Goal: Task Accomplishment & Management: Complete application form

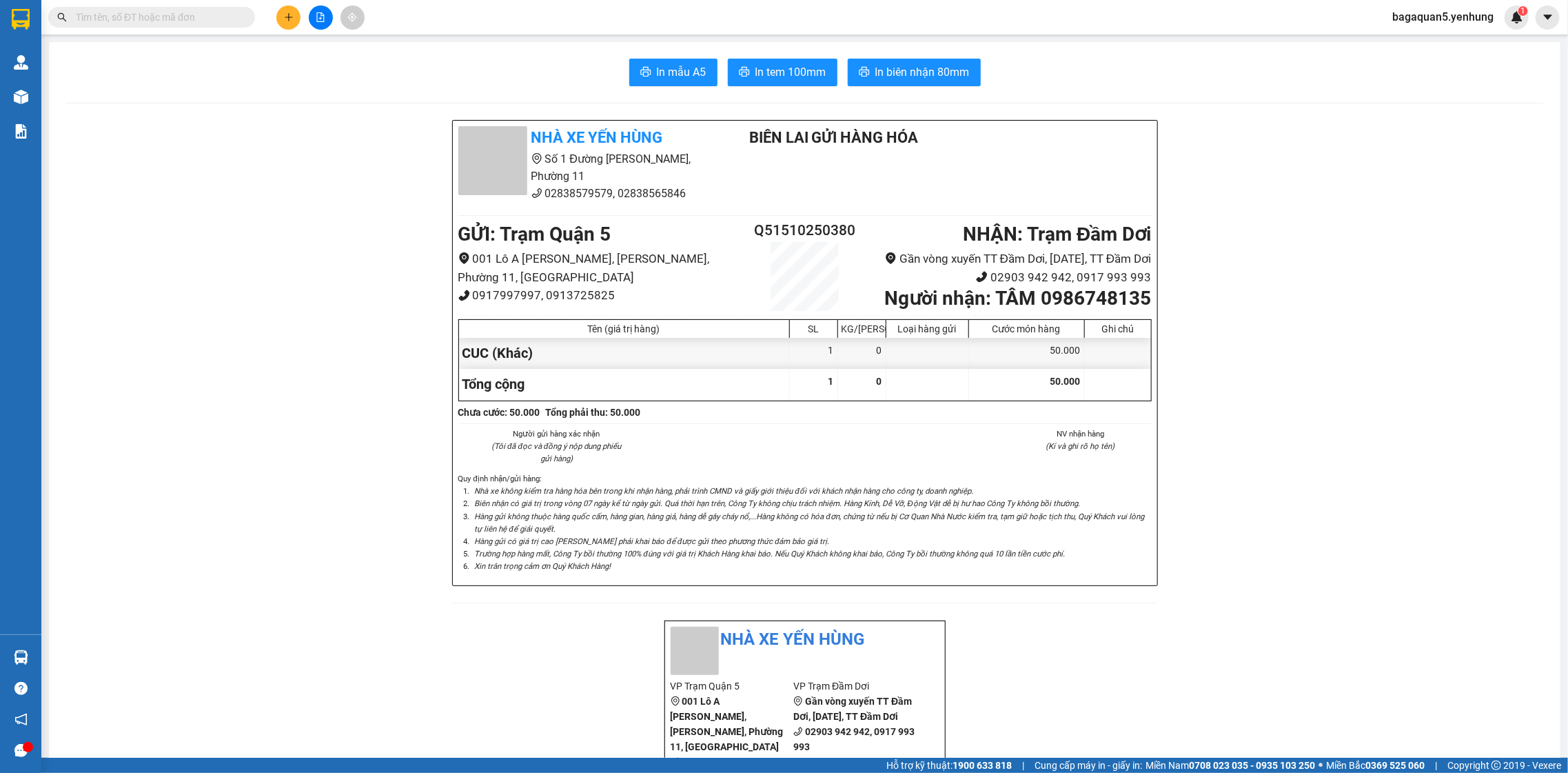
click at [294, 24] on button at bounding box center [288, 17] width 24 height 24
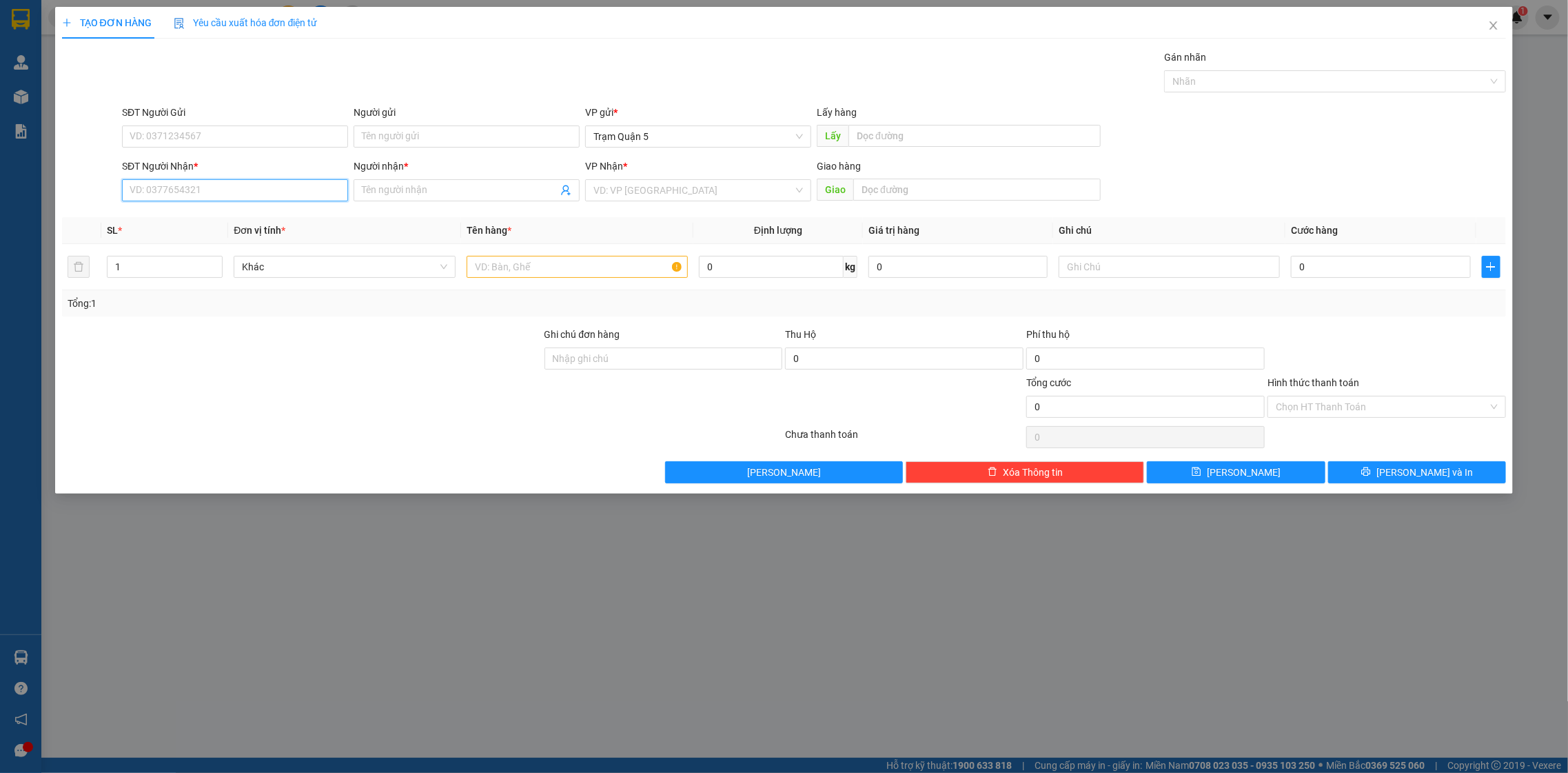
click at [233, 190] on input "SĐT Người Nhận *" at bounding box center [235, 190] width 226 height 22
type input "000000000000"
type input "5 cà phê"
click at [793, 187] on input "search" at bounding box center [693, 190] width 200 height 21
type input "nă"
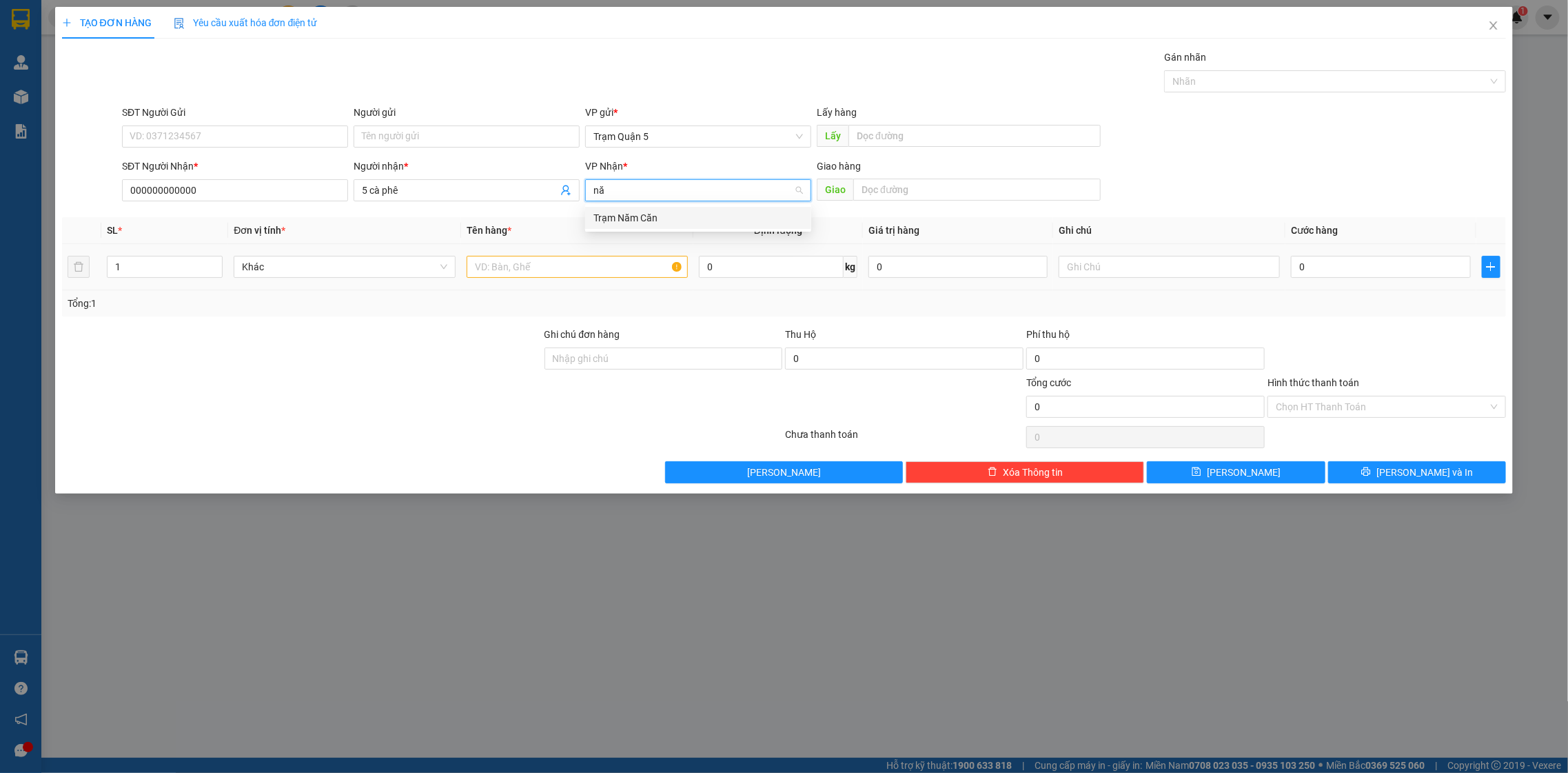
drag, startPoint x: 727, startPoint y: 210, endPoint x: 665, endPoint y: 264, distance: 82.2
click at [727, 211] on div "Trạm Năm Căn" at bounding box center [698, 218] width 210 height 15
click at [607, 276] on input "text" at bounding box center [577, 267] width 222 height 22
type input "cục"
type input "5"
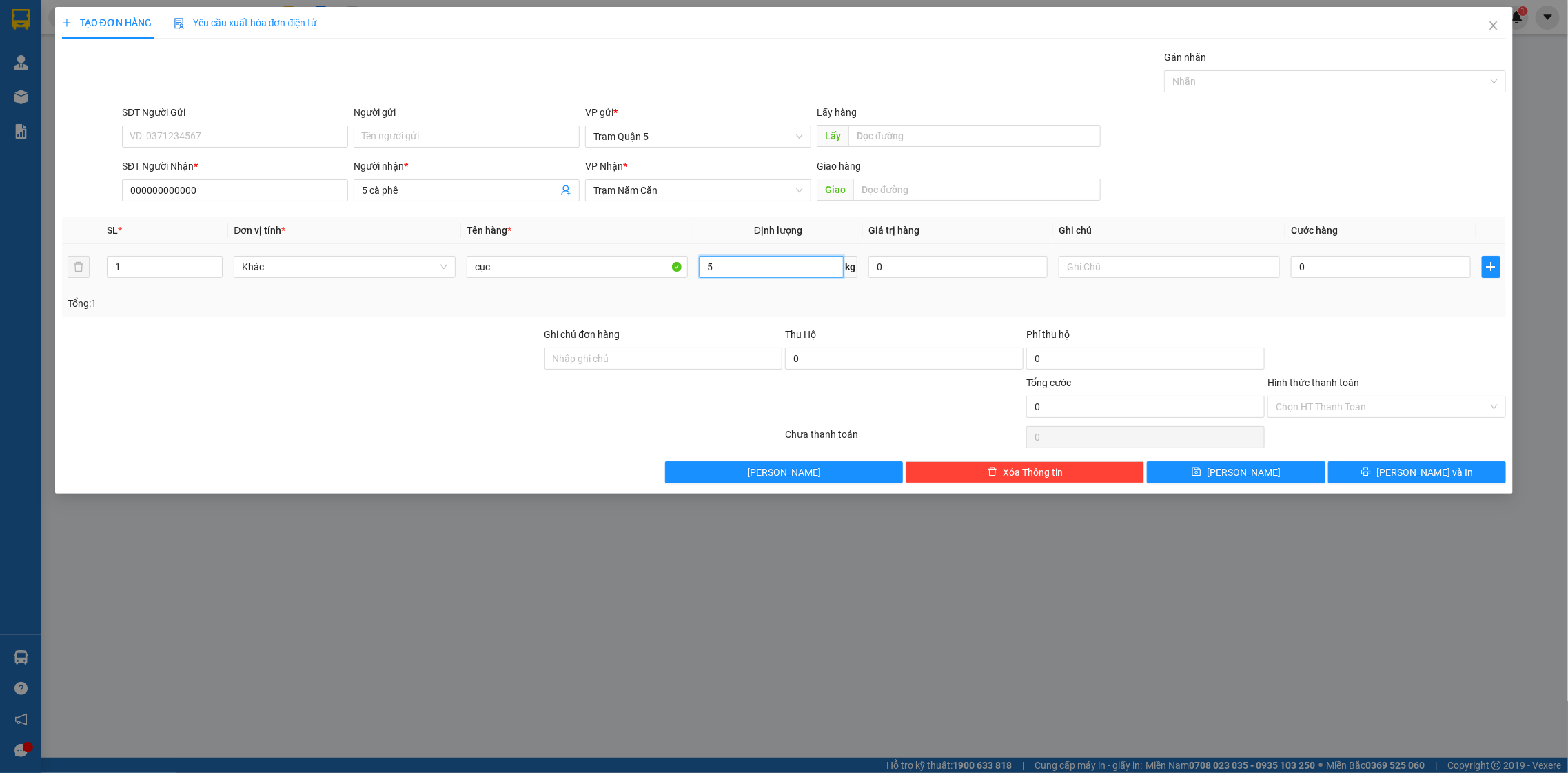
click at [752, 257] on input "5" at bounding box center [770, 267] width 144 height 22
type input "0"
click at [1335, 264] on input "0" at bounding box center [1380, 267] width 179 height 22
type input "5"
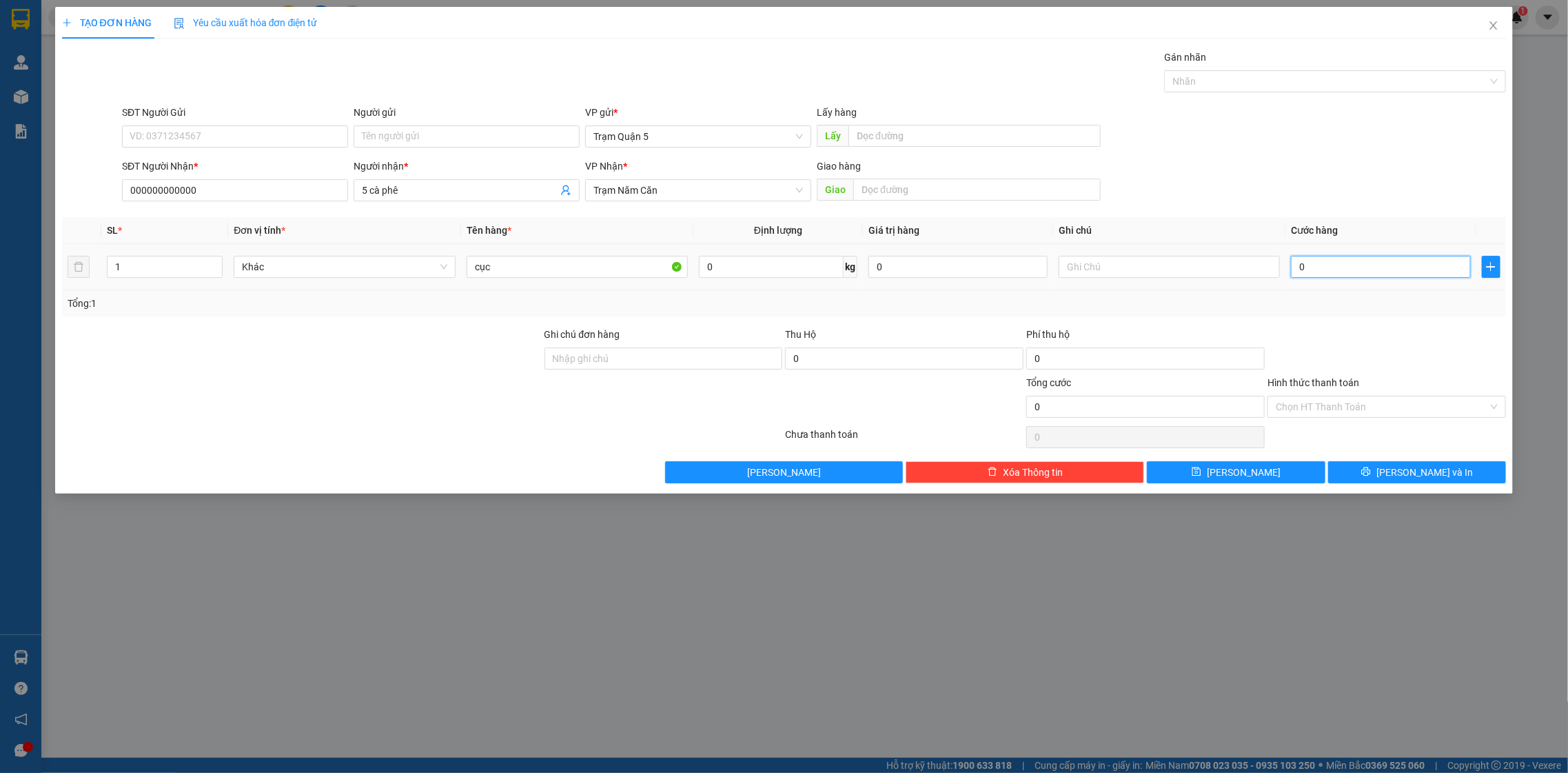
type input "5"
type input "50"
type input "50.000"
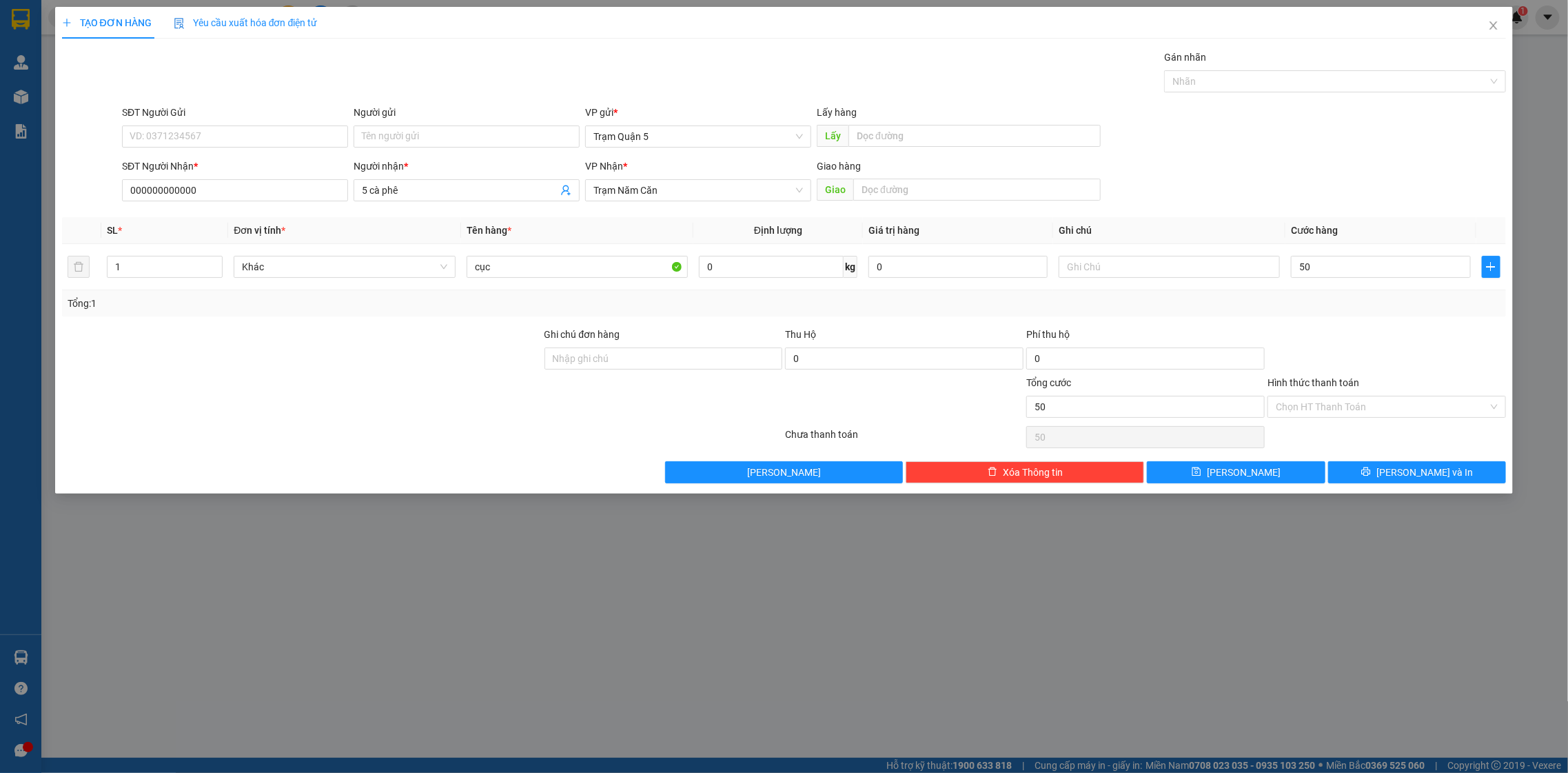
type input "50.000"
drag, startPoint x: 1359, startPoint y: 331, endPoint x: 1452, endPoint y: 464, distance: 162.3
click at [1370, 346] on div at bounding box center [1387, 351] width 241 height 48
click at [1453, 475] on button "[PERSON_NAME] và In" at bounding box center [1417, 473] width 178 height 22
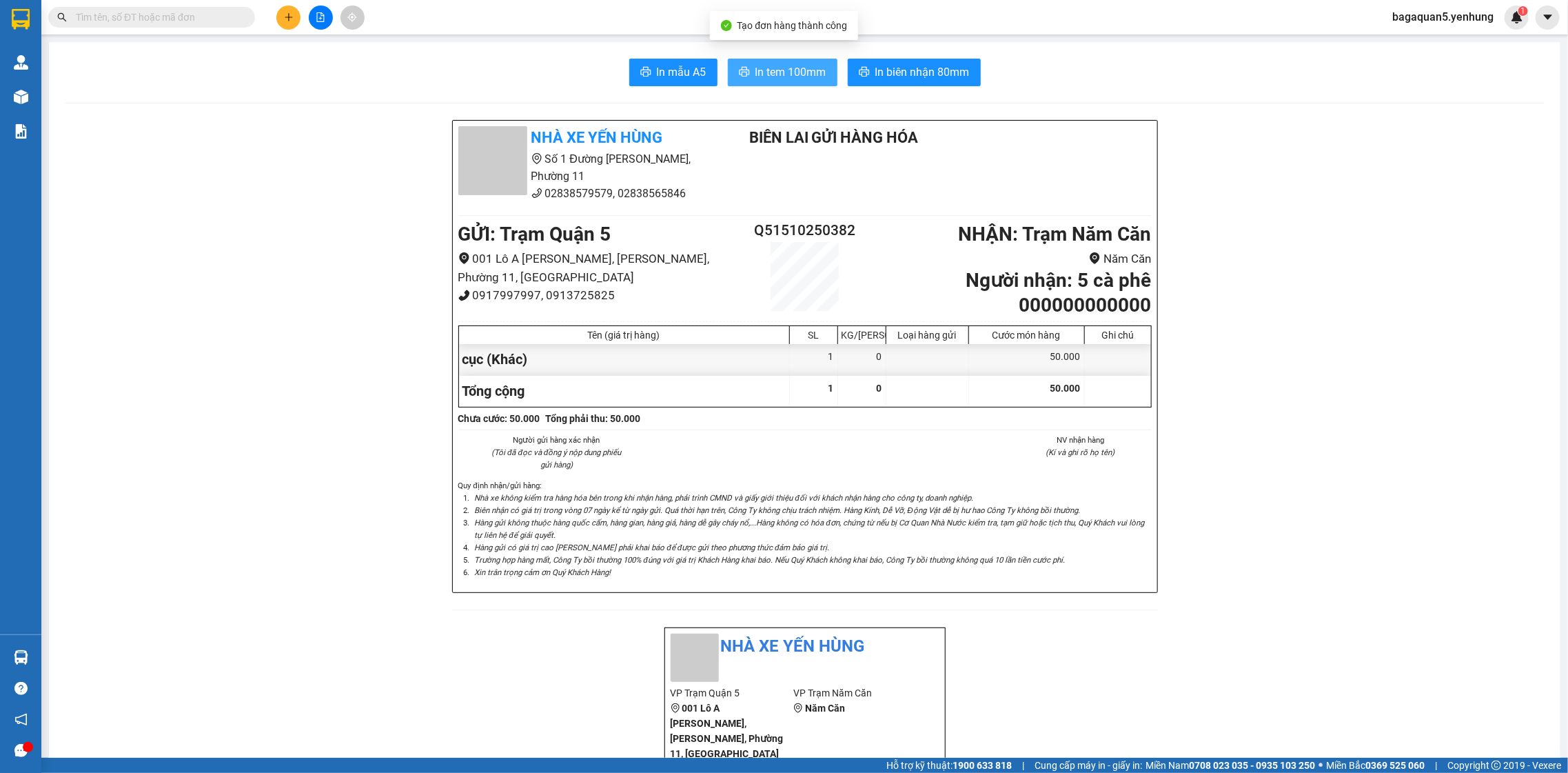
click at [825, 75] on div "In mẫu A5 In tem 100mm In biên nhận 80mm" at bounding box center [805, 72] width 1478 height 28
click at [822, 75] on button "In tem 100mm" at bounding box center [782, 72] width 109 height 28
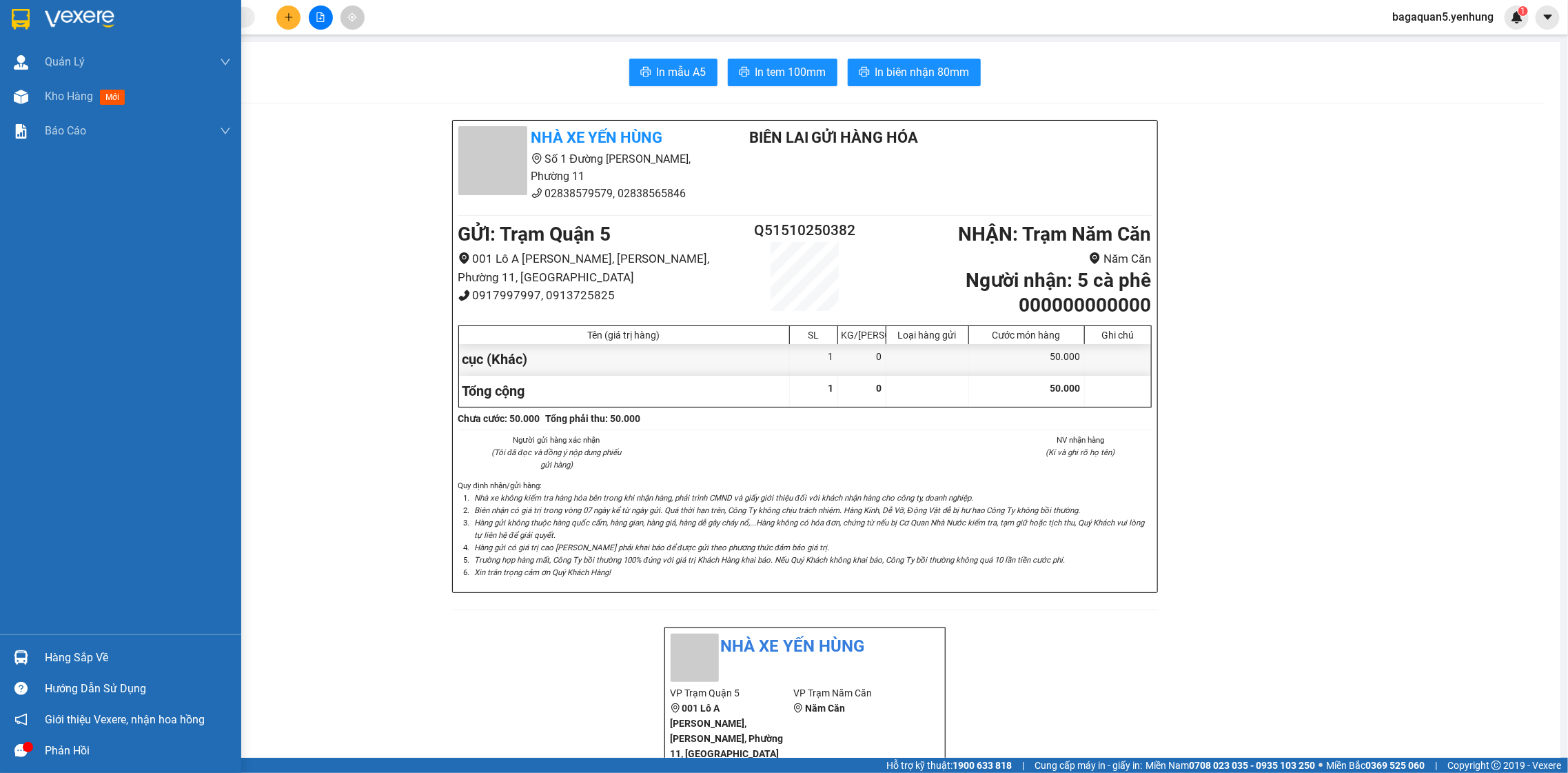
drag, startPoint x: 49, startPoint y: 321, endPoint x: -39, endPoint y: 339, distance: 89.8
click at [0, 339] on html "Kết quả tìm kiếm ( 0 ) Bộ lọc No Data bagaquan5.yenhung 1 Quản Lý Quản lý khách…" at bounding box center [784, 386] width 1568 height 773
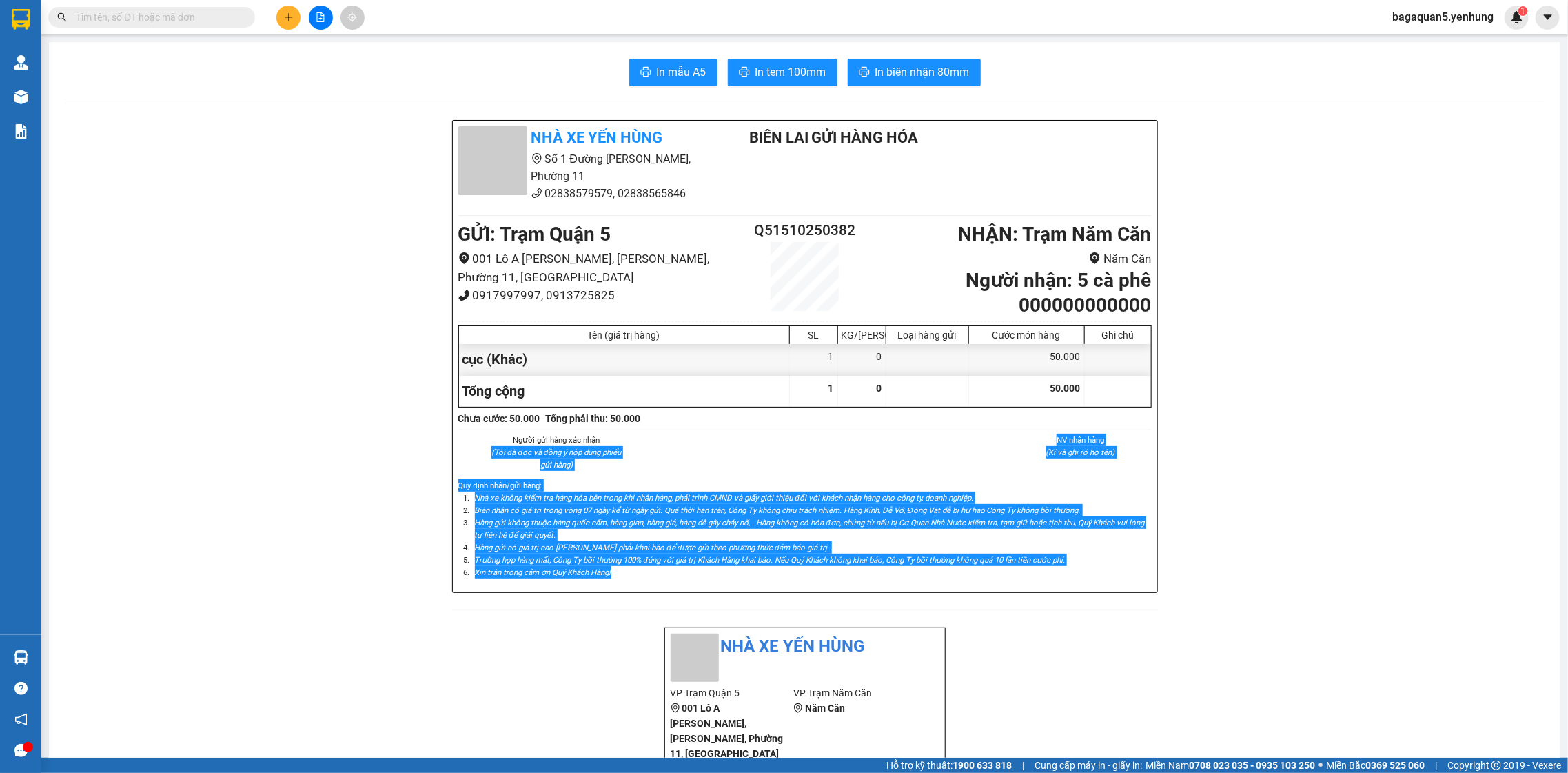
drag, startPoint x: 398, startPoint y: 588, endPoint x: 359, endPoint y: 704, distance: 122.4
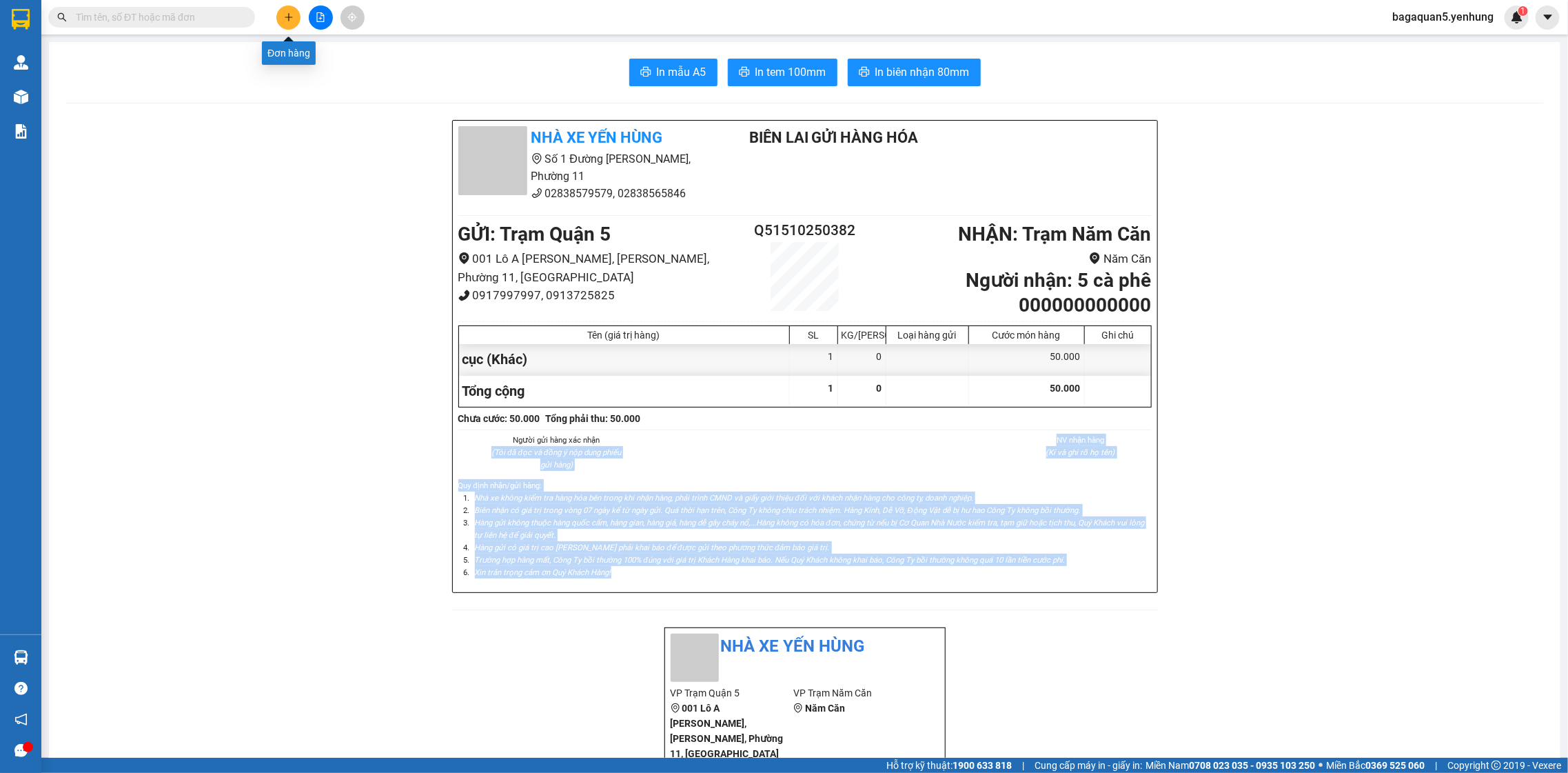
click at [285, 15] on icon "plus" at bounding box center [289, 17] width 10 height 10
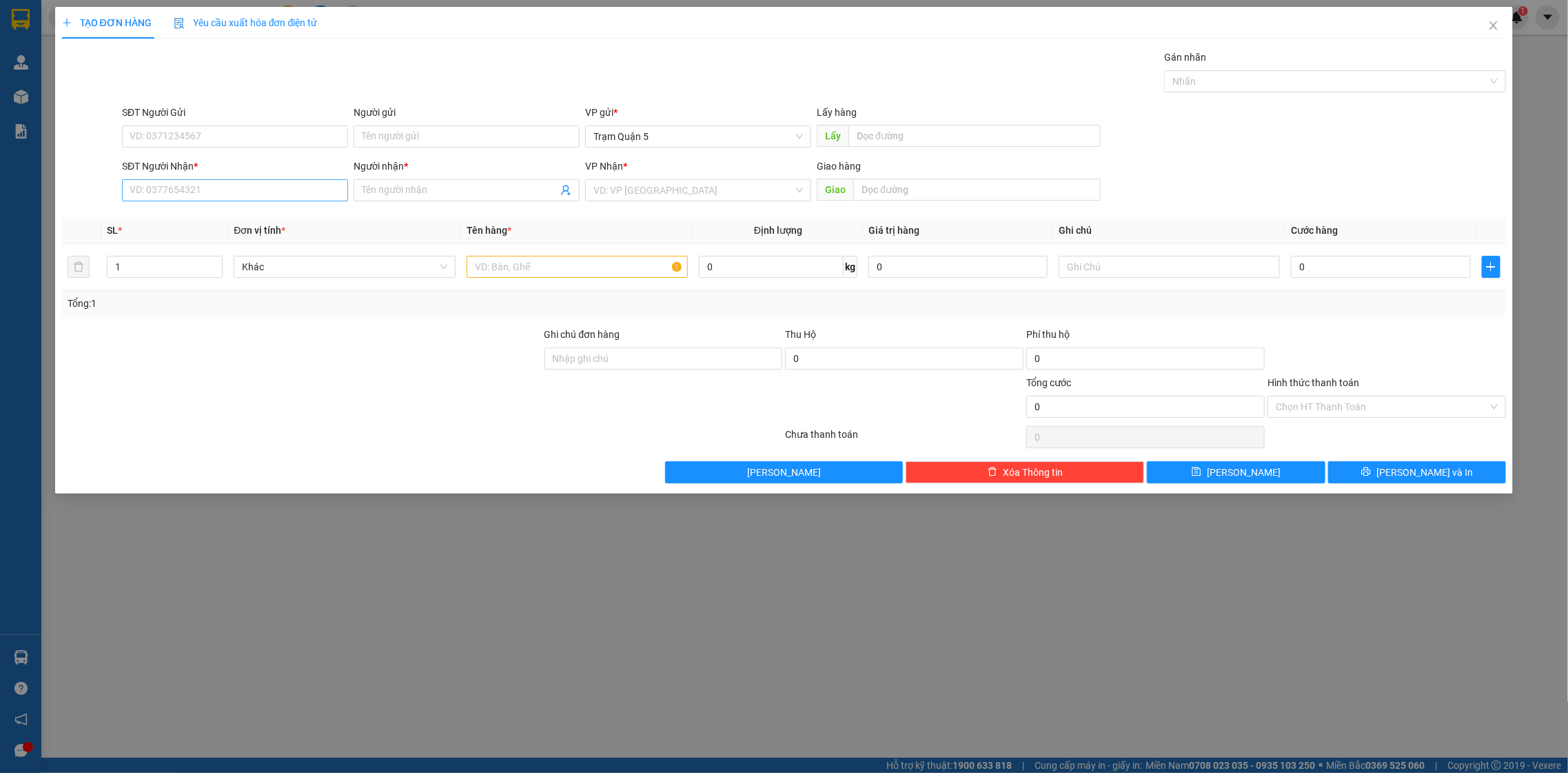
drag, startPoint x: 210, startPoint y: 160, endPoint x: 210, endPoint y: 183, distance: 23.0
click at [210, 176] on div "SĐT Người Nhận *" at bounding box center [235, 169] width 226 height 21
click at [210, 183] on input "SĐT Người Nhận *" at bounding box center [235, 190] width 226 height 22
drag, startPoint x: 125, startPoint y: 188, endPoint x: 242, endPoint y: 215, distance: 120.1
click at [130, 190] on input "700" at bounding box center [235, 190] width 226 height 22
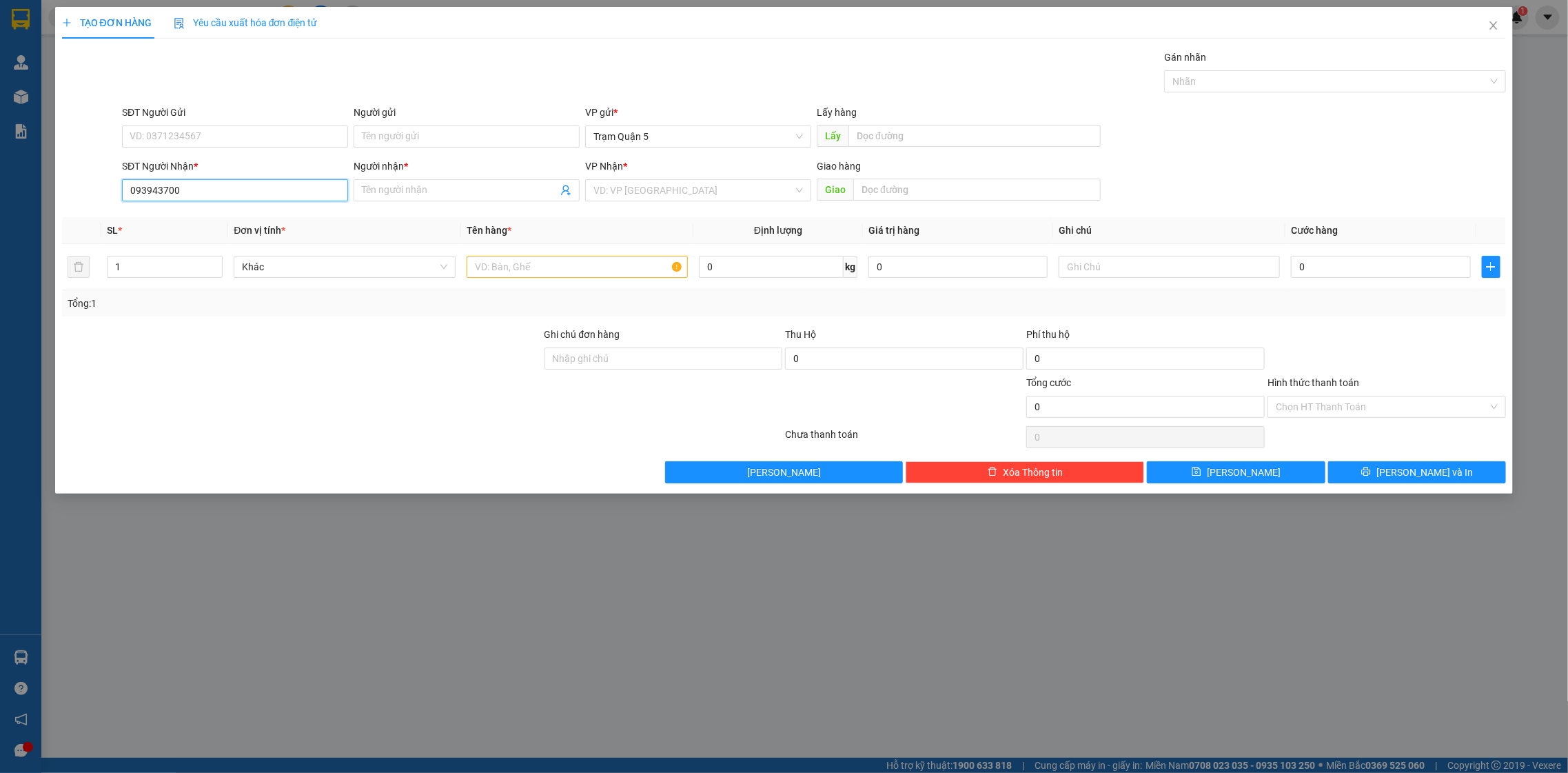
type input "0939435700"
drag, startPoint x: 316, startPoint y: 222, endPoint x: 308, endPoint y: 218, distance: 8.9
click at [308, 218] on div "0939435700 - KHẢI TÔM" at bounding box center [235, 219] width 210 height 15
type input "KHẢI TÔM"
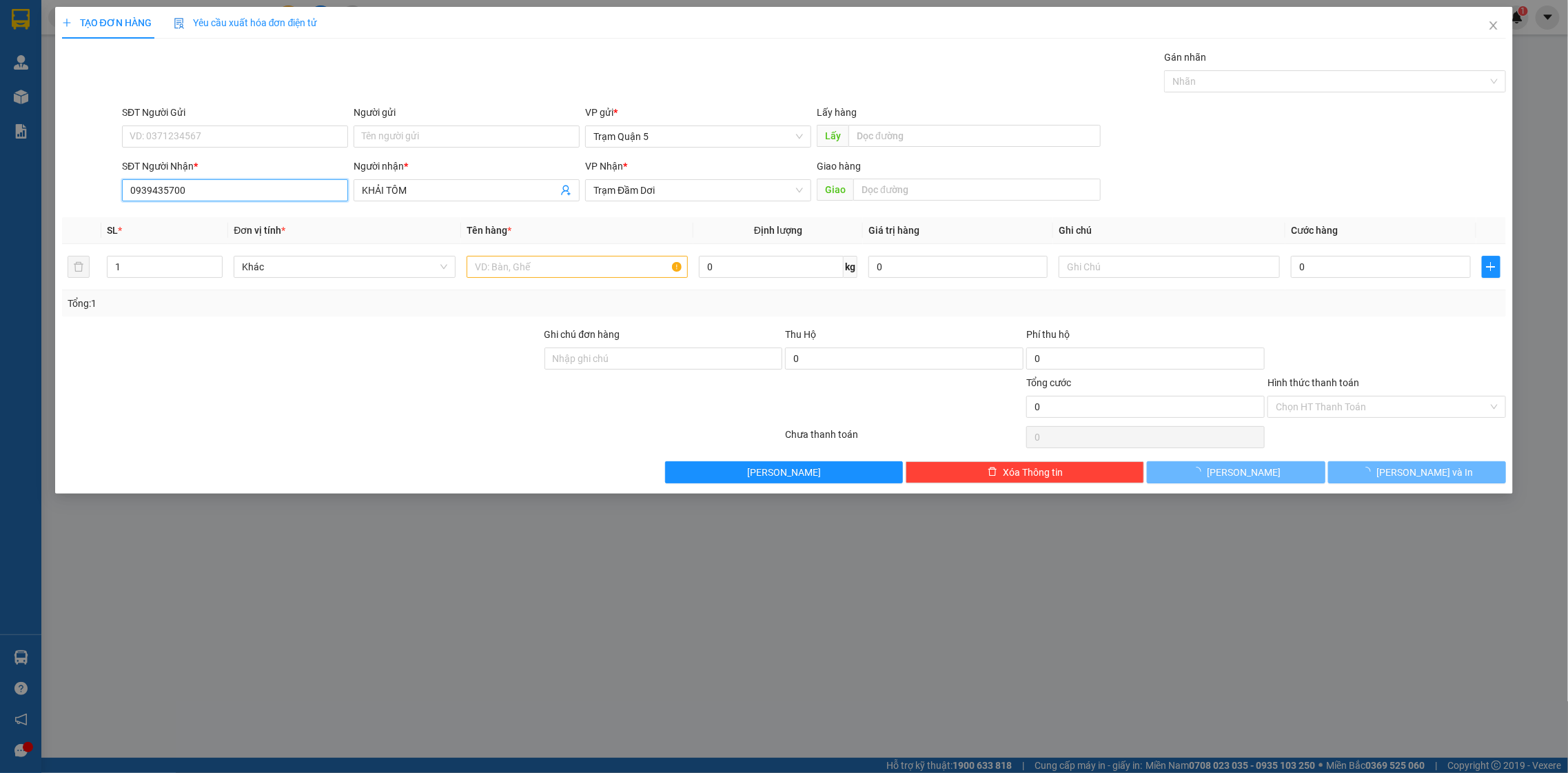
type input "250.000"
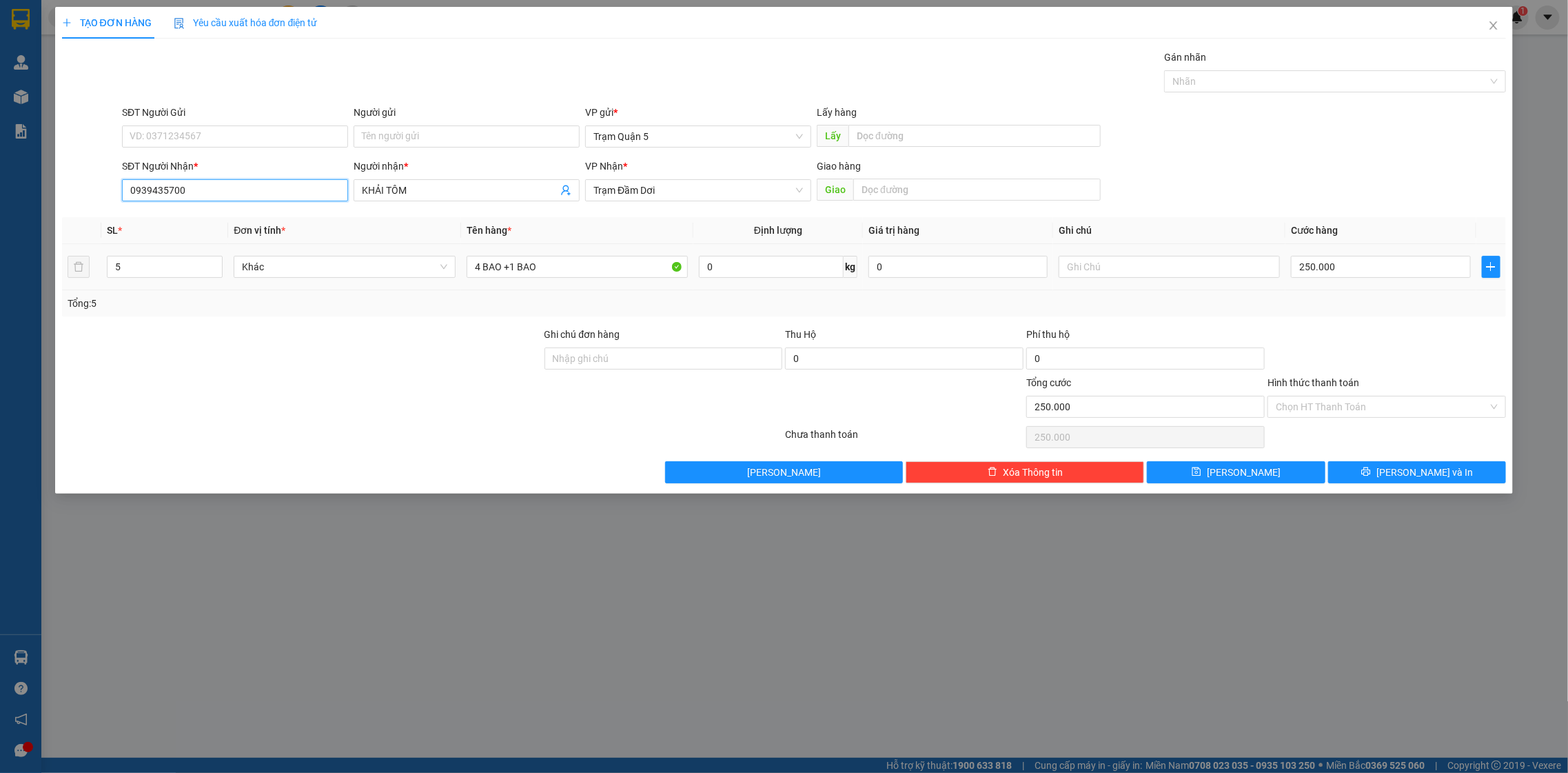
type input "0939435700"
click at [688, 277] on td "4 BAO +1 BAO" at bounding box center [577, 267] width 233 height 46
click at [613, 262] on input "4 BAO +1 BAO" at bounding box center [577, 267] width 222 height 22
type input "4 BAO"
click at [219, 257] on span "Increase Value" at bounding box center [215, 263] width 15 height 13
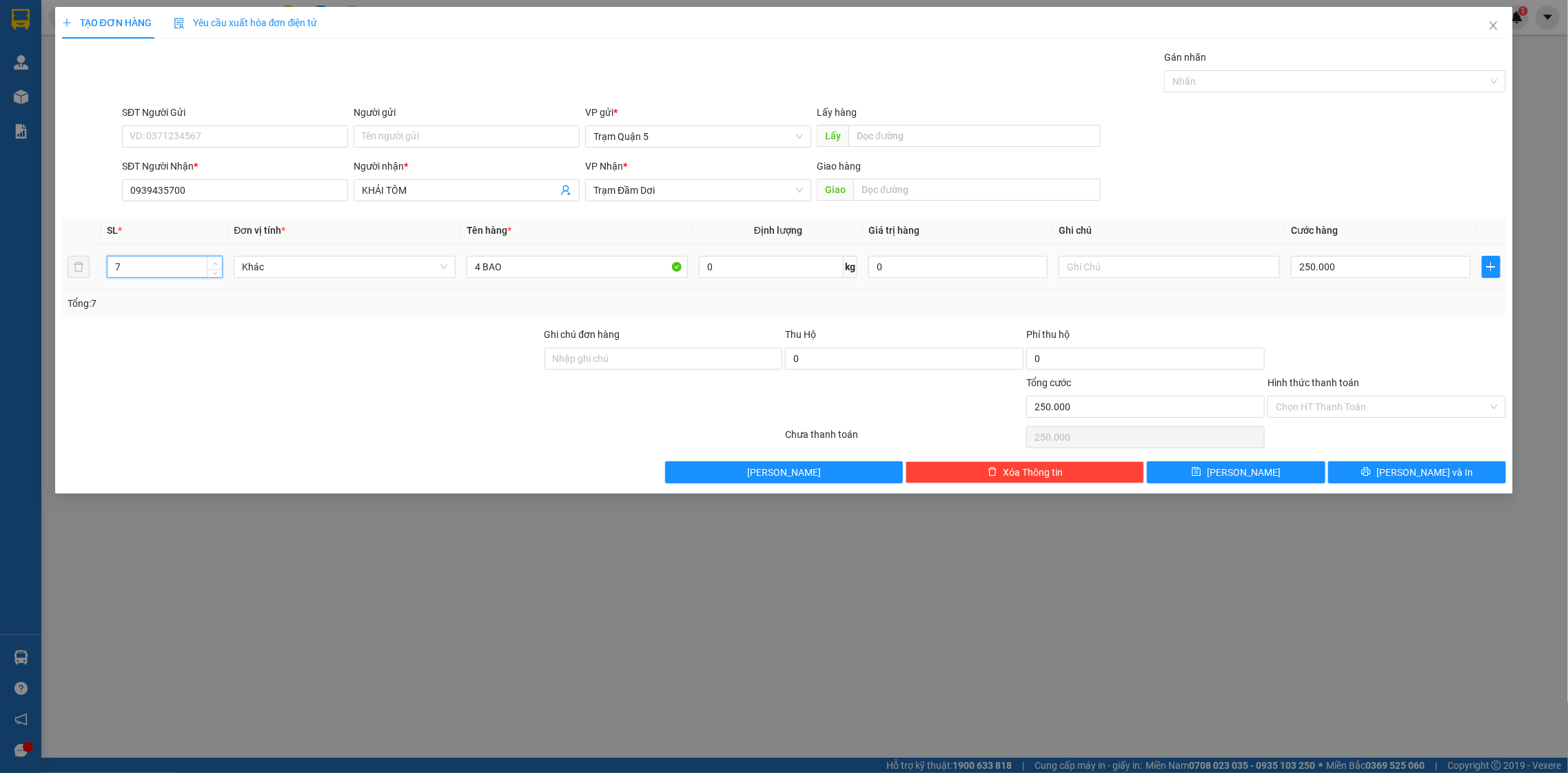
click at [208, 266] on span "Increase Value" at bounding box center [215, 263] width 15 height 13
type input "6"
click at [214, 268] on span "down" at bounding box center [215, 272] width 8 height 8
drag, startPoint x: 1423, startPoint y: 280, endPoint x: 1566, endPoint y: 293, distance: 143.6
click at [1457, 293] on div "SL * Đơn vị tính * Tên hàng * Định lượng Giá trị hàng Ghi chú Cước hàng 6 Khác …" at bounding box center [784, 267] width 1445 height 99
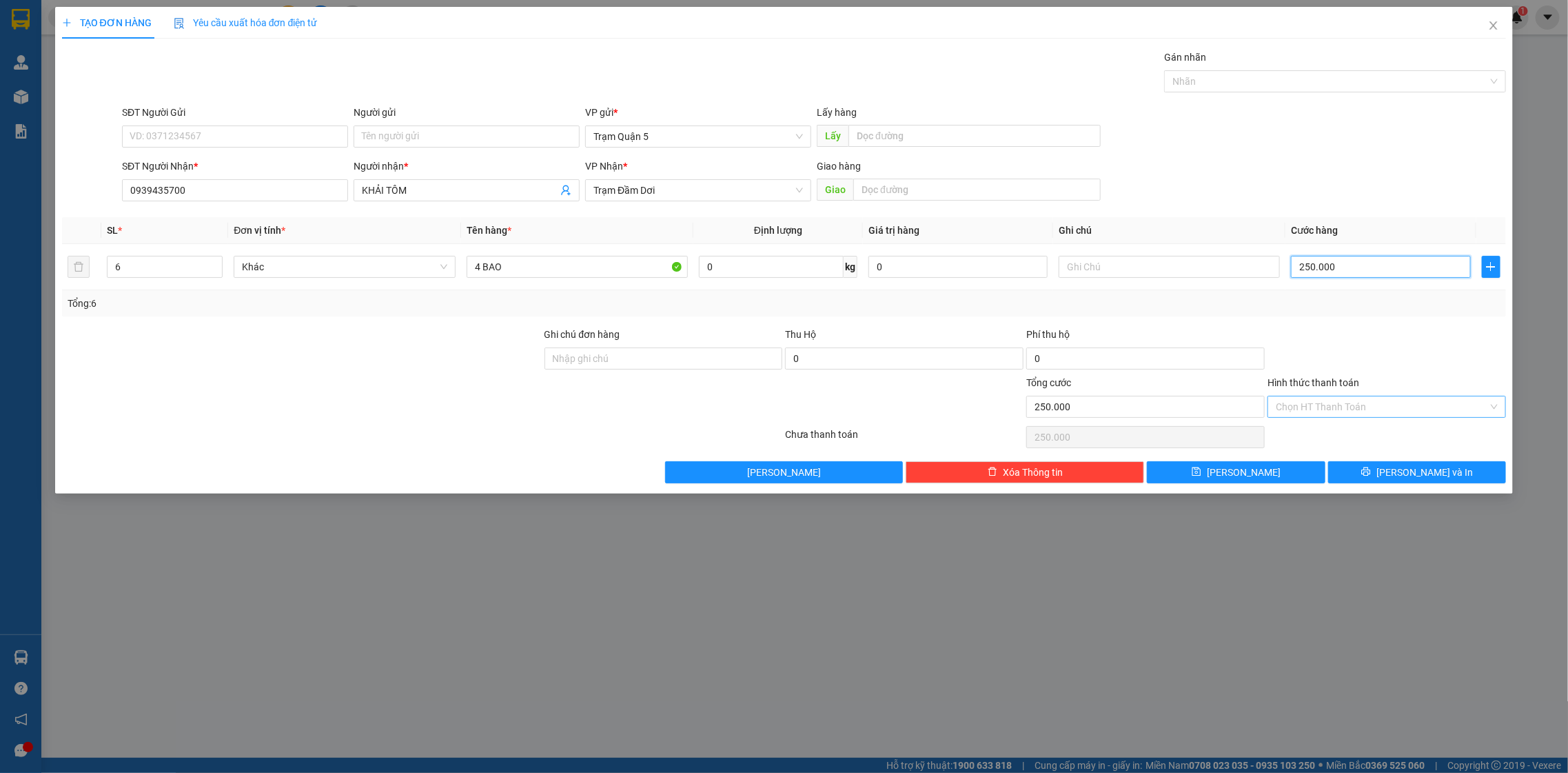
type input "0"
type input "3"
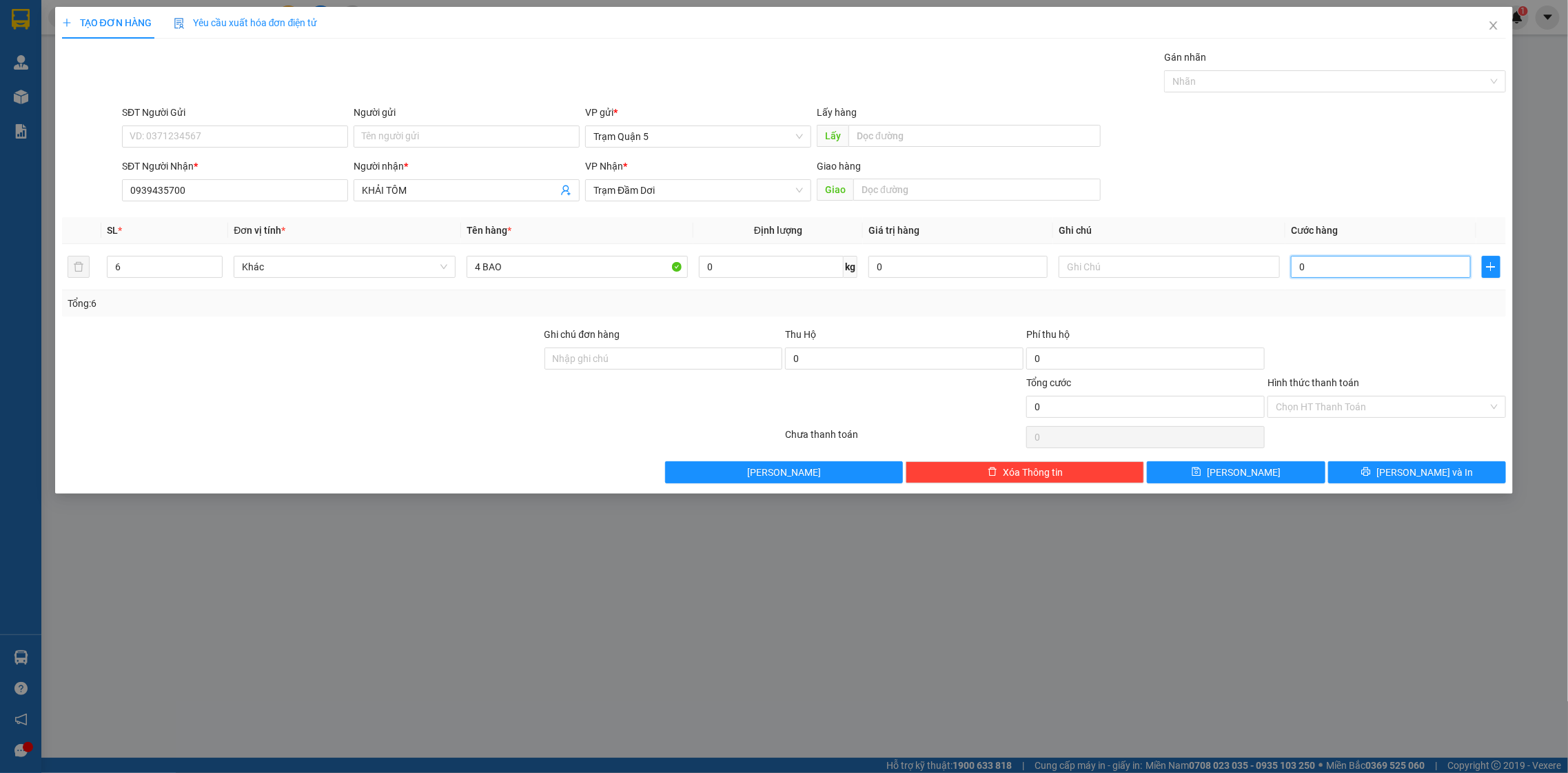
type input "03"
type input "35"
type input "035"
type input "3"
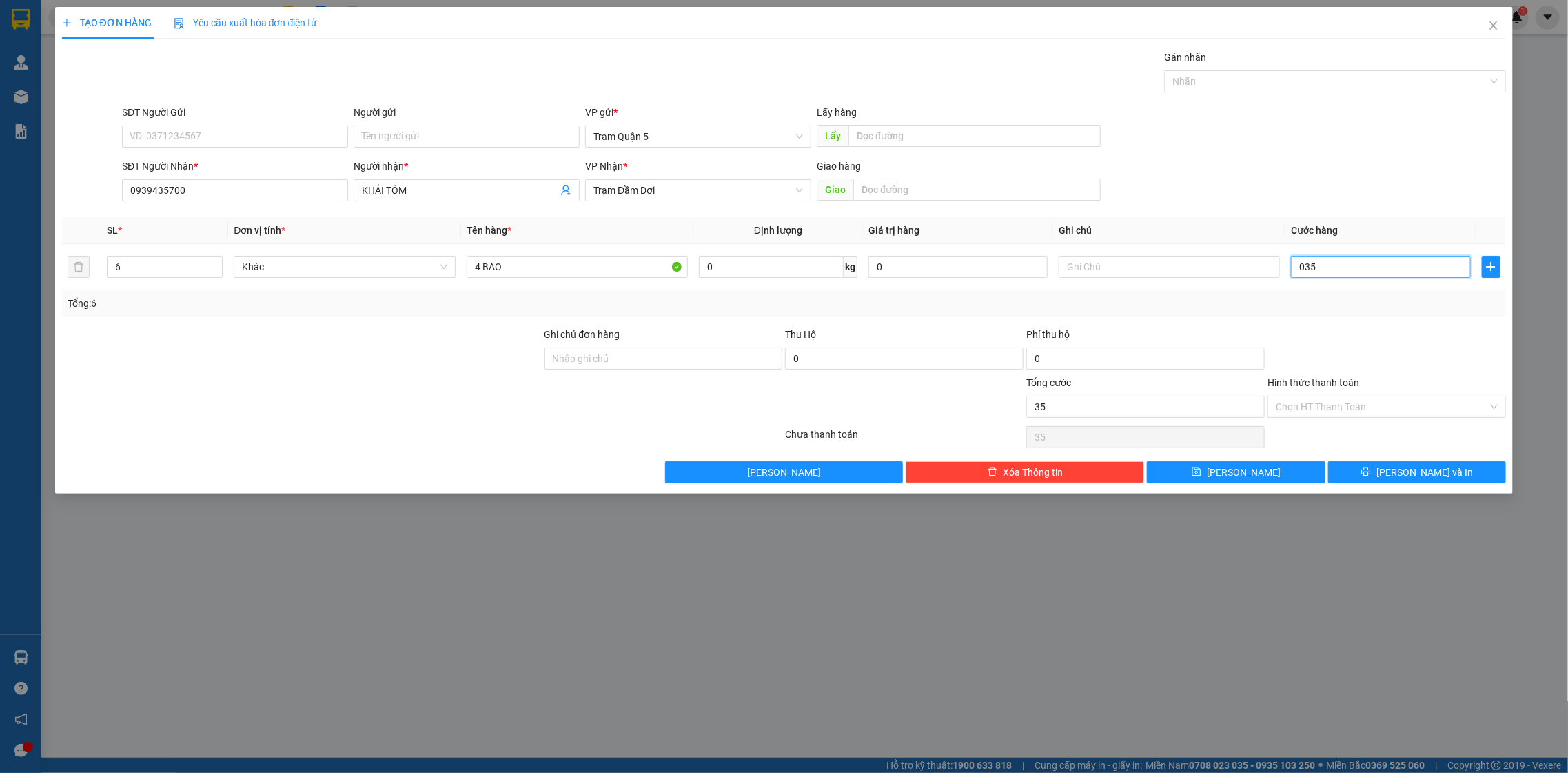
type input "3"
type input "03"
type input "30"
type input "030"
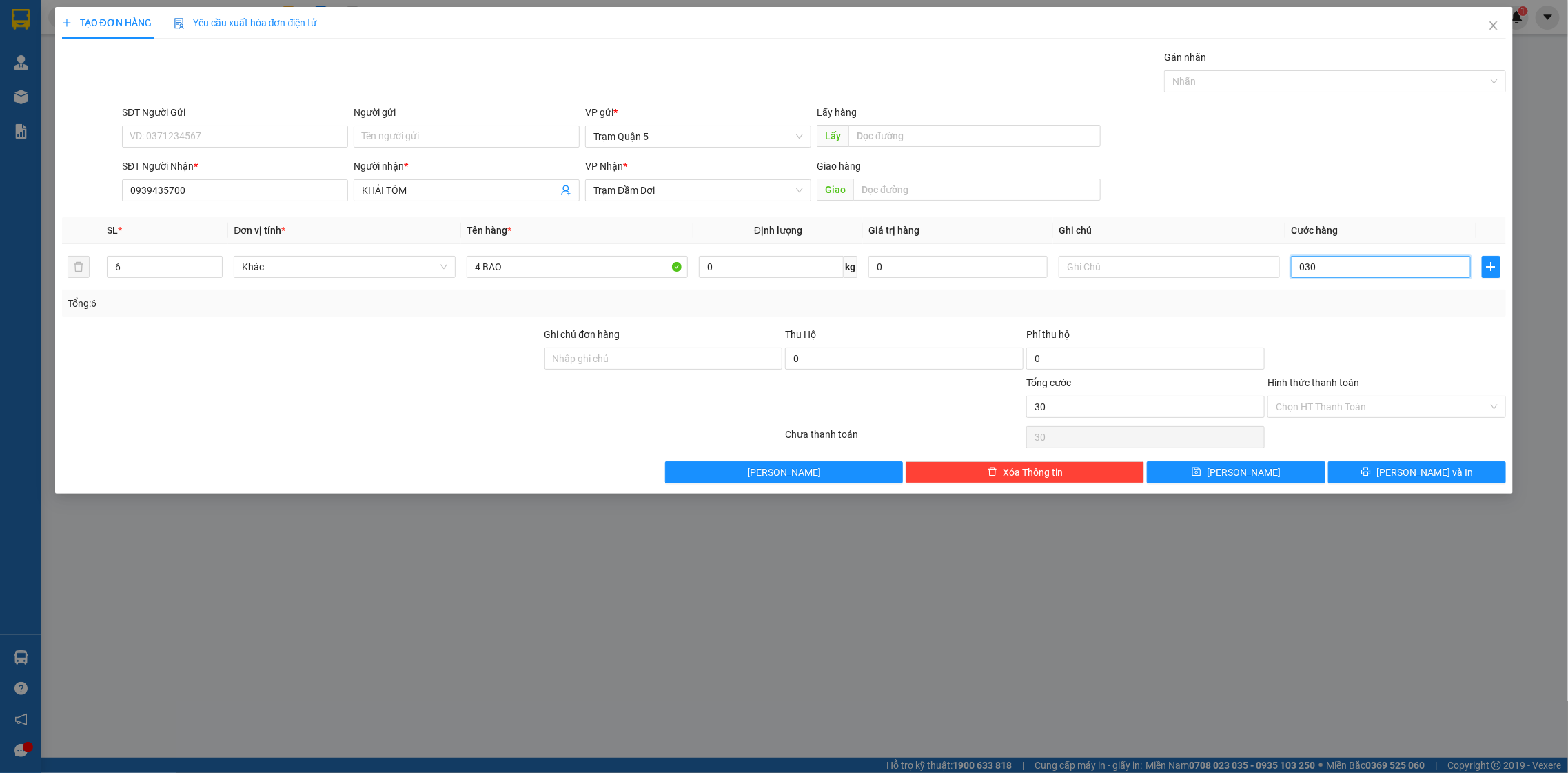
type input "300"
type input "0.300"
type input "300.000"
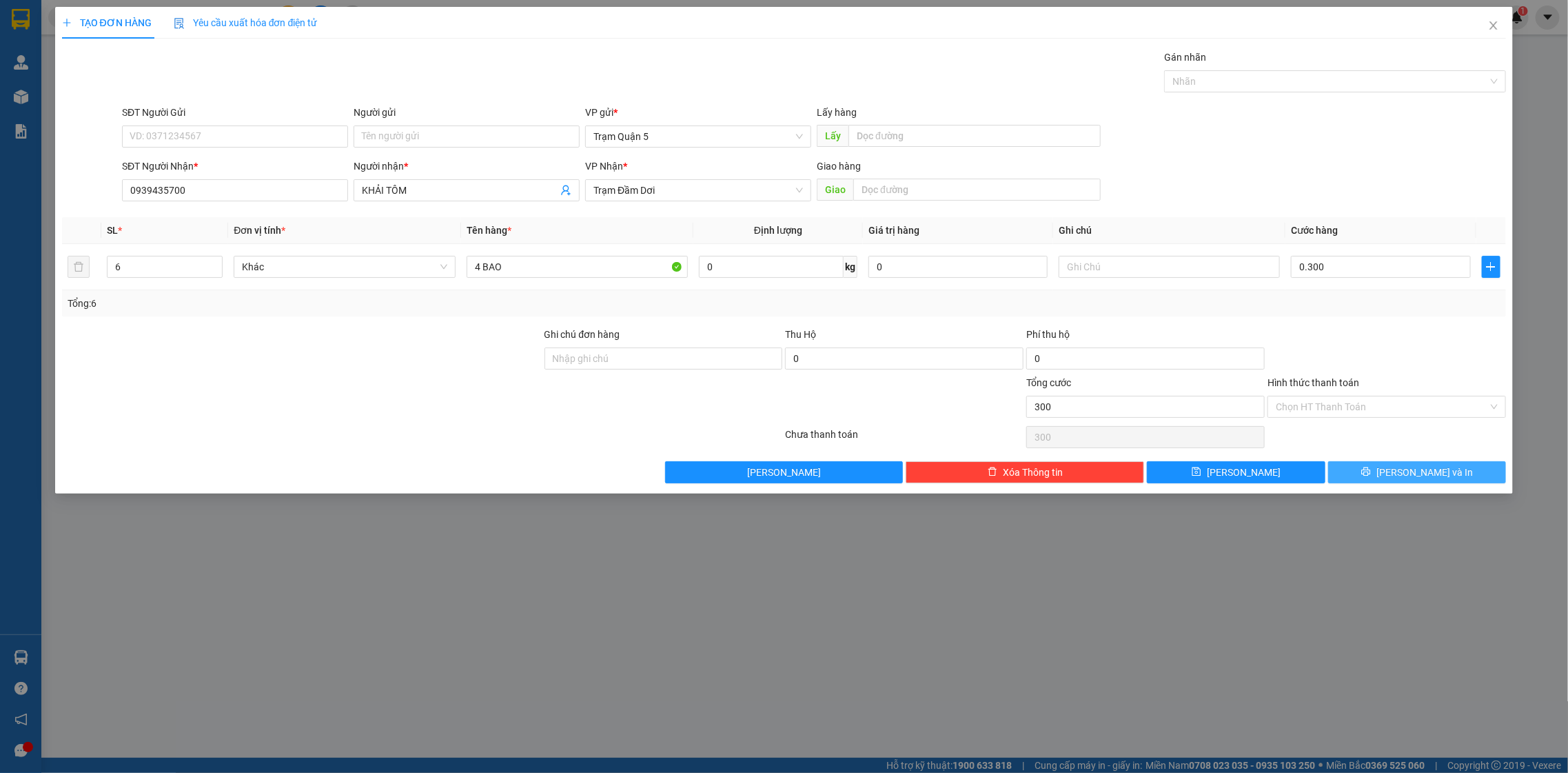
type input "300.000"
drag, startPoint x: 1412, startPoint y: 483, endPoint x: 1399, endPoint y: 489, distance: 14.3
click at [1412, 486] on div "TẠO ĐƠN HÀNG Yêu cầu xuất hóa đơn điện tử Transit Pickup Surcharge Ids Transit …" at bounding box center [784, 250] width 1459 height 487
click at [1436, 477] on span "[PERSON_NAME] và In" at bounding box center [1425, 473] width 97 height 15
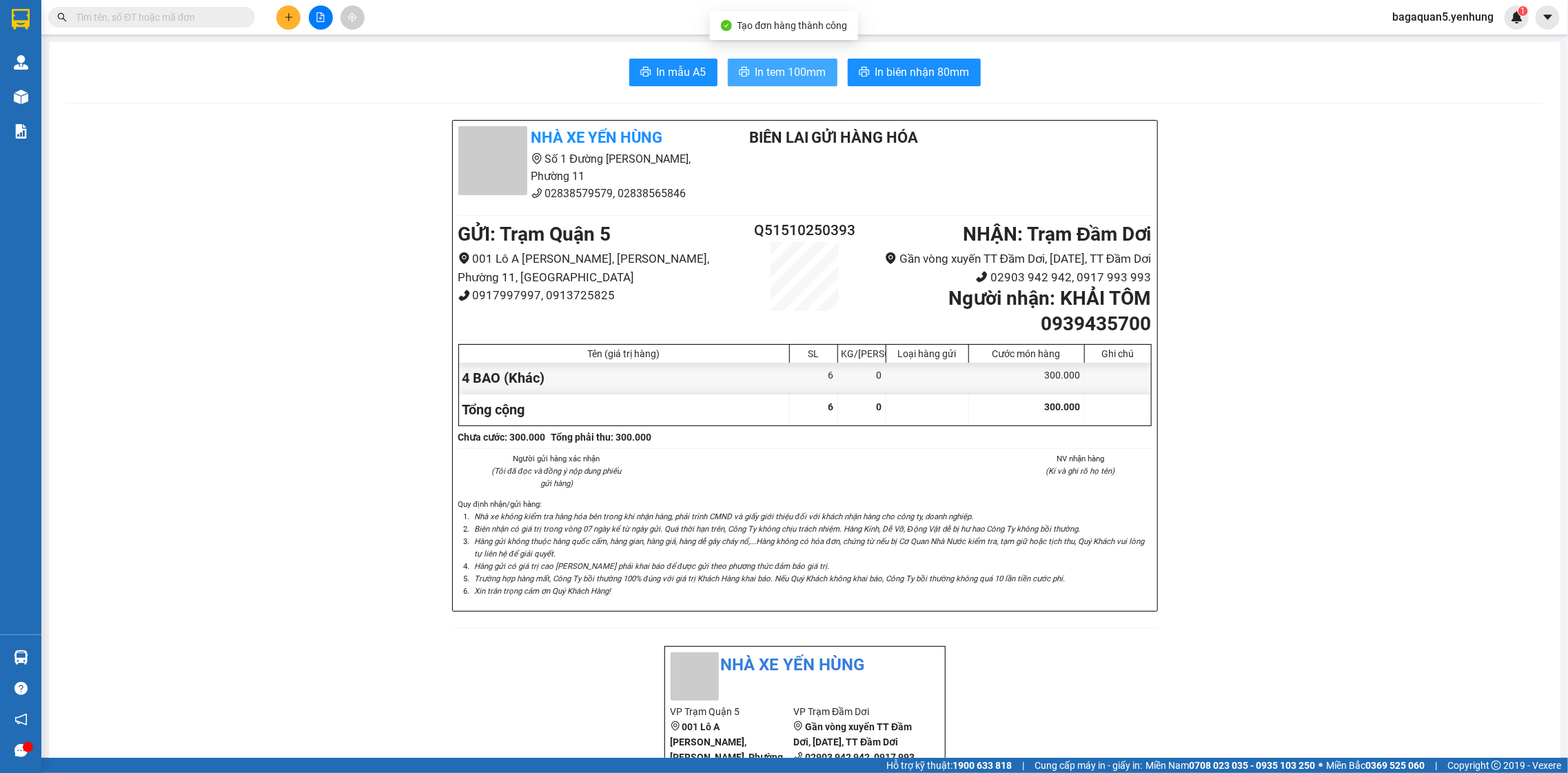
click at [767, 61] on button "In tem 100mm" at bounding box center [782, 72] width 109 height 28
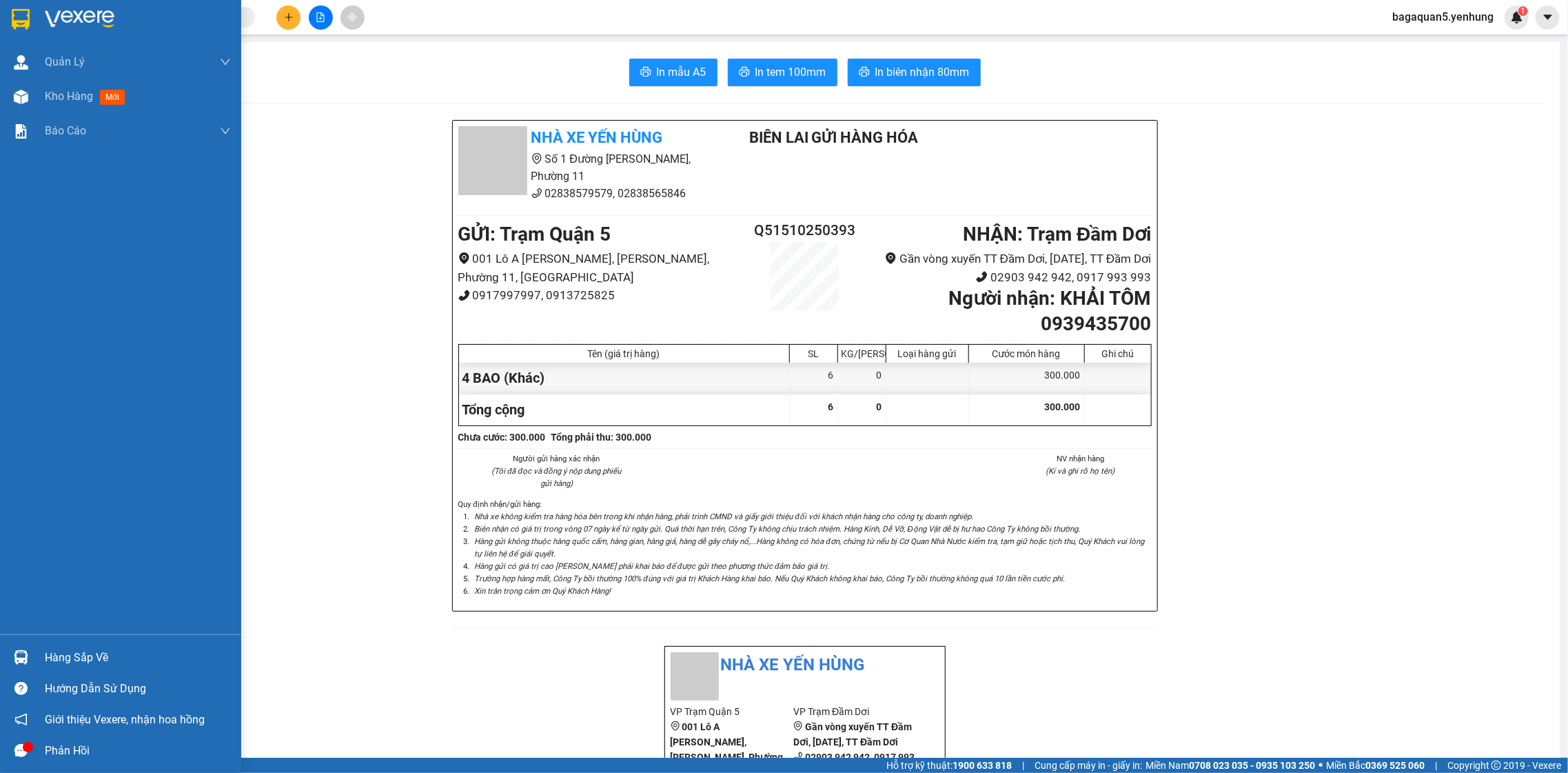
drag, startPoint x: 49, startPoint y: 98, endPoint x: 40, endPoint y: 153, distance: 55.7
click at [50, 105] on div "Kho hàng mới" at bounding box center [87, 96] width 86 height 17
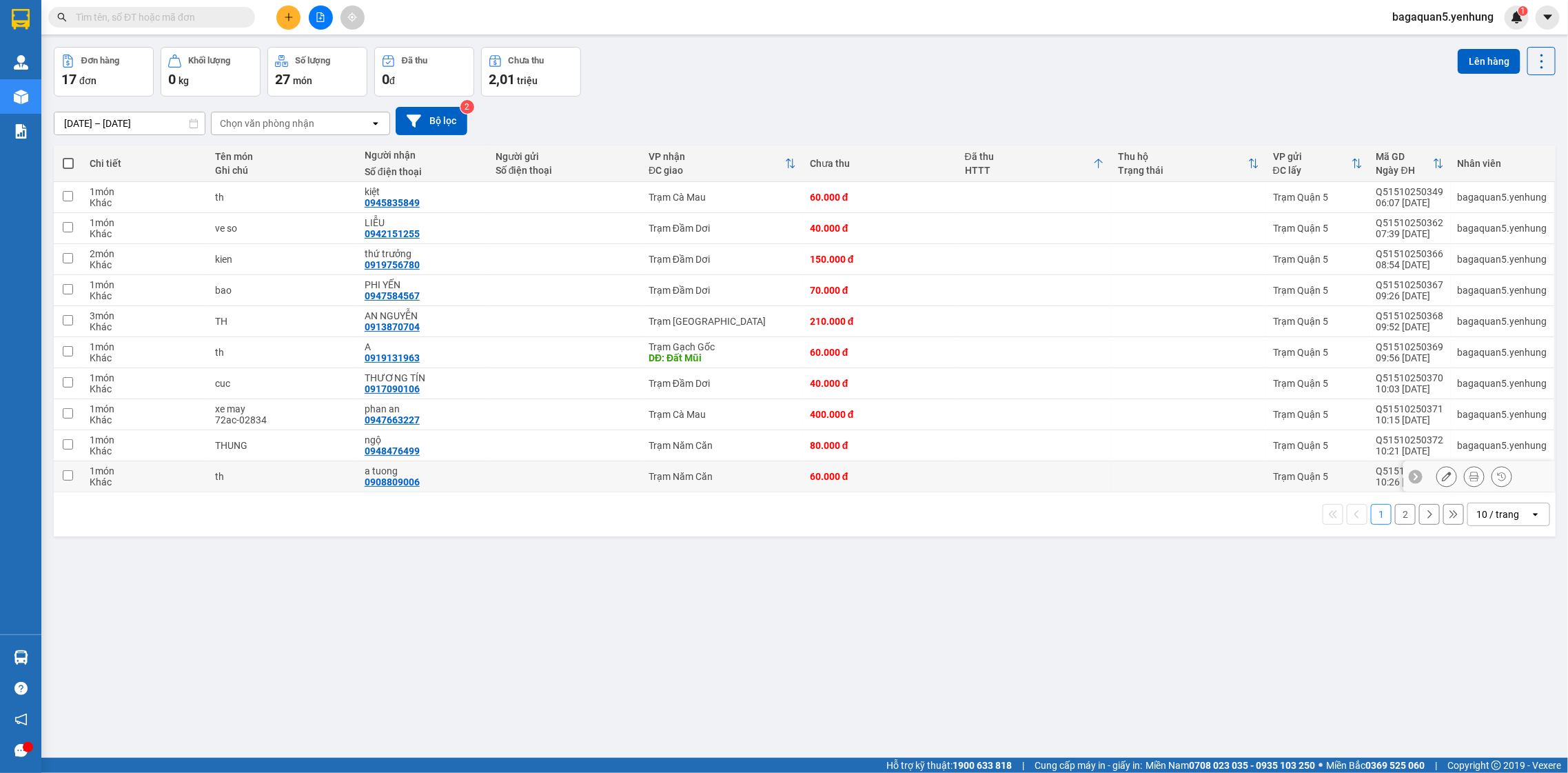
scroll to position [63, 0]
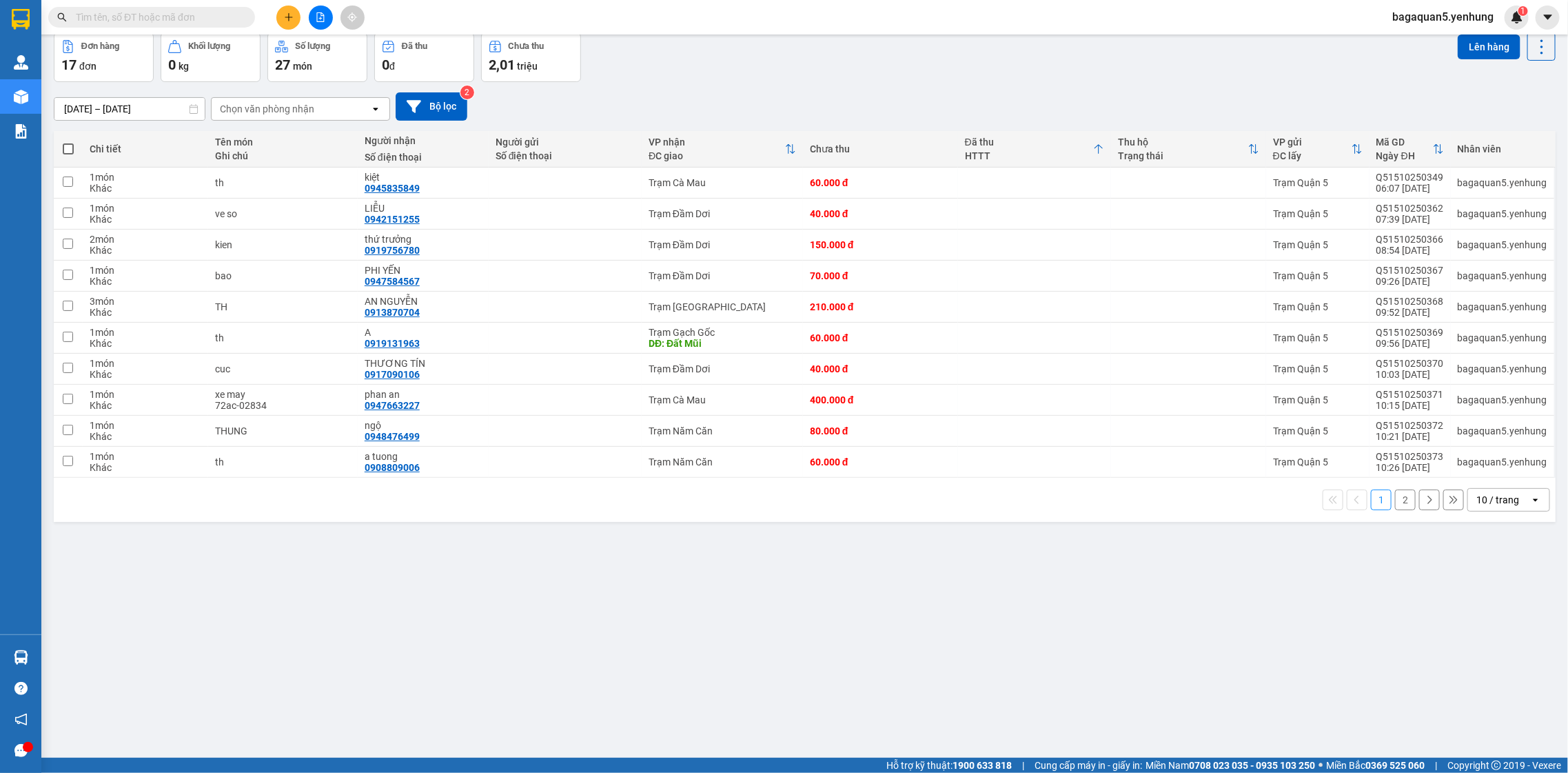
click at [1493, 498] on div "10 / trang" at bounding box center [1497, 500] width 42 height 14
drag, startPoint x: 1487, startPoint y: 678, endPoint x: 1472, endPoint y: 645, distance: 36.2
click at [1473, 645] on div "ver 1.8.146 Kho gửi Trên xe Kho nhận Hàng đã giao Đơn hàng 17 đơn Khối lượng 0 …" at bounding box center [805, 364] width 1513 height 773
click at [1474, 645] on div "ver 1.8.146 Kho gửi Trên xe Kho nhận Hàng đã giao Đơn hàng 17 đơn Khối lượng 0 …" at bounding box center [805, 364] width 1513 height 773
drag, startPoint x: 1473, startPoint y: 482, endPoint x: 1484, endPoint y: 523, distance: 42.4
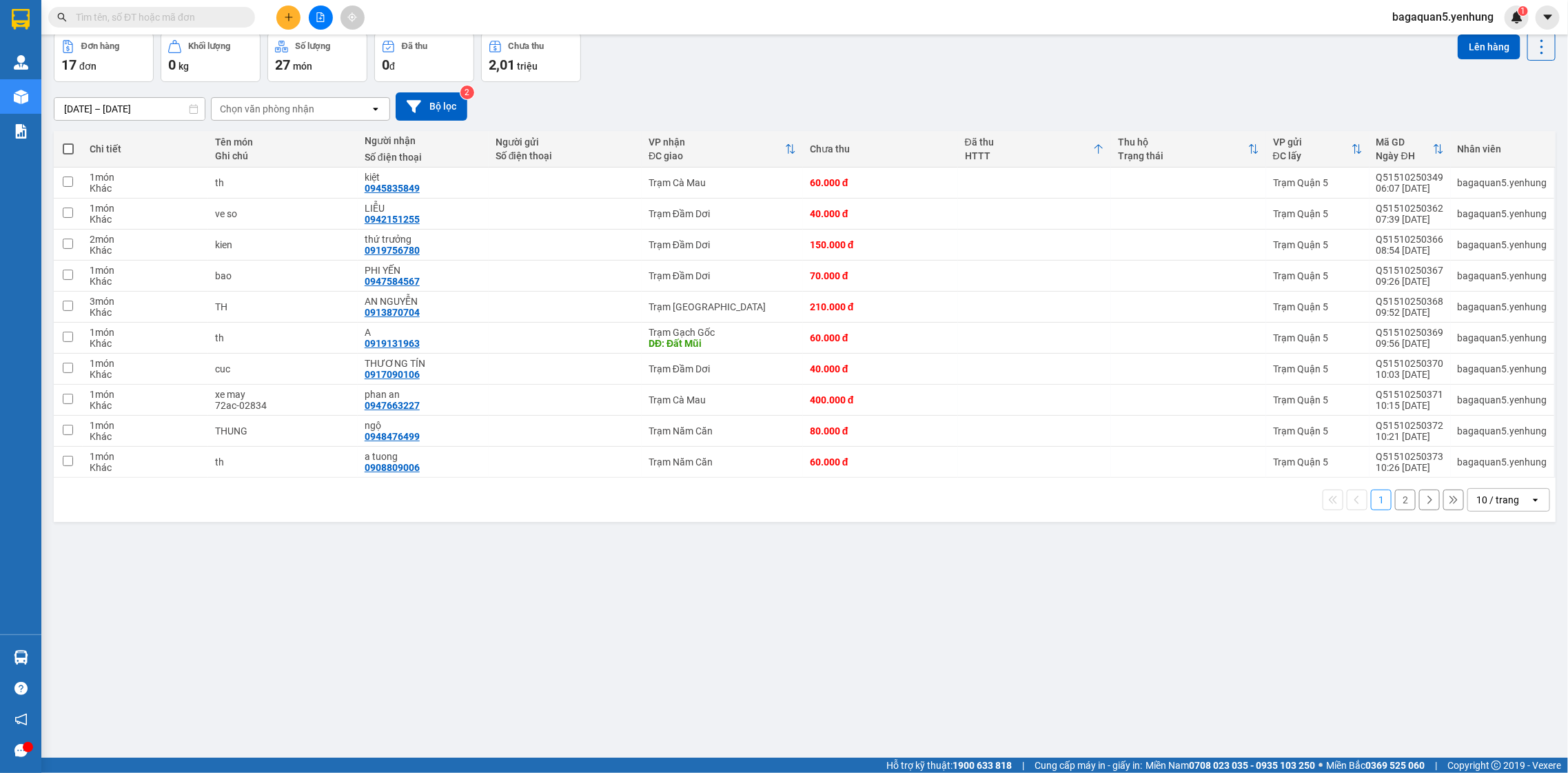
click at [1477, 511] on div "1 2 10 / trang open" at bounding box center [805, 500] width 1502 height 44
click at [1482, 500] on div "10 / trang" at bounding box center [1497, 500] width 42 height 14
click at [1488, 649] on span "100 / trang" at bounding box center [1490, 656] width 49 height 14
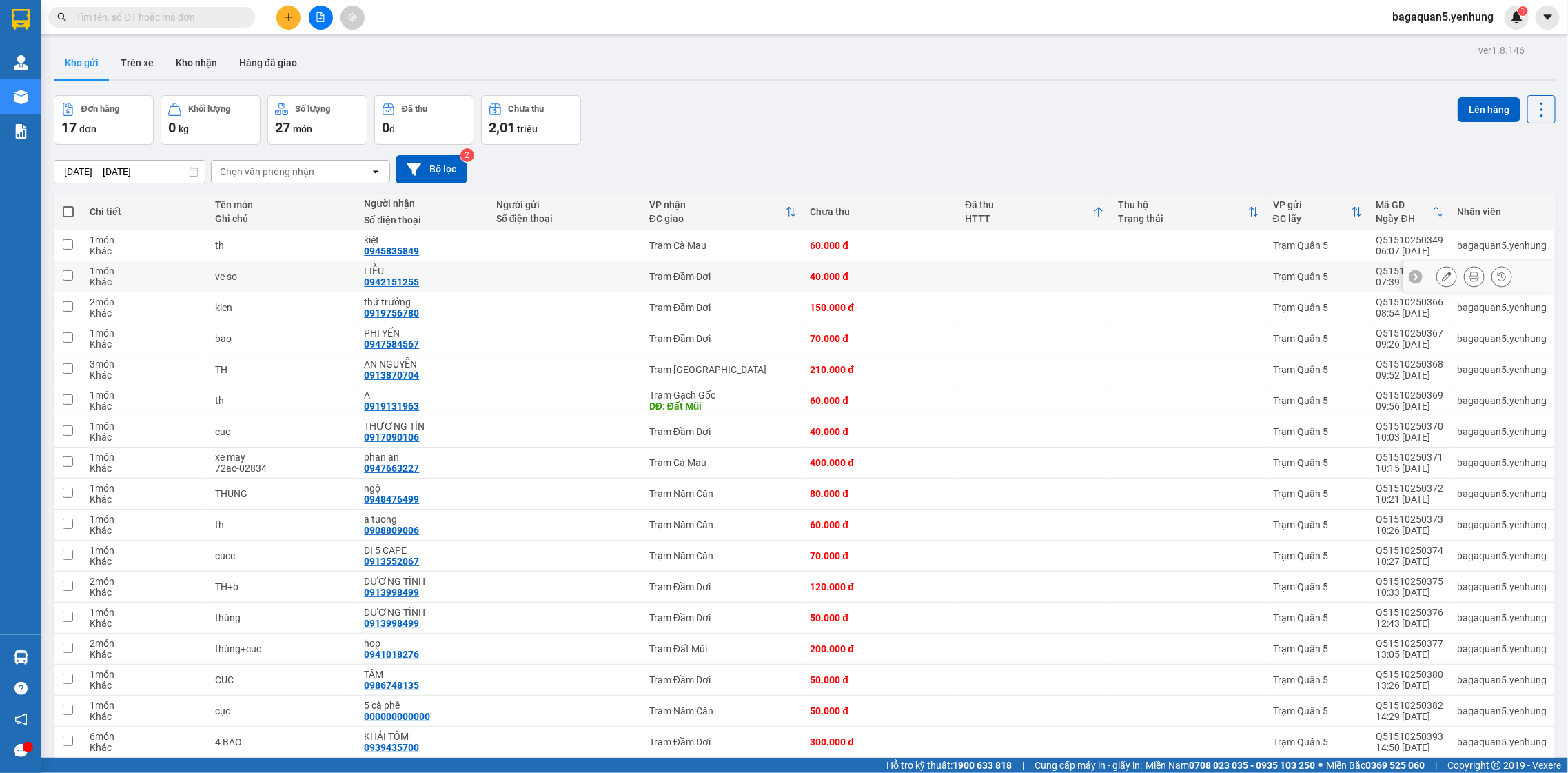
scroll to position [0, 0]
click at [791, 222] on div "VP nhận ĐC giao" at bounding box center [723, 213] width 148 height 28
click at [1118, 211] on div "Thu hộ Trạng thái" at bounding box center [1183, 213] width 130 height 25
click at [970, 214] on div "HTTT" at bounding box center [1029, 220] width 128 height 11
click at [1266, 214] on th "VP gửi ĐC lấy" at bounding box center [1318, 213] width 103 height 36
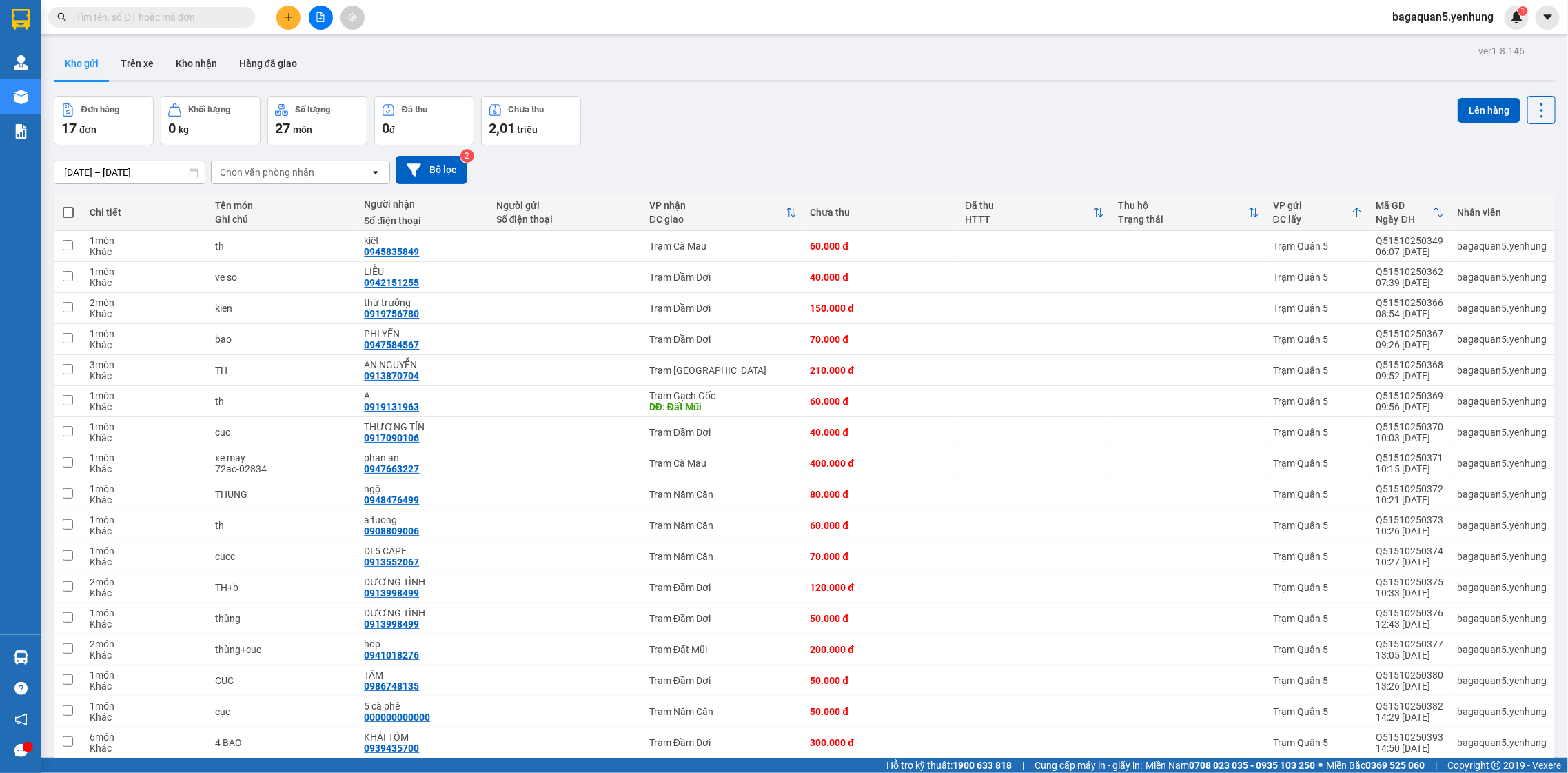
click at [1369, 212] on th "Mã GD Ngày ĐH" at bounding box center [1410, 213] width 81 height 36
click at [1458, 211] on div "Nhân viên" at bounding box center [1503, 213] width 90 height 11
click at [1433, 211] on icon at bounding box center [1438, 213] width 11 height 11
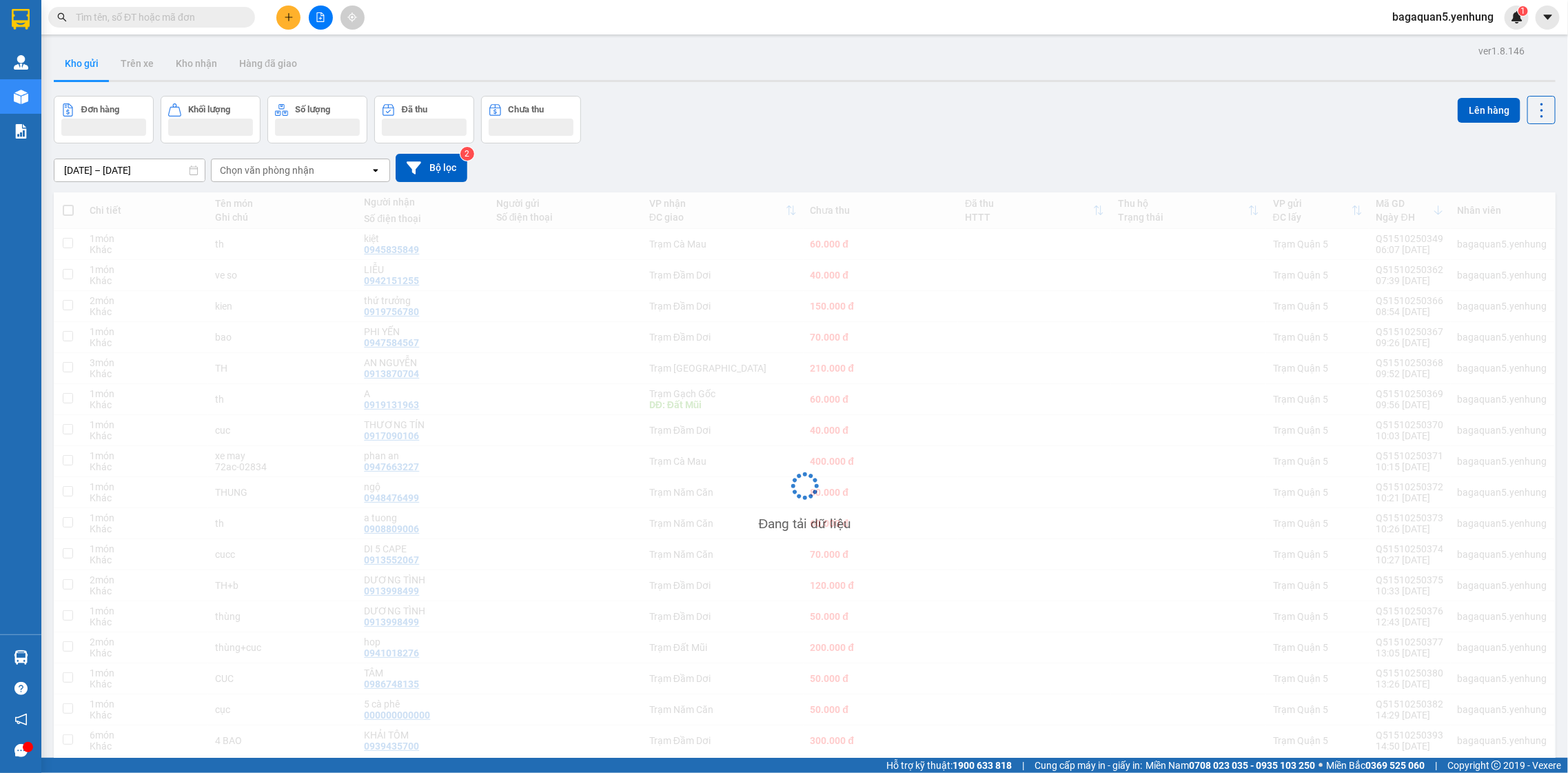
click at [1429, 215] on div "Đang tải dữ liệu" at bounding box center [805, 496] width 1502 height 609
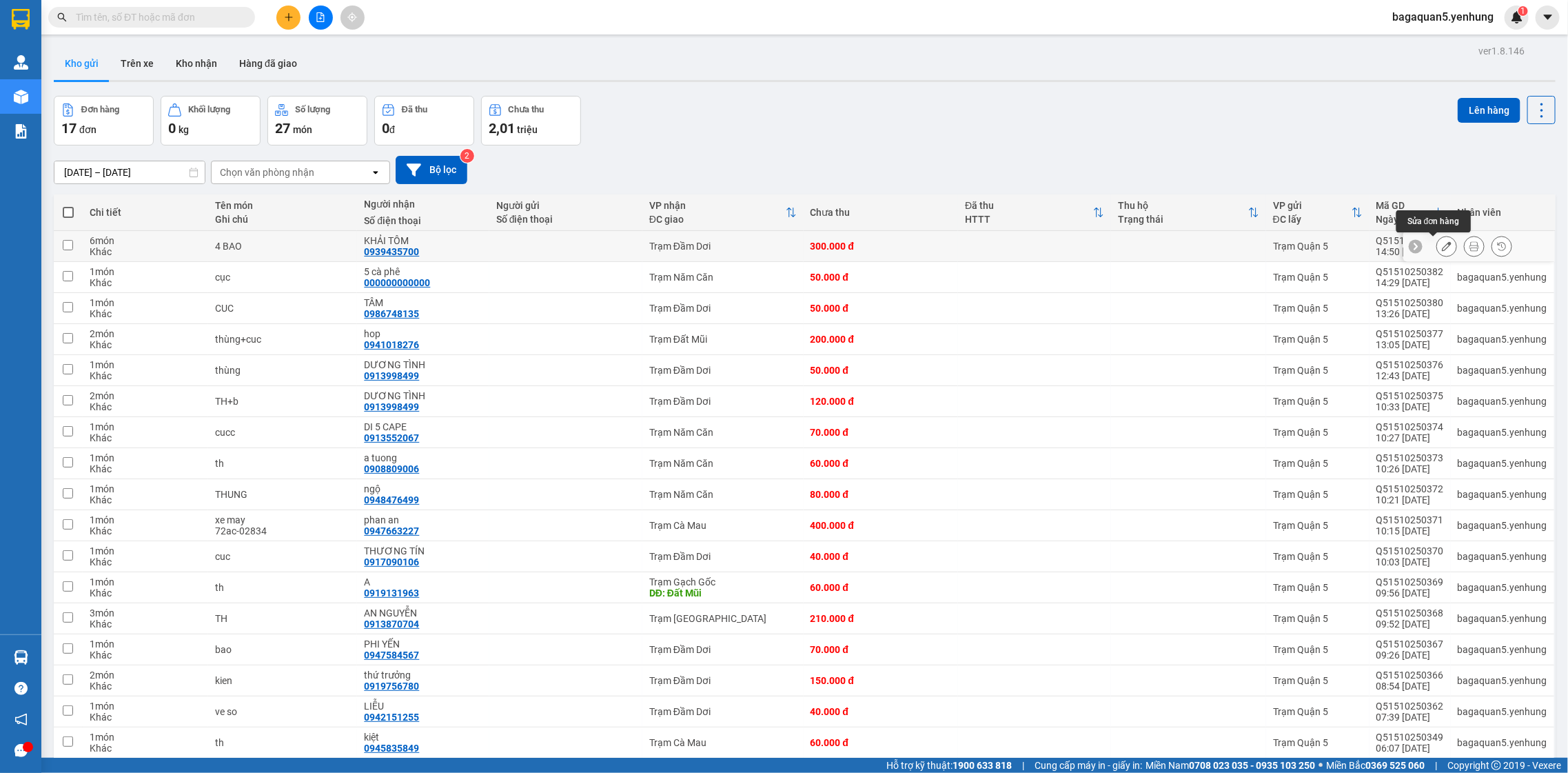
drag, startPoint x: 1426, startPoint y: 239, endPoint x: 1409, endPoint y: 231, distance: 18.8
click at [1417, 236] on div at bounding box center [1480, 246] width 152 height 31
click at [1437, 246] on button at bounding box center [1447, 246] width 20 height 24
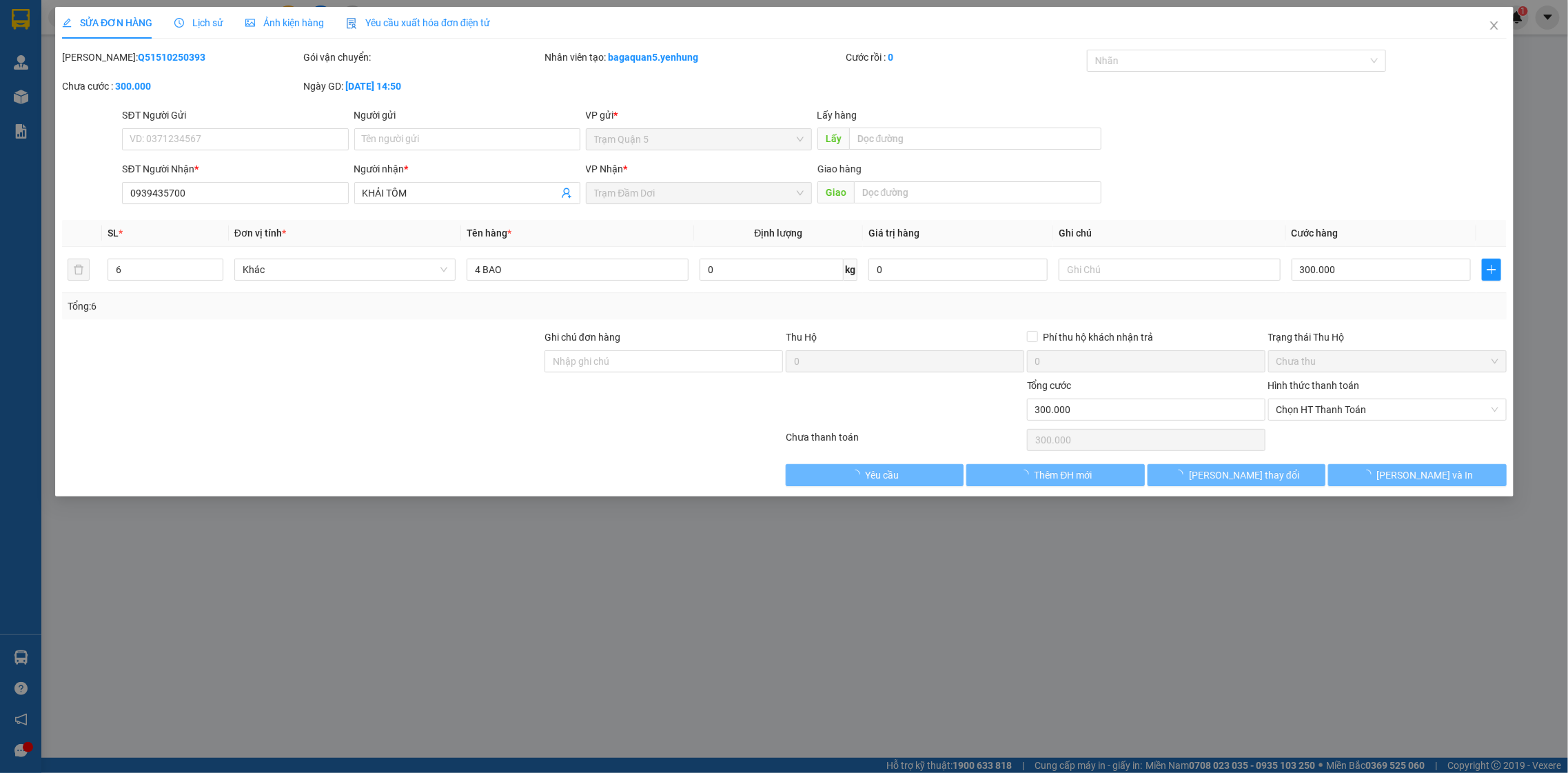
type input "0939435700"
type input "KHẢI TÔM"
type input "0"
type input "300.000"
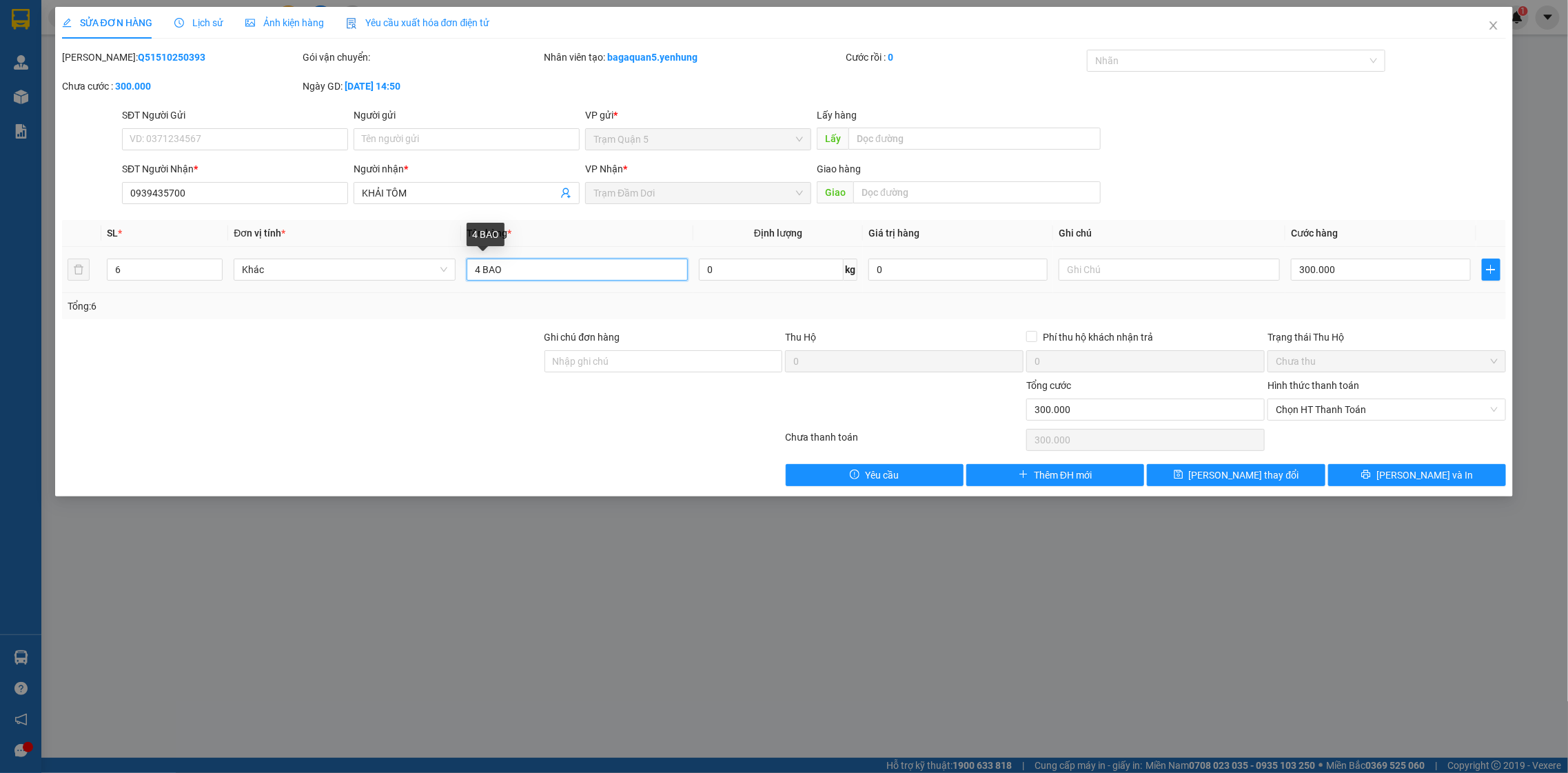
click at [484, 273] on input "4 BAO" at bounding box center [577, 270] width 222 height 22
type input "BAO"
drag, startPoint x: 1443, startPoint y: 465, endPoint x: 1443, endPoint y: 438, distance: 27.0
click at [1443, 441] on div "Total Paid Fee 0 Total UnPaid Fee 300.000 Cash Collection Total Fee Mã ĐH: Q515…" at bounding box center [784, 268] width 1445 height 436
drag, startPoint x: 1444, startPoint y: 469, endPoint x: 1353, endPoint y: 448, distance: 93.4
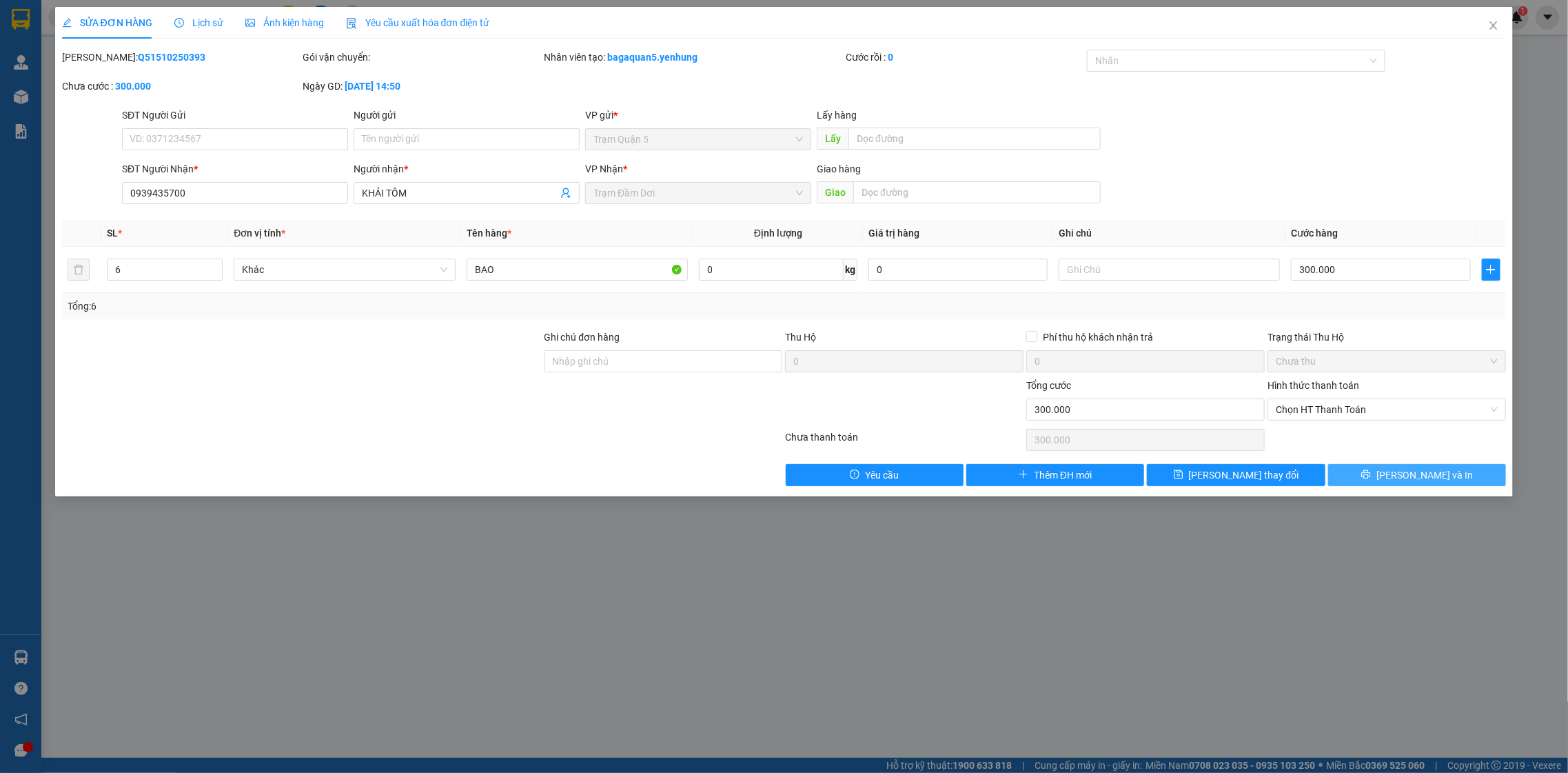
click at [1438, 467] on button "[PERSON_NAME] và In" at bounding box center [1417, 475] width 178 height 22
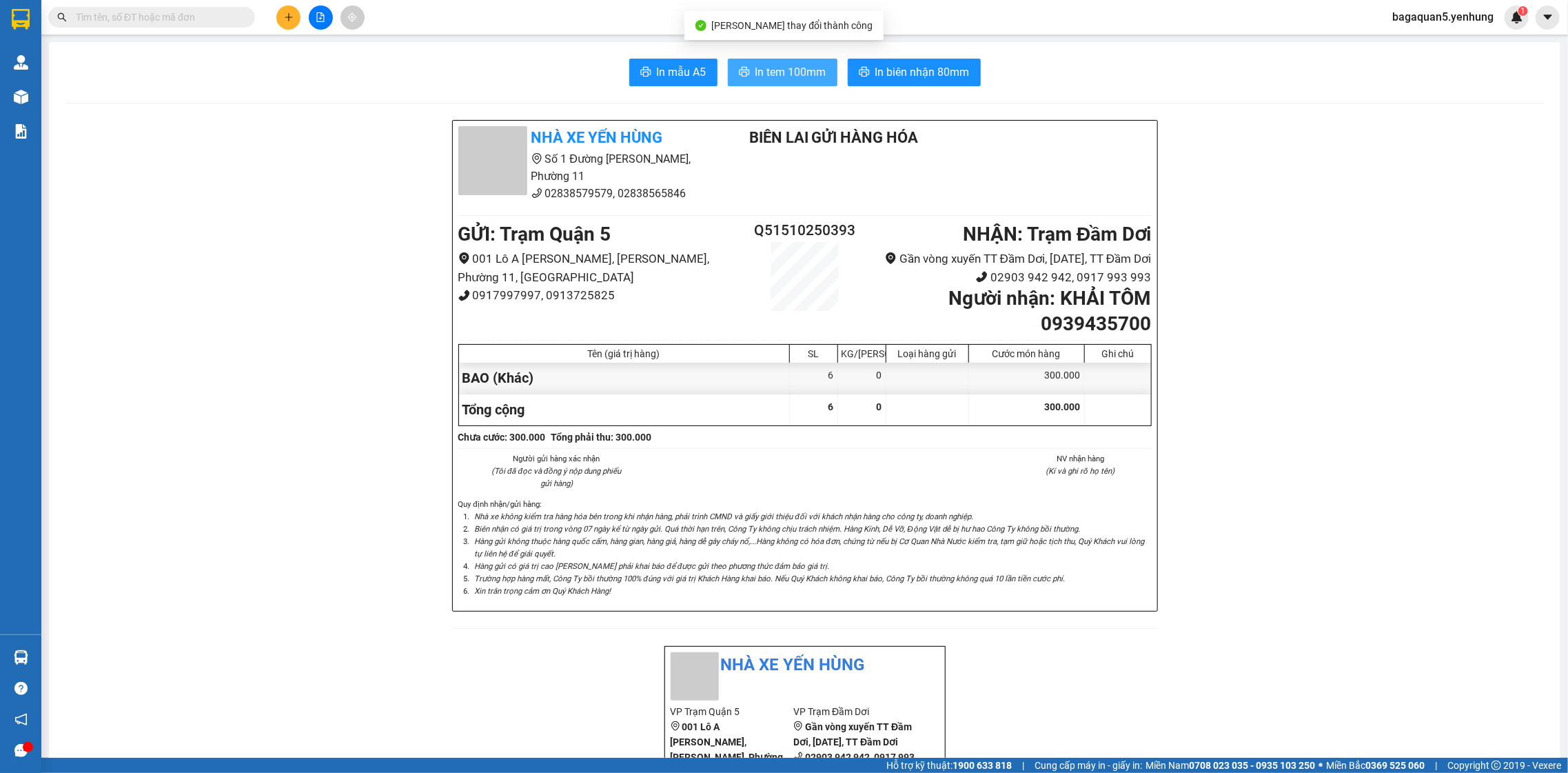
click at [755, 70] on span "In tem 100mm" at bounding box center [791, 72] width 71 height 17
click at [281, 23] on button at bounding box center [288, 17] width 24 height 24
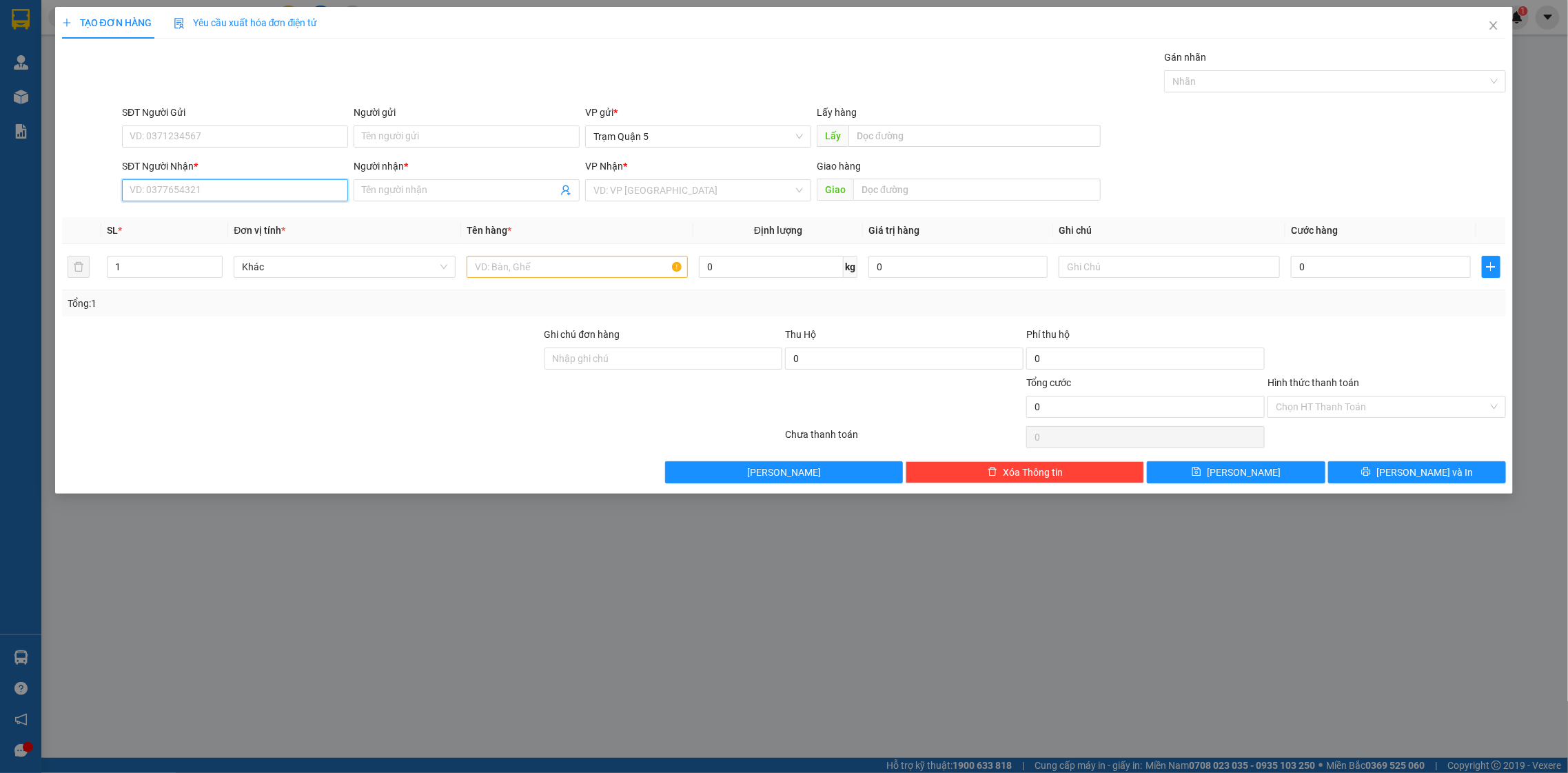
click at [251, 184] on input "SĐT Người Nhận *" at bounding box center [235, 190] width 226 height 22
click at [230, 217] on div "0915249149 - CHUNG" at bounding box center [235, 219] width 210 height 15
type input "0915249149"
type input "CHUNG"
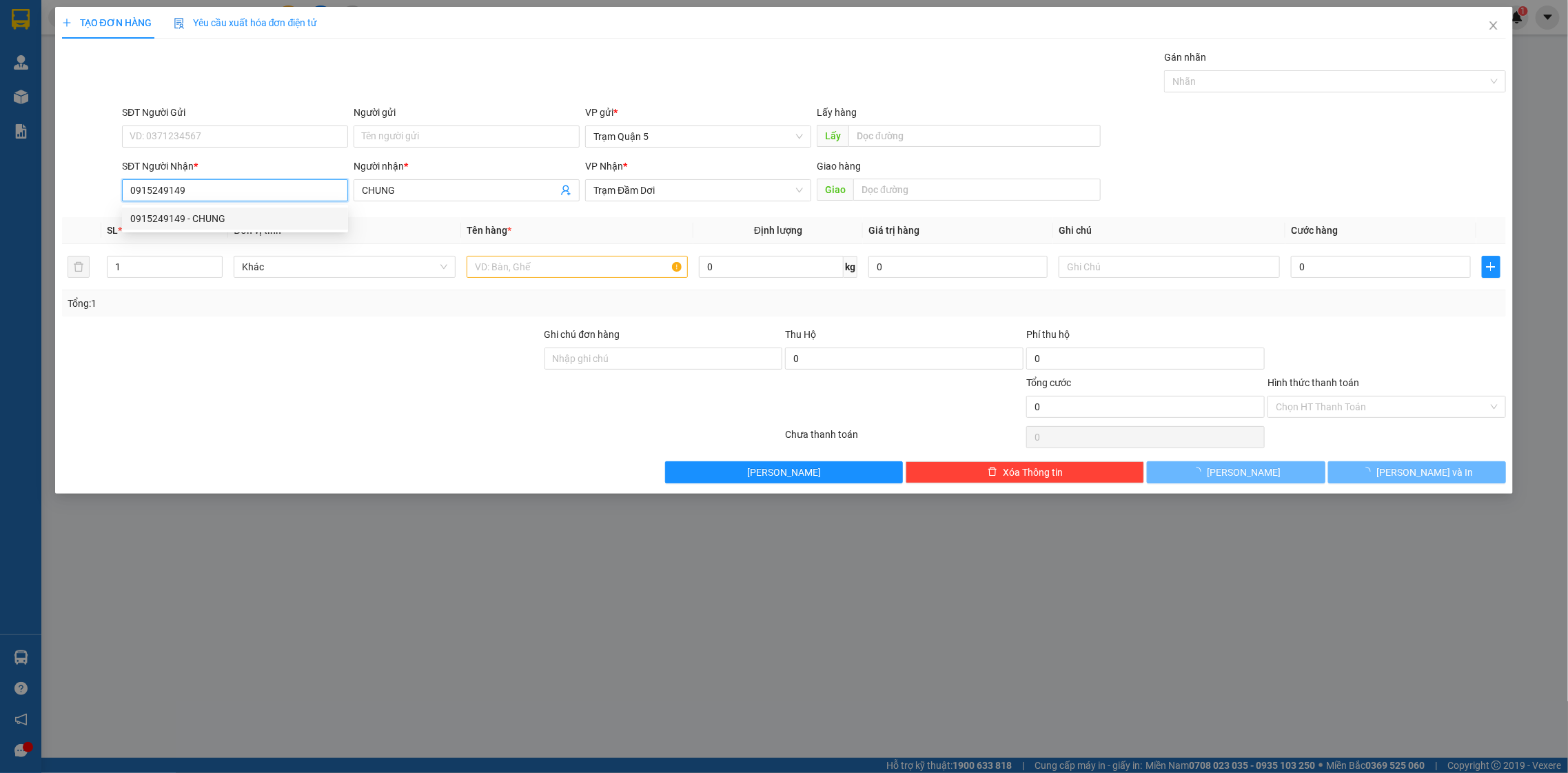
type input "50.000"
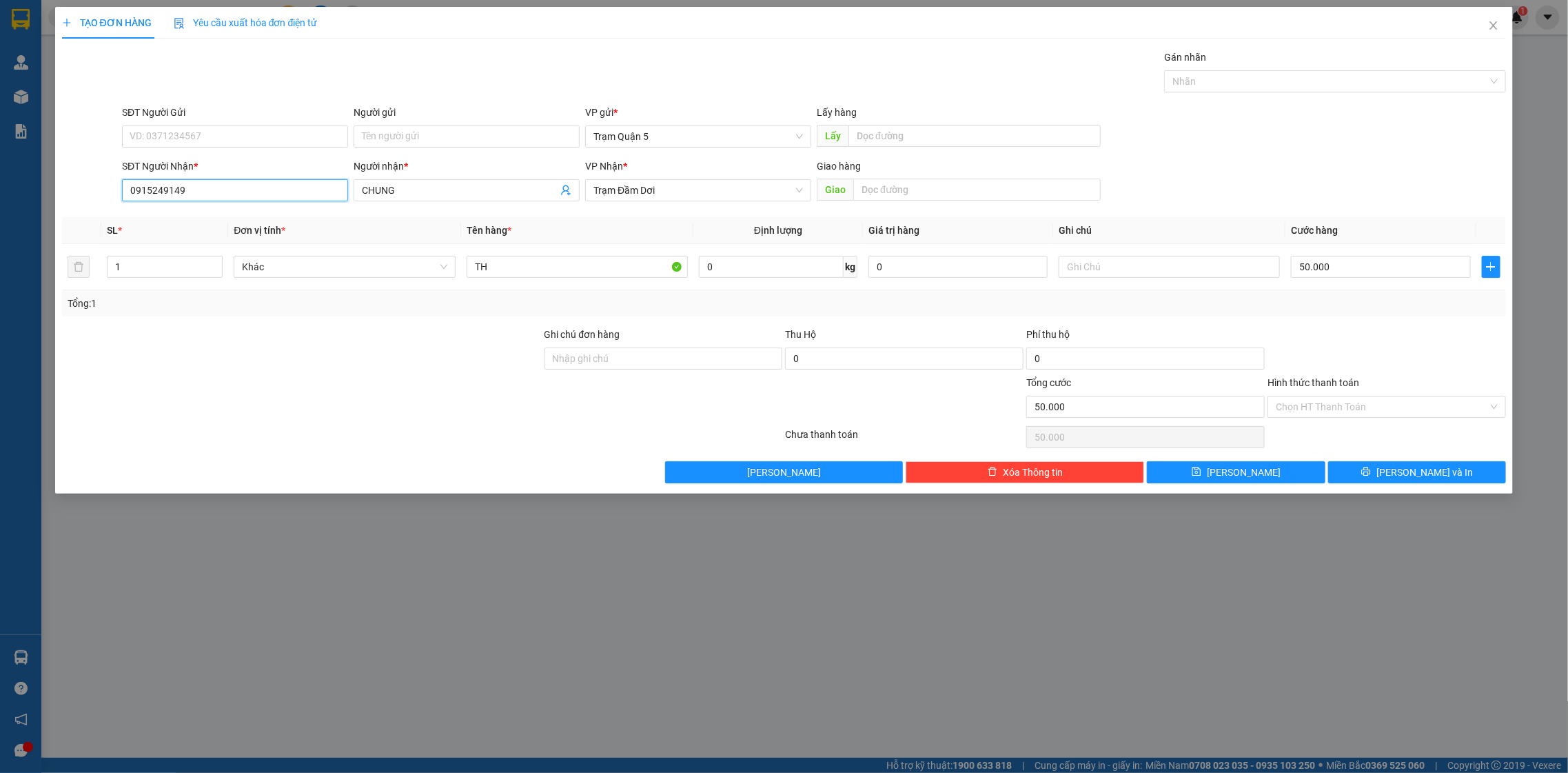
click at [239, 186] on input "0915249149" at bounding box center [235, 190] width 226 height 22
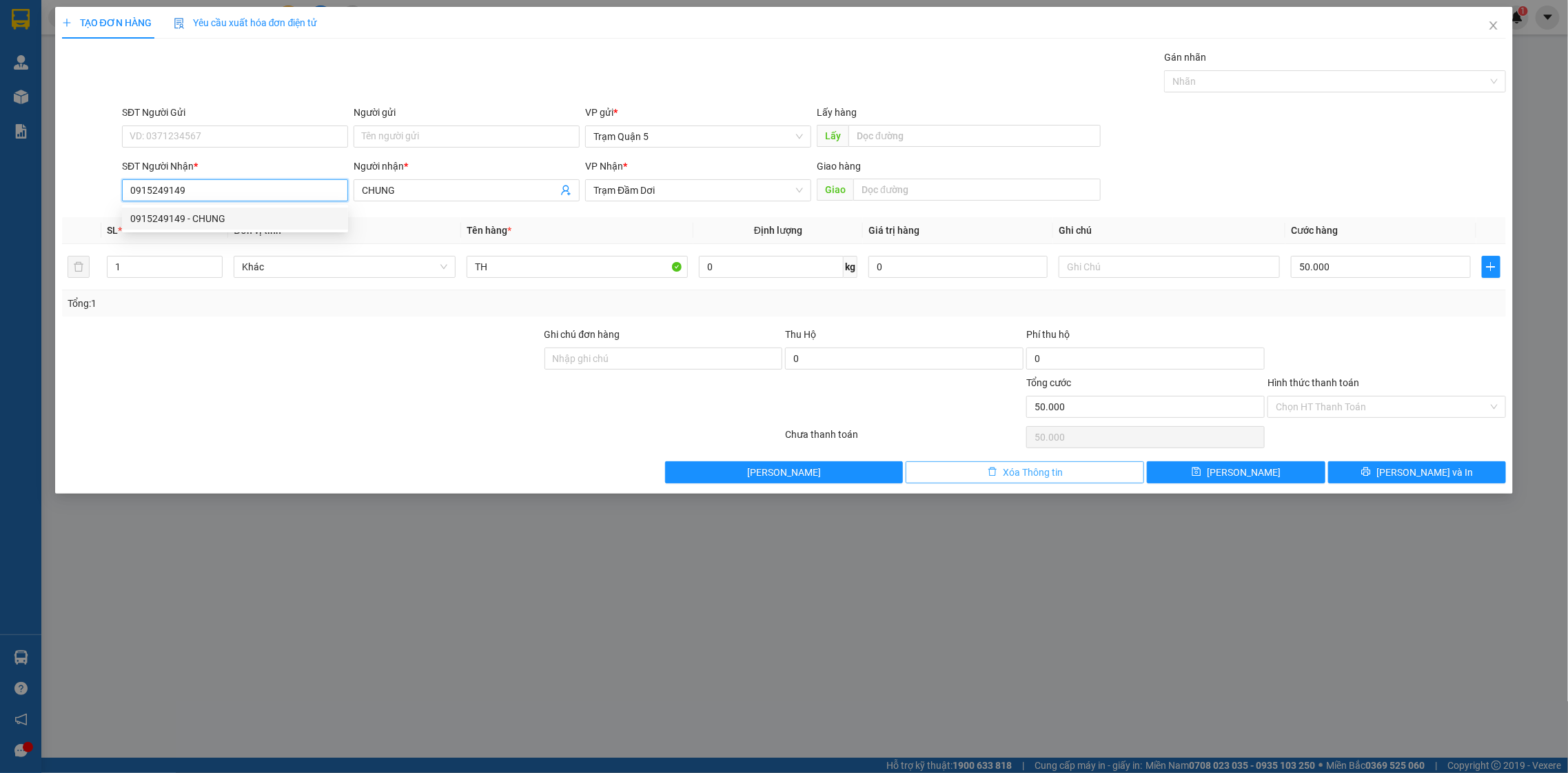
type input "0915249149"
click at [1007, 461] on button "Xóa Thông tin" at bounding box center [1025, 473] width 238 height 22
type input "0"
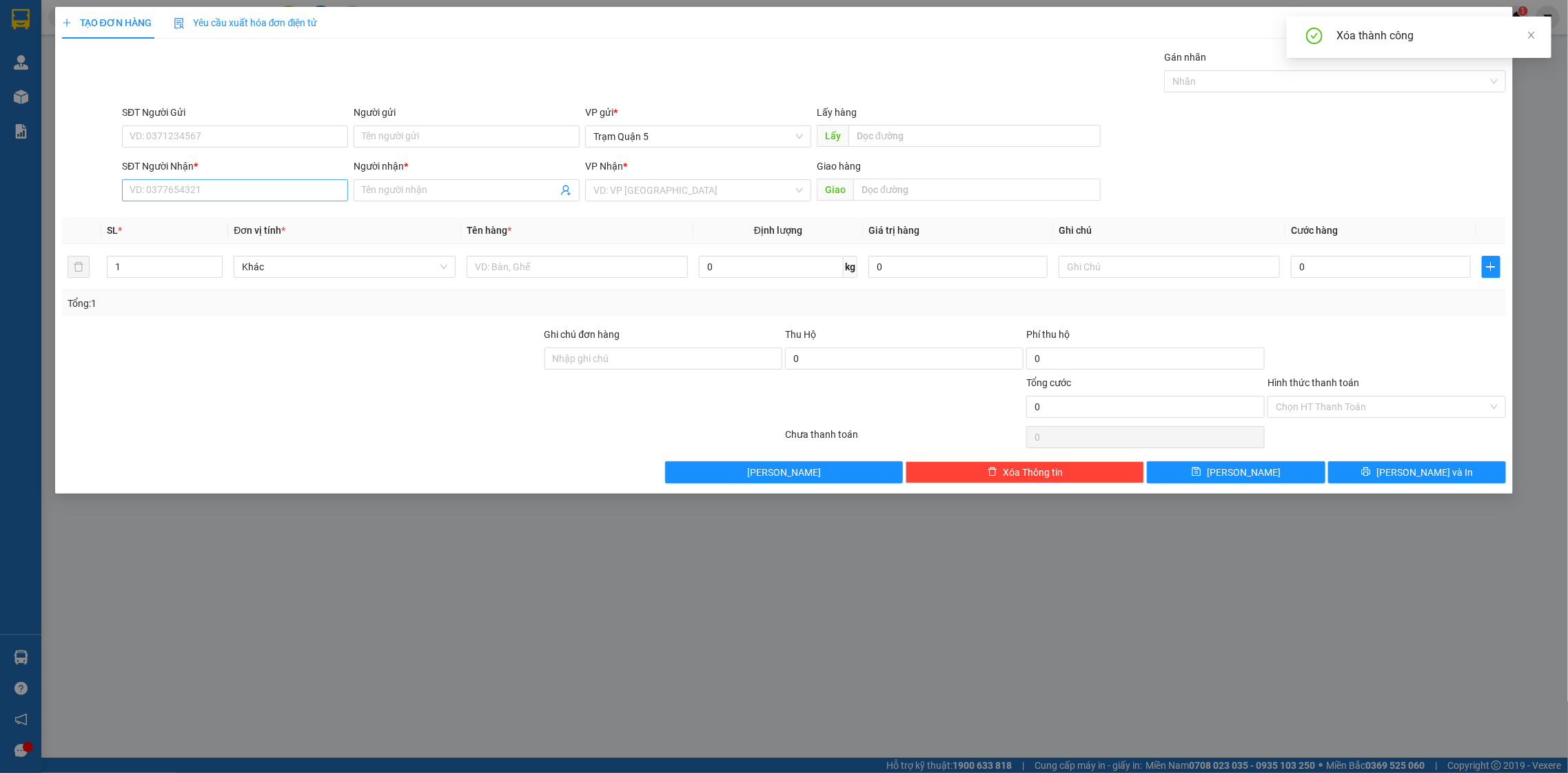
drag, startPoint x: 203, startPoint y: 176, endPoint x: 202, endPoint y: 190, distance: 14.0
click at [202, 176] on div "SĐT Người Nhận *" at bounding box center [235, 169] width 226 height 21
drag, startPoint x: 194, startPoint y: 211, endPoint x: 183, endPoint y: 204, distance: 13.0
click at [192, 211] on div "Transit Pickup Surcharge Ids Transit Deliver Surcharge Ids Transit Deliver Surc…" at bounding box center [784, 266] width 1445 height 434
click at [147, 184] on input "SĐT Người Nhận *" at bounding box center [235, 190] width 226 height 22
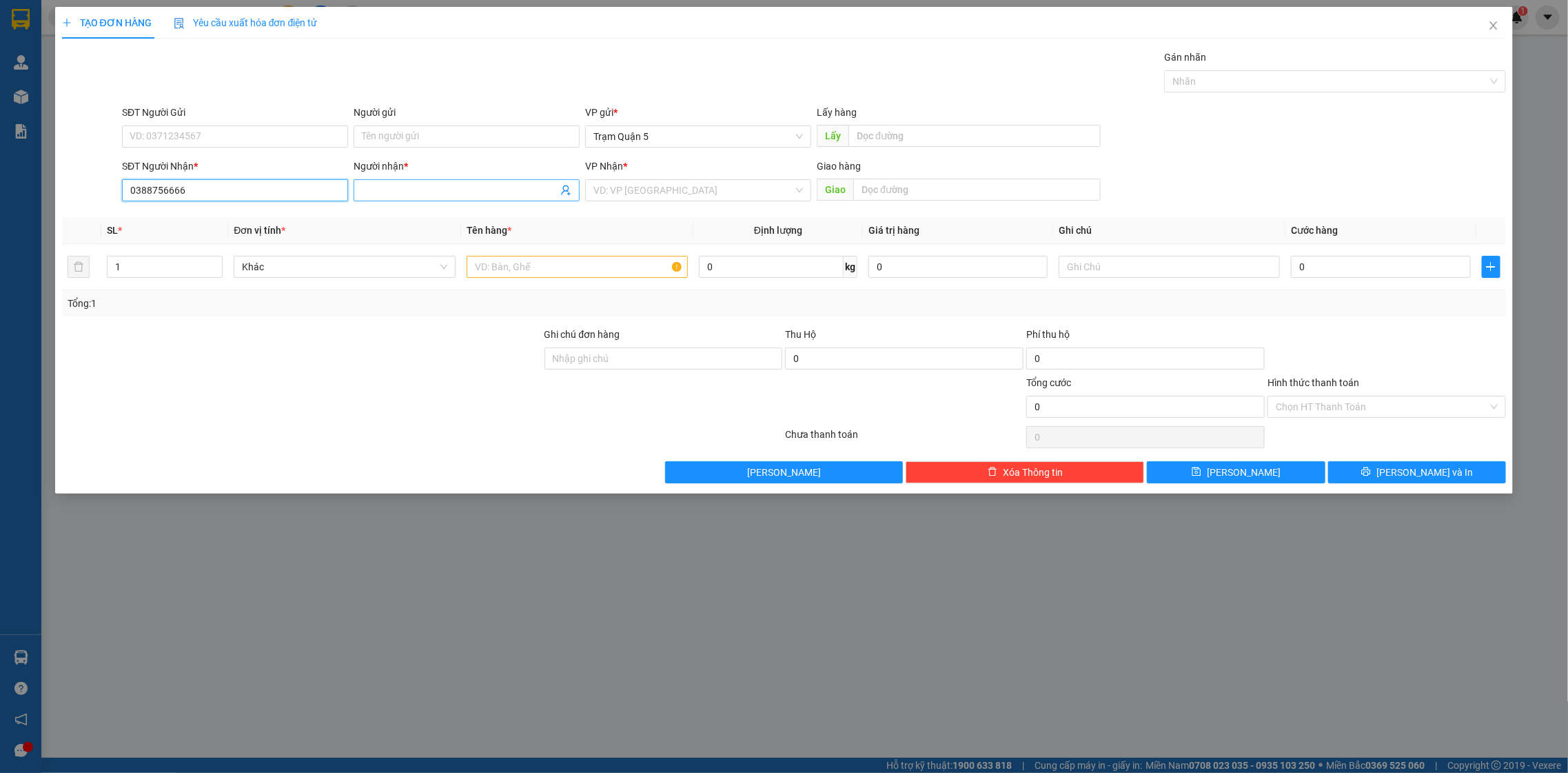
type input "0388756666"
click at [463, 187] on input "Người nhận *" at bounding box center [459, 190] width 196 height 15
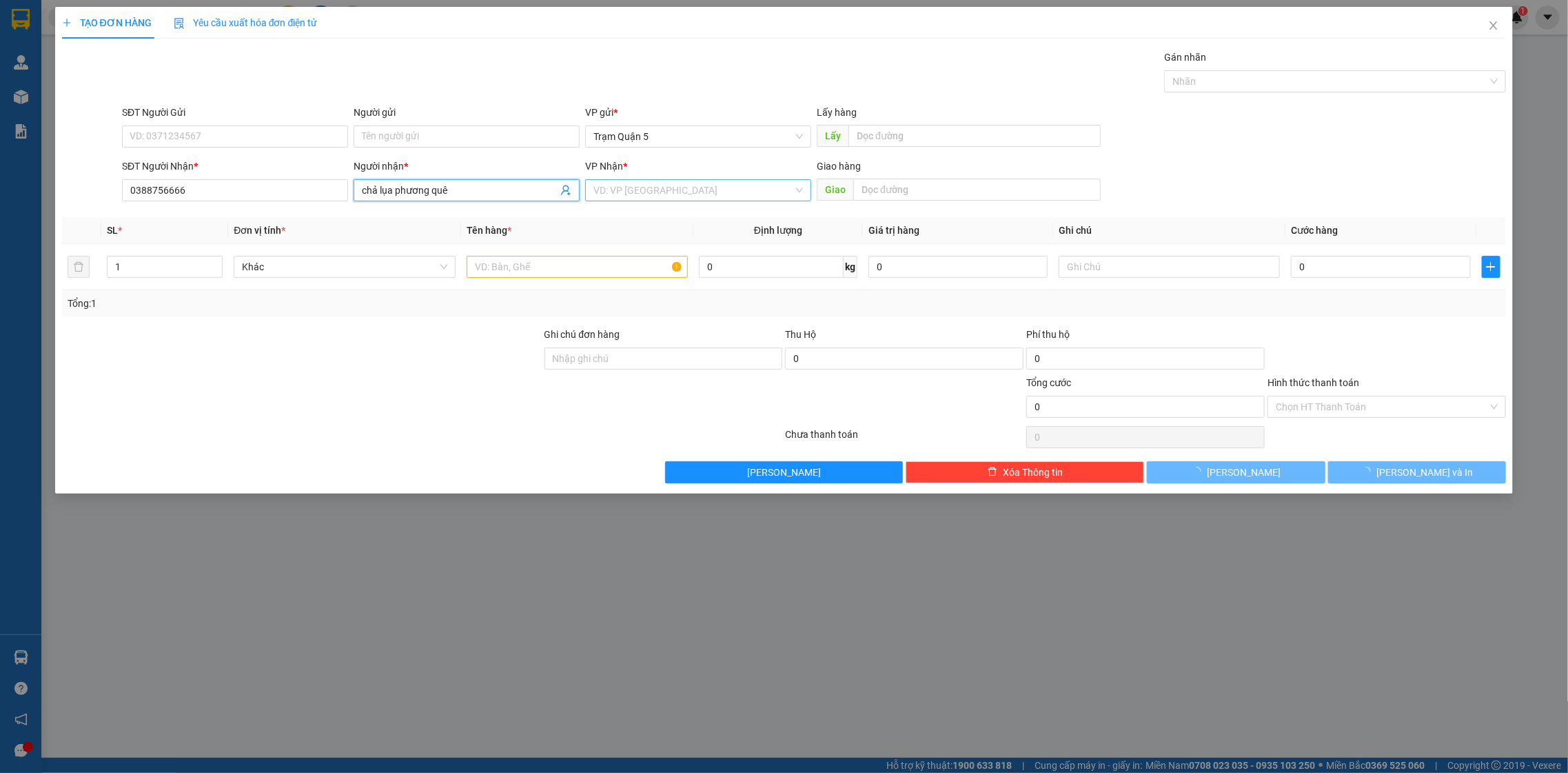
type input "chả lụa phương quê"
click at [699, 208] on div "Transit Pickup Surcharge Ids Transit Deliver Surcharge Ids Transit Deliver Surc…" at bounding box center [784, 266] width 1445 height 434
click at [696, 187] on input "search" at bounding box center [693, 190] width 200 height 21
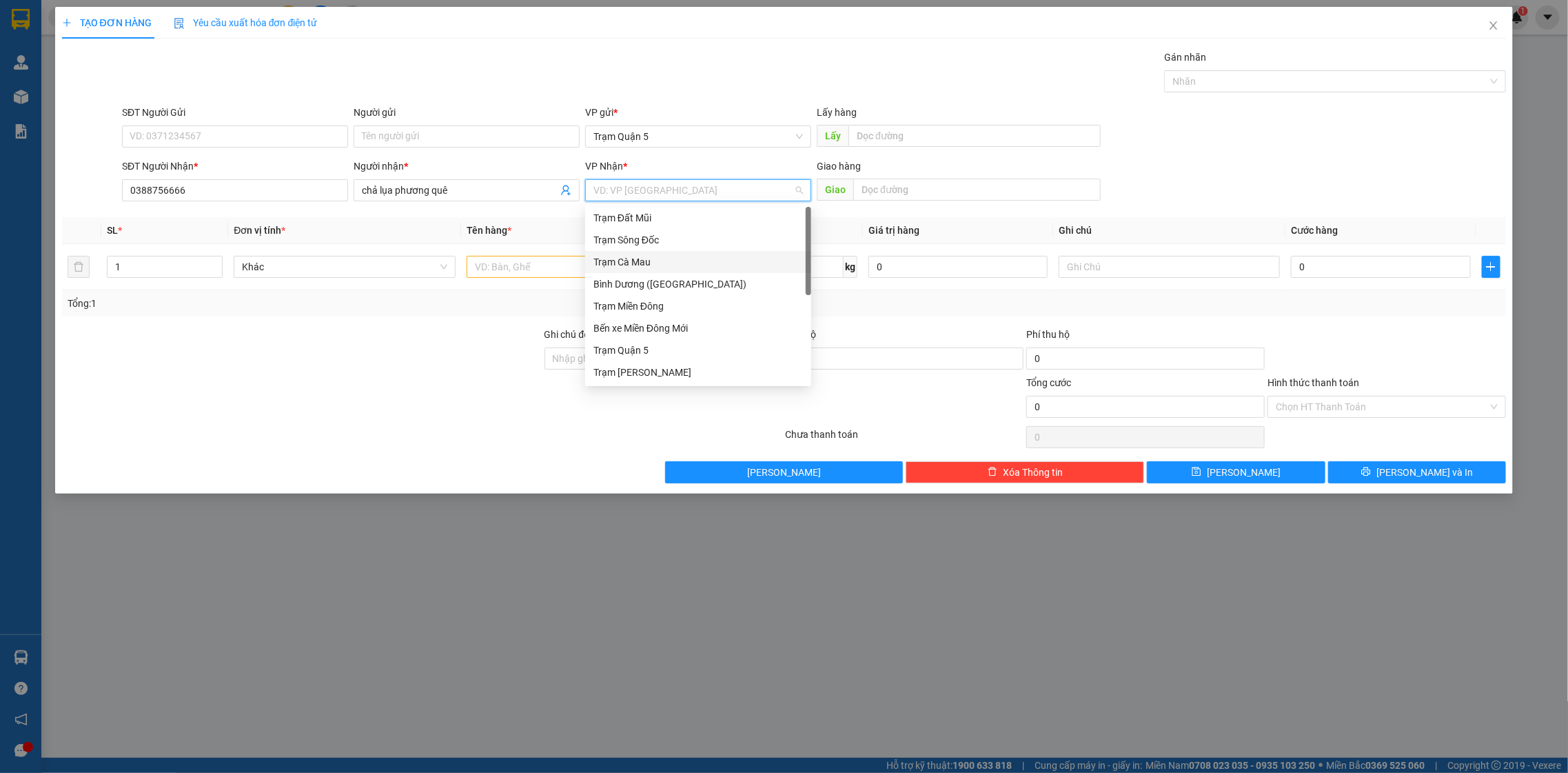
click at [694, 261] on div "Trạm Cà Mau" at bounding box center [698, 262] width 210 height 15
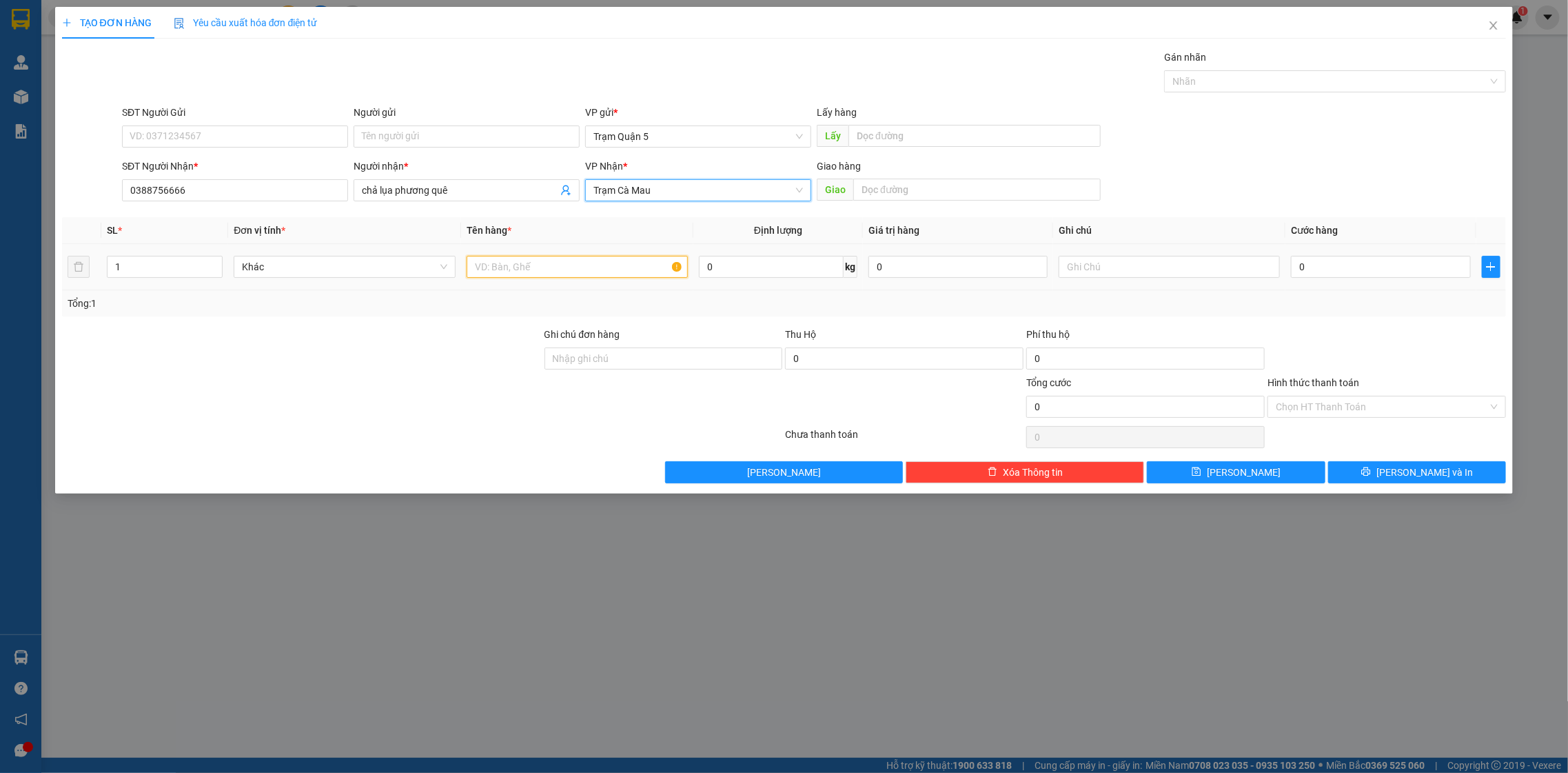
click at [551, 262] on input "text" at bounding box center [577, 267] width 222 height 22
drag, startPoint x: 1387, startPoint y: 268, endPoint x: 1384, endPoint y: 261, distance: 7.6
click at [1385, 266] on input "0" at bounding box center [1380, 267] width 179 height 22
click at [527, 262] on input "cal7" at bounding box center [577, 267] width 222 height 22
type input "cal"
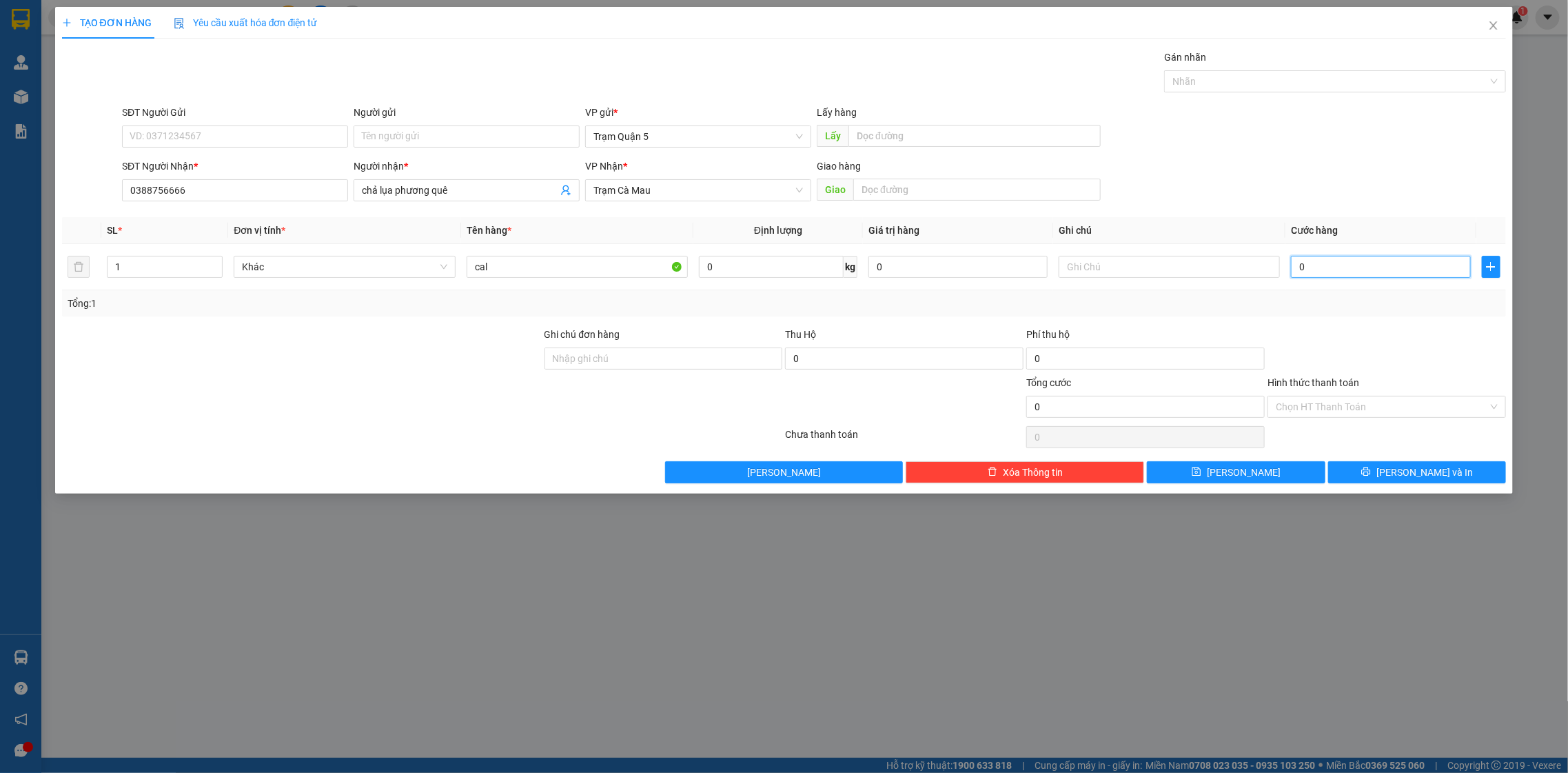
type input "1"
type input "10"
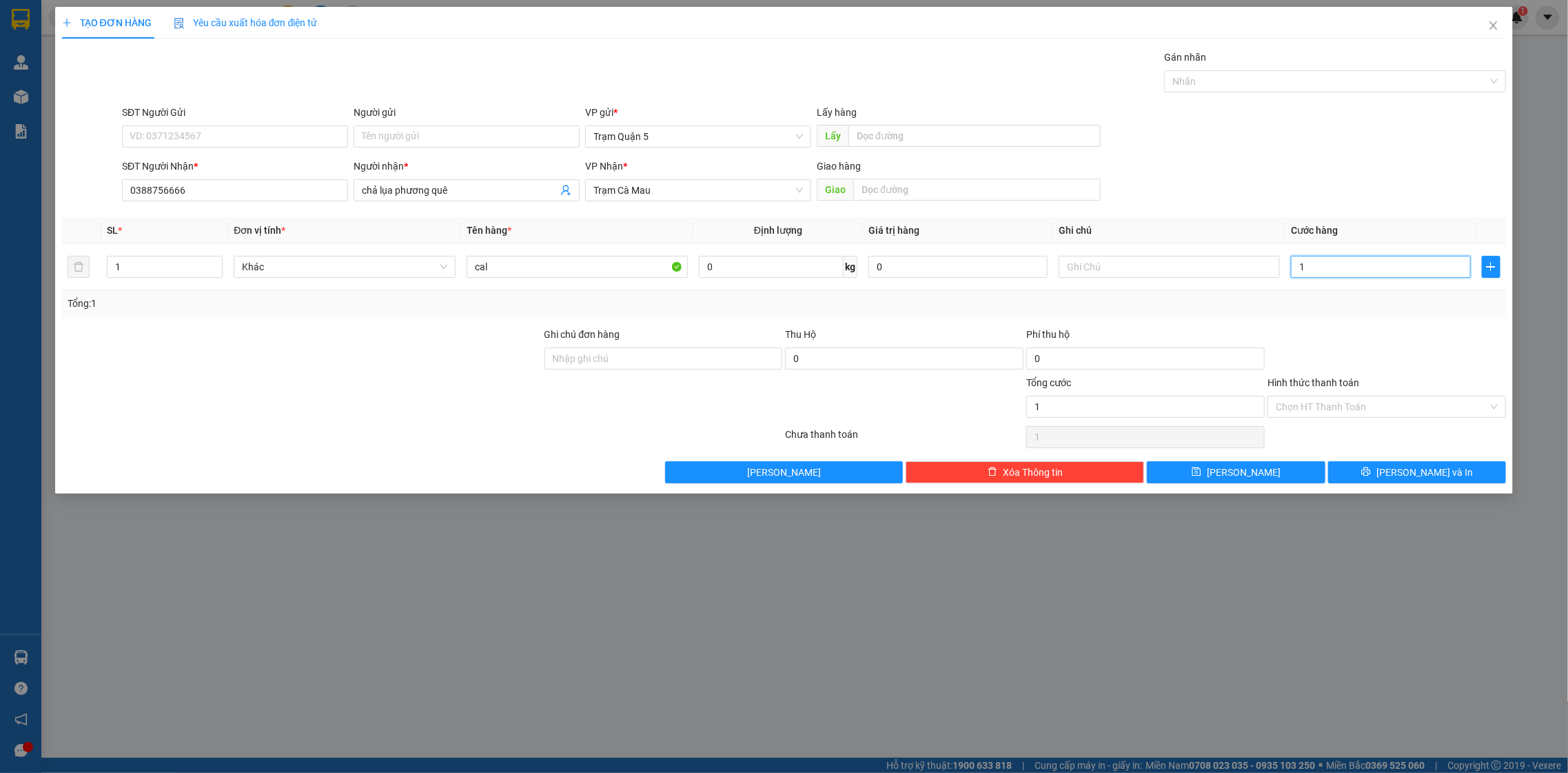
type input "10"
type input "100"
type input "100.000"
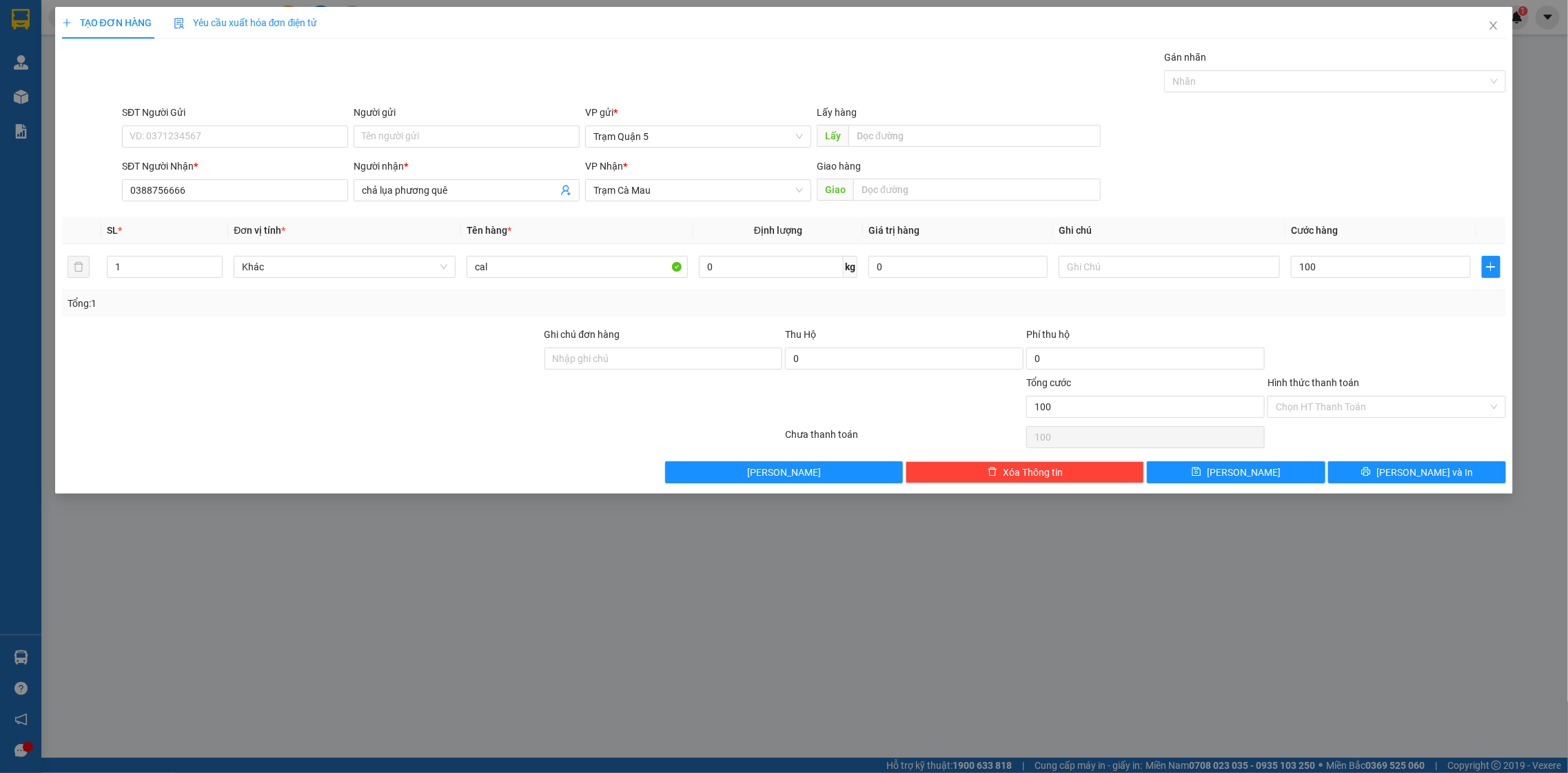
type input "100.000"
click at [1303, 306] on div "Tổng: 1" at bounding box center [784, 303] width 1434 height 15
drag, startPoint x: 1421, startPoint y: 466, endPoint x: 1400, endPoint y: 442, distance: 31.9
click at [1425, 466] on span "[PERSON_NAME] và In" at bounding box center [1425, 473] width 97 height 15
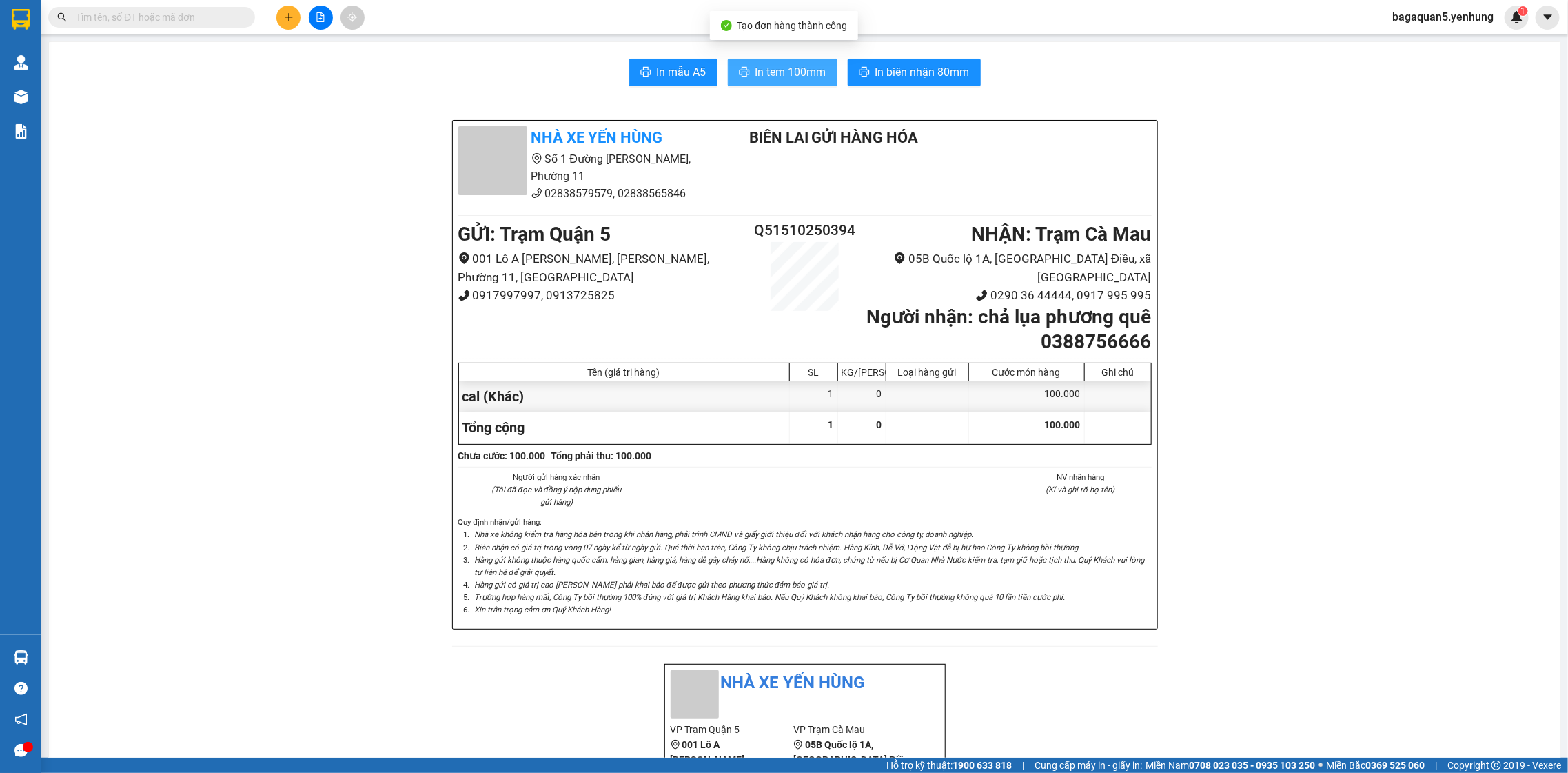
click at [740, 68] on icon "printer" at bounding box center [745, 72] width 11 height 11
click at [781, 72] on span "In tem 100mm" at bounding box center [791, 72] width 71 height 17
click at [289, 20] on button at bounding box center [288, 17] width 24 height 24
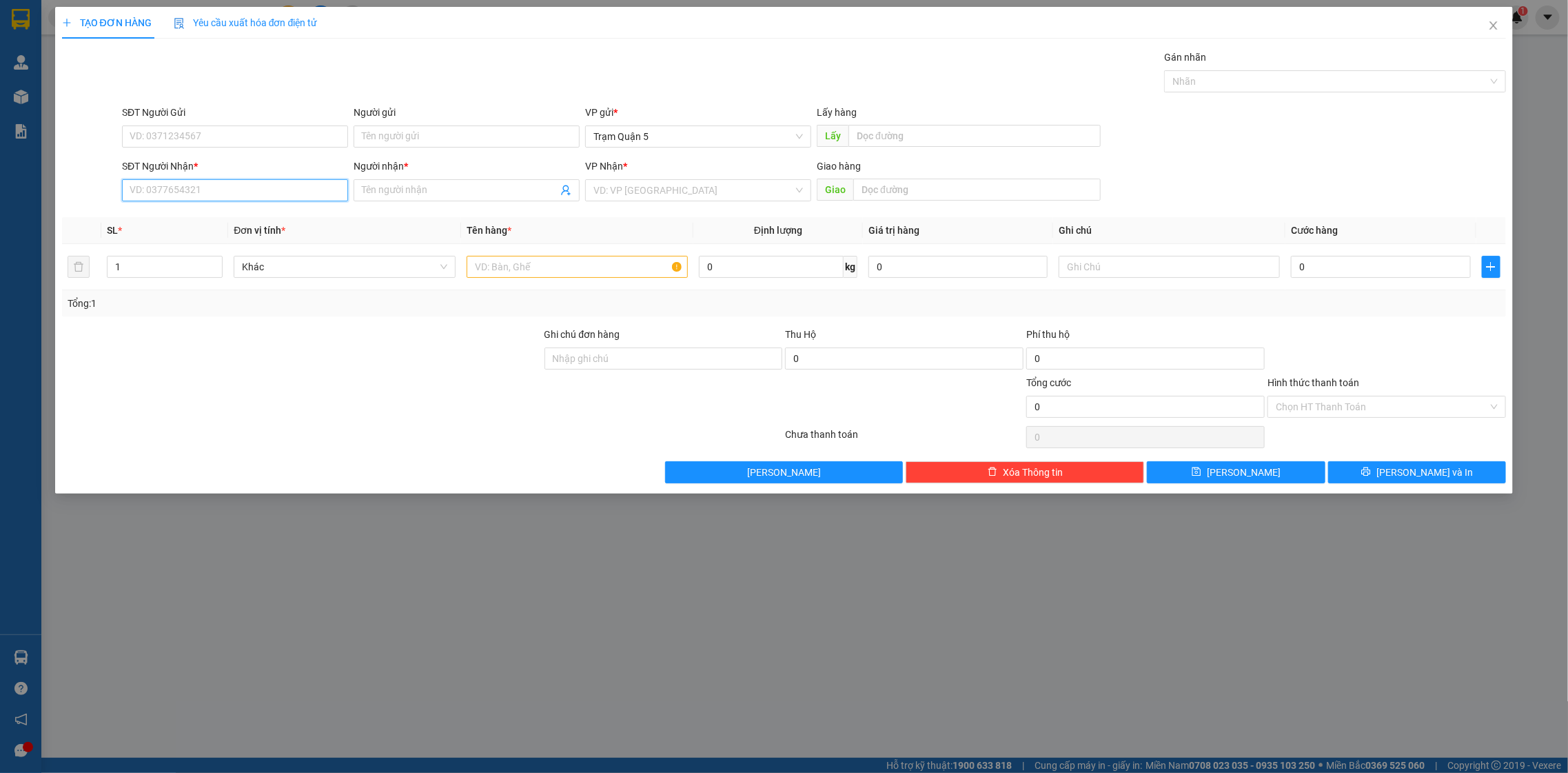
drag, startPoint x: 271, startPoint y: 194, endPoint x: 265, endPoint y: 188, distance: 8.5
click at [265, 190] on input "SĐT Người Nhận *" at bounding box center [235, 190] width 226 height 22
click at [164, 220] on div "0986748135 - TÂM" at bounding box center [235, 219] width 210 height 15
type input "0986748135"
type input "TÂM"
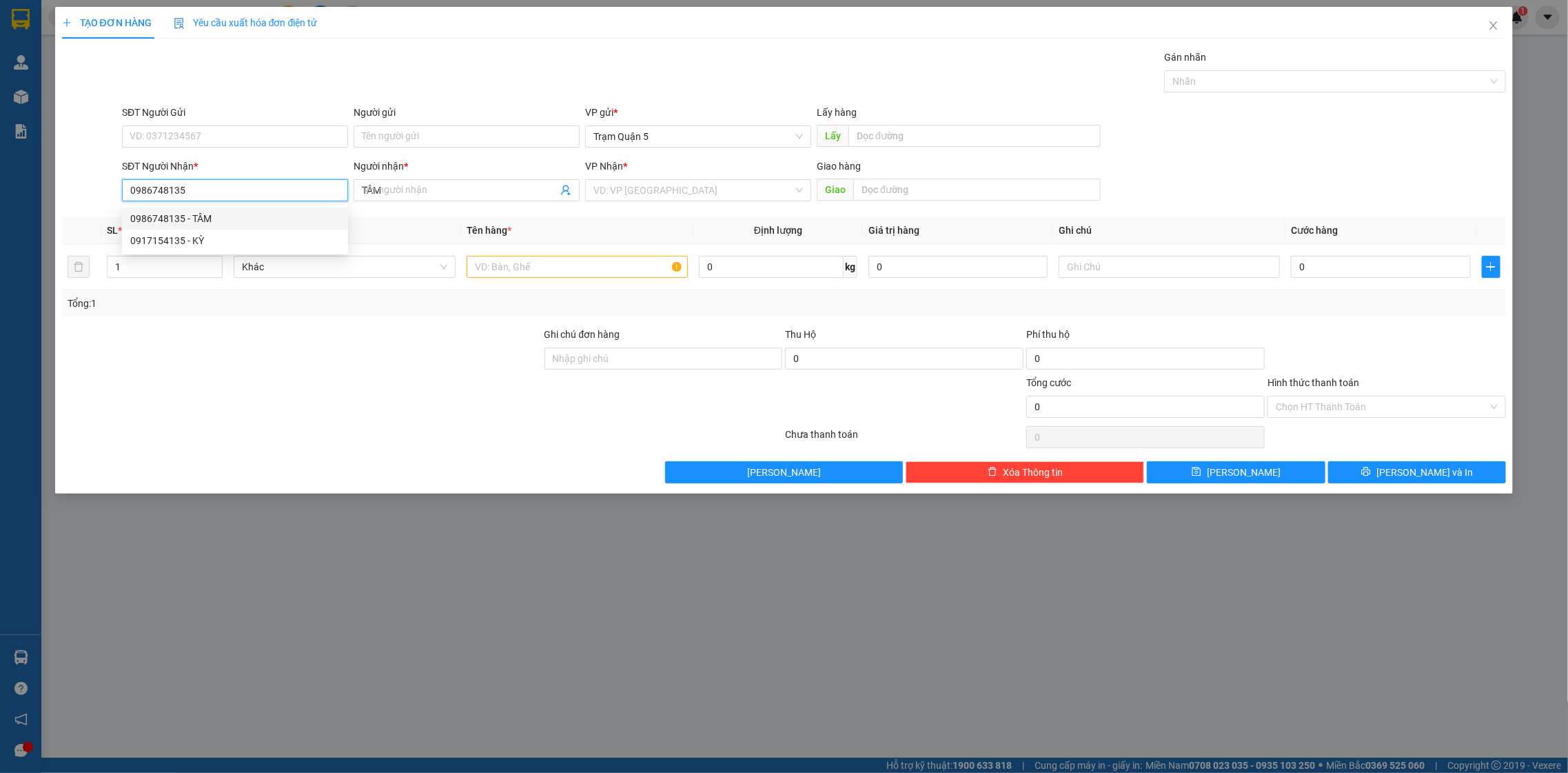
type input "50.000"
type input "0986748135"
click at [513, 286] on td "CUC" at bounding box center [577, 267] width 233 height 46
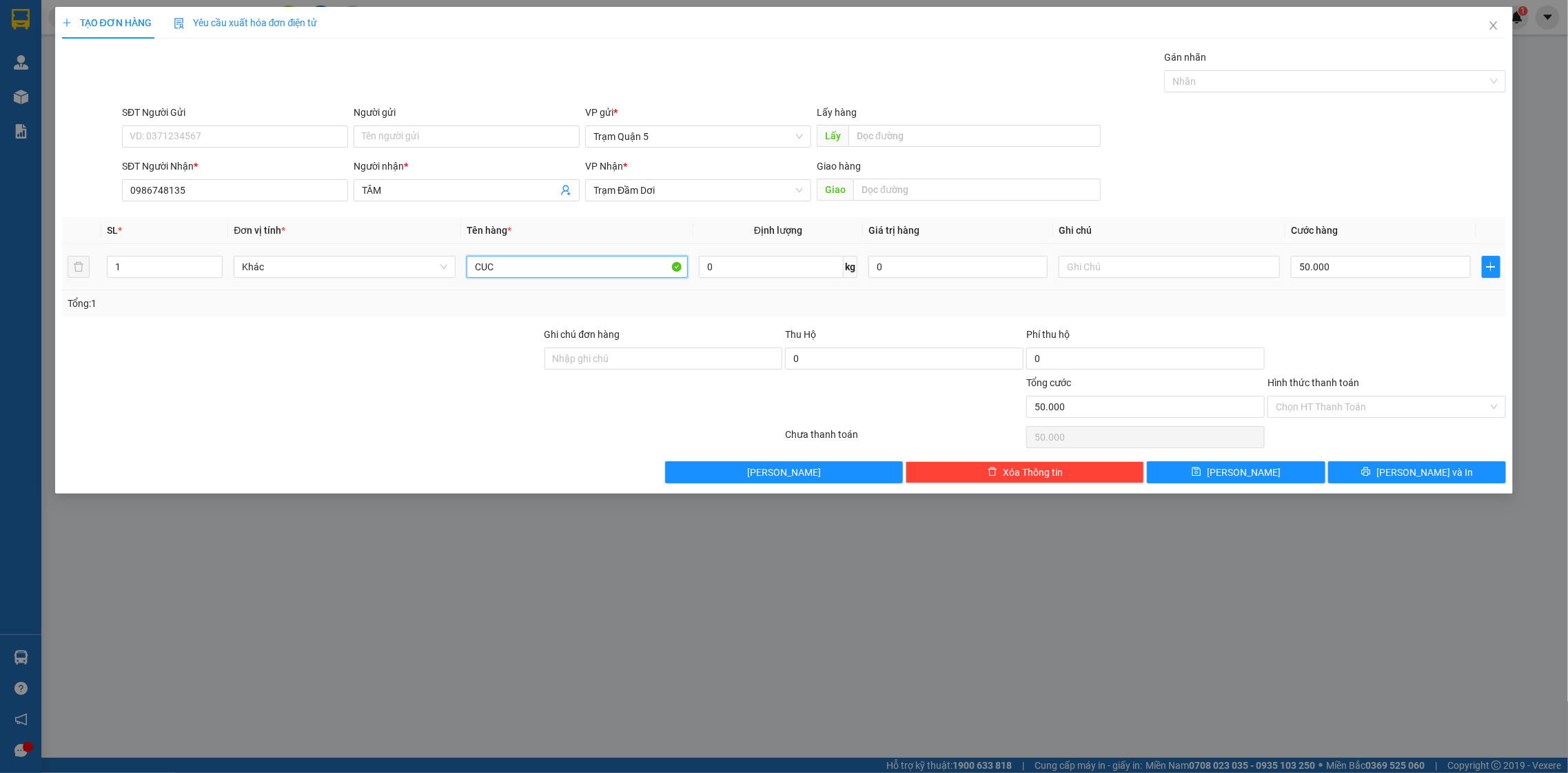
click at [511, 274] on input "CUC" at bounding box center [577, 267] width 222 height 22
type input "C"
type input "b"
drag, startPoint x: 1337, startPoint y: 454, endPoint x: 1340, endPoint y: 477, distance: 23.2
click at [1340, 477] on div "Transit Pickup Surcharge Ids Transit Deliver Surcharge Ids Transit Deliver Surc…" at bounding box center [784, 266] width 1445 height 434
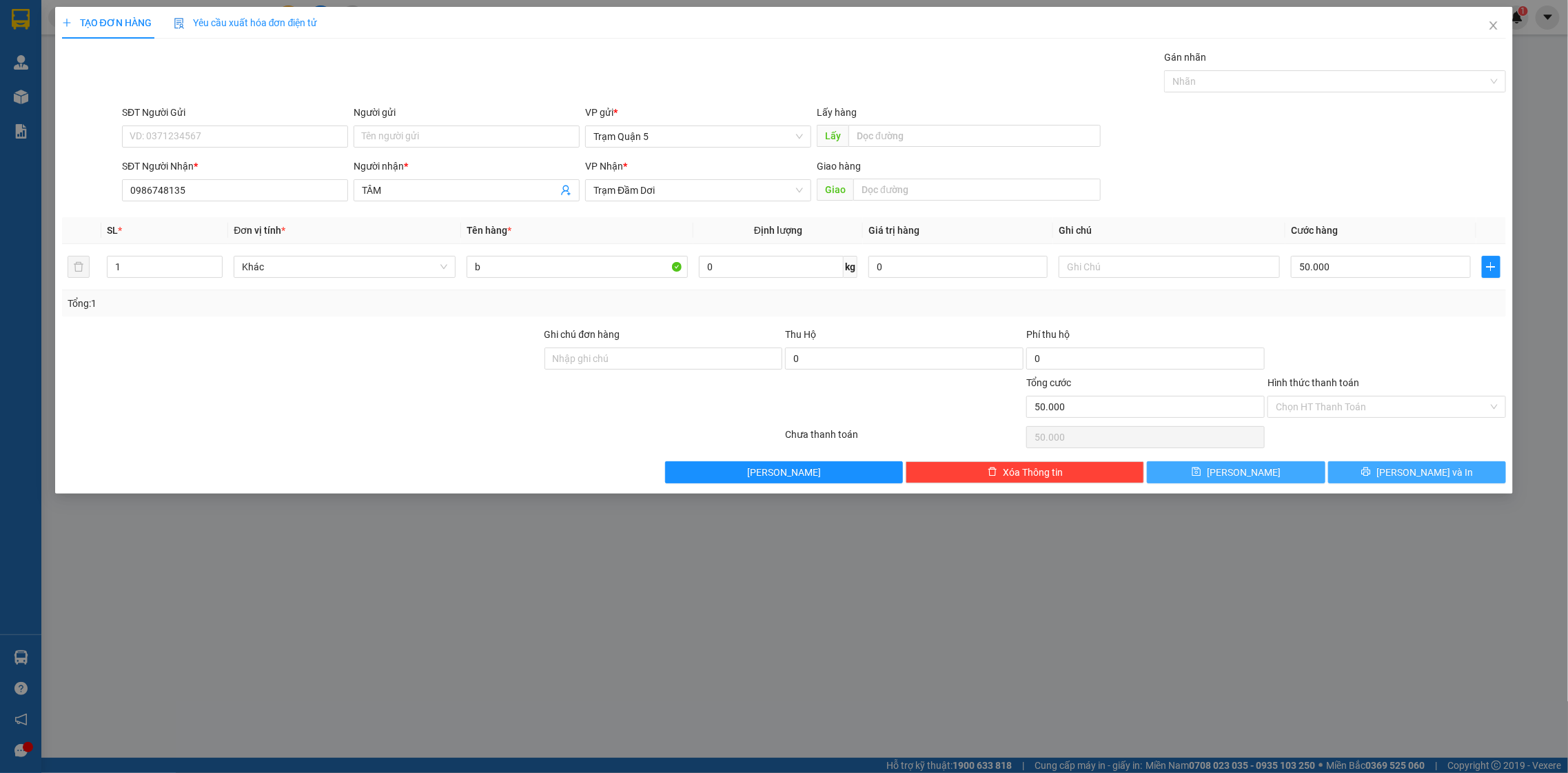
drag, startPoint x: 1324, startPoint y: 494, endPoint x: 1314, endPoint y: 475, distance: 21.5
click at [1314, 475] on div "Lưu nháp Xóa Thông tin [PERSON_NAME] và In" at bounding box center [784, 473] width 1447 height 22
click at [1328, 461] on button "[PERSON_NAME] và In" at bounding box center [1417, 473] width 178 height 22
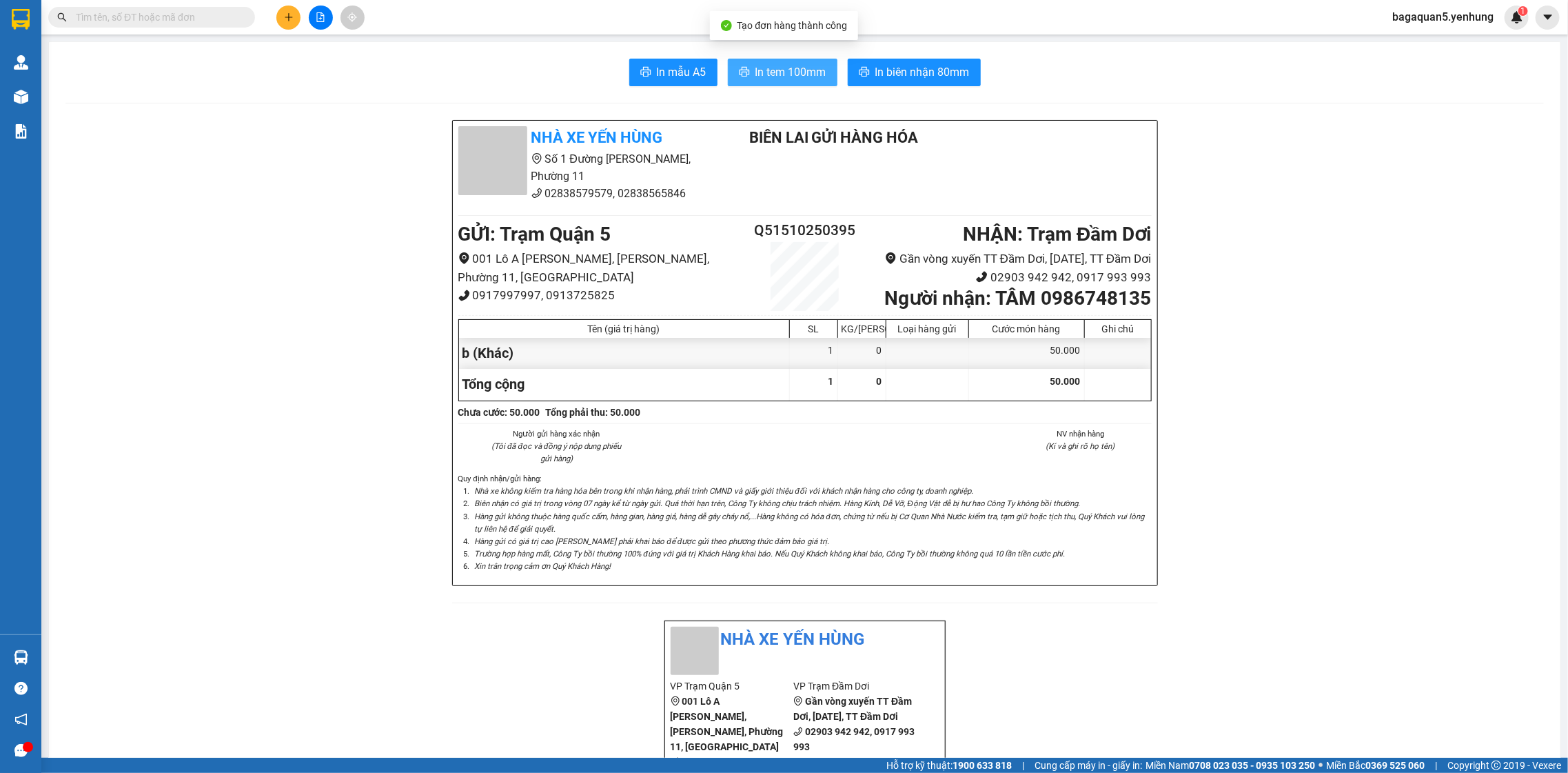
click at [771, 73] on span "In tem 100mm" at bounding box center [791, 72] width 71 height 17
click at [728, 59] on button "In tem 100mm" at bounding box center [782, 72] width 109 height 28
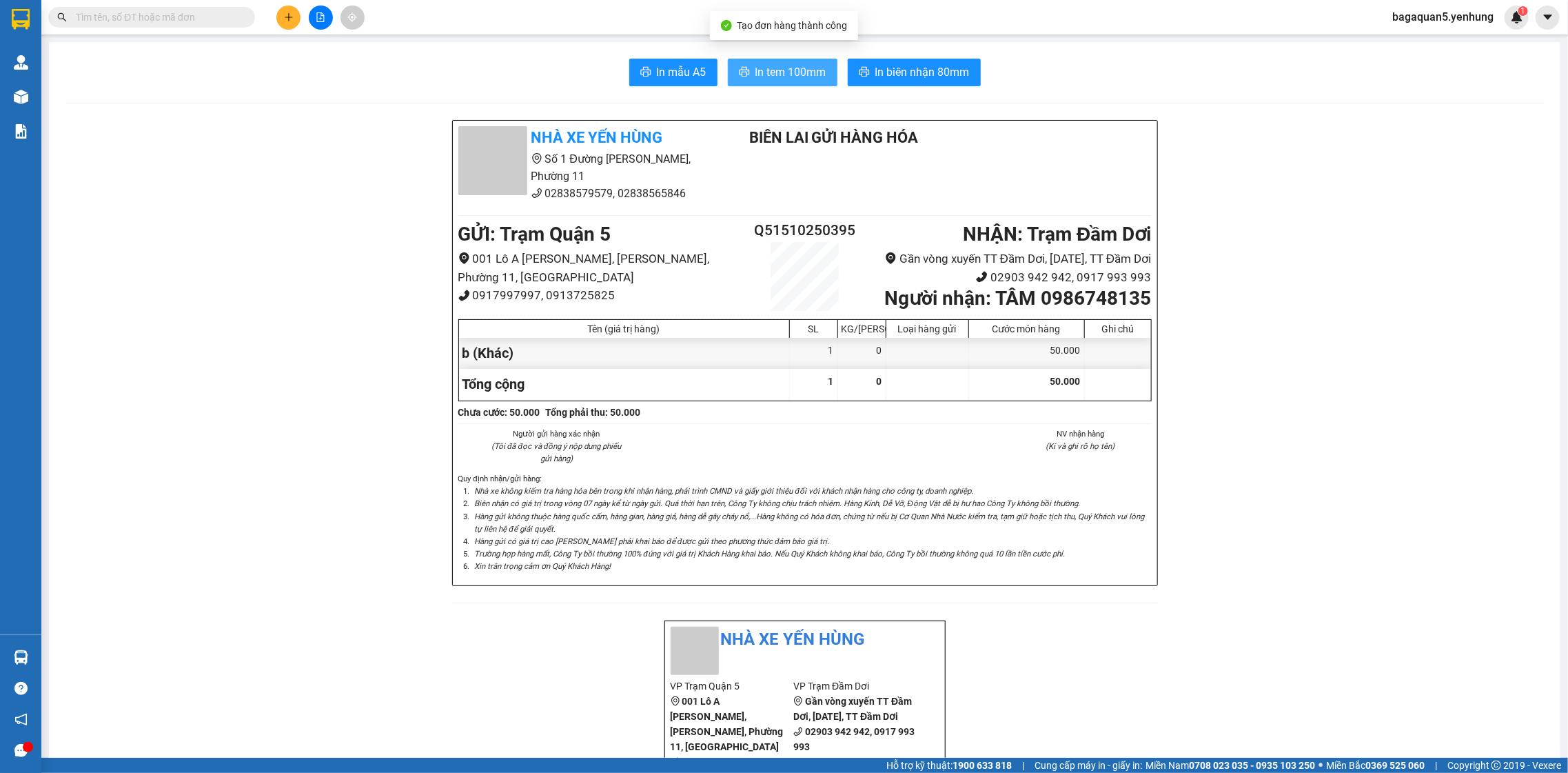
click at [728, 59] on button "In tem 100mm" at bounding box center [782, 72] width 109 height 28
click at [770, 71] on span "In tem 100mm" at bounding box center [791, 72] width 71 height 17
click at [728, 59] on button "In tem 100mm" at bounding box center [782, 72] width 109 height 28
click at [770, 66] on span "In tem 100mm" at bounding box center [791, 72] width 71 height 17
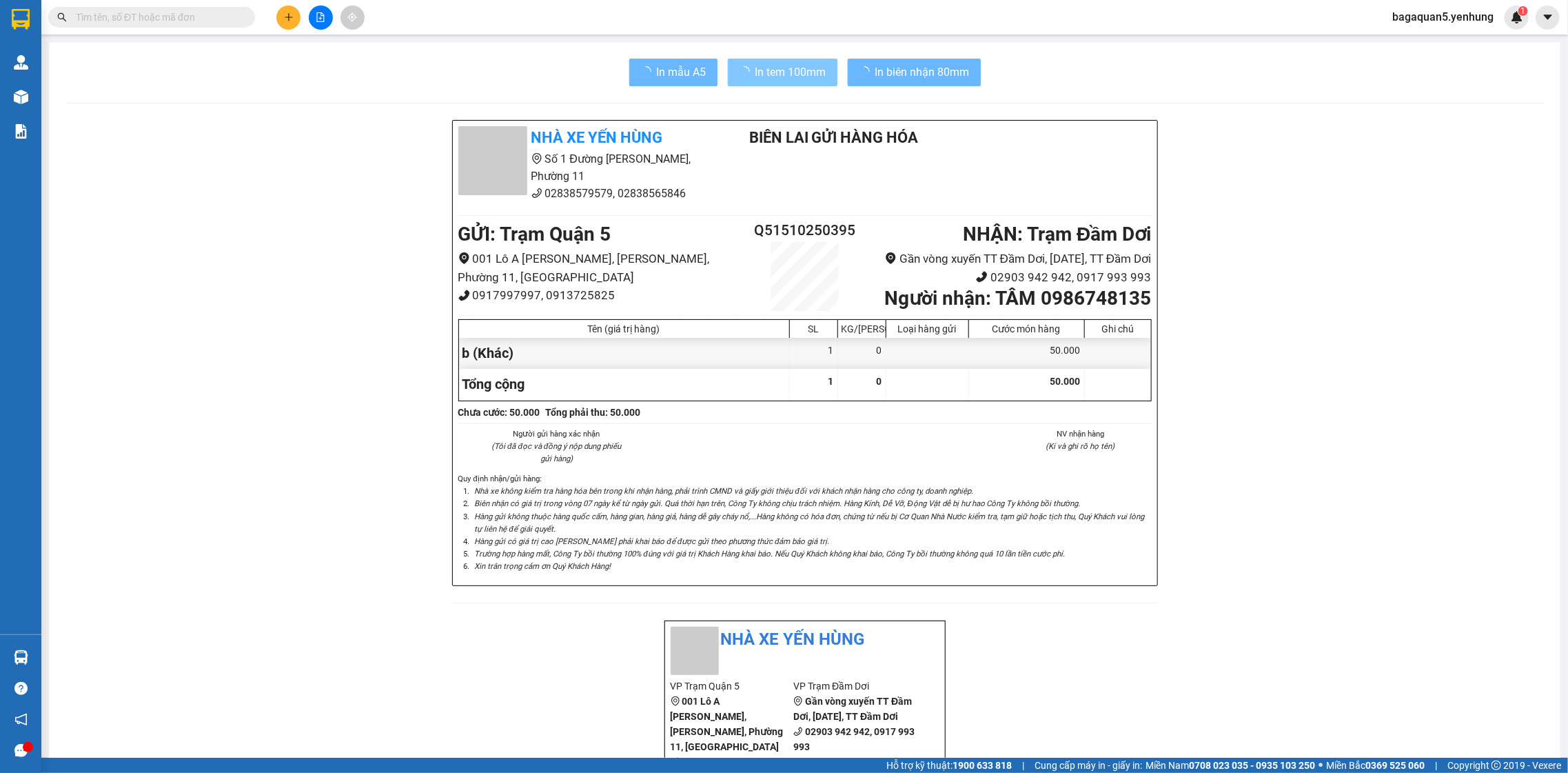
scroll to position [79, 0]
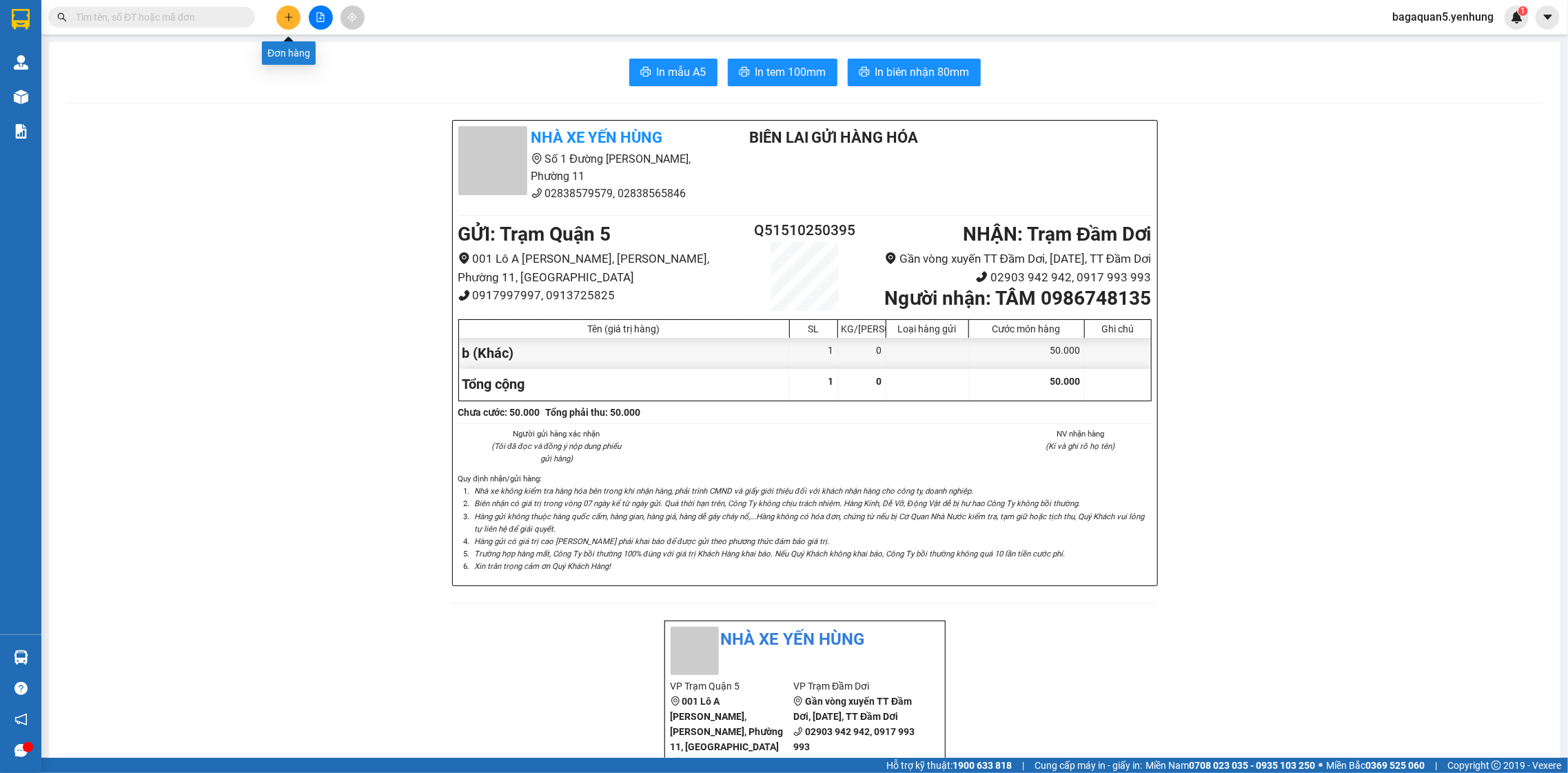
drag, startPoint x: 283, startPoint y: 13, endPoint x: 266, endPoint y: 38, distance: 30.2
click at [277, 12] on div at bounding box center [320, 17] width 103 height 24
click at [817, 59] on button "In tem 100mm" at bounding box center [782, 72] width 109 height 28
click at [821, 59] on button "In tem 100mm" at bounding box center [782, 72] width 109 height 28
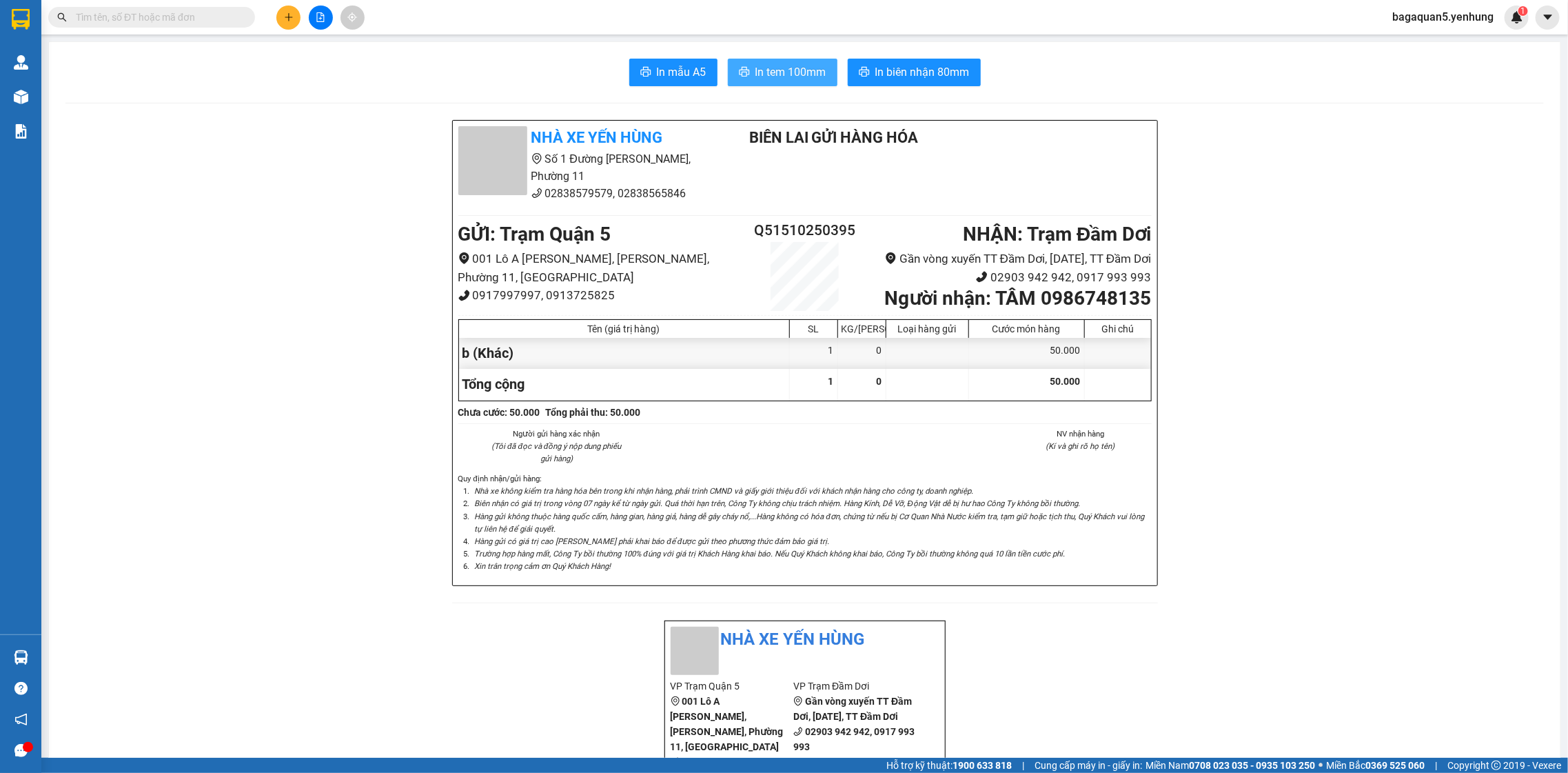
scroll to position [0, 0]
click at [288, 3] on div "Kết quả tìm kiếm ( 0 ) Bộ lọc No Data bagaquan5.yenhung 1" at bounding box center [784, 17] width 1568 height 34
click at [295, 26] on button at bounding box center [288, 17] width 24 height 24
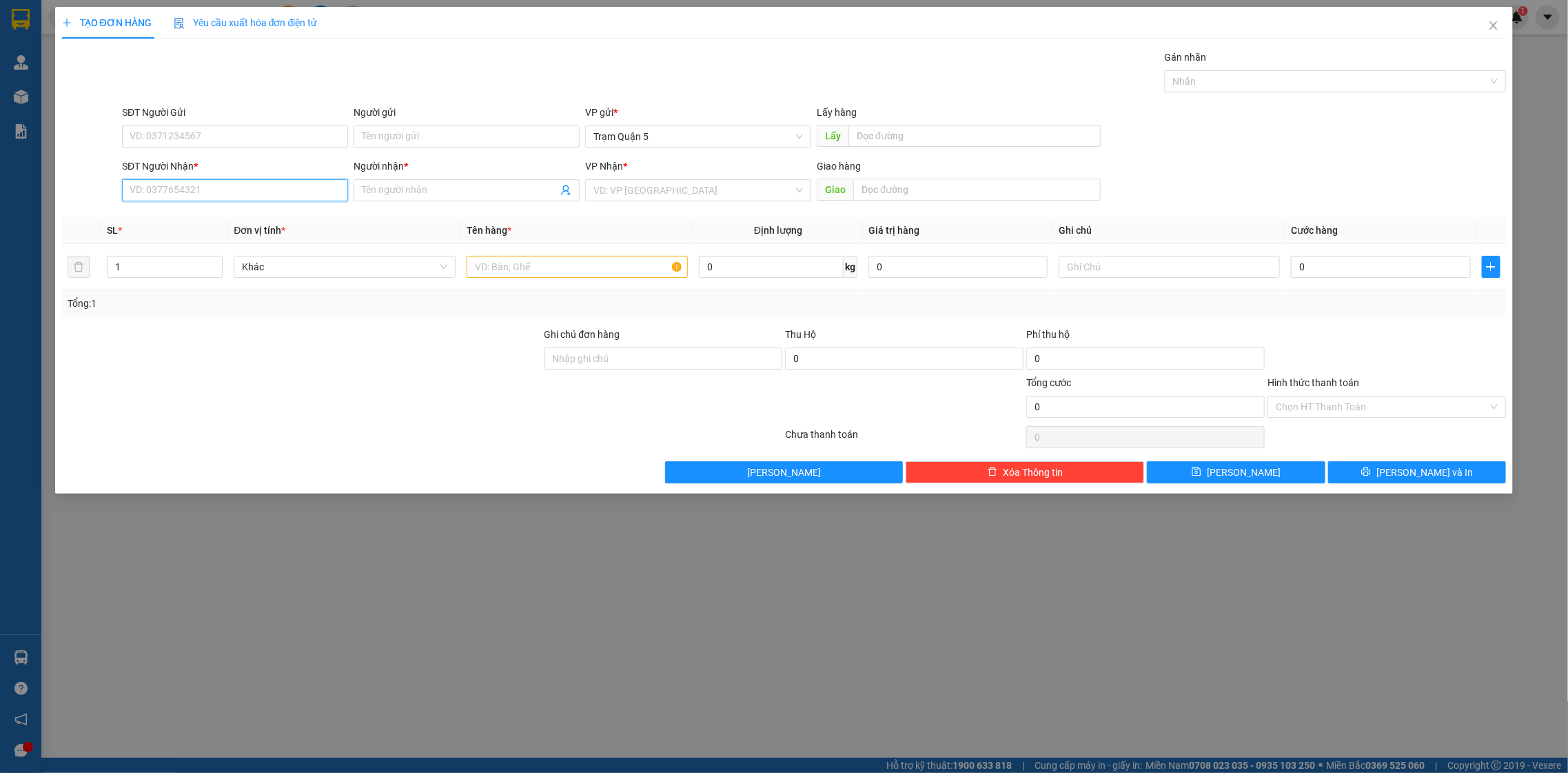
click at [161, 190] on input "SĐT Người Nhận *" at bounding box center [235, 190] width 226 height 22
click at [219, 228] on div "0949703888 - trung" at bounding box center [235, 219] width 226 height 22
type input "0949703888"
type input "trung"
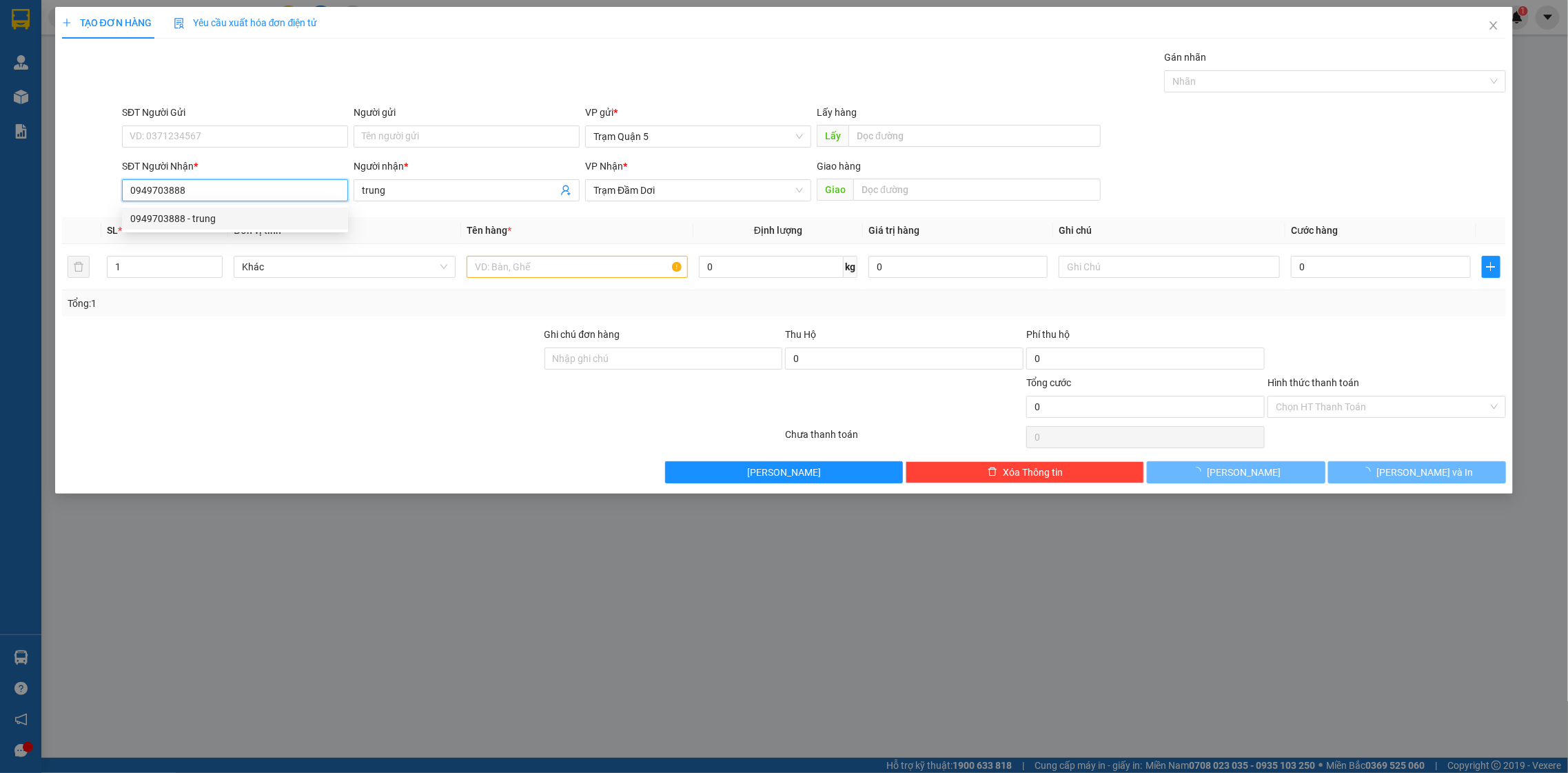
type input "40.000"
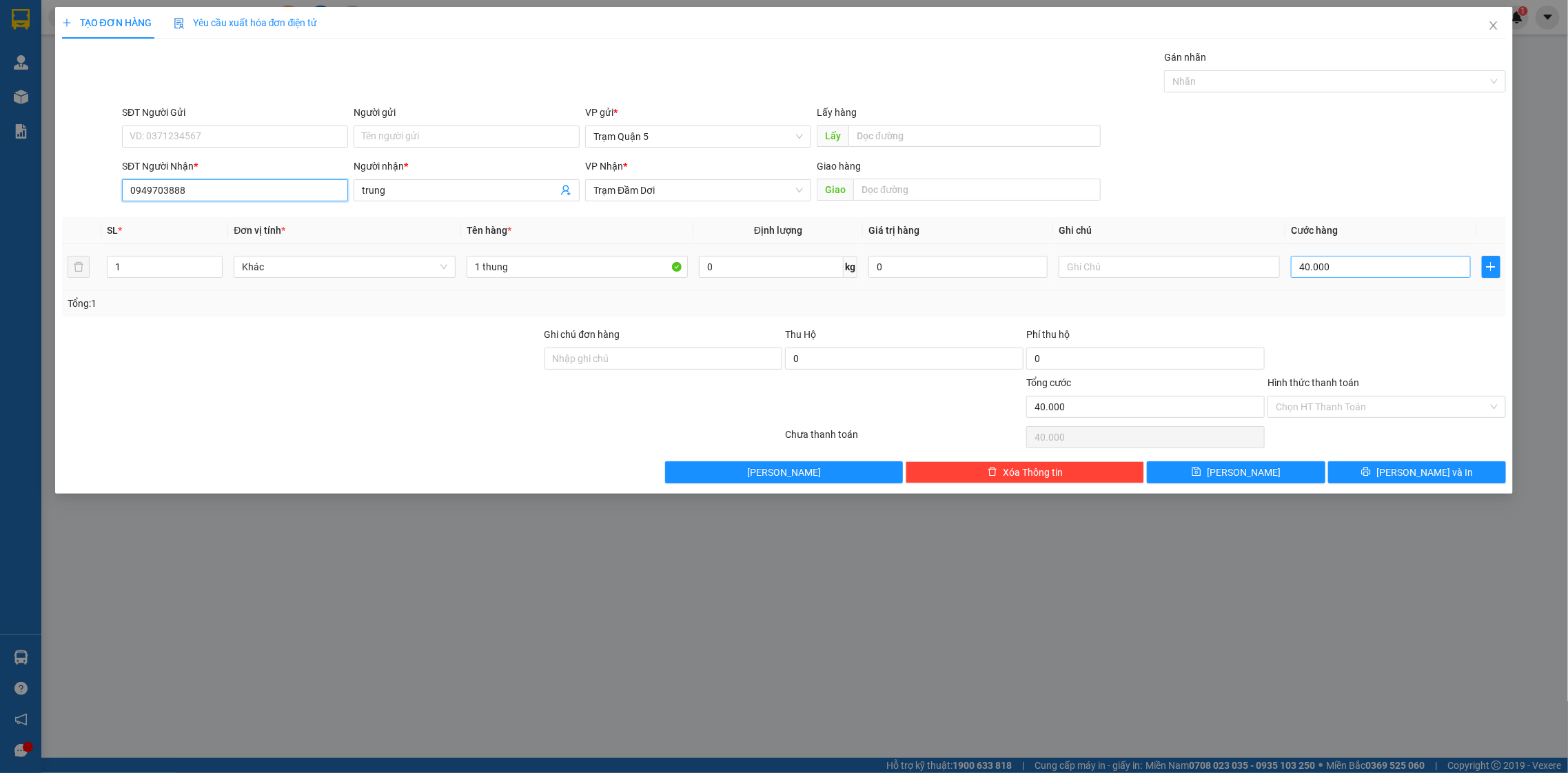
type input "0949703888"
click at [1379, 273] on input "40.000" at bounding box center [1380, 267] width 179 height 22
click at [999, 470] on button "Xóa Thông tin" at bounding box center [1025, 473] width 238 height 22
type input "0"
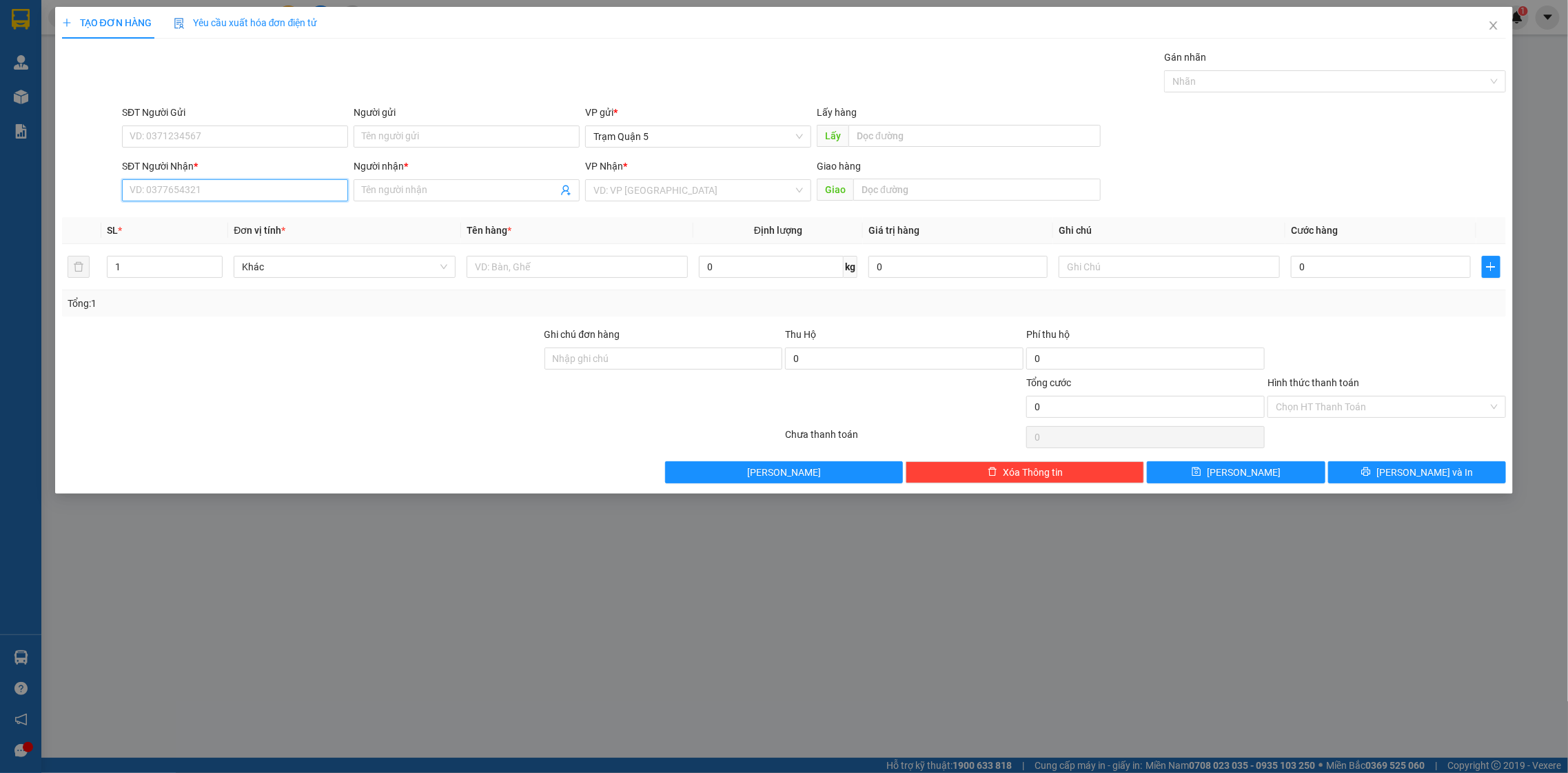
click at [215, 200] on input "SĐT Người Nhận *" at bounding box center [235, 190] width 226 height 22
click at [277, 220] on div "0947089959 - [PERSON_NAME]" at bounding box center [235, 219] width 210 height 15
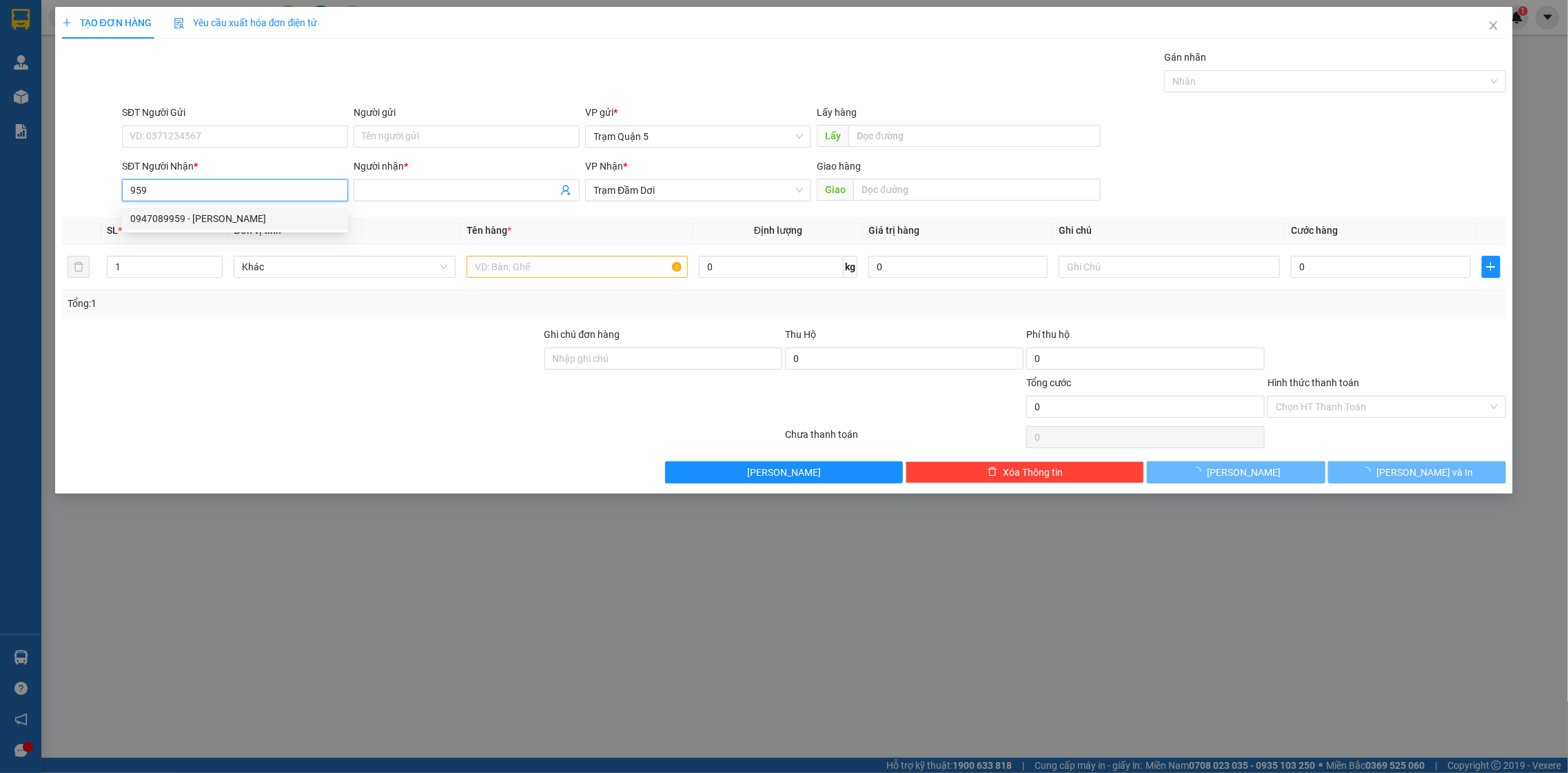
type input "0947089959"
type input "[PERSON_NAME]"
type input "30.000"
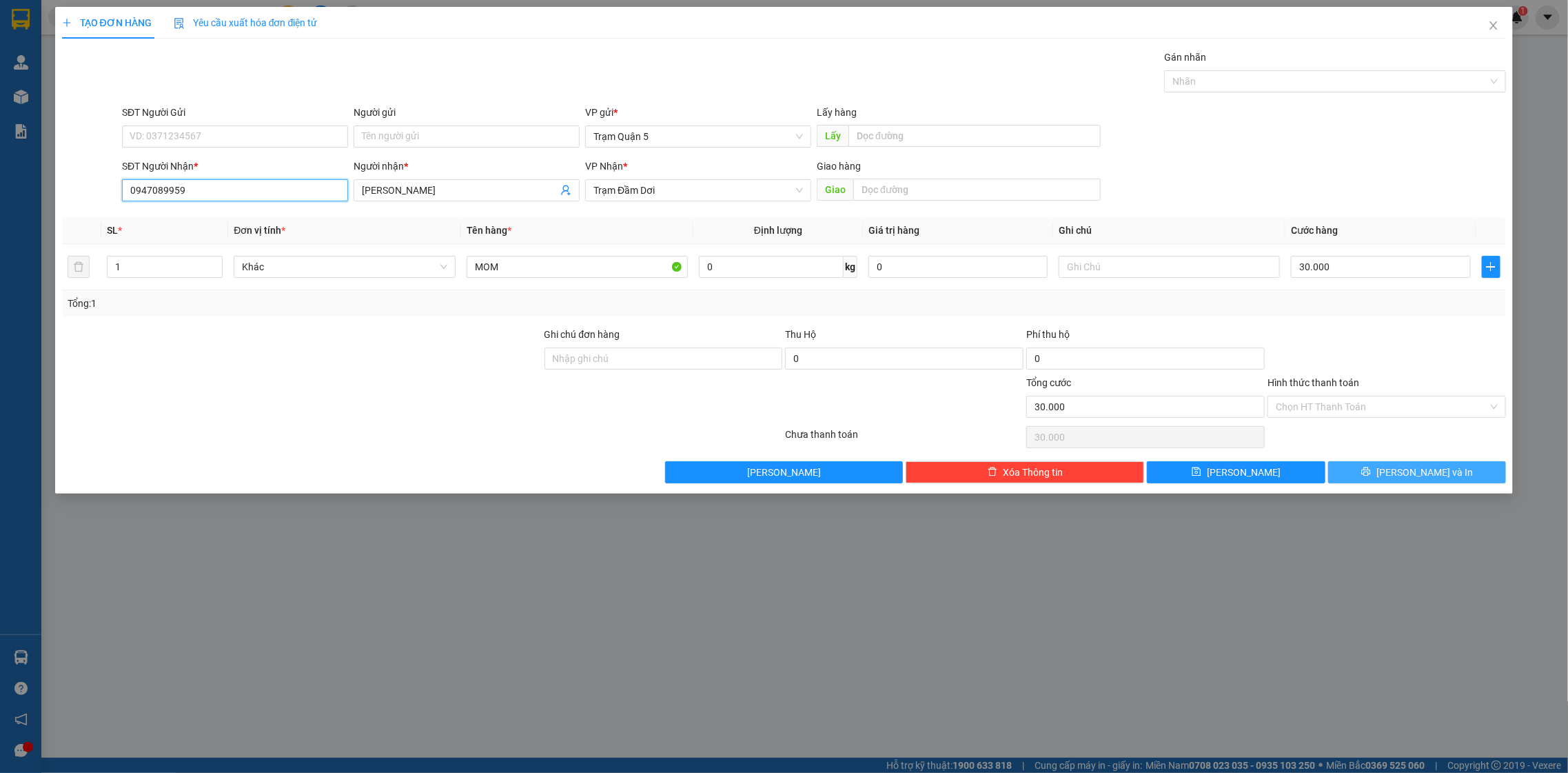
type input "0947089959"
click at [1413, 476] on span "[PERSON_NAME] và In" at bounding box center [1425, 473] width 97 height 15
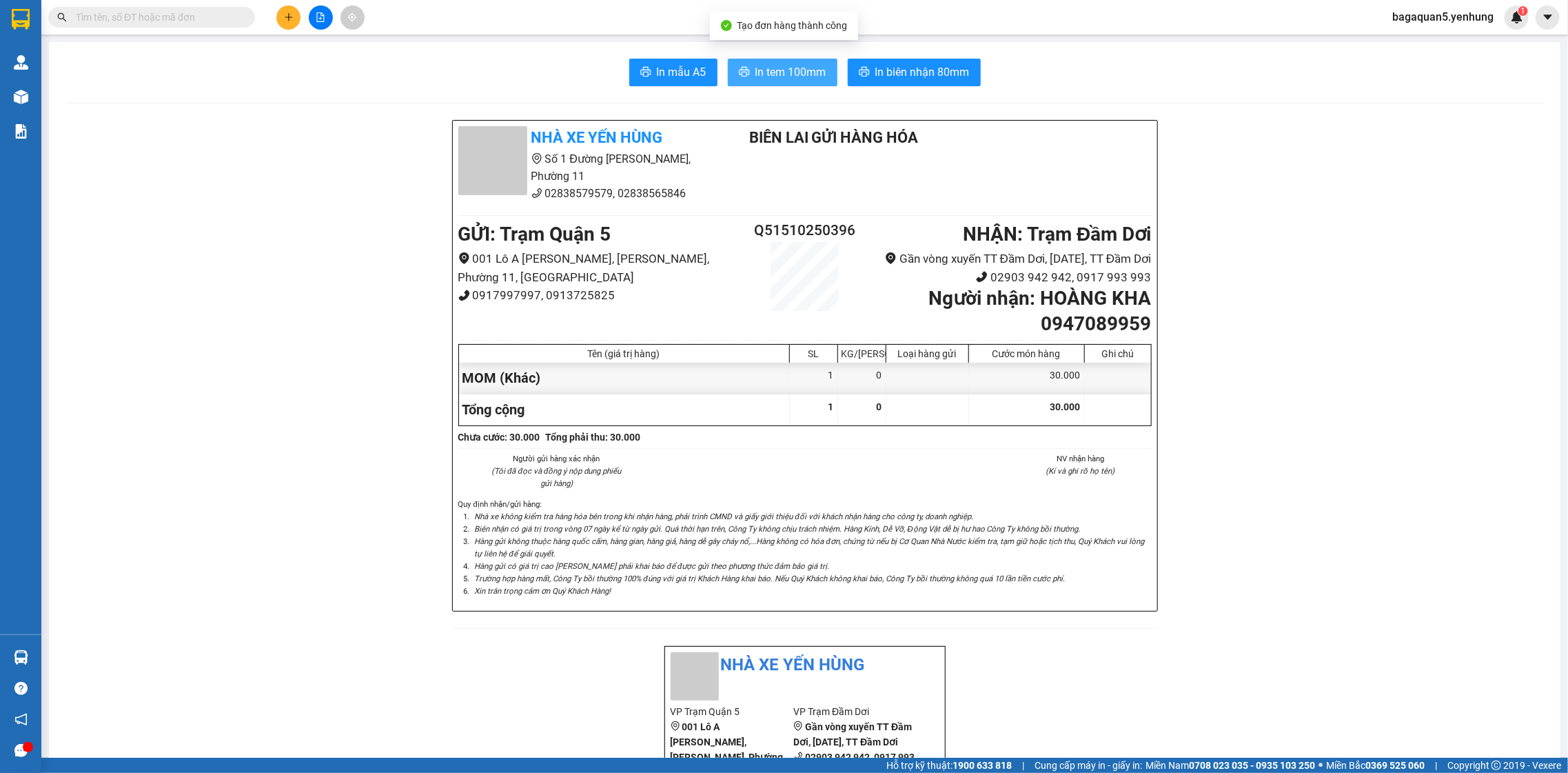
drag, startPoint x: 784, startPoint y: 66, endPoint x: 795, endPoint y: 39, distance: 29.2
click at [755, 63] on span "In tem 100mm" at bounding box center [791, 72] width 71 height 17
click at [296, 23] on button at bounding box center [288, 17] width 24 height 24
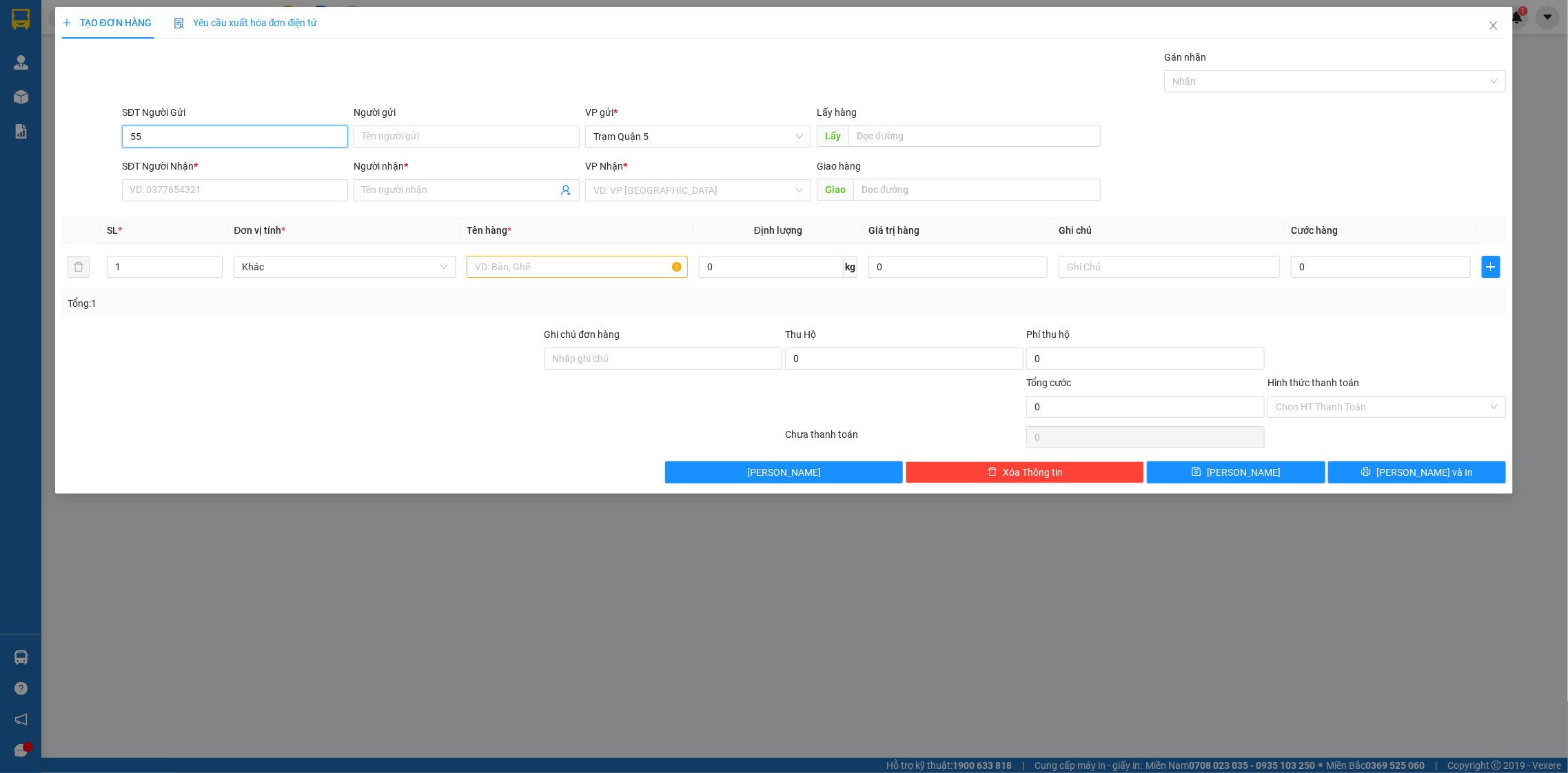
type input "5"
click at [178, 187] on input "SĐT Người Nhận *" at bounding box center [235, 190] width 226 height 22
click at [226, 228] on div "0886101552 - hai" at bounding box center [235, 219] width 226 height 22
type input "0886101552"
type input "hai"
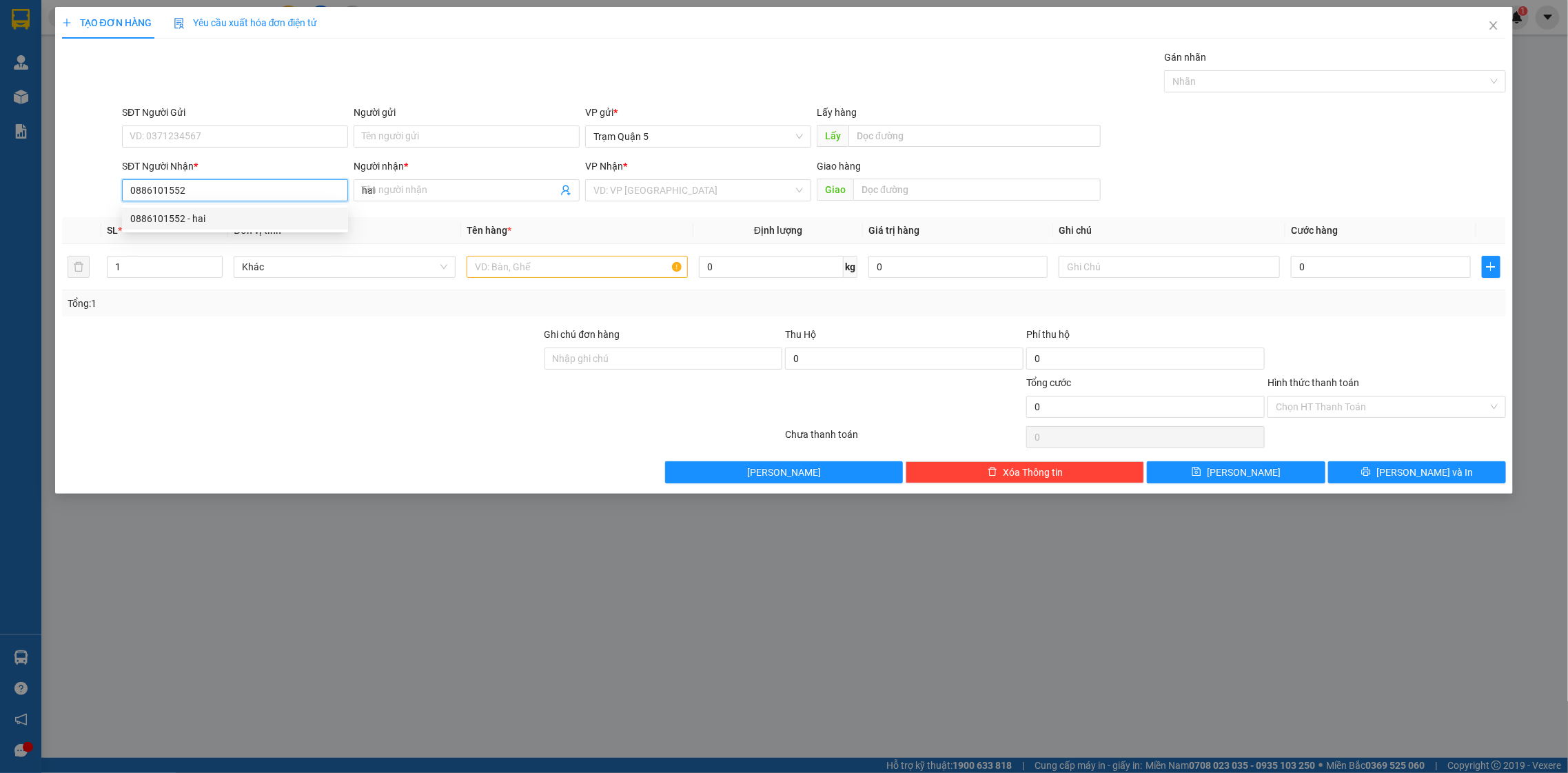
type input "60.000"
type input "0886101552"
type input "0"
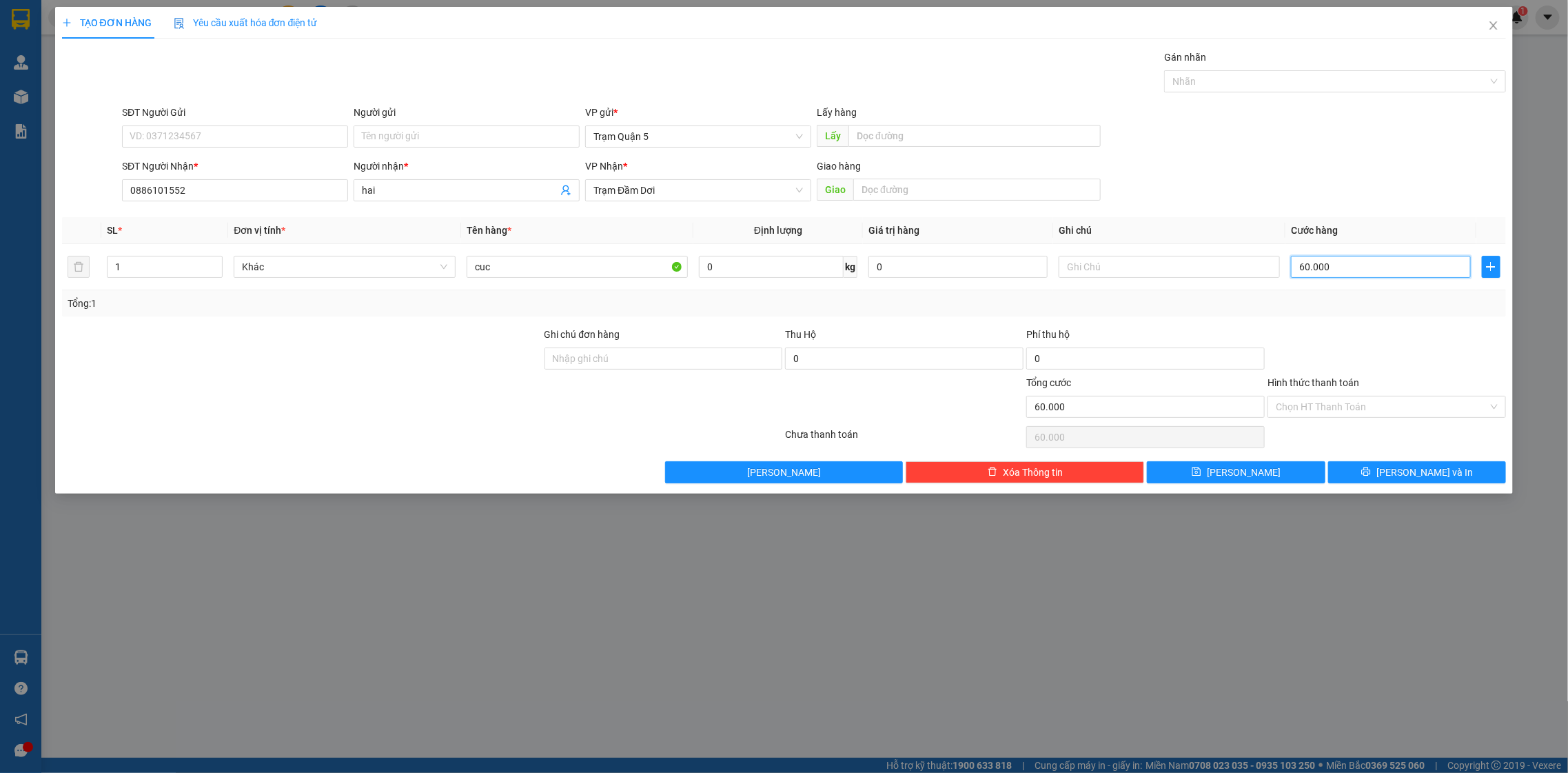
type input "0"
type input "5"
type input "05"
type input "50"
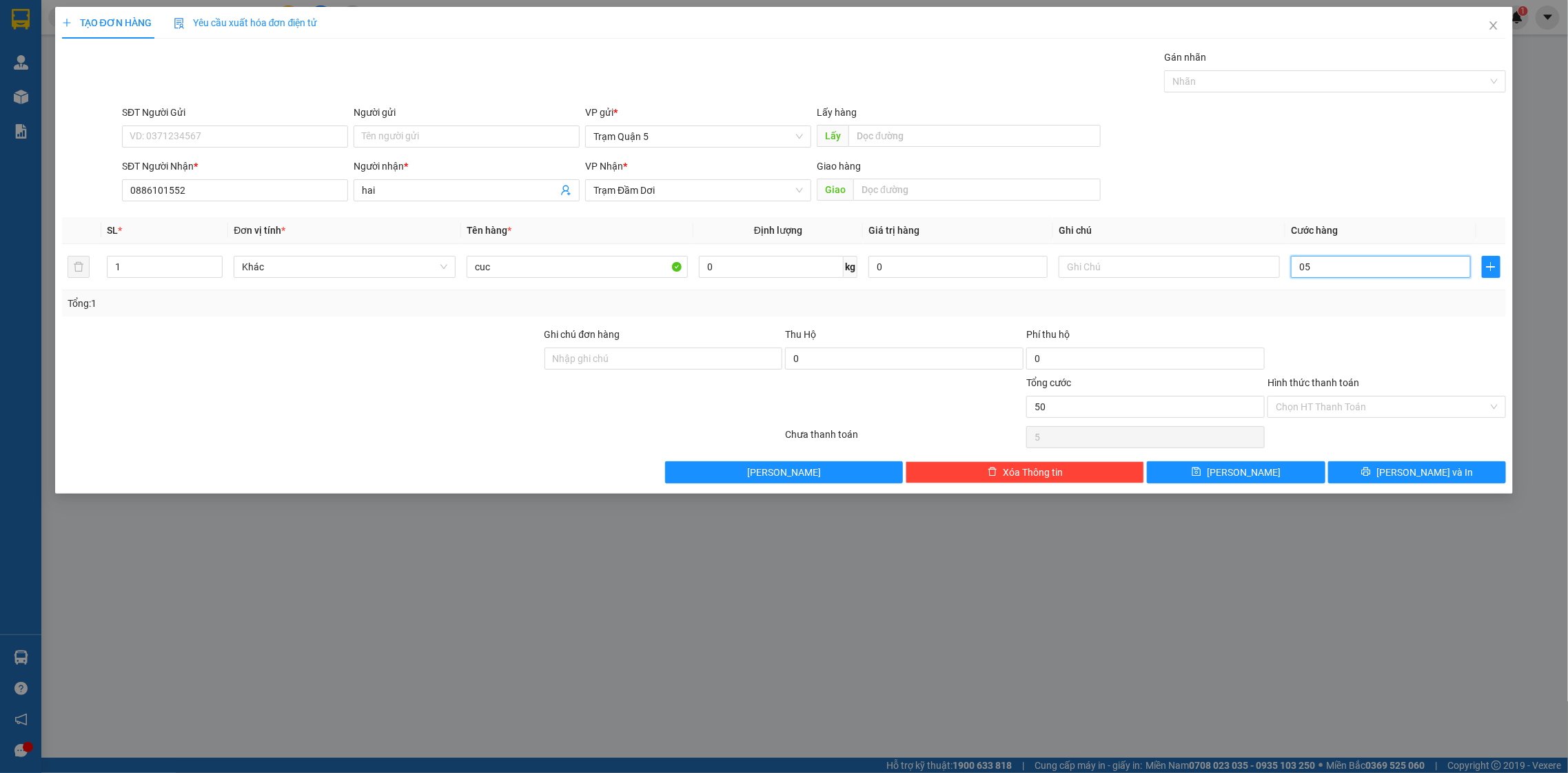
type input "50"
type input "050"
type input "50.000"
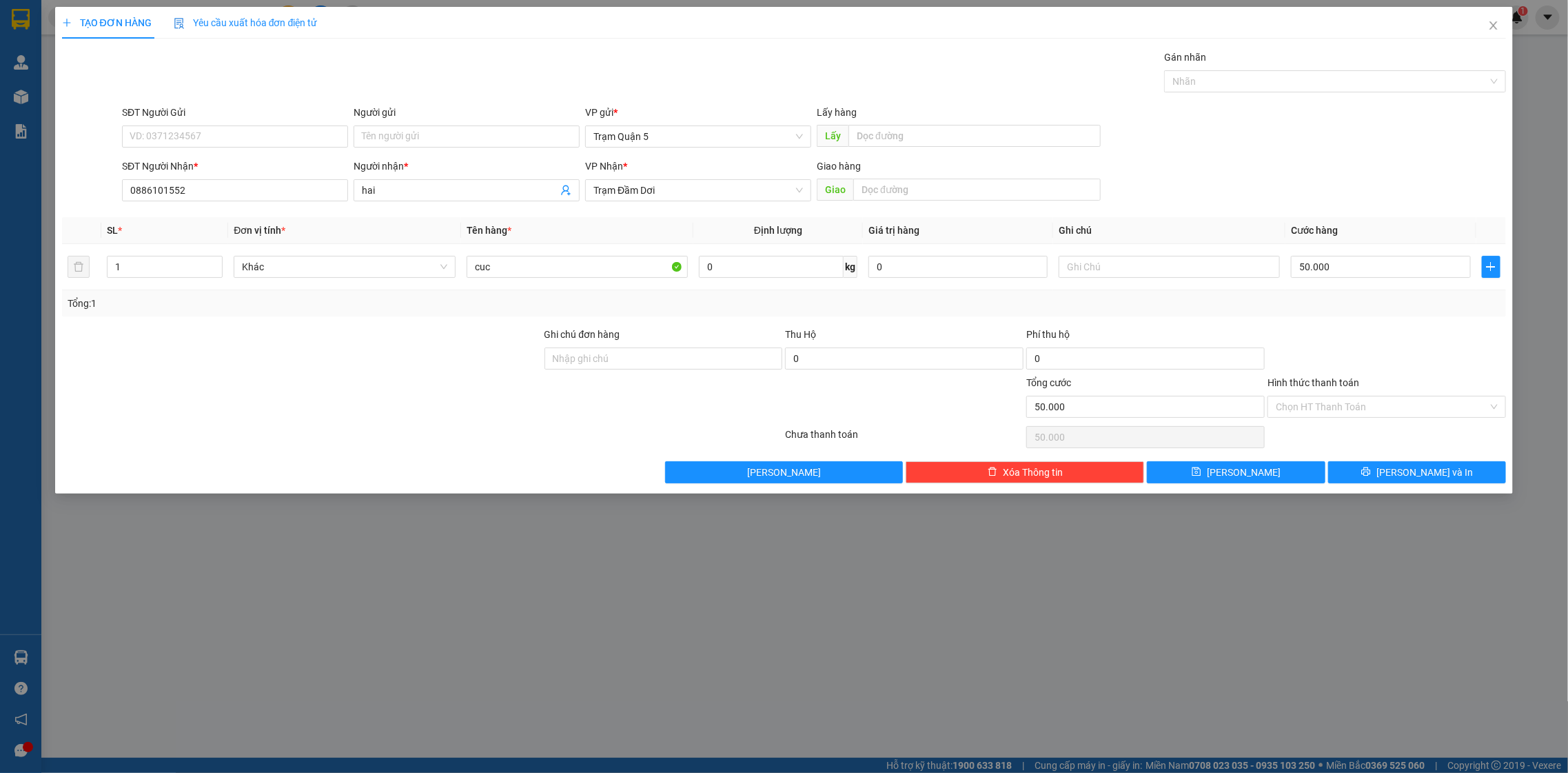
drag, startPoint x: 1296, startPoint y: 167, endPoint x: 1266, endPoint y: 180, distance: 32.7
click at [1289, 180] on div "SĐT Người Nhận * 0886101552 Người nhận * hai VP Nhận * Trạm Đầm Dơi Giao hàng G…" at bounding box center [814, 183] width 1390 height 48
drag, startPoint x: 1339, startPoint y: 477, endPoint x: 1380, endPoint y: 368, distance: 116.5
click at [1342, 467] on button "[PERSON_NAME] và In" at bounding box center [1417, 473] width 178 height 22
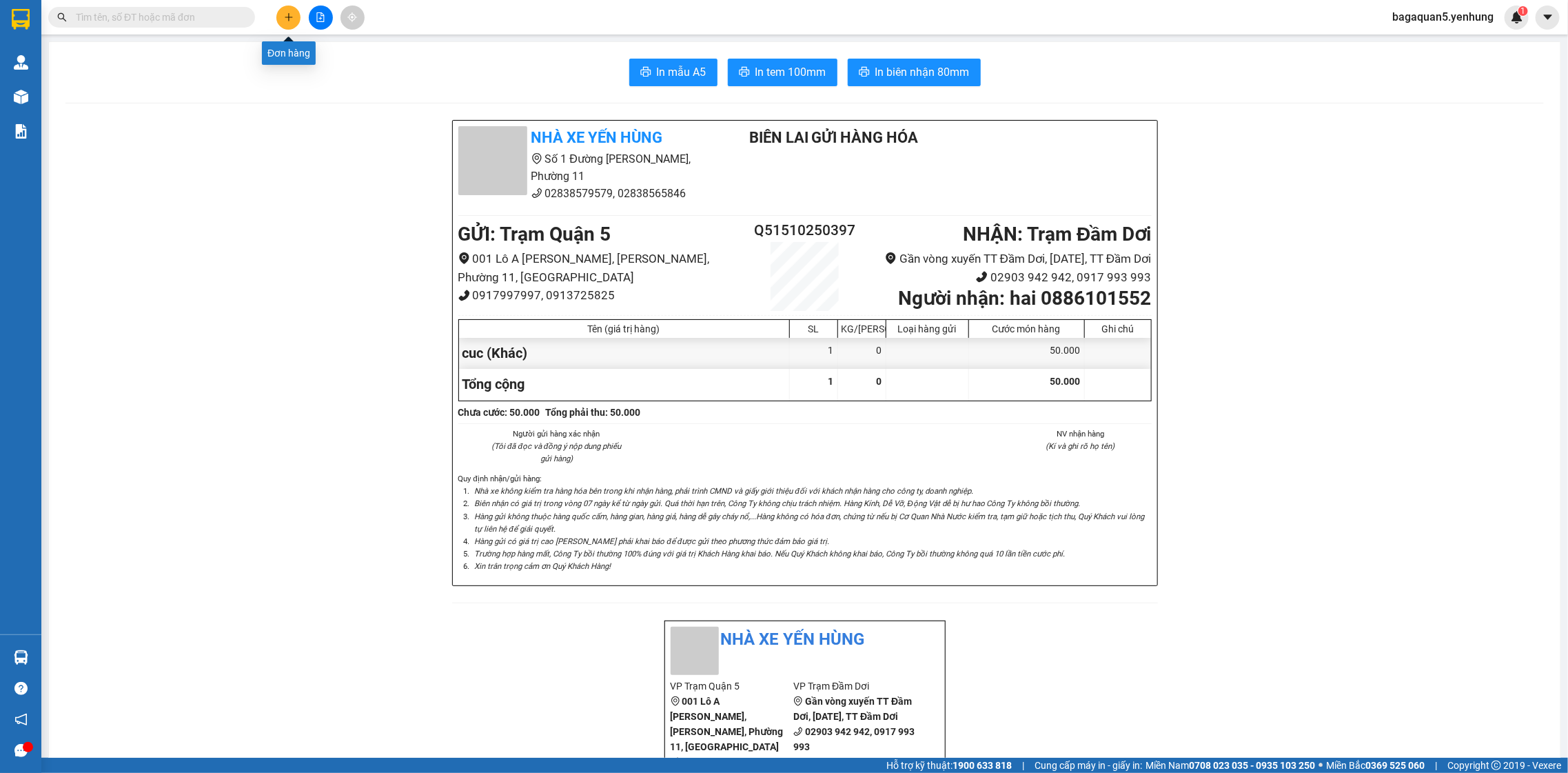
click at [294, 17] on button at bounding box center [288, 17] width 24 height 24
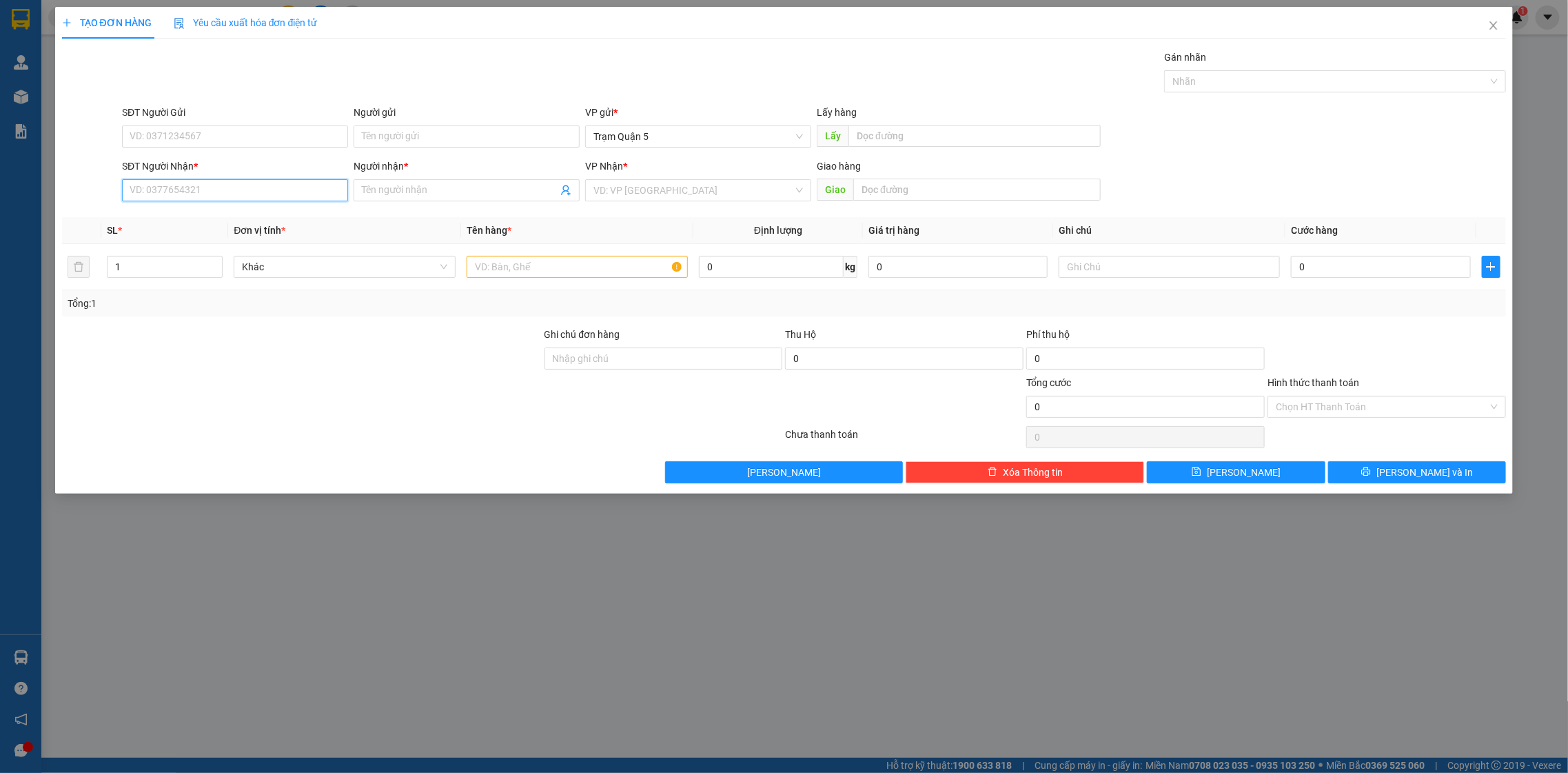
click at [260, 199] on input "SĐT Người Nhận *" at bounding box center [235, 190] width 226 height 22
click at [127, 191] on input "555" at bounding box center [235, 190] width 226 height 22
type input "02903565555"
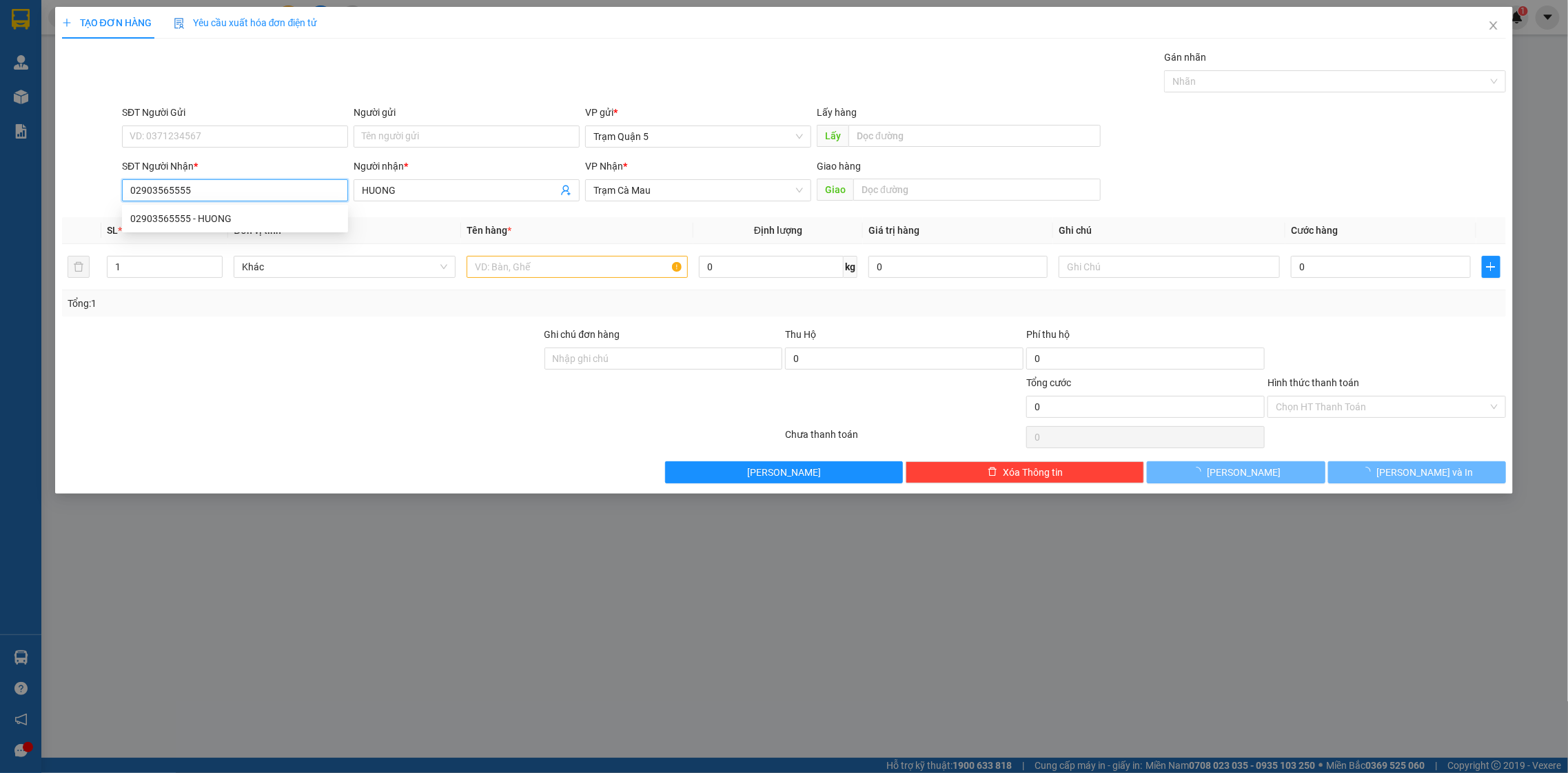
type input "HUONG"
type input "100.000"
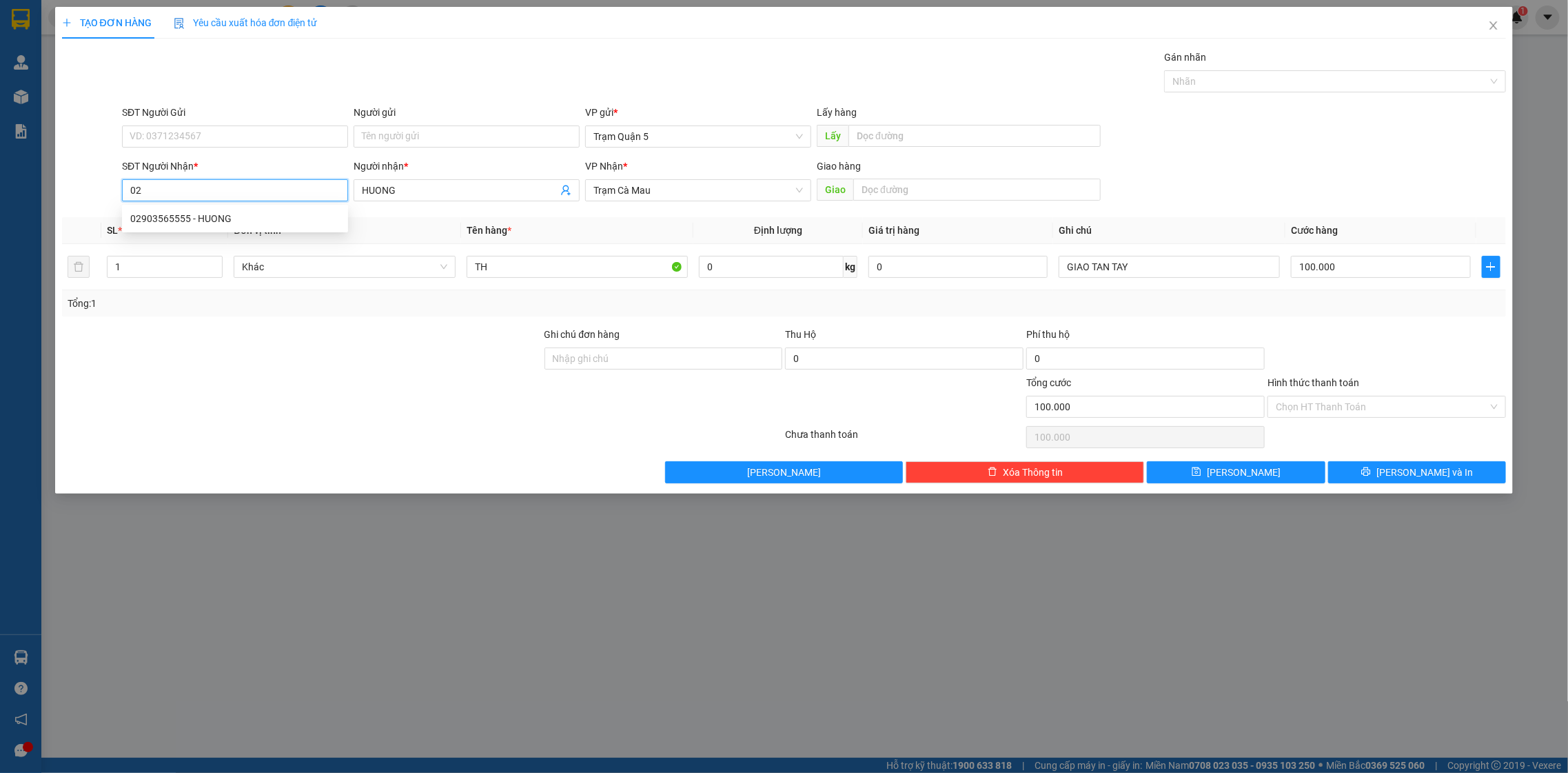
type input "0"
type input "0886787555"
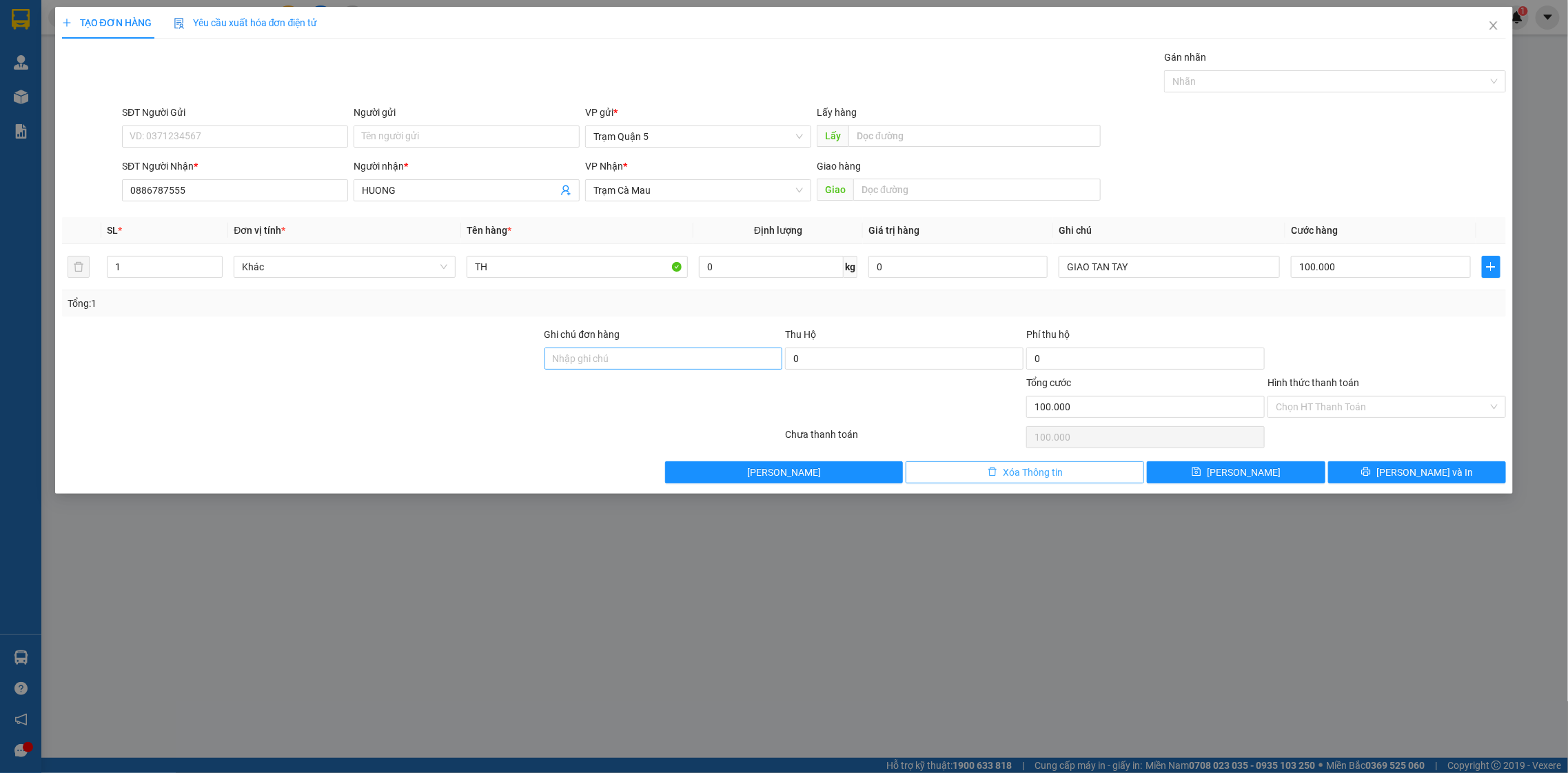
drag, startPoint x: 1022, startPoint y: 466, endPoint x: 752, endPoint y: 353, distance: 292.7
click at [1006, 466] on span "Xóa Thông tin" at bounding box center [1033, 473] width 60 height 15
type input "0"
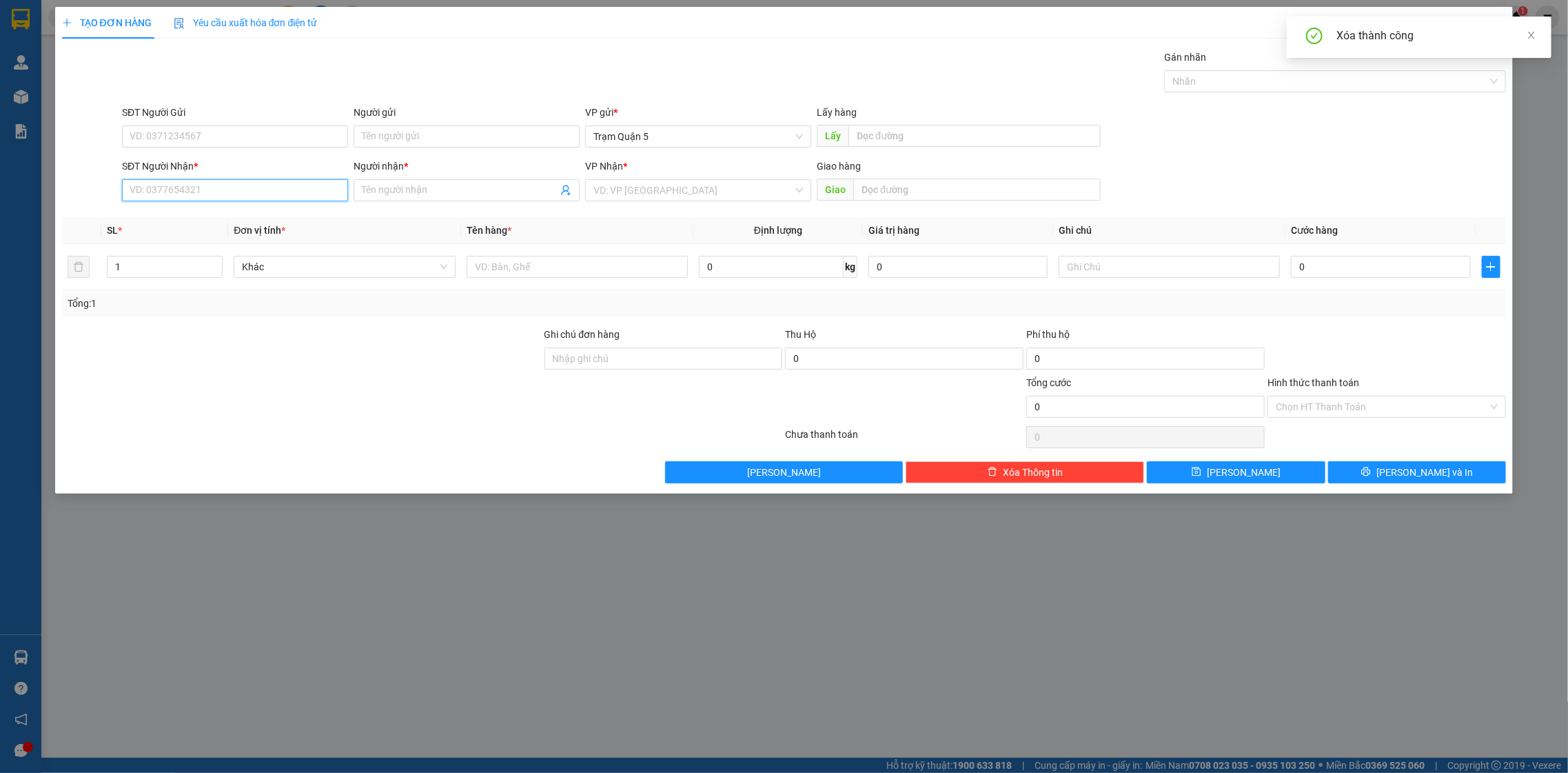
click at [260, 201] on input "SĐT Người Nhận *" at bounding box center [235, 190] width 226 height 22
drag, startPoint x: 260, startPoint y: 201, endPoint x: 244, endPoint y: 186, distance: 21.9
click at [242, 197] on input "SĐT Người Nhận *" at bounding box center [235, 190] width 226 height 22
click at [233, 198] on input "0886787555" at bounding box center [235, 190] width 226 height 22
type input "0886787555"
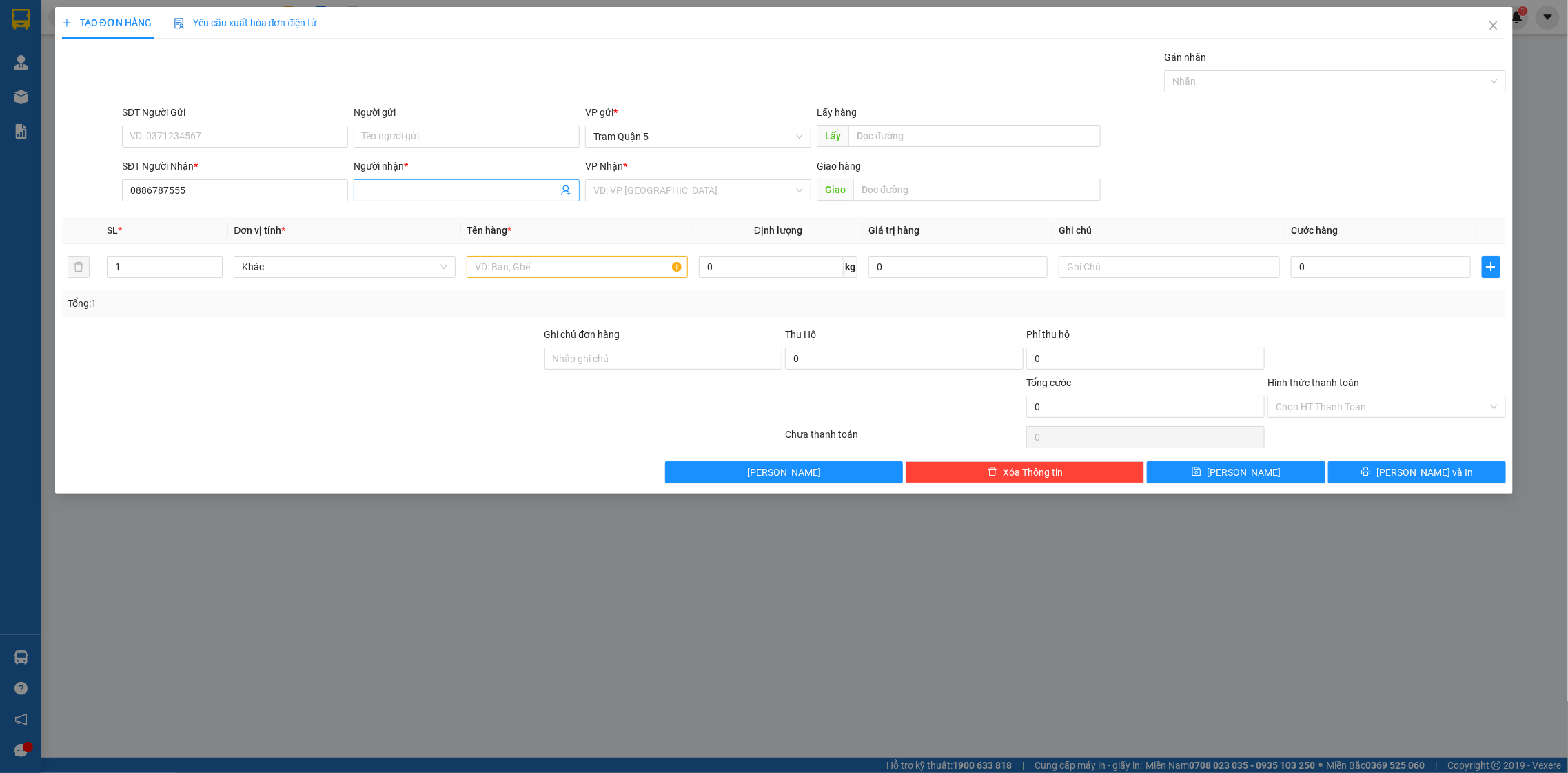
click at [409, 200] on span at bounding box center [467, 190] width 226 height 22
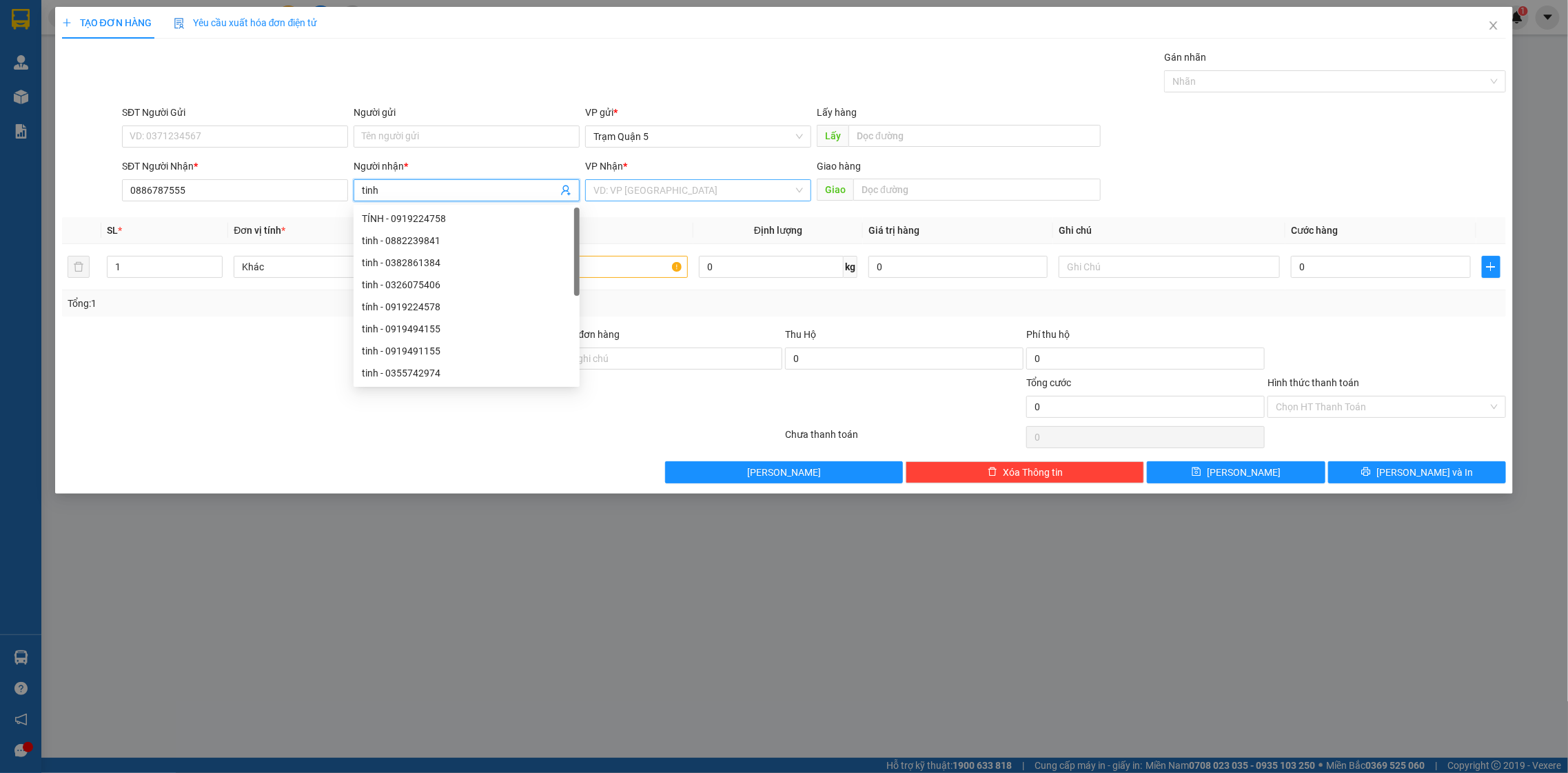
type input "tinh"
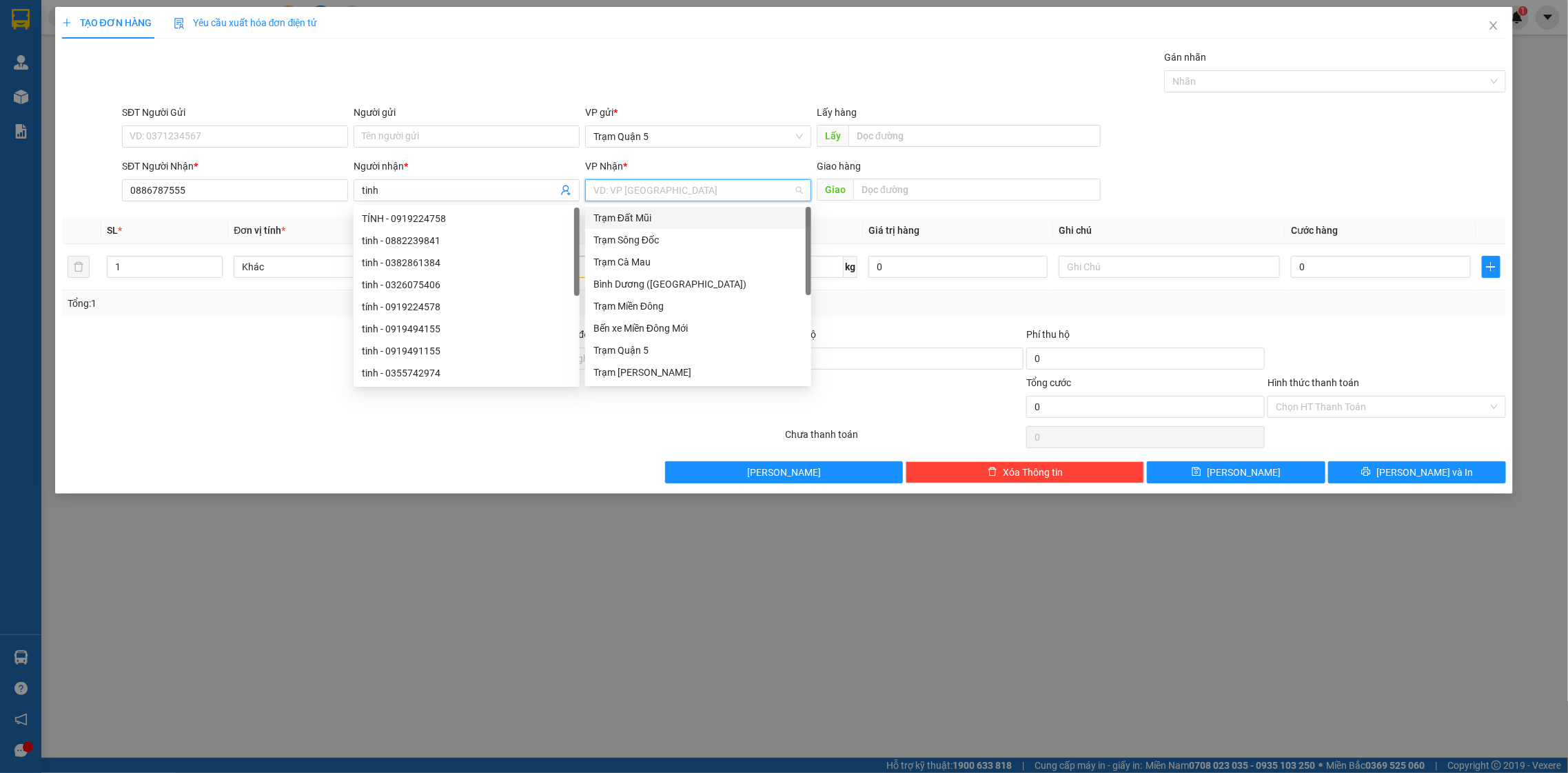
click at [708, 183] on input "search" at bounding box center [693, 190] width 200 height 21
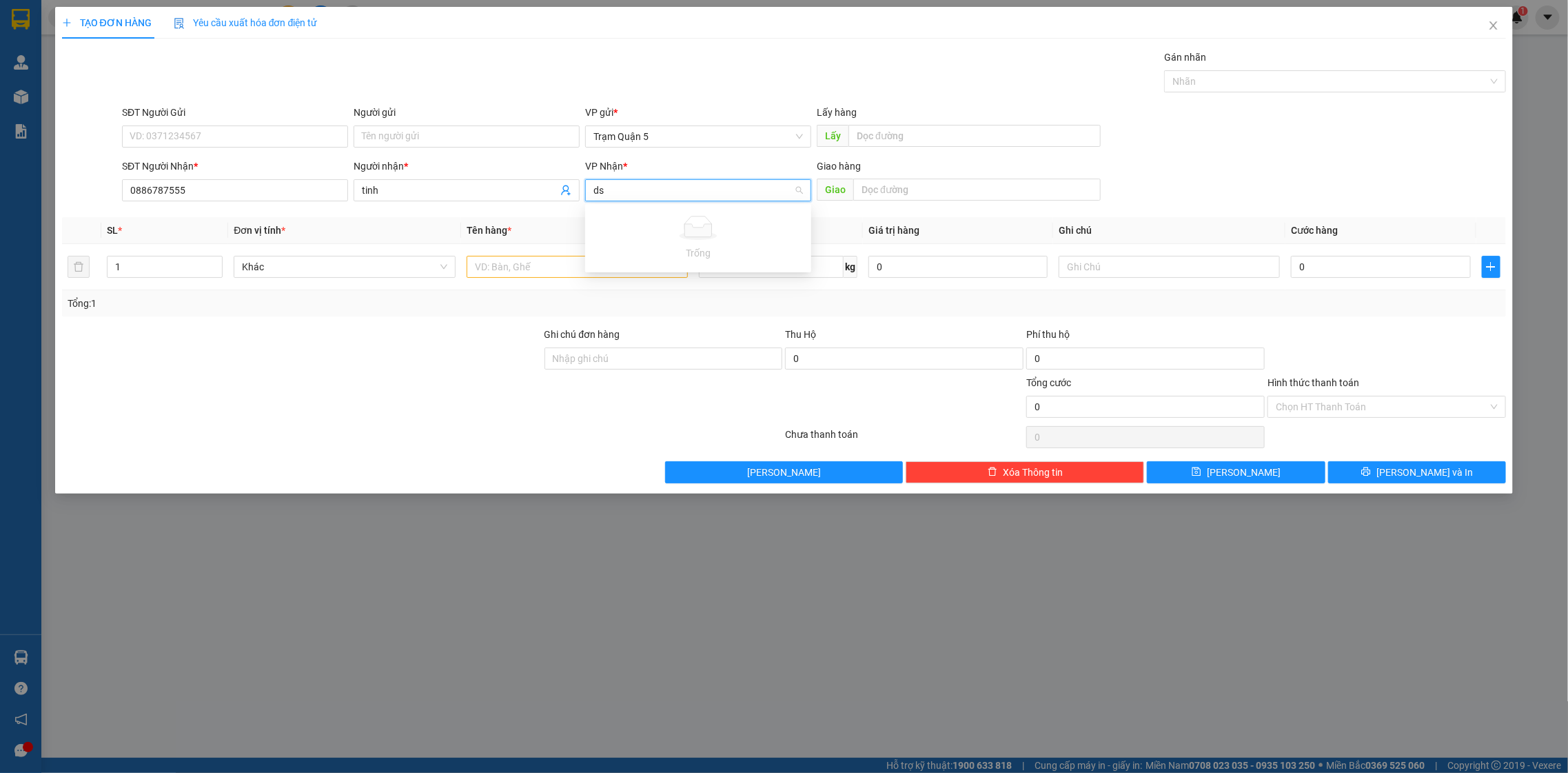
type input "d"
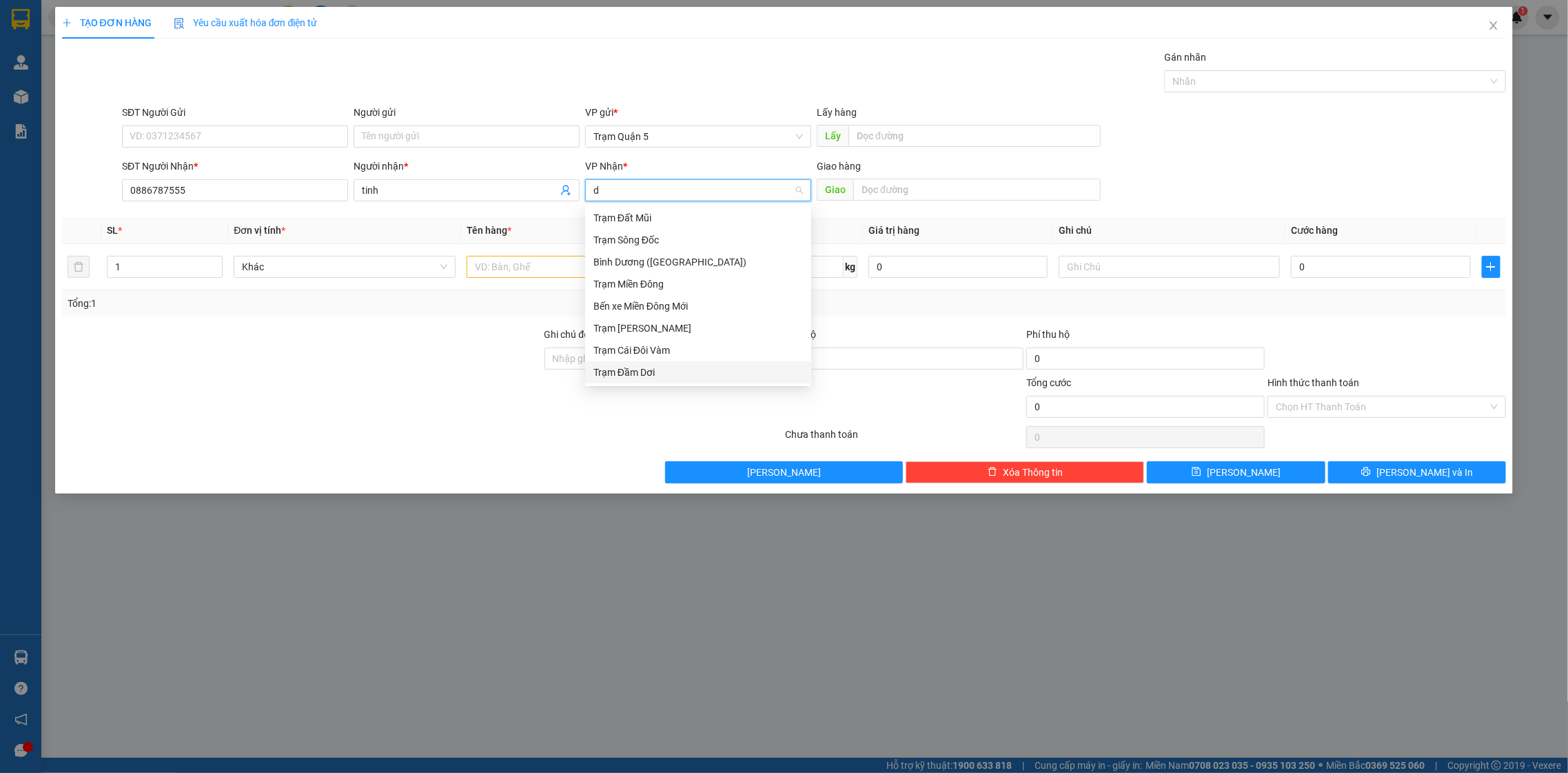
click at [613, 370] on div "Trạm Đầm Dơi" at bounding box center [698, 372] width 210 height 15
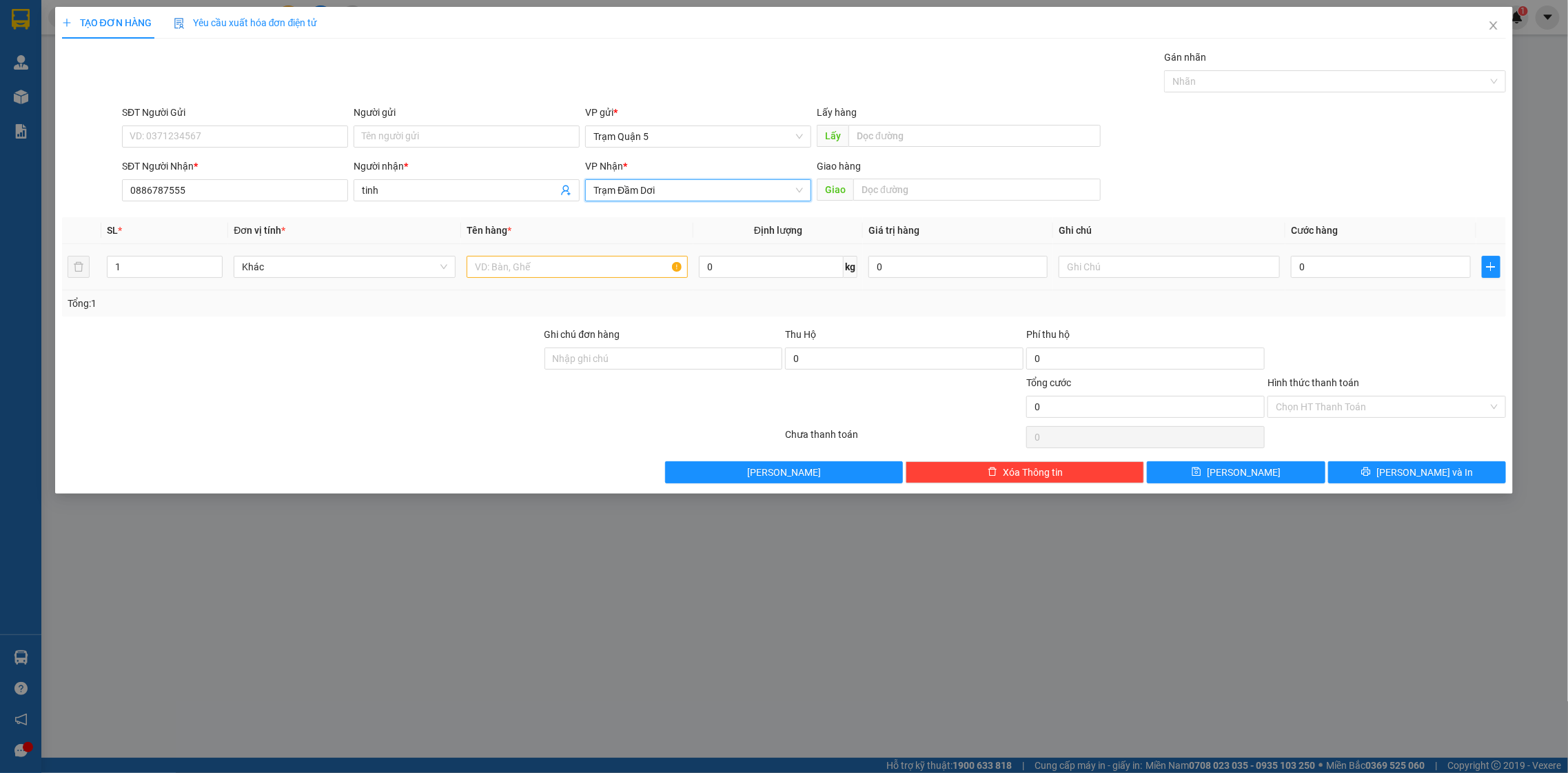
click at [632, 241] on table "SL * Đơn vị tính * Tên hàng * Định lượng Giá trị hàng Ghi chú Cước hàng 1 Khác …" at bounding box center [784, 254] width 1445 height 73
click at [581, 277] on div at bounding box center [577, 267] width 222 height 28
click at [581, 268] on input "text" at bounding box center [577, 267] width 222 height 22
click at [572, 262] on input "text" at bounding box center [577, 267] width 222 height 22
type input "boc"
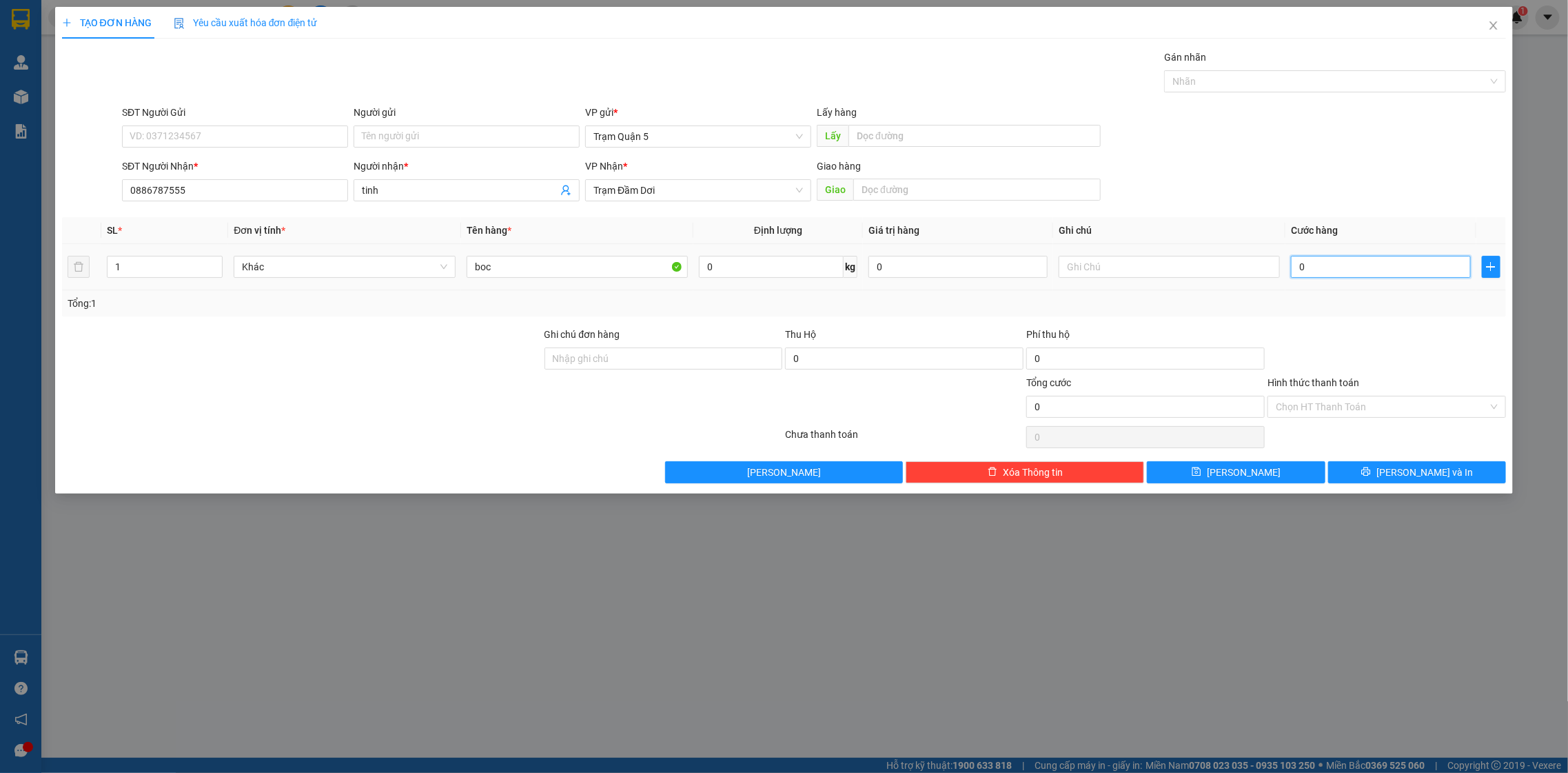
click at [1397, 270] on input "0" at bounding box center [1380, 267] width 179 height 22
type input "5"
type input "50"
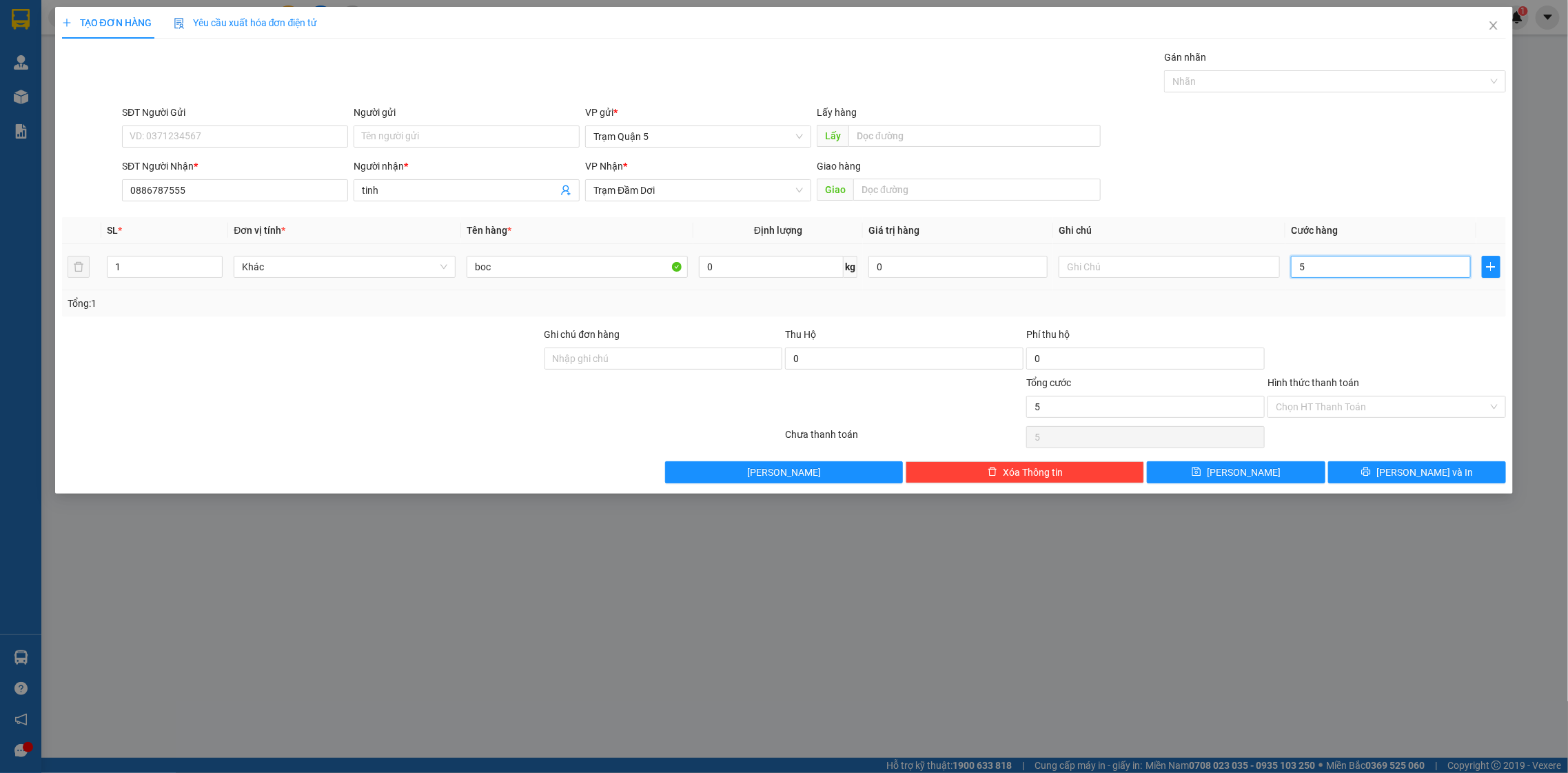
type input "50"
type input "50.000"
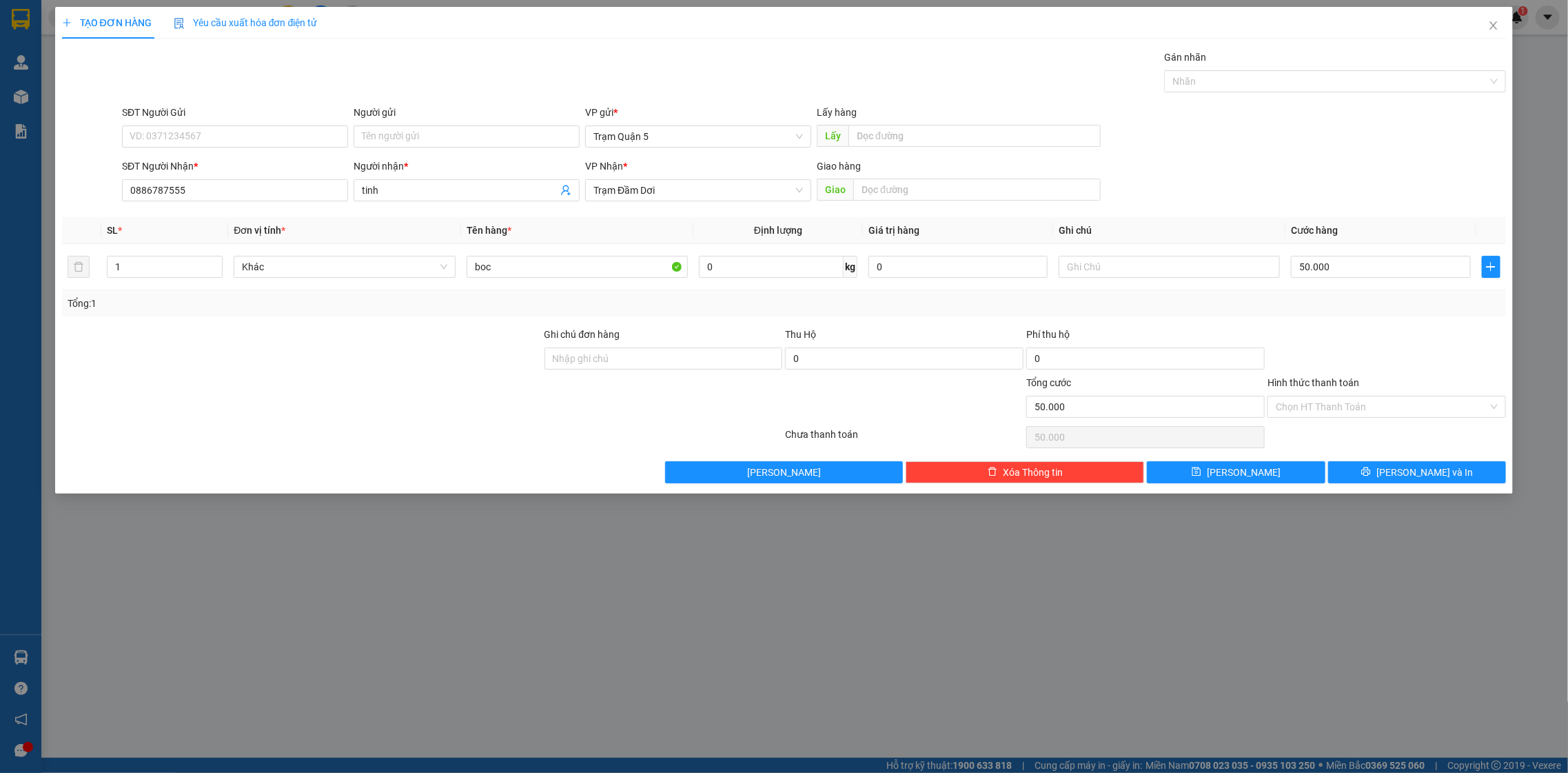
drag, startPoint x: 1385, startPoint y: 309, endPoint x: 1397, endPoint y: 326, distance: 20.8
click at [1397, 326] on div "Transit Pickup Surcharge Ids Transit Deliver Surcharge Ids Transit Deliver Surc…" at bounding box center [784, 266] width 1445 height 434
click at [1427, 480] on span "[PERSON_NAME] và In" at bounding box center [1425, 473] width 97 height 15
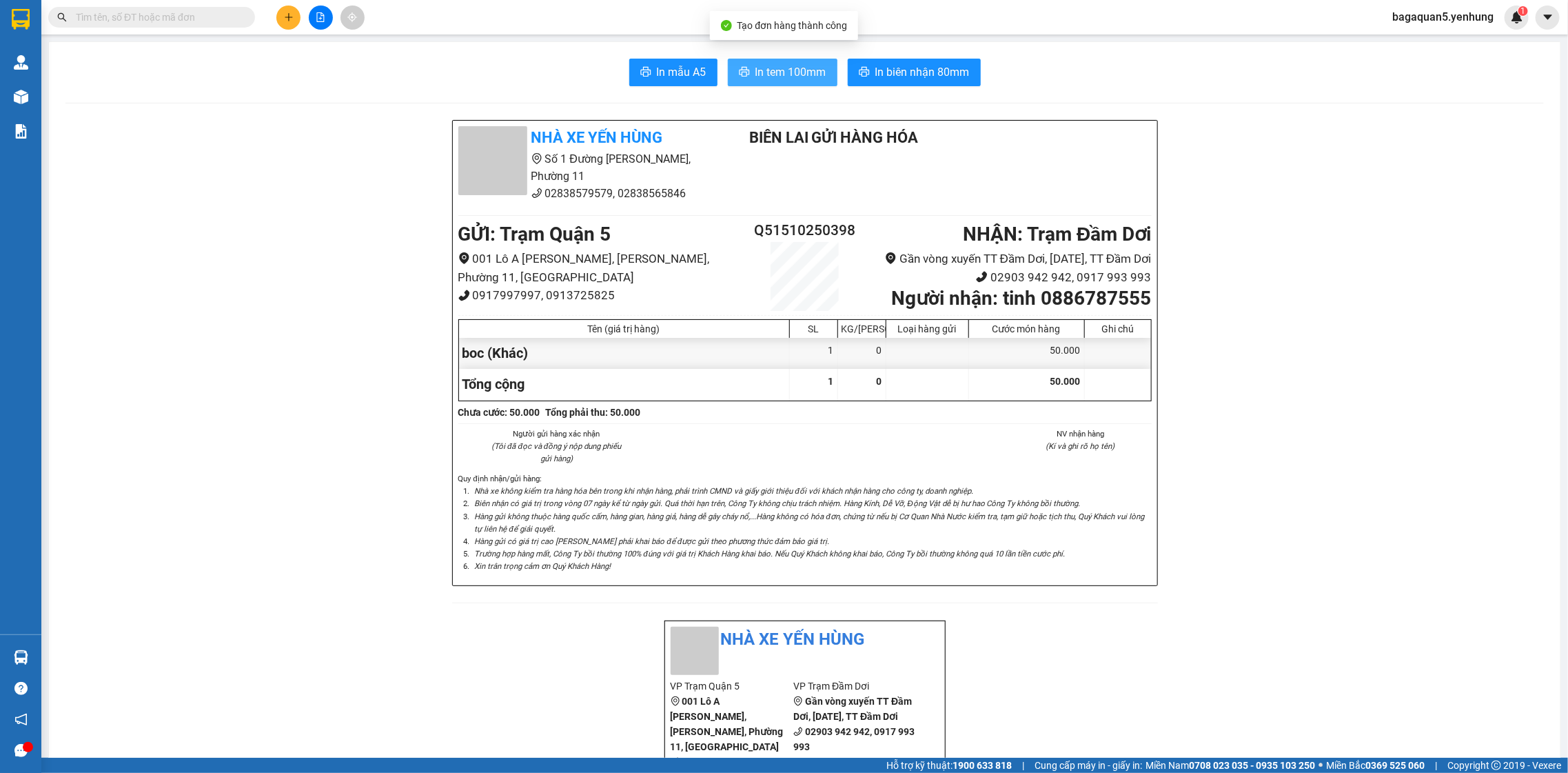
click at [795, 66] on span "In tem 100mm" at bounding box center [791, 72] width 71 height 17
click at [293, 8] on button at bounding box center [288, 17] width 24 height 24
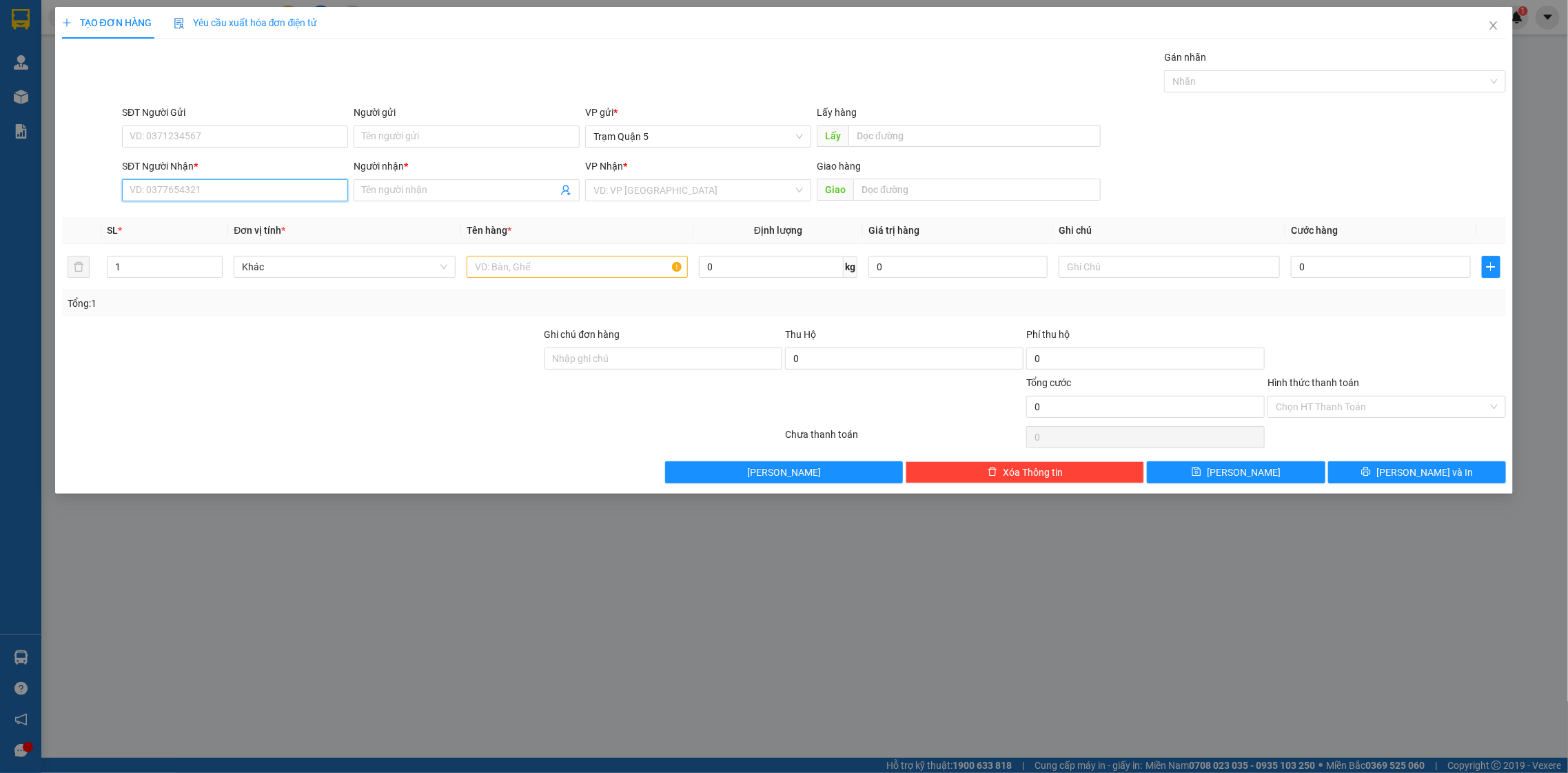
drag, startPoint x: 279, startPoint y: 198, endPoint x: 279, endPoint y: 237, distance: 39.0
click at [279, 237] on div "Transit Pickup Surcharge Ids Transit Deliver Surcharge Ids Transit Deliver Surc…" at bounding box center [784, 266] width 1445 height 434
click at [274, 241] on div "0918878636 - LAM XANH" at bounding box center [235, 240] width 210 height 15
type input "0918878636"
type input "LAM XANH"
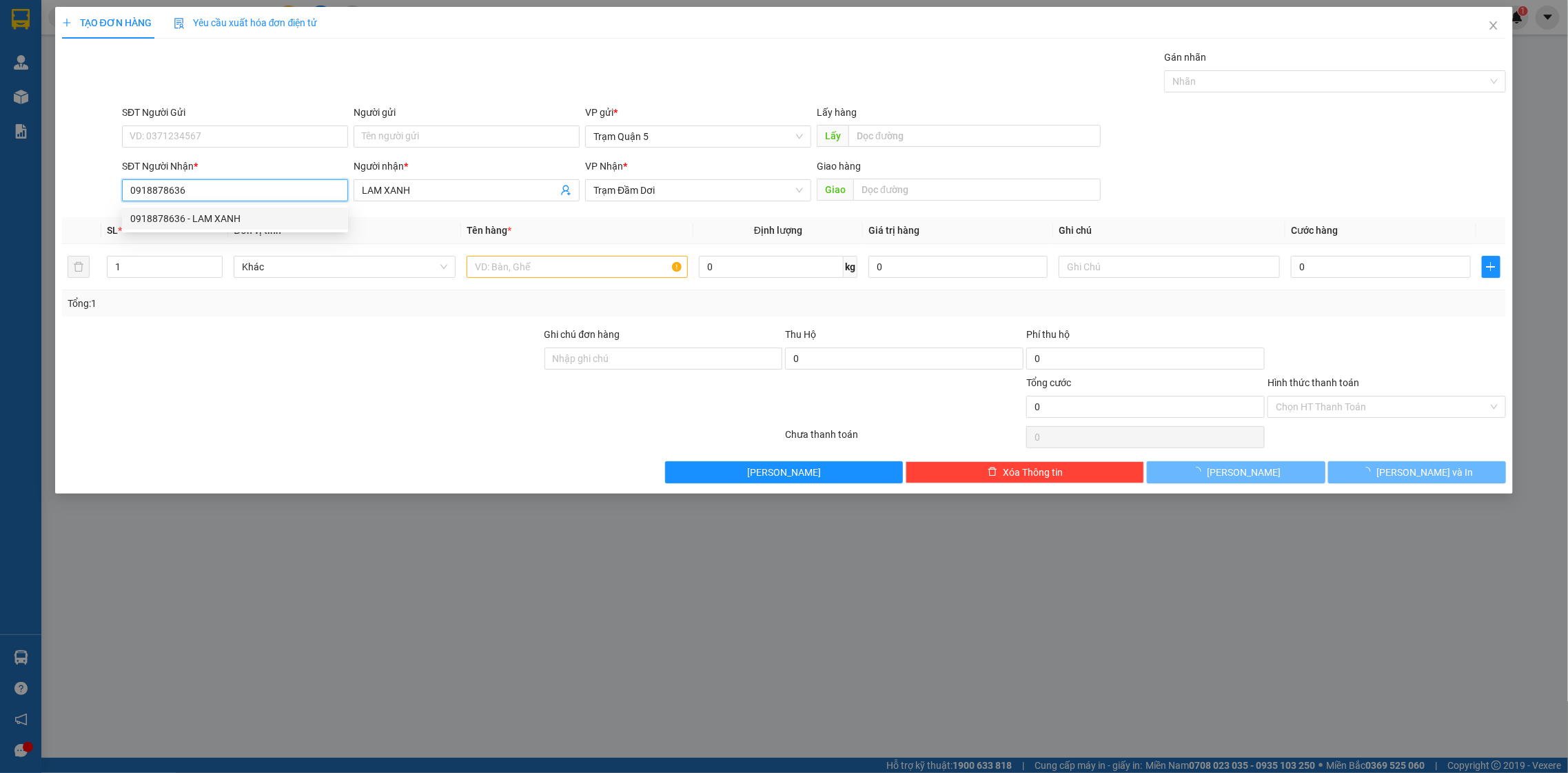
type input "50.000"
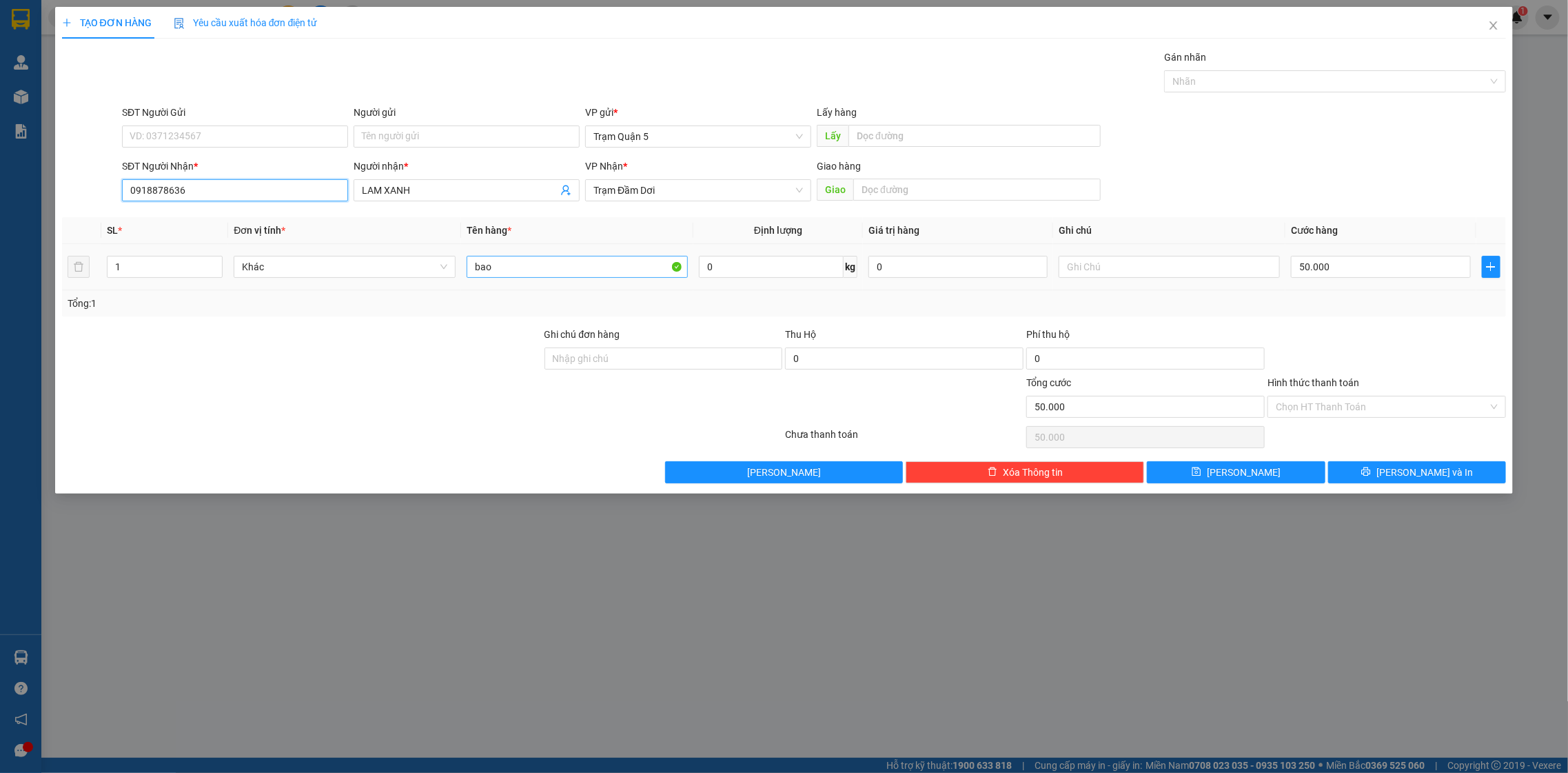
type input "0918878636"
click at [654, 267] on input "bao" at bounding box center [577, 267] width 222 height 22
type input "b"
type input "cuc"
drag, startPoint x: 1383, startPoint y: 252, endPoint x: 1382, endPoint y: 262, distance: 10.0
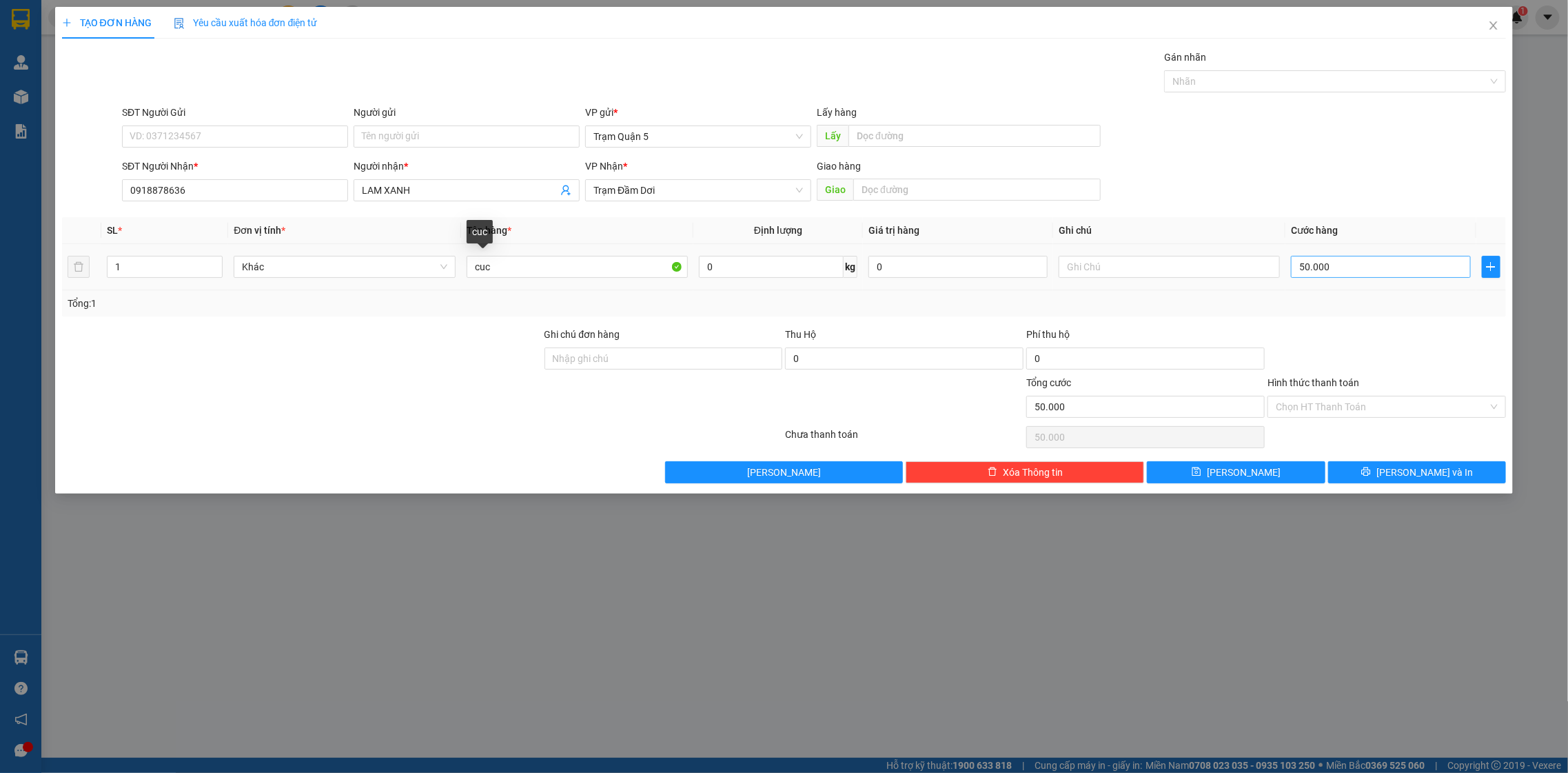
click at [1382, 259] on td "50.000" at bounding box center [1380, 267] width 190 height 46
drag, startPoint x: 1403, startPoint y: 254, endPoint x: 1403, endPoint y: 277, distance: 23.0
click at [1403, 277] on div "50.000" at bounding box center [1380, 267] width 179 height 28
click at [1404, 276] on input "50.000" at bounding box center [1380, 267] width 179 height 22
type input "0"
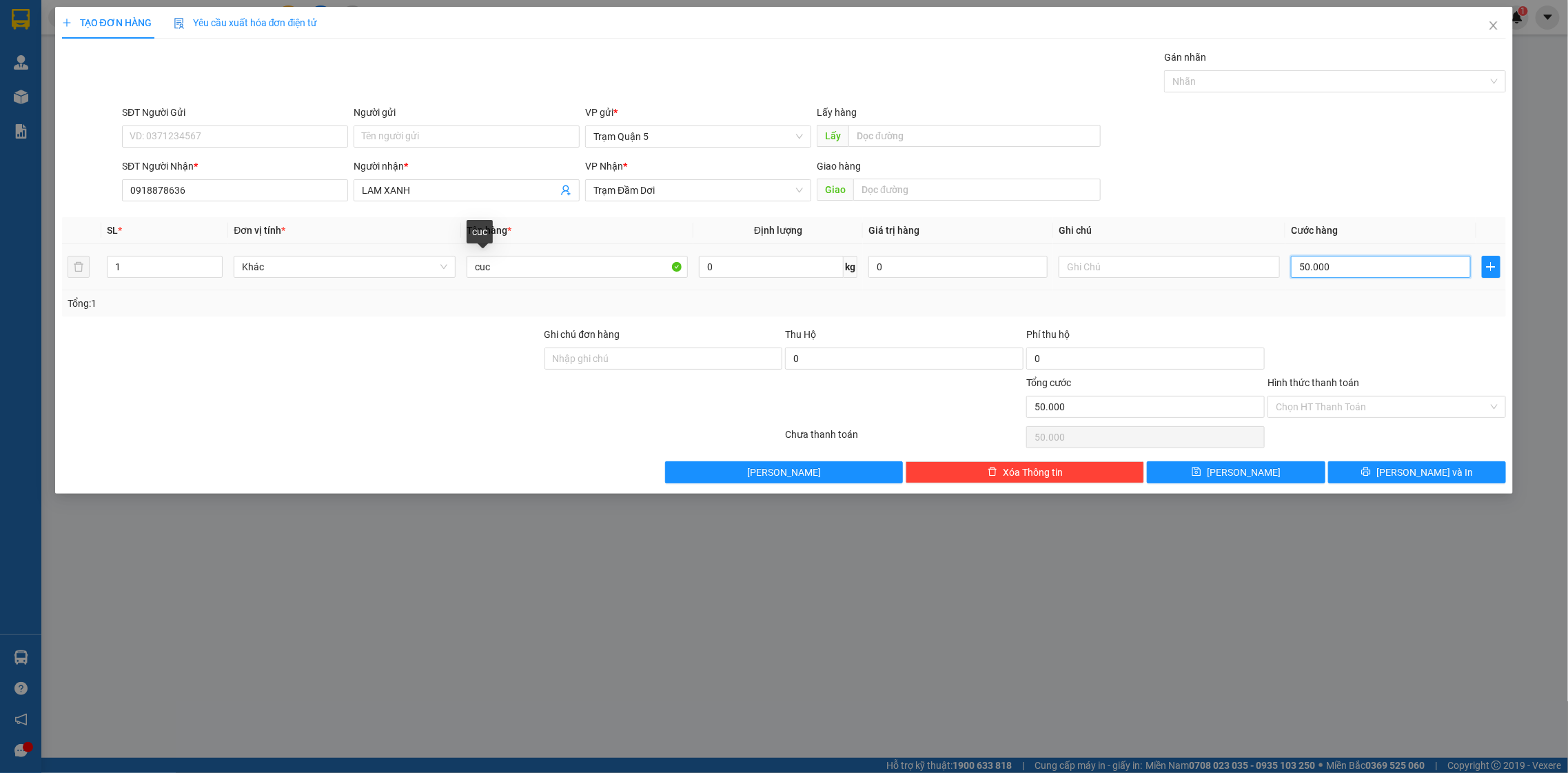
type input "0"
type input "4"
type input "04"
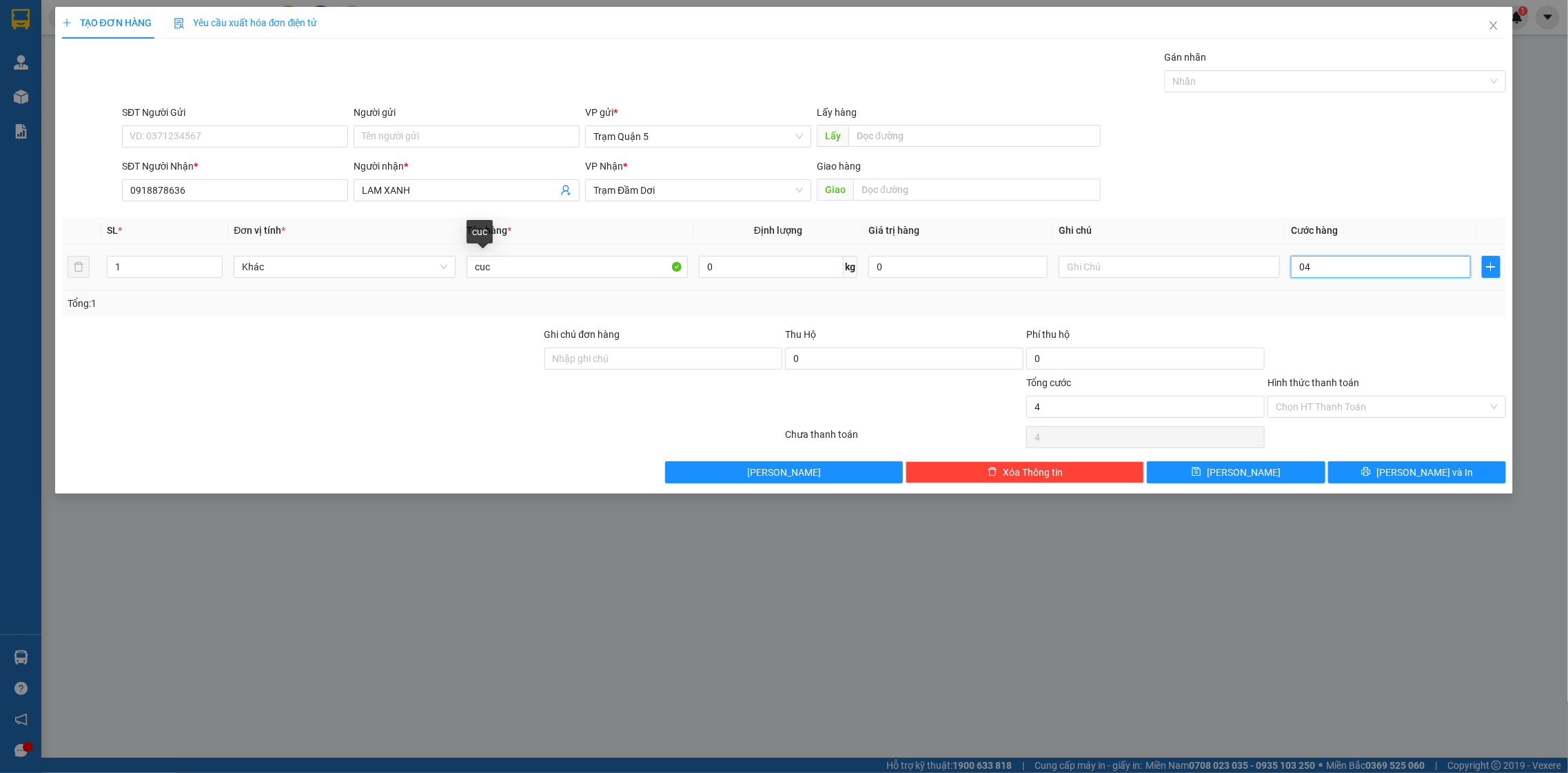
type input "40"
type input "040"
type input "40.000"
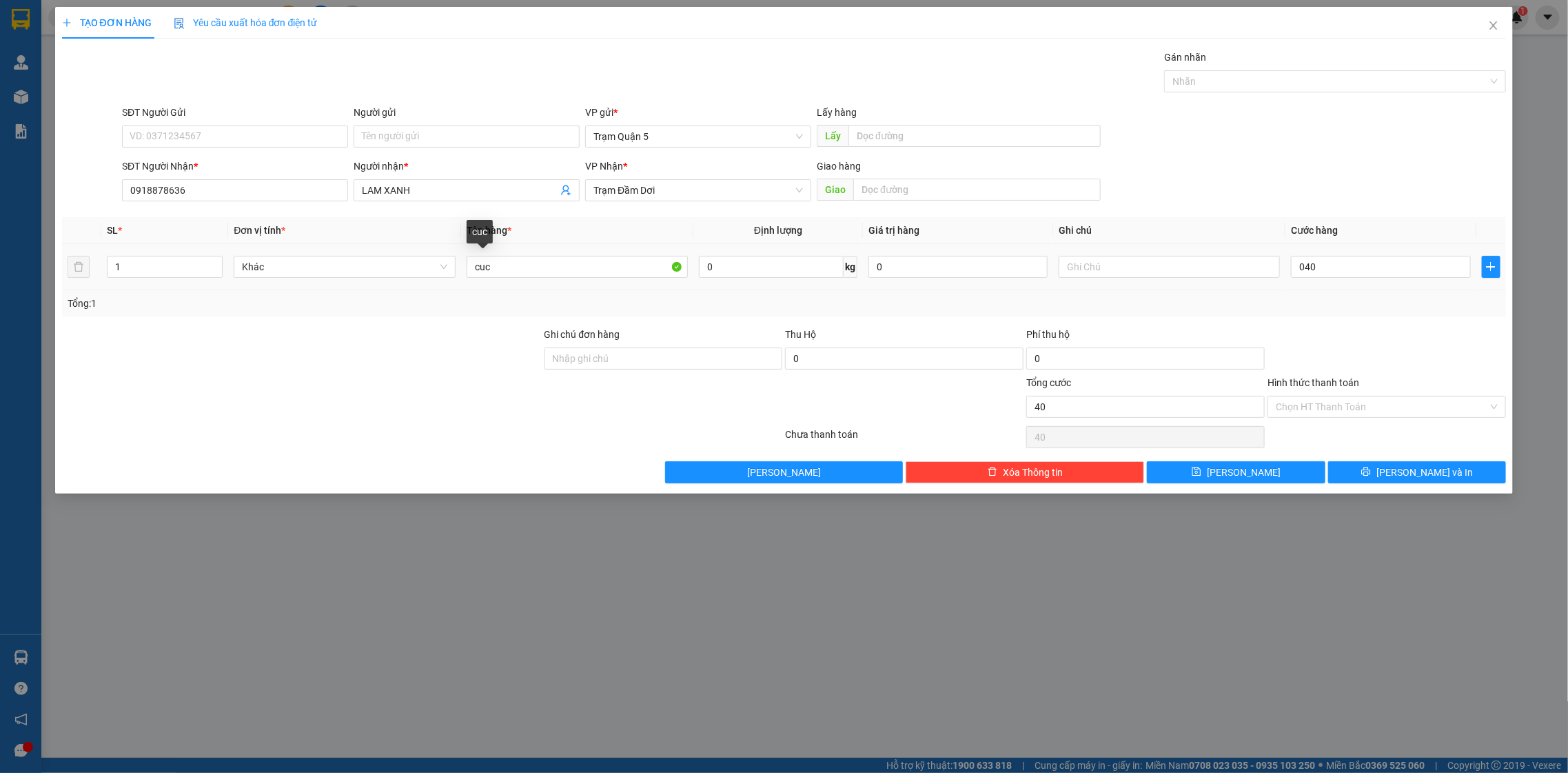
type input "40.000"
click at [1406, 291] on div "Tổng: 1" at bounding box center [784, 304] width 1445 height 26
click at [1398, 482] on button "[PERSON_NAME] và In" at bounding box center [1417, 473] width 178 height 22
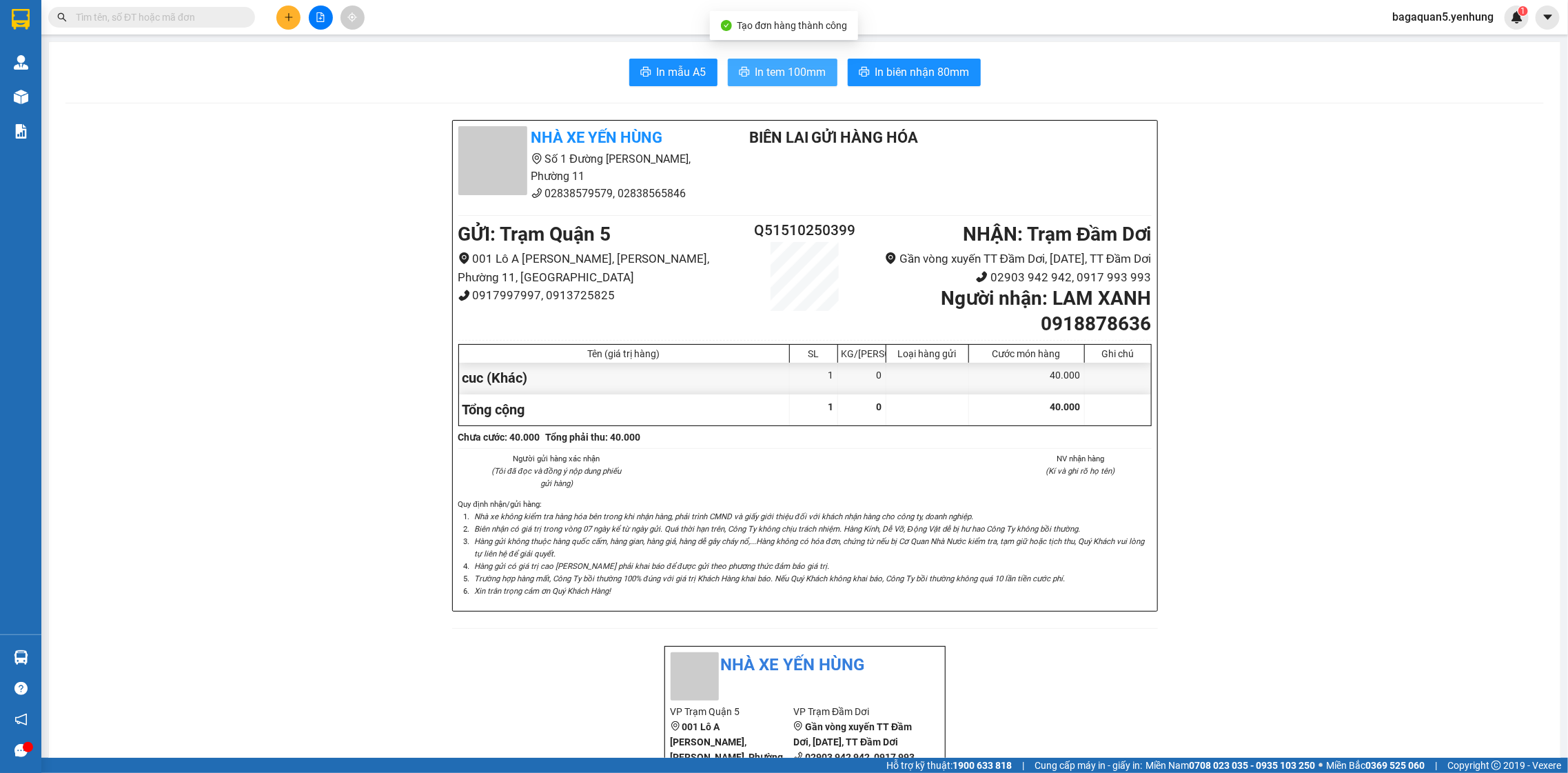
click at [795, 78] on span "In tem 100mm" at bounding box center [791, 72] width 71 height 17
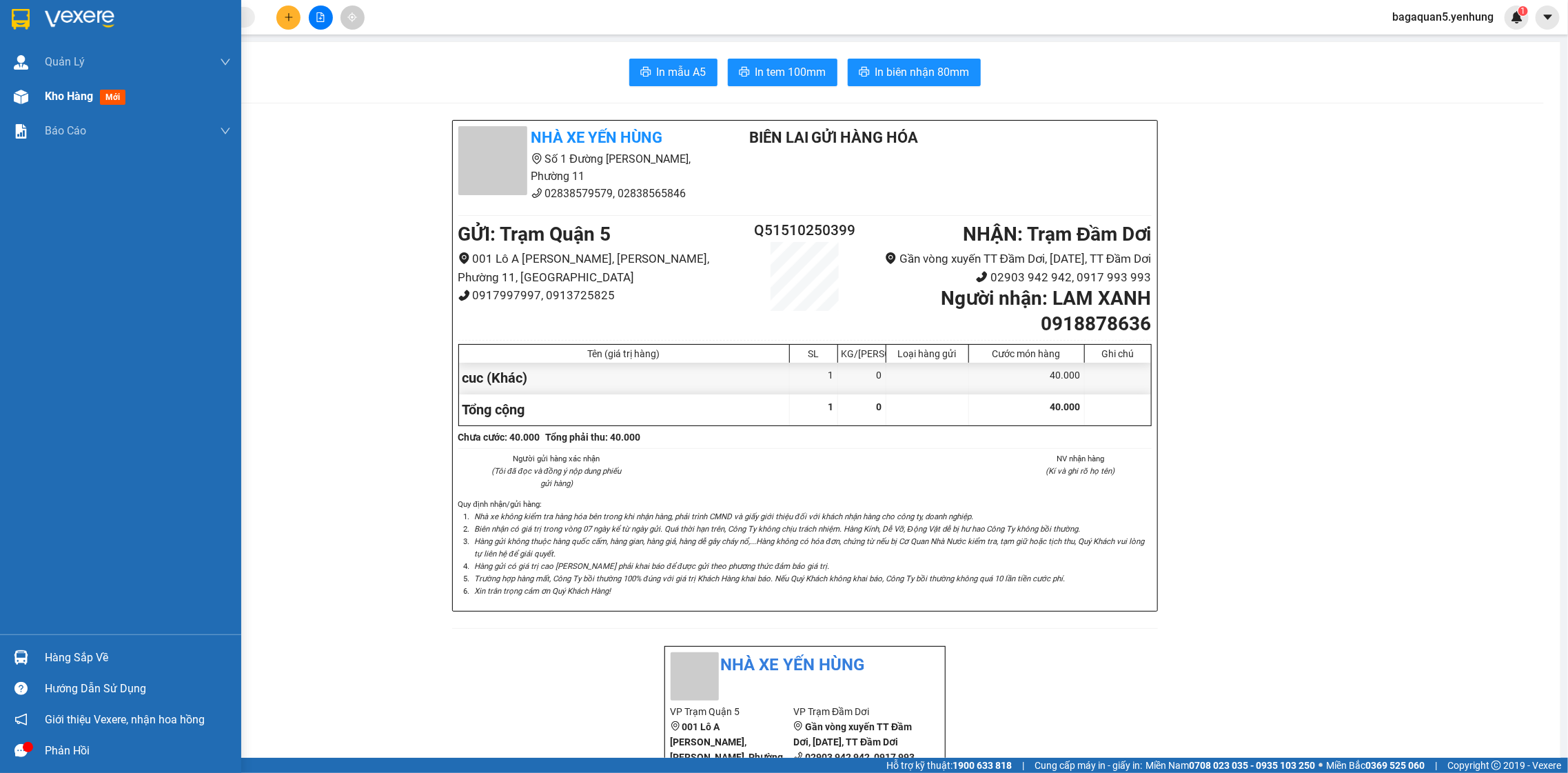
click at [23, 100] on img at bounding box center [21, 97] width 15 height 15
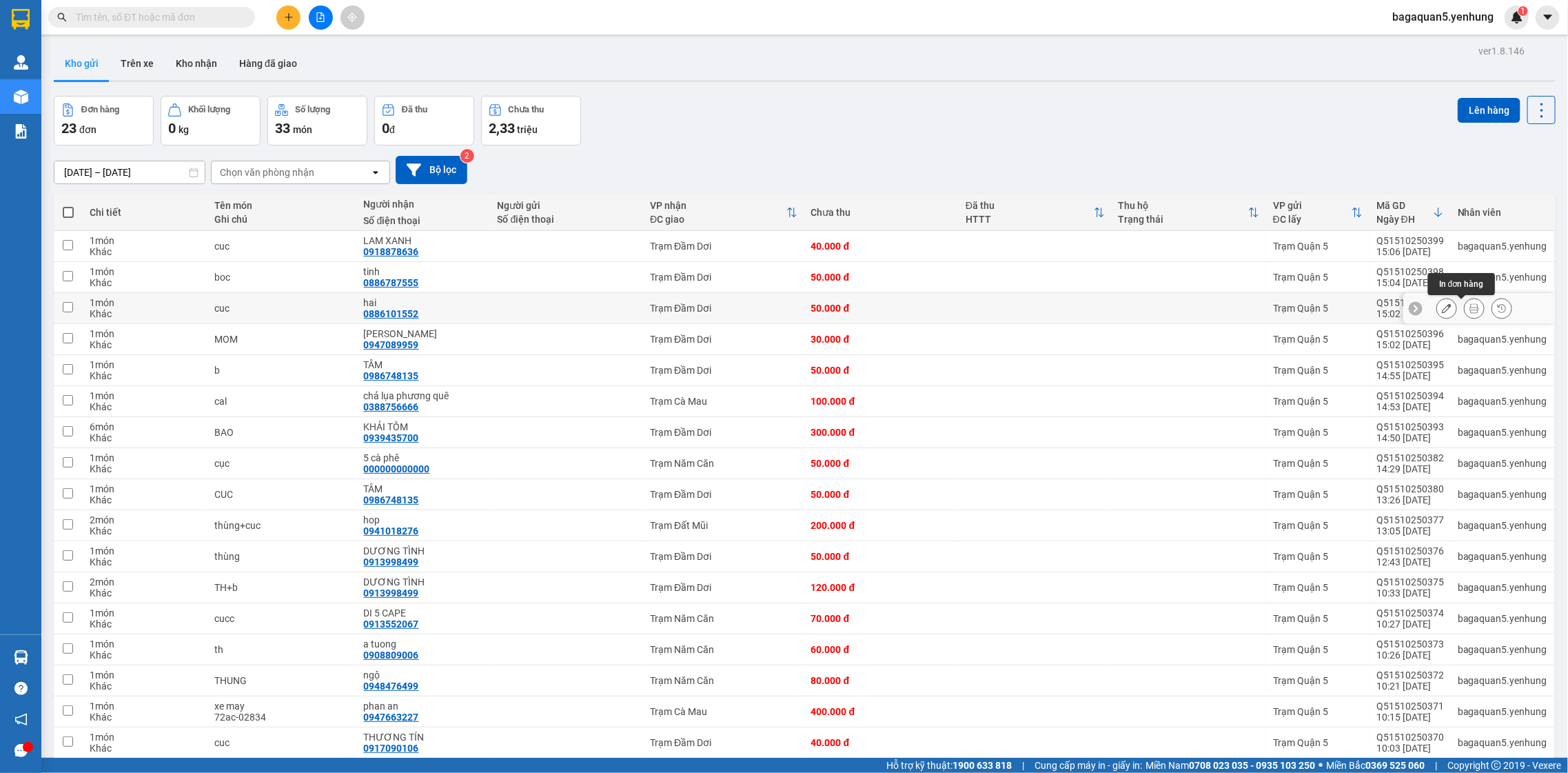
click at [1465, 303] on button at bounding box center [1475, 308] width 20 height 24
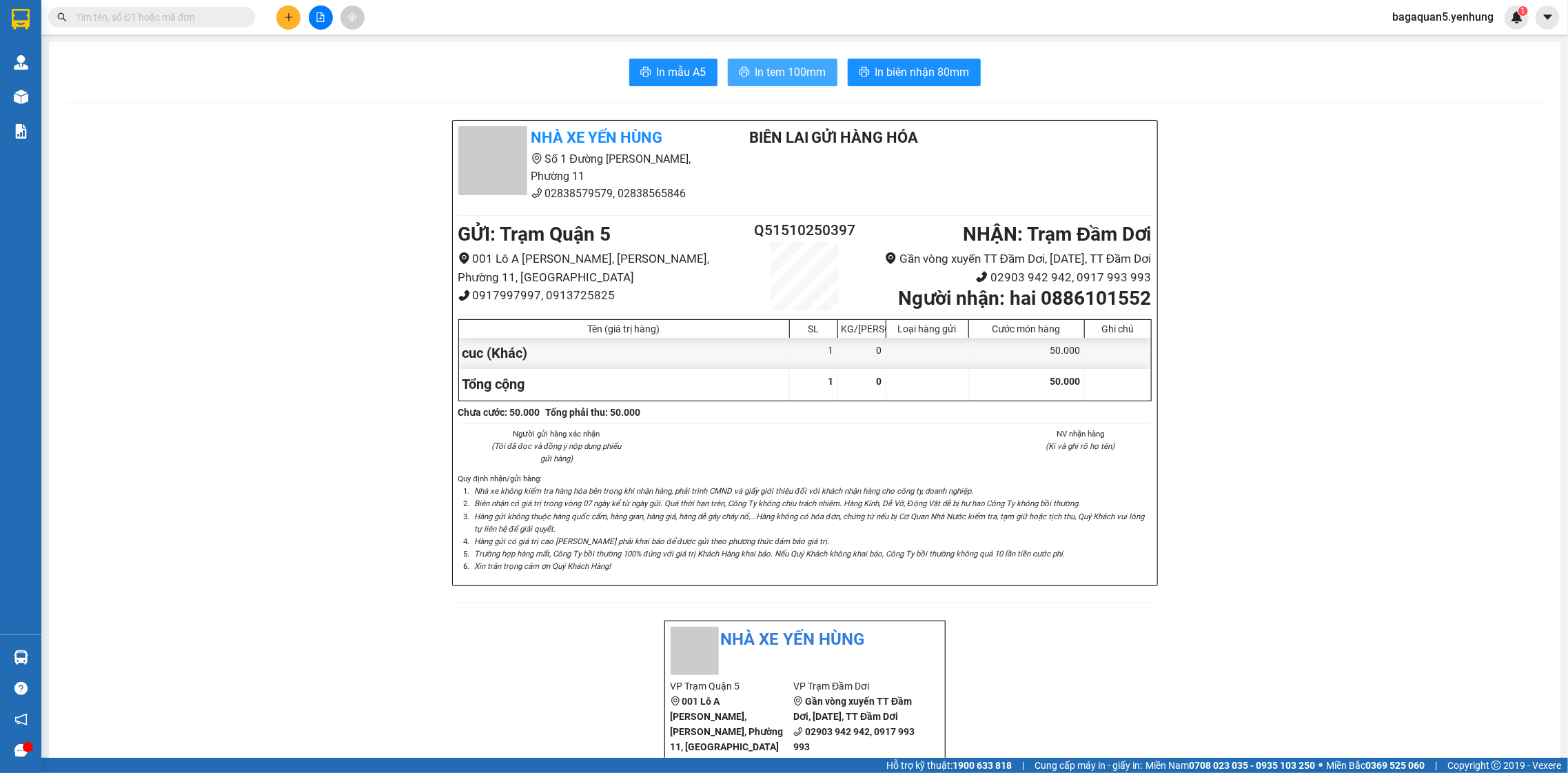
click at [805, 75] on span "In tem 100mm" at bounding box center [791, 72] width 71 height 17
click at [285, 20] on button at bounding box center [288, 17] width 24 height 24
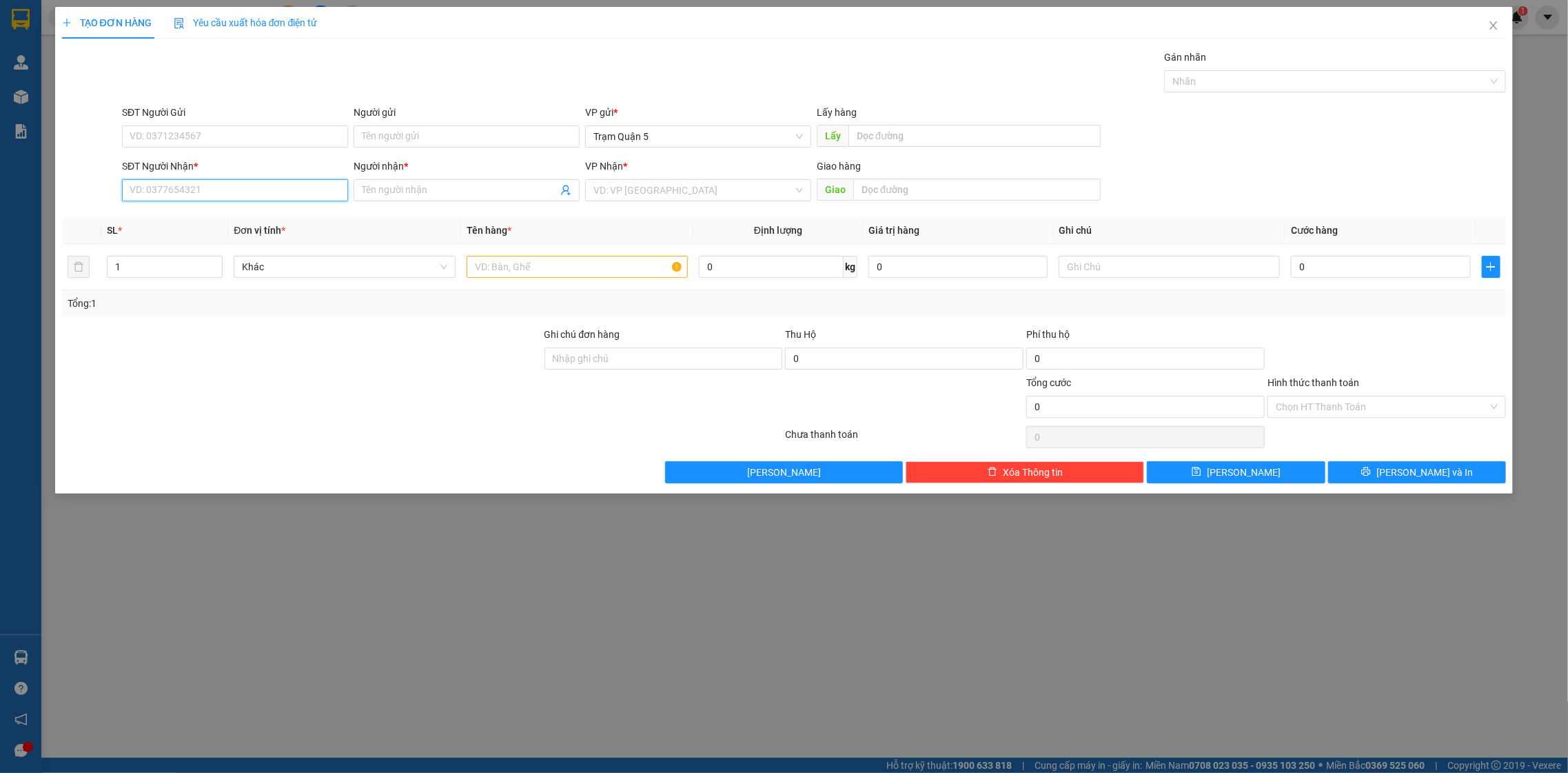
click at [166, 190] on input "SĐT Người Nhận *" at bounding box center [235, 190] width 226 height 22
click at [391, 192] on input "Người nhận *" at bounding box center [459, 190] width 196 height 15
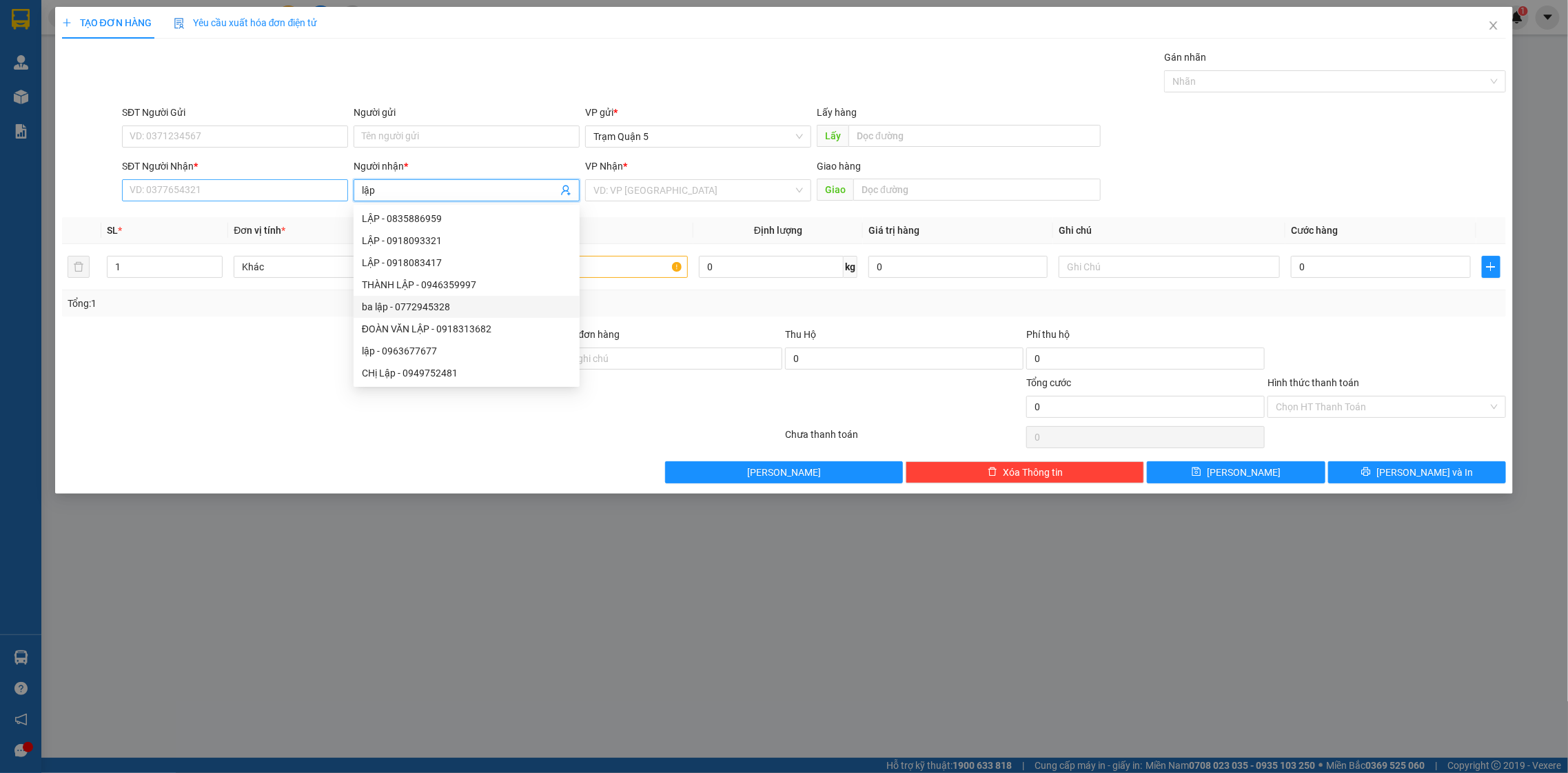
type input "lập"
drag, startPoint x: 240, startPoint y: 192, endPoint x: 183, endPoint y: 211, distance: 60.1
click at [230, 195] on input "SĐT Người Nhận *" at bounding box center [235, 190] width 226 height 22
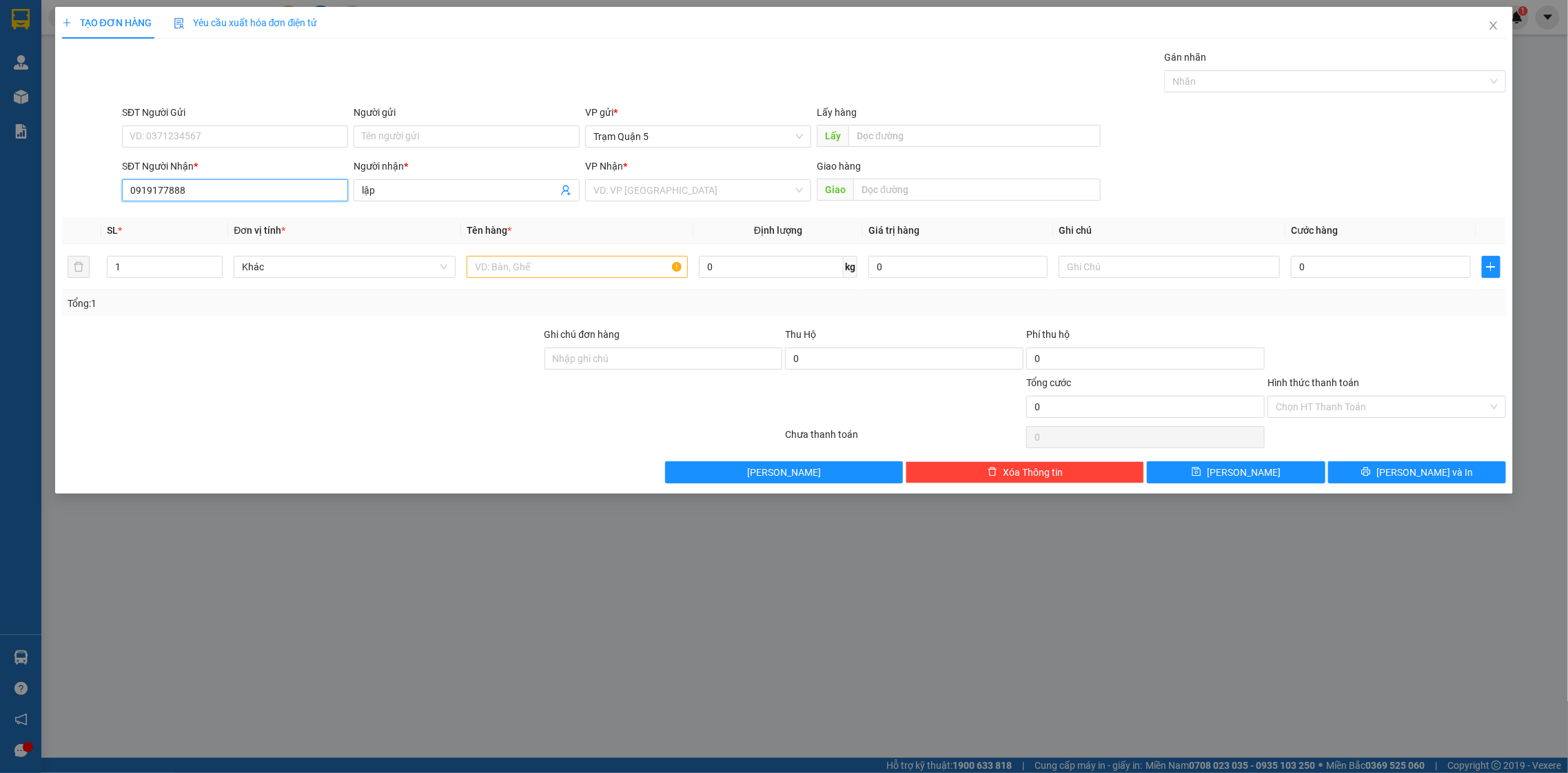
type input "0919177888"
click at [427, 178] on div "Người nhận *" at bounding box center [467, 169] width 226 height 21
click at [437, 203] on div "Người nhận * lập" at bounding box center [467, 183] width 226 height 48
click at [437, 190] on input "lập" at bounding box center [459, 190] width 196 height 15
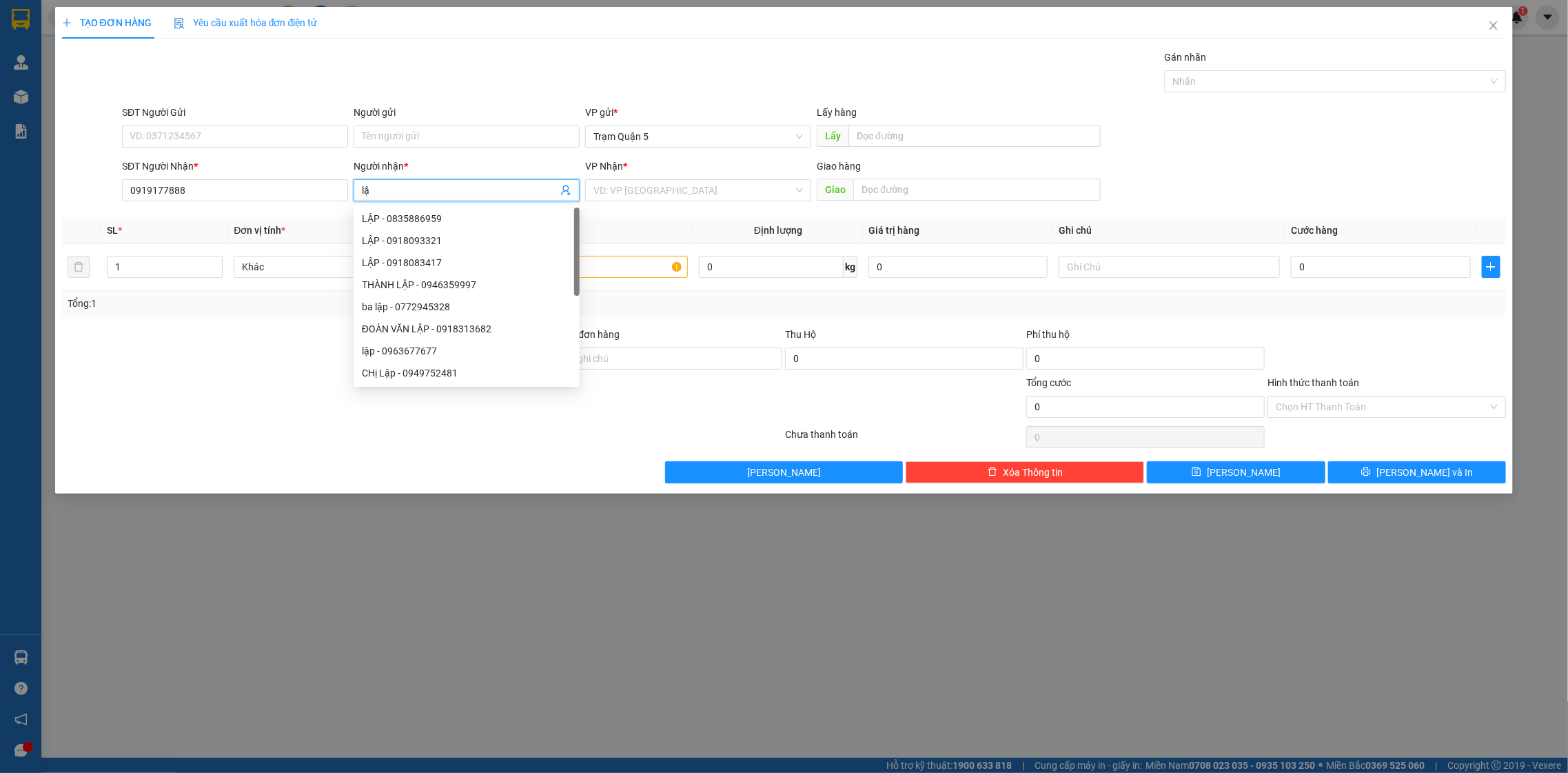
type input "l"
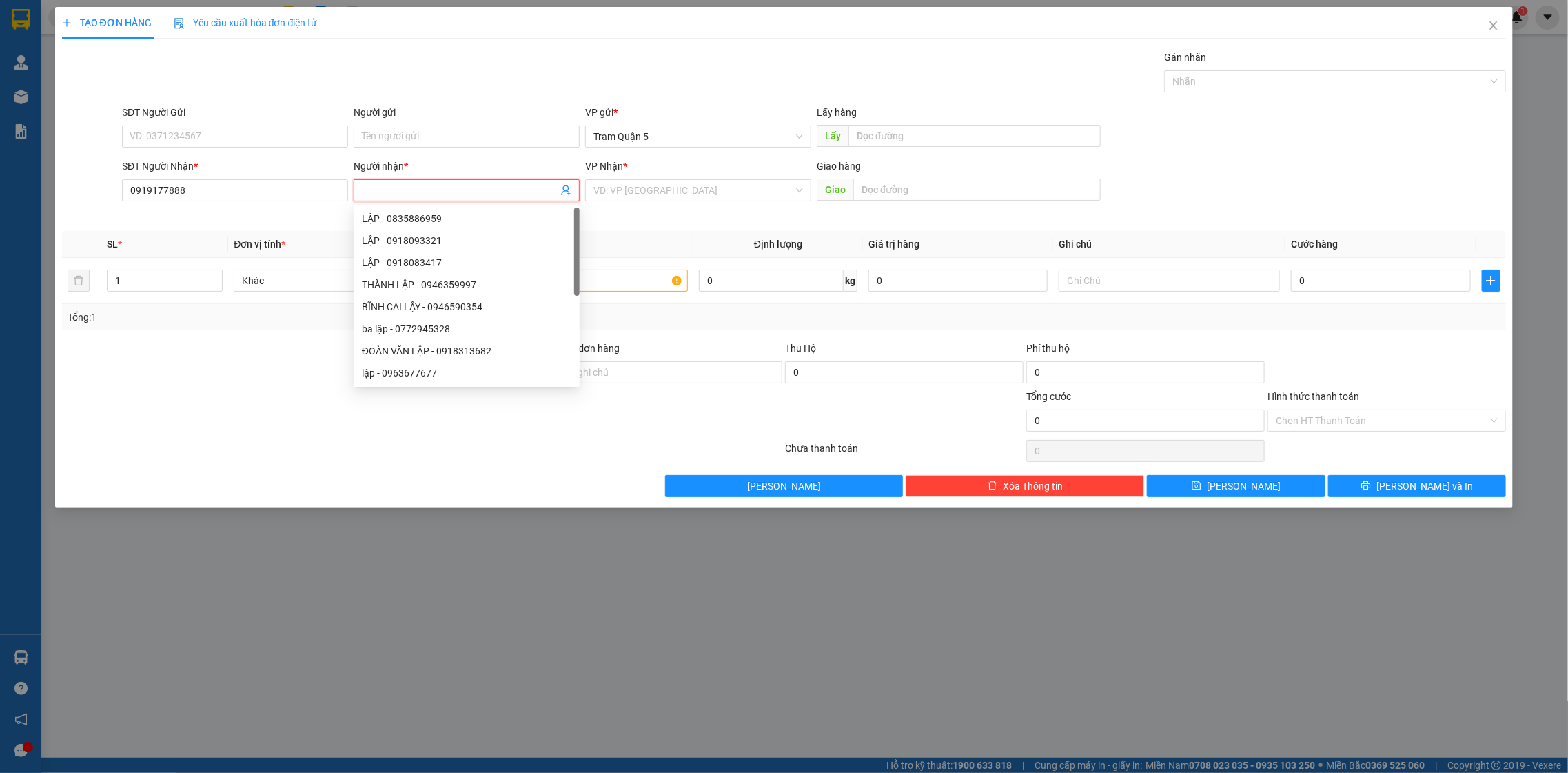
click at [302, 206] on div "SĐT Người Nhận * 0919177888" at bounding box center [235, 183] width 226 height 48
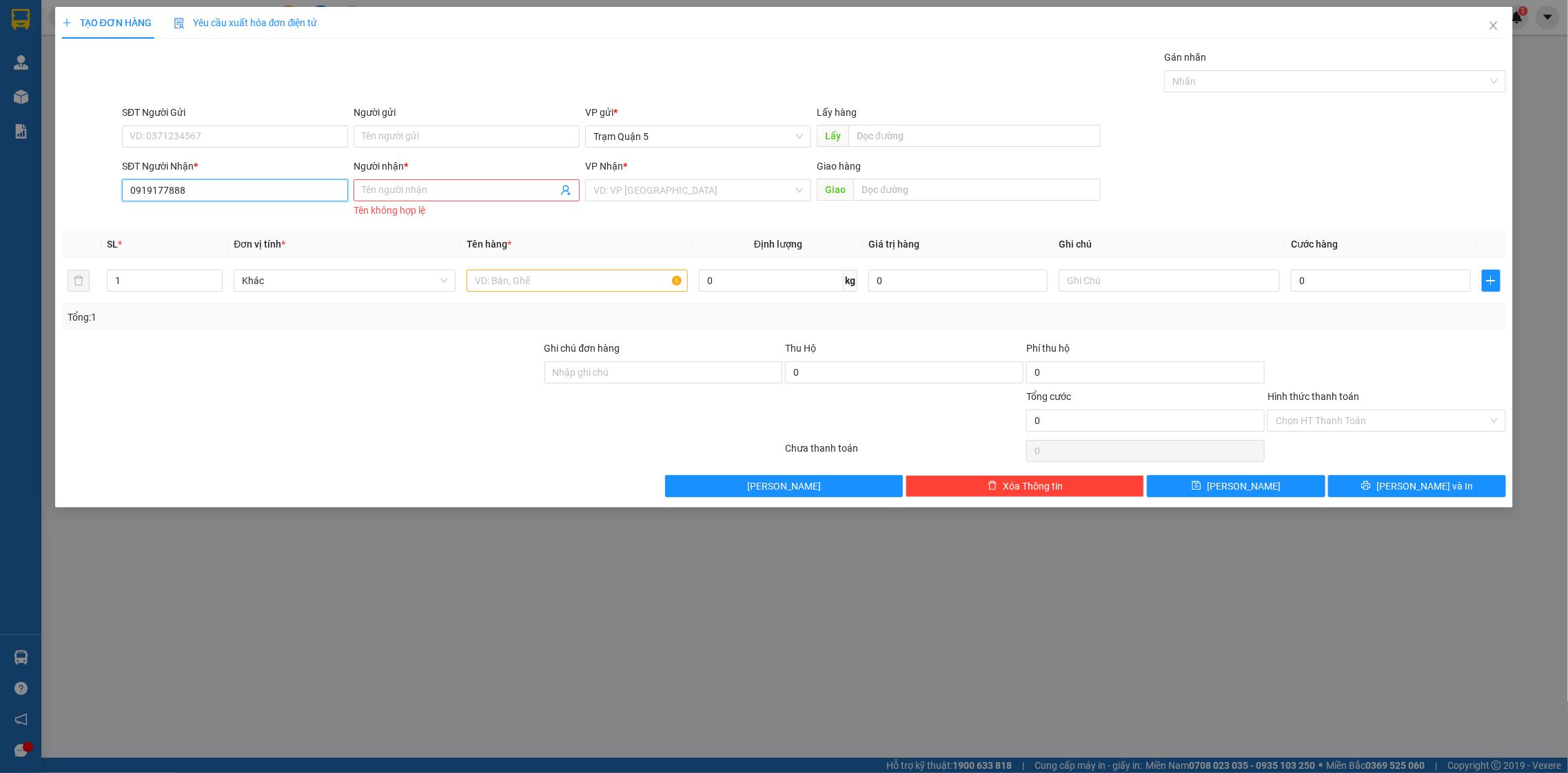
click at [296, 200] on input "0919177888" at bounding box center [235, 190] width 226 height 22
type input "0"
type input "0919177888"
click at [429, 187] on input "Người nhận *" at bounding box center [459, 190] width 196 height 15
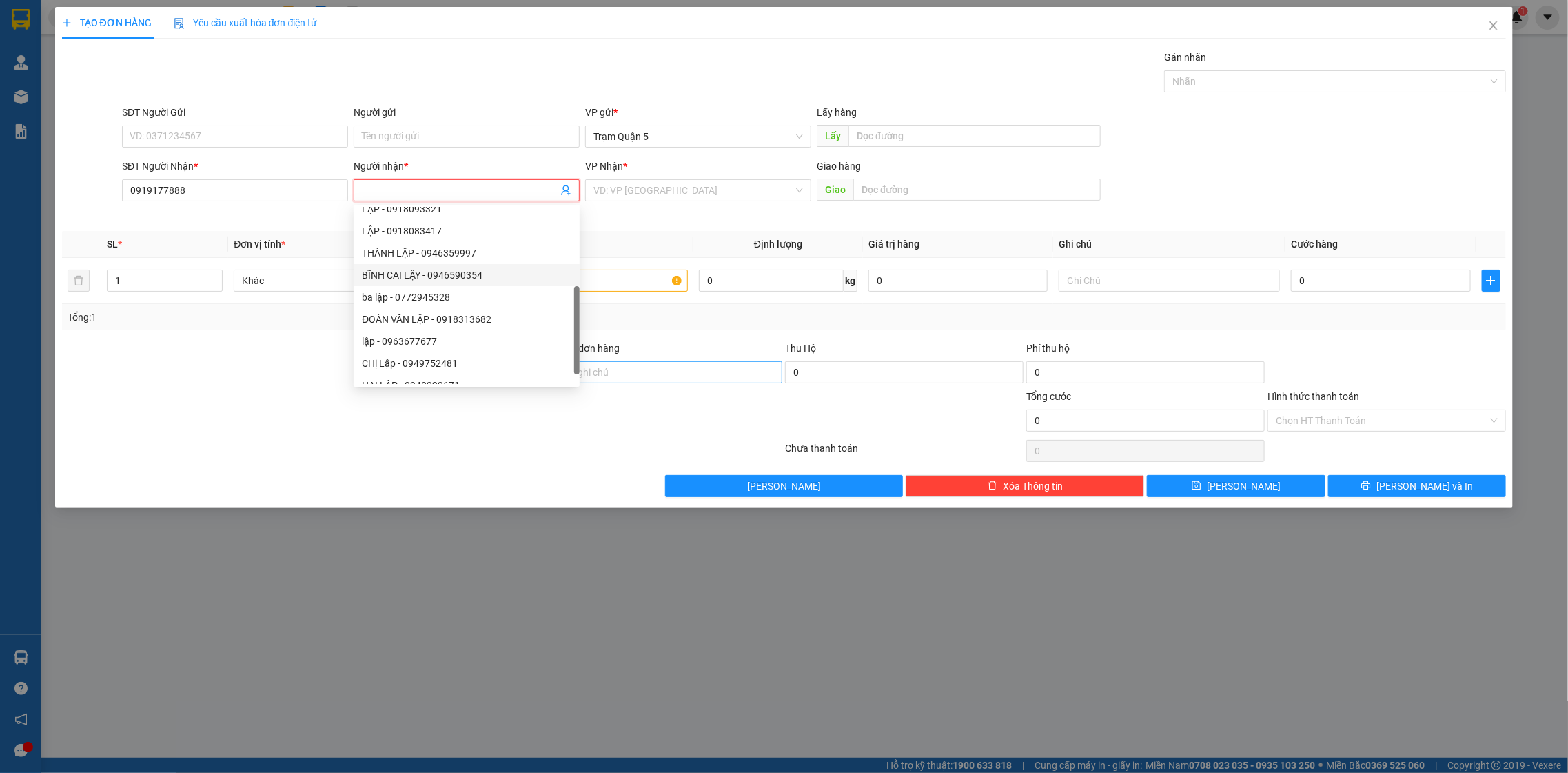
scroll to position [44, 0]
drag, startPoint x: 576, startPoint y: 293, endPoint x: 449, endPoint y: 445, distance: 198.1
click at [454, 445] on body "Kết quả tìm kiếm ( 0 ) Bộ lọc No Data bagaquan5.yenhung 1 Quản Lý Quản lý khách…" at bounding box center [784, 386] width 1568 height 773
click at [430, 194] on input "Người nhận *" at bounding box center [459, 190] width 196 height 15
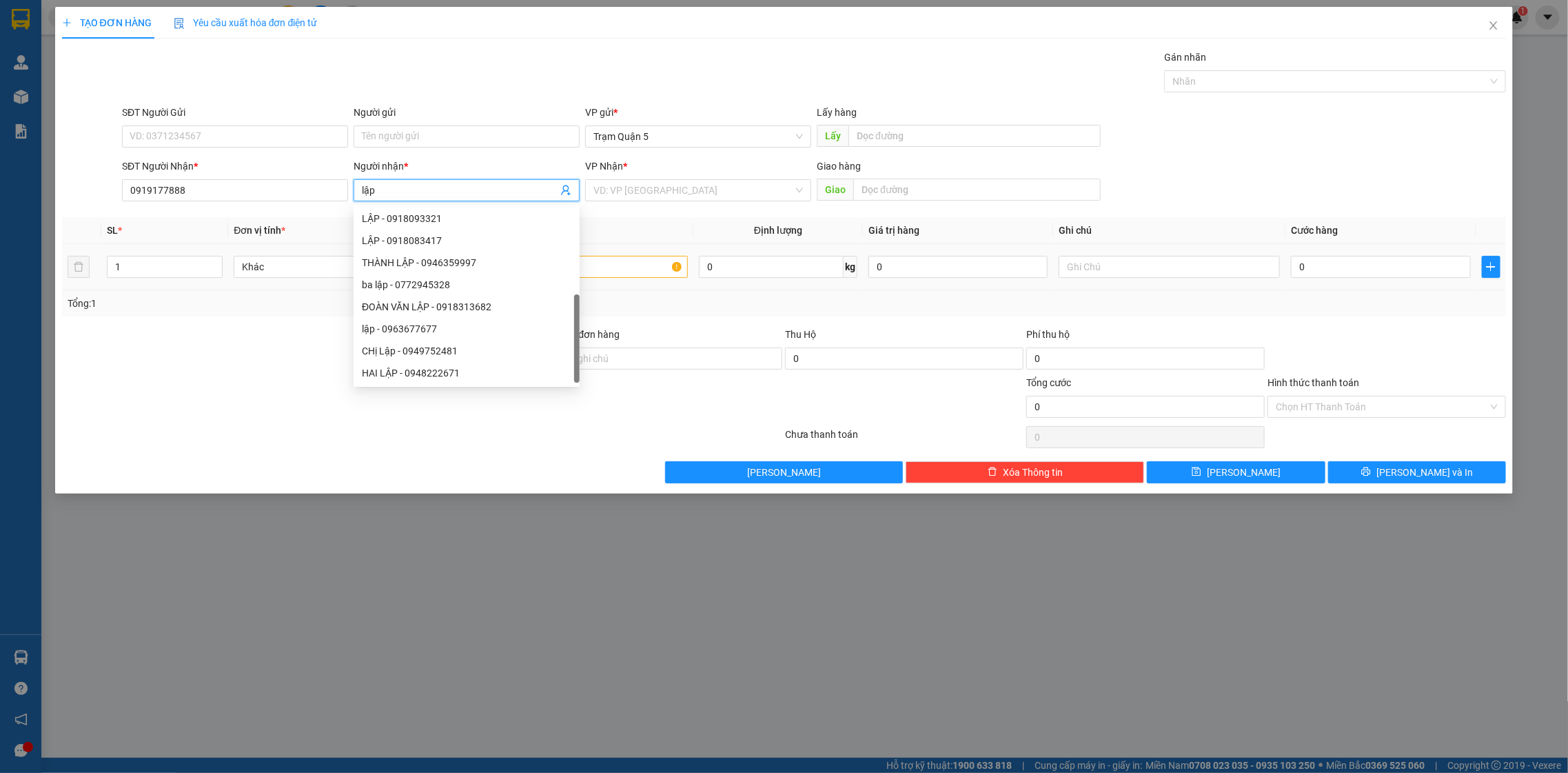
scroll to position [22, 0]
type input "lập"
click at [649, 281] on div at bounding box center [577, 267] width 222 height 28
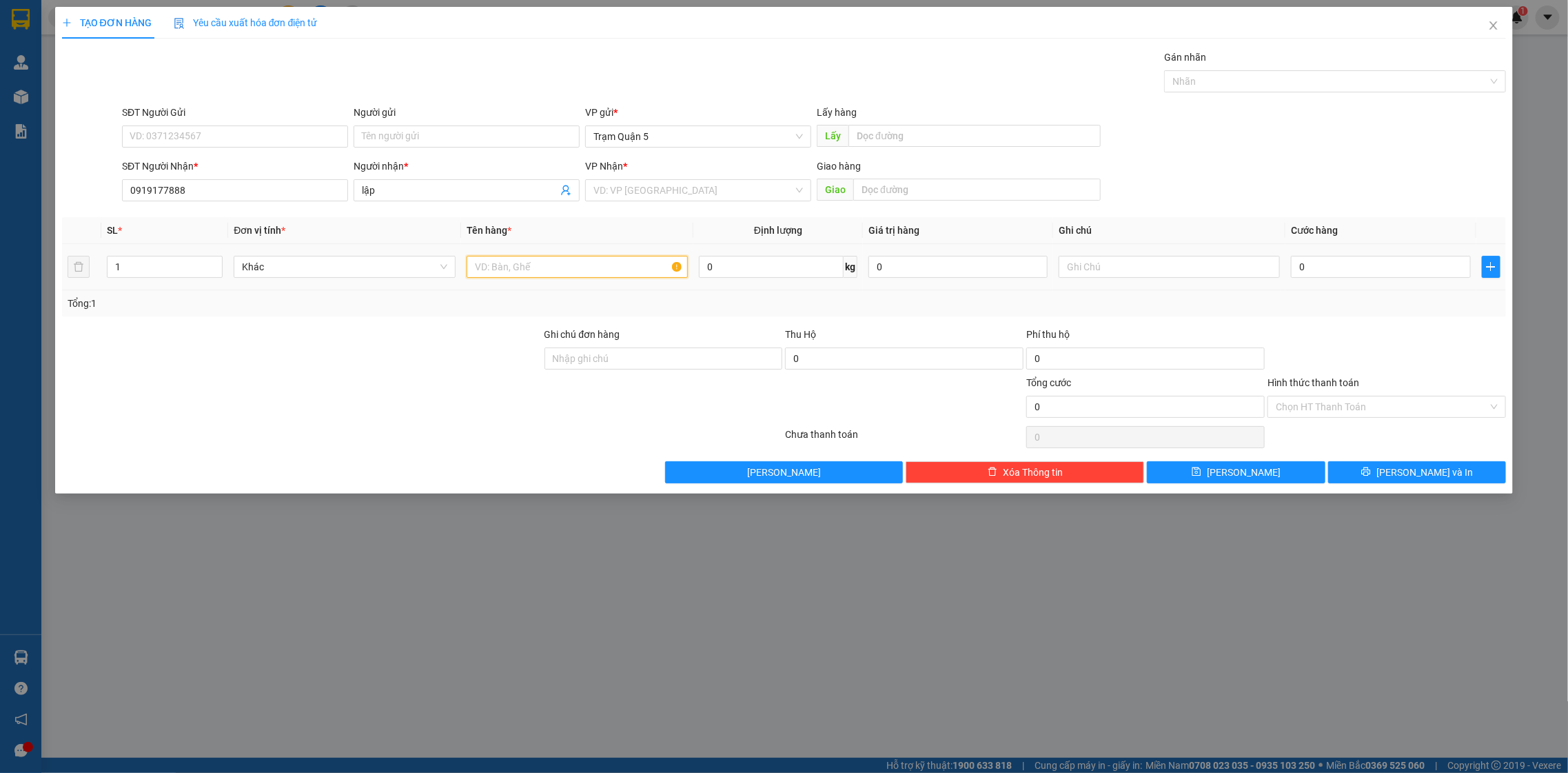
click at [644, 273] on input "text" at bounding box center [577, 267] width 222 height 22
type input "th"
click at [1328, 276] on input "0" at bounding box center [1380, 267] width 179 height 22
click at [747, 185] on input "search" at bounding box center [693, 190] width 200 height 21
click at [814, 279] on div "0 kg" at bounding box center [777, 267] width 158 height 28
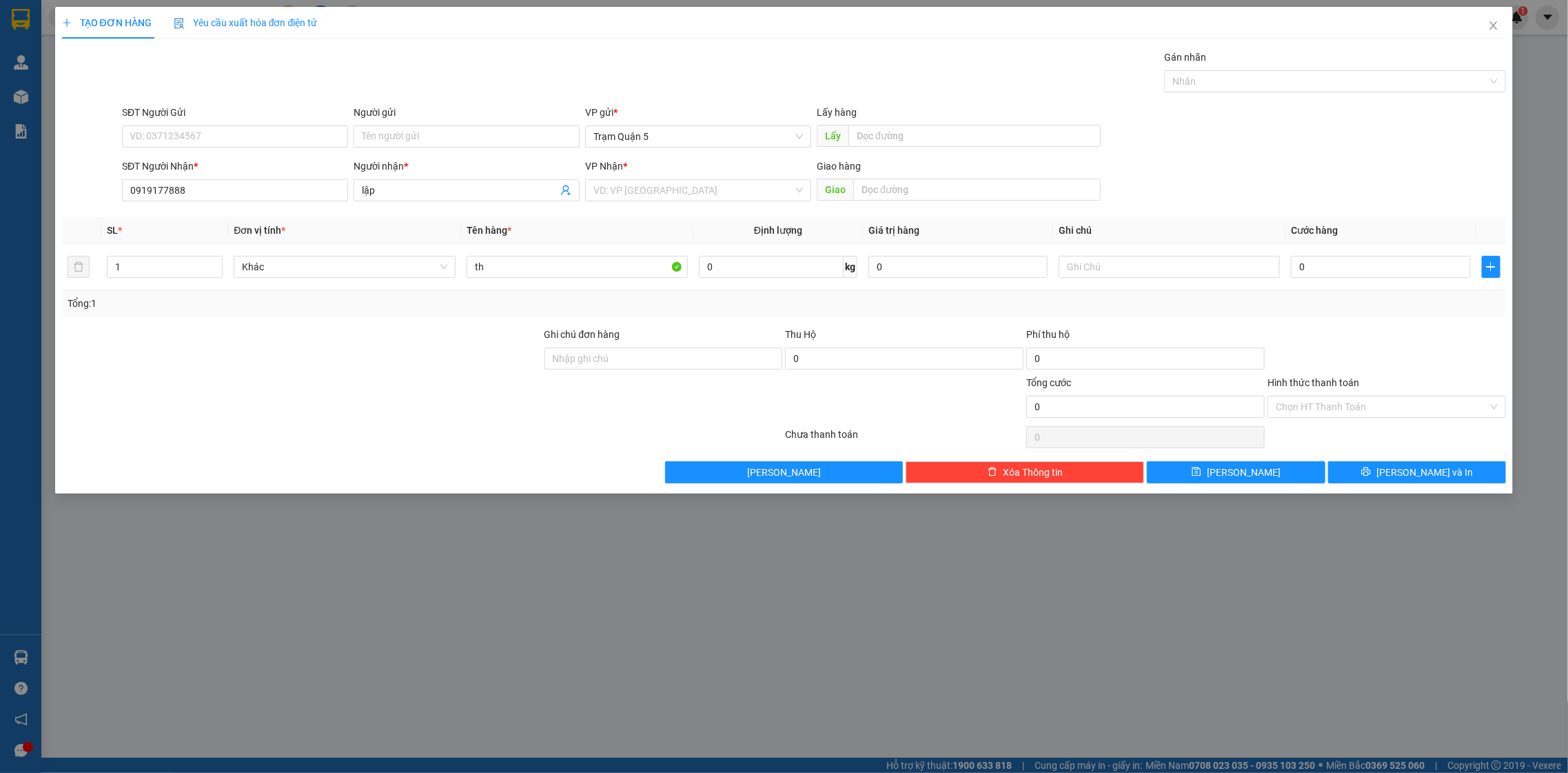
click at [805, 202] on div "VP Nhận * VD: VP [GEOGRAPHIC_DATA]" at bounding box center [698, 183] width 226 height 48
click at [803, 197] on div "VD: VP [GEOGRAPHIC_DATA]" at bounding box center [698, 190] width 226 height 22
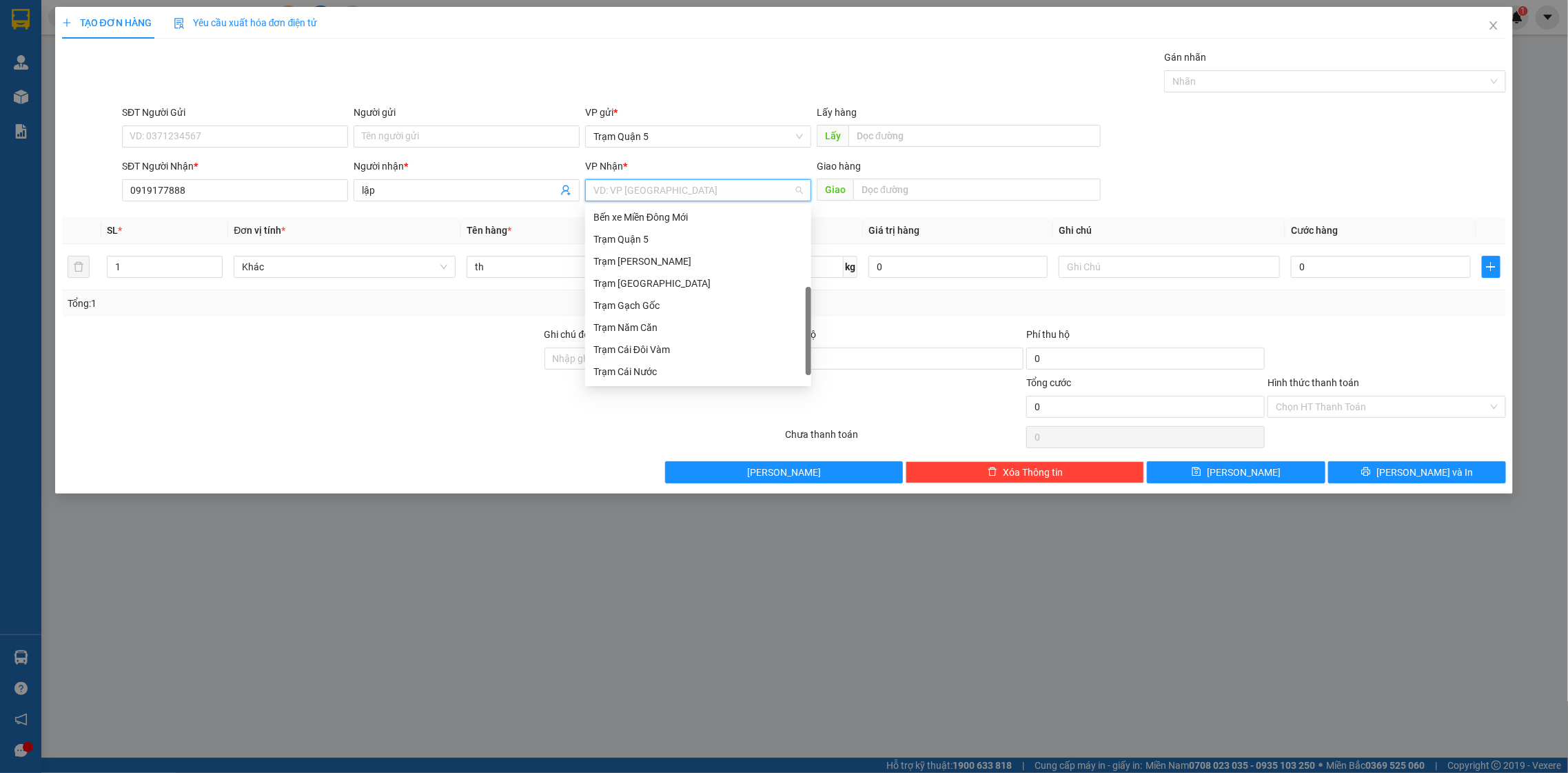
drag, startPoint x: 809, startPoint y: 243, endPoint x: 797, endPoint y: 282, distance: 40.8
click at [807, 316] on div at bounding box center [809, 331] width 6 height 89
drag, startPoint x: 815, startPoint y: 337, endPoint x: 801, endPoint y: 363, distance: 29.5
click at [815, 390] on body "Kết quả tìm kiếm ( 0 ) Bộ lọc No Data bagaquan5.yenhung 1 Quản Lý Quản lý khách…" at bounding box center [784, 386] width 1568 height 773
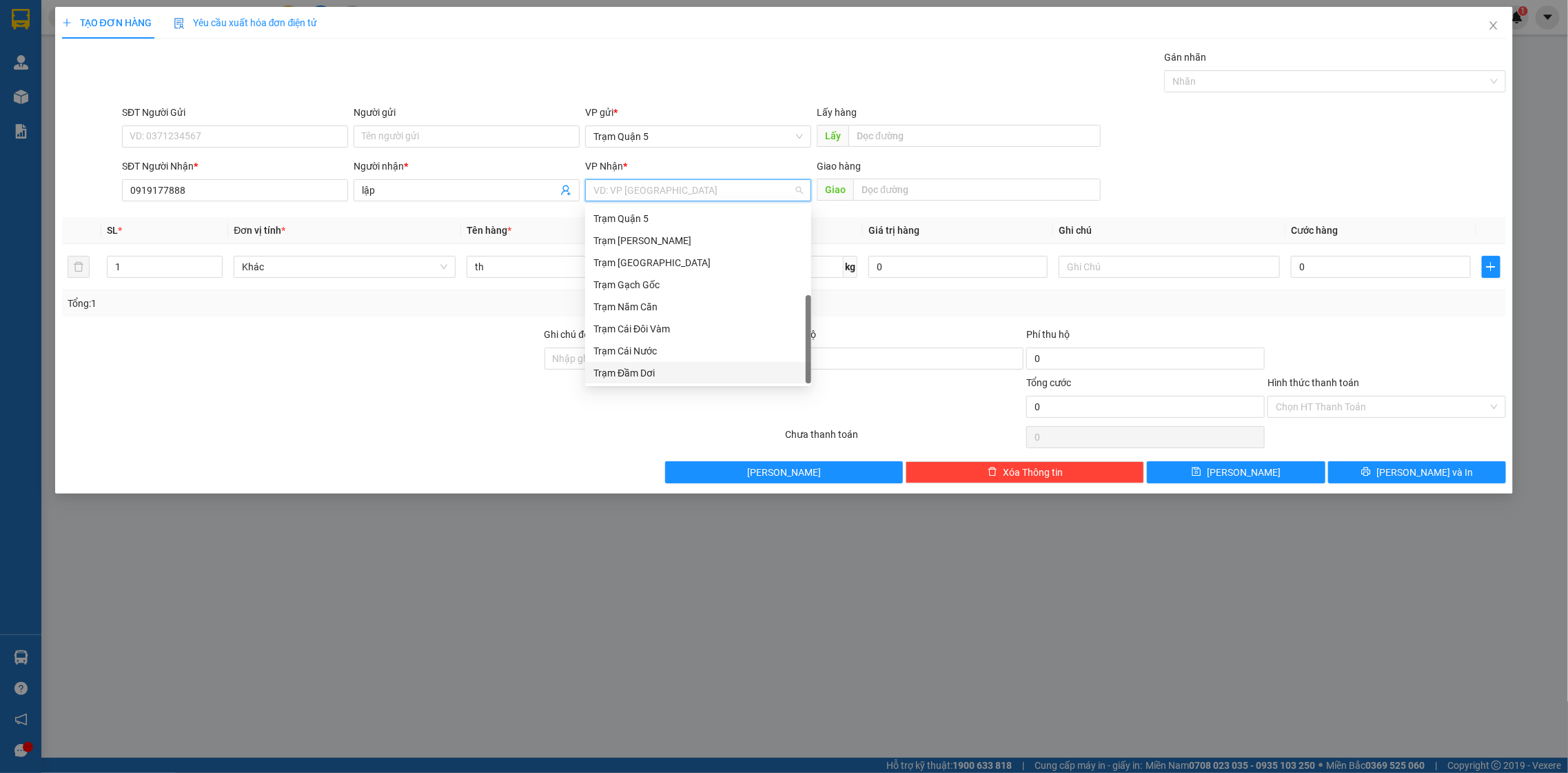
click at [767, 372] on div "Trạm Đầm Dơi" at bounding box center [698, 373] width 210 height 15
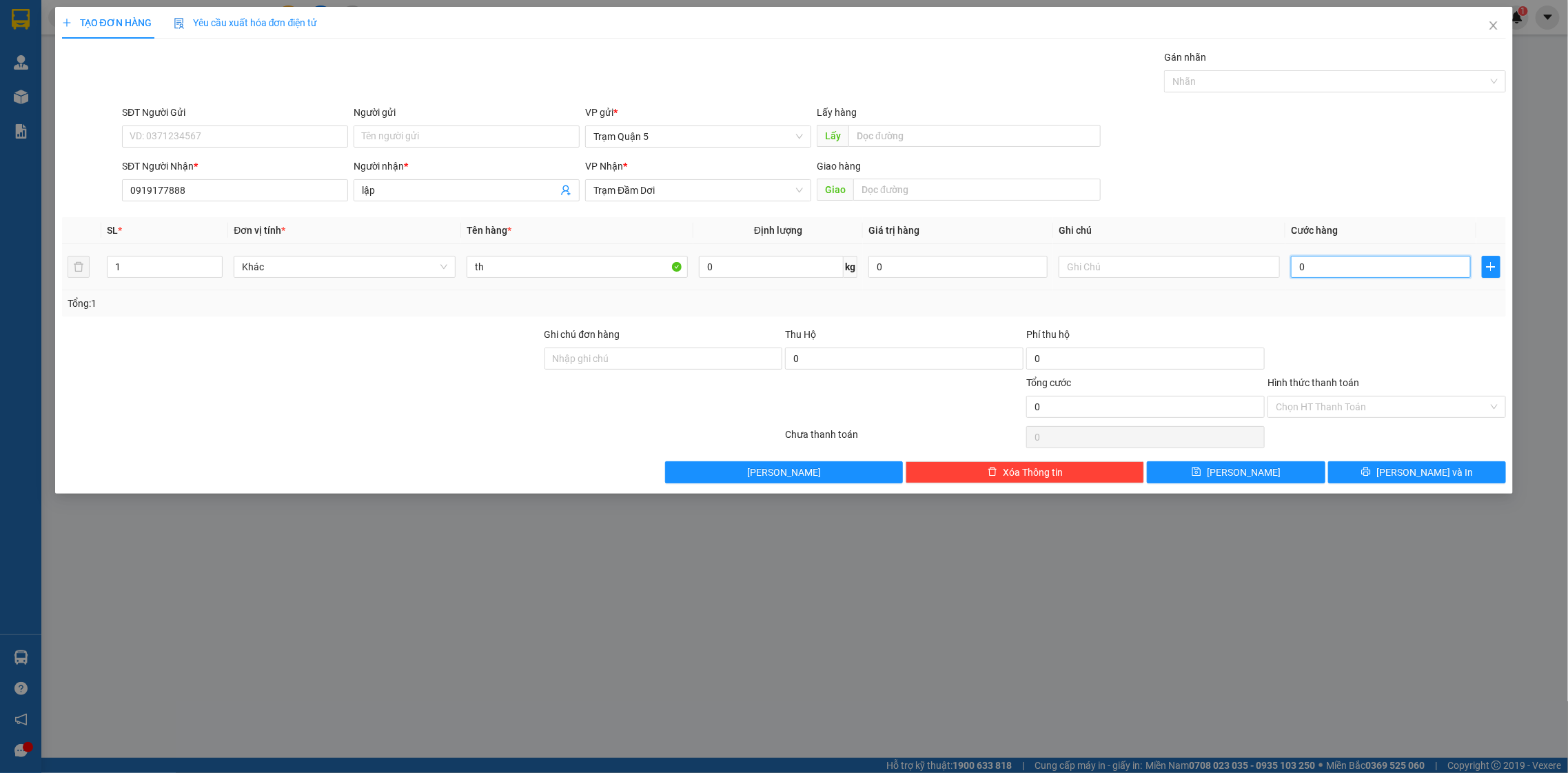
click at [1359, 270] on input "0" at bounding box center [1380, 267] width 179 height 22
type input "8"
type input "80"
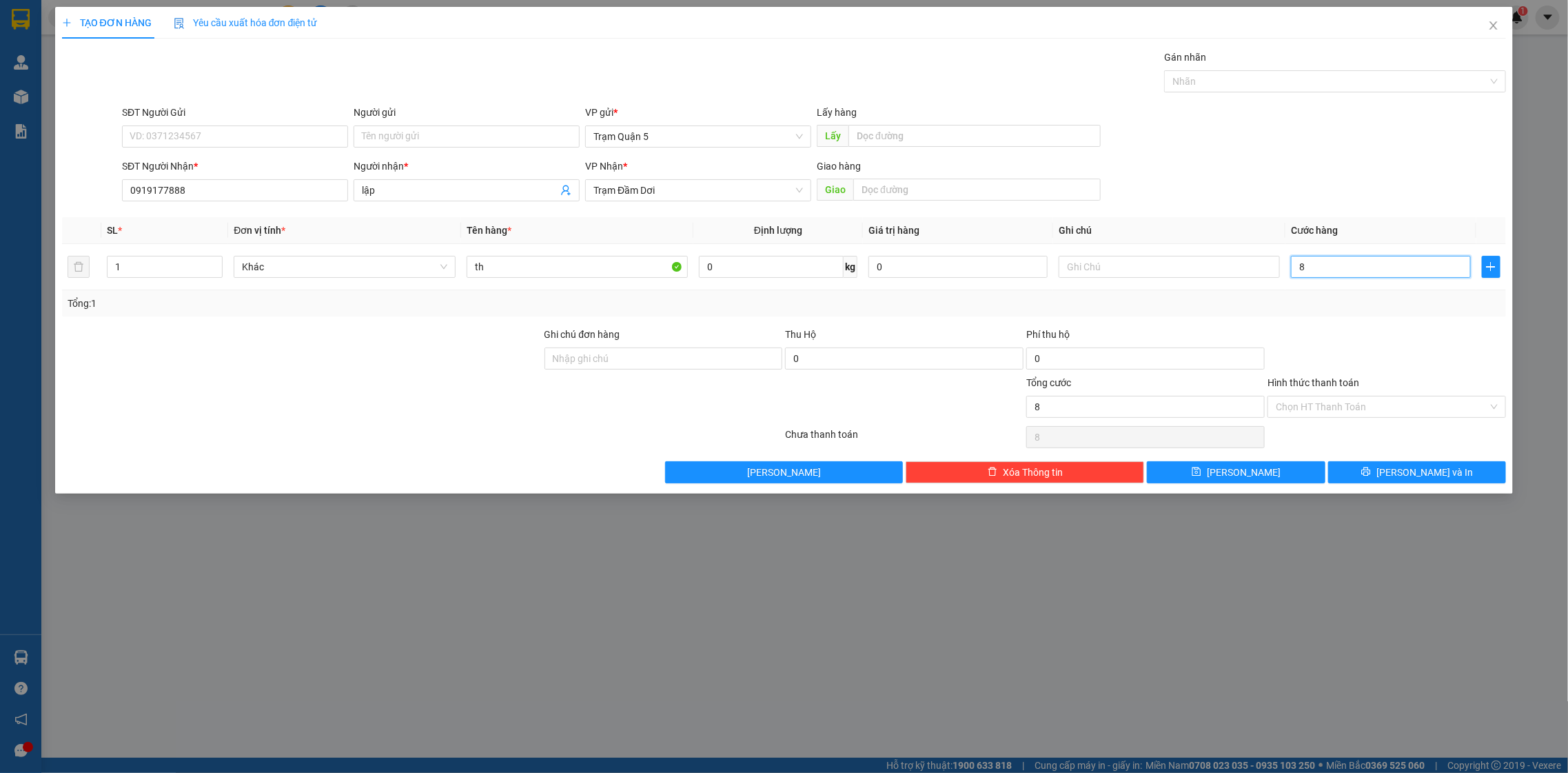
type input "80"
type input "80.000"
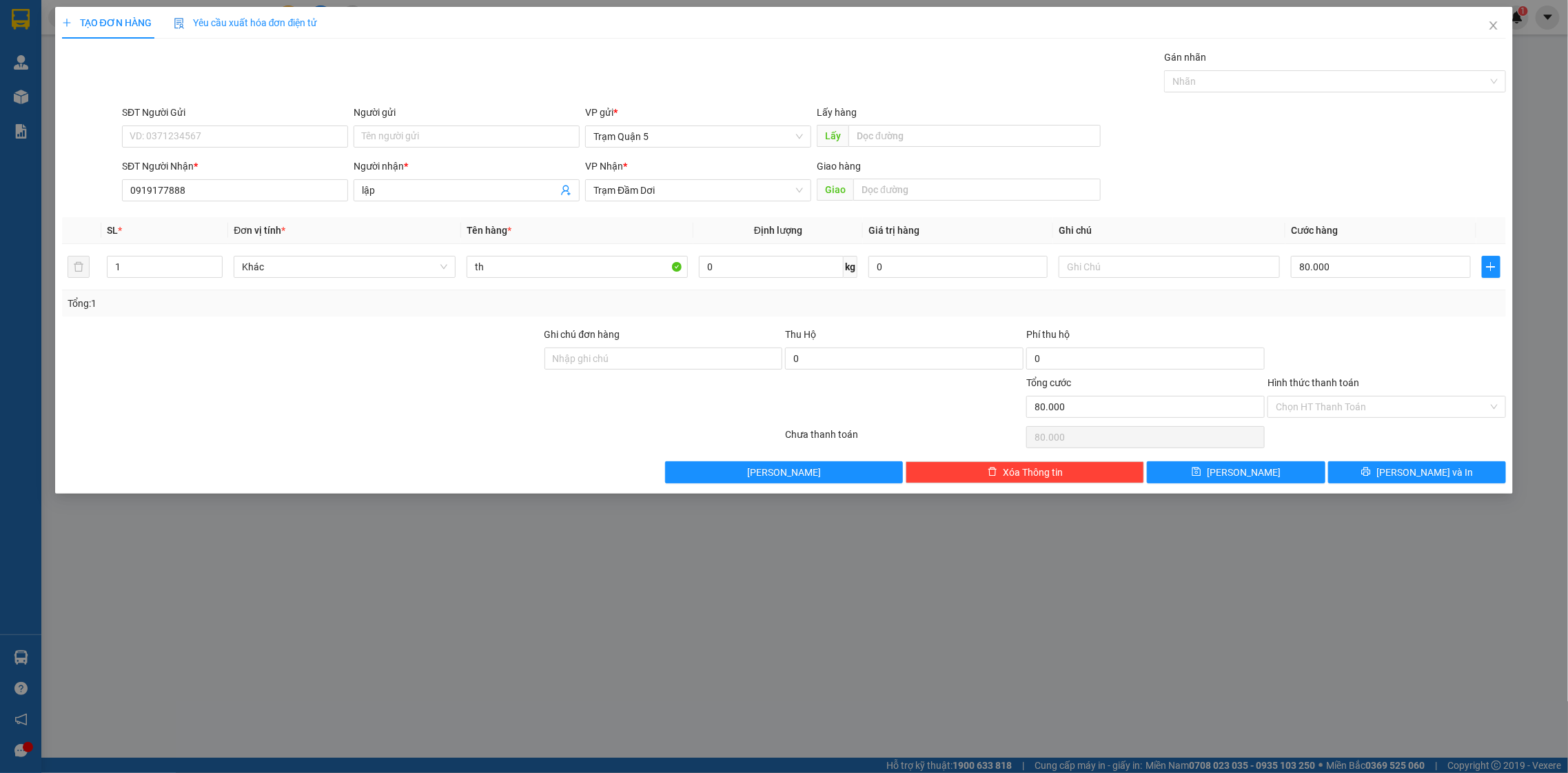
click at [1350, 343] on div at bounding box center [1387, 351] width 241 height 48
click at [1375, 465] on button "[PERSON_NAME] và In" at bounding box center [1417, 473] width 178 height 22
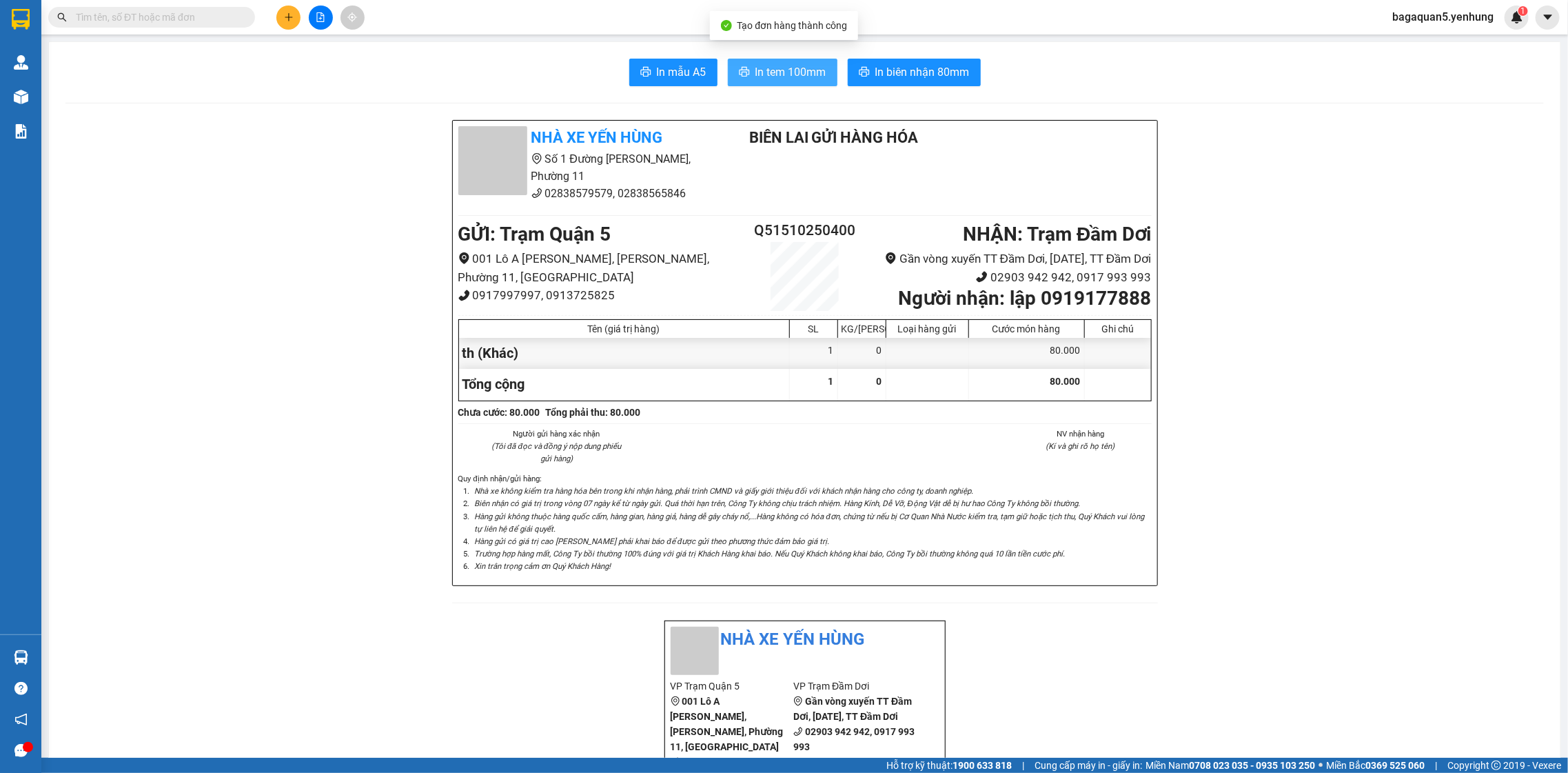
click at [759, 67] on span "In tem 100mm" at bounding box center [791, 72] width 71 height 17
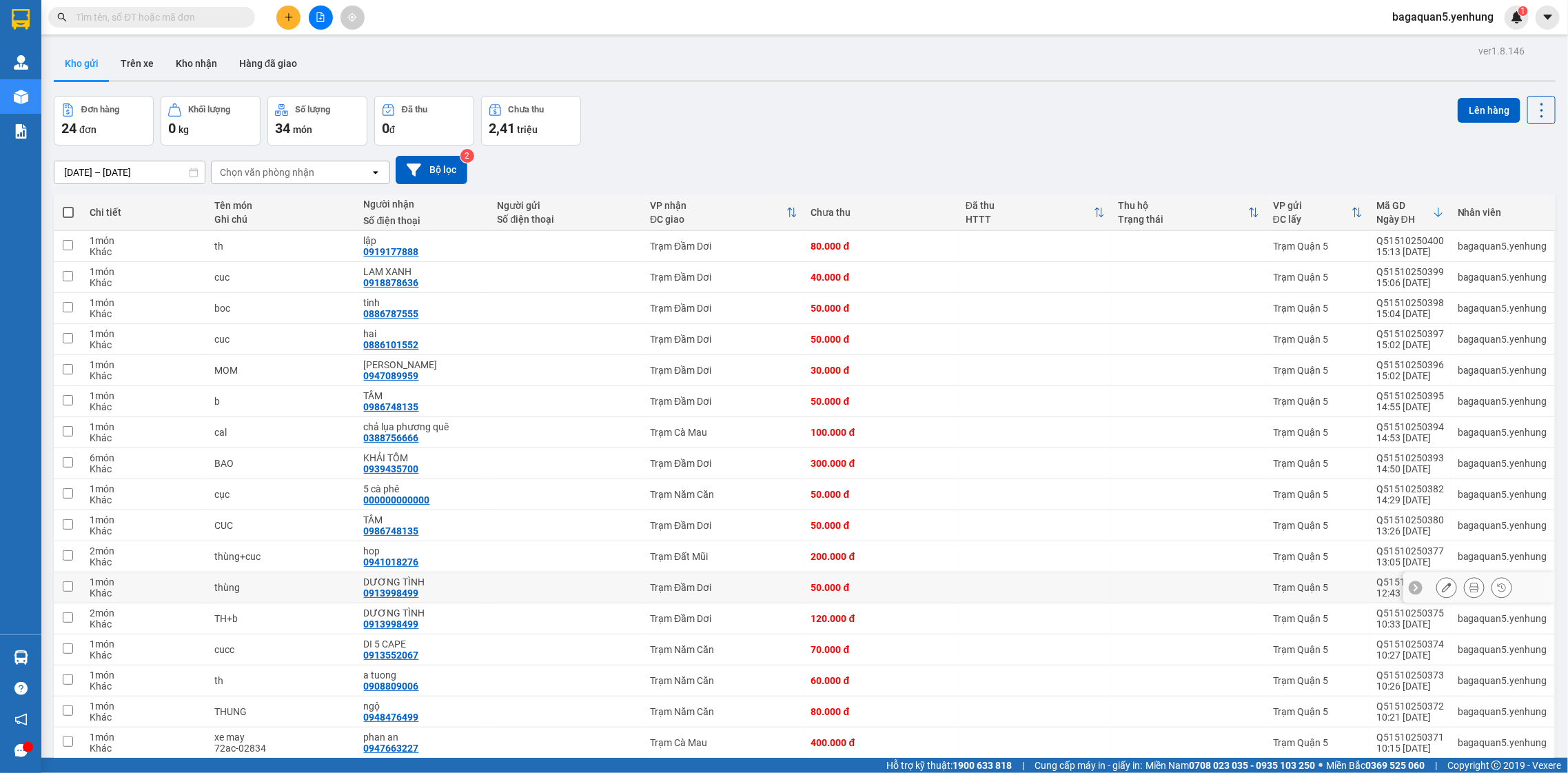
scroll to position [279, 0]
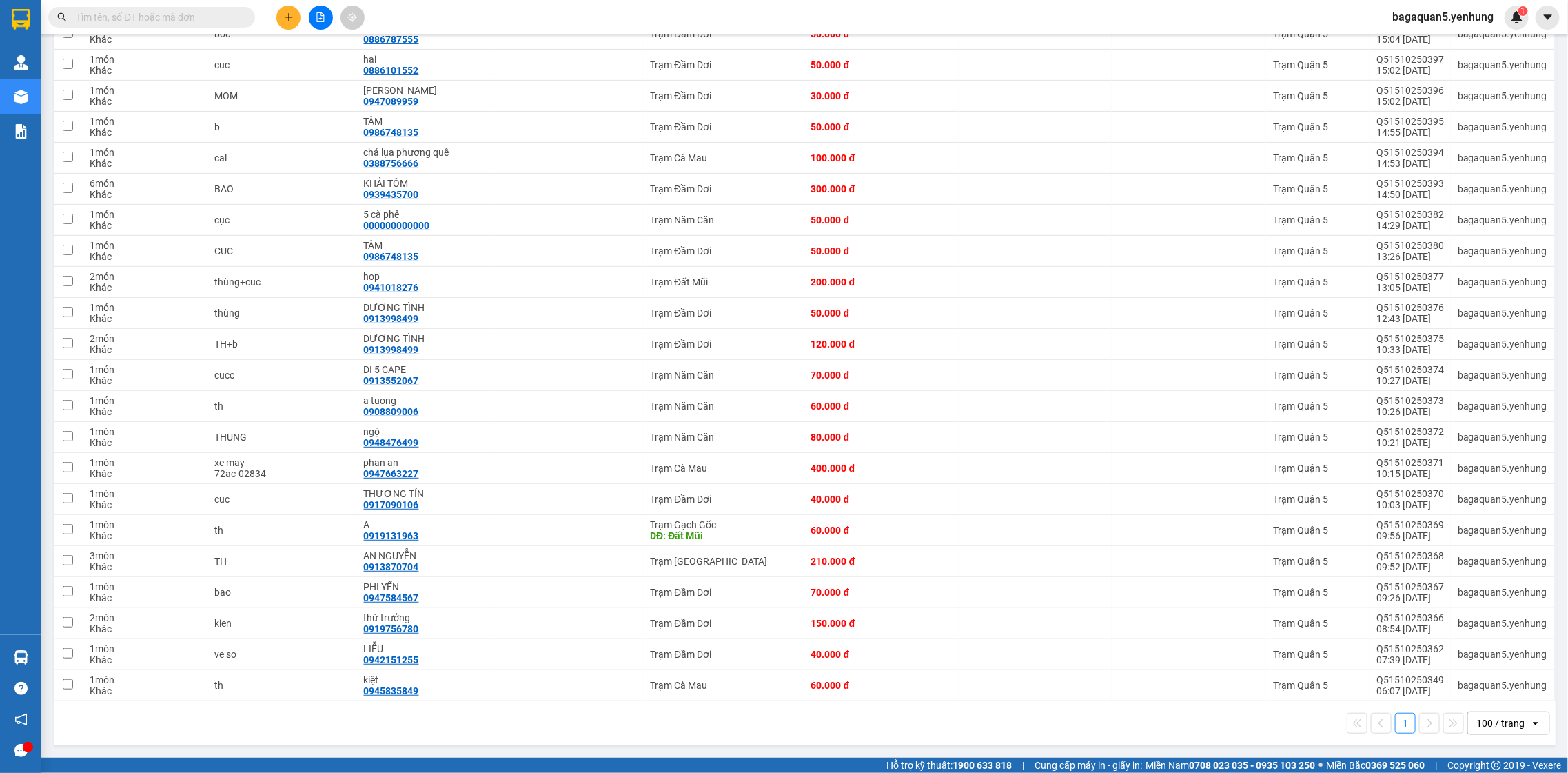
click at [1514, 729] on div "100 / trang" at bounding box center [1499, 724] width 62 height 22
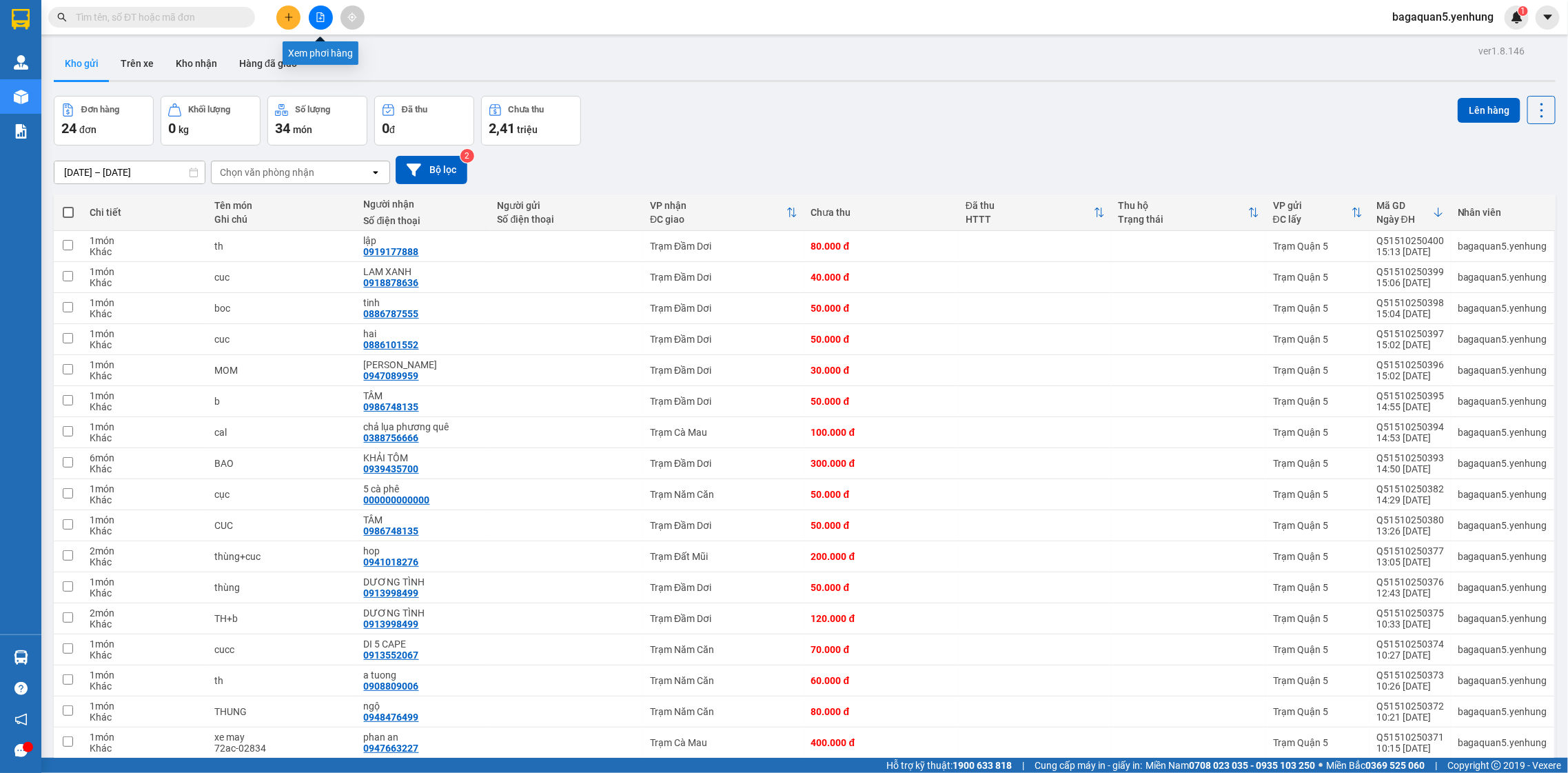
click at [332, 17] on button at bounding box center [320, 17] width 24 height 24
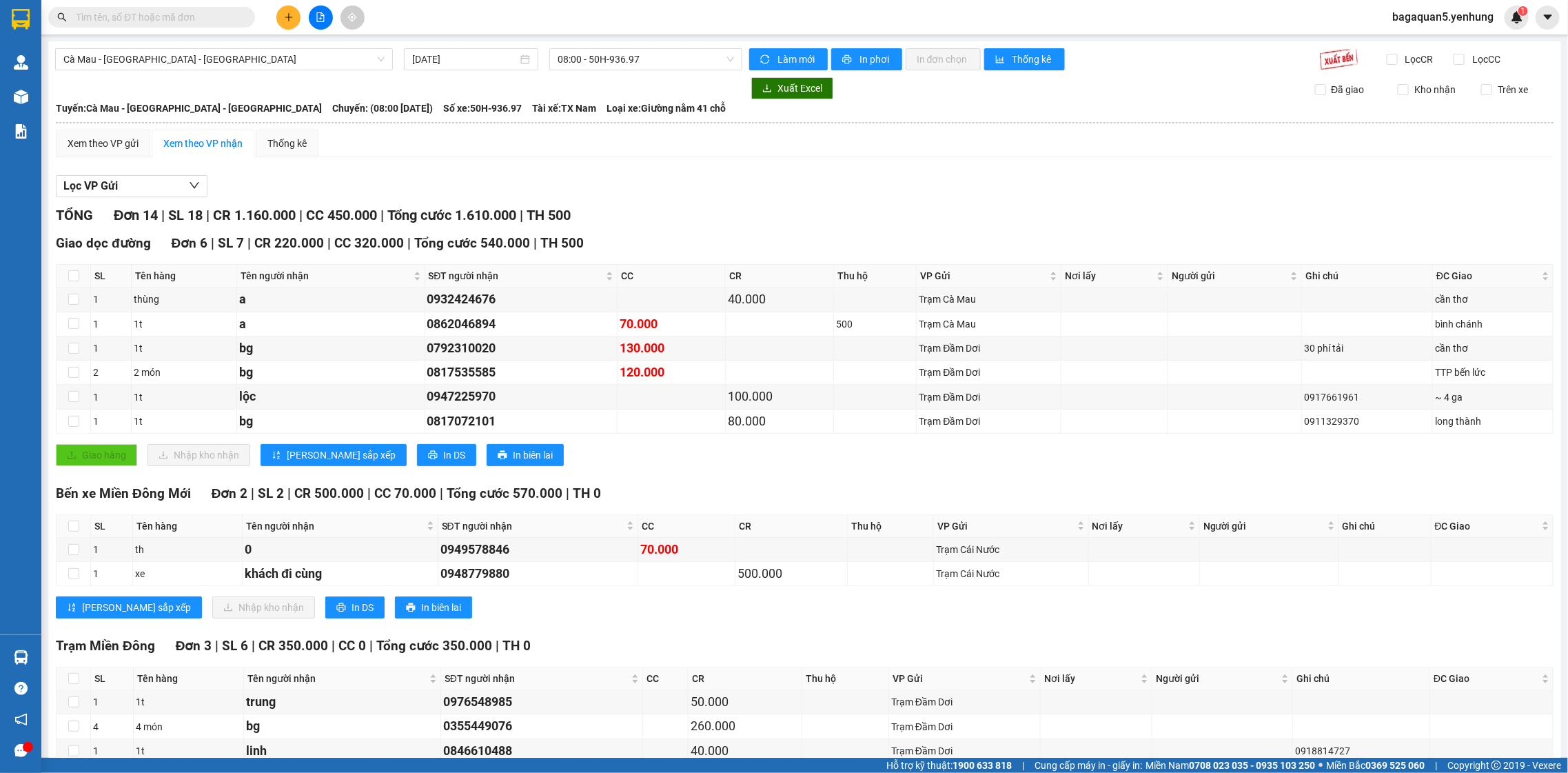
scroll to position [257, 0]
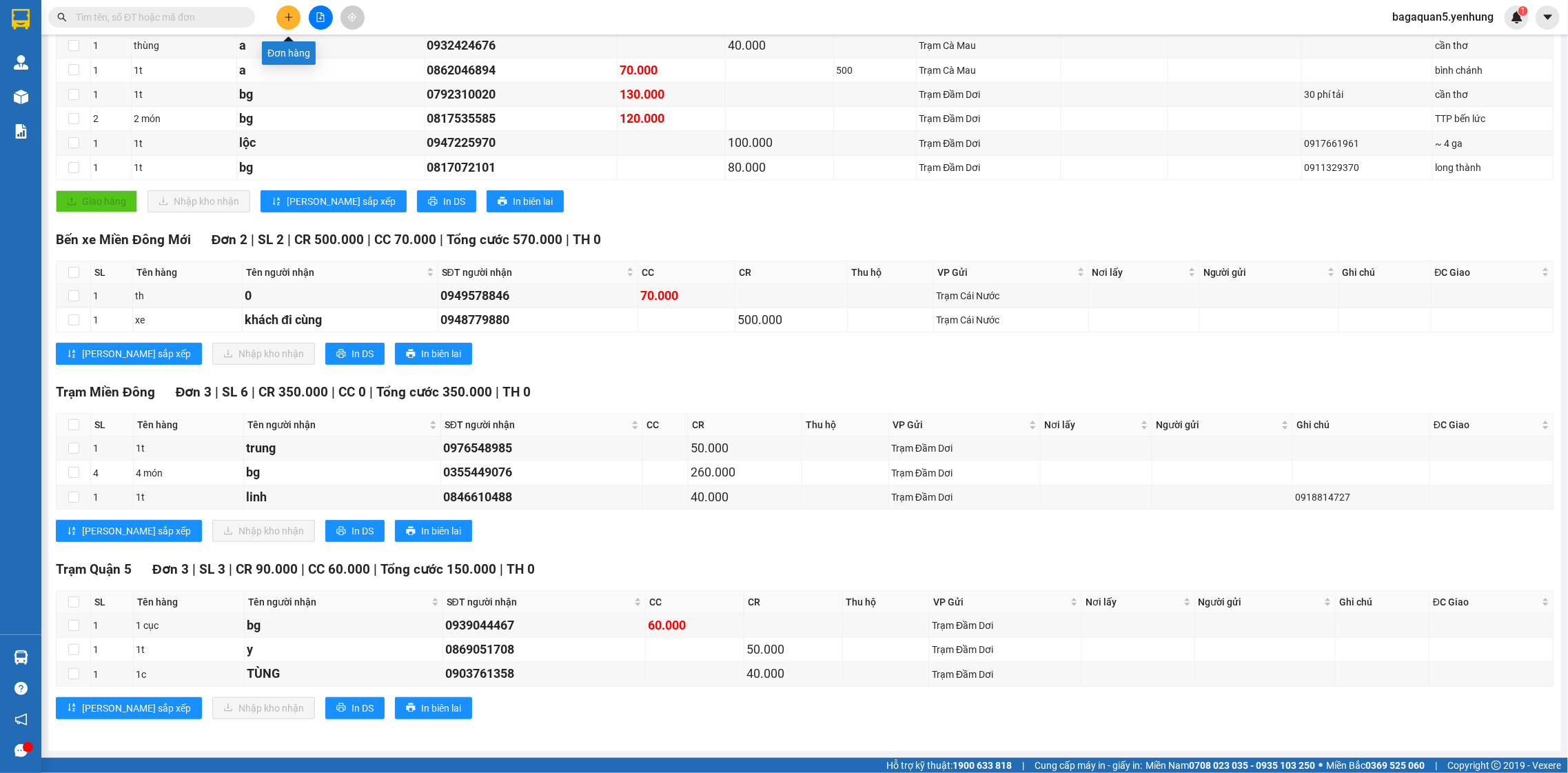
click at [286, 12] on button at bounding box center [288, 17] width 24 height 24
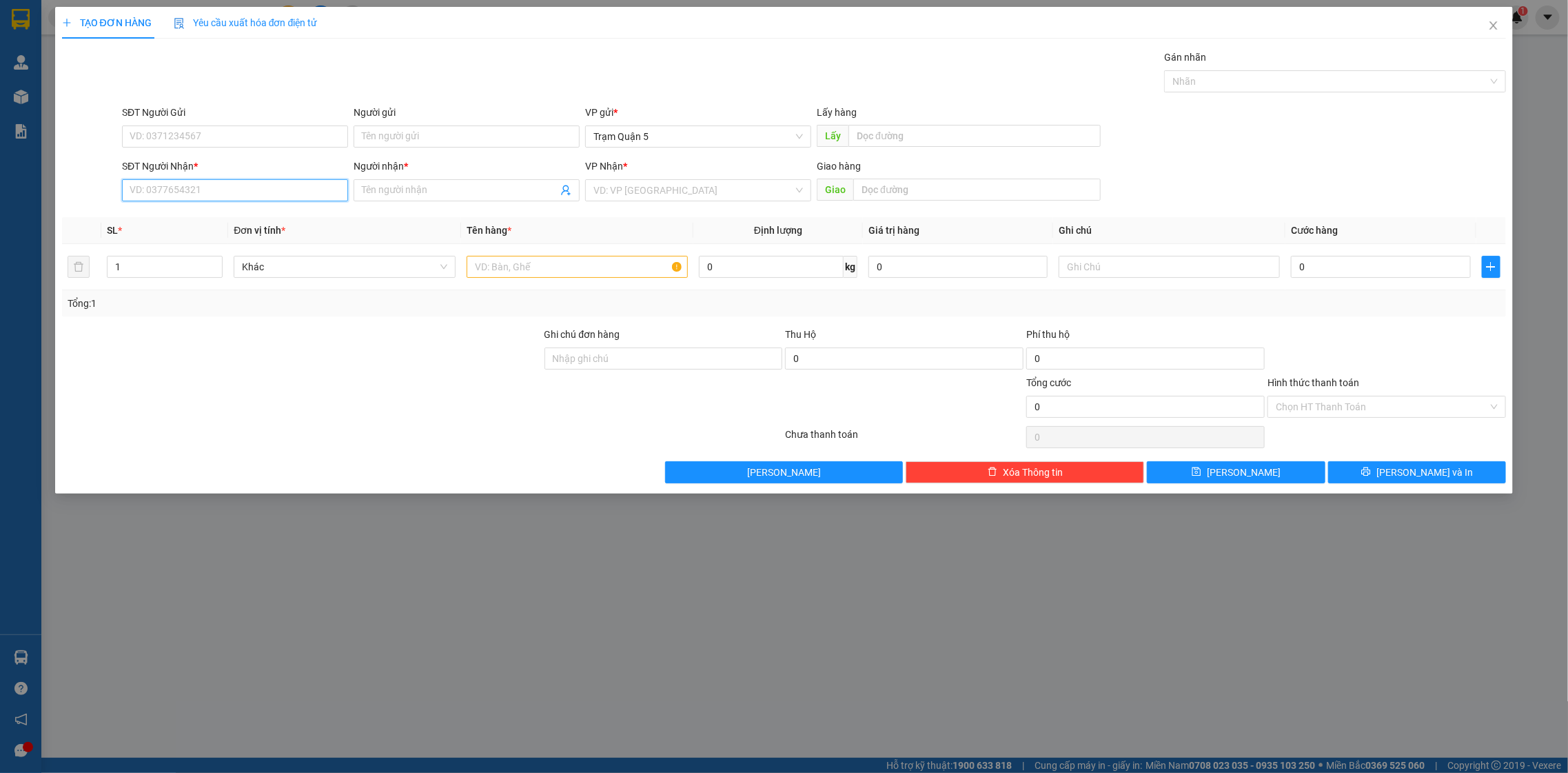
click at [280, 191] on input "SĐT Người Nhận *" at bounding box center [235, 190] width 226 height 22
click at [329, 181] on input "029003858149" at bounding box center [235, 190] width 226 height 22
drag, startPoint x: 300, startPoint y: 192, endPoint x: 328, endPoint y: 179, distance: 30.9
click at [321, 183] on input "029003858149" at bounding box center [235, 190] width 226 height 22
type input "029003858149"
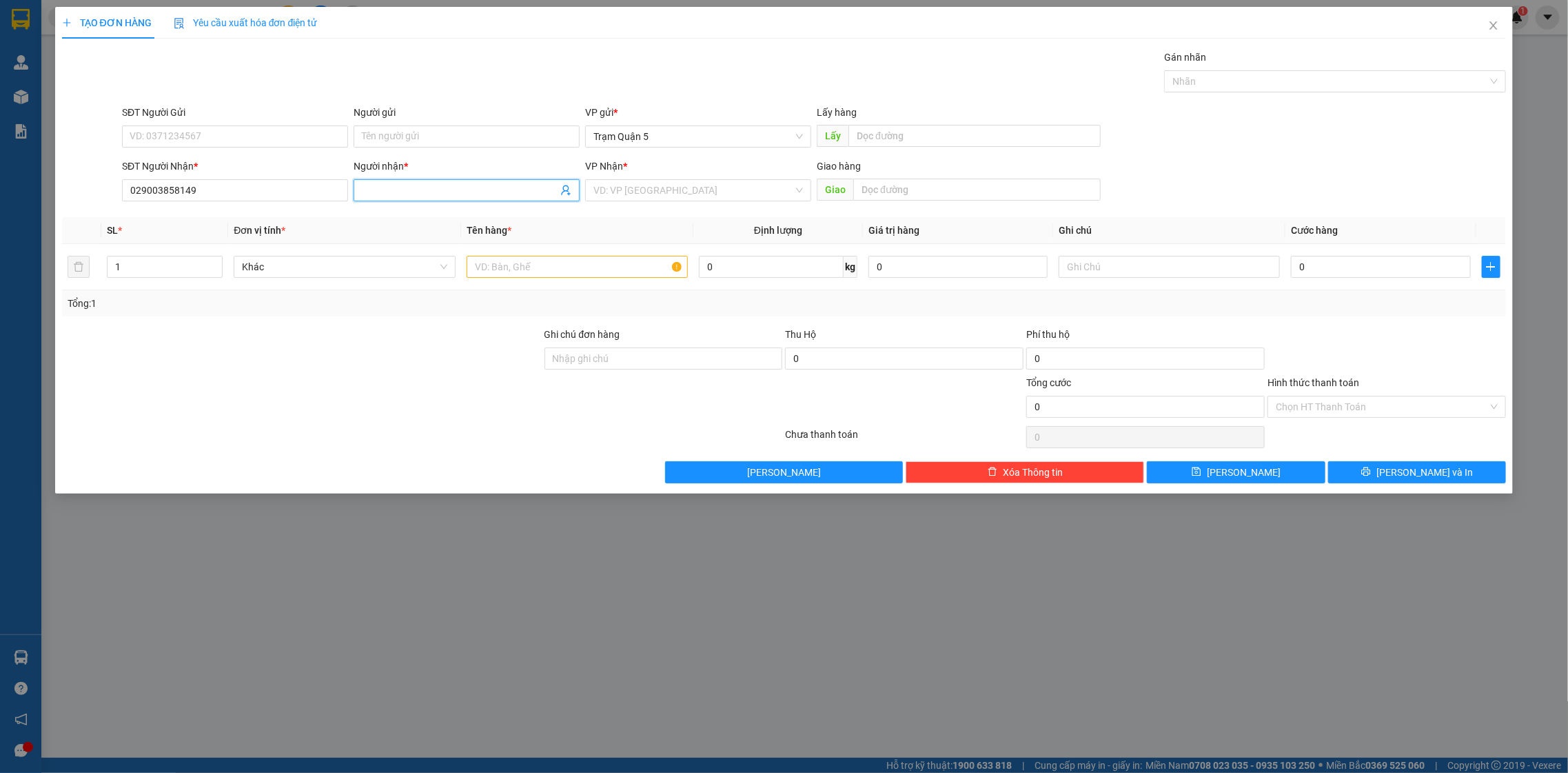
click at [391, 187] on input "Người nhận *" at bounding box center [459, 190] width 196 height 15
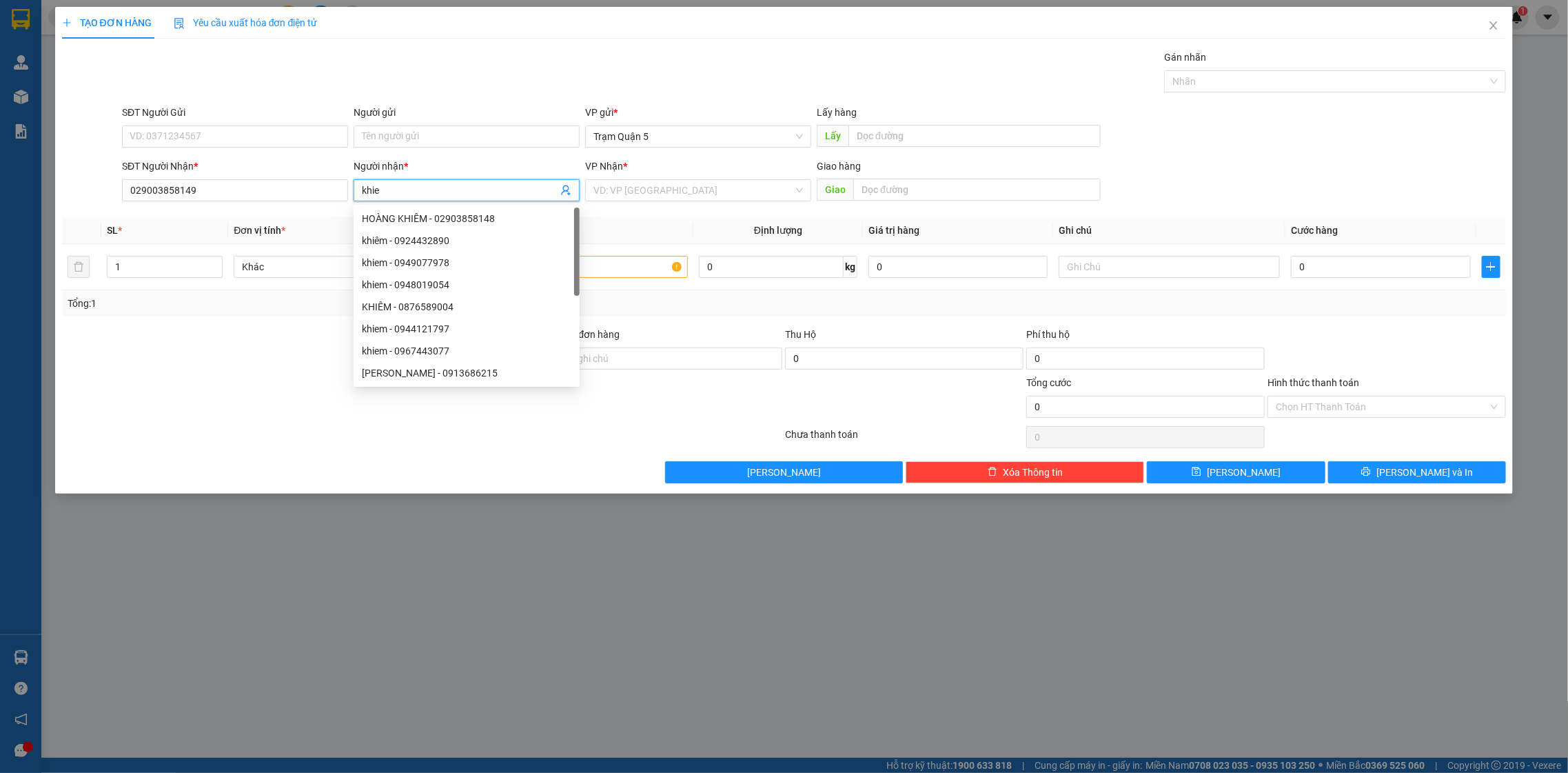
type input "khiem"
click at [448, 215] on div "HOÀNG KHIÊM - 02903858148" at bounding box center [466, 219] width 210 height 15
type input "02903858148"
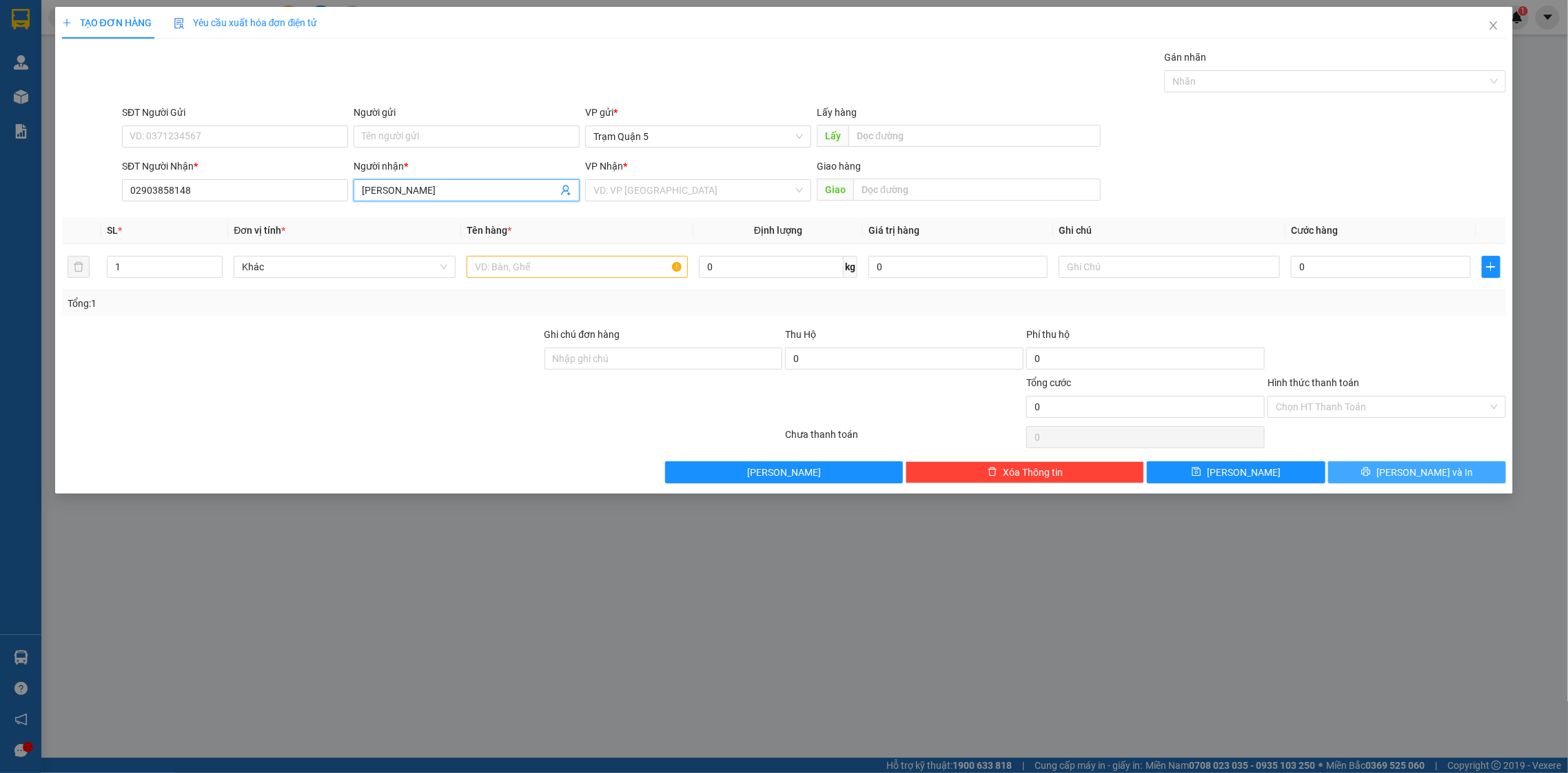
type input "HOÀNG KHIÊM"
click at [1402, 484] on button "[PERSON_NAME] và In" at bounding box center [1417, 473] width 178 height 22
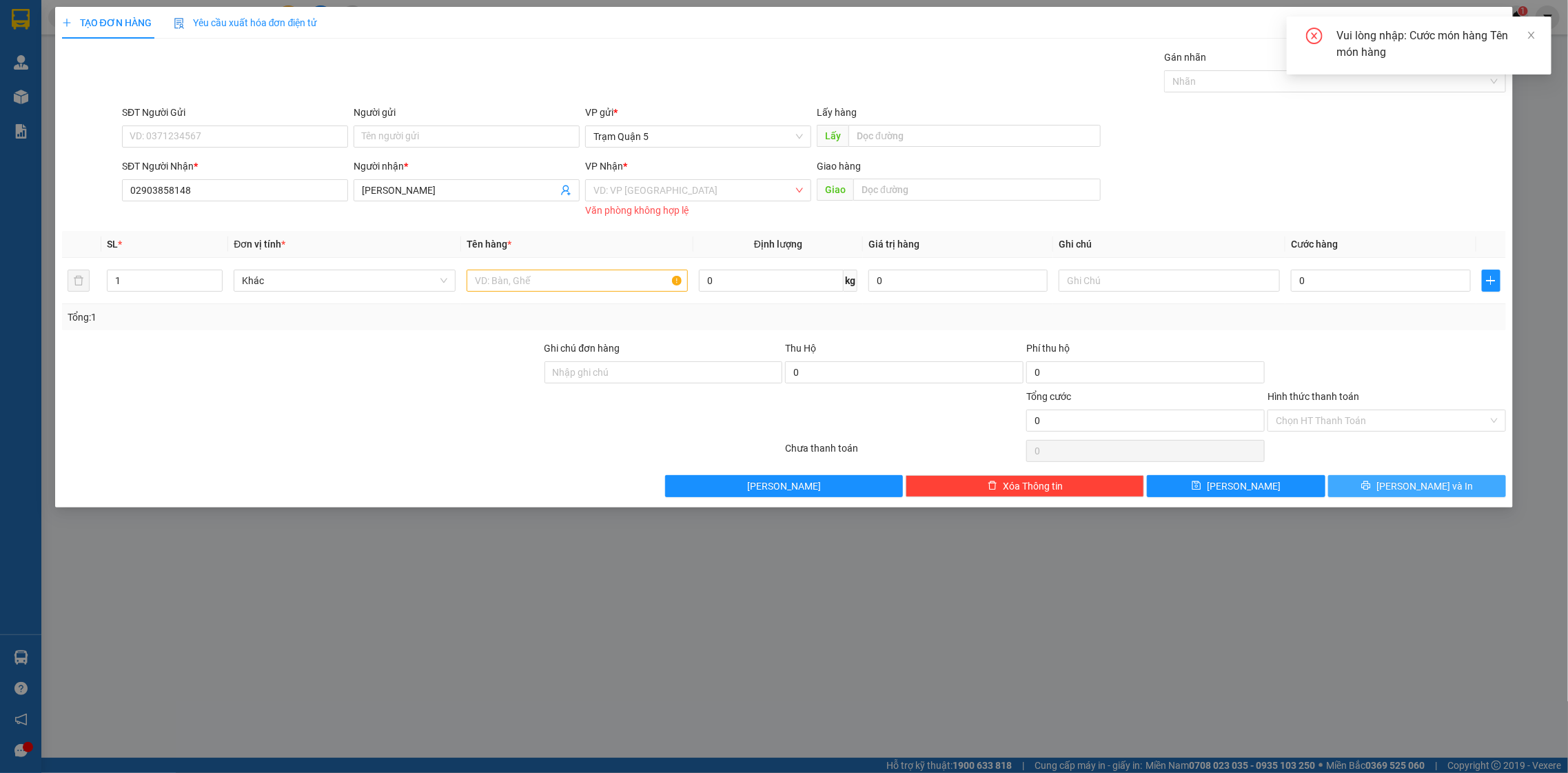
drag, startPoint x: 1402, startPoint y: 489, endPoint x: 1382, endPoint y: 486, distance: 20.2
click at [1382, 487] on button "[PERSON_NAME] và In" at bounding box center [1417, 487] width 178 height 22
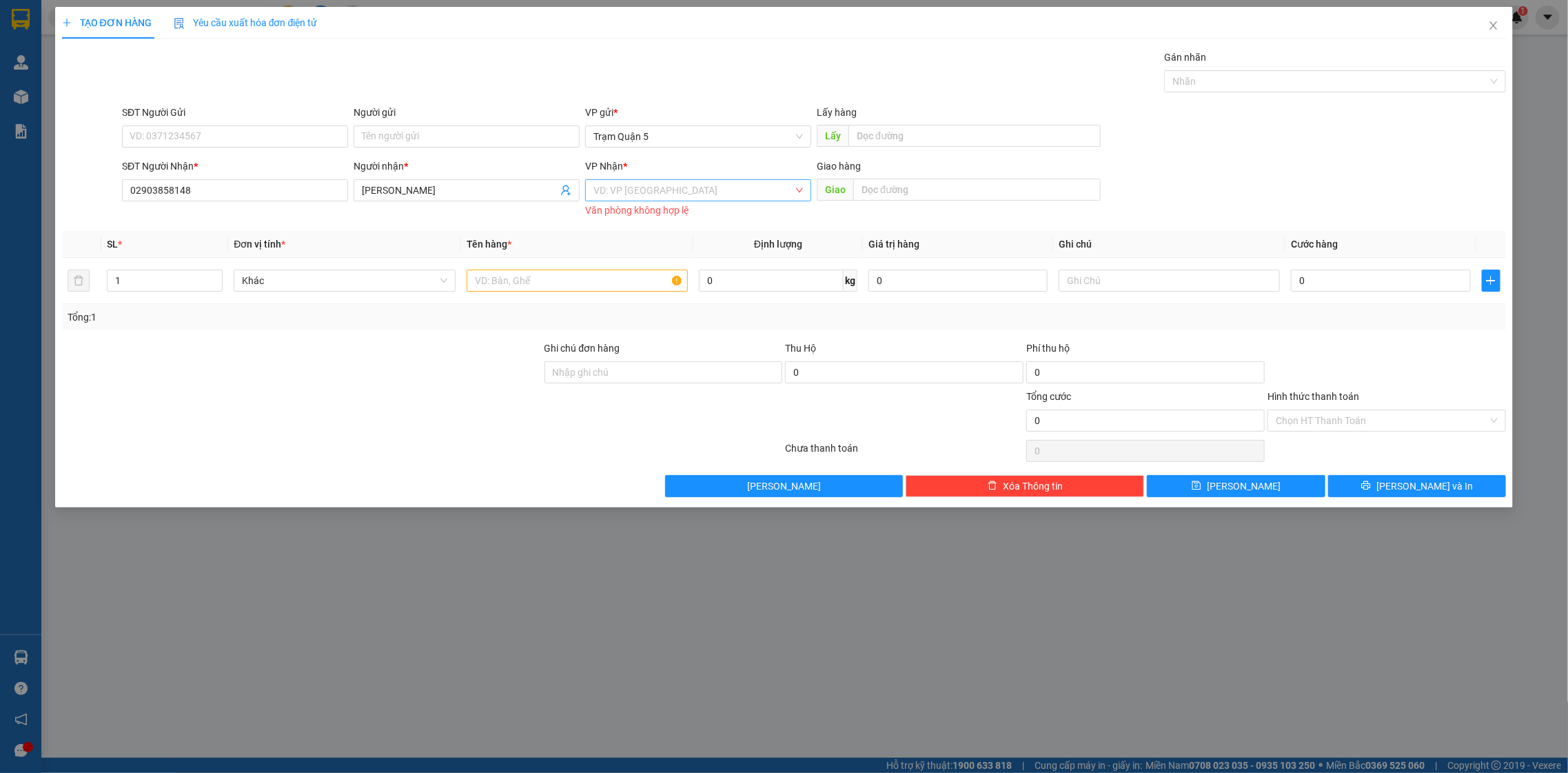
click at [651, 183] on input "search" at bounding box center [693, 190] width 200 height 21
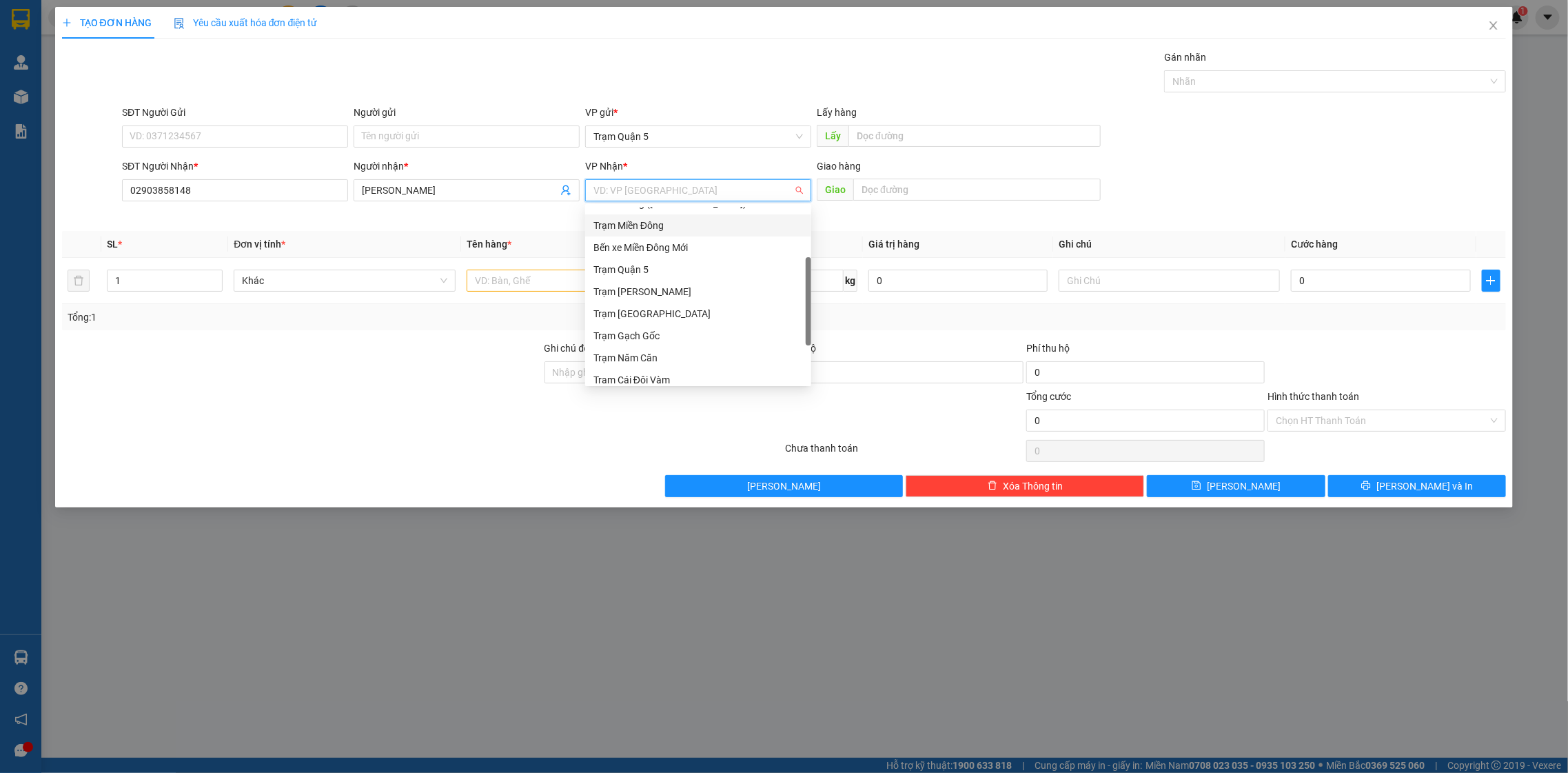
scroll to position [132, 0]
drag, startPoint x: 807, startPoint y: 290, endPoint x: 732, endPoint y: 530, distance: 251.4
click at [736, 531] on body "Kết quả tìm kiếm ( 0 ) Bộ lọc No Data bagaquan5.yenhung 1 Quản Lý Quản lý khách…" at bounding box center [784, 386] width 1568 height 773
click at [611, 382] on div "Trạm Đầm Dơi" at bounding box center [698, 373] width 226 height 22
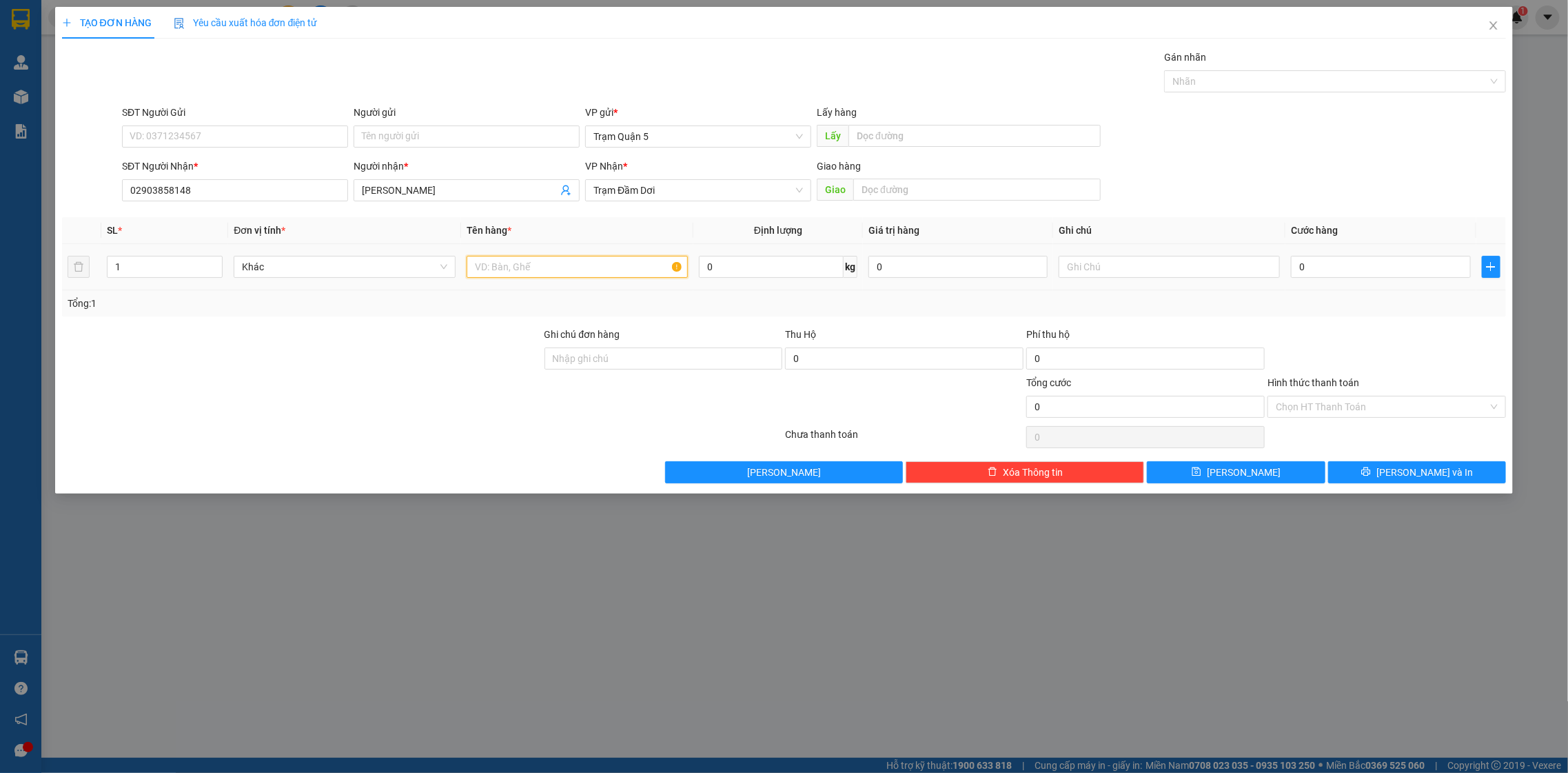
drag, startPoint x: 528, startPoint y: 269, endPoint x: 497, endPoint y: 276, distance: 31.8
click at [504, 275] on input "text" at bounding box center [577, 267] width 222 height 22
type input "th"
type input "8"
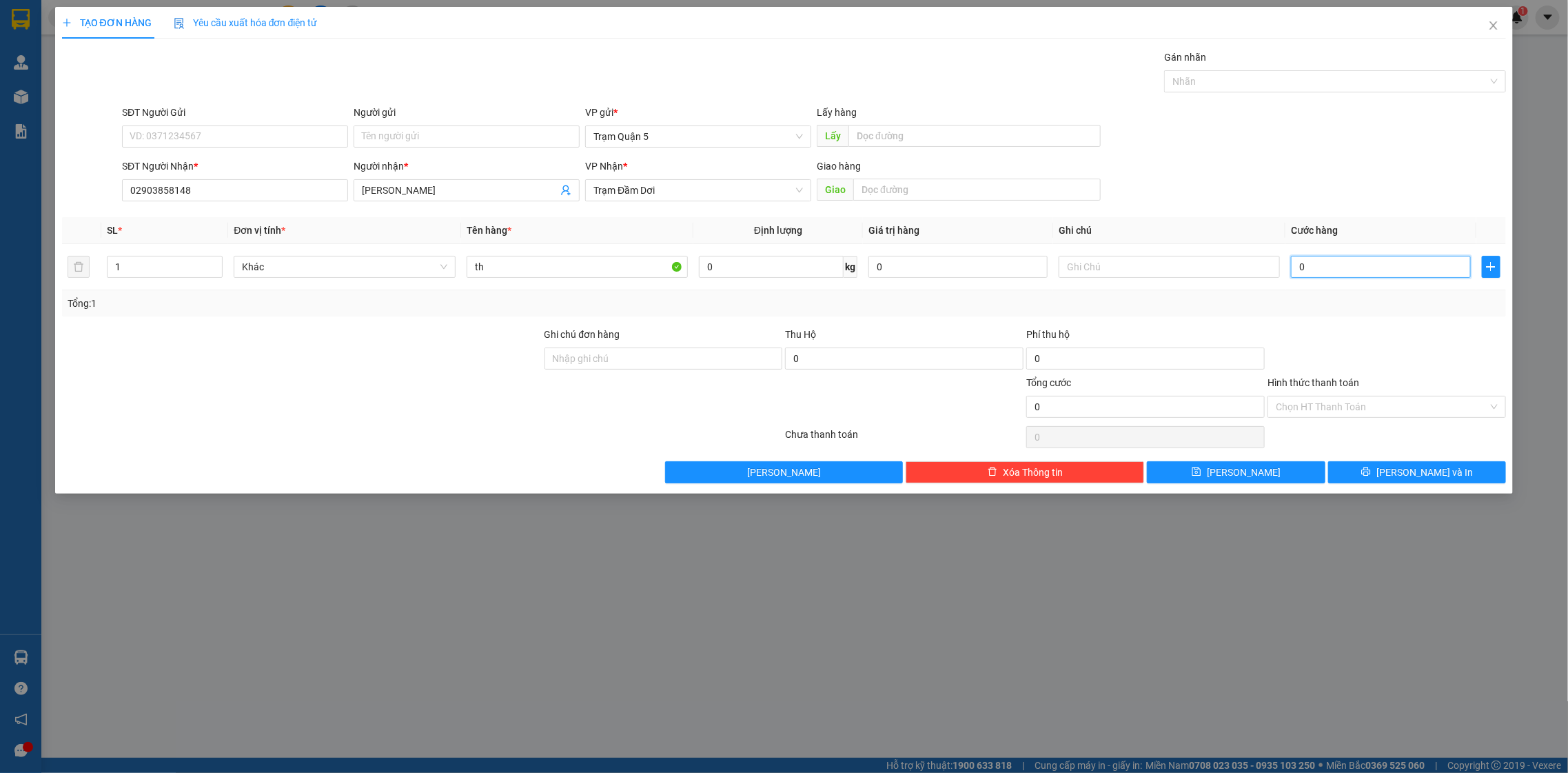
type input "8"
type input "80"
type input "8"
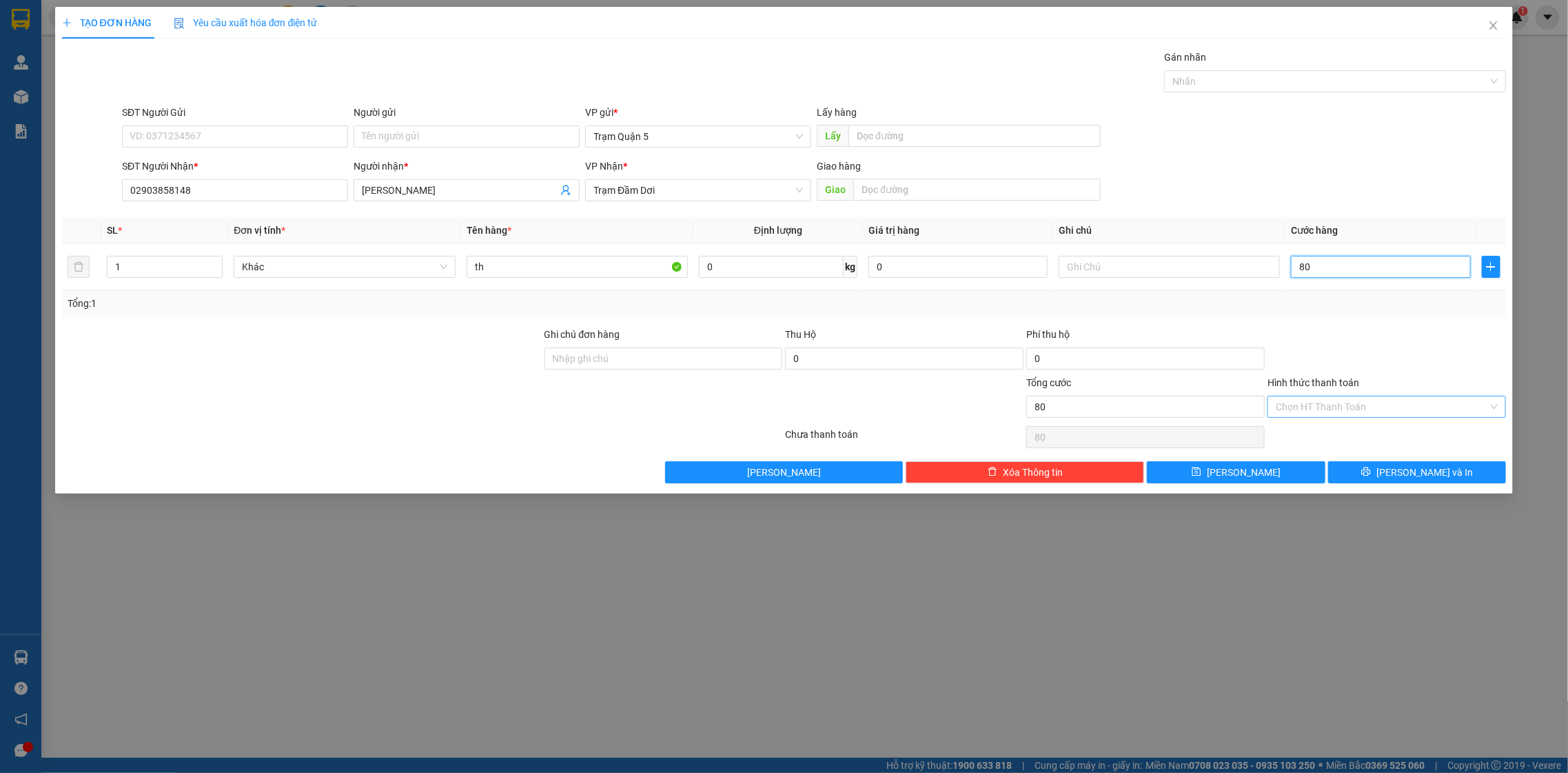
type input "8"
type input "0"
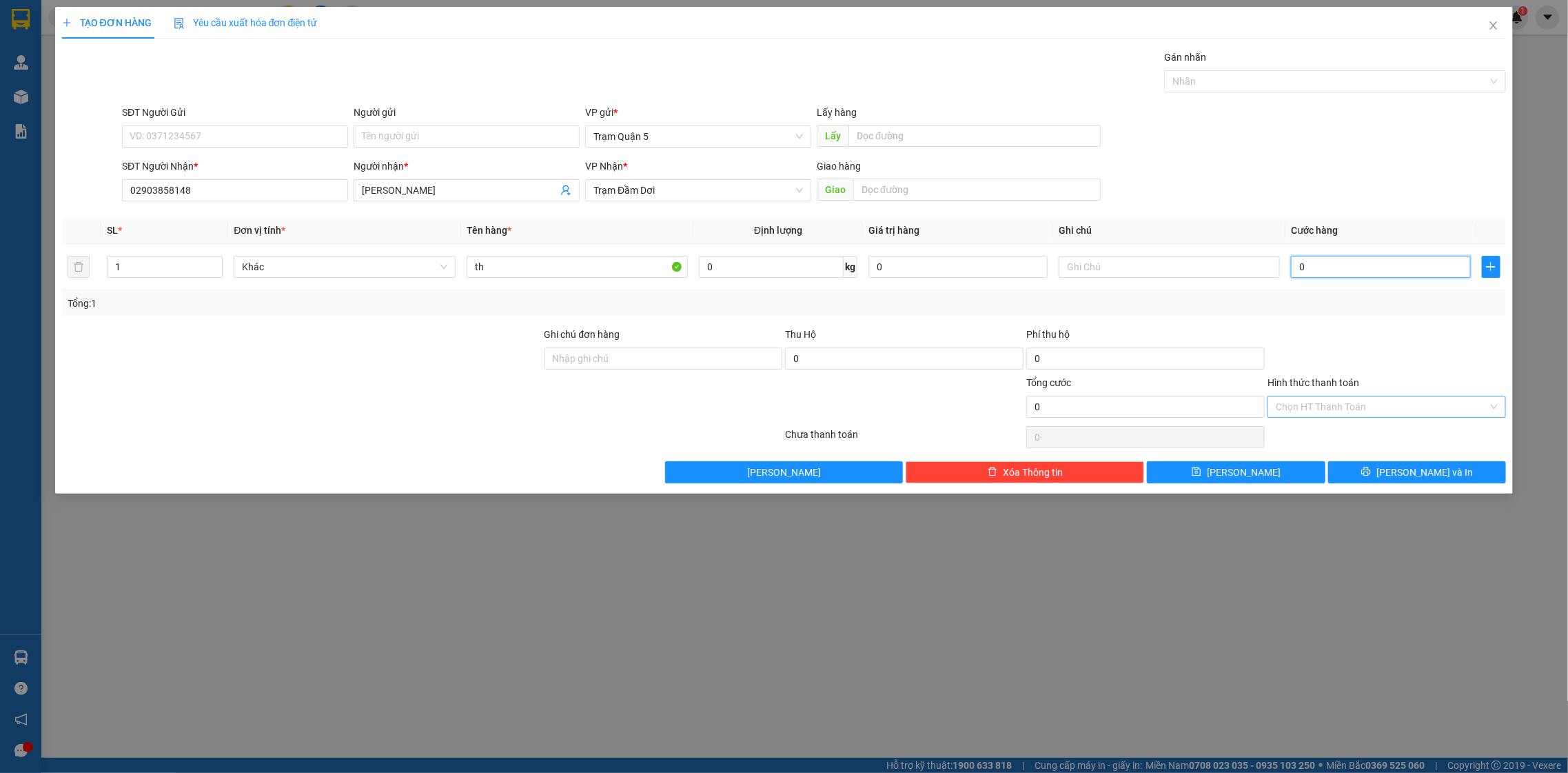
type input "06"
type input "6"
type input "060"
type input "60"
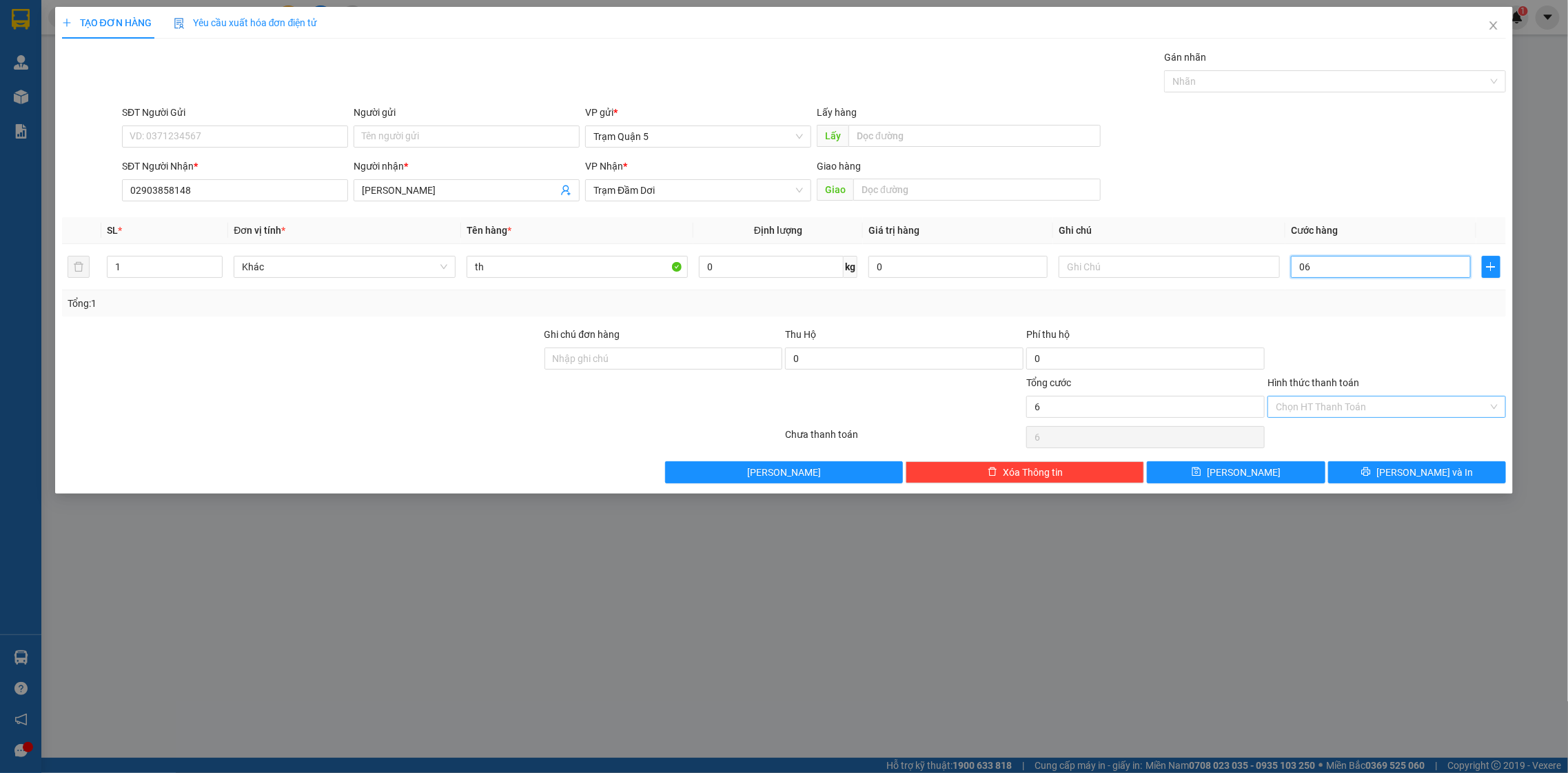
type input "60"
type input "60.000"
click at [1457, 466] on button "[PERSON_NAME] và In" at bounding box center [1417, 473] width 178 height 22
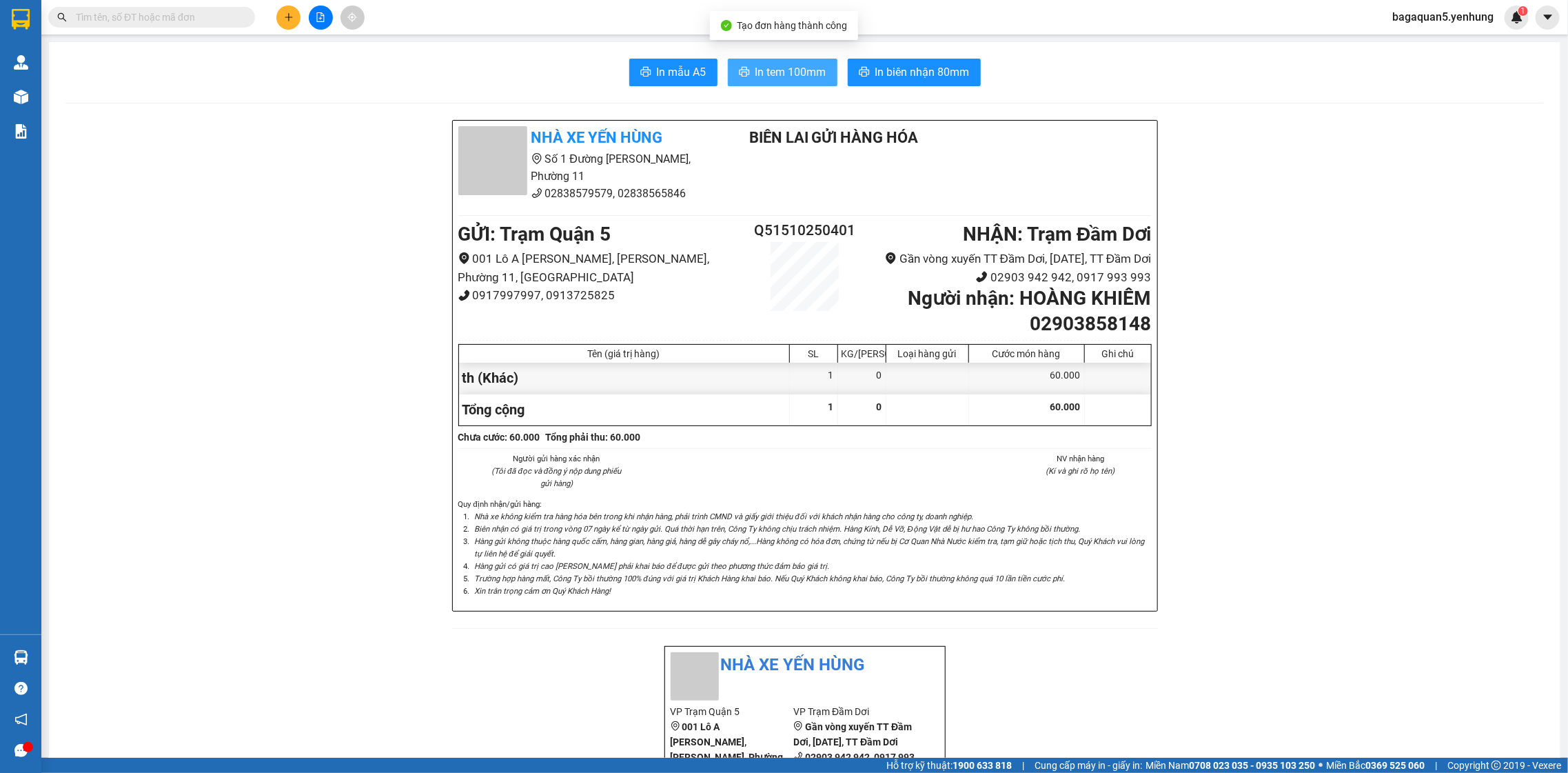
click at [802, 66] on span "In tem 100mm" at bounding box center [791, 72] width 71 height 17
click at [281, 22] on button at bounding box center [288, 17] width 24 height 24
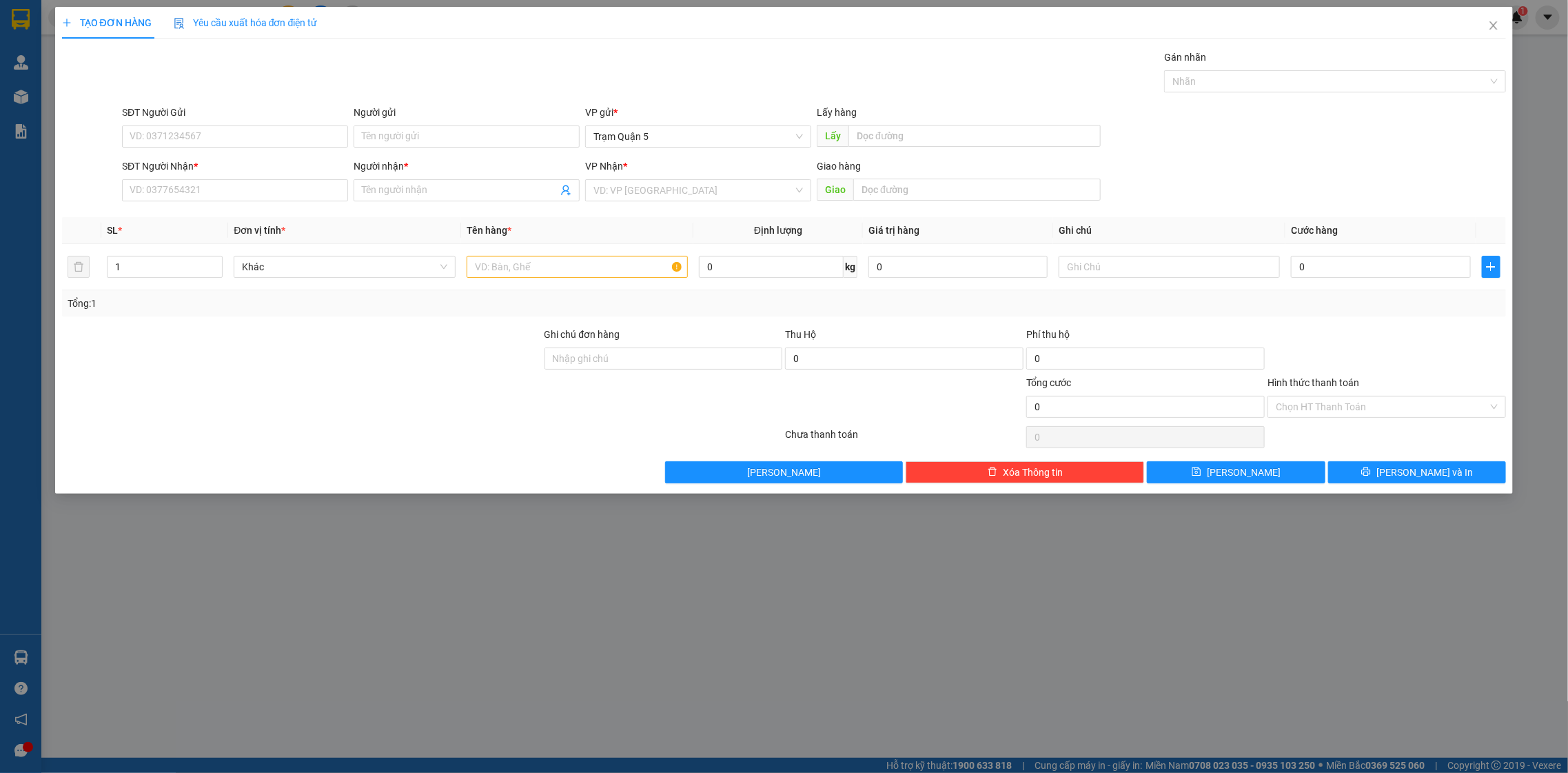
click at [189, 178] on div "SĐT Người Nhận *" at bounding box center [235, 169] width 226 height 21
click at [189, 184] on input "SĐT Người Nhận *" at bounding box center [235, 190] width 226 height 22
click at [172, 219] on div "0856966977 - XUÂN" at bounding box center [235, 219] width 210 height 15
type input "0856966977"
type input "XUÂN"
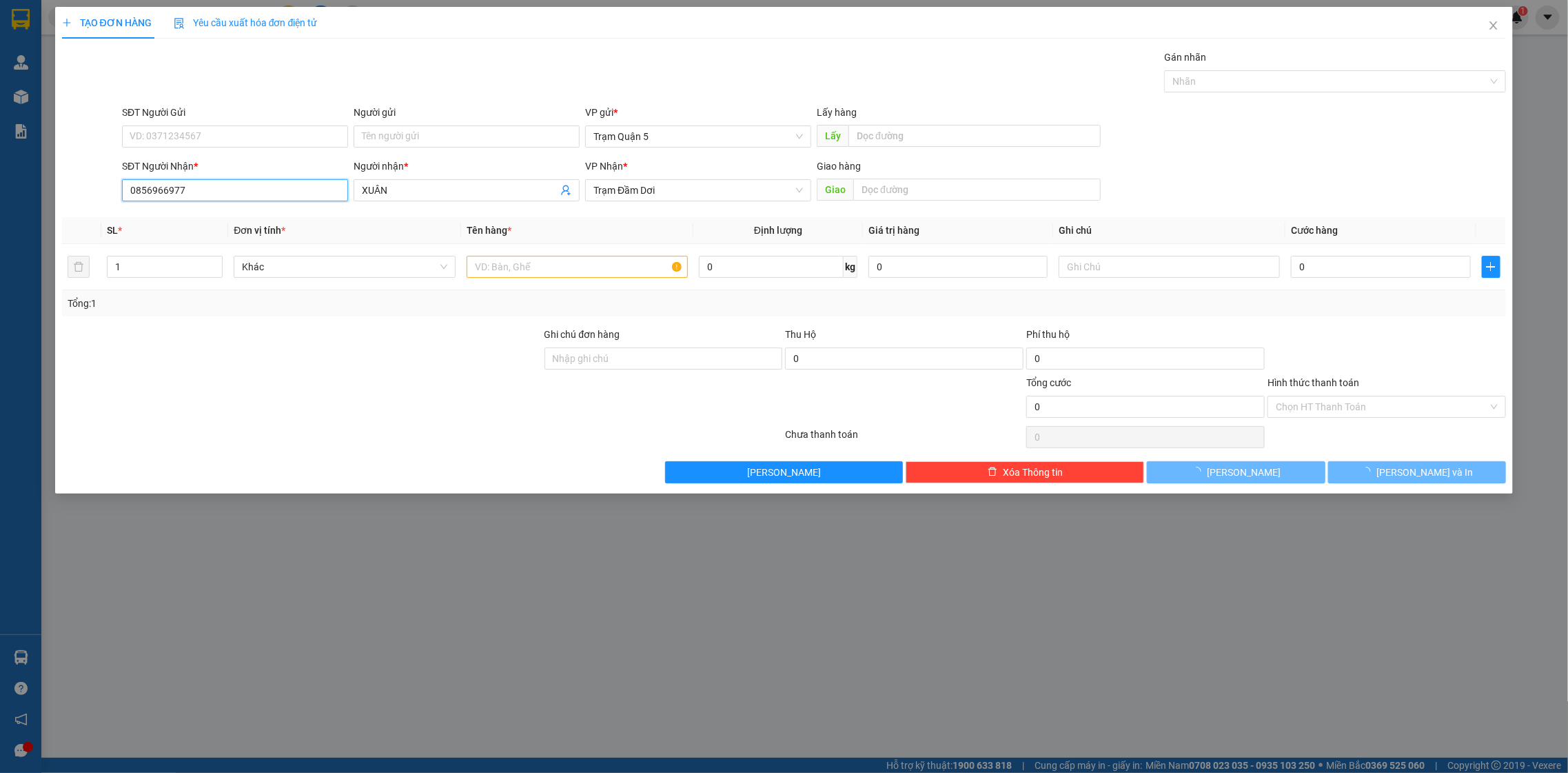
type input "60.000"
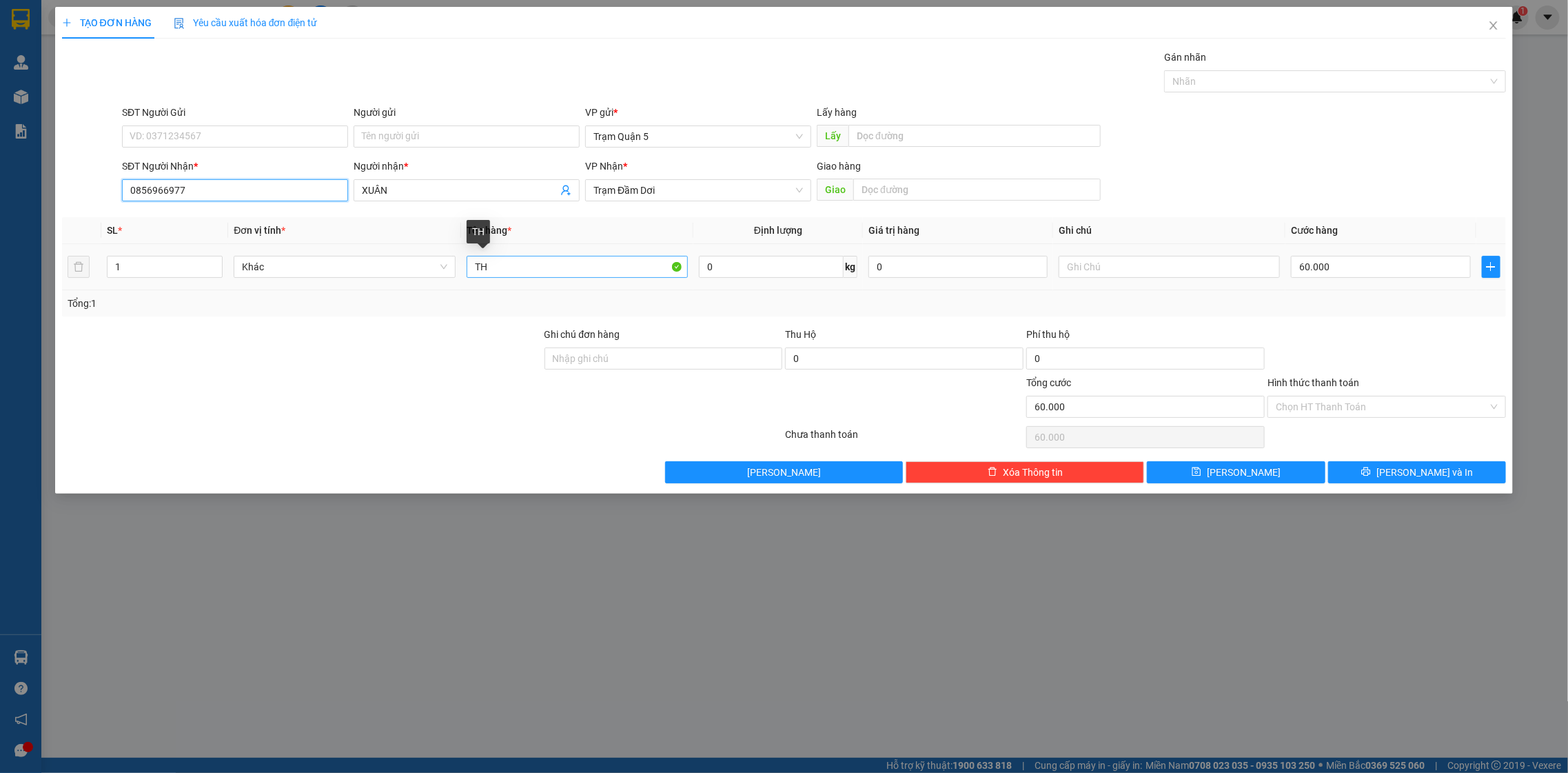
type input "0856966977"
drag, startPoint x: 567, startPoint y: 266, endPoint x: 566, endPoint y: 254, distance: 12.0
click at [567, 270] on input "TH" at bounding box center [577, 267] width 222 height 22
type input "T"
type input "b"
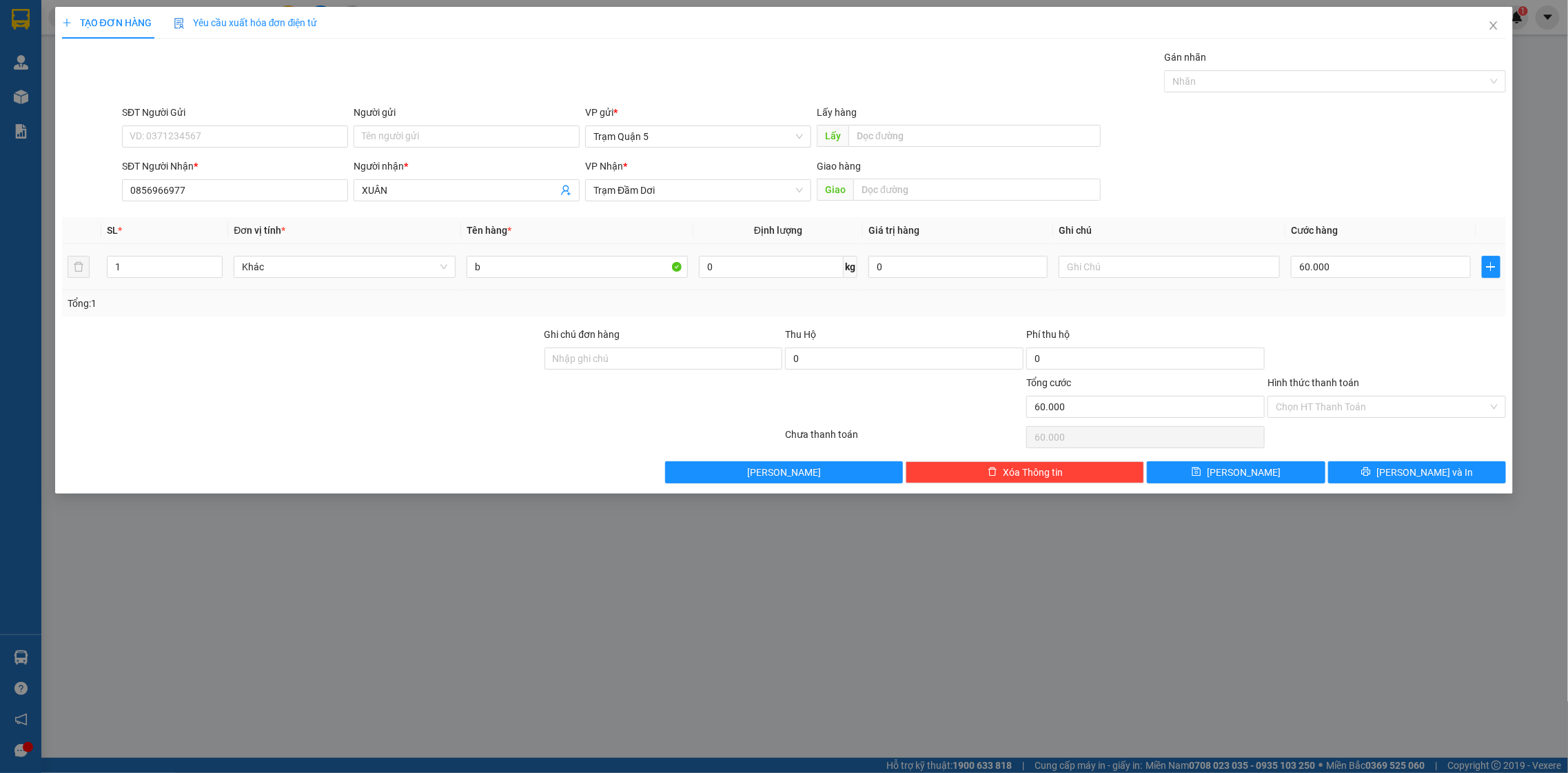
click at [1370, 252] on td "60.000" at bounding box center [1380, 267] width 190 height 46
click at [1366, 270] on input "60.000" at bounding box center [1380, 267] width 179 height 22
type input "0"
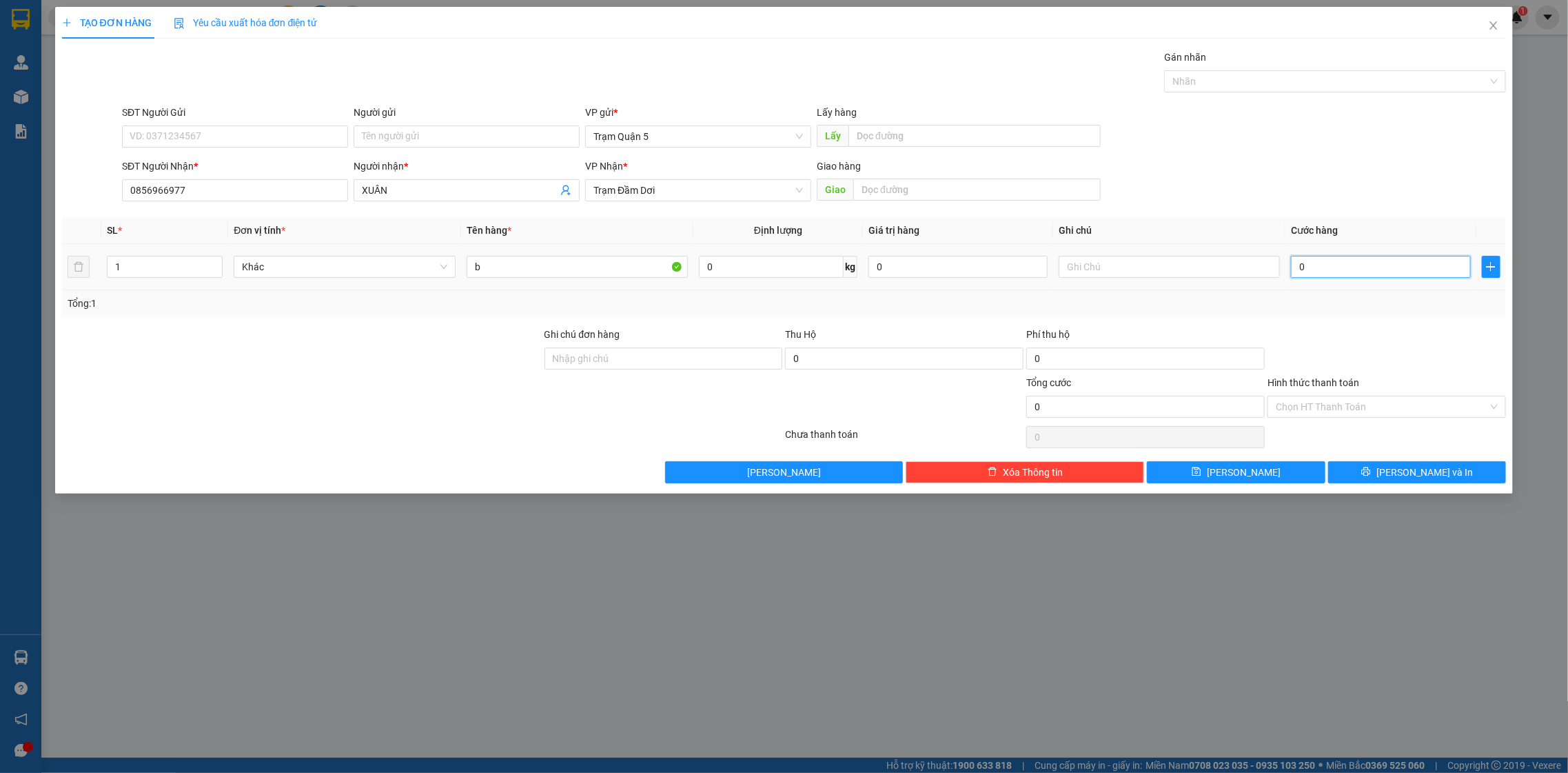
type input "1"
type input "01"
type input "12"
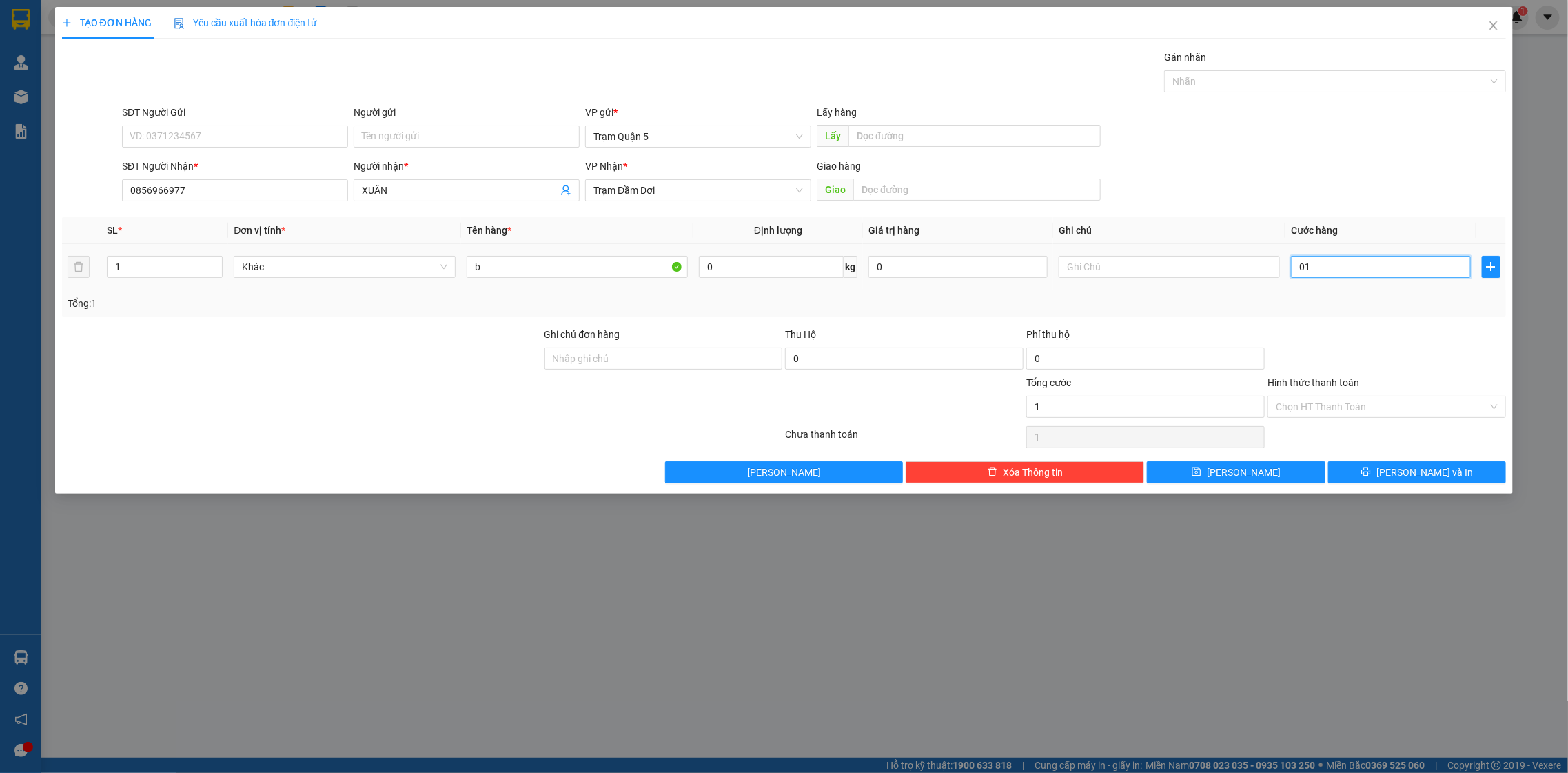
type input "012"
type input "120"
type input "0.120"
type input "120.000"
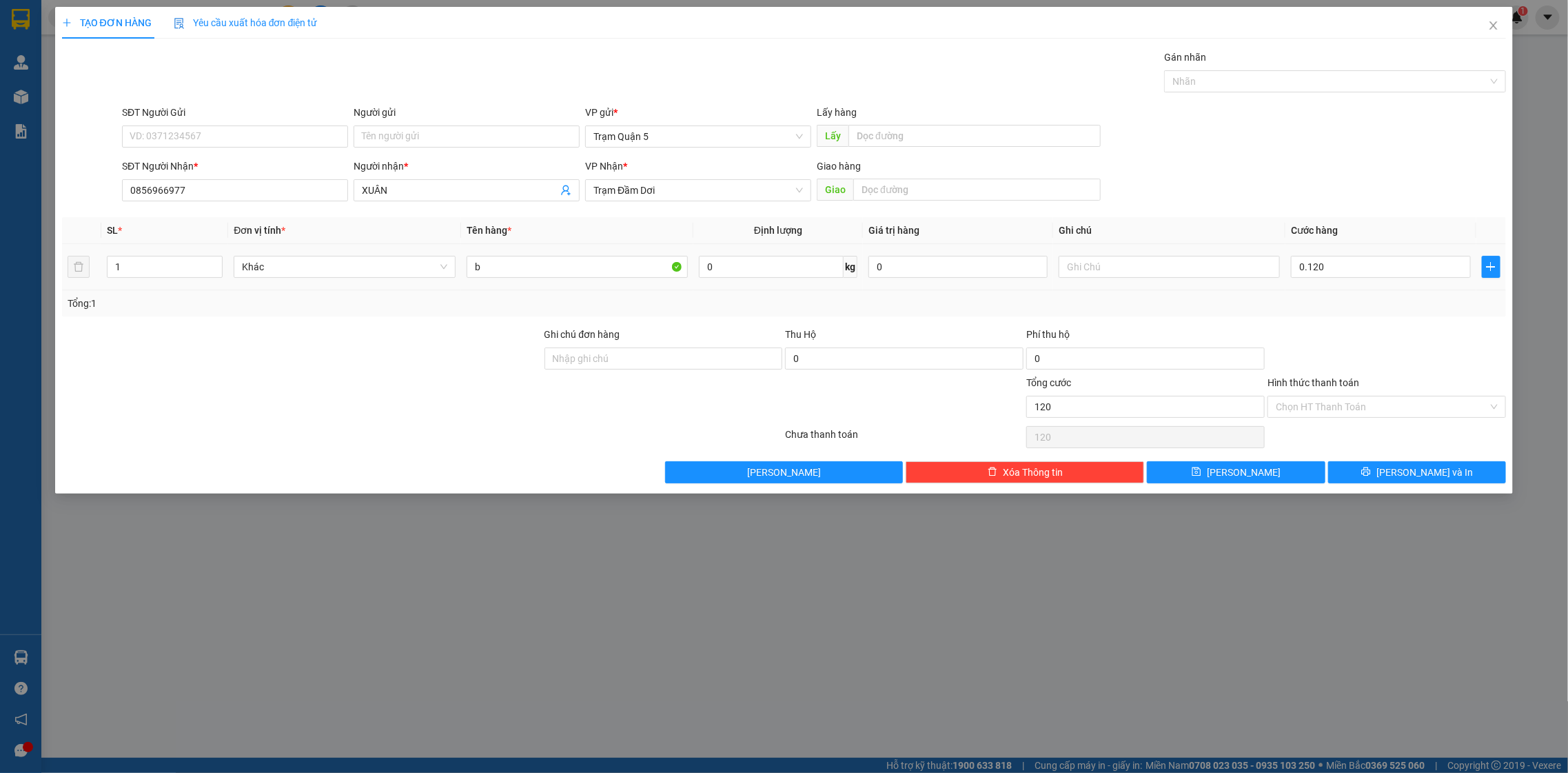
type input "120.000"
click at [1354, 320] on div "Transit Pickup Surcharge Ids Transit Deliver Surcharge Ids Transit Deliver Surc…" at bounding box center [784, 266] width 1445 height 434
click at [1394, 499] on div "TẠO ĐƠN HÀNG Yêu cầu xuất hóa đơn điện tử Transit Pickup Surcharge Ids Transit …" at bounding box center [784, 386] width 1568 height 773
click at [1394, 485] on div "TẠO ĐƠN HÀNG Yêu cầu xuất hóa đơn điện tử Transit Pickup Surcharge Ids Transit …" at bounding box center [784, 250] width 1459 height 487
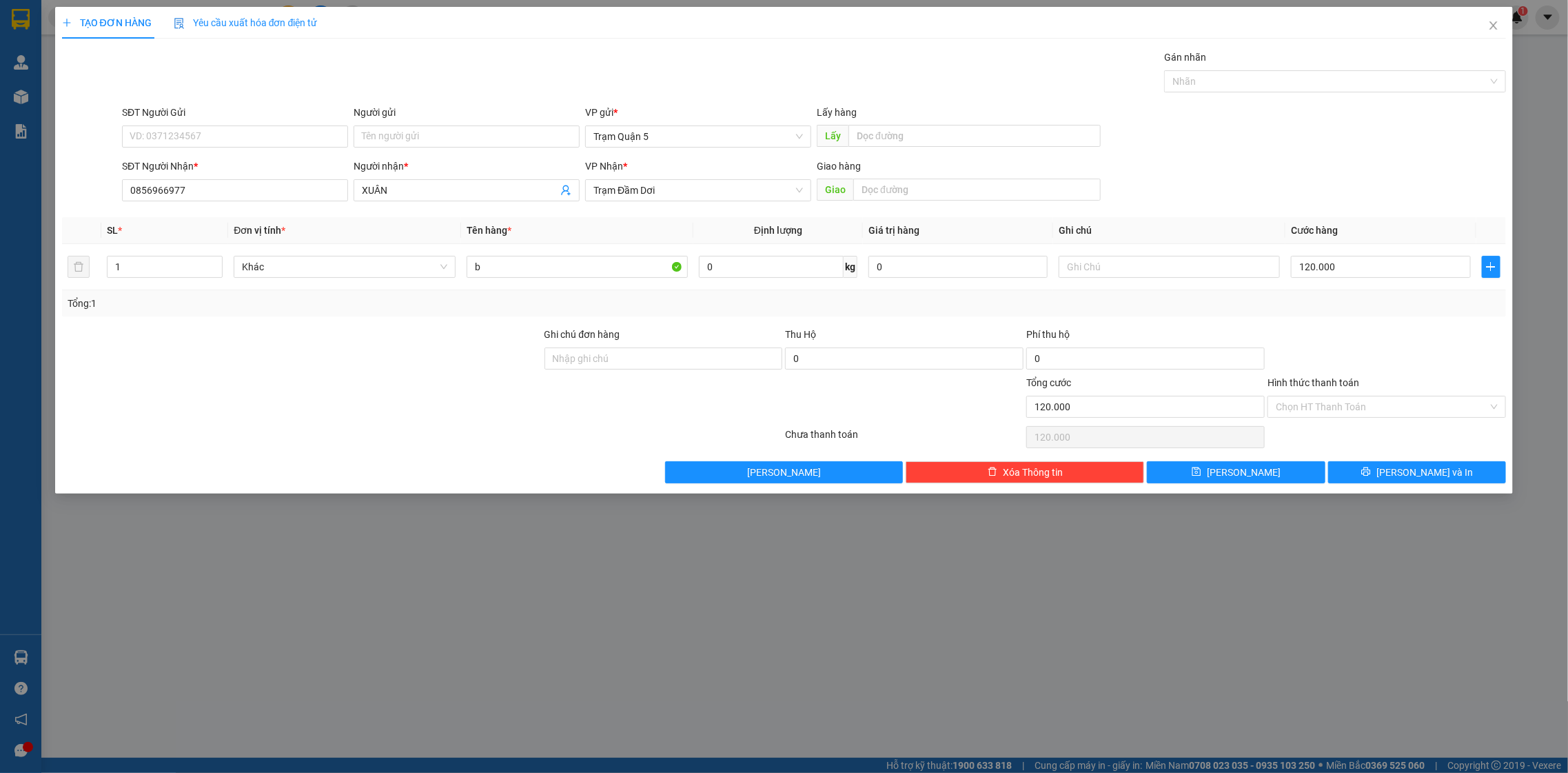
click at [1394, 485] on div "TẠO ĐƠN HÀNG Yêu cầu xuất hóa đơn điện tử Transit Pickup Surcharge Ids Transit …" at bounding box center [784, 250] width 1459 height 487
drag, startPoint x: 1390, startPoint y: 480, endPoint x: 1383, endPoint y: 469, distance: 13.0
click at [1387, 473] on button "[PERSON_NAME] và In" at bounding box center [1417, 473] width 178 height 22
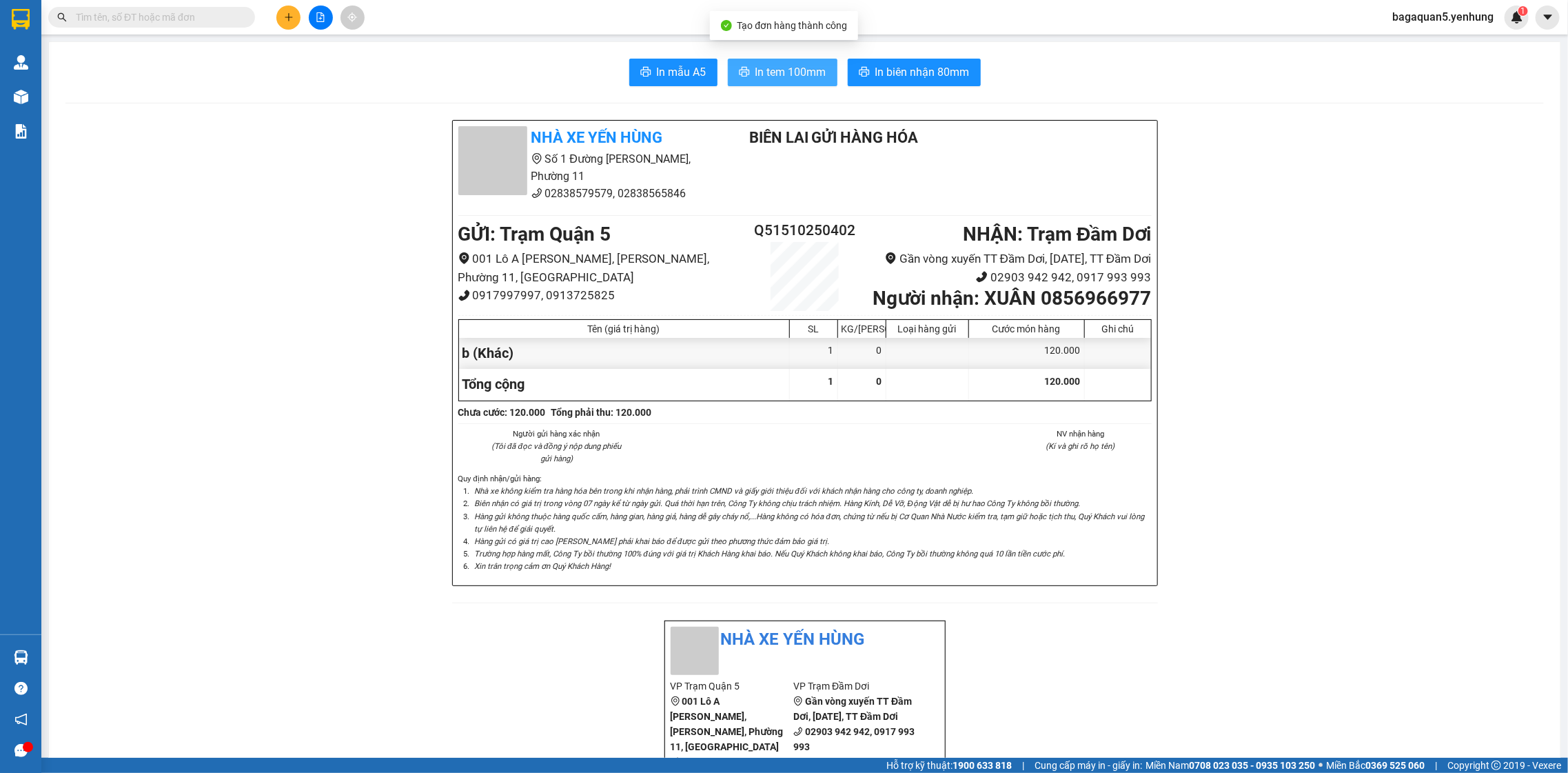
drag, startPoint x: 752, startPoint y: 70, endPoint x: 769, endPoint y: 77, distance: 18.4
click at [755, 73] on span "In tem 100mm" at bounding box center [791, 72] width 71 height 17
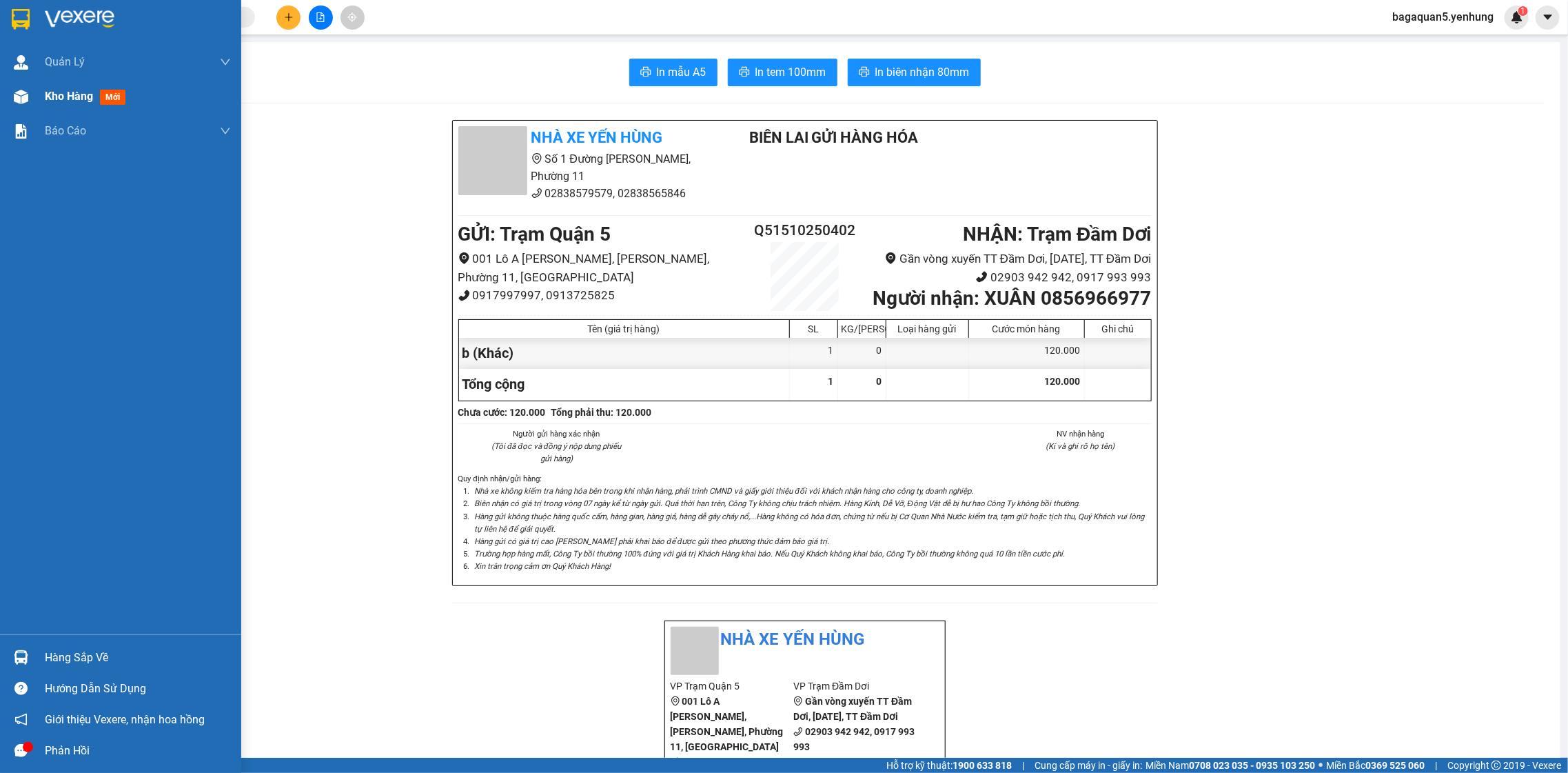
click at [20, 92] on img at bounding box center [21, 97] width 15 height 15
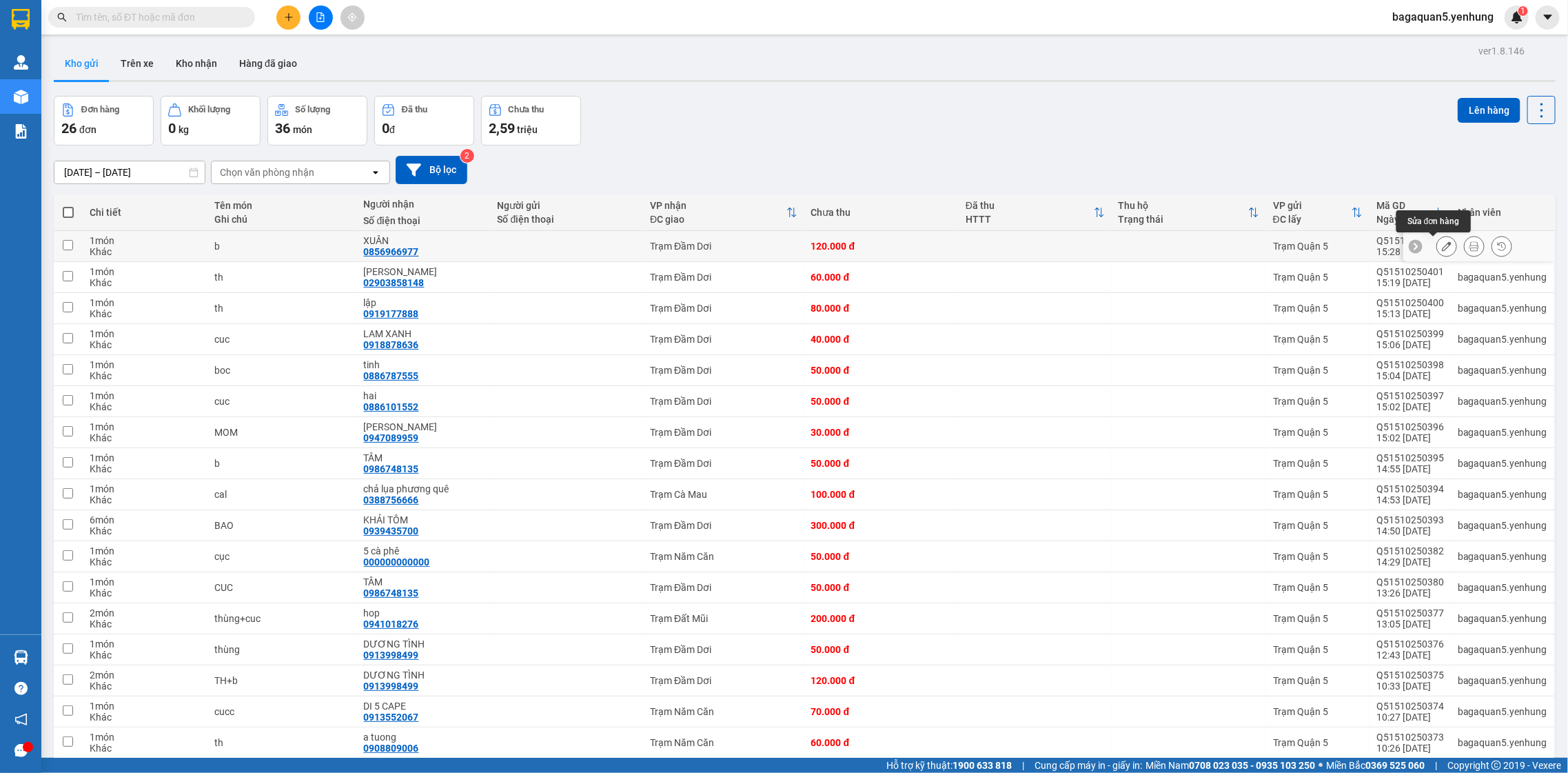
click at [1442, 247] on icon at bounding box center [1447, 246] width 10 height 10
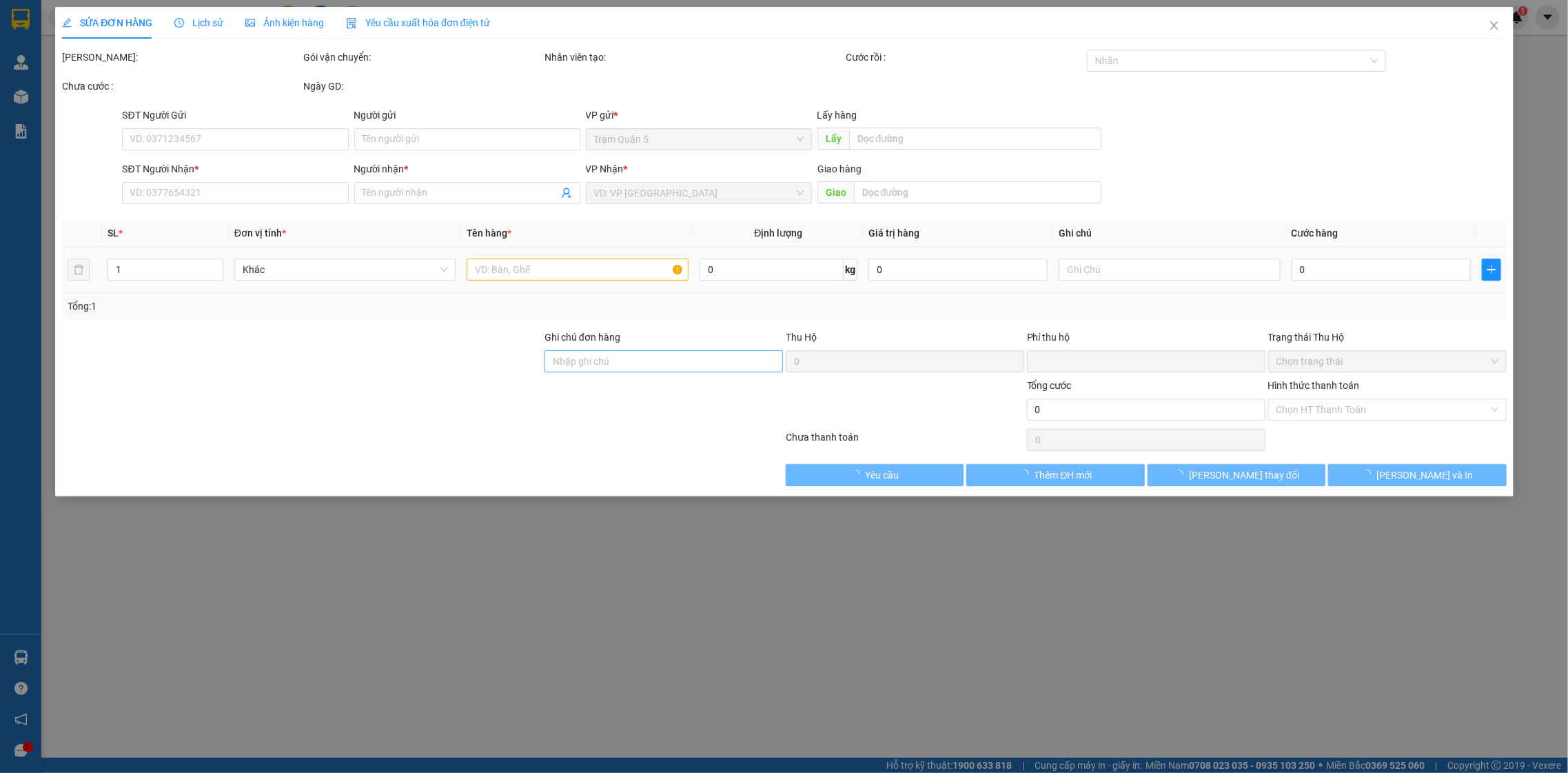
type input "0856966977"
type input "XUÂN"
type input "0"
type input "120.000"
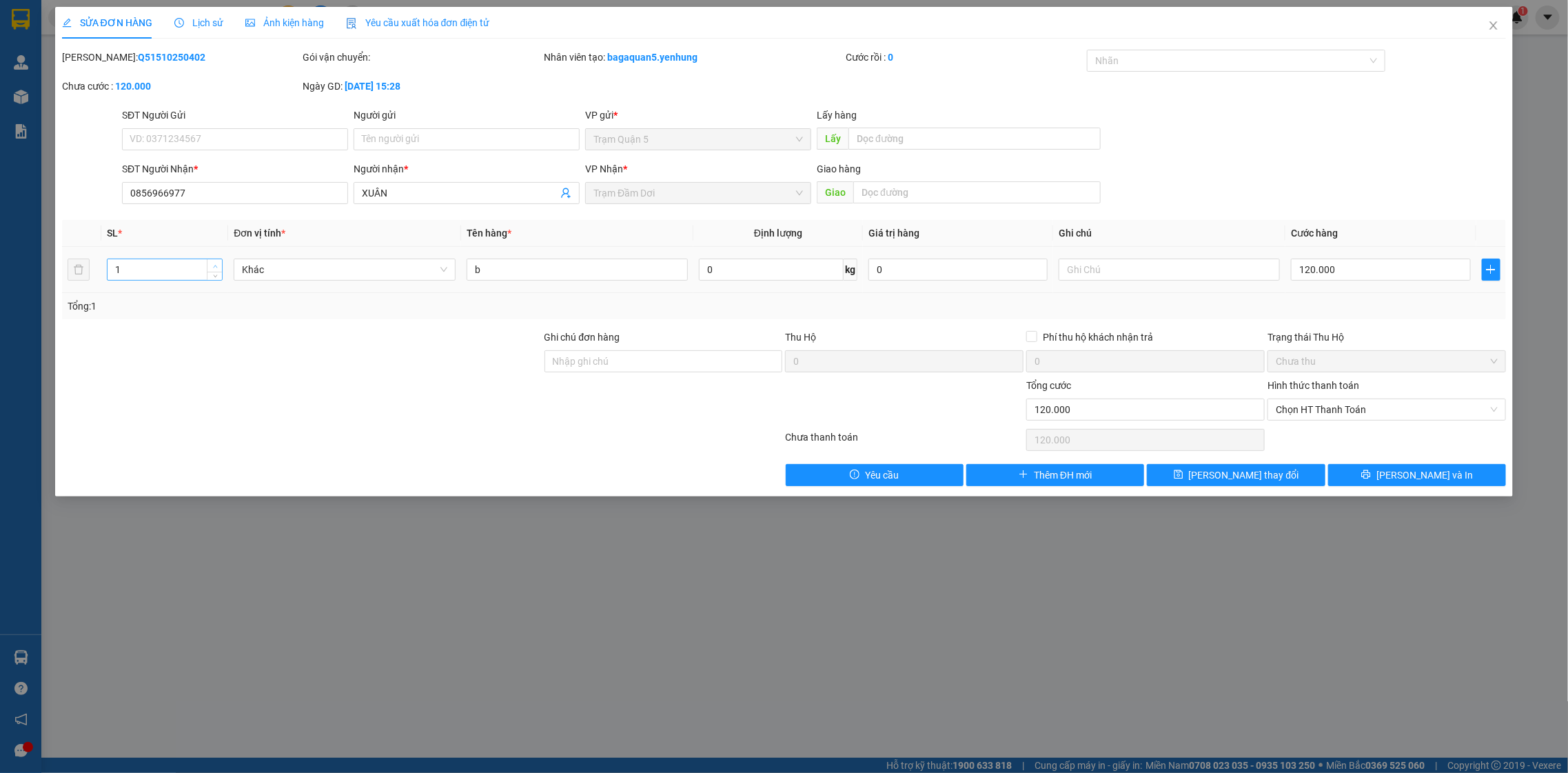
type input "2"
click at [211, 267] on span "up" at bounding box center [215, 266] width 8 height 8
drag, startPoint x: 1404, startPoint y: 469, endPoint x: 1237, endPoint y: 458, distance: 167.4
click at [1241, 454] on div "Total Paid Fee 0 Total UnPaid Fee 120.000 Cash Collection Total Fee Mã ĐH: Q515…" at bounding box center [784, 268] width 1445 height 436
click at [1226, 479] on span "[PERSON_NAME] thay đổi" at bounding box center [1244, 475] width 110 height 15
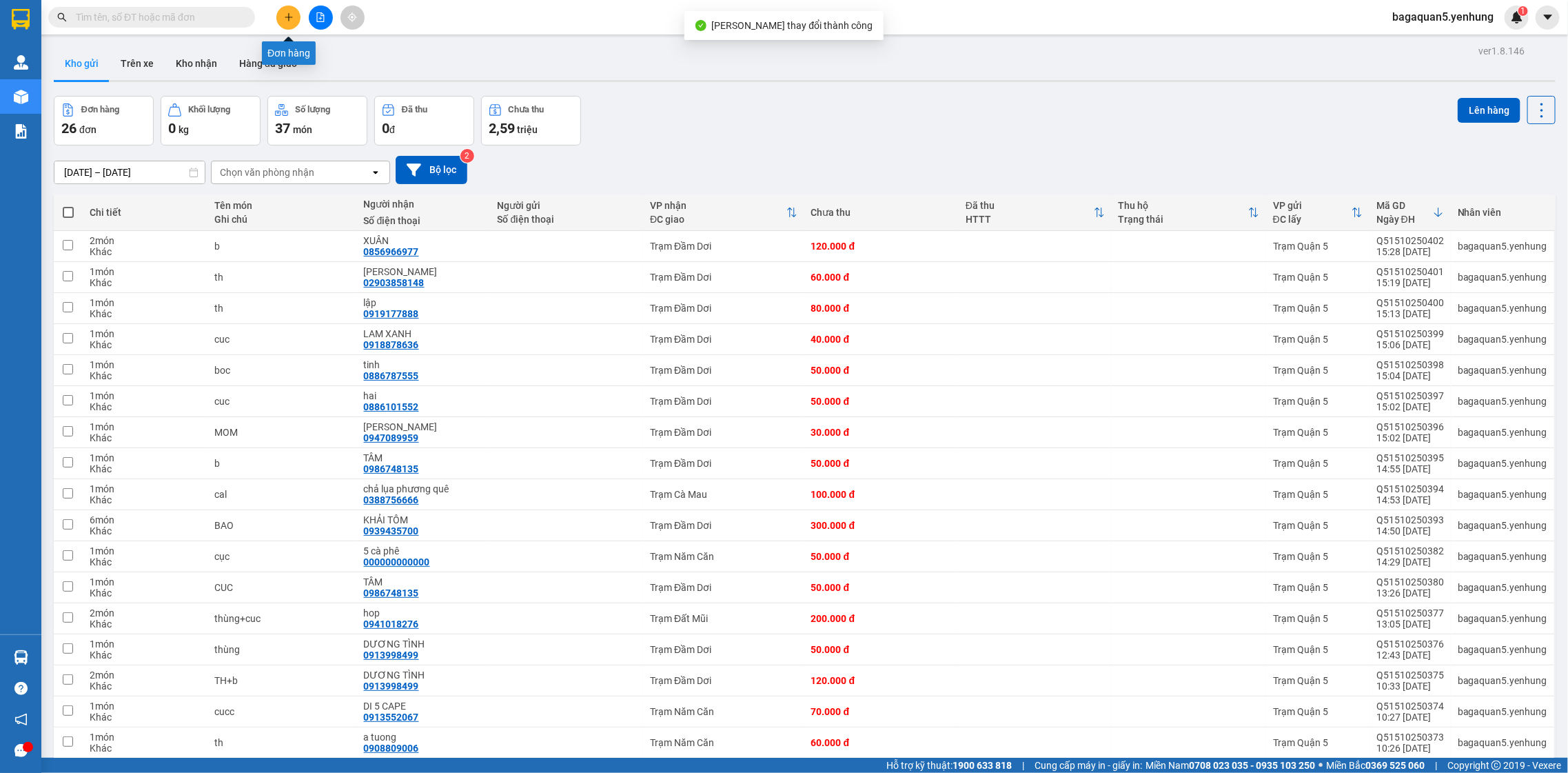
click at [283, 17] on button at bounding box center [288, 17] width 24 height 24
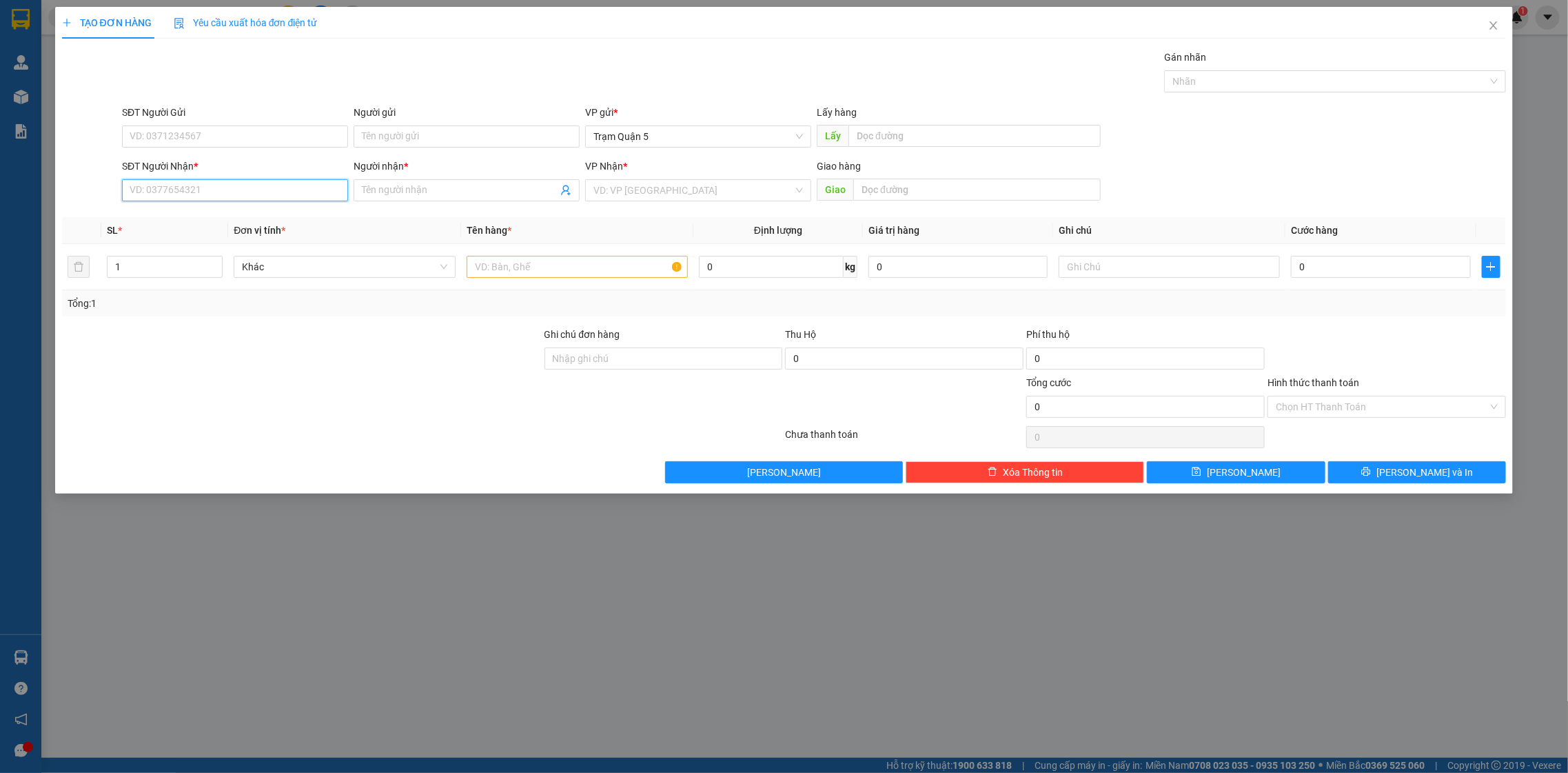
click at [224, 186] on input "SĐT Người Nhận *" at bounding box center [235, 190] width 226 height 22
click at [462, 192] on input "Người nhận *" at bounding box center [459, 190] width 196 height 15
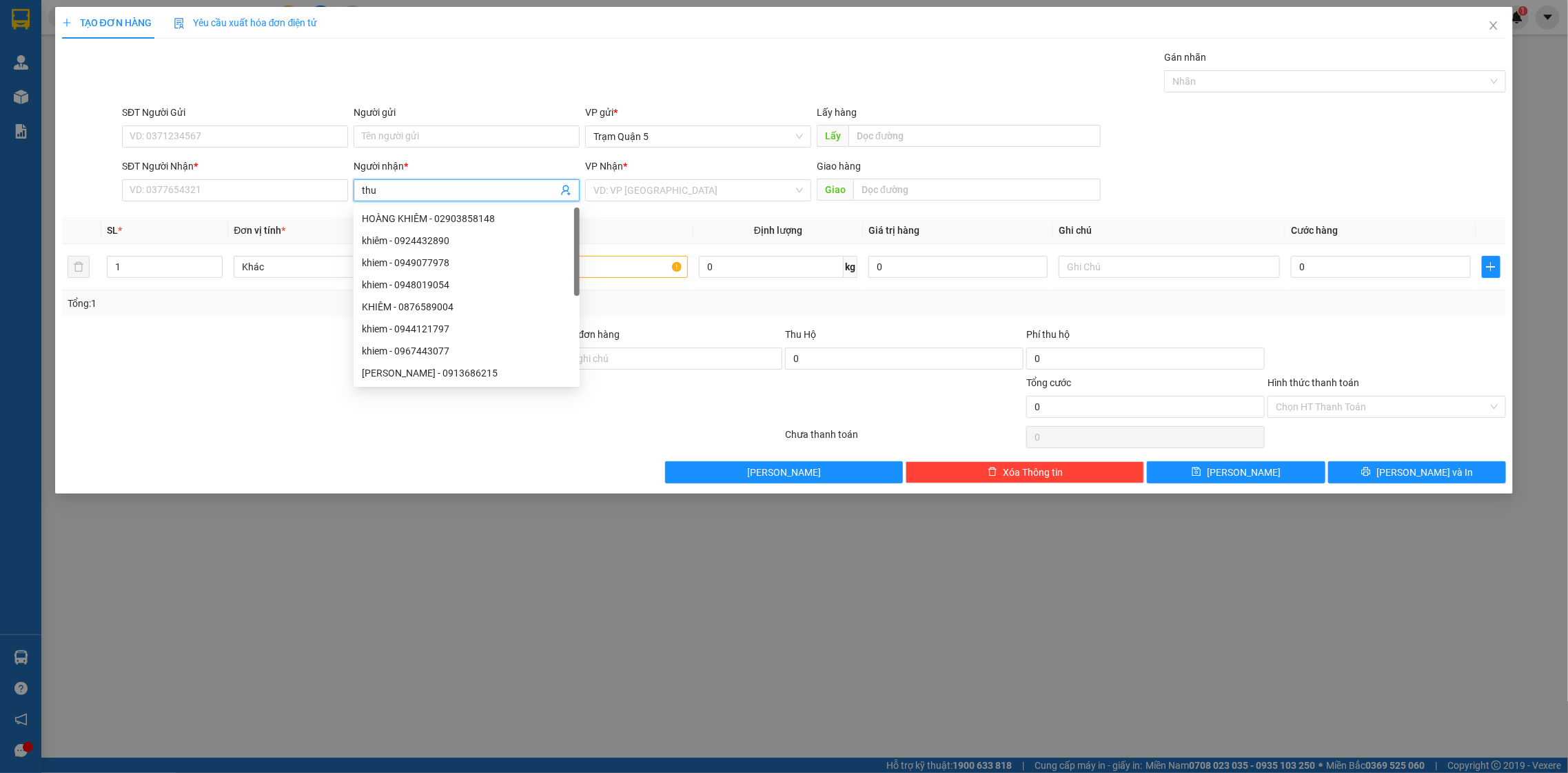
type input "thuy"
click at [394, 209] on div "thuý - 0946403935" at bounding box center [467, 220] width 226 height 22
type input "0946403935"
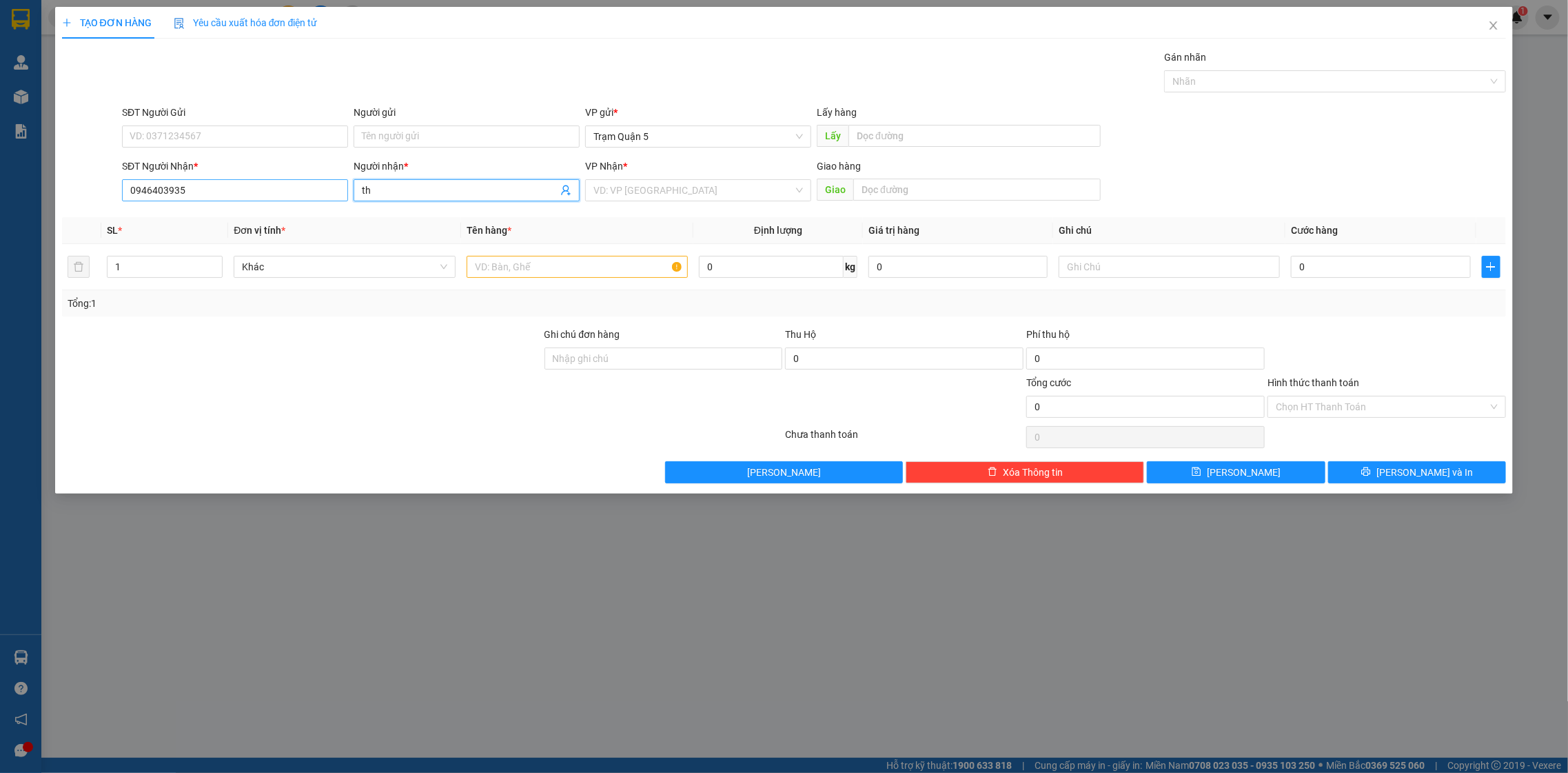
type input "t"
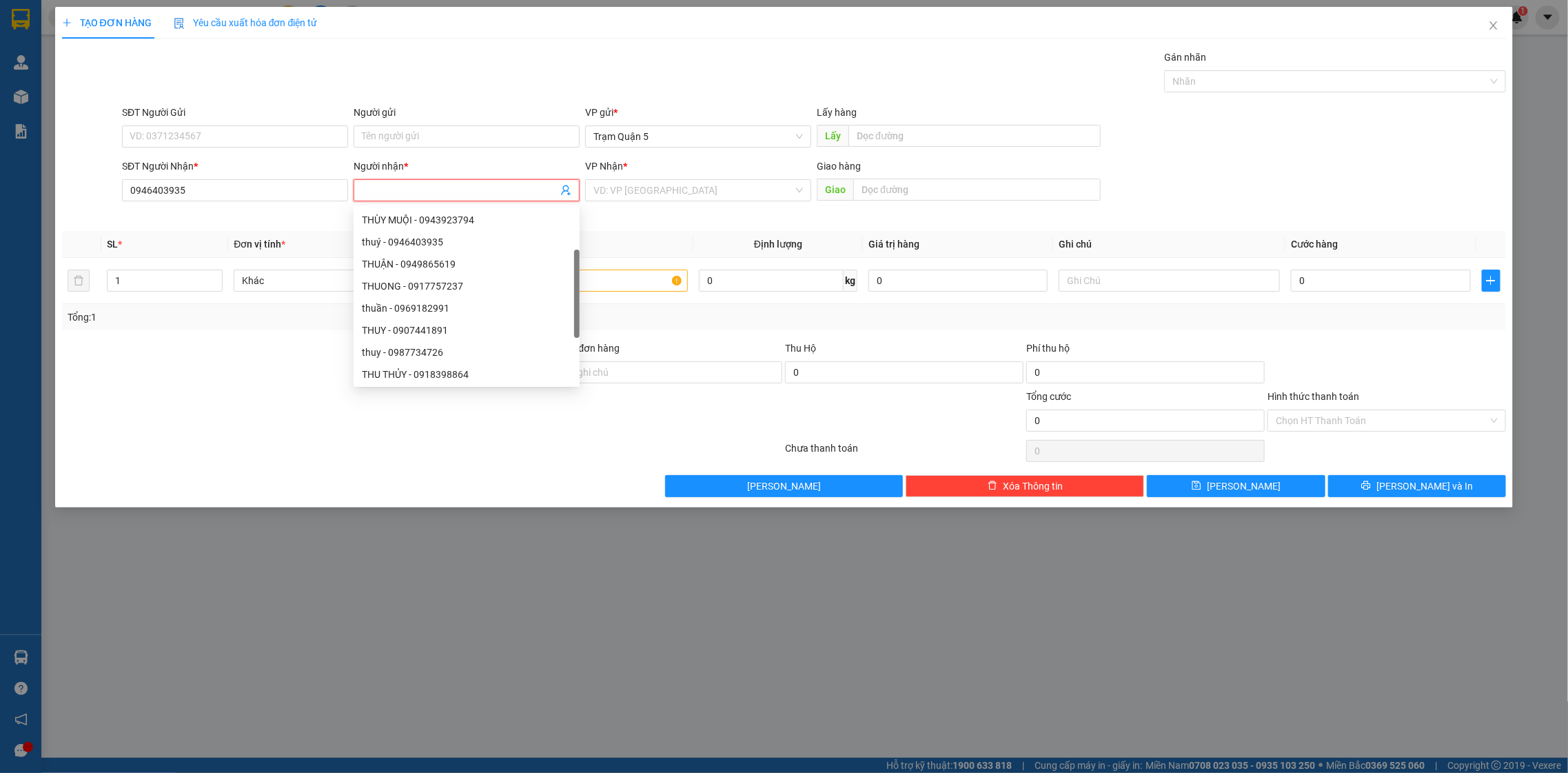
click at [309, 215] on div "SĐT Người Nhận * 0946403935" at bounding box center [235, 190] width 231 height 62
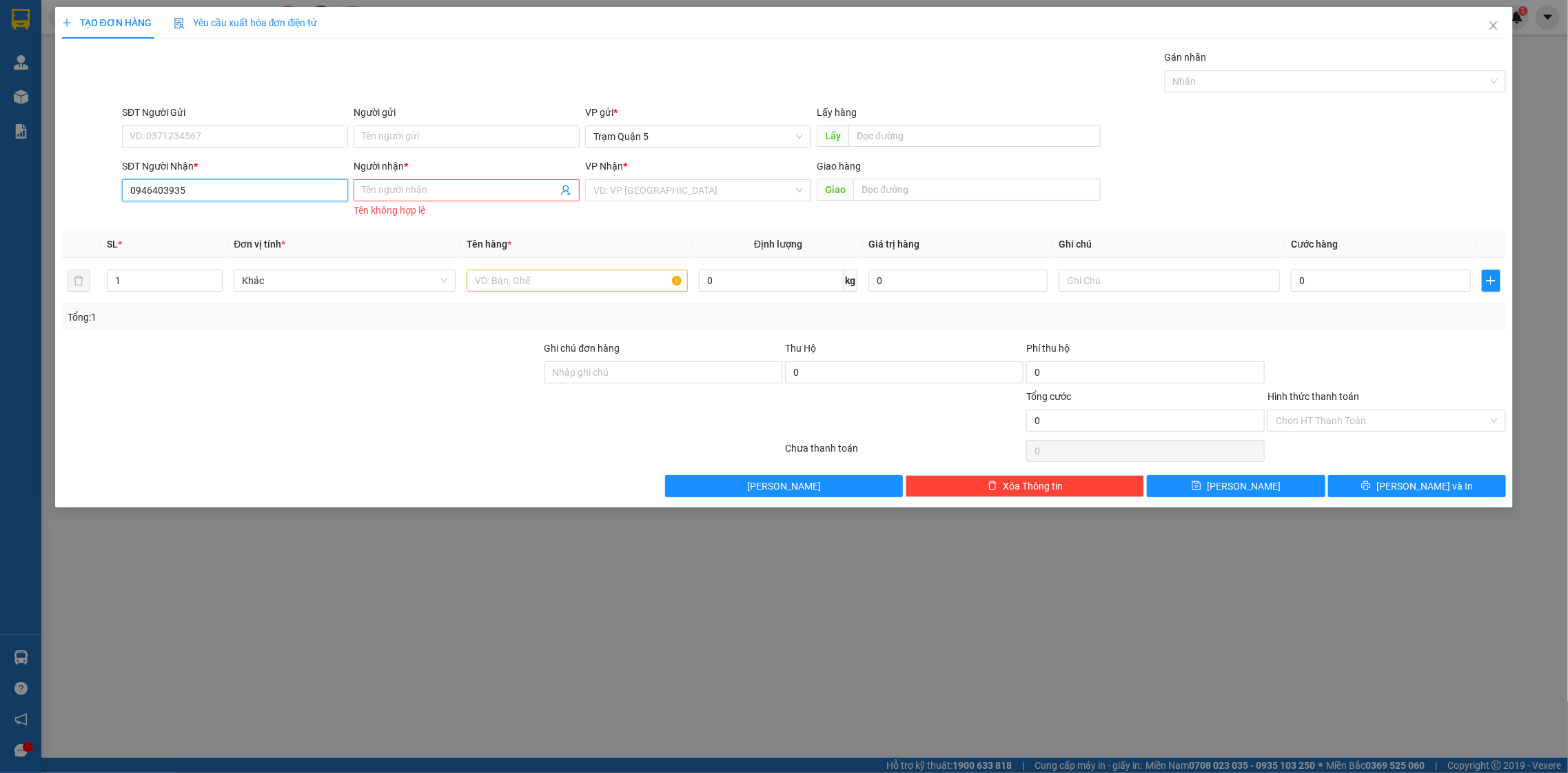
click at [302, 194] on input "0946403935" at bounding box center [235, 190] width 226 height 22
drag, startPoint x: 179, startPoint y: 190, endPoint x: 164, endPoint y: 195, distance: 15.8
drag, startPoint x: 164, startPoint y: 195, endPoint x: 196, endPoint y: 176, distance: 37.2
click at [196, 176] on div "SĐT Người Nhận *" at bounding box center [235, 169] width 226 height 21
click at [198, 190] on input "0946403935" at bounding box center [235, 190] width 226 height 22
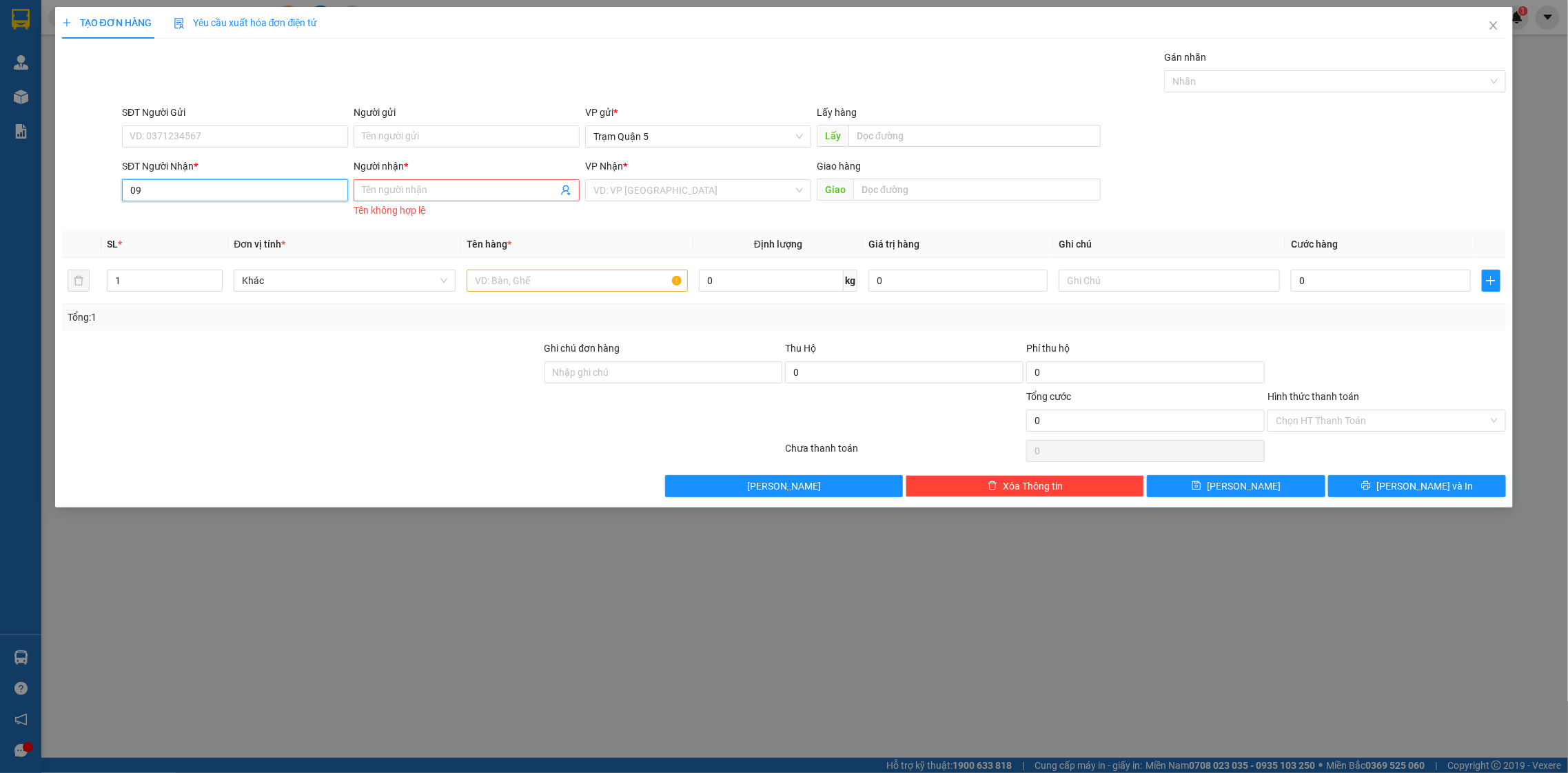
type input "0"
type input "4"
click at [225, 214] on div "0917142742 - thuy" at bounding box center [235, 219] width 210 height 15
type input "0917142742"
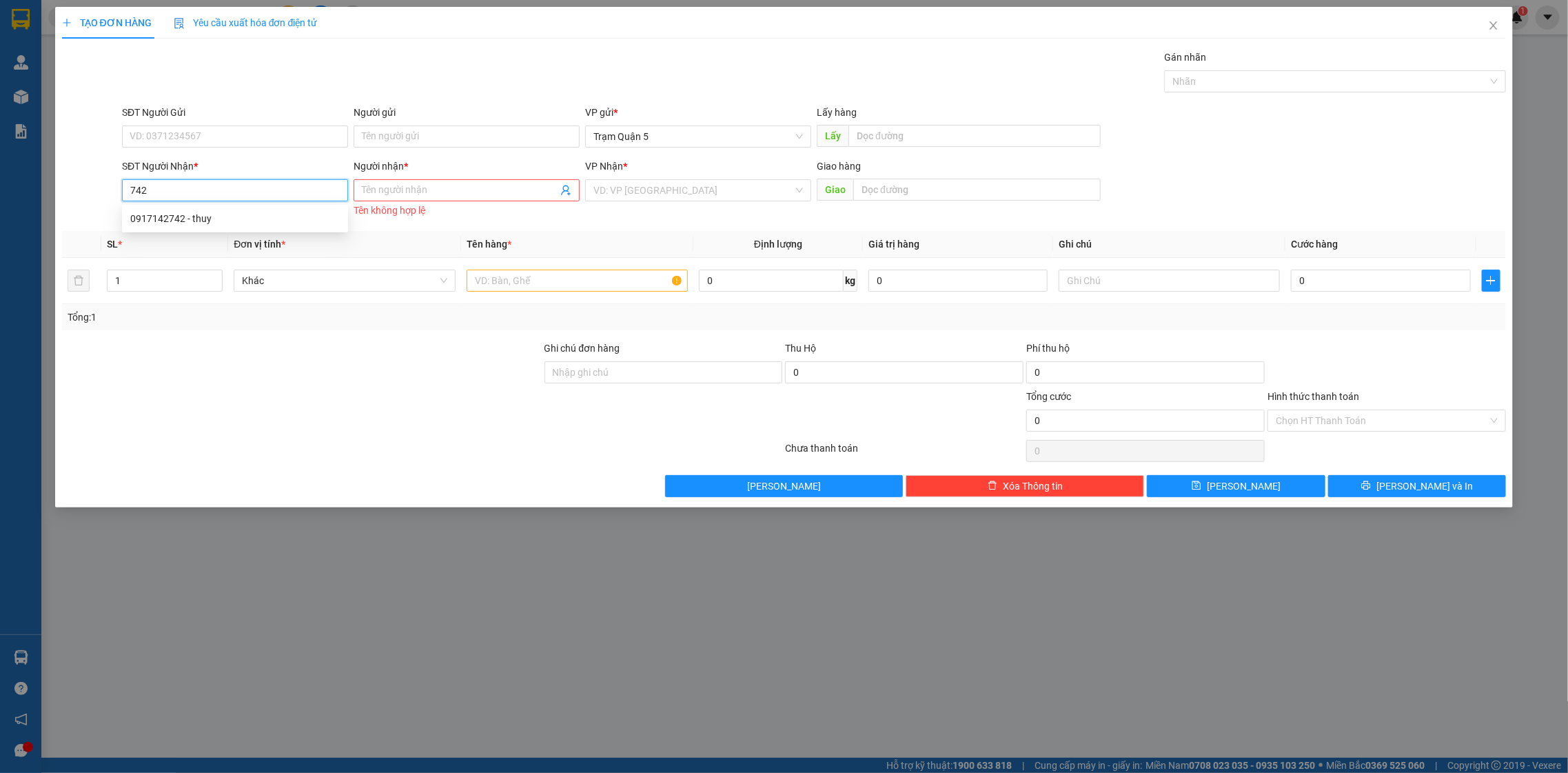
type input "thuy"
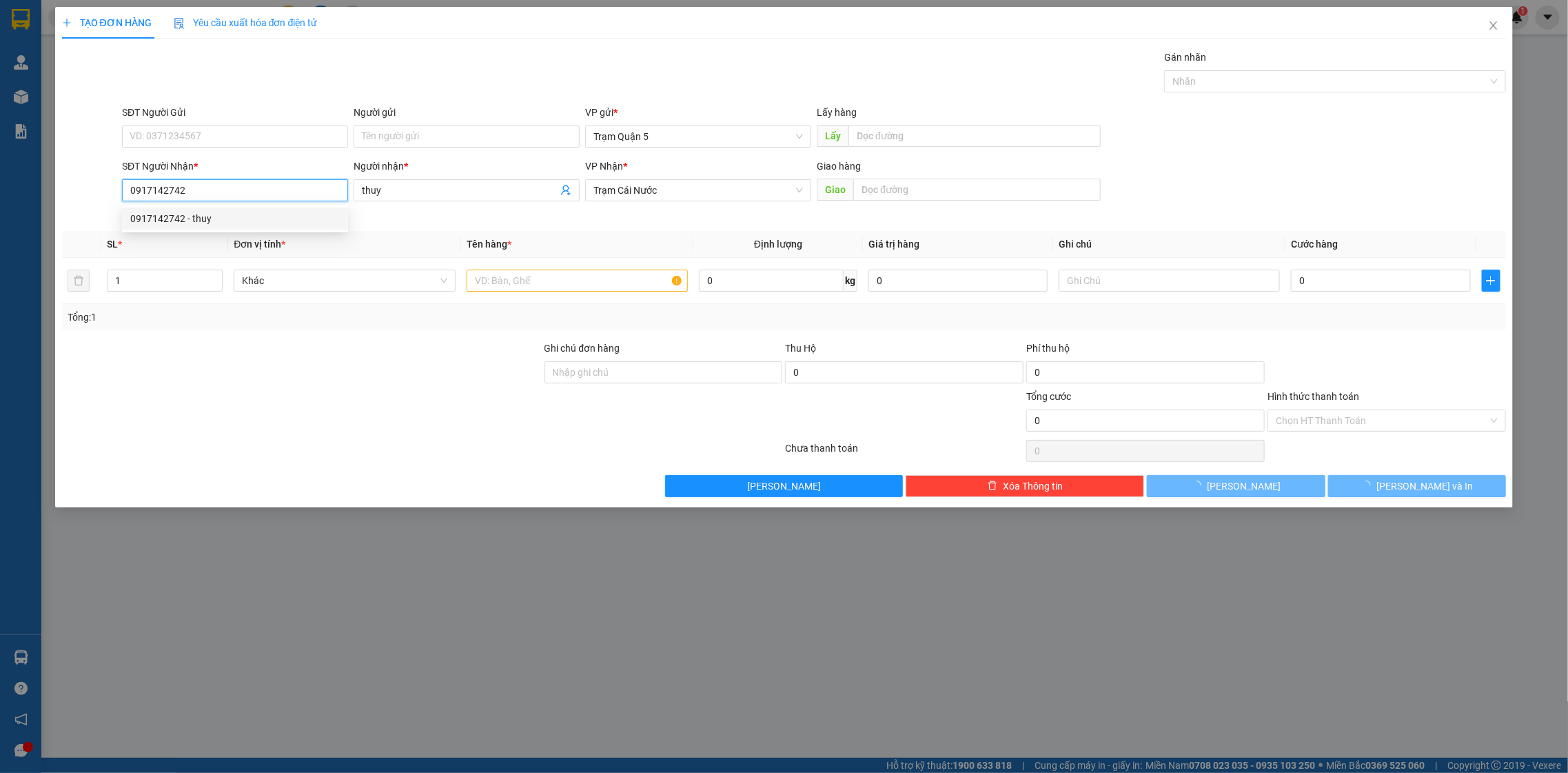
type input "140.000"
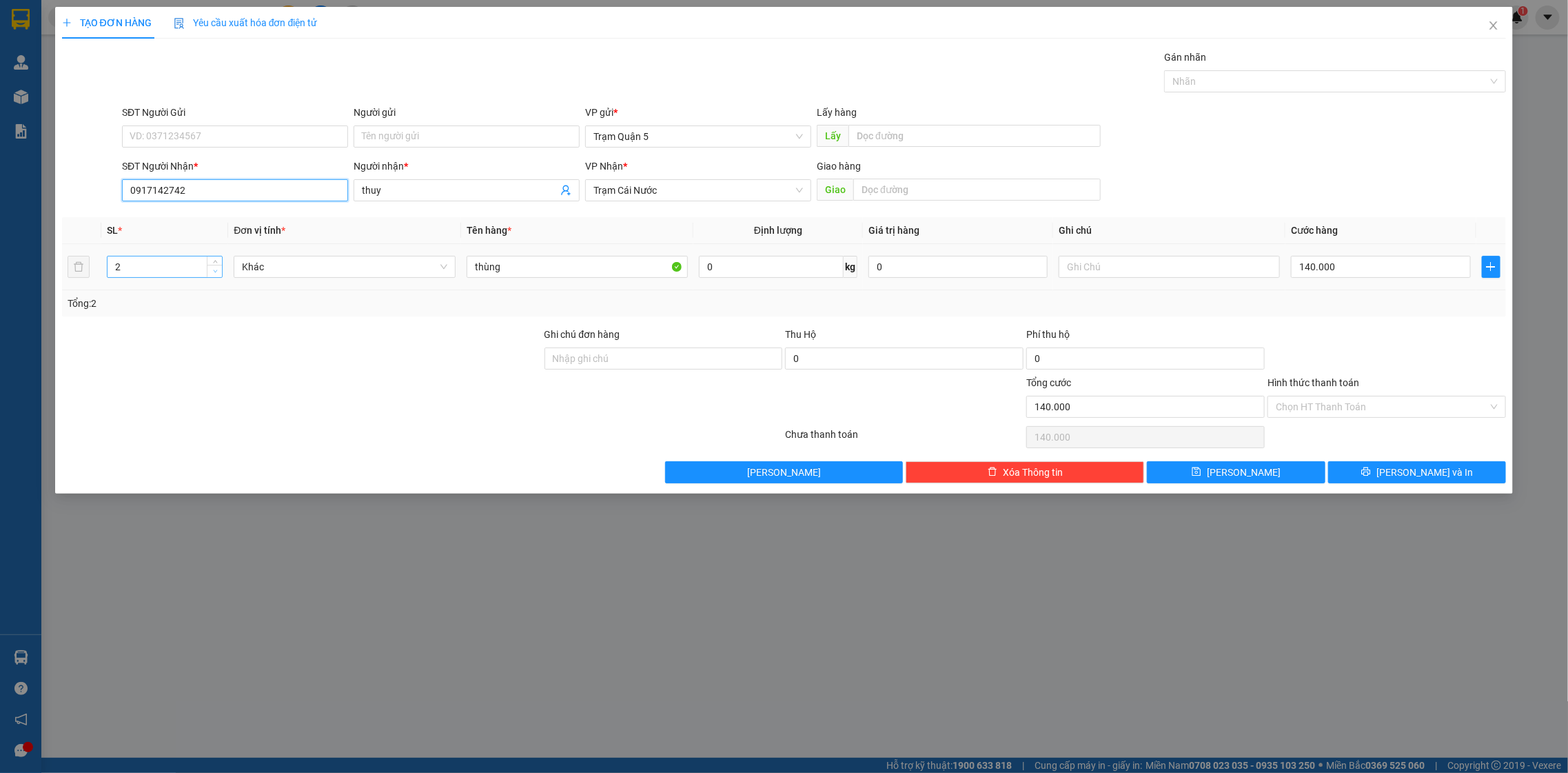
type input "0917142742"
type input "1"
click at [215, 277] on span "Decrease Value" at bounding box center [215, 271] width 15 height 13
click at [1424, 273] on input "140.000" at bounding box center [1380, 267] width 179 height 22
type input "0"
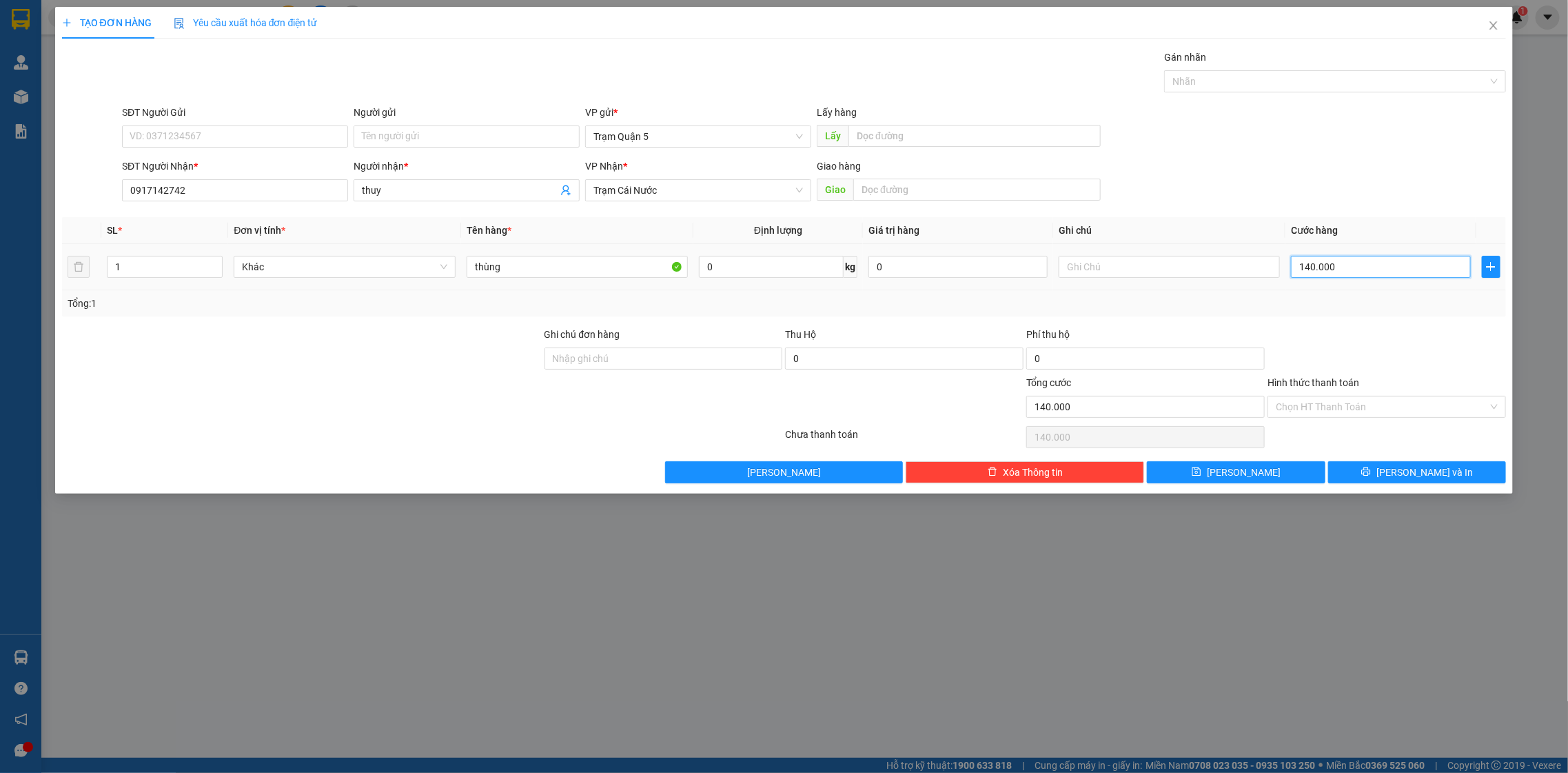
type input "0"
type input "7"
type input "0.720"
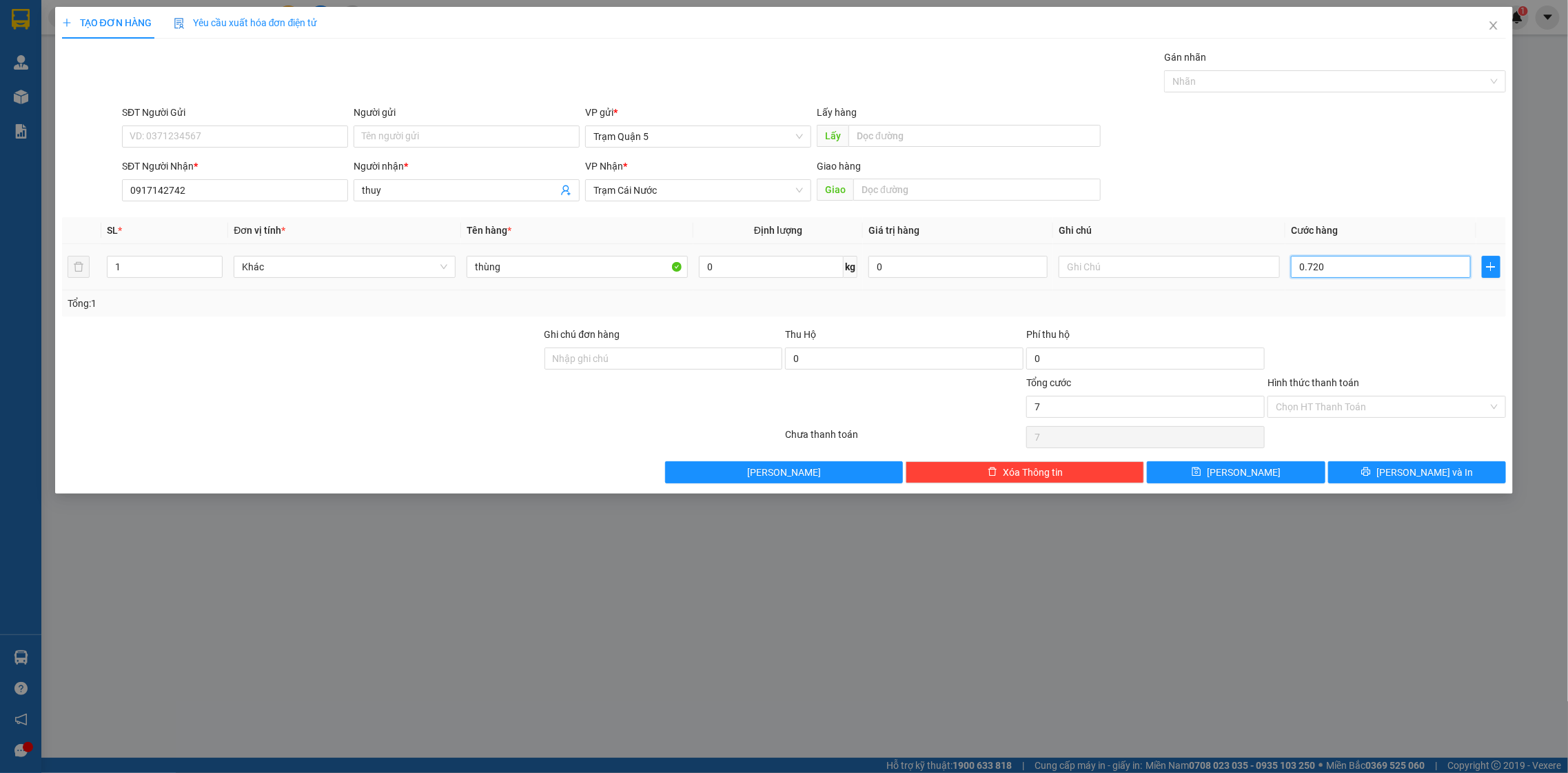
type input "720"
type input "0.720"
type input "720.000"
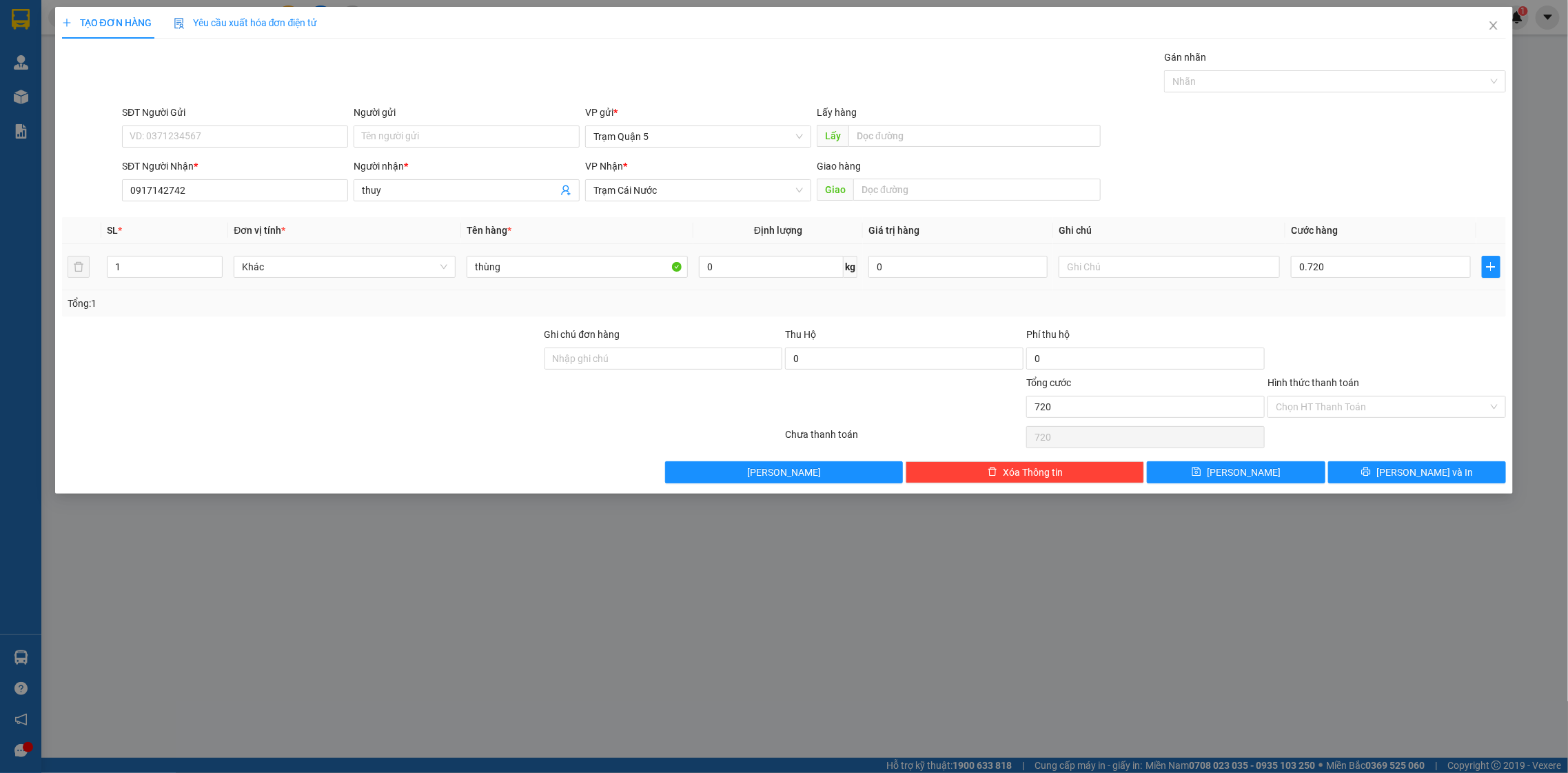
type input "720.000"
click at [1332, 349] on div "Transit Pickup Surcharge Ids Transit Deliver Surcharge Ids Transit Deliver Surc…" at bounding box center [784, 266] width 1445 height 434
click at [1334, 274] on input "720.000" at bounding box center [1380, 267] width 179 height 22
type input "0"
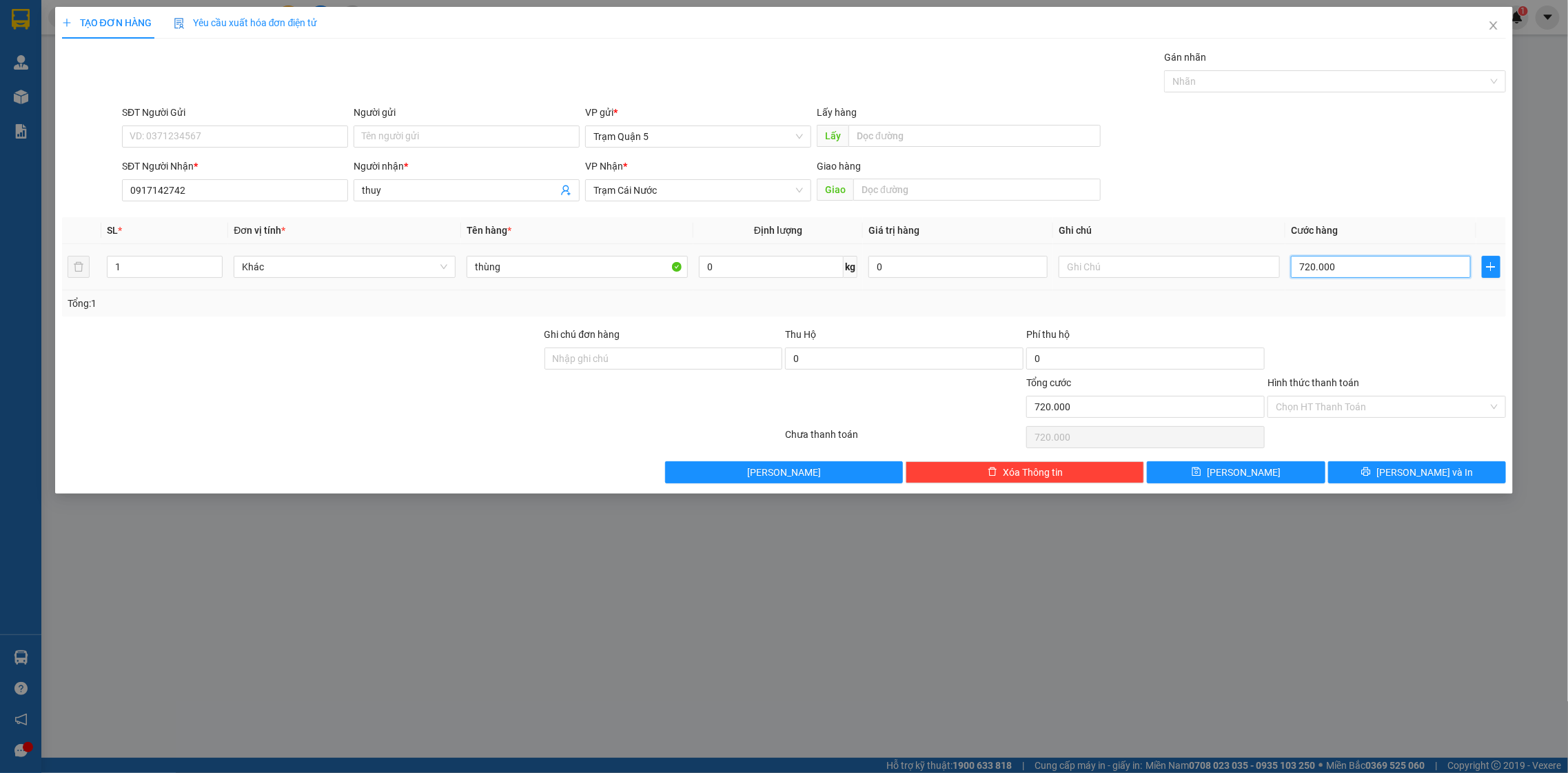
type input "0"
type input "7"
type input "07"
type input "70"
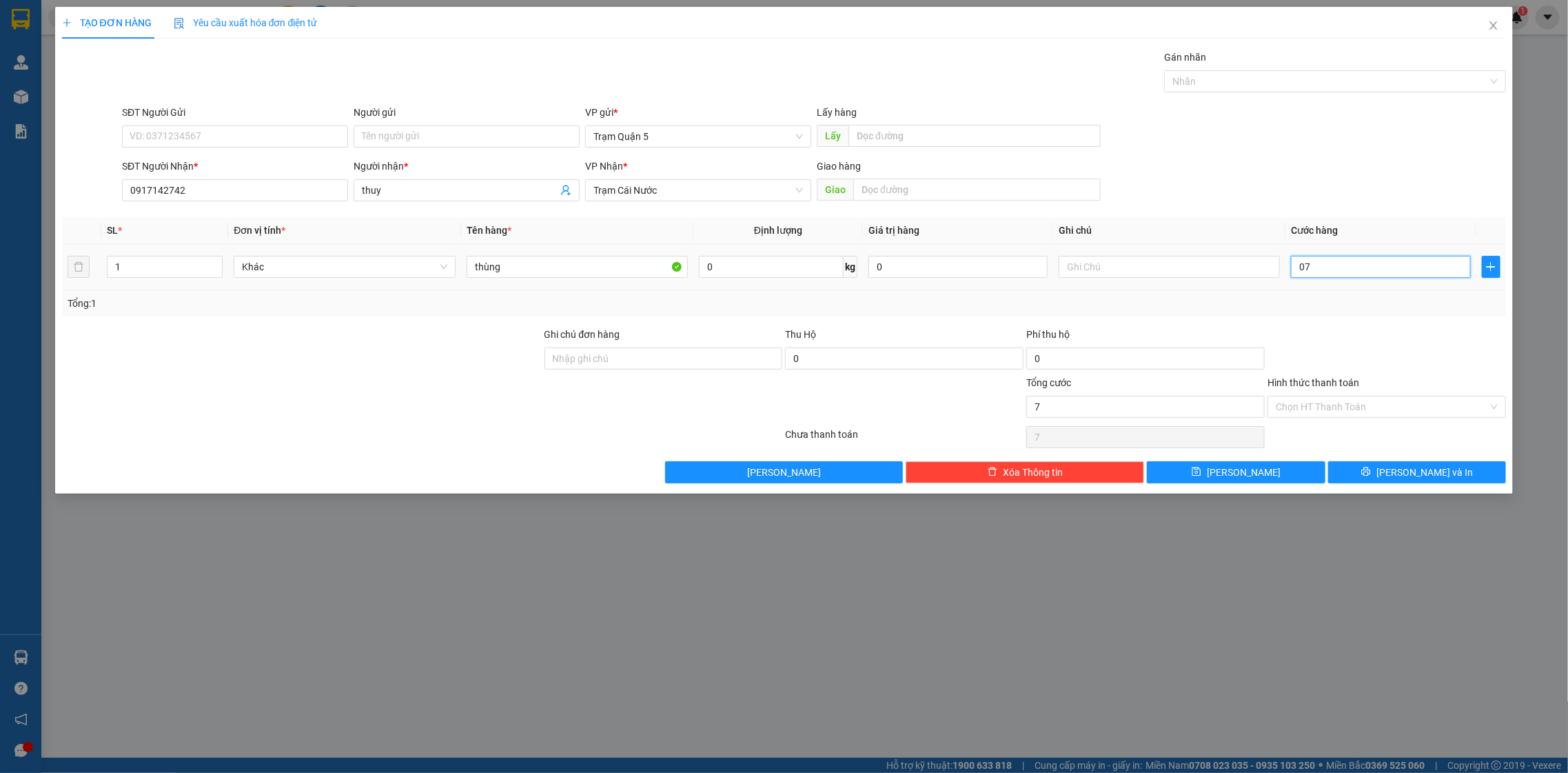
type input "70"
type input "070"
type input "70.000"
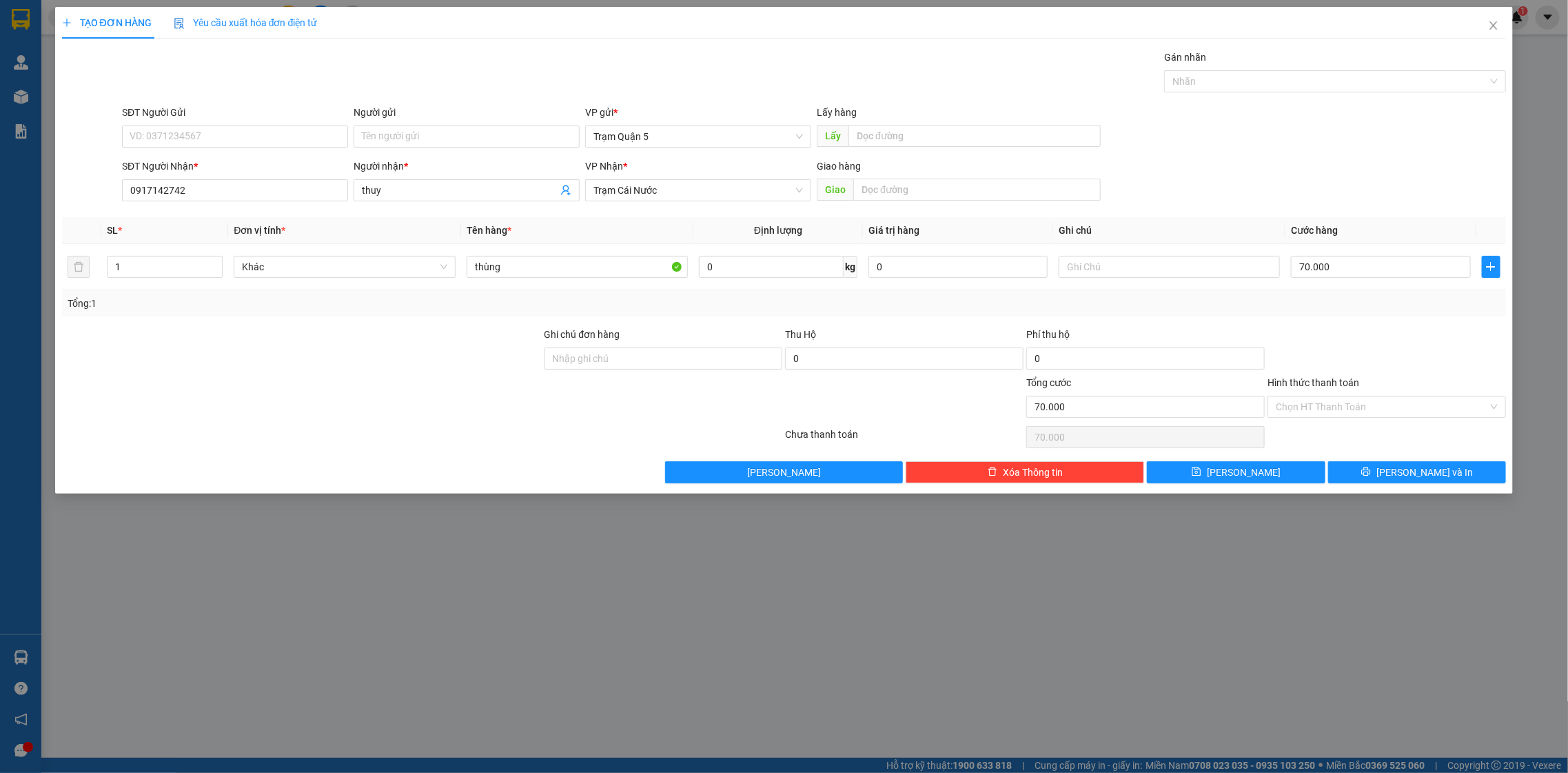
drag, startPoint x: 1354, startPoint y: 318, endPoint x: 1378, endPoint y: 459, distance: 143.0
click at [1354, 320] on div "Transit Pickup Surcharge Ids Transit Deliver Surcharge Ids Transit Deliver Surc…" at bounding box center [784, 266] width 1445 height 434
click at [1359, 470] on button "[PERSON_NAME] và In" at bounding box center [1417, 473] width 178 height 22
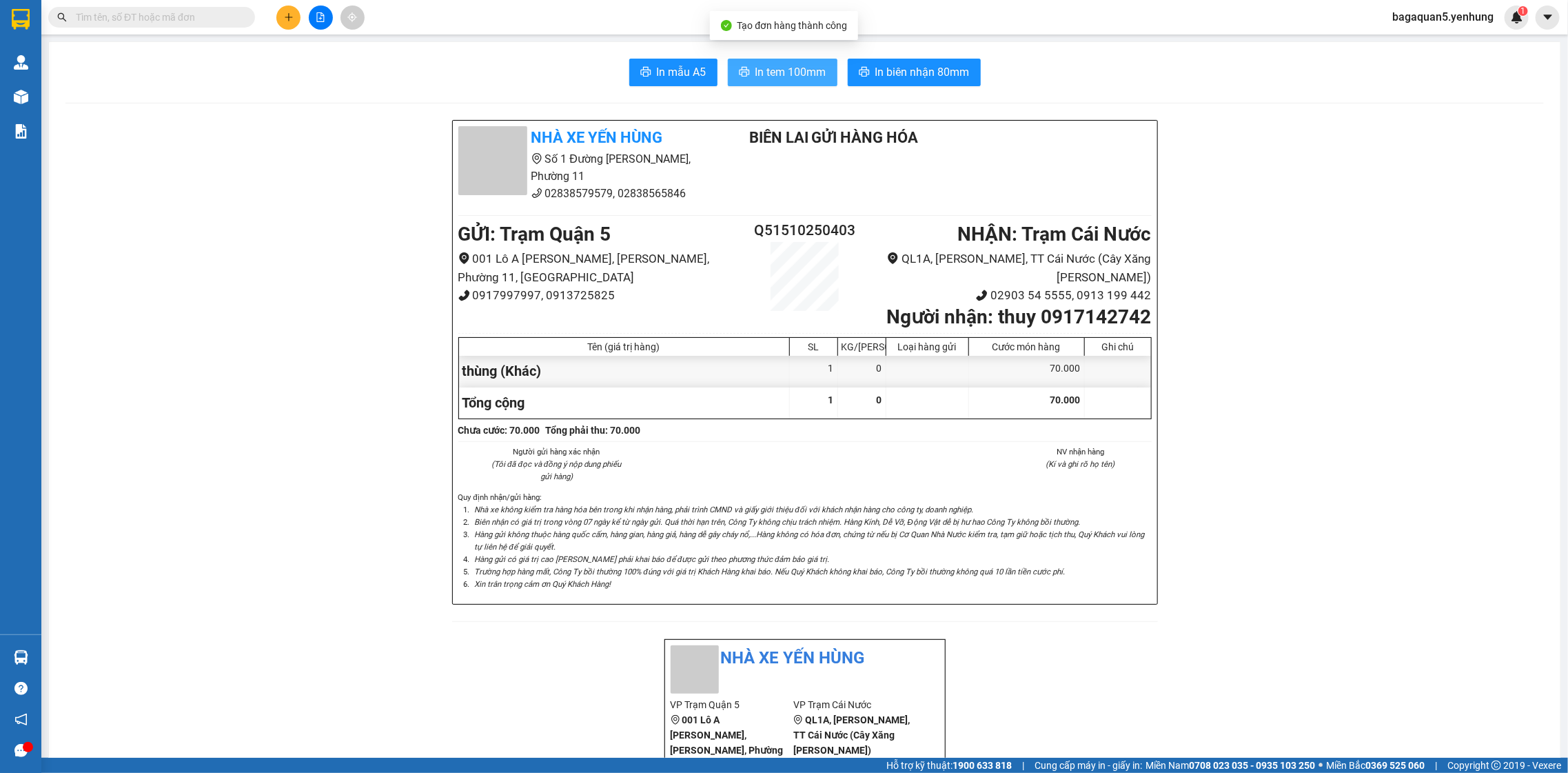
click at [771, 82] on button "In tem 100mm" at bounding box center [782, 72] width 109 height 28
drag, startPoint x: 772, startPoint y: 82, endPoint x: 782, endPoint y: 72, distance: 14.1
click at [778, 78] on button "In tem 100mm" at bounding box center [782, 72] width 109 height 28
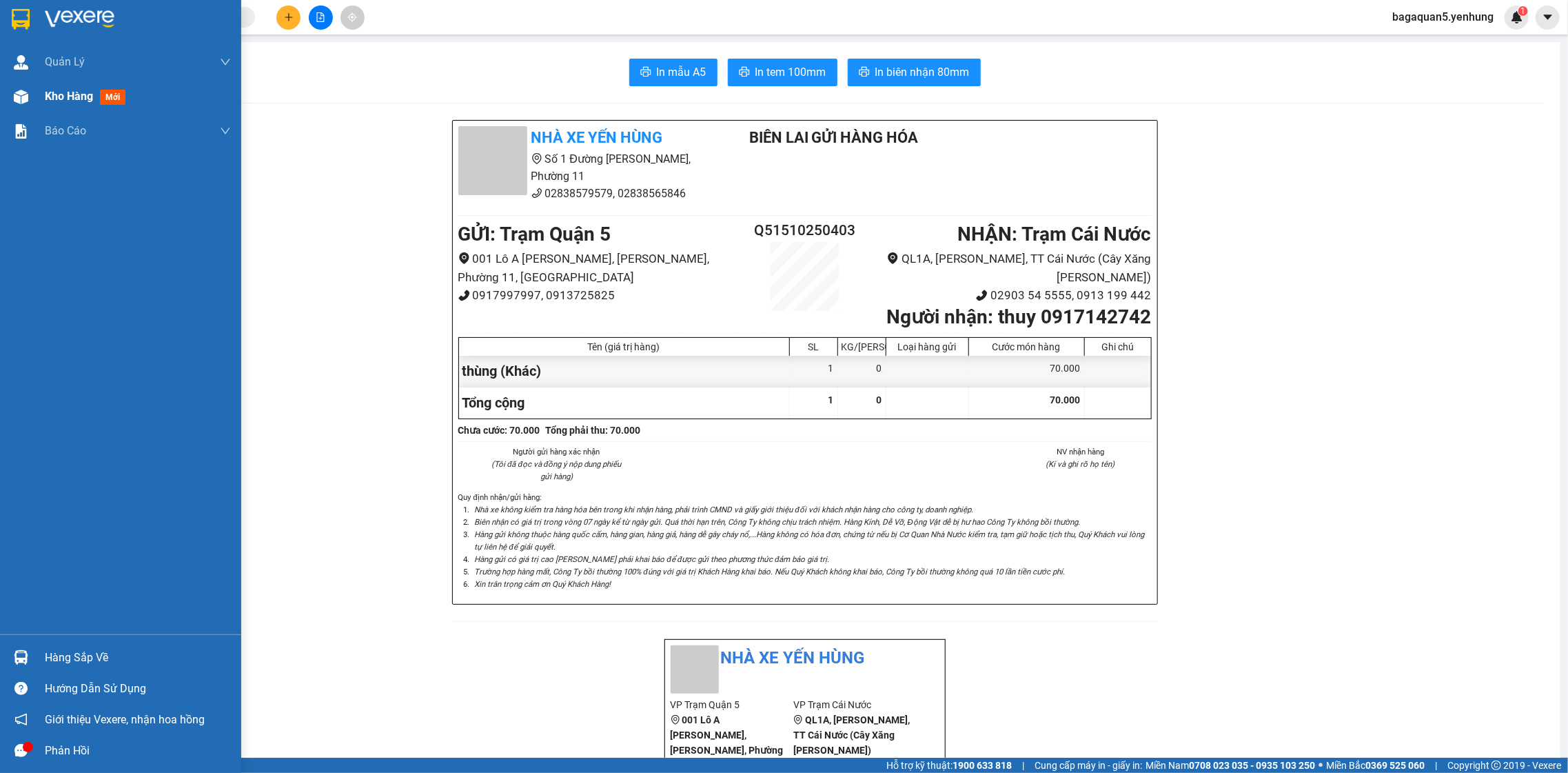
click at [36, 105] on div "Kho hàng mới" at bounding box center [121, 96] width 241 height 34
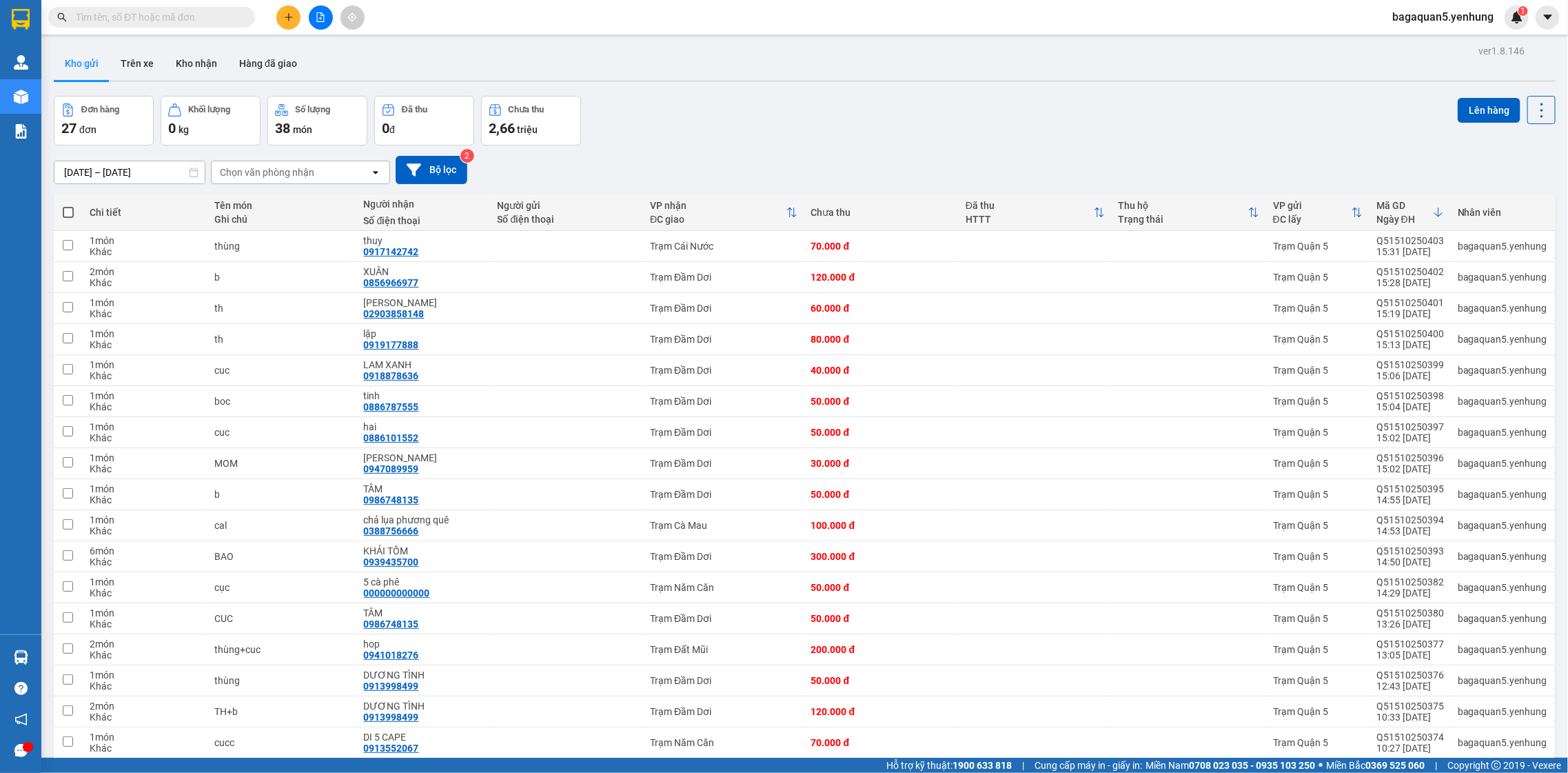
scroll to position [372, 0]
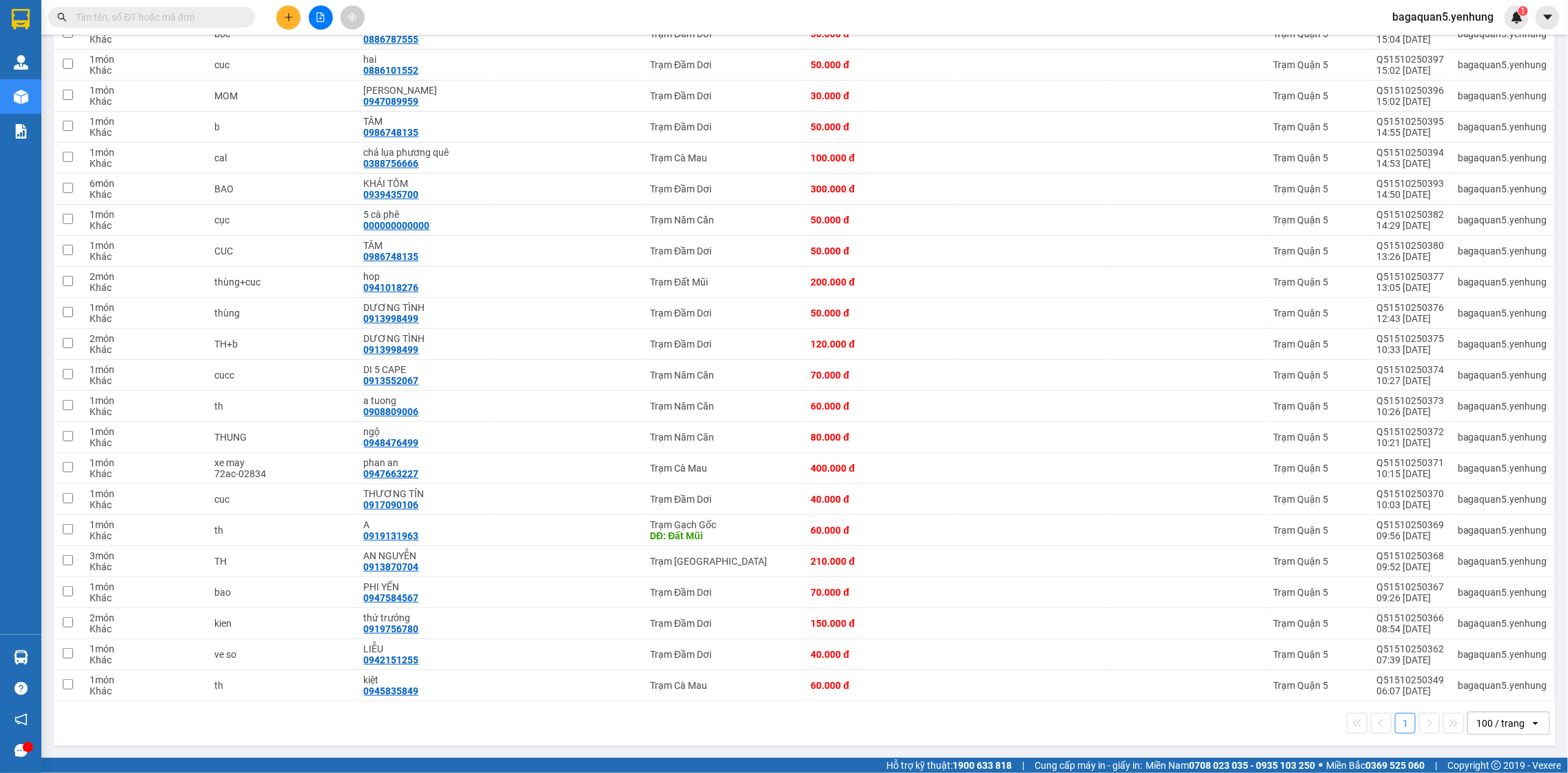
click at [1492, 727] on div "100 / trang" at bounding box center [1500, 724] width 48 height 14
click at [1484, 697] on span "100 / trang" at bounding box center [1491, 698] width 52 height 14
click at [1482, 714] on div "100 / trang" at bounding box center [1499, 724] width 62 height 22
click at [1482, 695] on span "100 / trang" at bounding box center [1491, 698] width 52 height 14
click at [266, 15] on div at bounding box center [134, 17] width 269 height 21
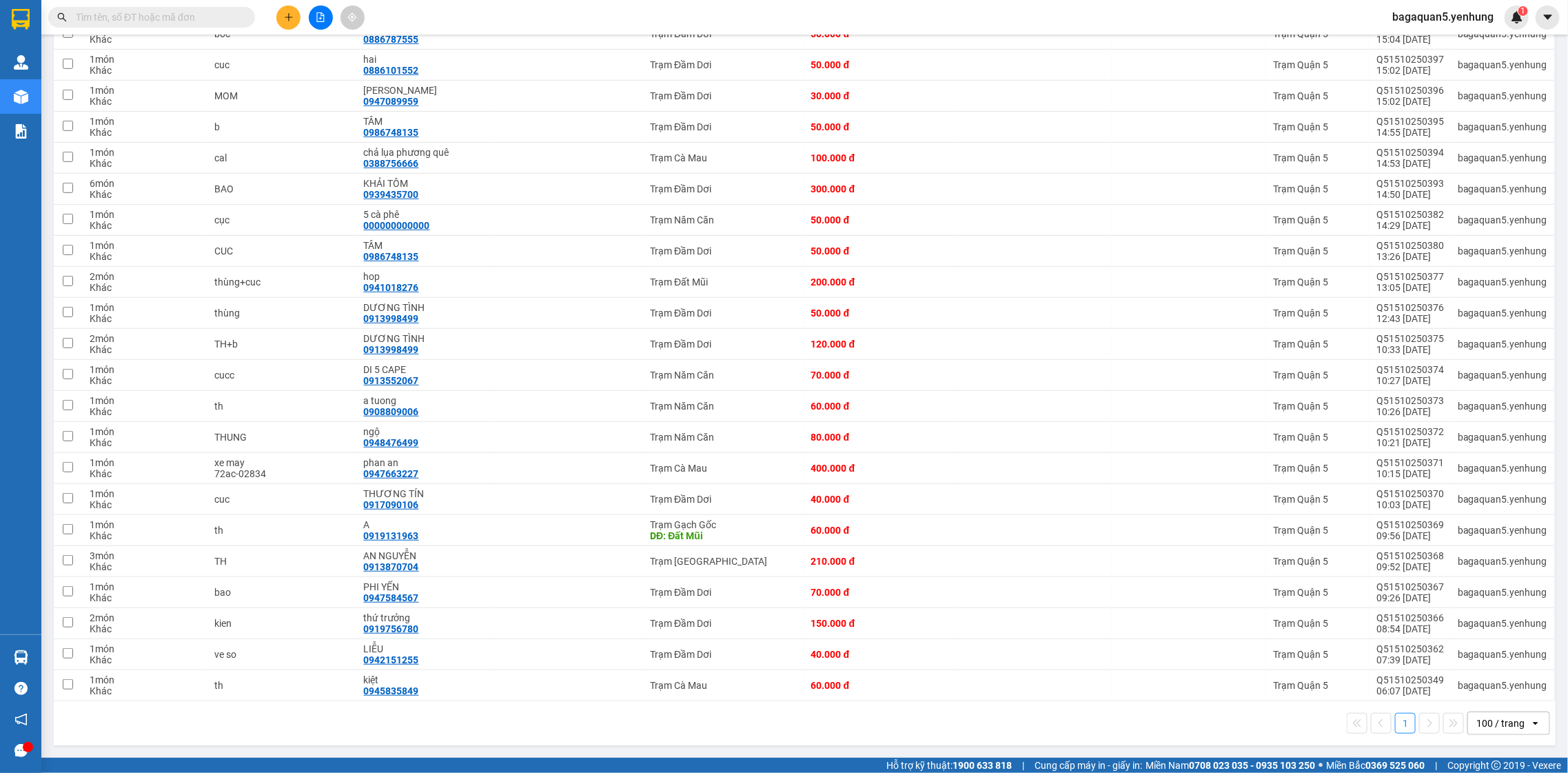
click at [278, 12] on button at bounding box center [288, 17] width 24 height 24
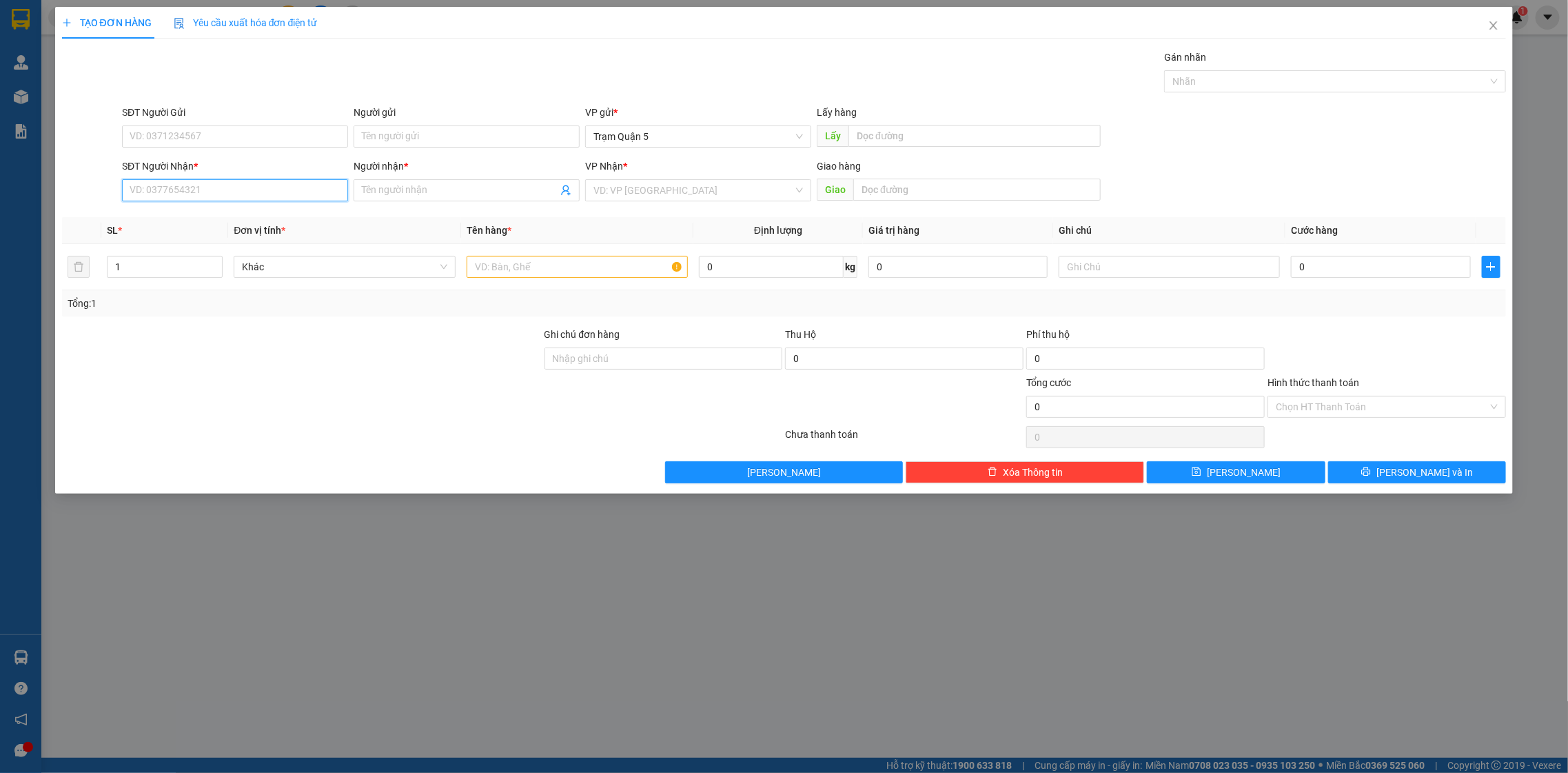
drag, startPoint x: 230, startPoint y: 192, endPoint x: 202, endPoint y: 206, distance: 31.3
click at [203, 206] on div "SĐT Người Nhận * VD: 0377654321" at bounding box center [235, 183] width 226 height 48
click at [160, 252] on div "0859966977 - kien bay tien" at bounding box center [235, 263] width 226 height 22
type input "0859966977"
type input "kien bay tien"
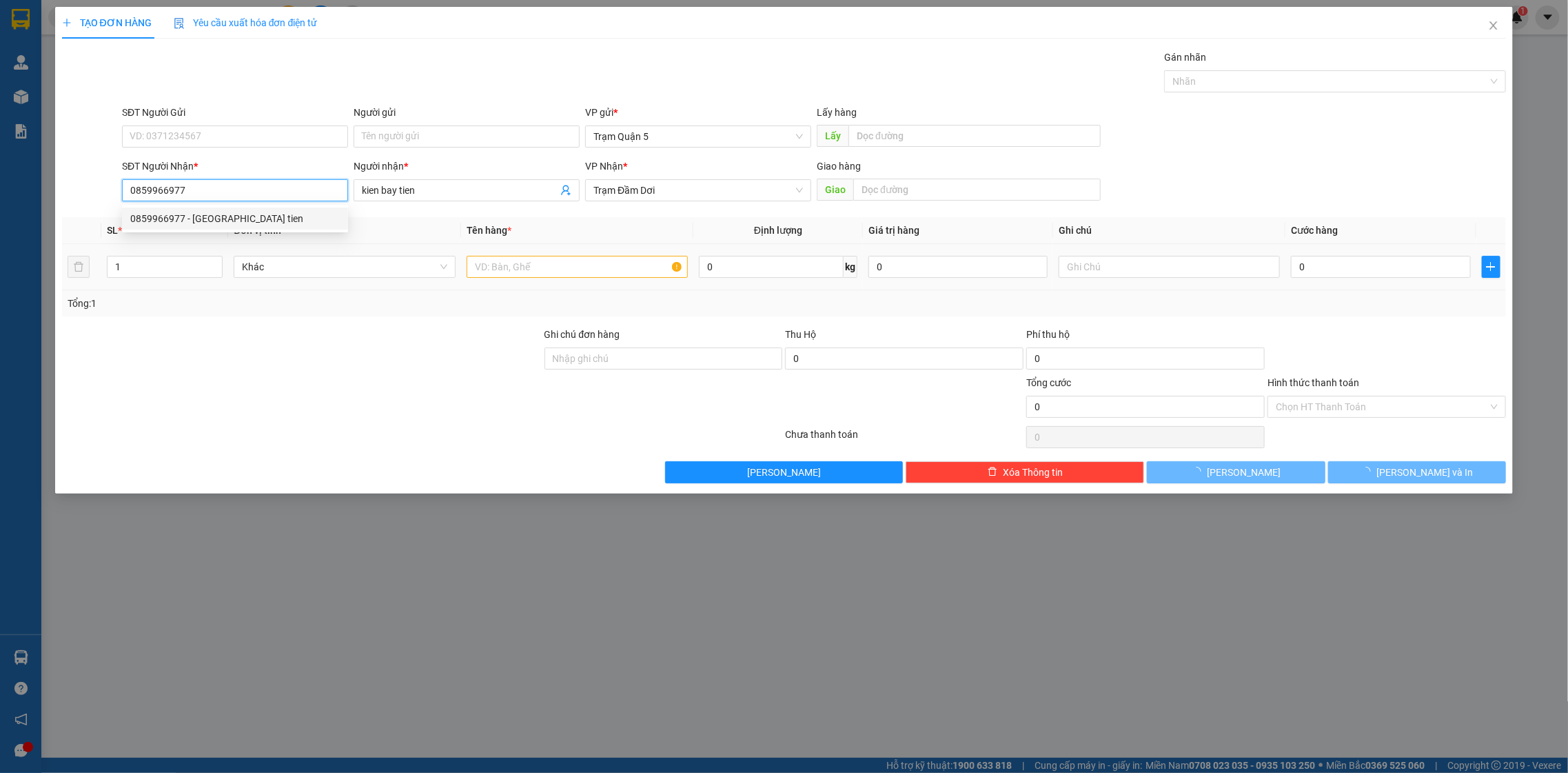
type input "40.000"
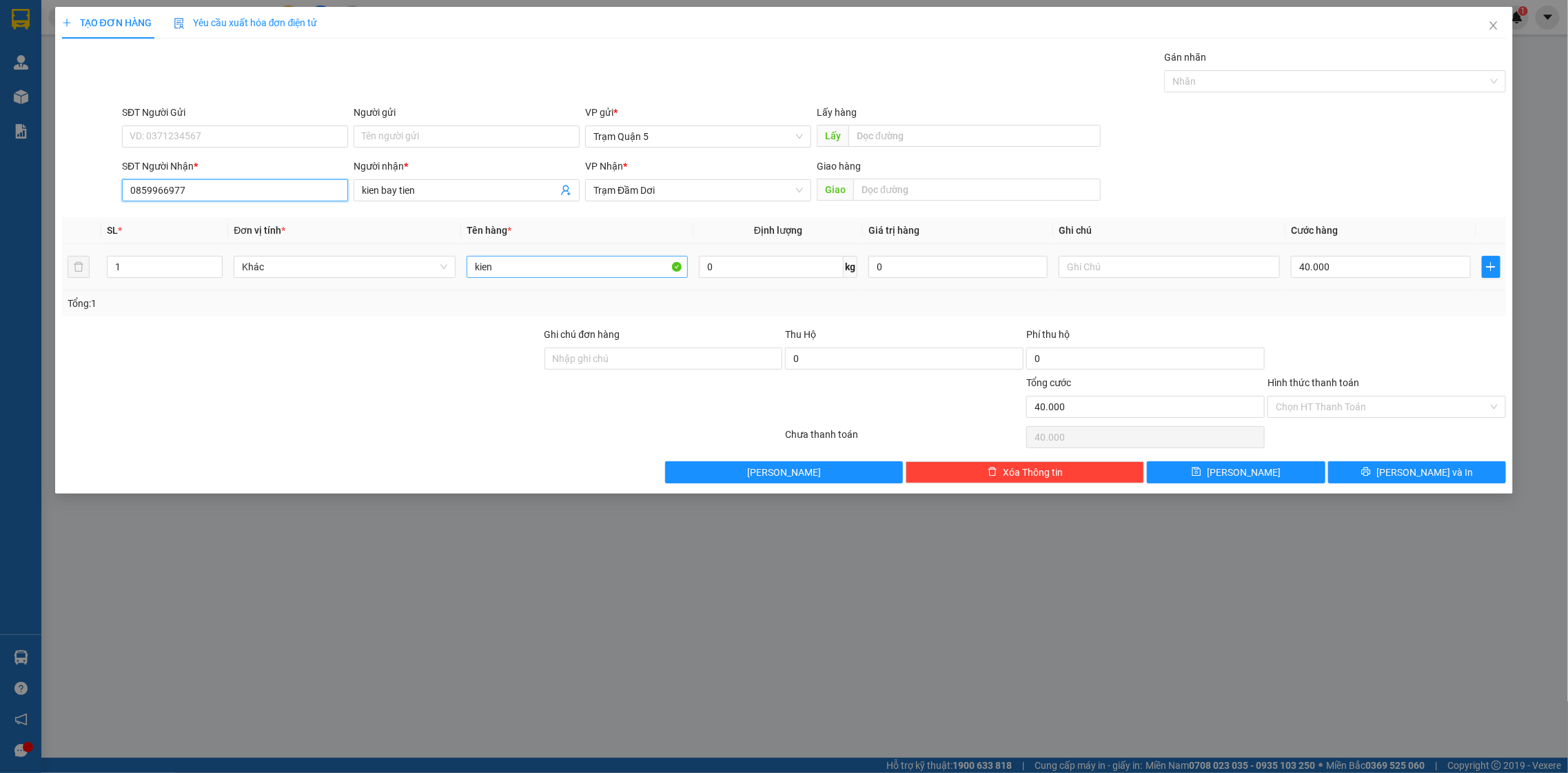
type input "0859966977"
click at [560, 259] on input "kien" at bounding box center [577, 267] width 222 height 22
type input "k"
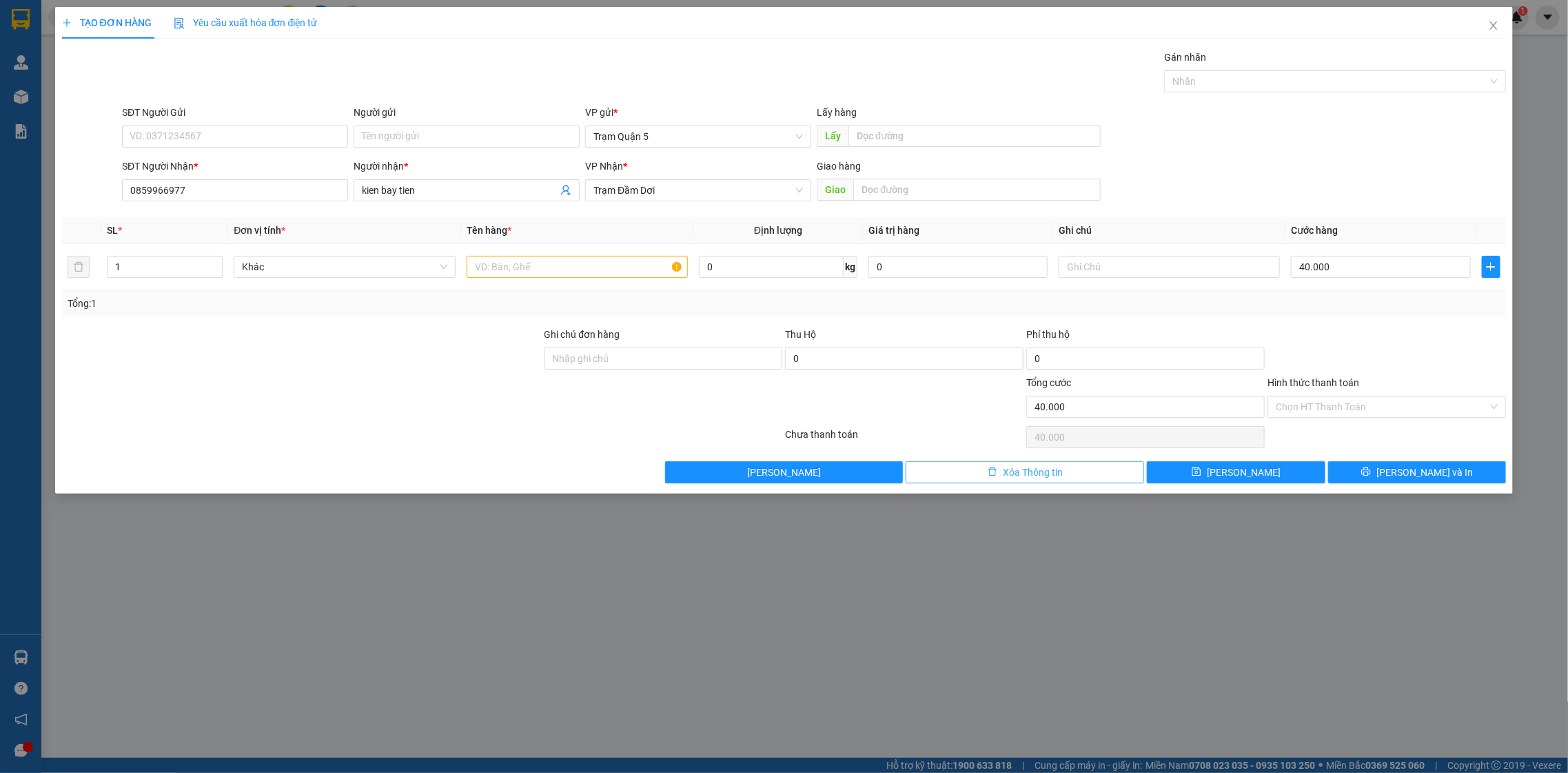
drag, startPoint x: 977, startPoint y: 494, endPoint x: 985, endPoint y: 483, distance: 13.6
click at [981, 489] on div "TẠO ĐƠN HÀNG Yêu cầu xuất hóa đơn điện tử Transit Pickup Surcharge Ids Transit …" at bounding box center [784, 386] width 1568 height 773
click at [985, 483] on button "Xóa Thông tin" at bounding box center [1025, 473] width 238 height 22
type input "0"
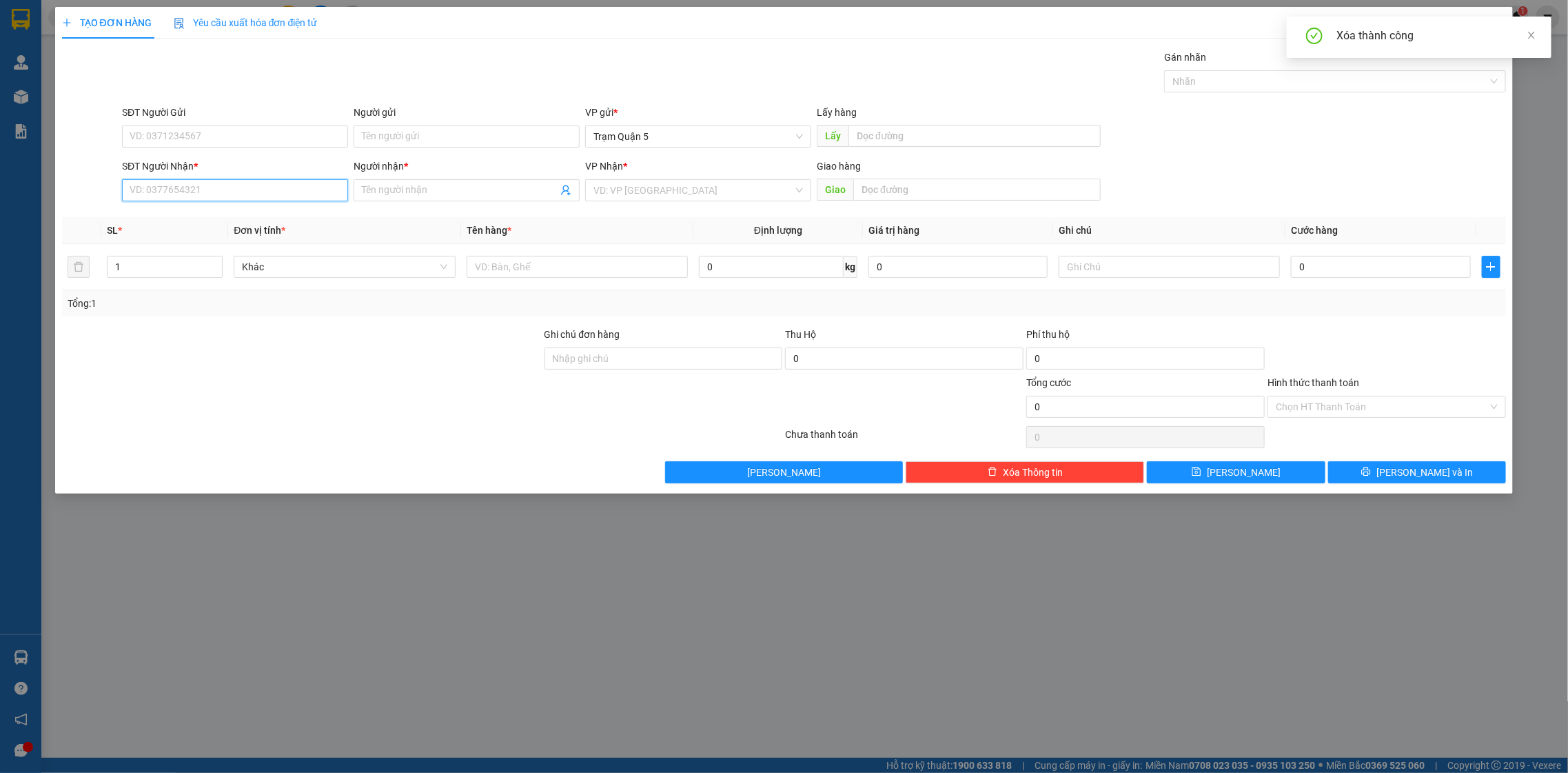
click at [252, 187] on input "SĐT Người Nhận *" at bounding box center [235, 190] width 226 height 22
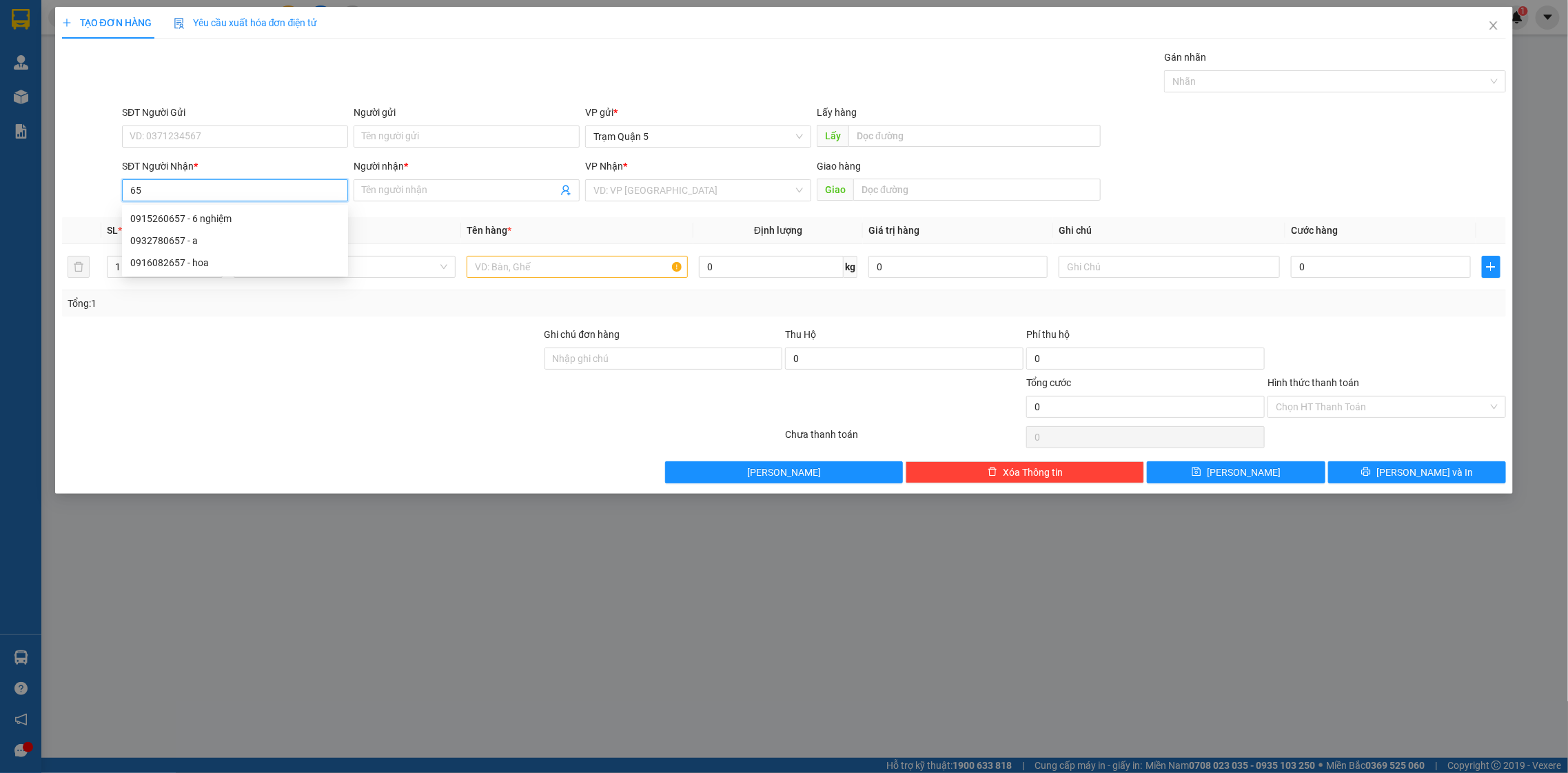
type input "6"
click at [242, 217] on div "0898656537 - kiên" at bounding box center [235, 219] width 210 height 15
type input "0898656537"
type input "kiên"
type input "50.000"
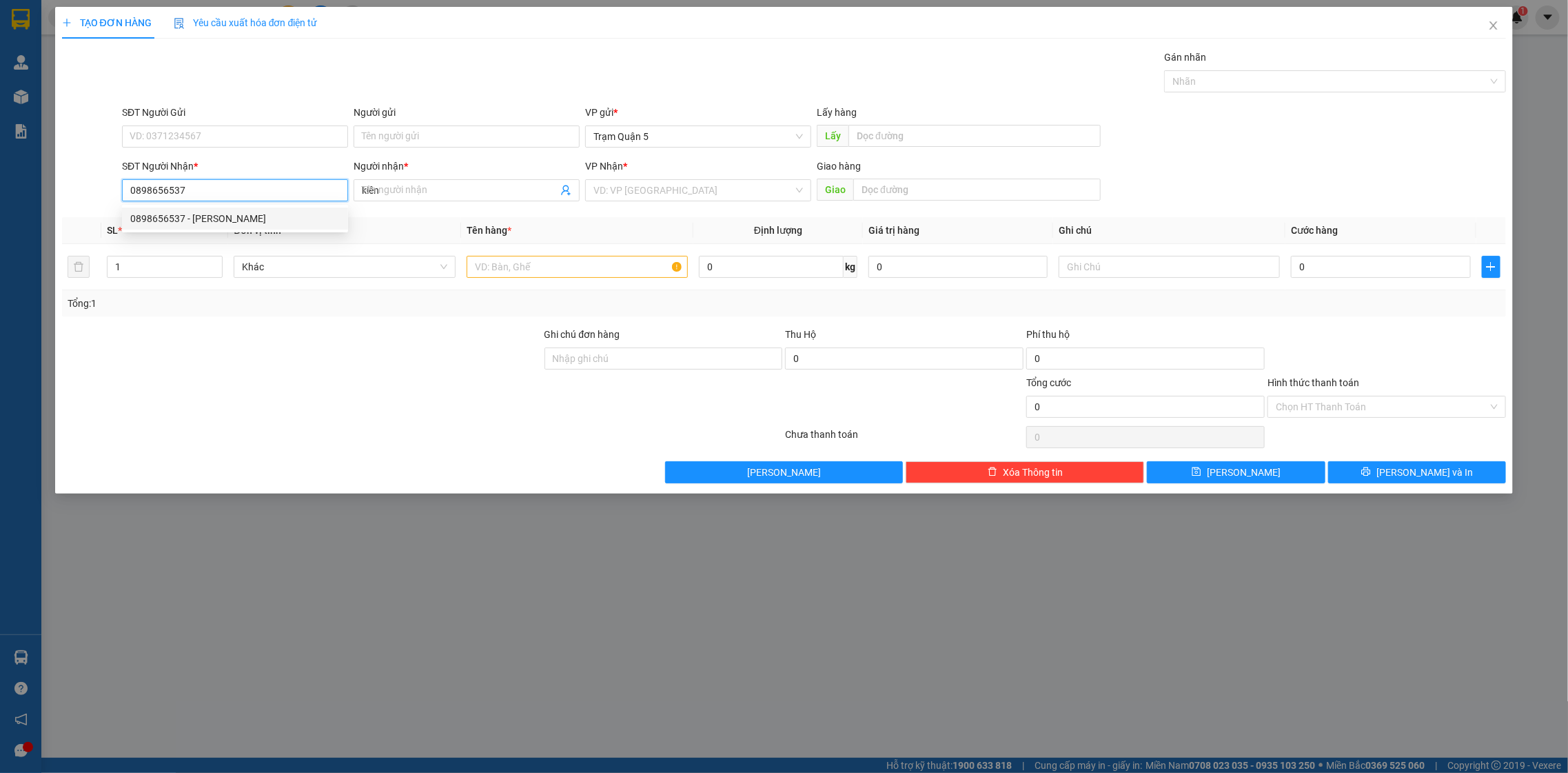
type input "50.000"
type input "0898656537"
click at [1332, 267] on input "50.000" at bounding box center [1380, 267] width 179 height 22
type input "0"
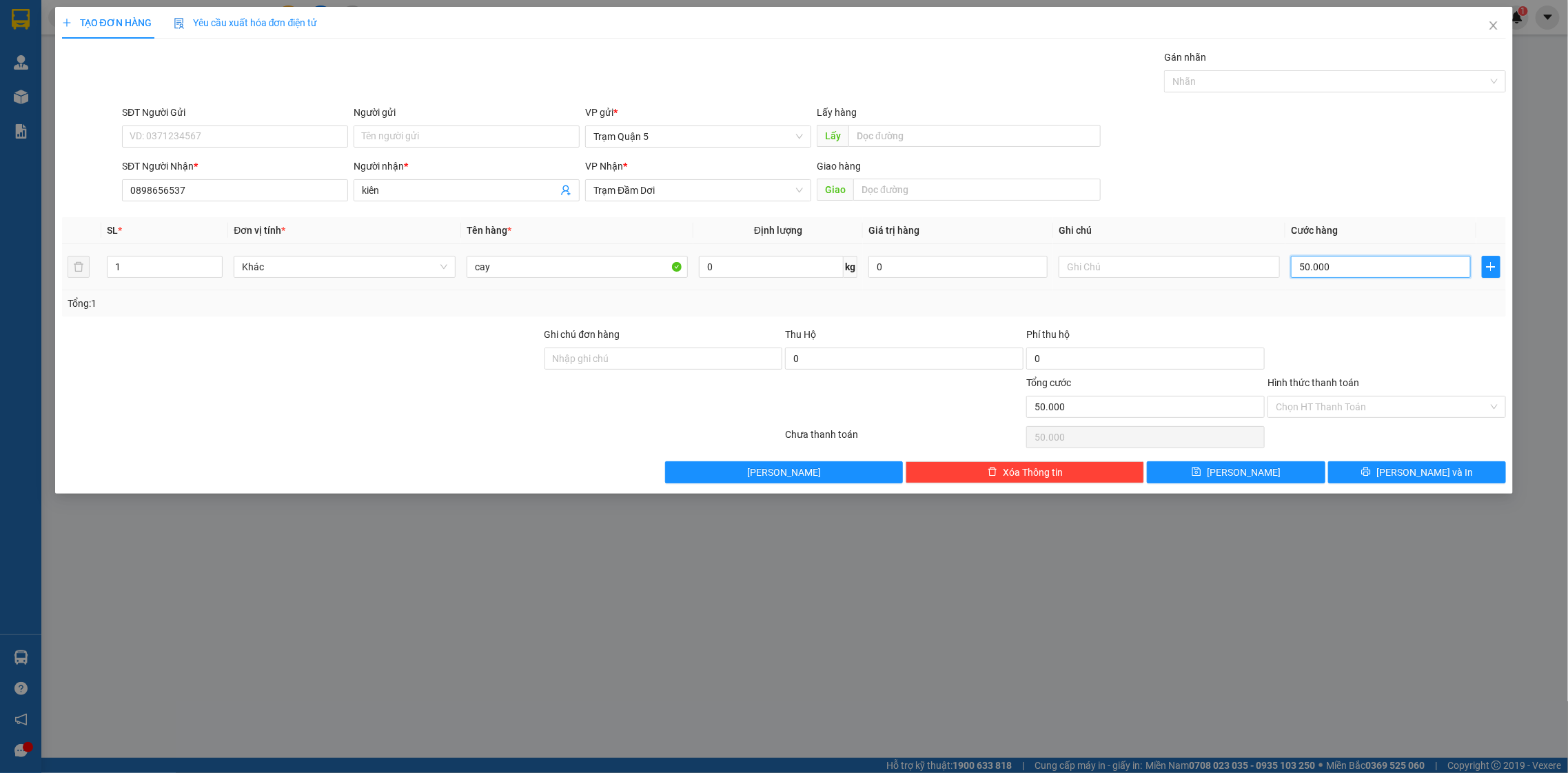
type input "0"
type input "7"
type input "07"
type input "70"
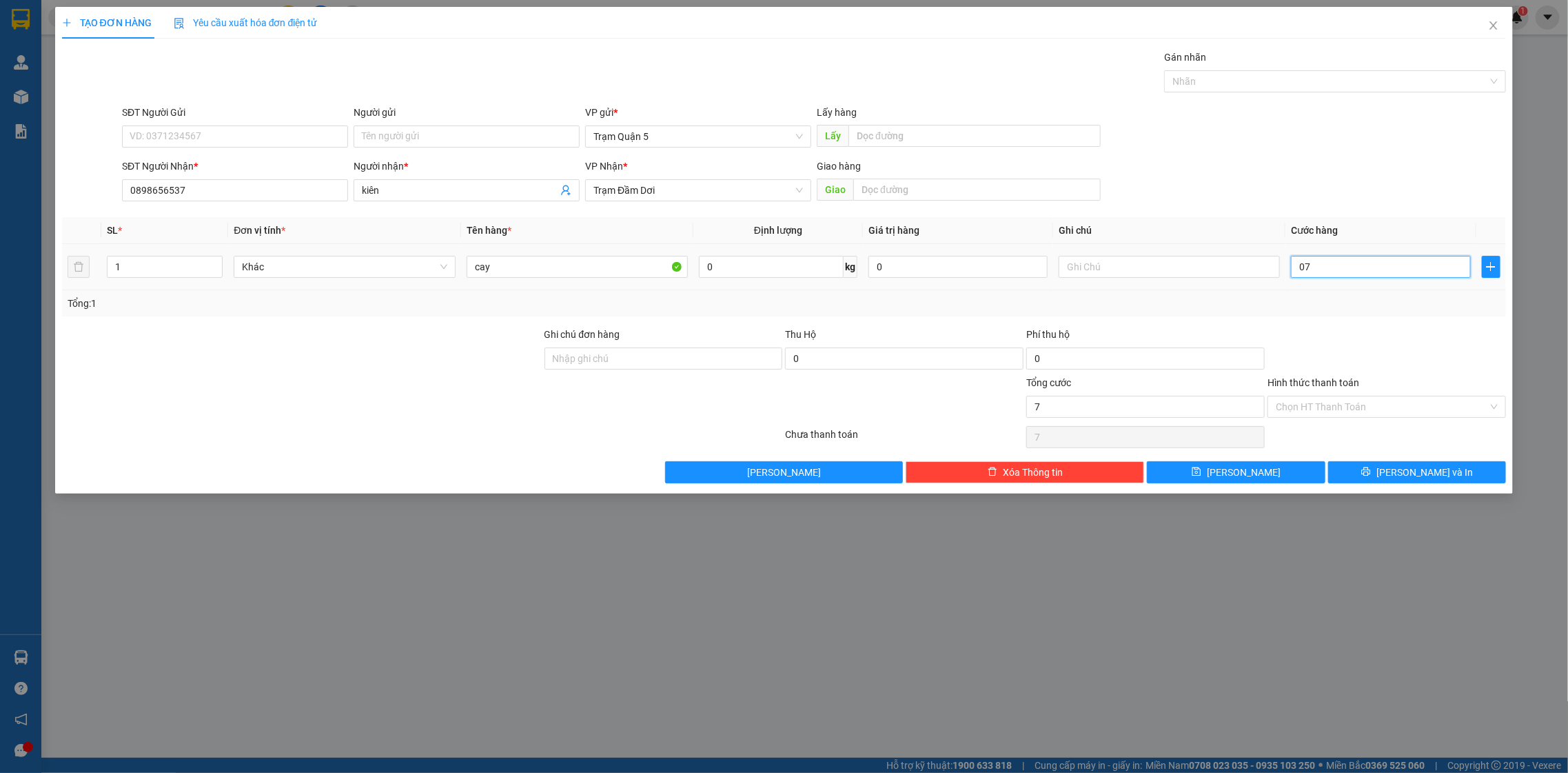
type input "70"
type input "070"
type input "70.000"
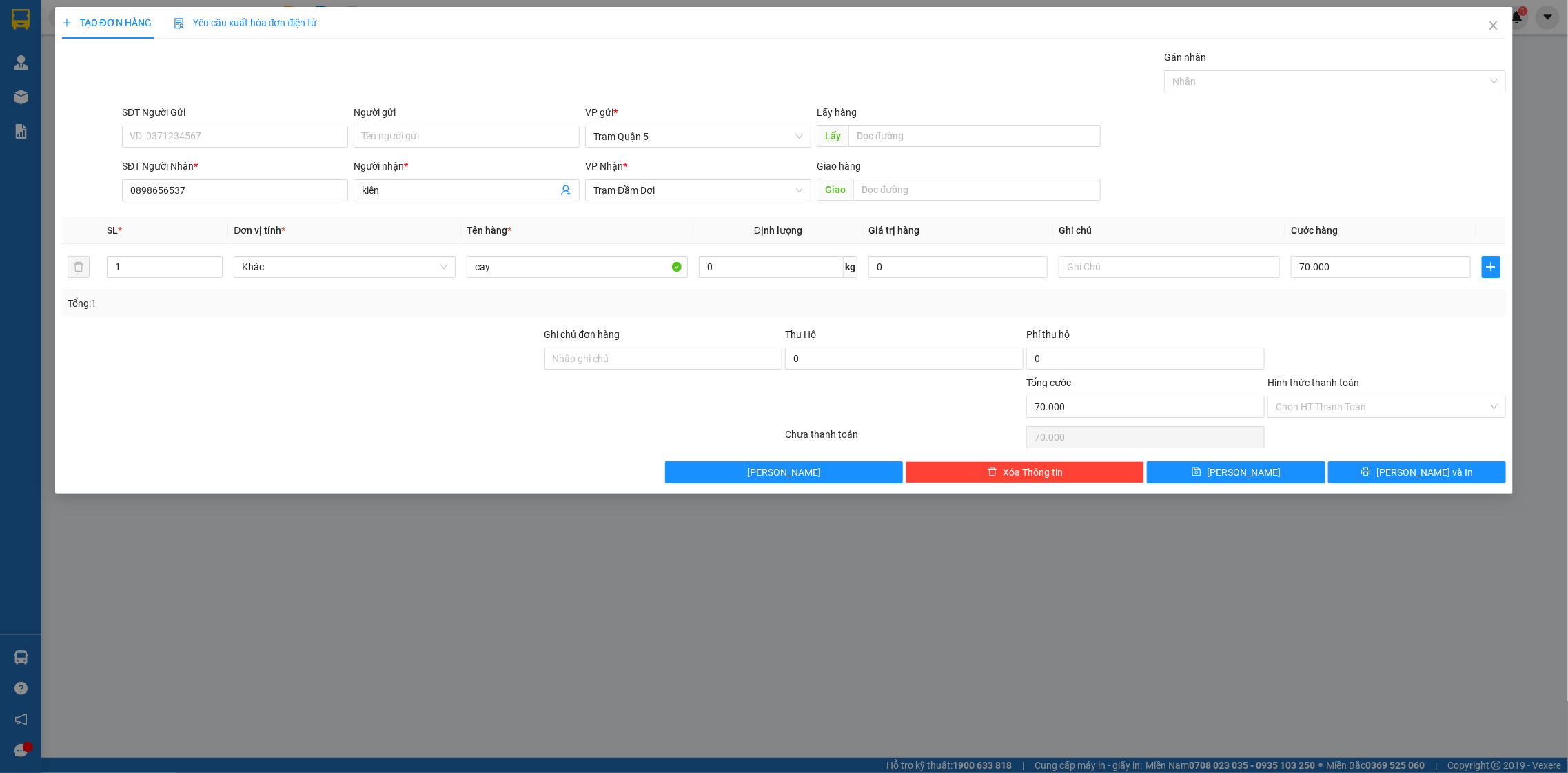
drag, startPoint x: 1365, startPoint y: 294, endPoint x: 1358, endPoint y: 305, distance: 13.0
click at [1358, 303] on div "Tổng: 1" at bounding box center [784, 304] width 1445 height 26
click at [1413, 461] on div "Transit Pickup Surcharge Ids Transit Deliver Surcharge Ids Transit Deliver Surc…" at bounding box center [784, 266] width 1445 height 434
click at [1423, 473] on span "[PERSON_NAME] và In" at bounding box center [1425, 473] width 97 height 15
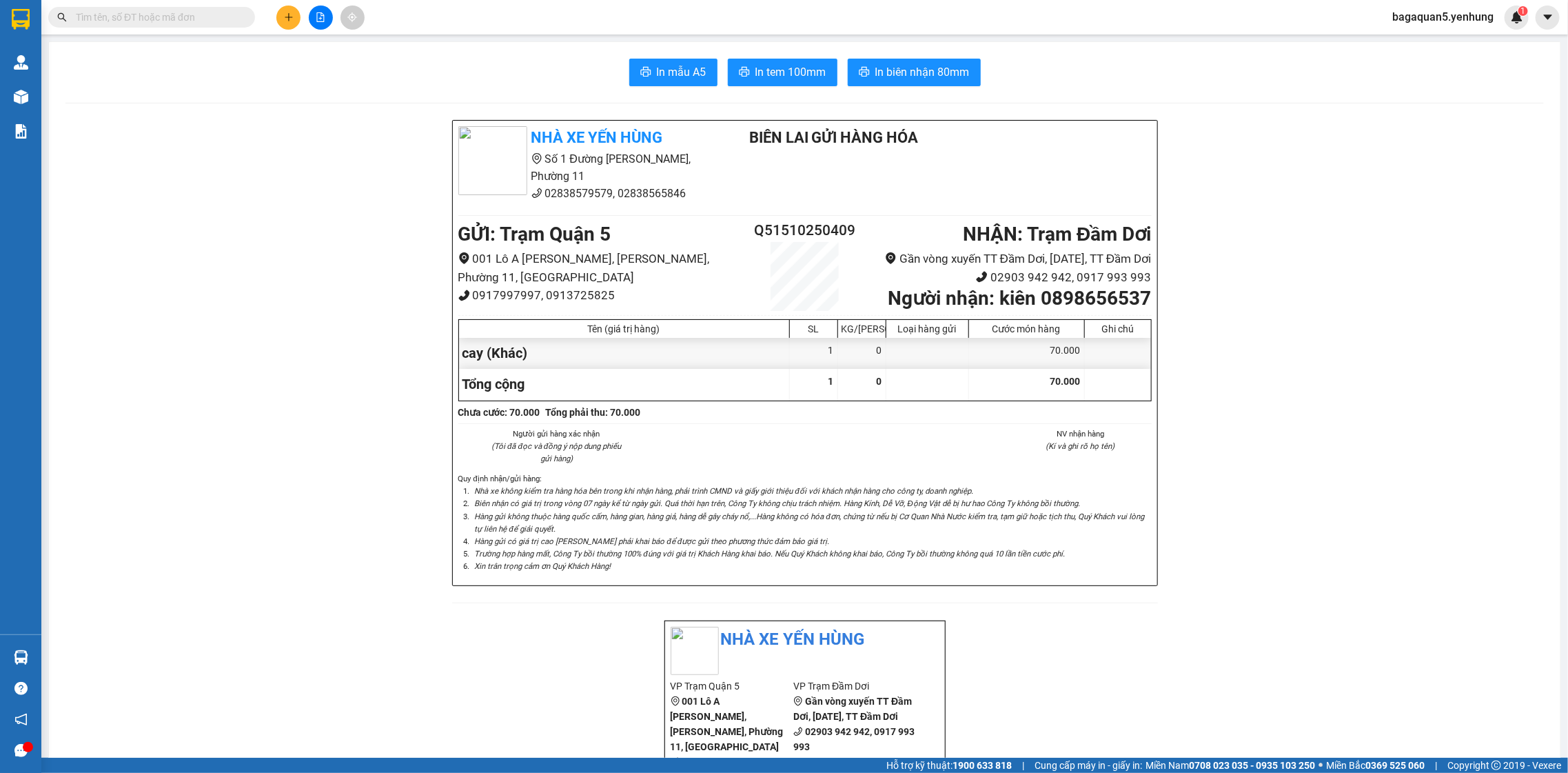
drag, startPoint x: 745, startPoint y: 37, endPoint x: 770, endPoint y: 72, distance: 43.0
click at [759, 58] on body "Kết quả tìm kiếm ( 0 ) Bộ lọc No Data bagaquan5.yenhung 1 Quản Lý Quản lý khách…" at bounding box center [784, 386] width 1568 height 773
click at [770, 74] on span "In tem 100mm" at bounding box center [791, 72] width 71 height 17
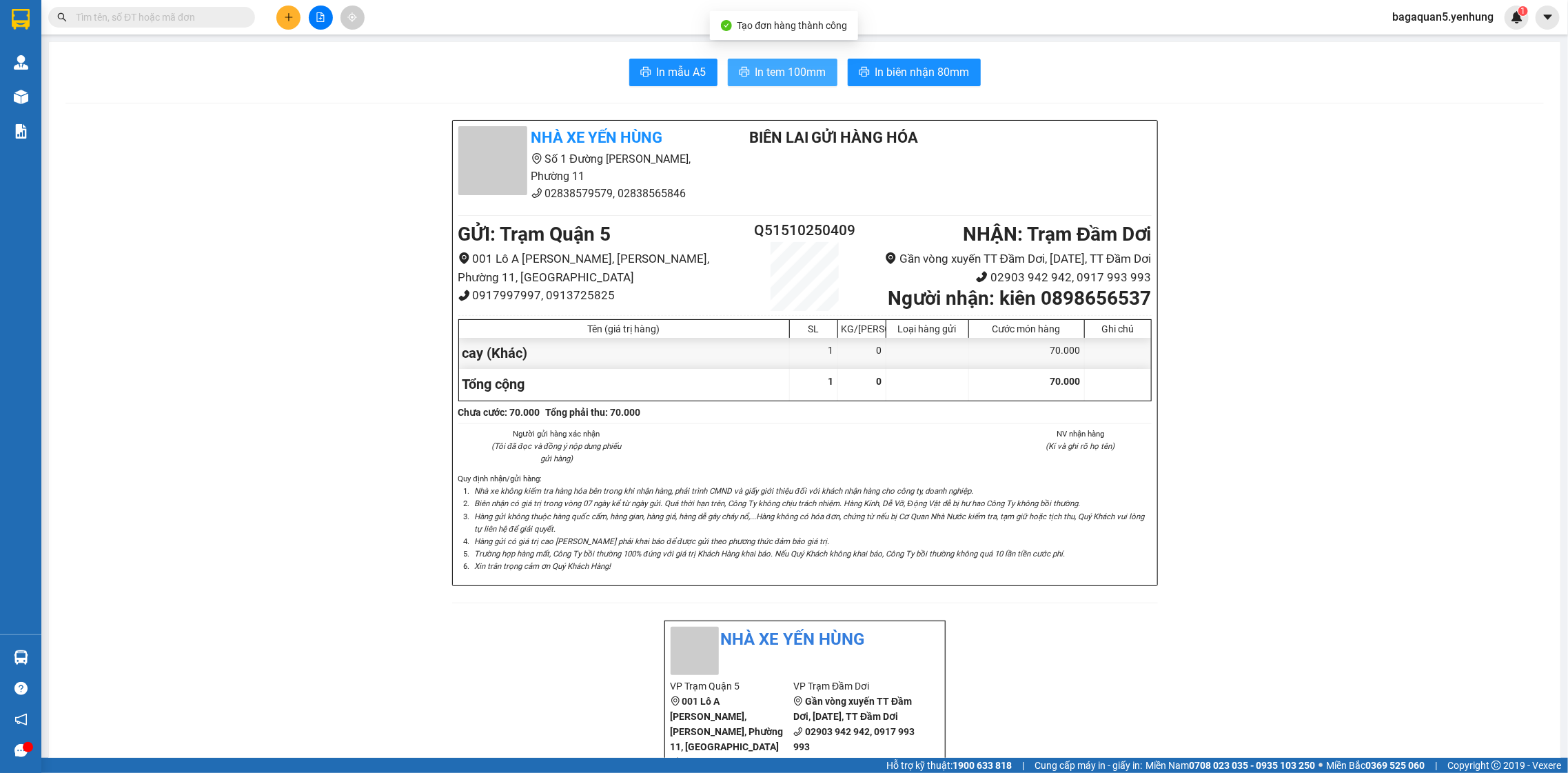
drag, startPoint x: 770, startPoint y: 74, endPoint x: 759, endPoint y: 70, distance: 11.7
click at [766, 74] on span "In tem 100mm" at bounding box center [791, 72] width 71 height 17
click at [782, 75] on span "In tem 100mm" at bounding box center [791, 72] width 71 height 17
click at [295, 22] on button at bounding box center [288, 17] width 24 height 24
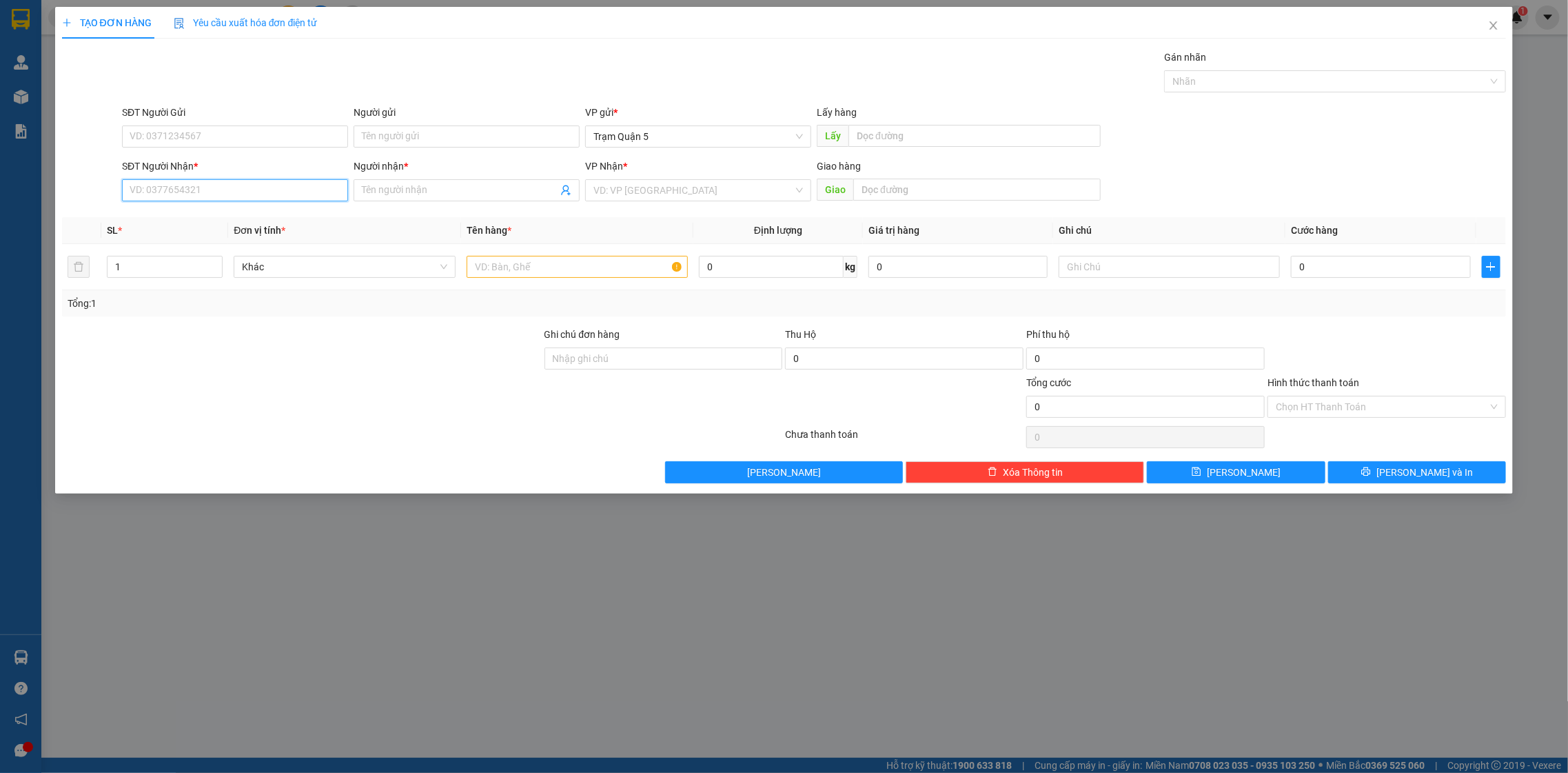
click at [127, 194] on input "SĐT Người Nhận *" at bounding box center [235, 190] width 226 height 22
click at [270, 220] on div "08327800022 - QUOC BAO" at bounding box center [235, 219] width 210 height 15
type input "08327800022"
type input "QUOC BAO"
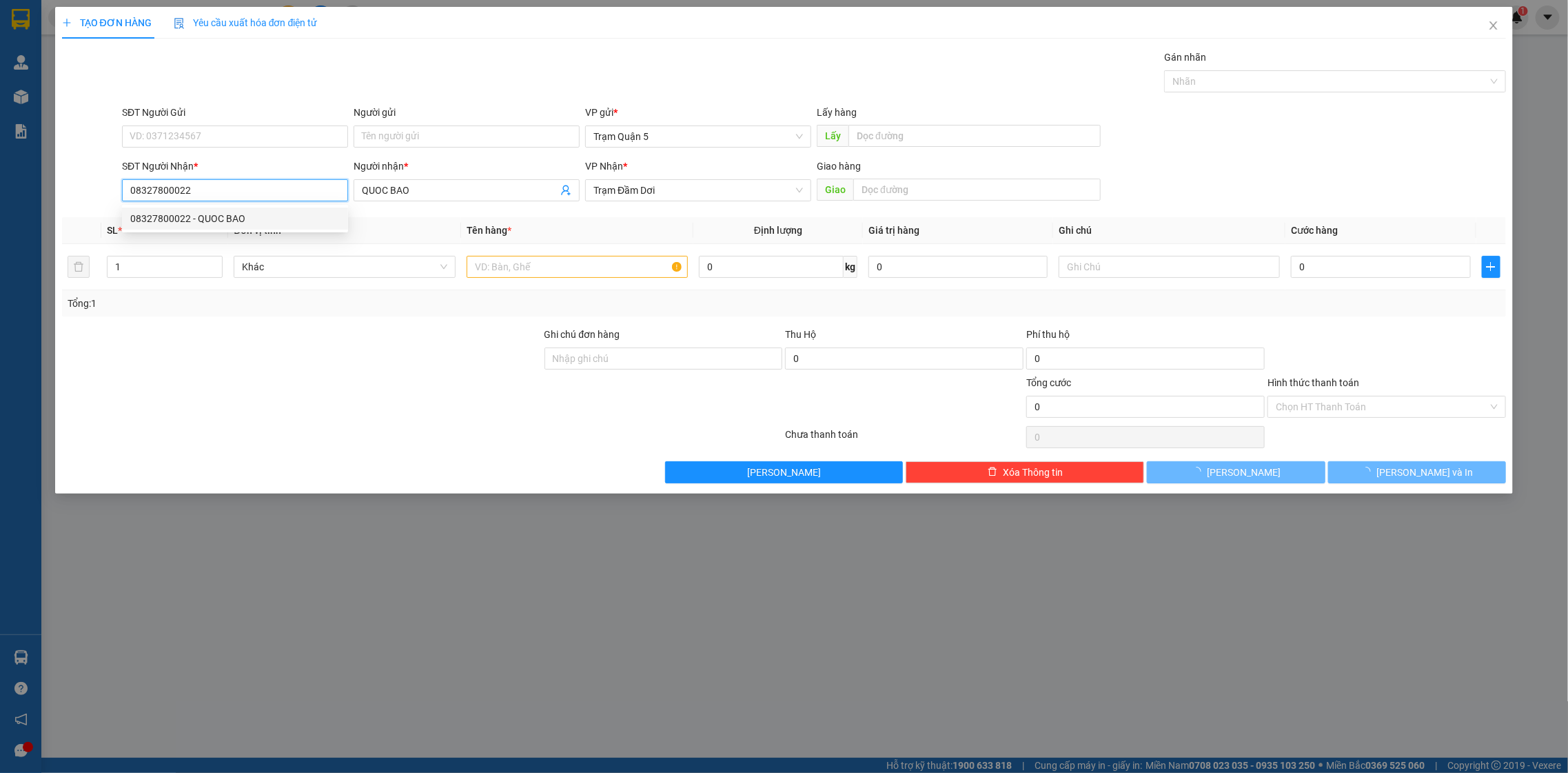
type input "30.000"
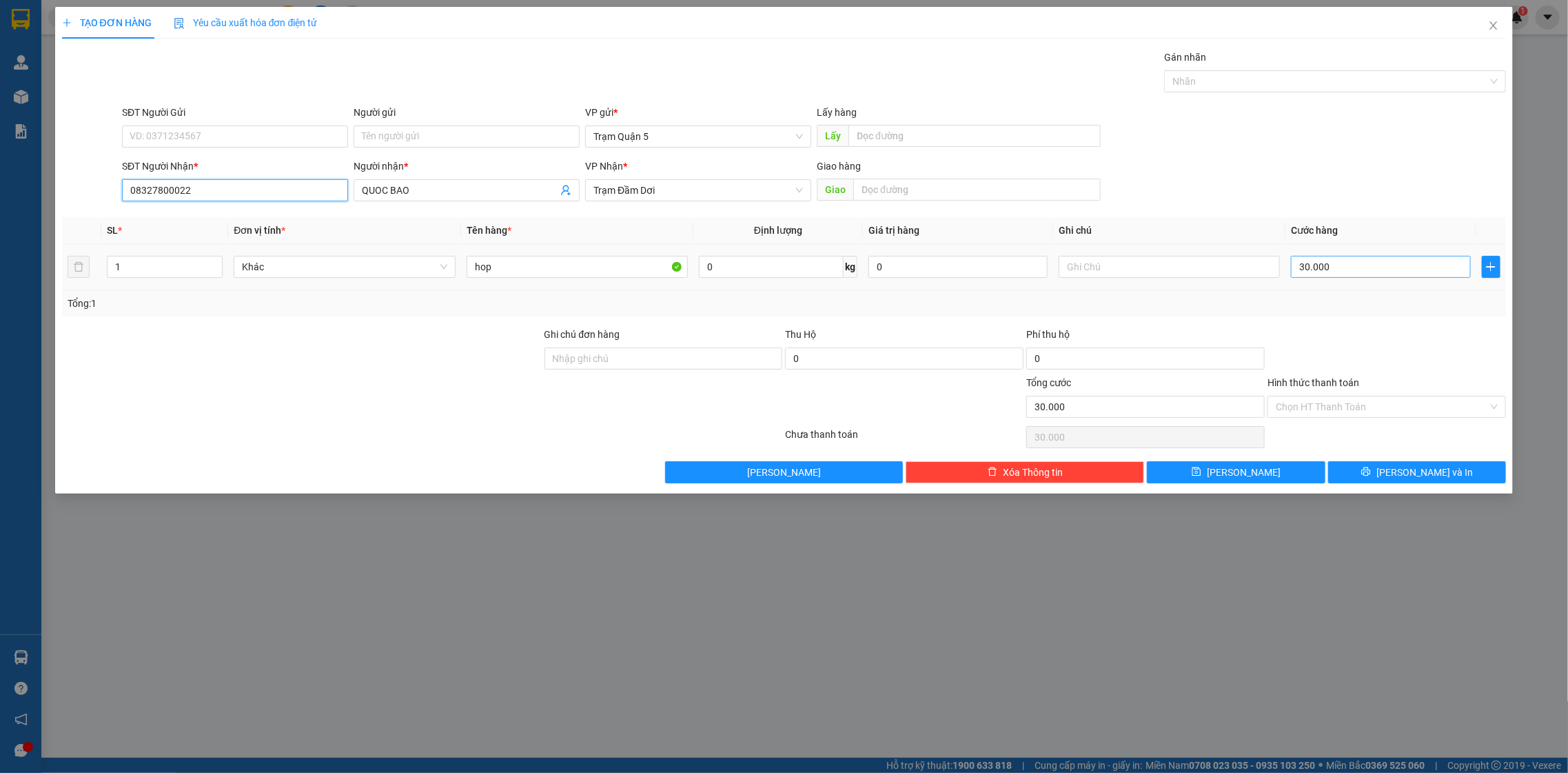
type input "08327800022"
click at [1405, 275] on input "30.000" at bounding box center [1380, 267] width 179 height 22
type input "0"
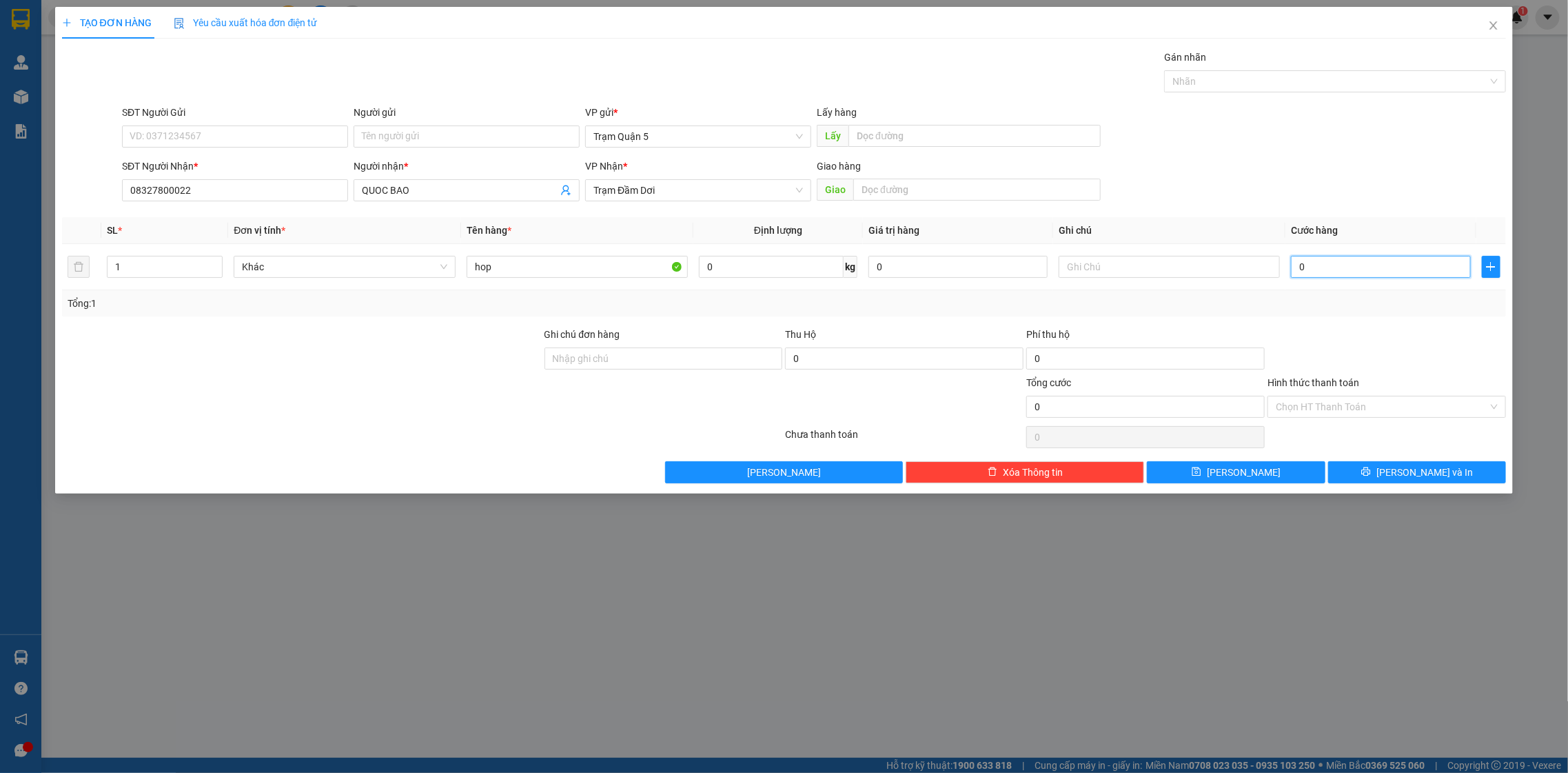
type input "1"
type input "01"
type input "1.000"
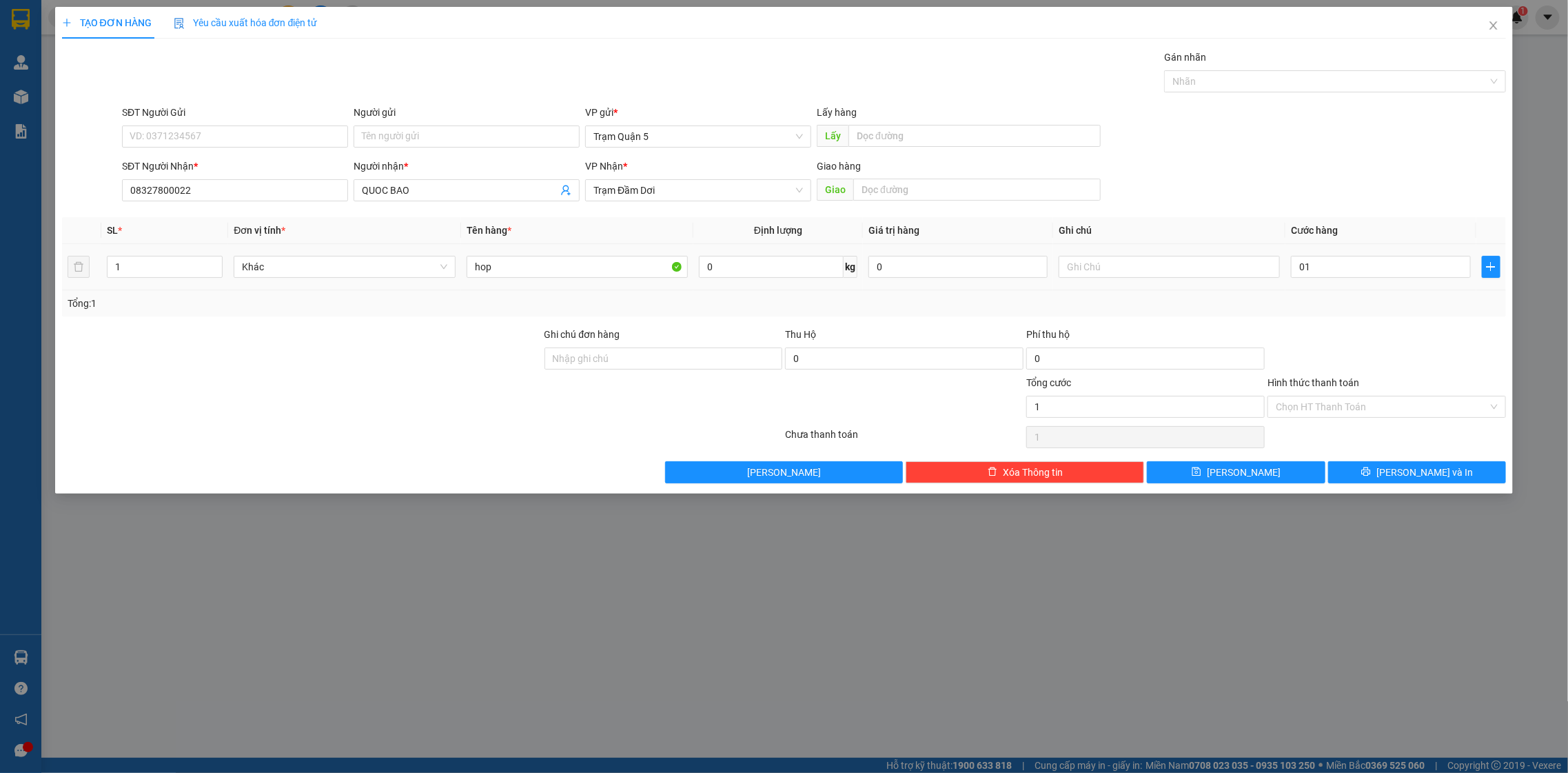
type input "1.000"
drag, startPoint x: 1128, startPoint y: 294, endPoint x: 1128, endPoint y: 280, distance: 14.0
click at [1128, 288] on div "SL * Đơn vị tính * Tên hàng * Định lượng Giá trị hàng Ghi chú Cước hàng 1 Khác …" at bounding box center [784, 267] width 1445 height 99
drag, startPoint x: 1122, startPoint y: 252, endPoint x: 1117, endPoint y: 261, distance: 10.3
click at [1119, 259] on td at bounding box center [1170, 267] width 233 height 46
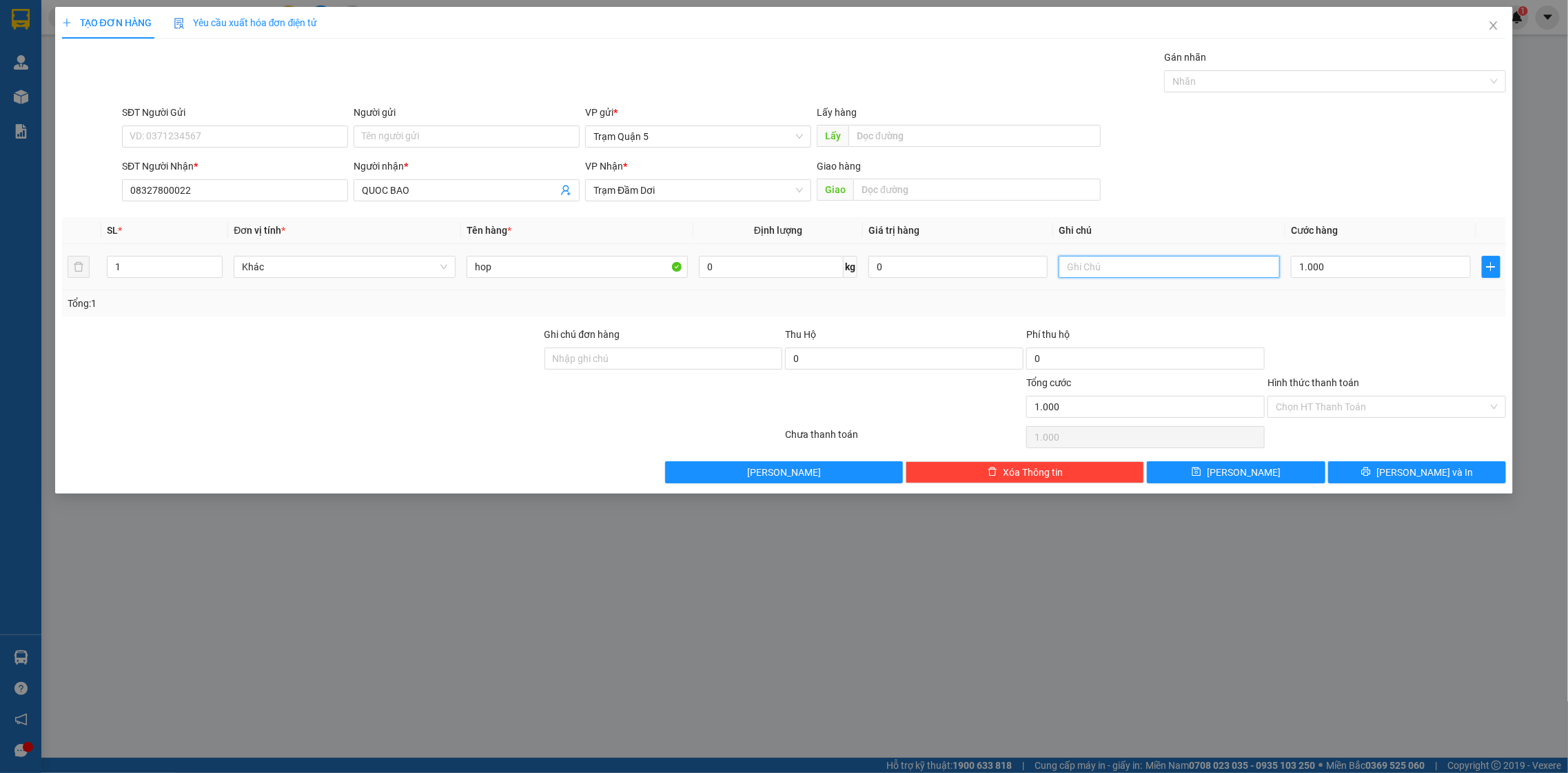
click at [1122, 274] on input "text" at bounding box center [1170, 267] width 222 height 22
type input "ck 30"
click at [1389, 314] on div "Tổng: 1" at bounding box center [784, 304] width 1445 height 26
drag, startPoint x: 1377, startPoint y: 471, endPoint x: 1374, endPoint y: 497, distance: 26.2
click at [1376, 471] on button "[PERSON_NAME] và In" at bounding box center [1417, 473] width 178 height 22
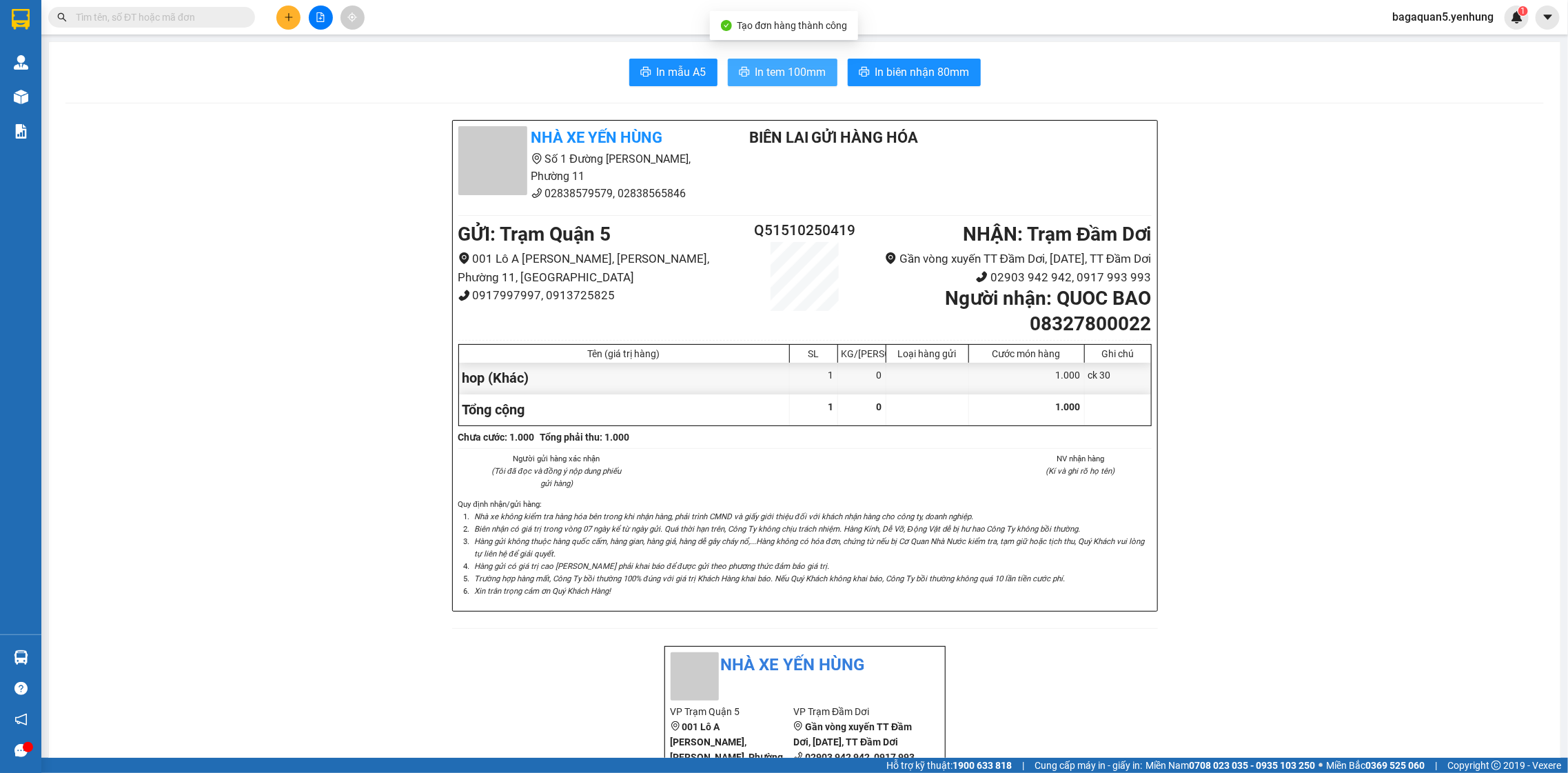
drag, startPoint x: 747, startPoint y: 63, endPoint x: 750, endPoint y: 70, distance: 7.6
click at [755, 75] on span "In tem 100mm" at bounding box center [791, 72] width 71 height 17
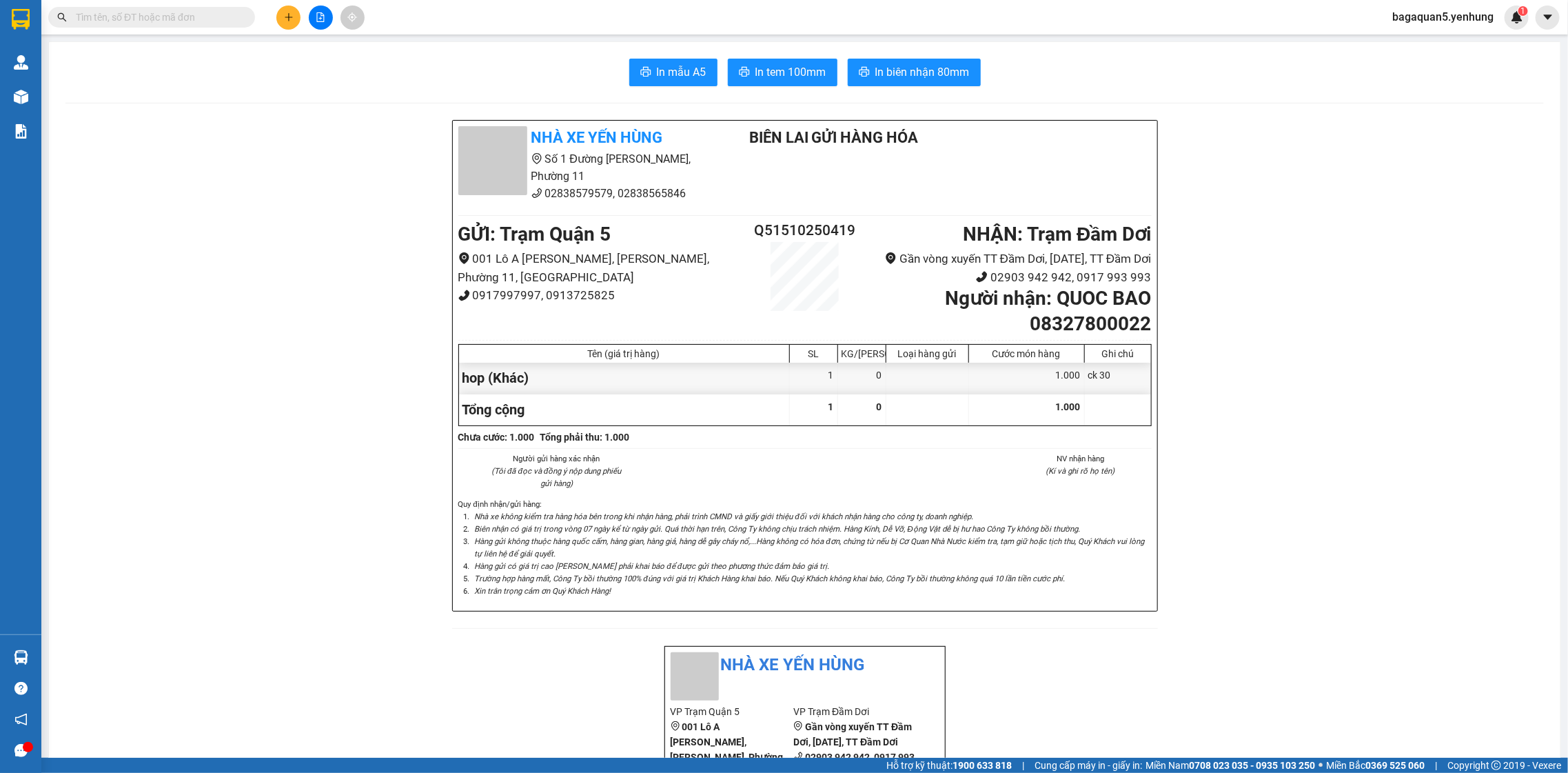
drag, startPoint x: 273, startPoint y: 20, endPoint x: 284, endPoint y: -31, distance: 52.2
click at [284, 0] on html "Kết quả tìm kiếm ( 0 ) Bộ lọc No Data bagaquan5.yenhung 1 Quản Lý Quản lý khách…" at bounding box center [784, 386] width 1568 height 773
click at [277, 13] on button at bounding box center [288, 17] width 24 height 24
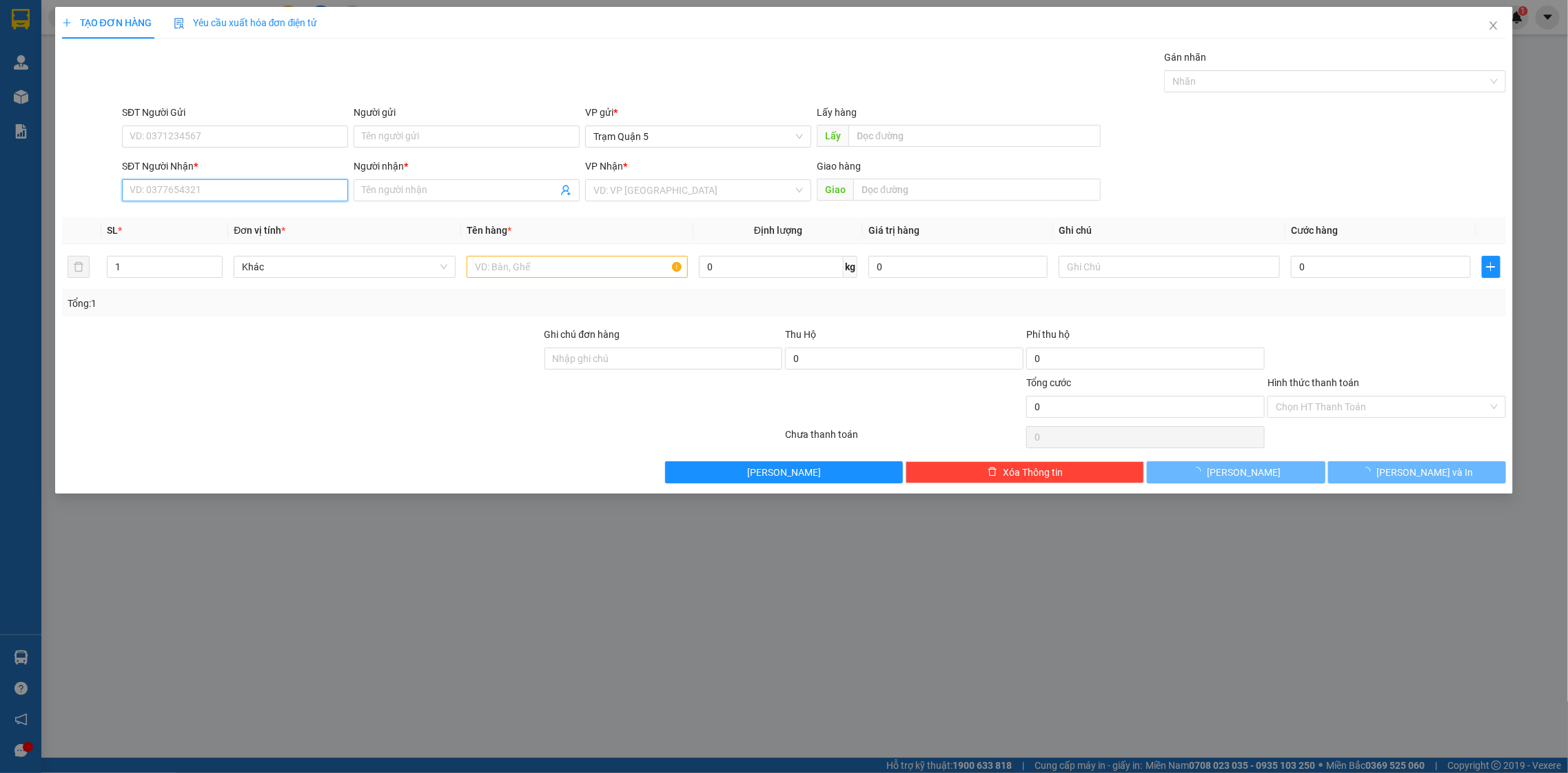
click at [278, 194] on input "SĐT Người Nhận *" at bounding box center [235, 190] width 226 height 22
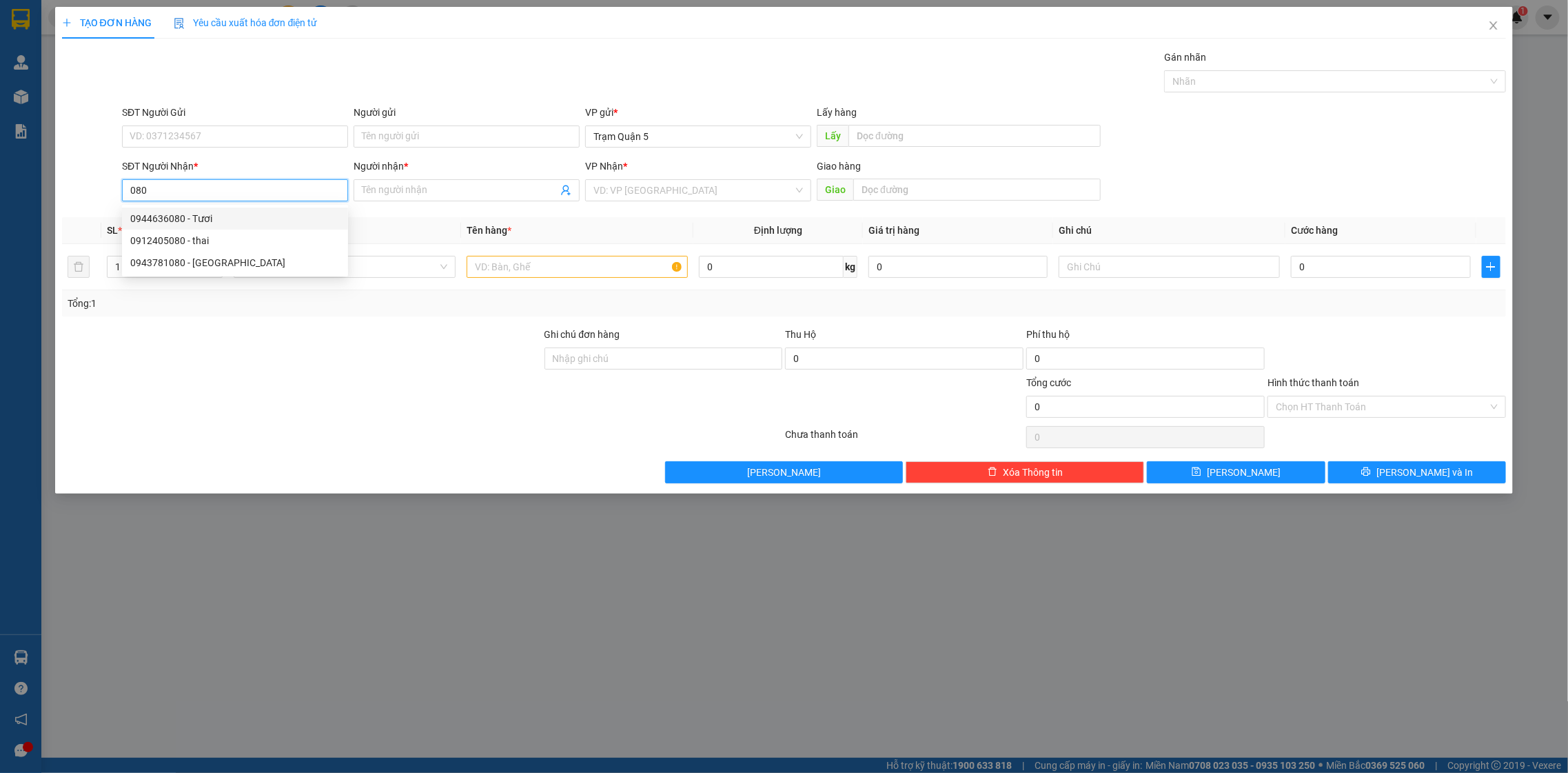
click at [166, 187] on input "080" at bounding box center [235, 190] width 226 height 22
type input "0"
click at [202, 191] on input "0915606080" at bounding box center [235, 190] width 226 height 22
click at [145, 199] on input "0915606080" at bounding box center [235, 190] width 226 height 22
type input "0975606080"
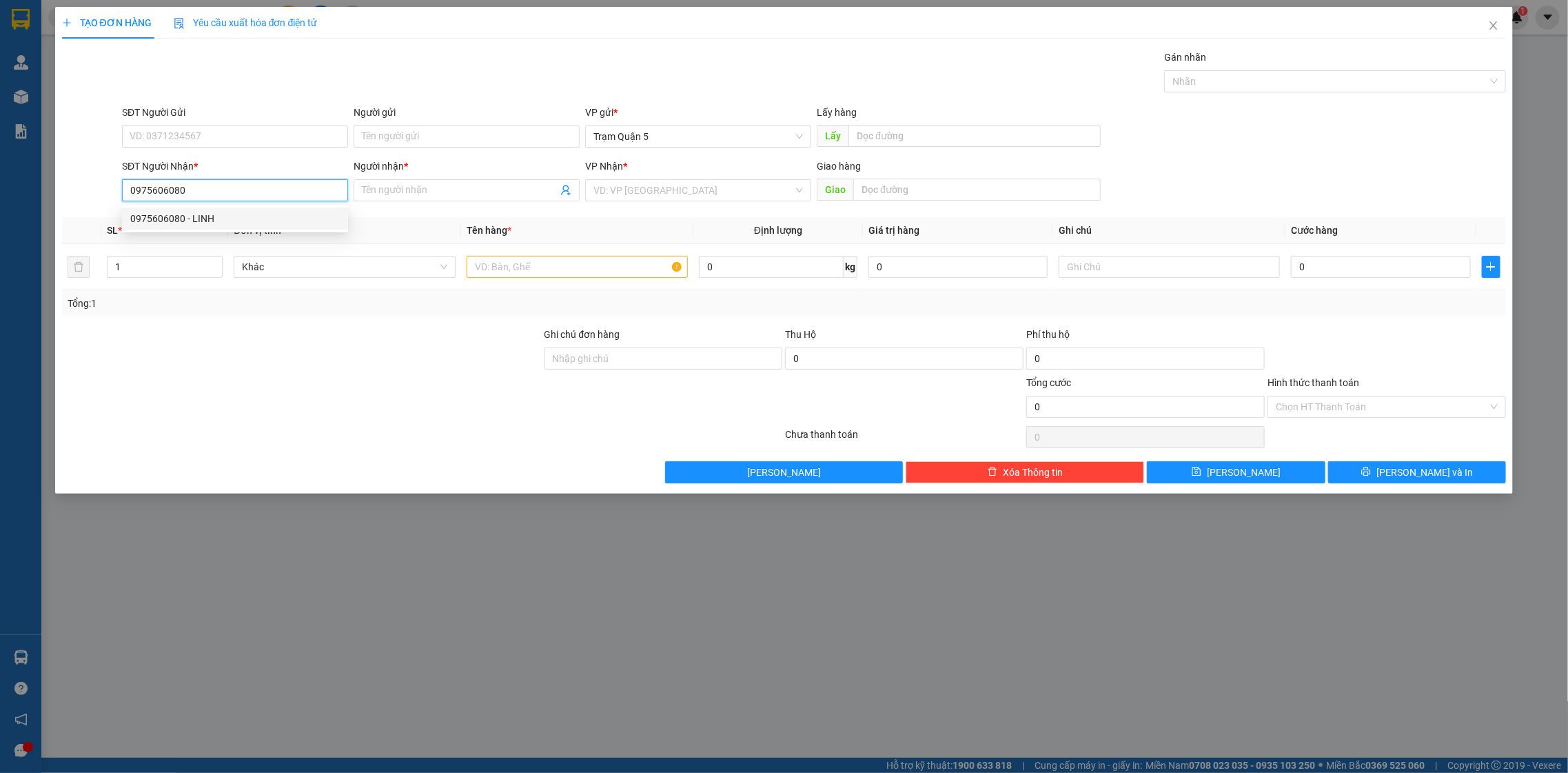
click at [223, 222] on div "0975606080 - LINH" at bounding box center [235, 219] width 210 height 15
type input "LINH"
type input "70.000"
type input "0975606080"
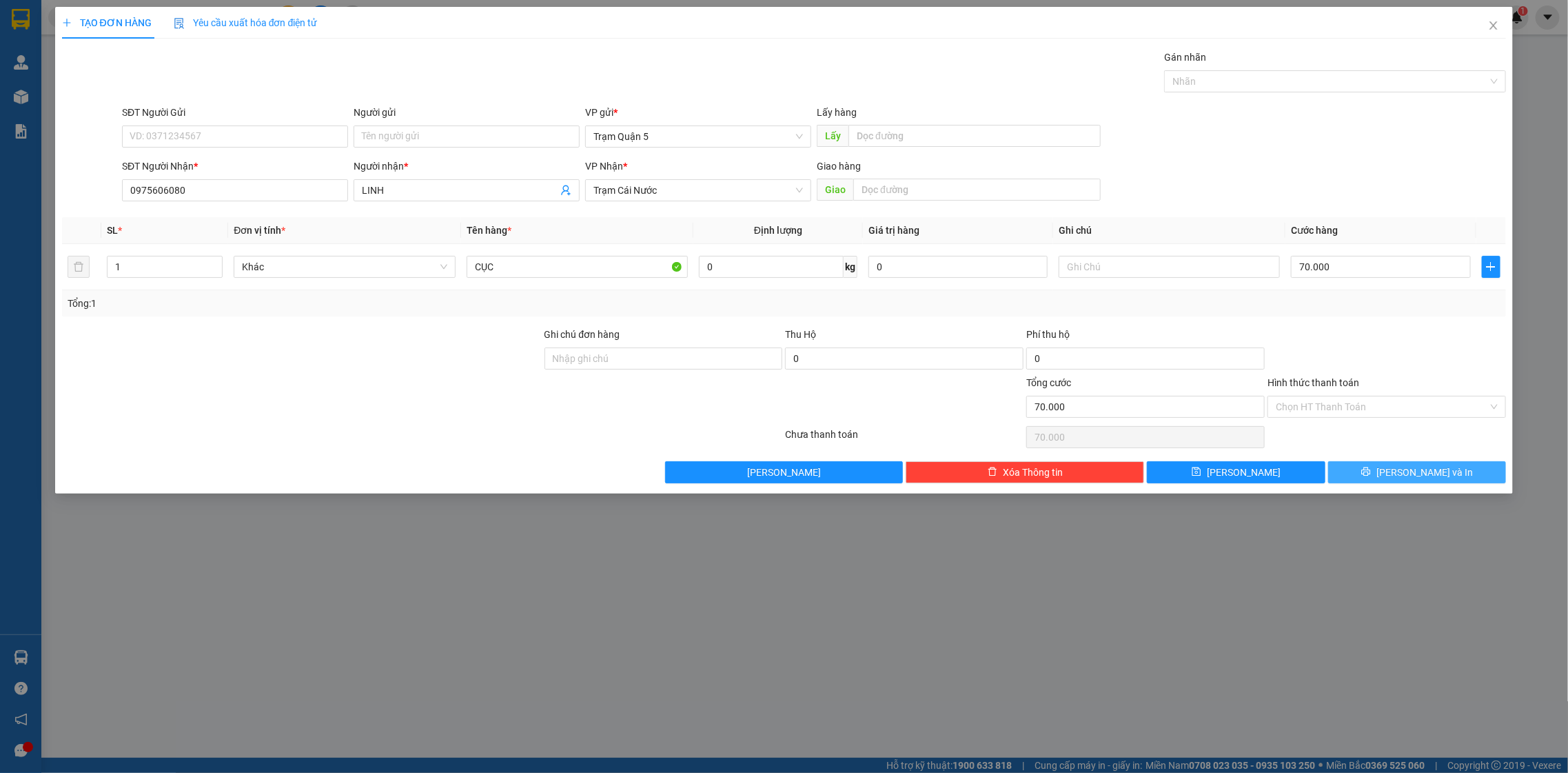
drag, startPoint x: 1413, startPoint y: 477, endPoint x: 1405, endPoint y: 468, distance: 12.0
click at [1411, 475] on span "[PERSON_NAME] và In" at bounding box center [1425, 473] width 97 height 15
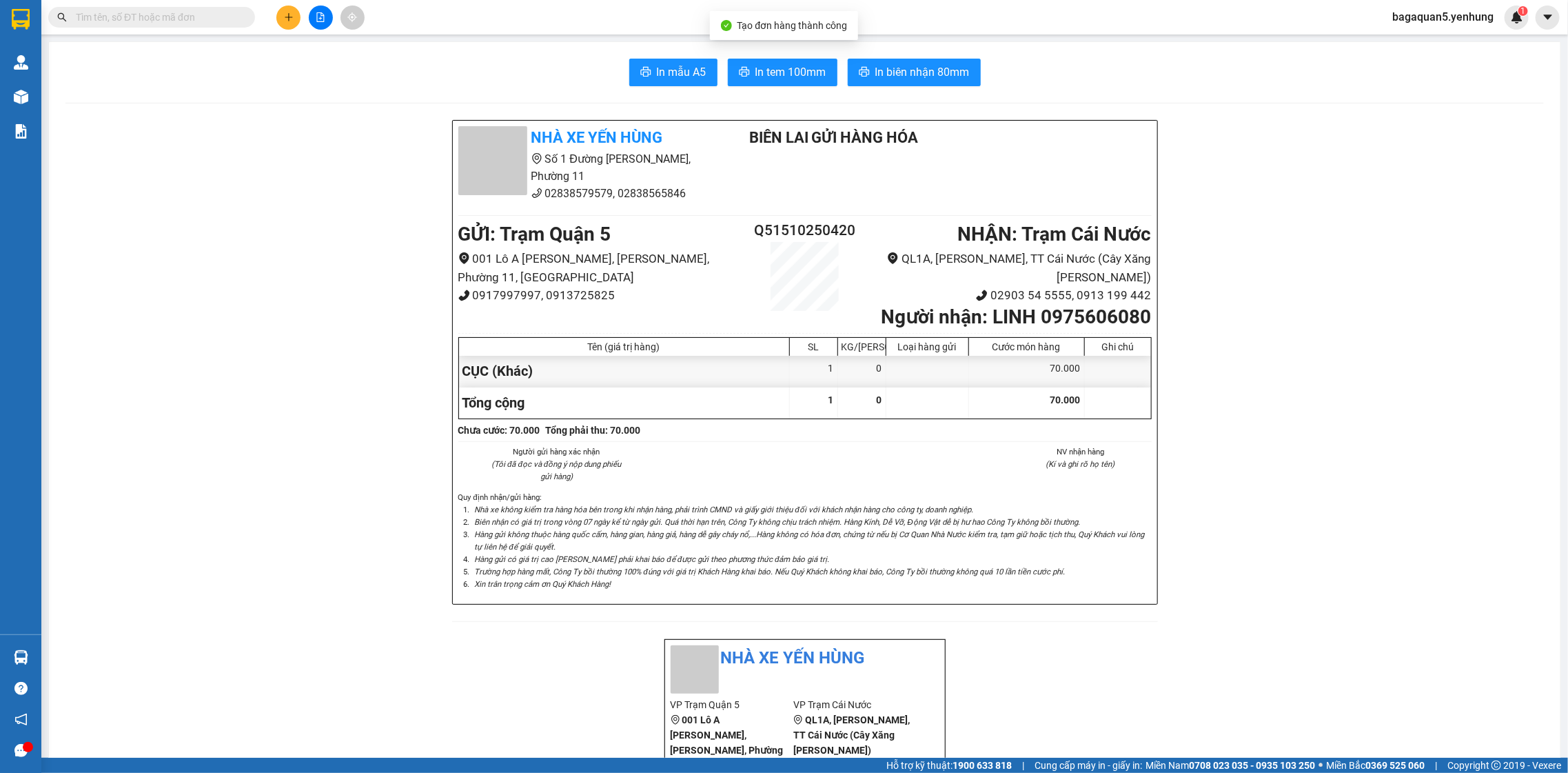
click at [748, 70] on button "In tem 100mm" at bounding box center [782, 72] width 109 height 28
click at [297, 13] on div at bounding box center [320, 17] width 103 height 24
click at [295, 13] on button at bounding box center [288, 17] width 24 height 24
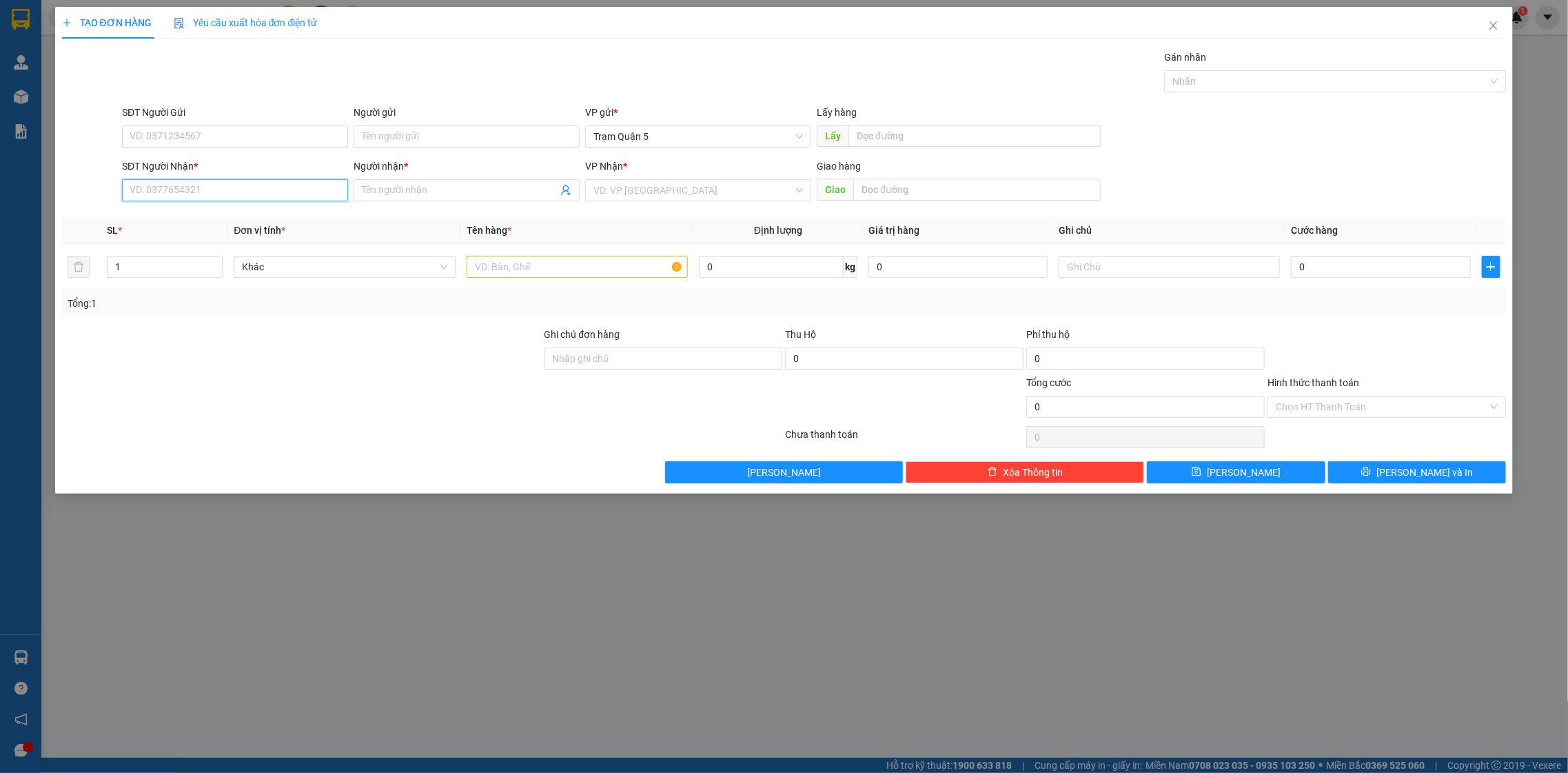
click at [234, 187] on input "SĐT Người Nhận *" at bounding box center [235, 190] width 226 height 22
drag, startPoint x: 228, startPoint y: 213, endPoint x: 270, endPoint y: 217, distance: 42.2
click at [231, 213] on div "0933777716 - HẰNG" at bounding box center [235, 219] width 210 height 15
type input "0933777716"
type input "HẰNG"
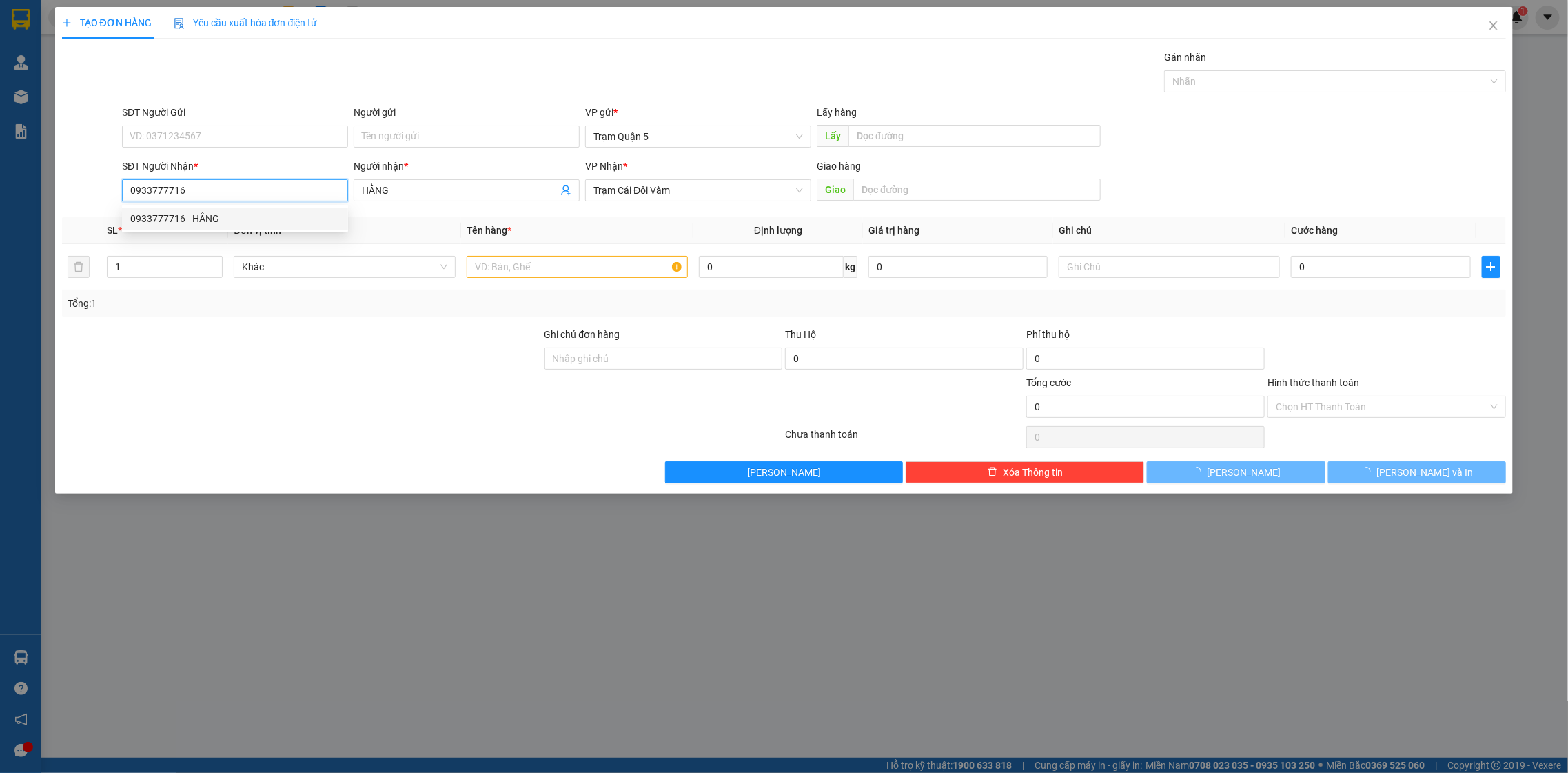
type input "80.000"
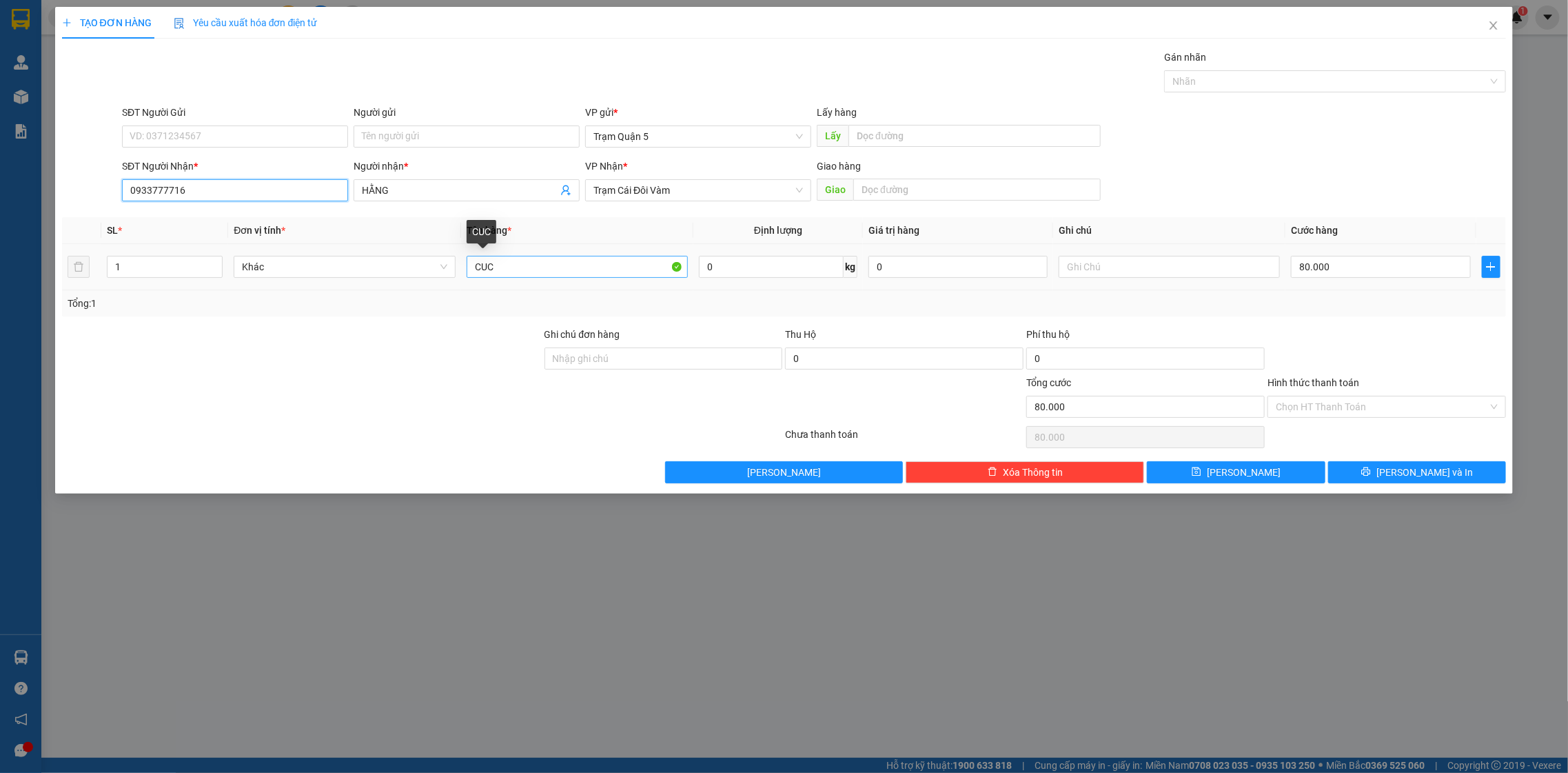
type input "0933777716"
type input "C"
click at [511, 263] on input "text" at bounding box center [577, 267] width 222 height 22
type input "h"
type input "0"
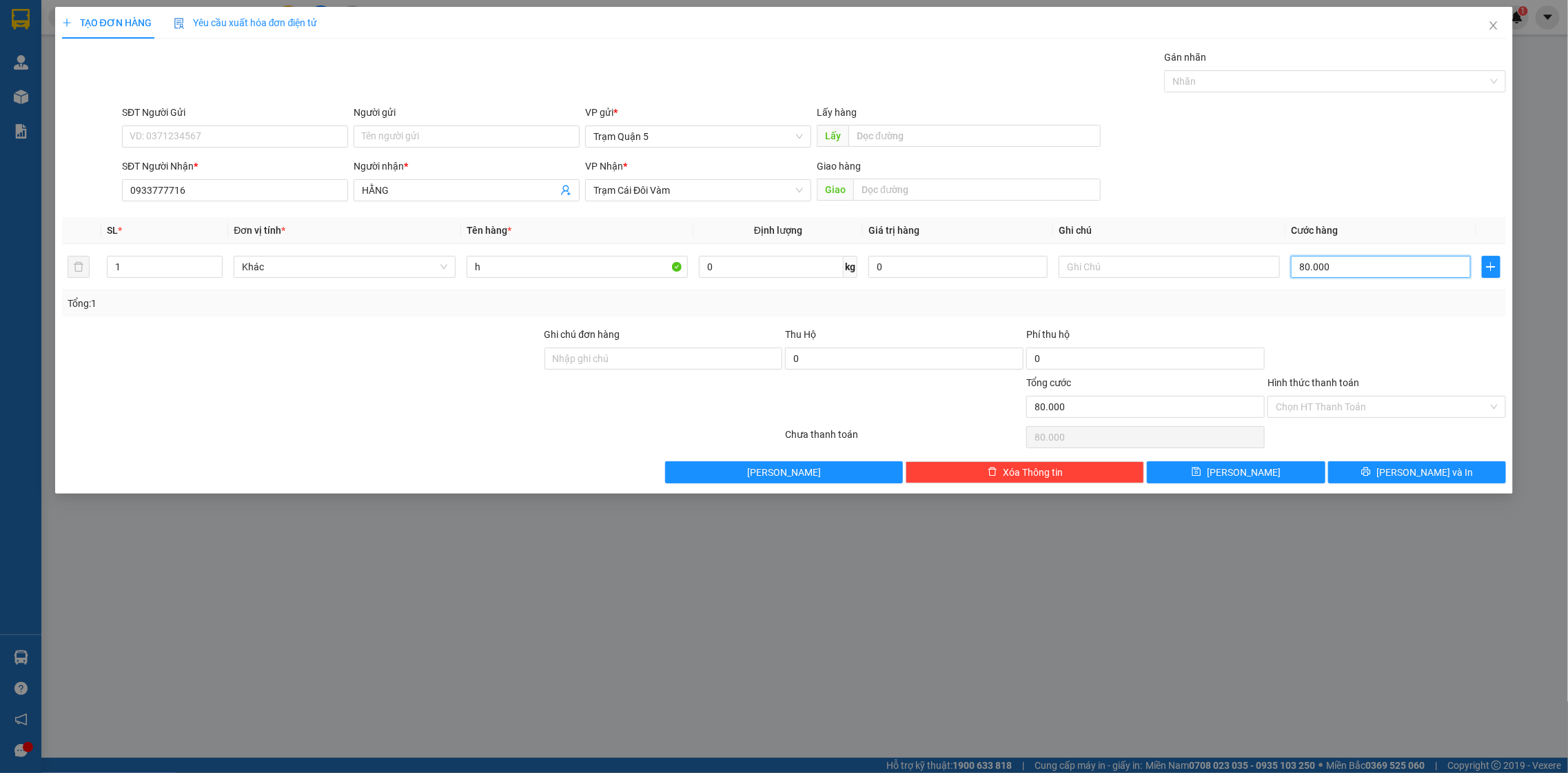
type input "0"
click at [1326, 302] on div "Tổng: 1" at bounding box center [784, 303] width 1434 height 15
click at [1363, 464] on button "[PERSON_NAME] và In" at bounding box center [1417, 473] width 178 height 22
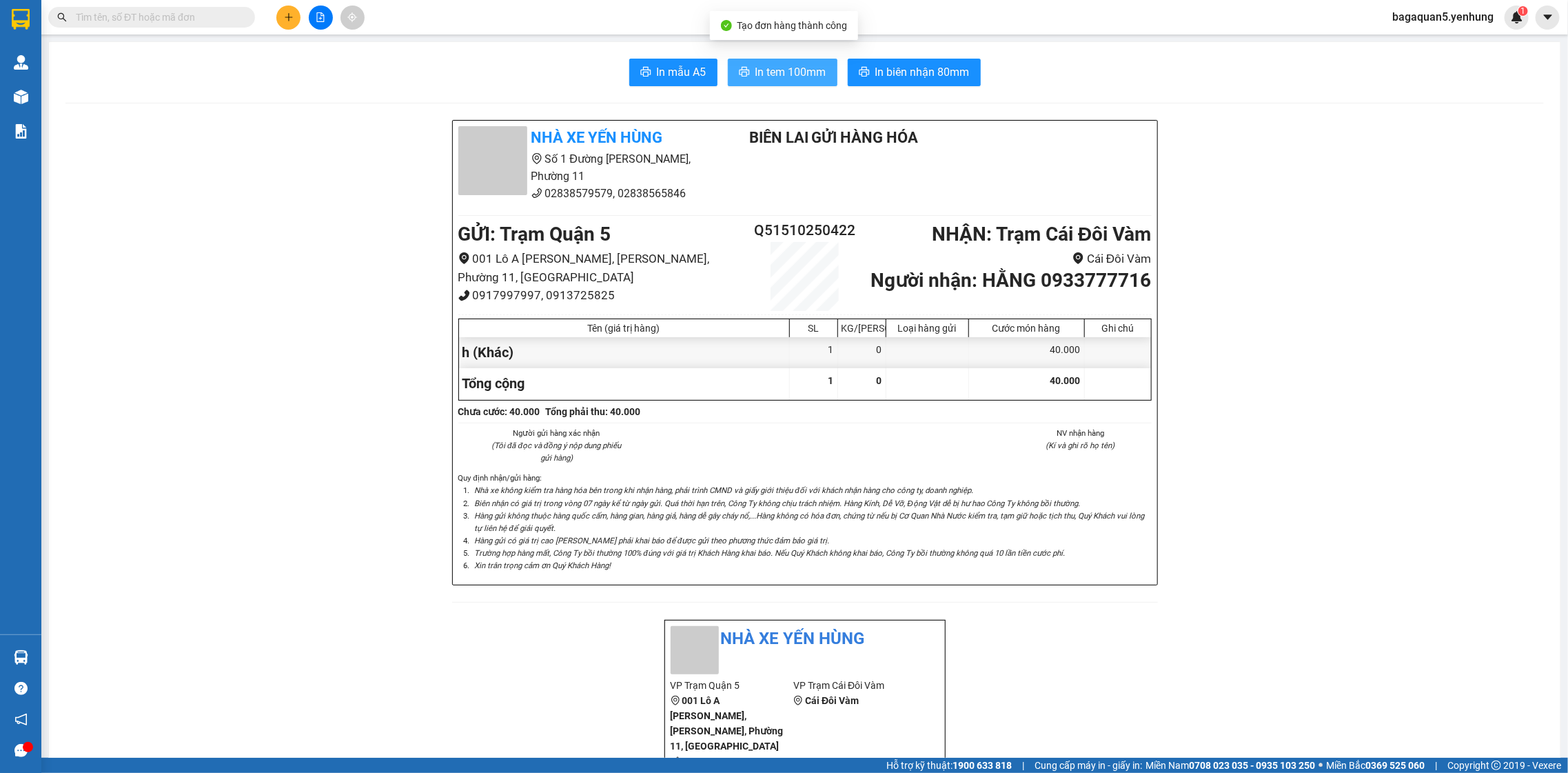
drag, startPoint x: 745, startPoint y: 80, endPoint x: 756, endPoint y: 79, distance: 11.0
click at [746, 77] on button "In tem 100mm" at bounding box center [782, 72] width 109 height 28
click at [749, 77] on button "In tem 100mm" at bounding box center [782, 72] width 109 height 28
click at [763, 70] on button "In tem 100mm" at bounding box center [782, 72] width 109 height 28
click at [285, 28] on button at bounding box center [288, 17] width 24 height 24
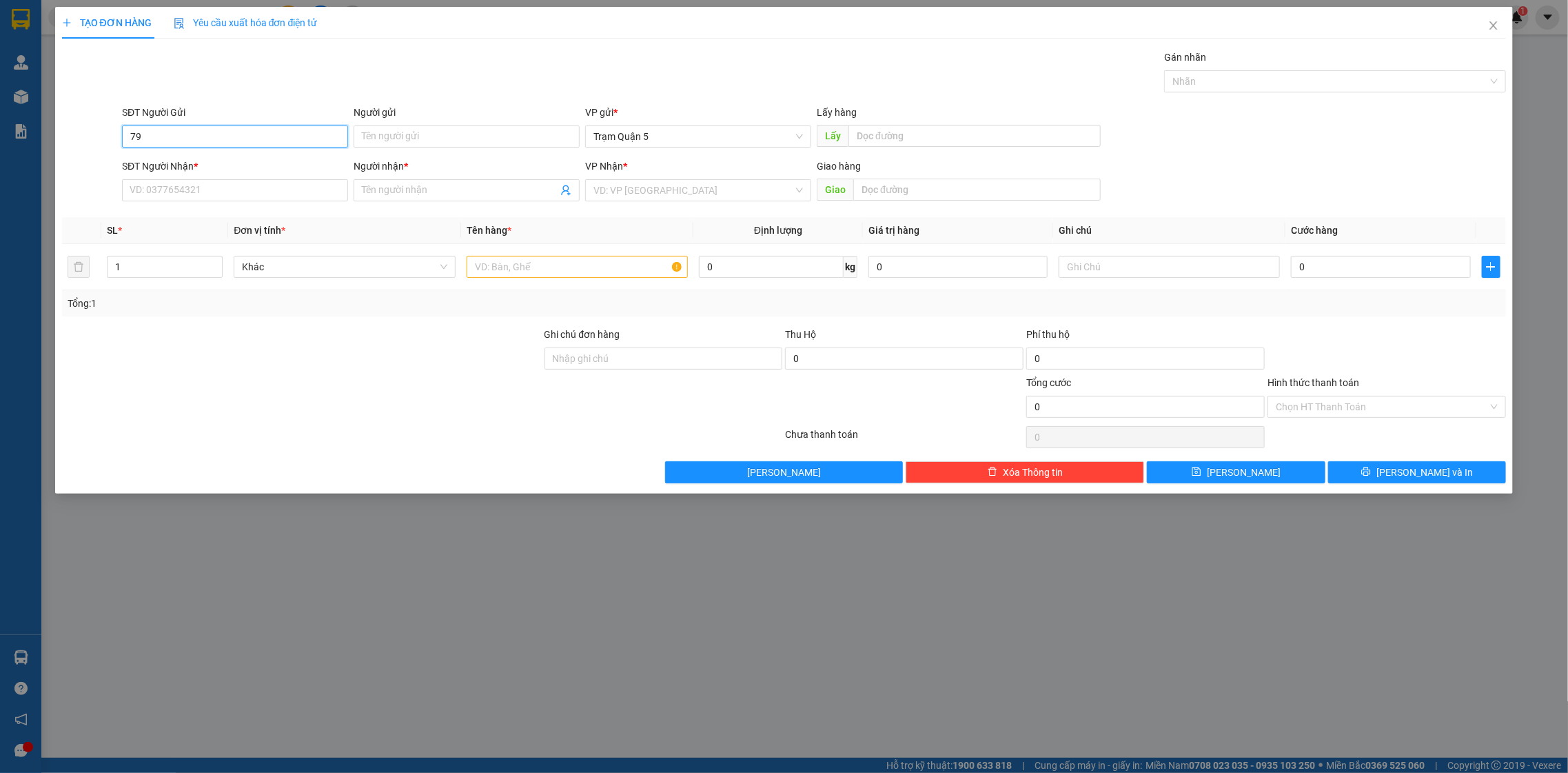
click at [288, 135] on input "79" at bounding box center [235, 137] width 226 height 22
type input "7"
drag, startPoint x: 256, startPoint y: 208, endPoint x: 255, endPoint y: 200, distance: 8.1
click at [256, 204] on div "Transit Pickup Surcharge Ids Transit Deliver Surcharge Ids Transit Deliver Surc…" at bounding box center [784, 266] width 1445 height 434
click at [254, 194] on input "SĐT Người Nhận *" at bounding box center [235, 190] width 226 height 22
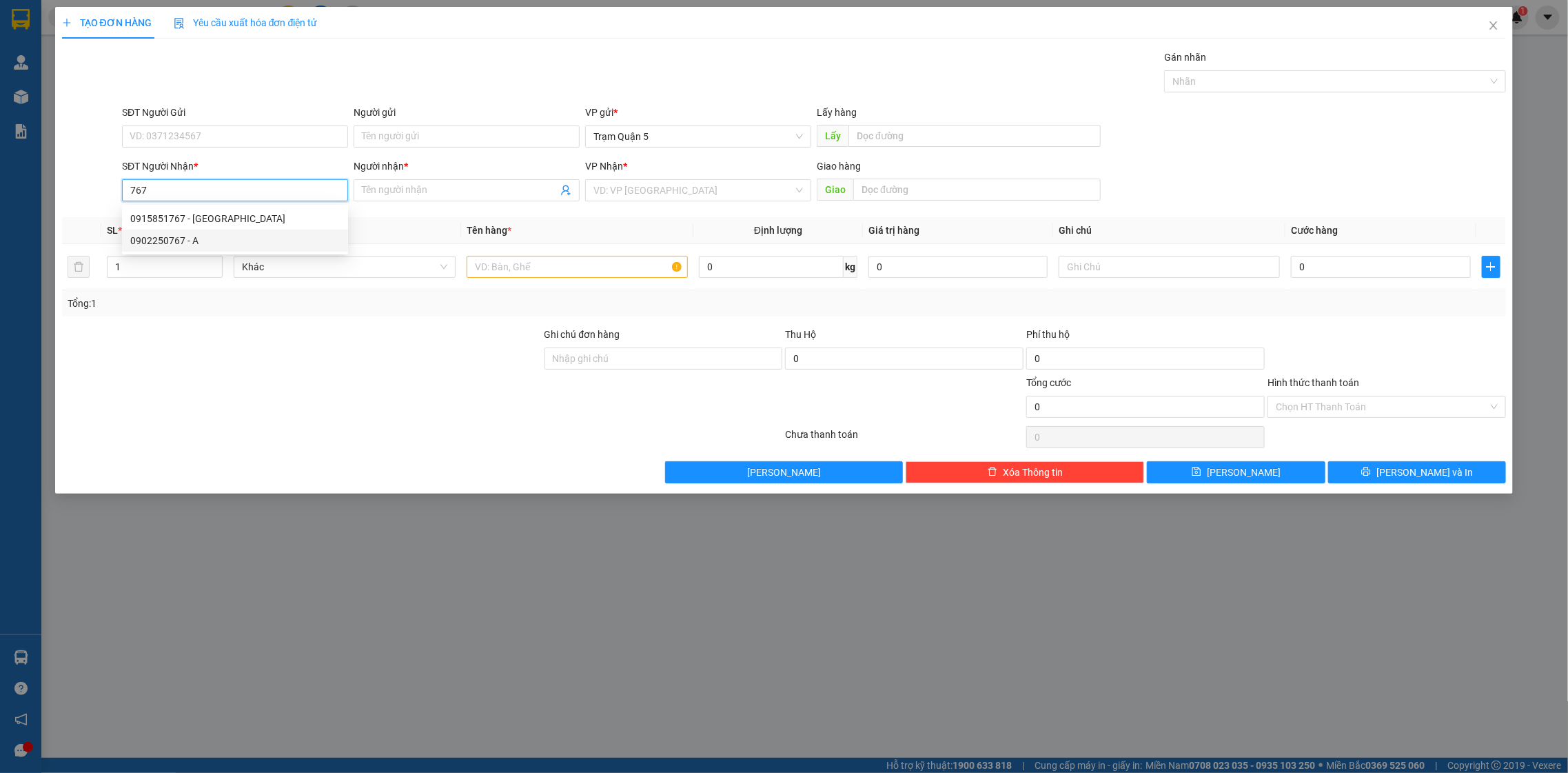
click at [222, 242] on div "0902250767 - A" at bounding box center [235, 240] width 210 height 15
type input "0902250767"
type input "A"
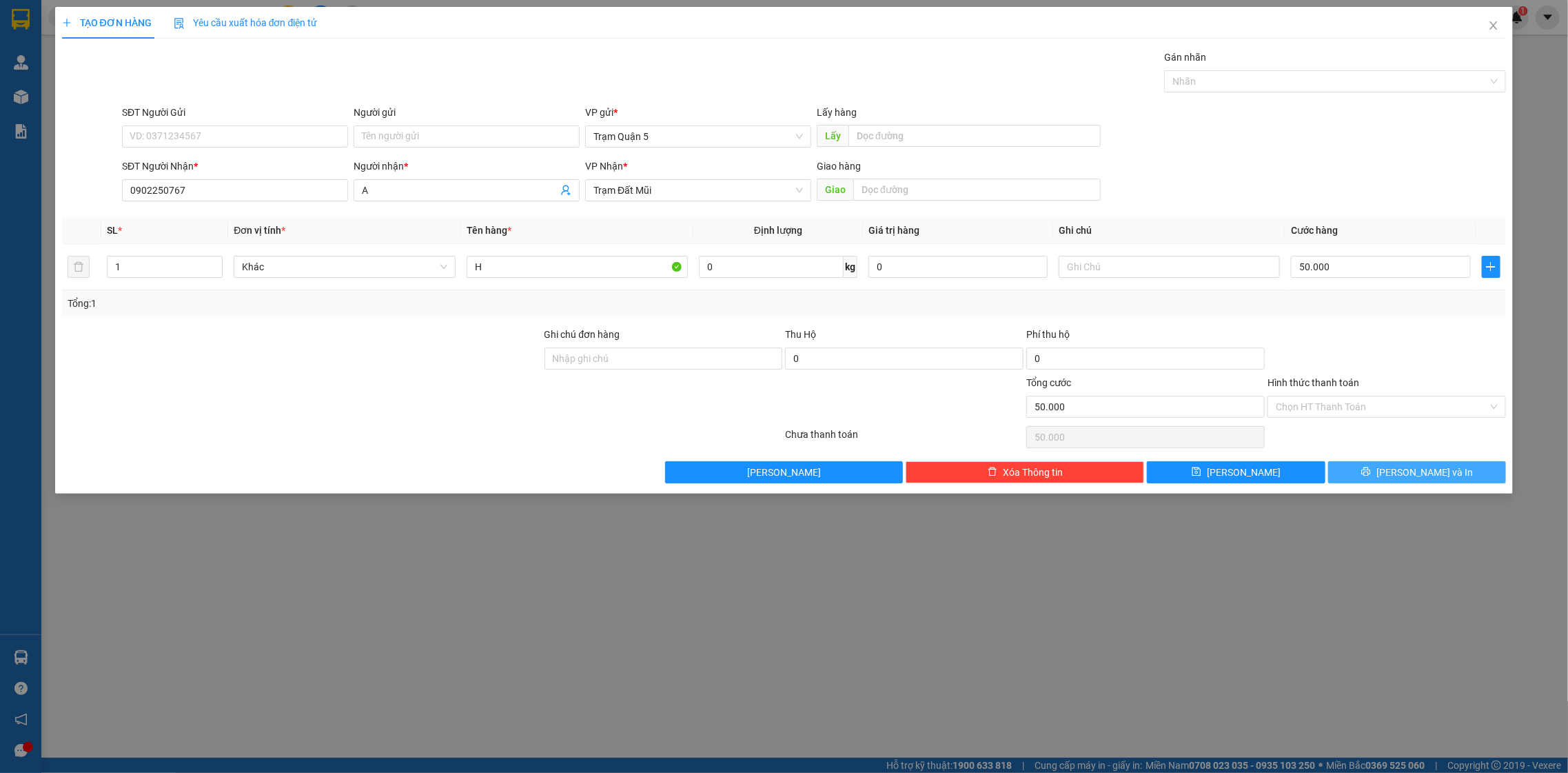
click at [1381, 469] on button "[PERSON_NAME] và In" at bounding box center [1417, 473] width 178 height 22
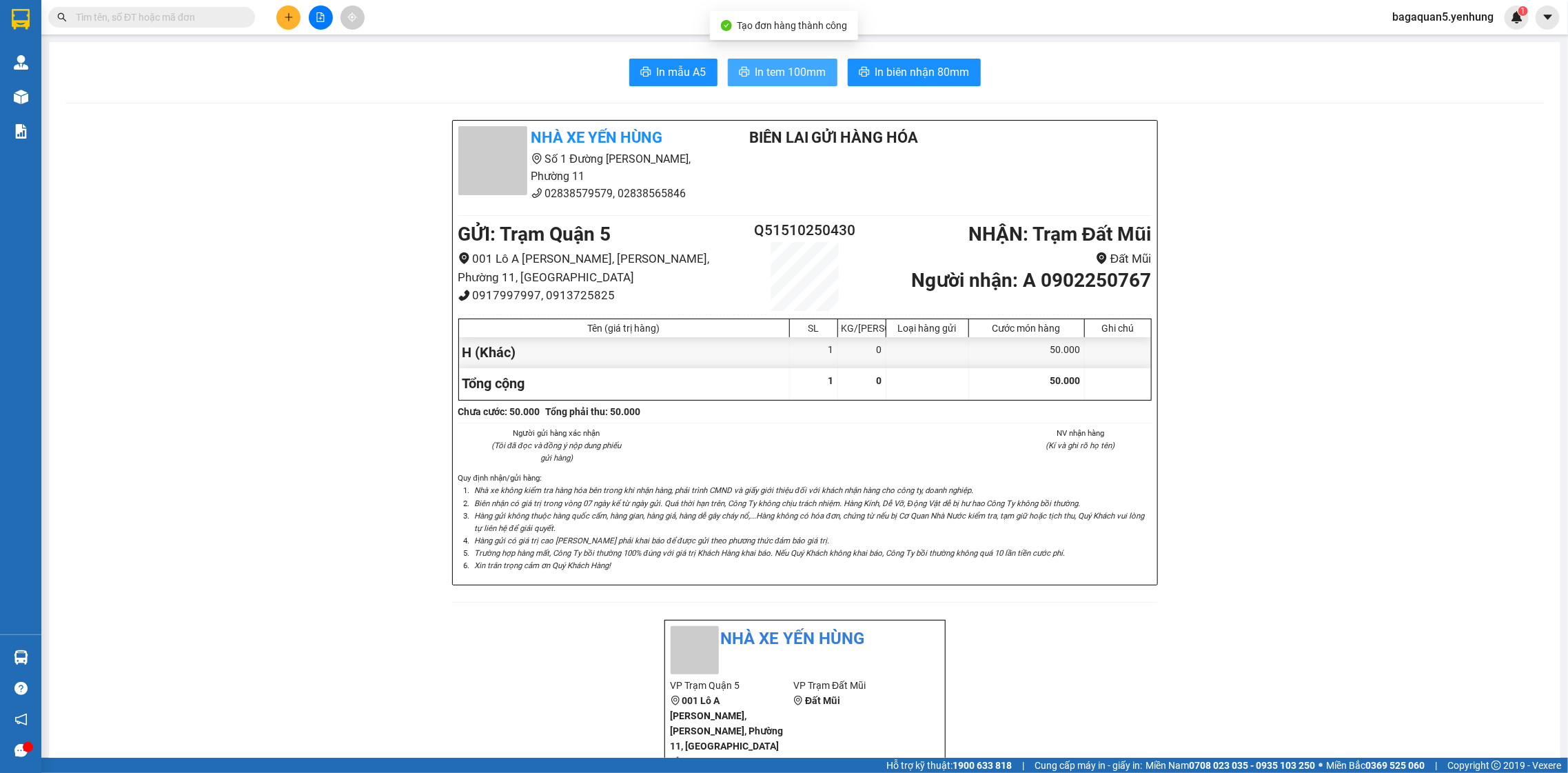
click at [757, 61] on button "In tem 100mm" at bounding box center [782, 72] width 109 height 28
click at [280, 28] on div at bounding box center [320, 17] width 103 height 24
click at [280, 24] on button at bounding box center [288, 17] width 24 height 24
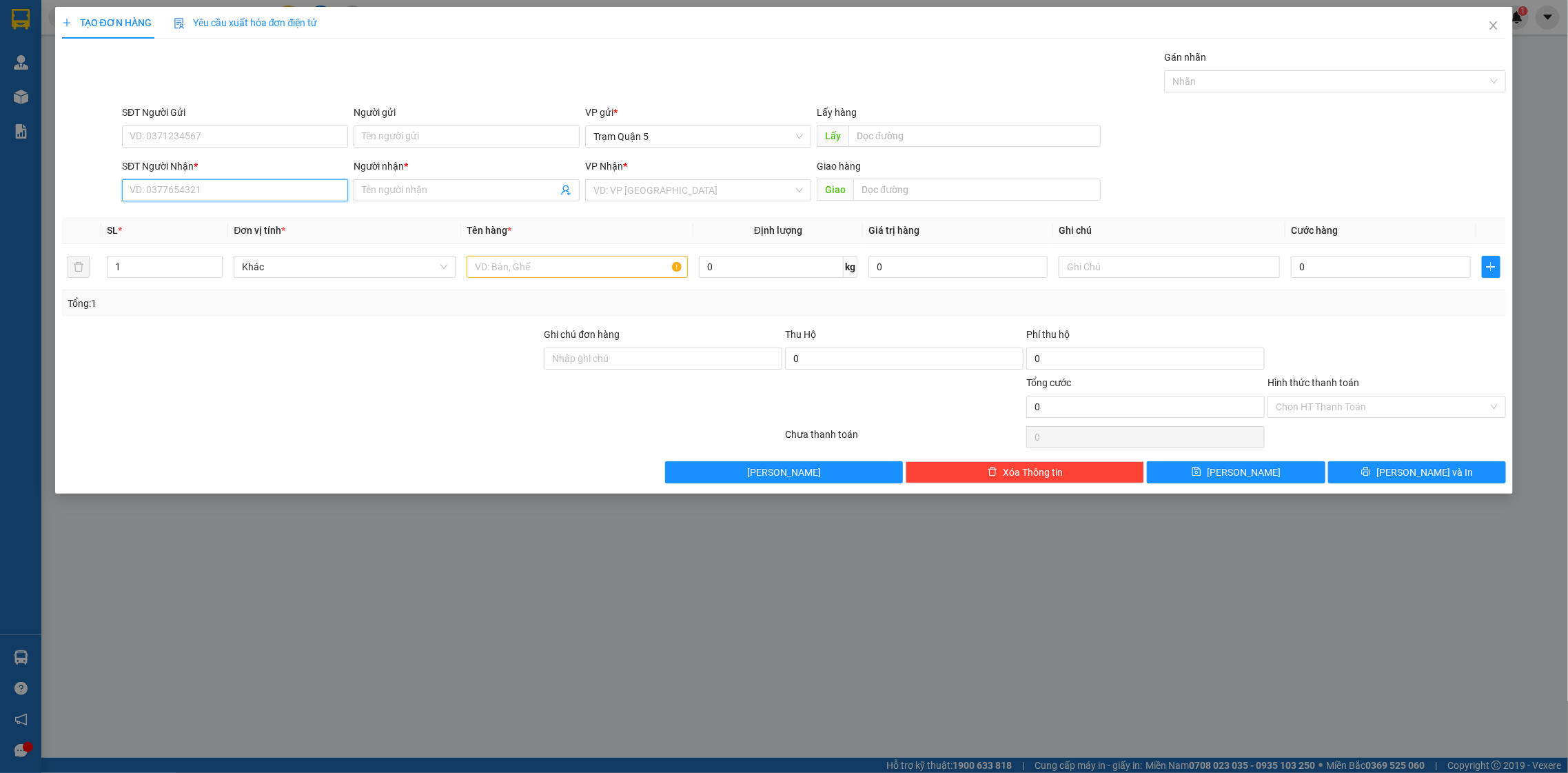
click at [235, 201] on input "SĐT Người Nhận *" at bounding box center [235, 190] width 226 height 22
click at [251, 190] on input "SĐT Người Nhận *" at bounding box center [235, 190] width 226 height 22
click at [272, 184] on input "289" at bounding box center [235, 190] width 226 height 22
click at [246, 210] on div "0941717289 - Hồng Kông" at bounding box center [235, 219] width 226 height 22
type input "0941717289"
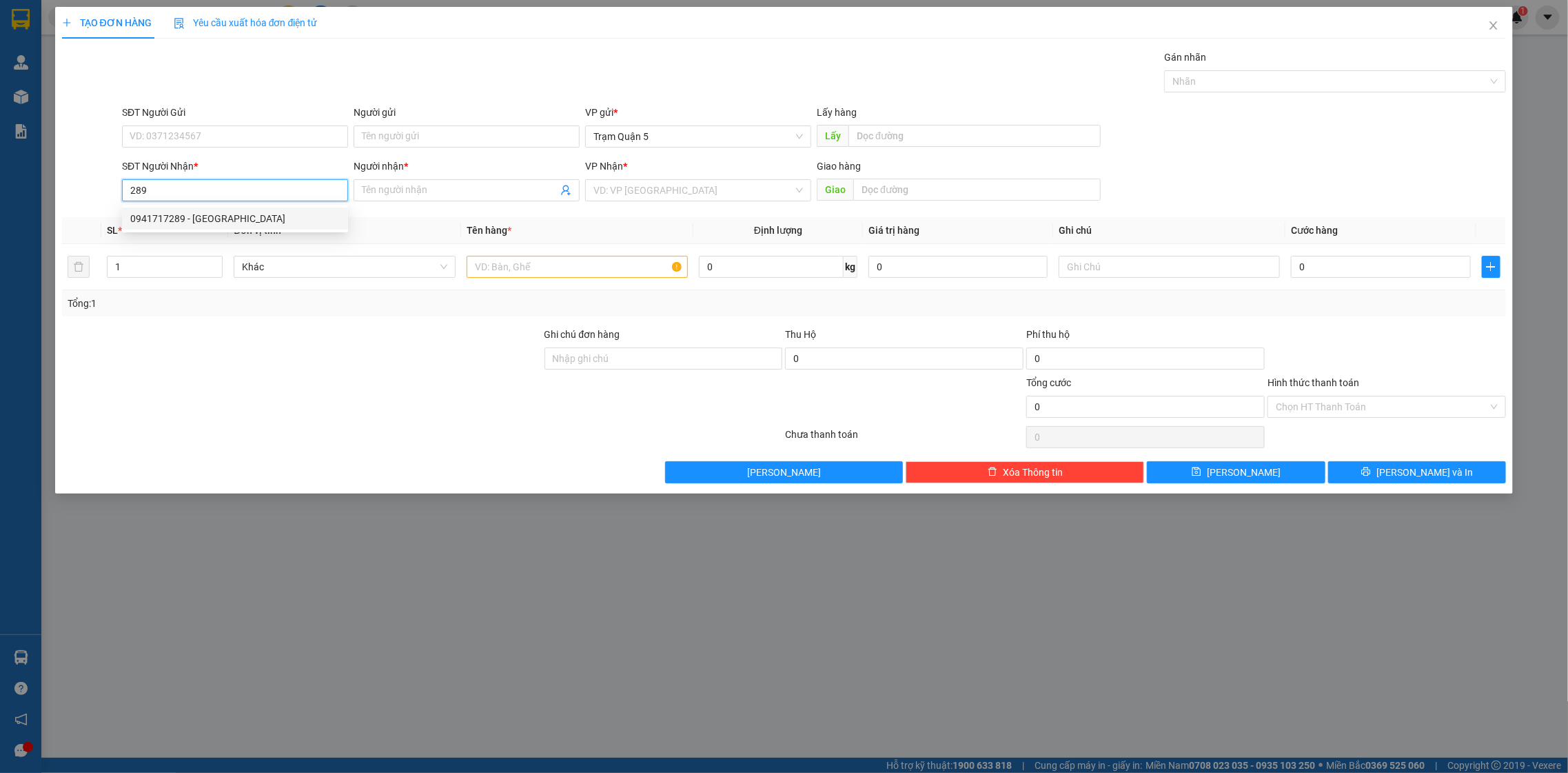
type input "Hồng Kông"
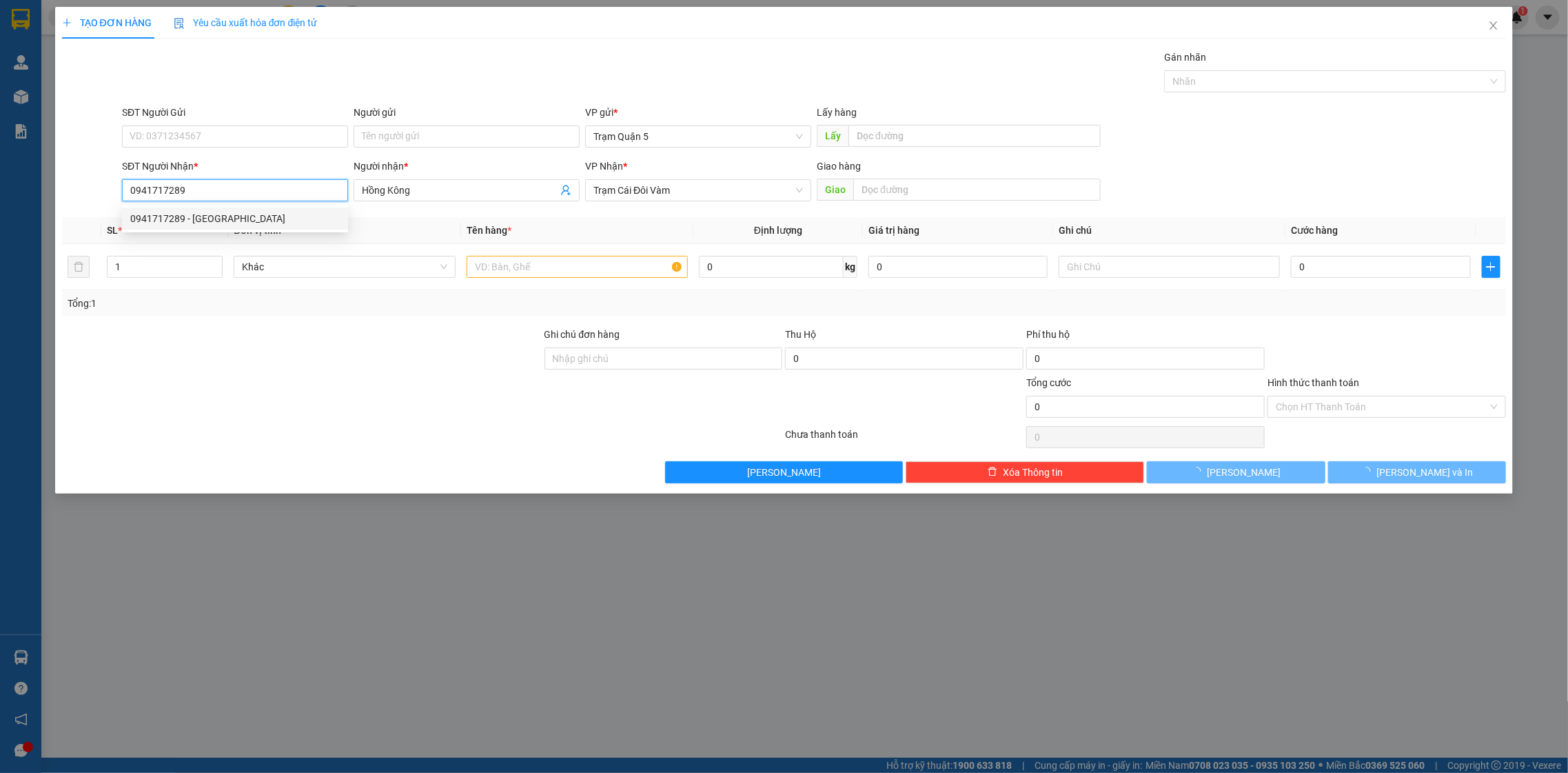
type input "60.000"
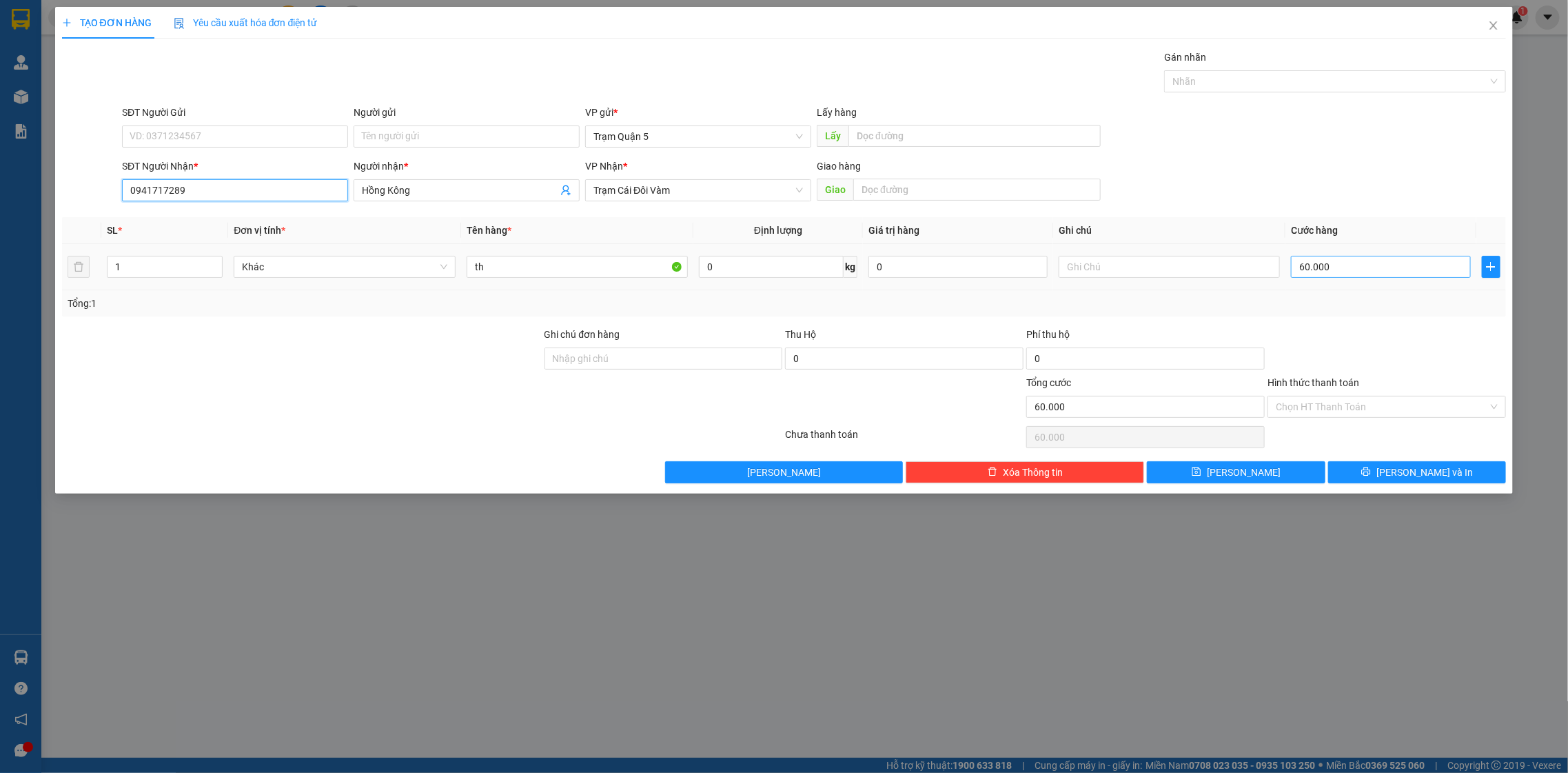
type input "0941717289"
click at [1413, 273] on input "60.000" at bounding box center [1380, 267] width 179 height 22
type input "0"
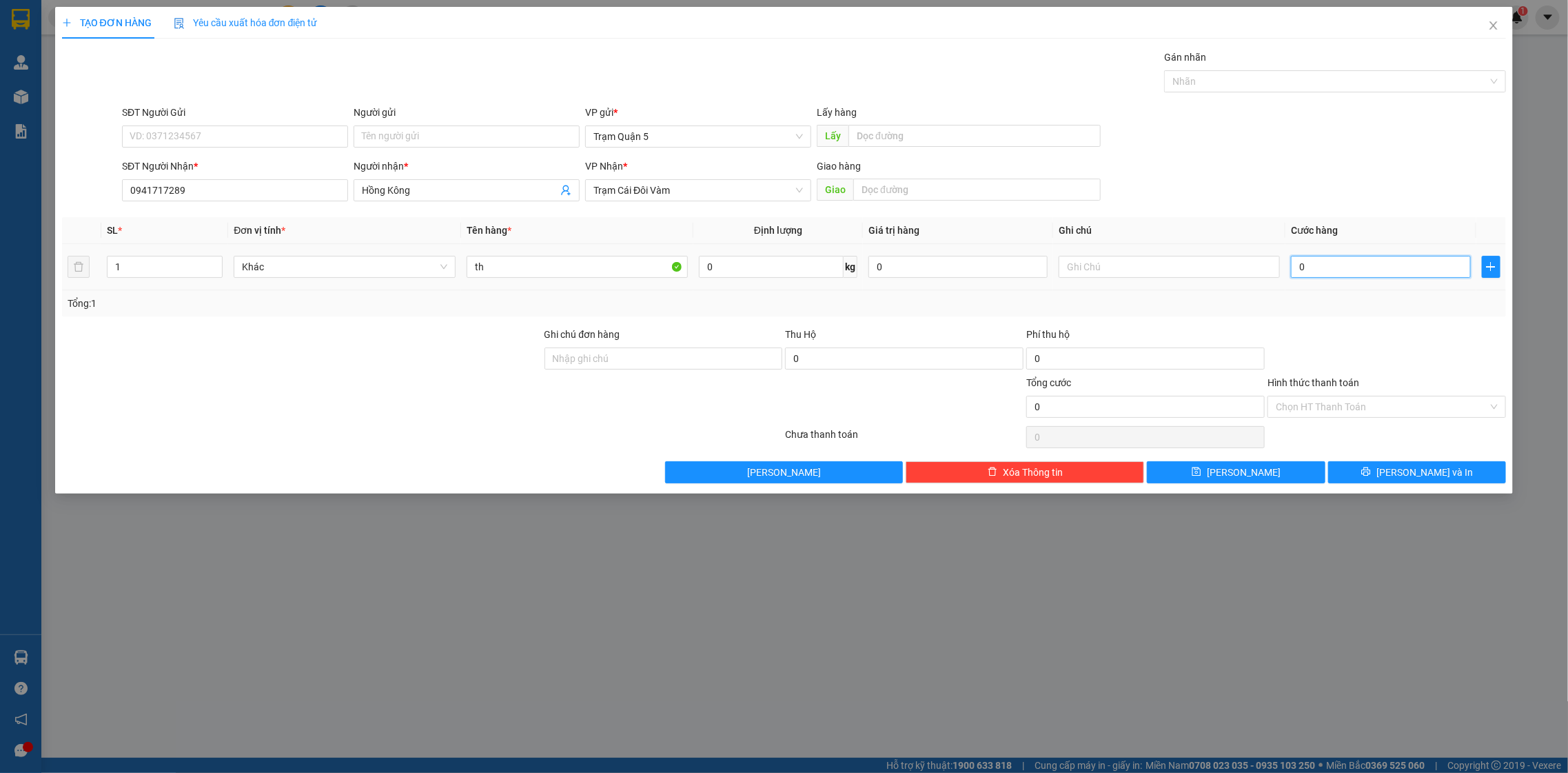
type input "7"
type input "07"
type input "70"
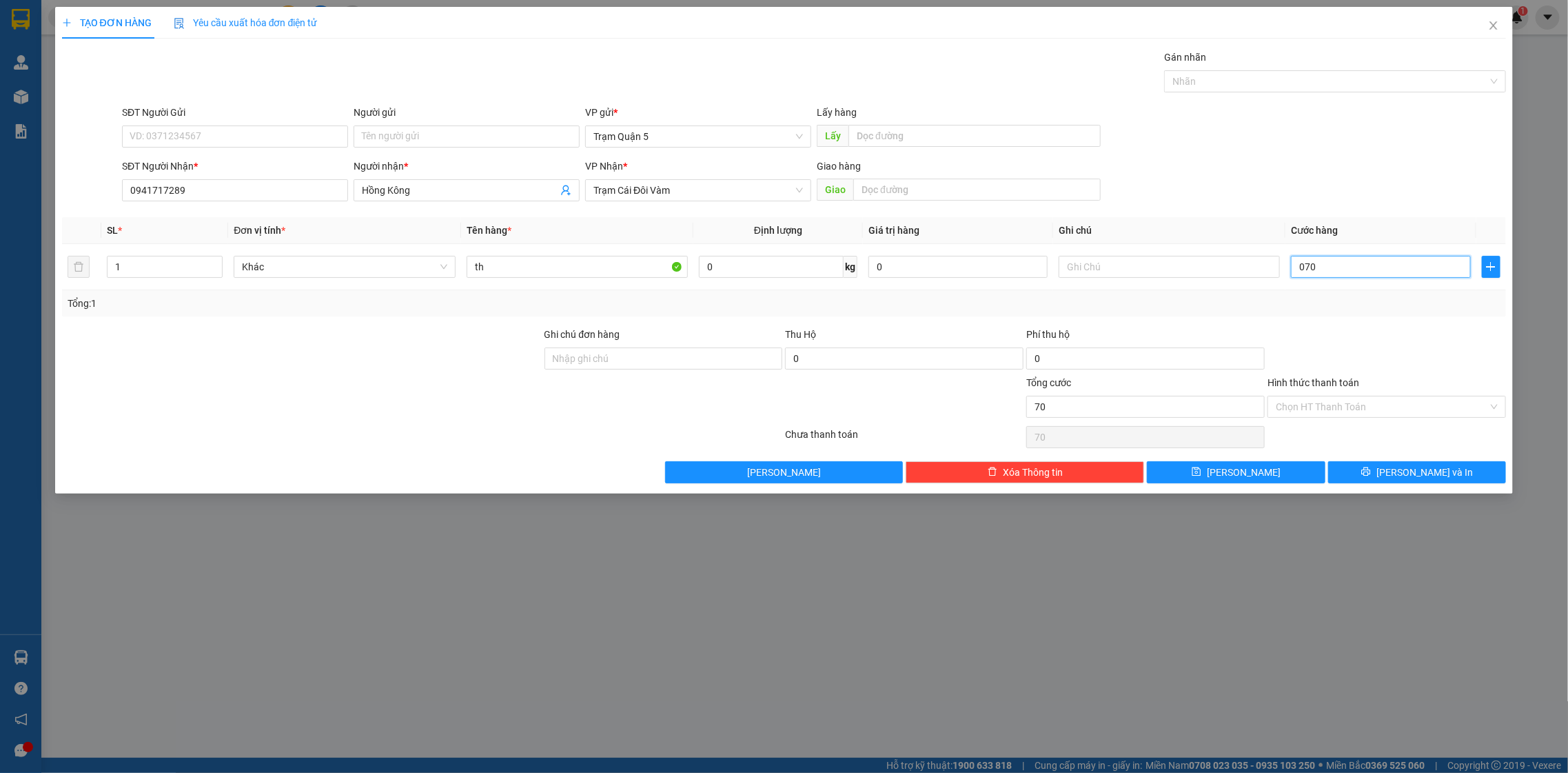
type input "070"
type input "70.000"
click at [1340, 337] on div at bounding box center [1387, 351] width 241 height 48
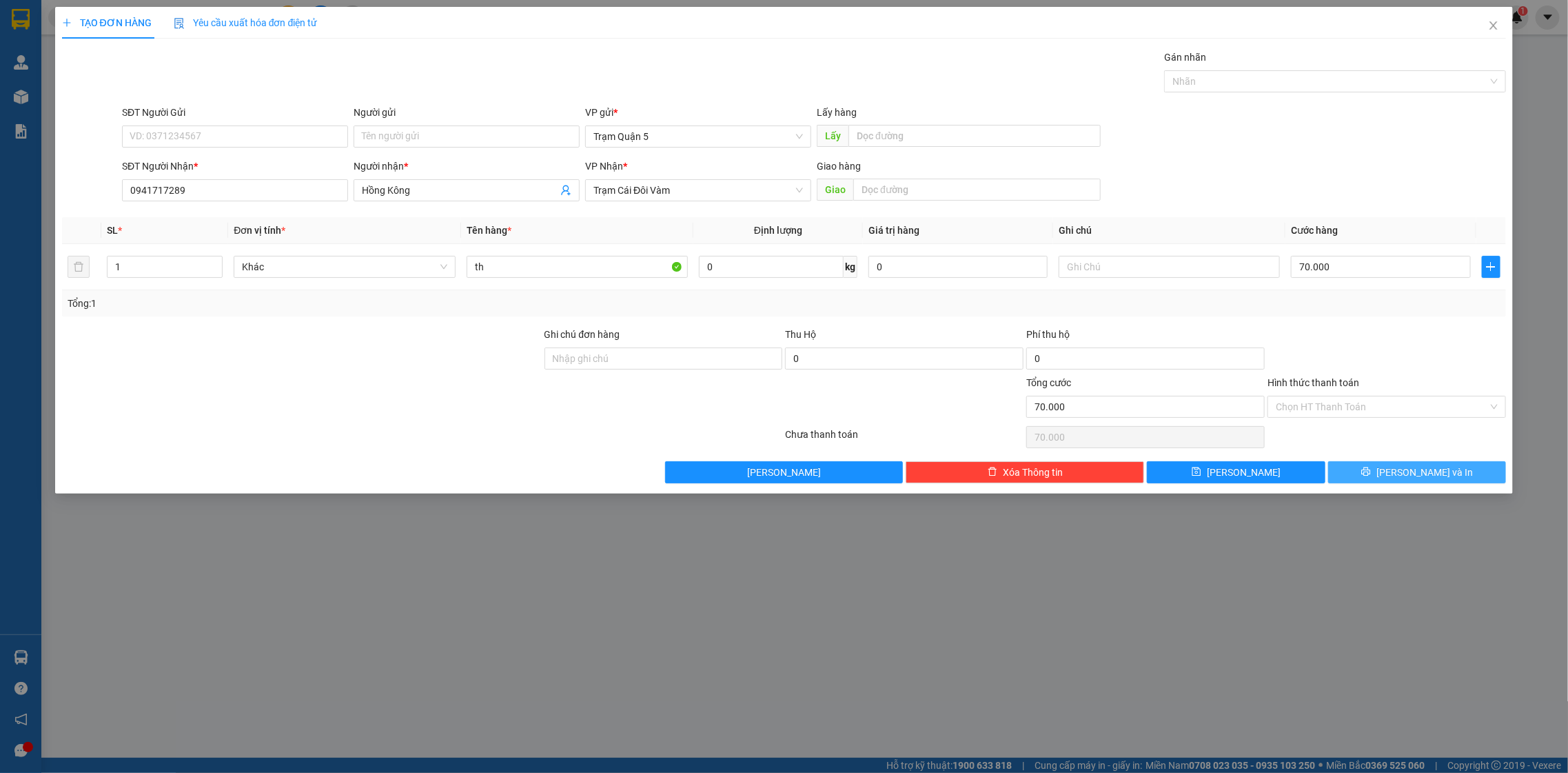
click at [1335, 463] on button "[PERSON_NAME] và In" at bounding box center [1417, 473] width 178 height 22
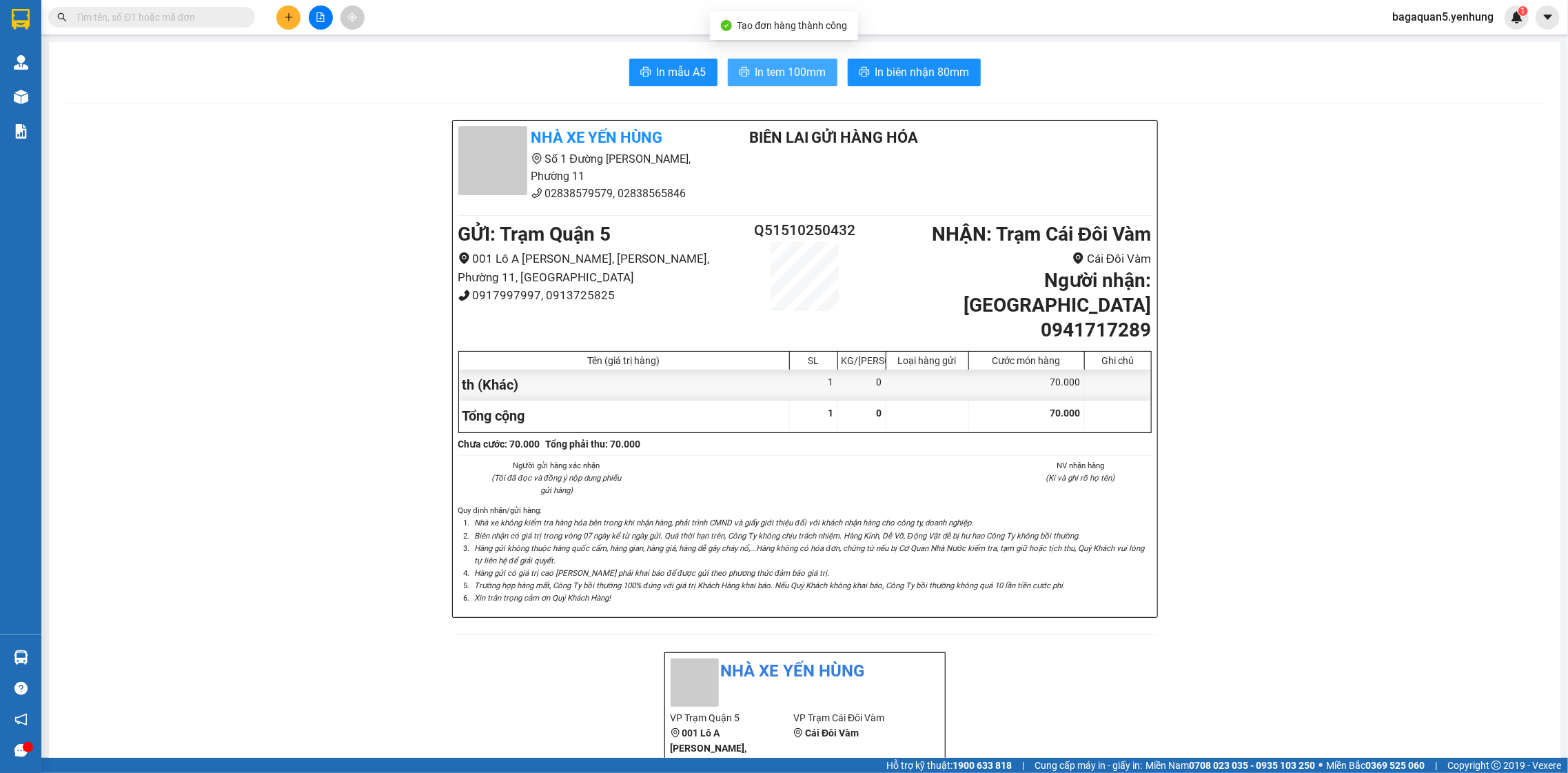
click at [732, 59] on button "In tem 100mm" at bounding box center [782, 72] width 109 height 28
click at [290, 31] on div "Kết quả tìm kiếm ( 0 ) Bộ lọc No Data bagaquan5.yenhung 1" at bounding box center [784, 17] width 1568 height 34
click at [294, 16] on button at bounding box center [288, 17] width 24 height 24
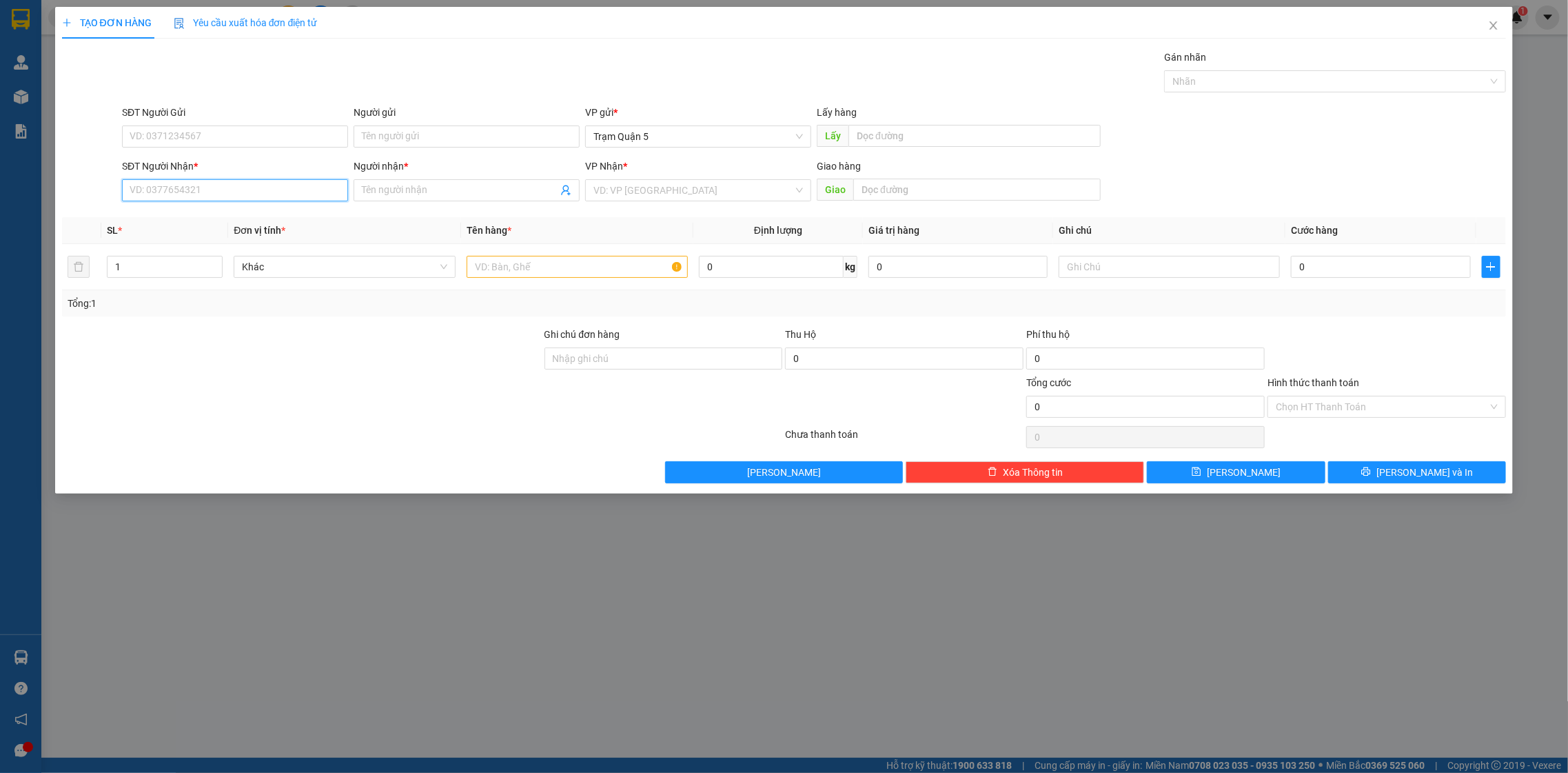
click at [236, 185] on input "SĐT Người Nhận *" at bounding box center [235, 190] width 226 height 22
drag, startPoint x: 195, startPoint y: 212, endPoint x: 200, endPoint y: 206, distance: 7.8
click at [199, 208] on div "0986748135 - TÂM" at bounding box center [235, 219] width 226 height 22
type input "0986748135"
type input "TÂM"
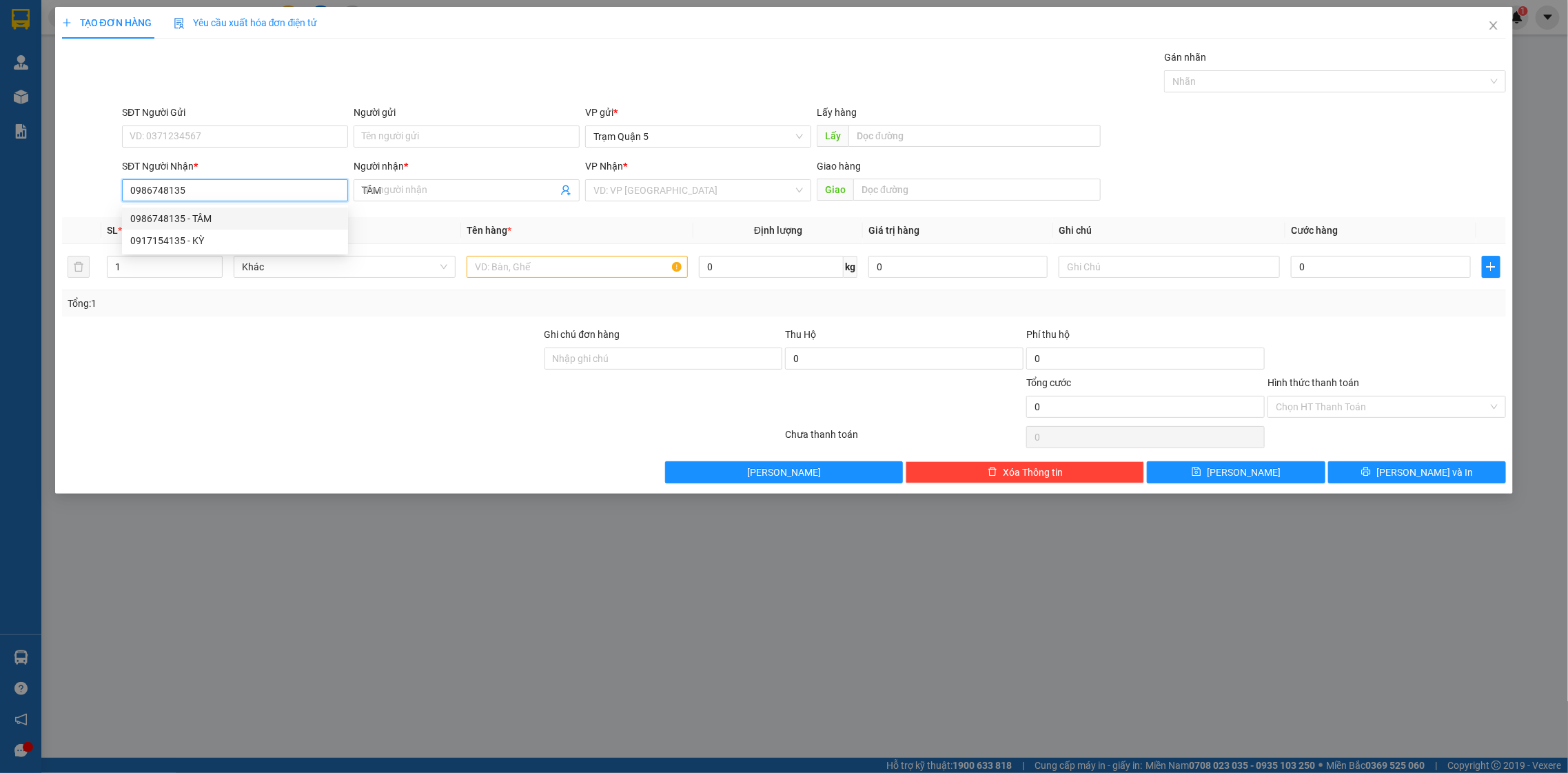
type input "50.000"
type input "0986748135"
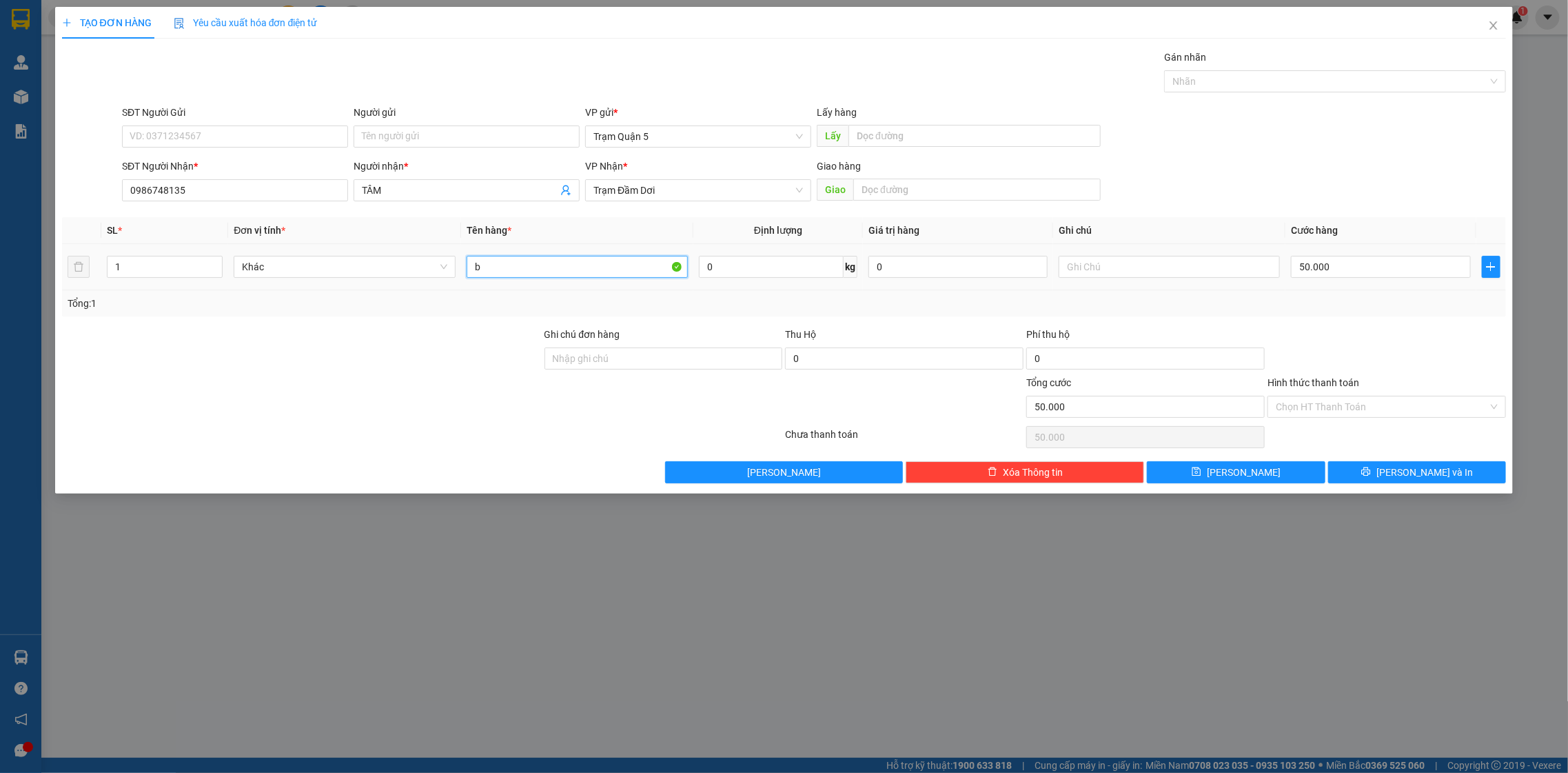
click at [511, 270] on input "b" at bounding box center [577, 267] width 222 height 22
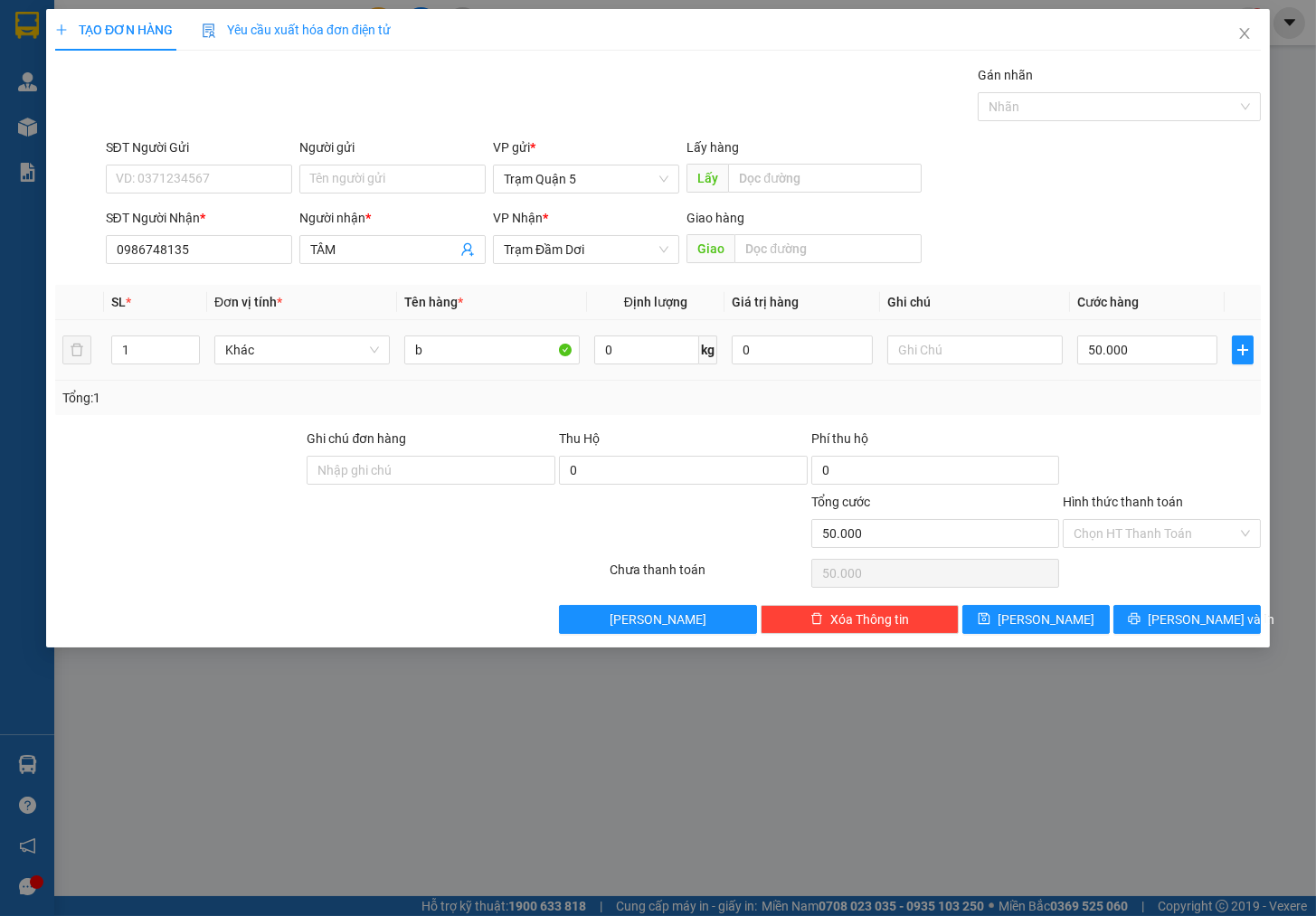
click at [1180, 48] on div "TẠO ĐƠN HÀNG Yêu cầu xuất hóa đơn điện tử" at bounding box center [657, 30] width 1205 height 42
drag, startPoint x: 1085, startPoint y: 337, endPoint x: 875, endPoint y: 270, distance: 220.4
click at [870, 270] on div "Transit Pickup Surcharge Ids Transit Deliver Surcharge Ids Transit Deliver Surc…" at bounding box center [657, 349] width 1205 height 569
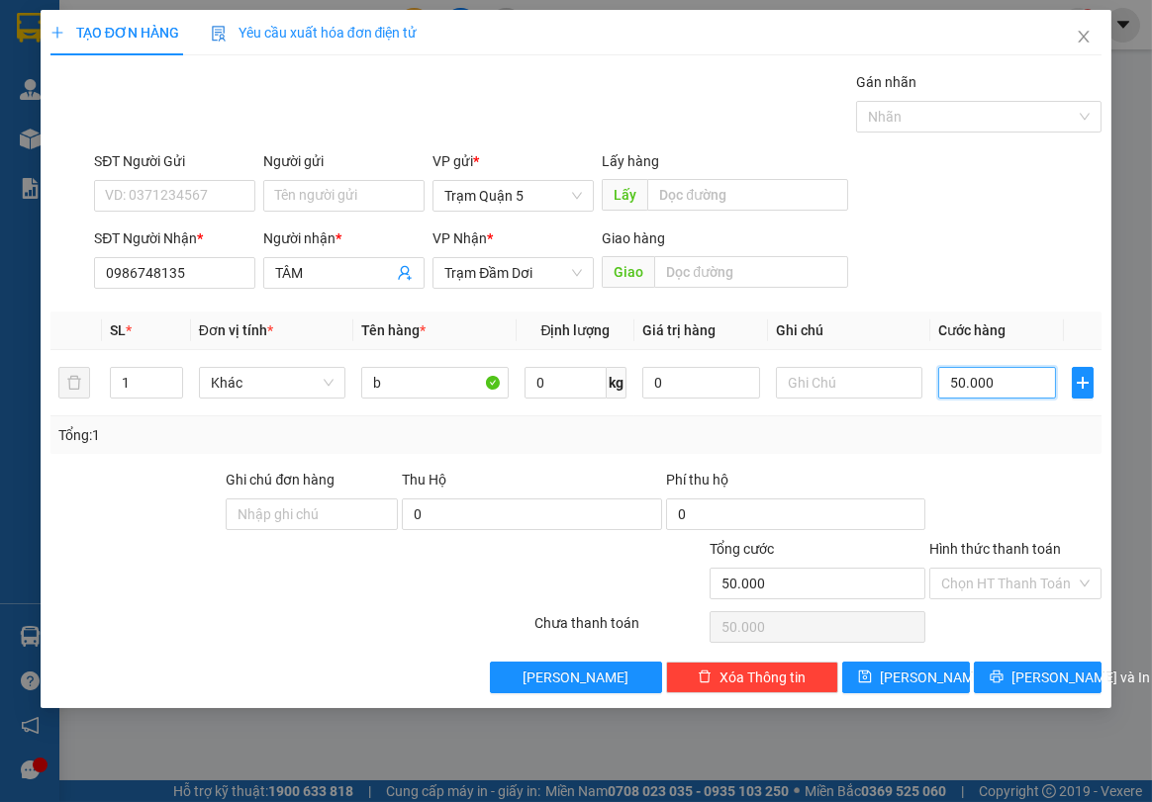
type input "850.000"
type input "8.050.000"
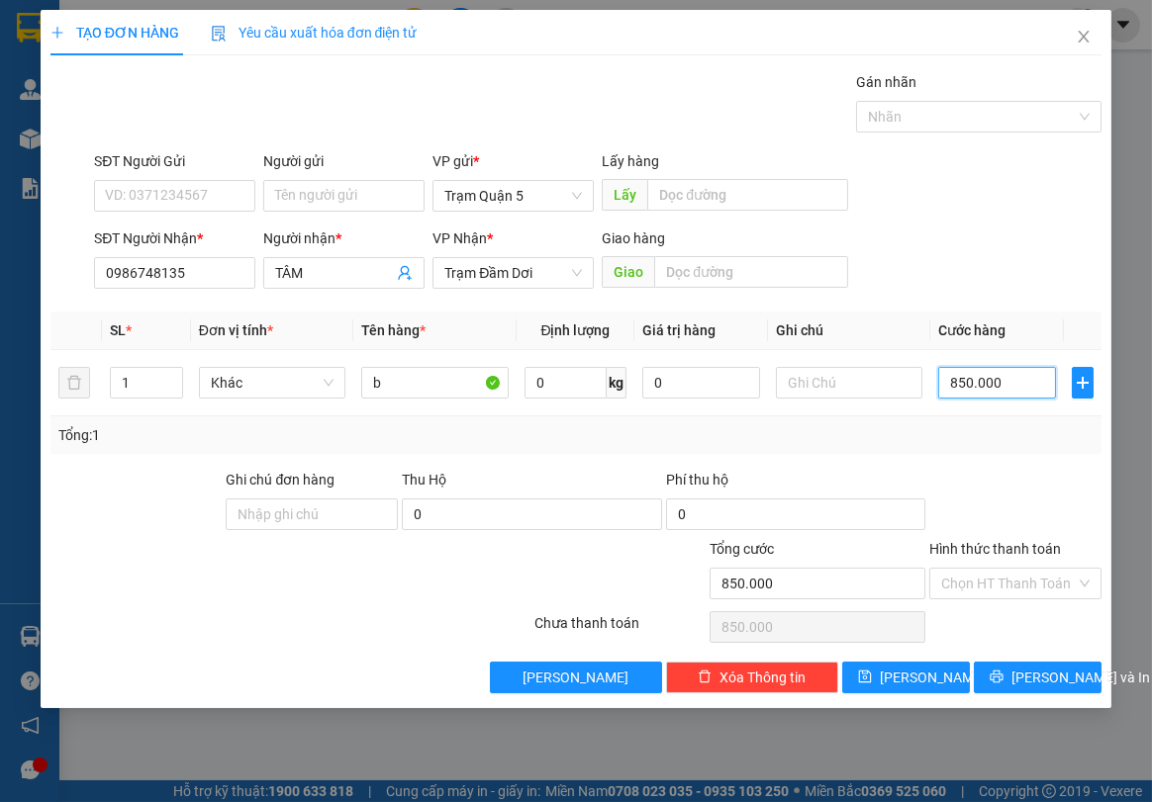
type input "8.050.000"
type input "805.000"
type input "80.500"
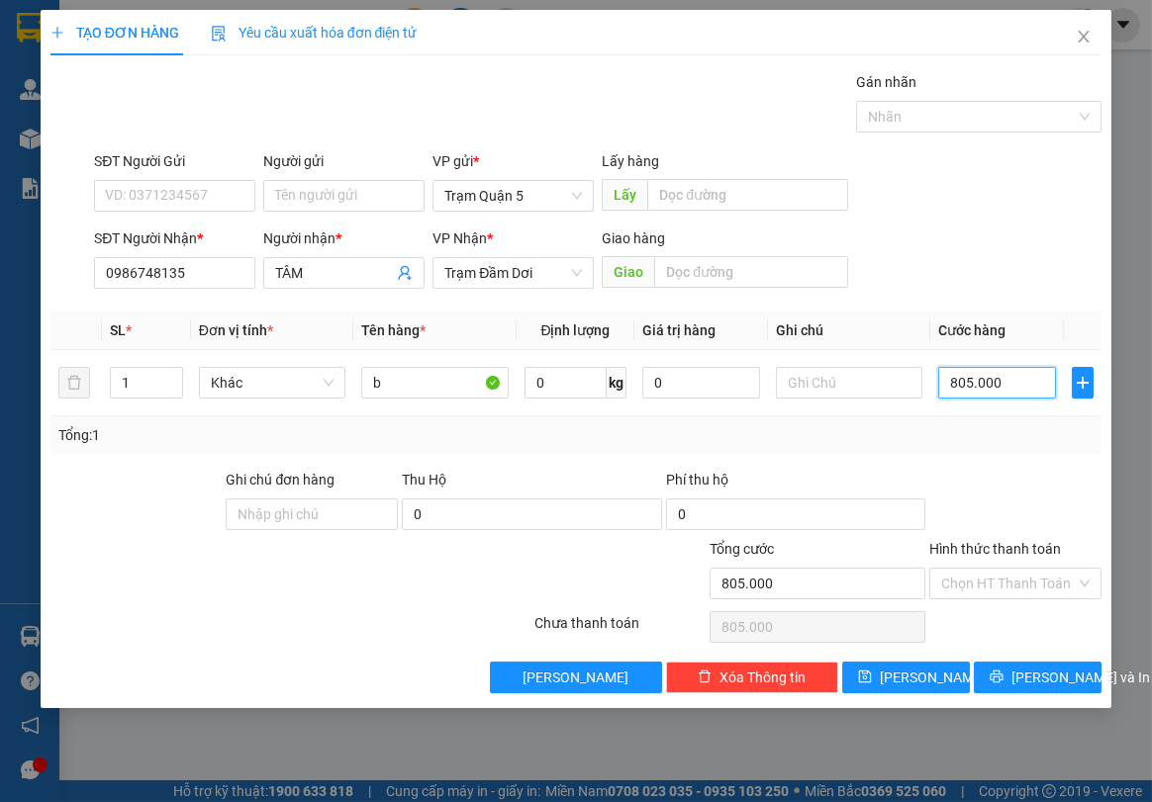
type input "80.500"
type input "8.050"
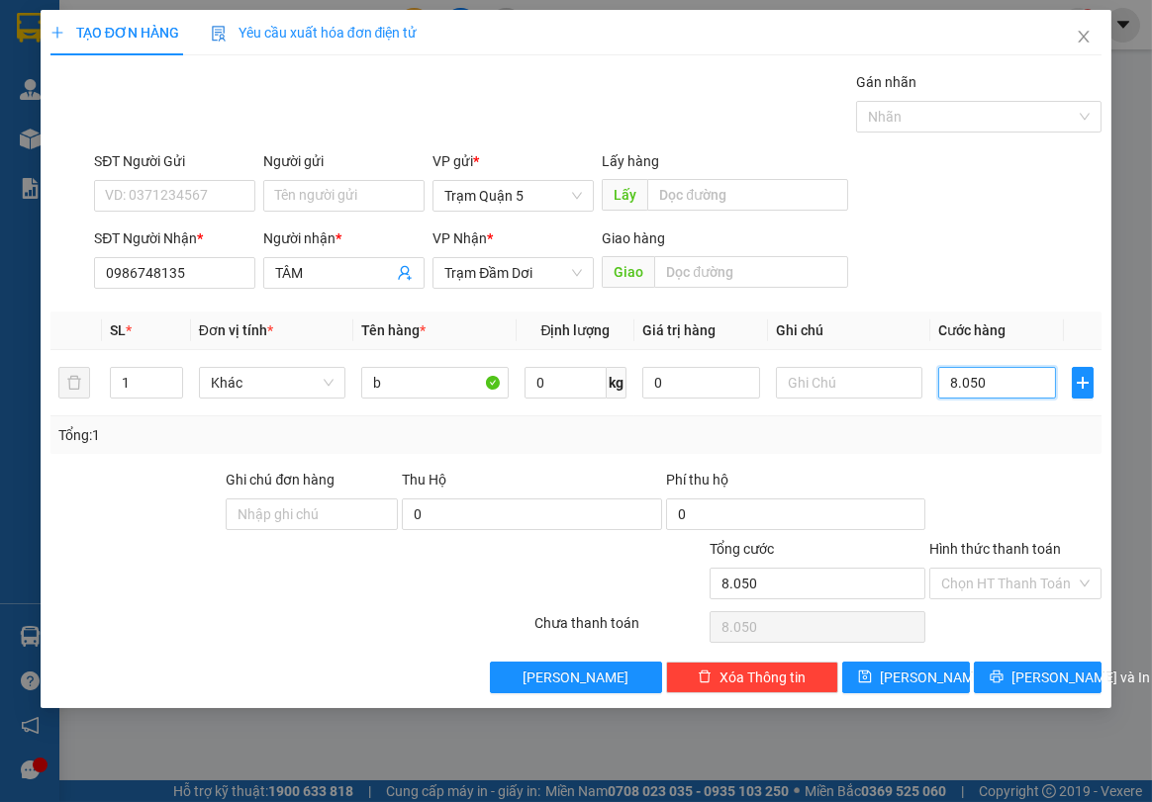
type input "805"
type input "80"
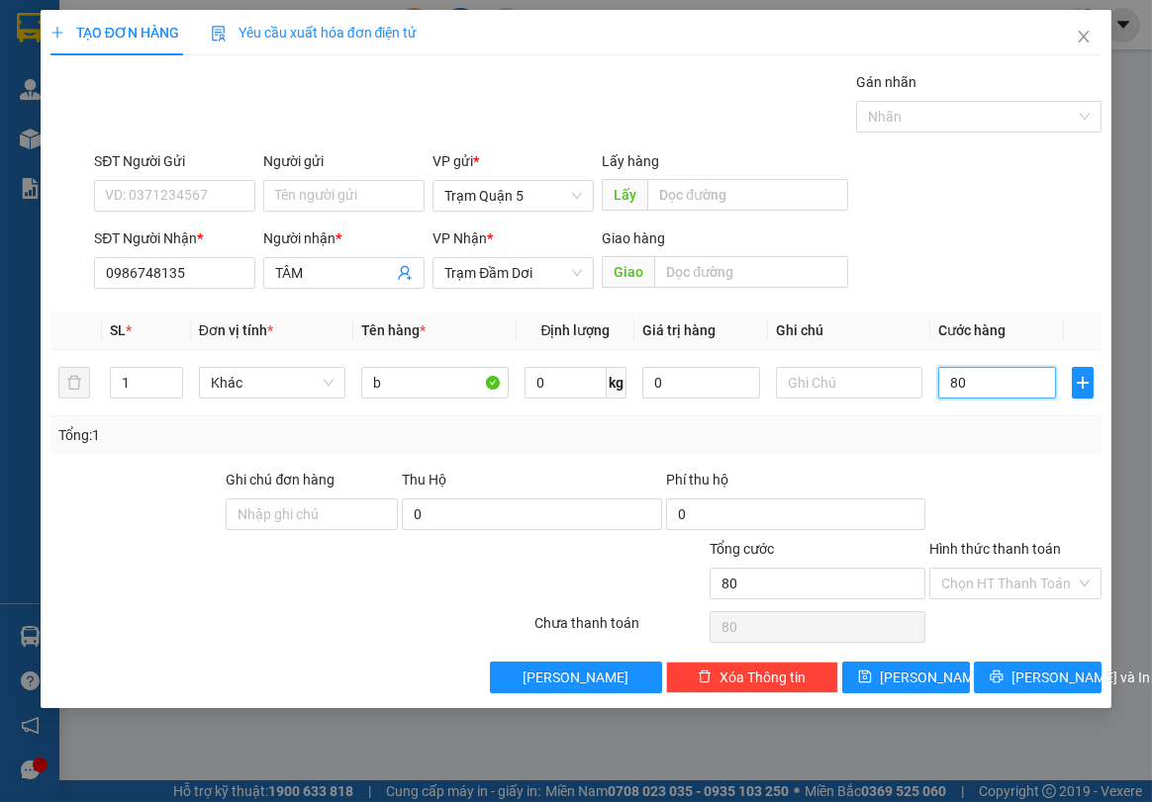
type input "80"
click at [1022, 679] on span "[PERSON_NAME] và In" at bounding box center [1080, 678] width 139 height 22
type input "80.000"
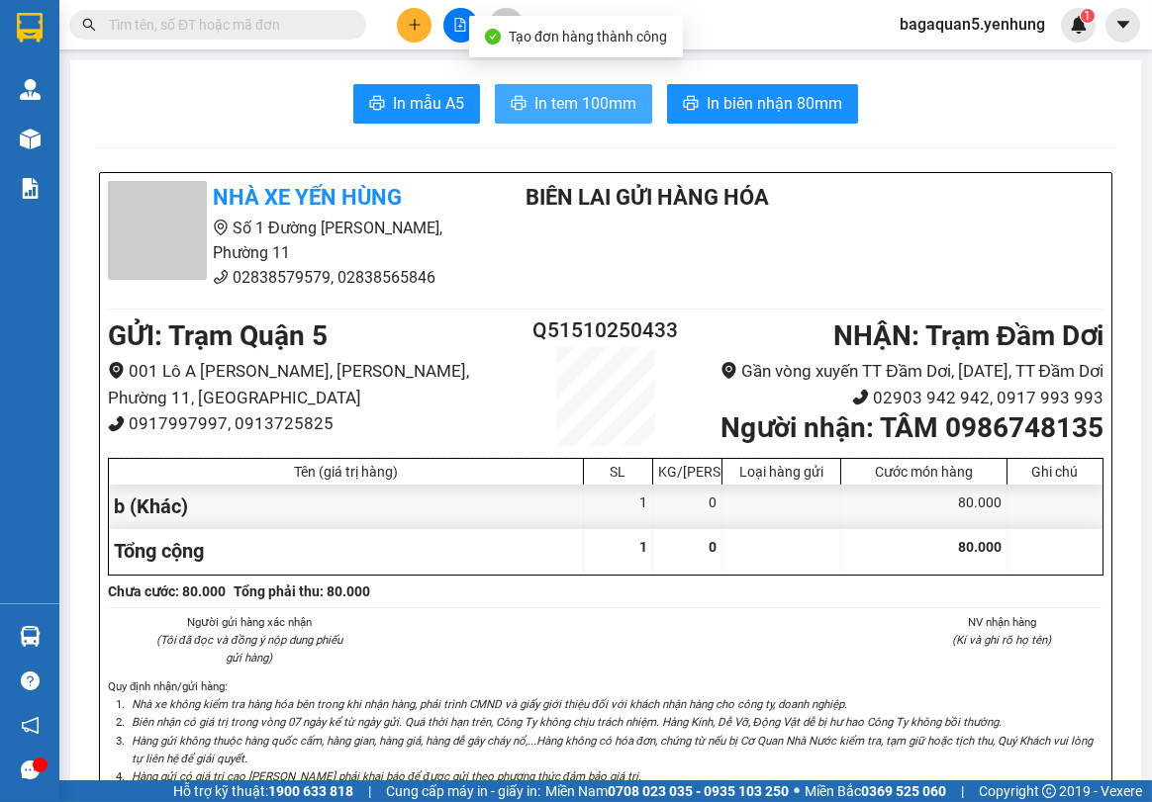
click at [584, 122] on button "In tem 100mm" at bounding box center [573, 104] width 157 height 40
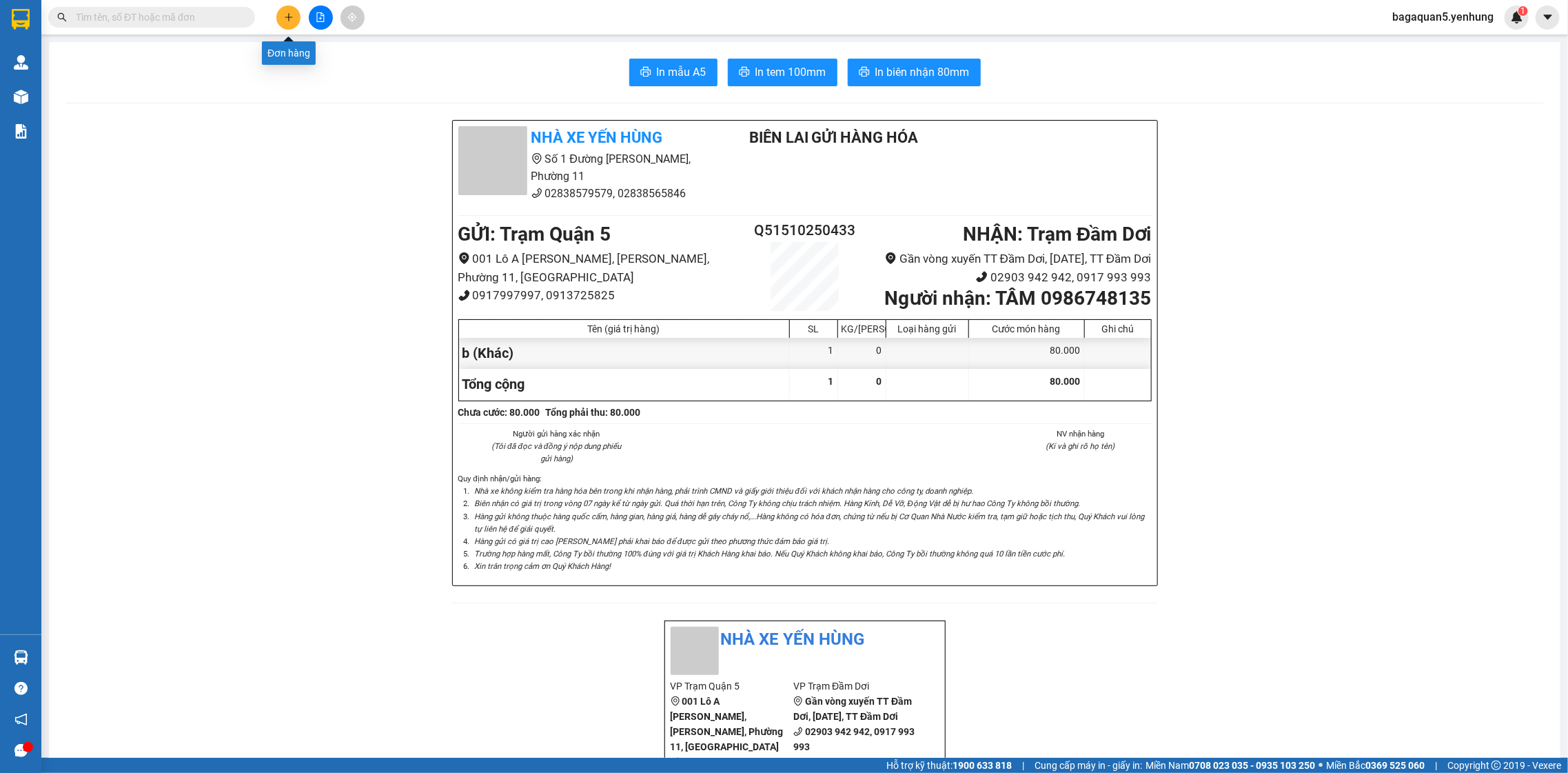
click at [290, 18] on button at bounding box center [288, 17] width 24 height 24
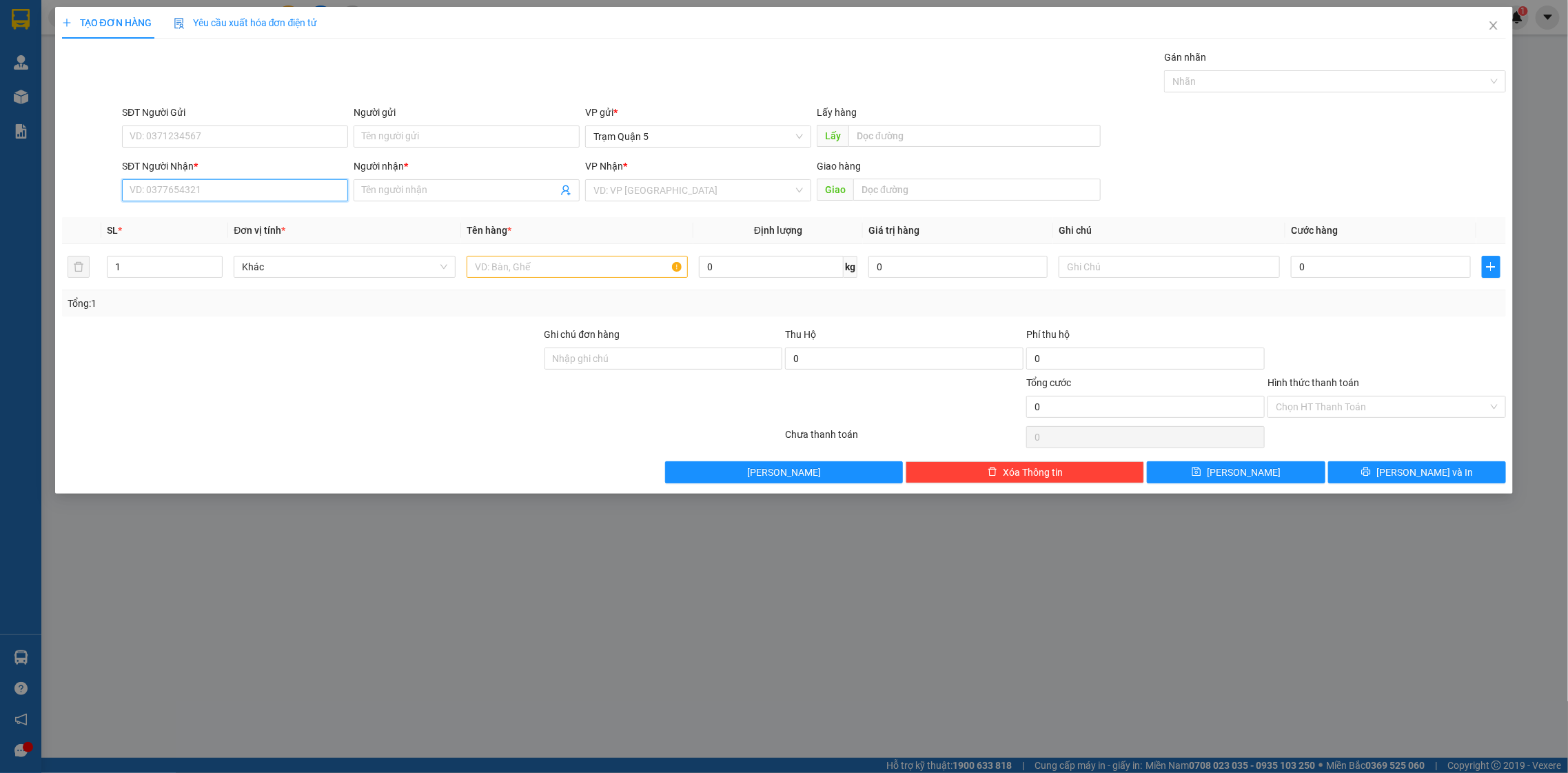
click at [184, 194] on input "SĐT Người Nhận *" at bounding box center [235, 190] width 226 height 22
click at [174, 215] on div "0913762522 - Thanh Tuỷ" at bounding box center [235, 219] width 210 height 15
drag, startPoint x: 1358, startPoint y: 404, endPoint x: 1351, endPoint y: 398, distance: 9.2
click at [1355, 399] on input "Hình thức thanh toán" at bounding box center [1381, 407] width 212 height 21
drag, startPoint x: 1371, startPoint y: 466, endPoint x: 1361, endPoint y: 461, distance: 11.2
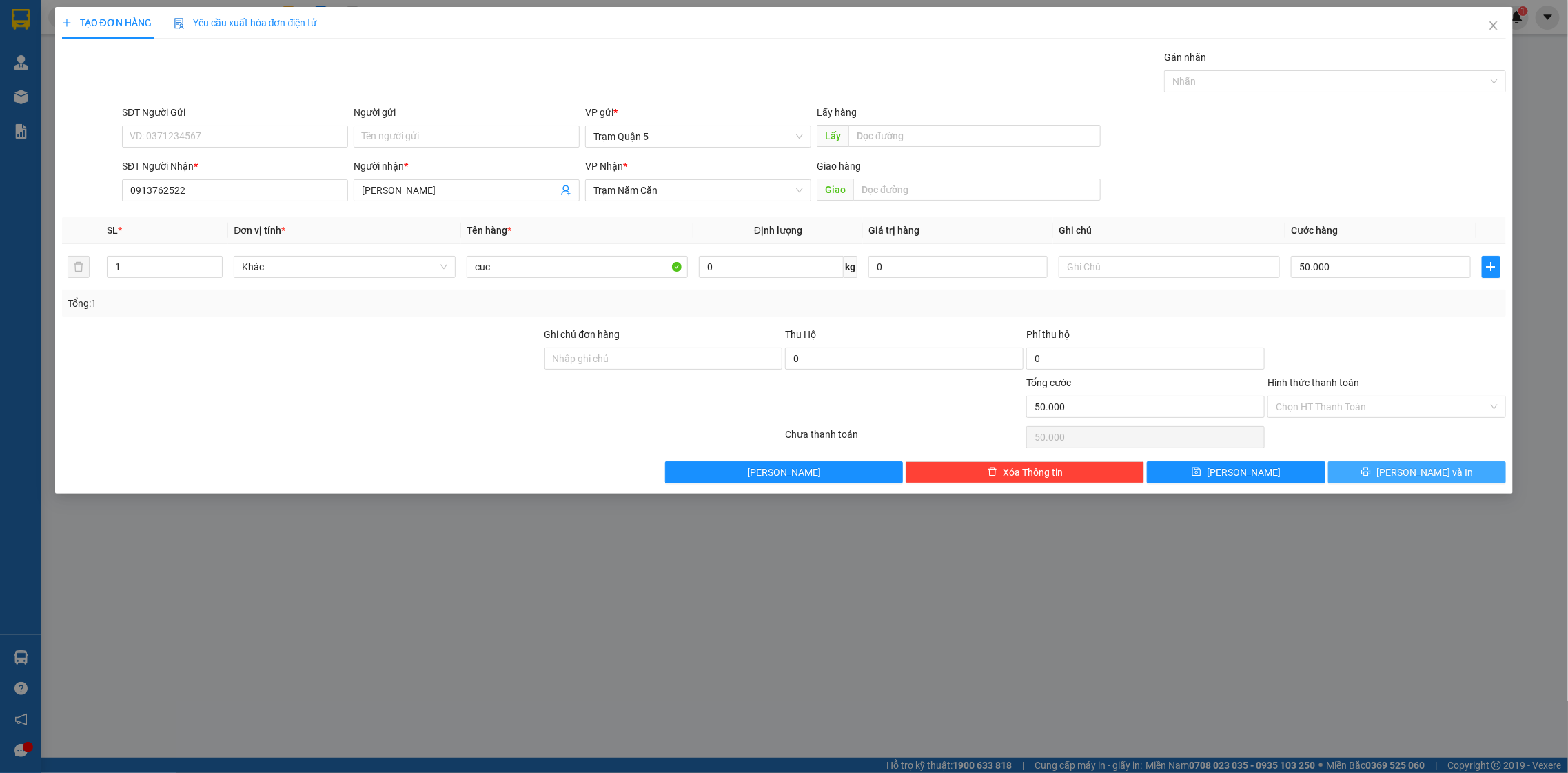
click at [1367, 461] on div "Transit Pickup Surcharge Ids Transit Deliver Surcharge Ids Transit Deliver Surc…" at bounding box center [784, 266] width 1445 height 434
drag, startPoint x: 1406, startPoint y: 466, endPoint x: 1384, endPoint y: 485, distance: 29.1
click at [1402, 464] on button "[PERSON_NAME] và In" at bounding box center [1417, 473] width 178 height 22
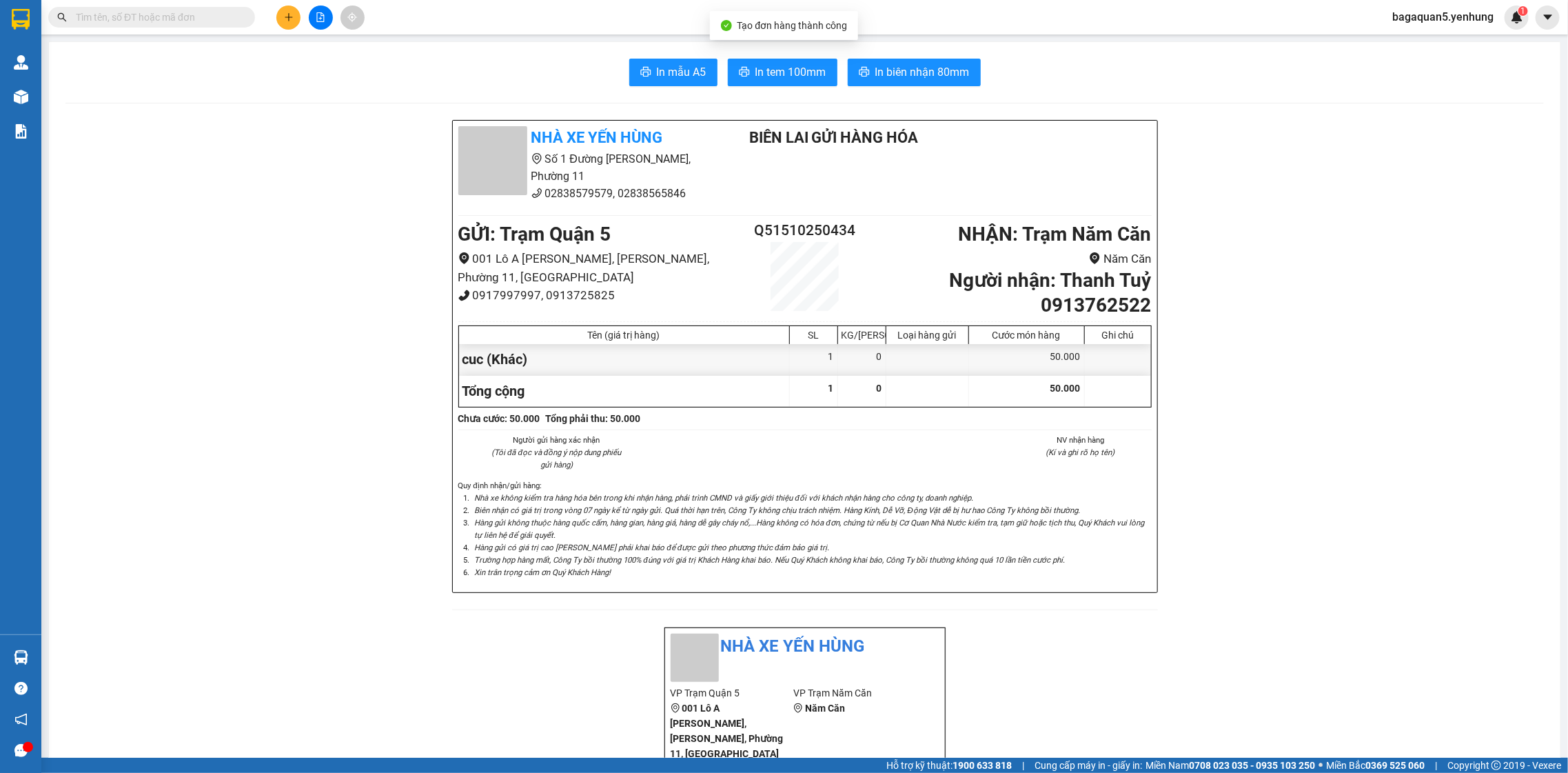
drag, startPoint x: 777, startPoint y: 63, endPoint x: 786, endPoint y: 56, distance: 11.4
click at [779, 62] on button "In tem 100mm" at bounding box center [782, 72] width 109 height 28
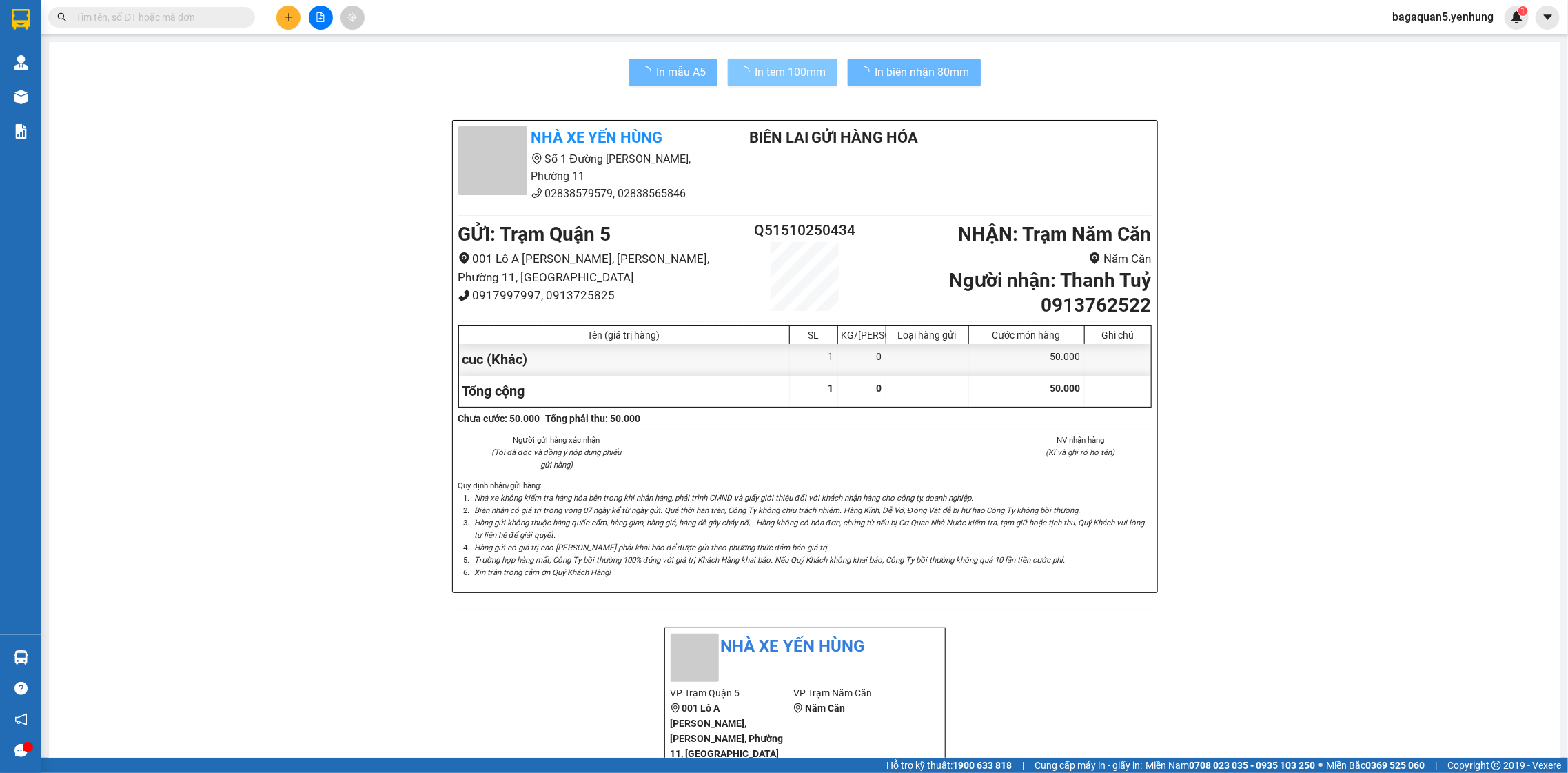
click at [755, 66] on span "In tem 100mm" at bounding box center [791, 72] width 71 height 17
click at [283, 14] on button at bounding box center [288, 17] width 24 height 24
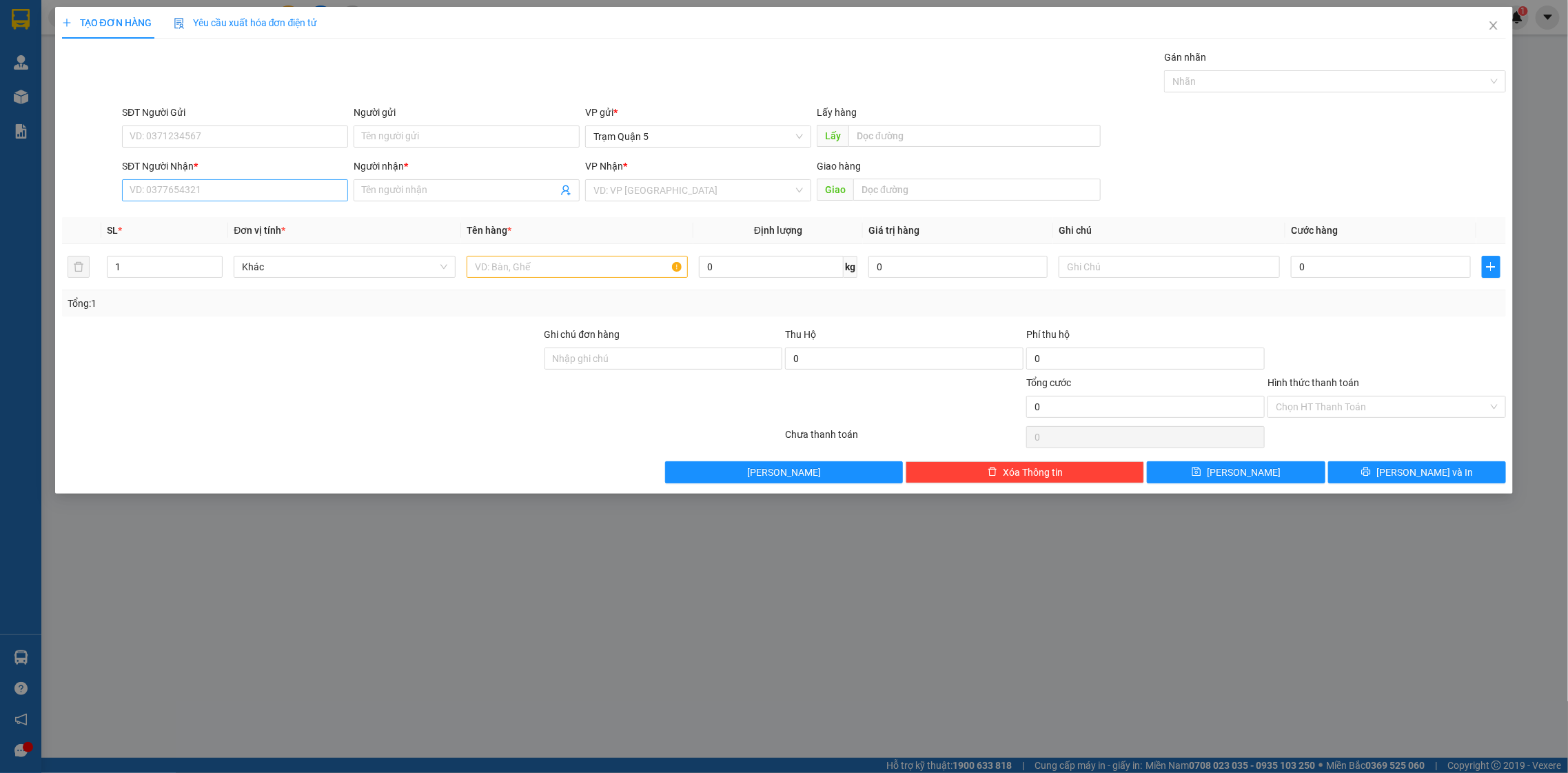
drag, startPoint x: 210, startPoint y: 173, endPoint x: 208, endPoint y: 187, distance: 14.1
click at [208, 179] on div "SĐT Người Nhận * VD: 0377654321" at bounding box center [235, 183] width 226 height 48
drag, startPoint x: 288, startPoint y: 192, endPoint x: 283, endPoint y: 186, distance: 7.8
click at [288, 191] on input "SĐT Người Nhận *" at bounding box center [235, 190] width 226 height 22
click at [131, 192] on input "268" at bounding box center [235, 190] width 226 height 22
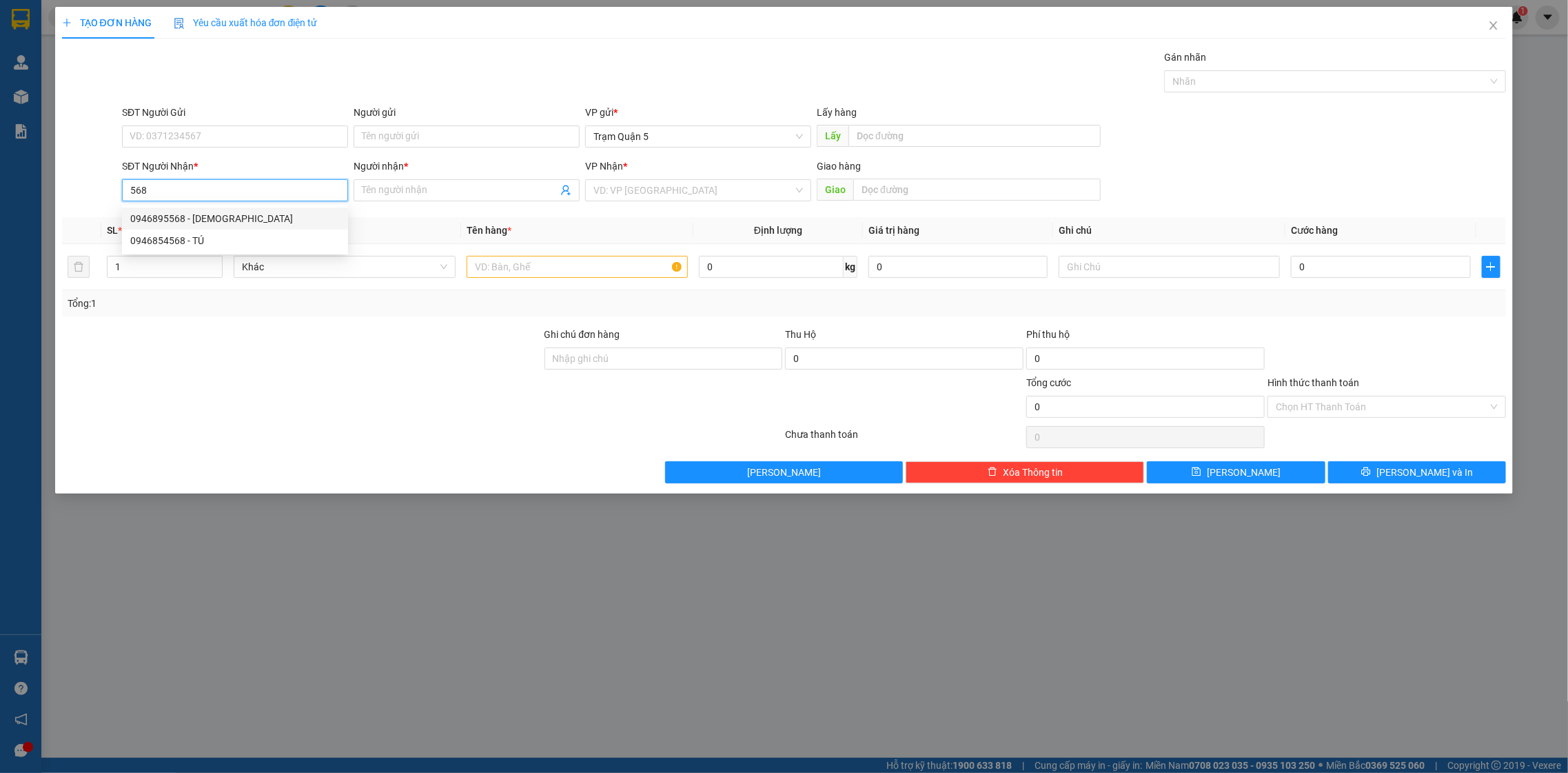
click at [235, 222] on div "0946895568 - dieu" at bounding box center [235, 219] width 210 height 15
click at [211, 259] on span "up" at bounding box center [215, 263] width 8 height 8
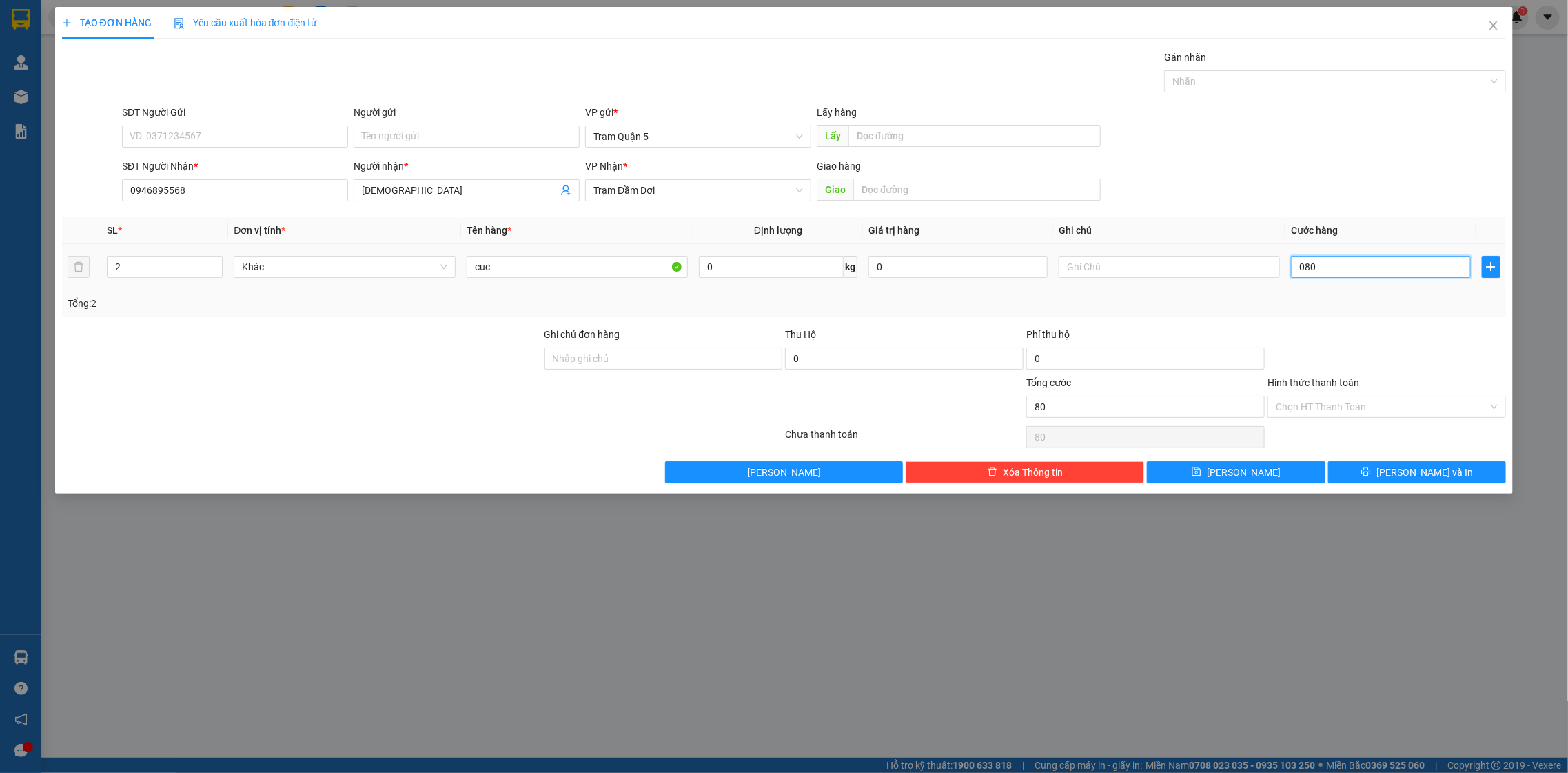
click at [1326, 259] on input "080" at bounding box center [1380, 267] width 179 height 22
drag, startPoint x: 1373, startPoint y: 274, endPoint x: 1359, endPoint y: 270, distance: 14.6
click at [1371, 270] on input "0=7" at bounding box center [1380, 267] width 179 height 22
drag, startPoint x: 1373, startPoint y: 454, endPoint x: 1369, endPoint y: 463, distance: 9.8
click at [1371, 454] on div "Transit Pickup Surcharge Ids Transit Deliver Surcharge Ids Transit Deliver Surc…" at bounding box center [784, 266] width 1445 height 434
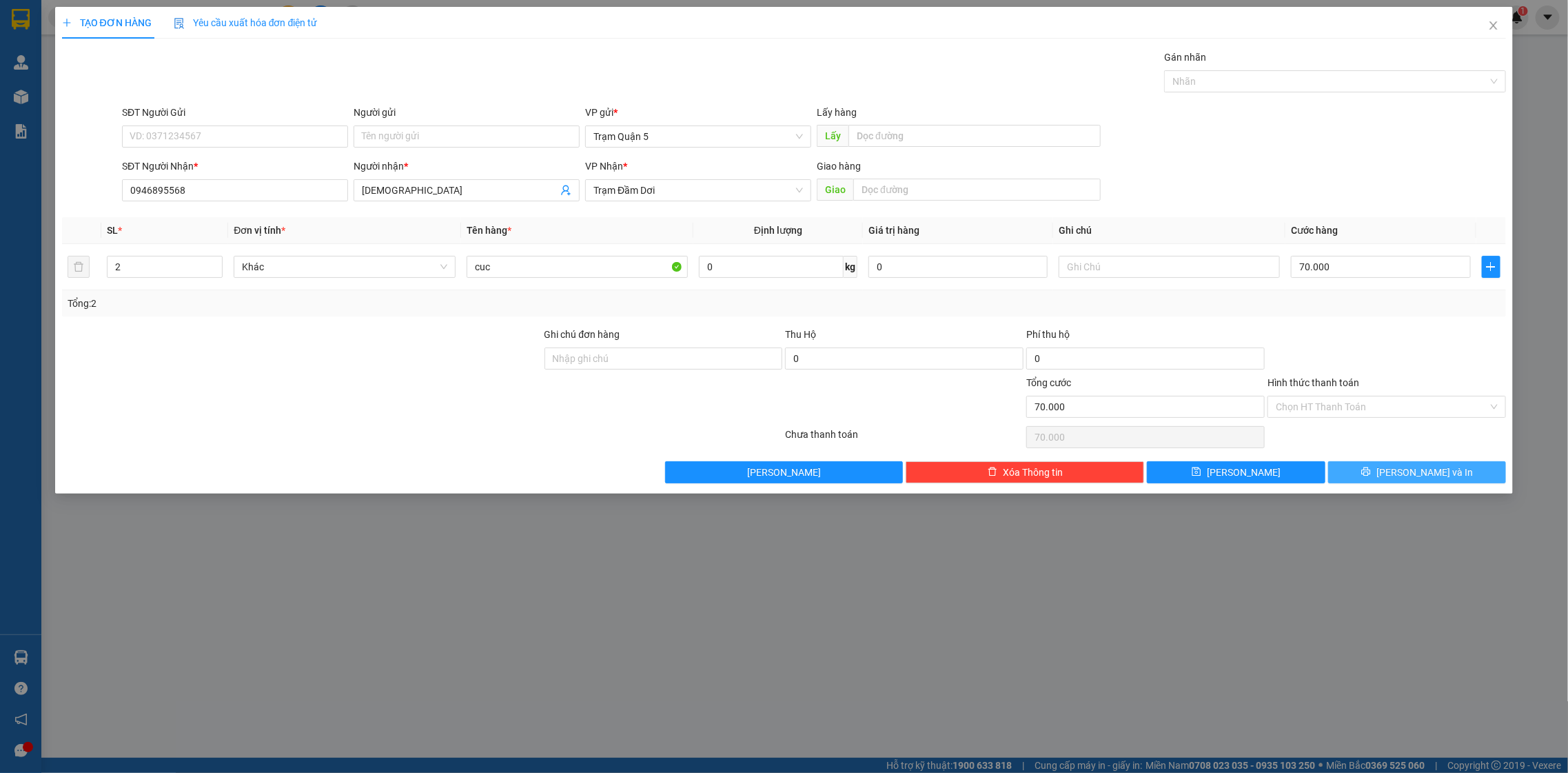
drag, startPoint x: 1366, startPoint y: 467, endPoint x: 1362, endPoint y: 451, distance: 16.5
click at [1366, 461] on div "Transit Pickup Surcharge Ids Transit Deliver Surcharge Ids Transit Deliver Surc…" at bounding box center [784, 266] width 1445 height 434
click at [1361, 451] on div "Transit Pickup Surcharge Ids Transit Deliver Surcharge Ids Transit Deliver Surc…" at bounding box center [784, 266] width 1445 height 434
click at [1357, 451] on div "Chọn HT Thanh Toán" at bounding box center [1387, 438] width 241 height 28
click at [1415, 473] on span "[PERSON_NAME] và In" at bounding box center [1425, 473] width 97 height 15
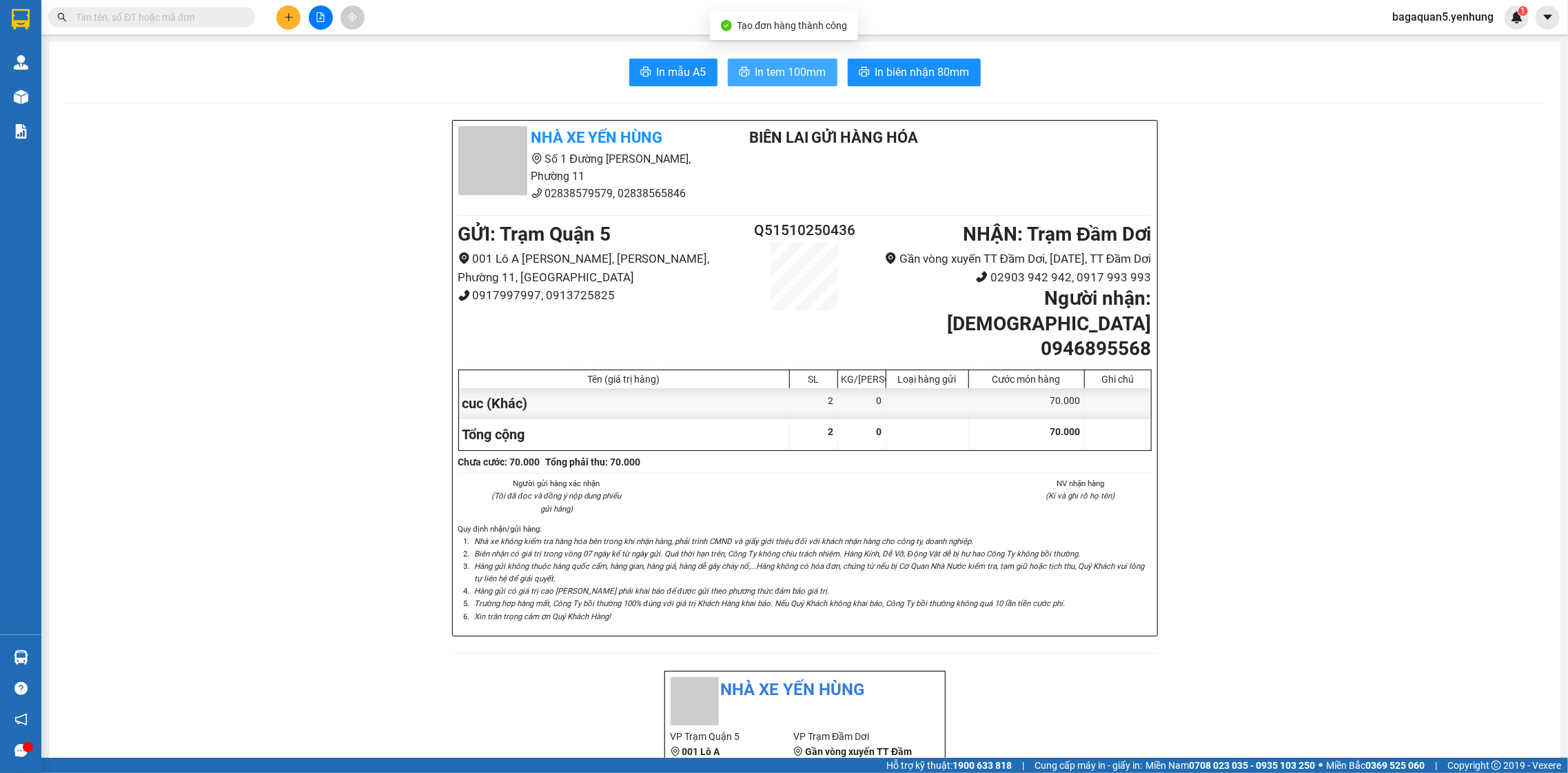
click at [791, 79] on span "In tem 100mm" at bounding box center [791, 72] width 71 height 17
click at [791, 78] on span "In tem 100mm" at bounding box center [791, 72] width 71 height 17
click at [325, 15] on icon "file-add" at bounding box center [320, 17] width 10 height 10
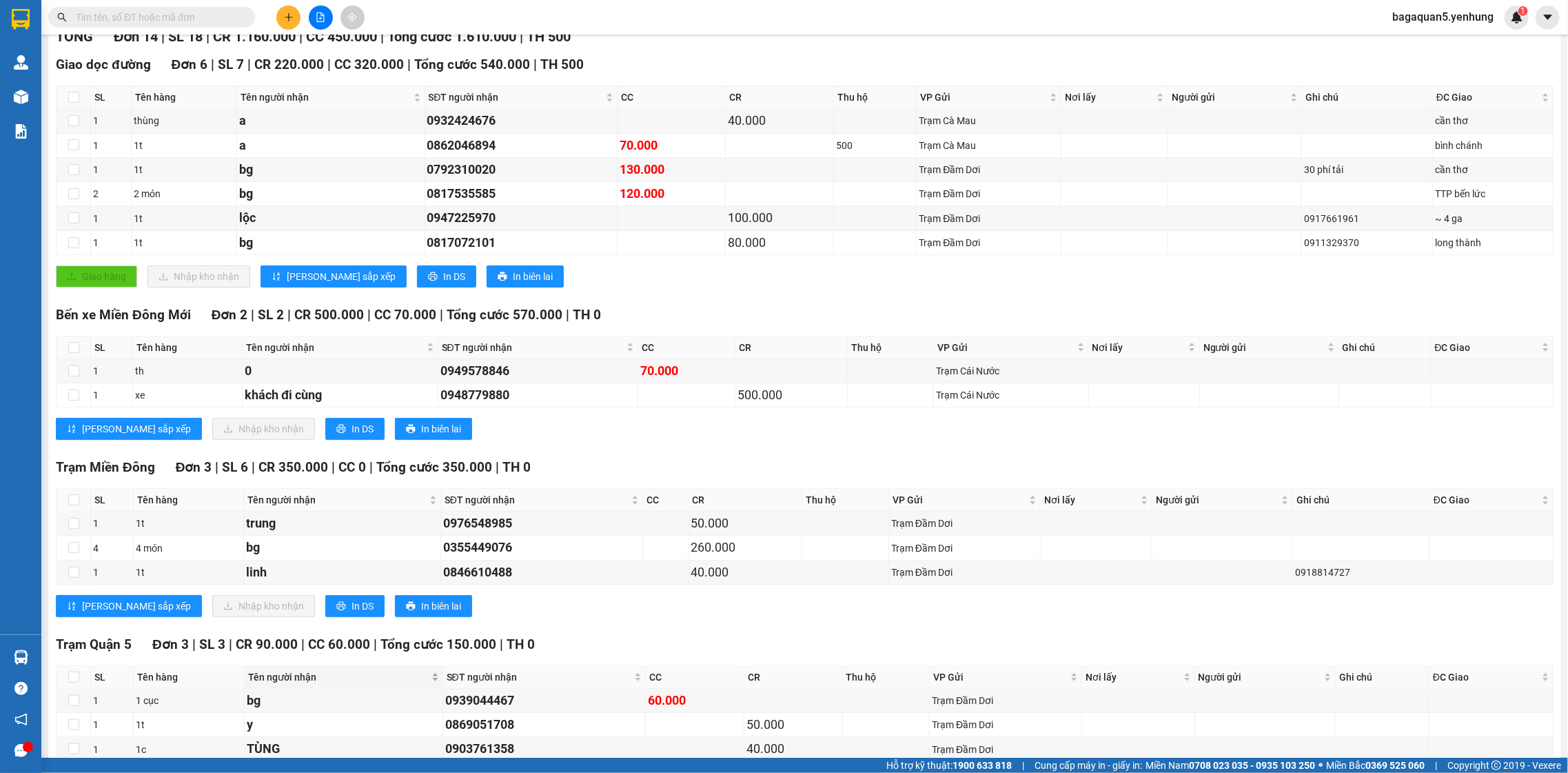
scroll to position [257, 0]
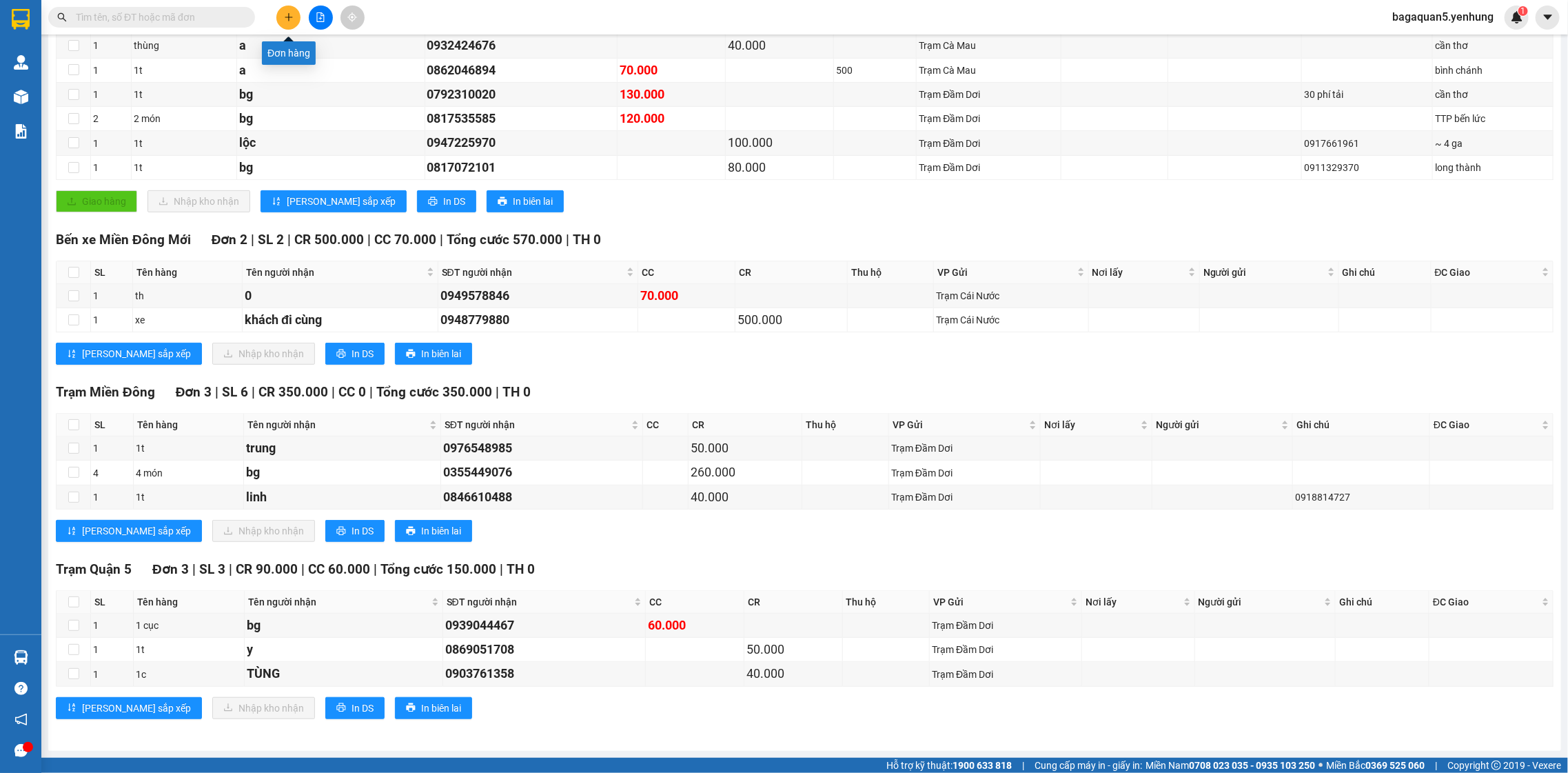
click at [288, 27] on button at bounding box center [288, 17] width 24 height 24
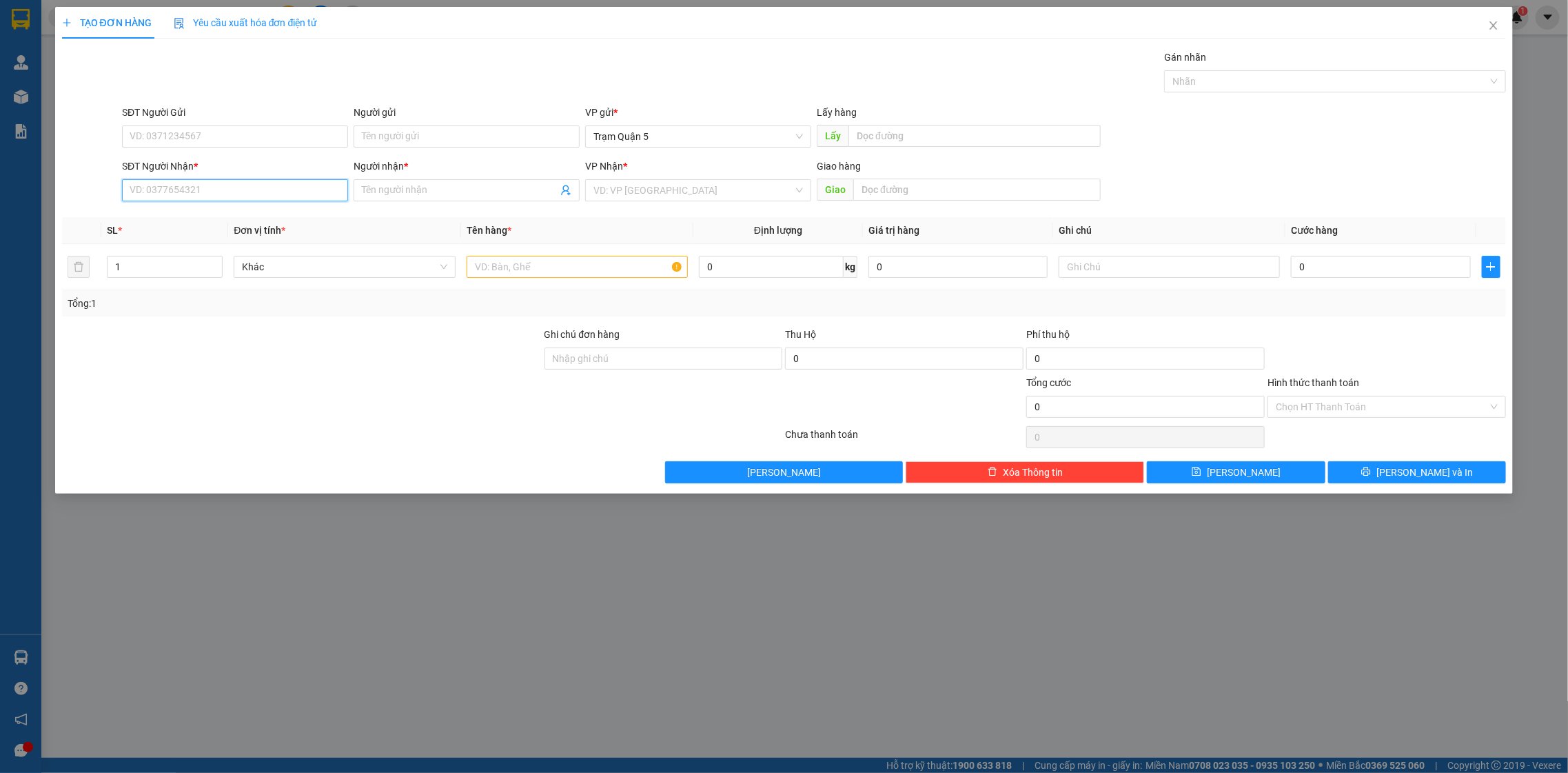
click at [231, 199] on input "SĐT Người Nhận *" at bounding box center [235, 190] width 226 height 22
click at [311, 187] on input "012" at bounding box center [235, 190] width 226 height 22
click at [295, 212] on div "0949951012 - phu" at bounding box center [235, 219] width 210 height 15
click at [1379, 264] on input "40.000" at bounding box center [1380, 267] width 179 height 22
click at [1382, 454] on div "Transit Pickup Surcharge Ids Transit Deliver Surcharge Ids Transit Deliver Surc…" at bounding box center [784, 266] width 1445 height 434
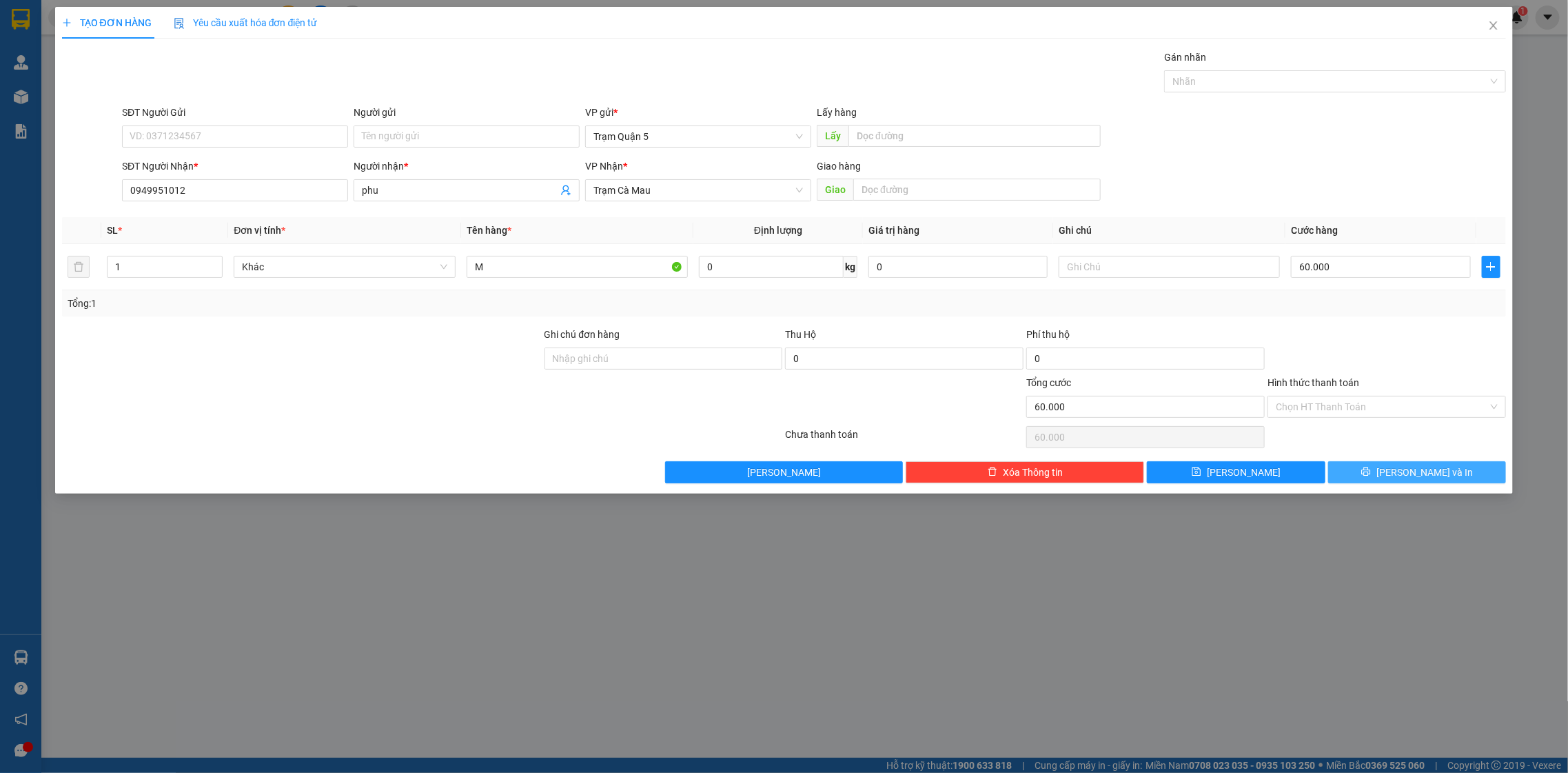
drag, startPoint x: 1425, startPoint y: 450, endPoint x: 1425, endPoint y: 466, distance: 16.0
click at [1425, 452] on div "Transit Pickup Surcharge Ids Transit Deliver Surcharge Ids Transit Deliver Surc…" at bounding box center [784, 266] width 1445 height 434
click at [1425, 465] on span "[PERSON_NAME] và In" at bounding box center [1425, 473] width 97 height 15
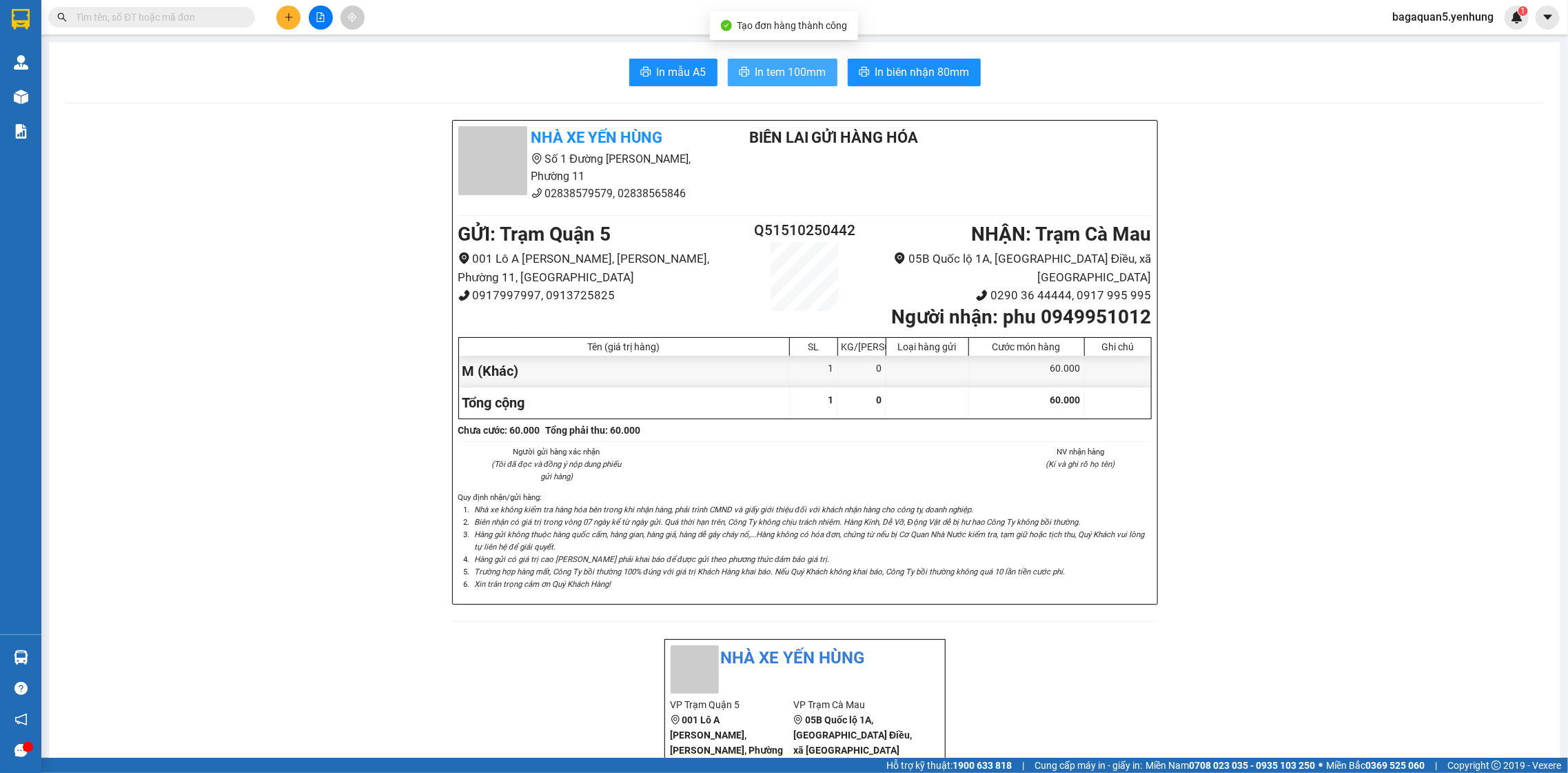
click at [760, 70] on span "In tem 100mm" at bounding box center [791, 72] width 71 height 17
drag, startPoint x: 324, startPoint y: 17, endPoint x: 340, endPoint y: 32, distance: 21.9
click at [332, 20] on button at bounding box center [320, 17] width 24 height 24
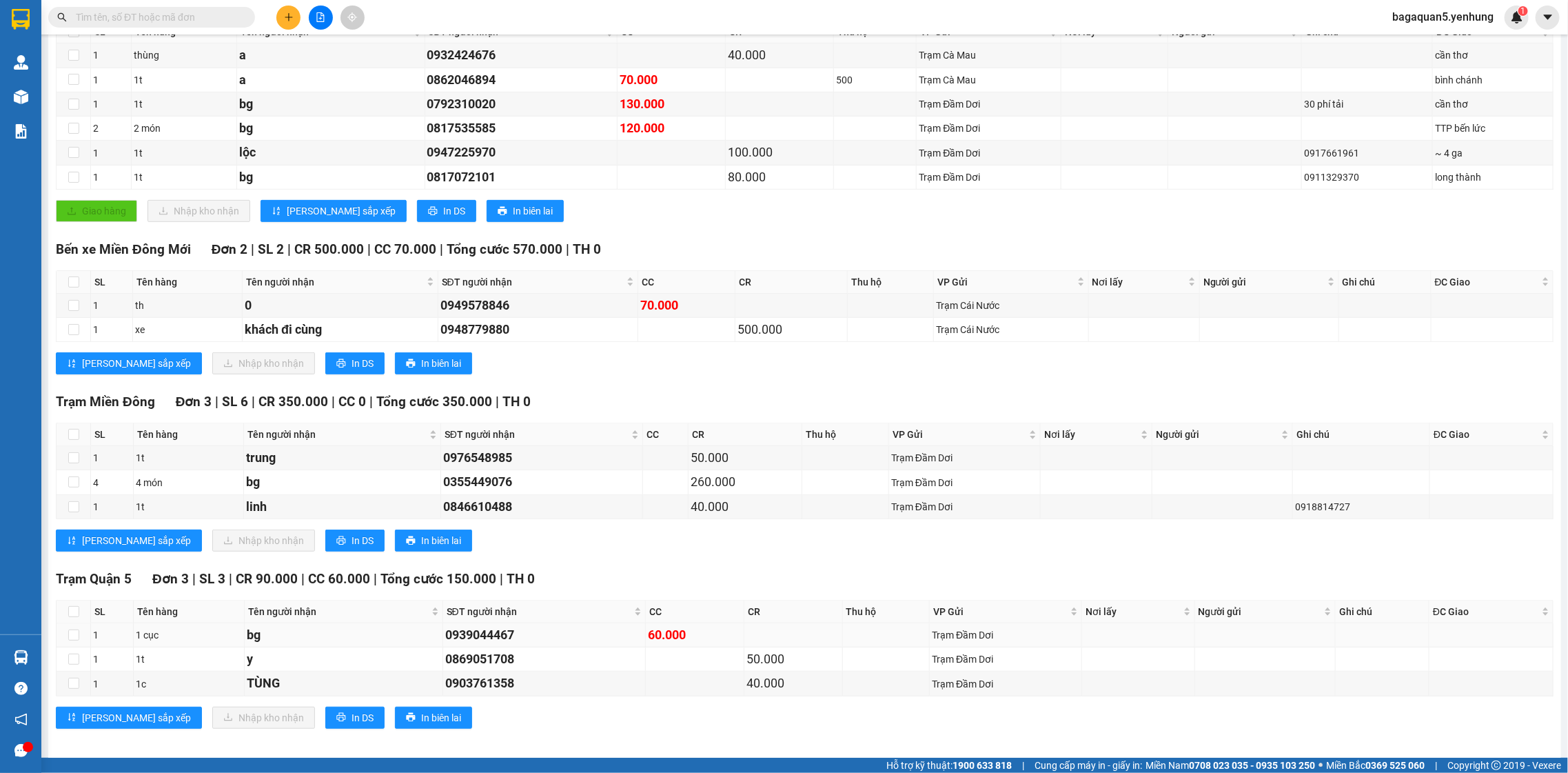
scroll to position [257, 0]
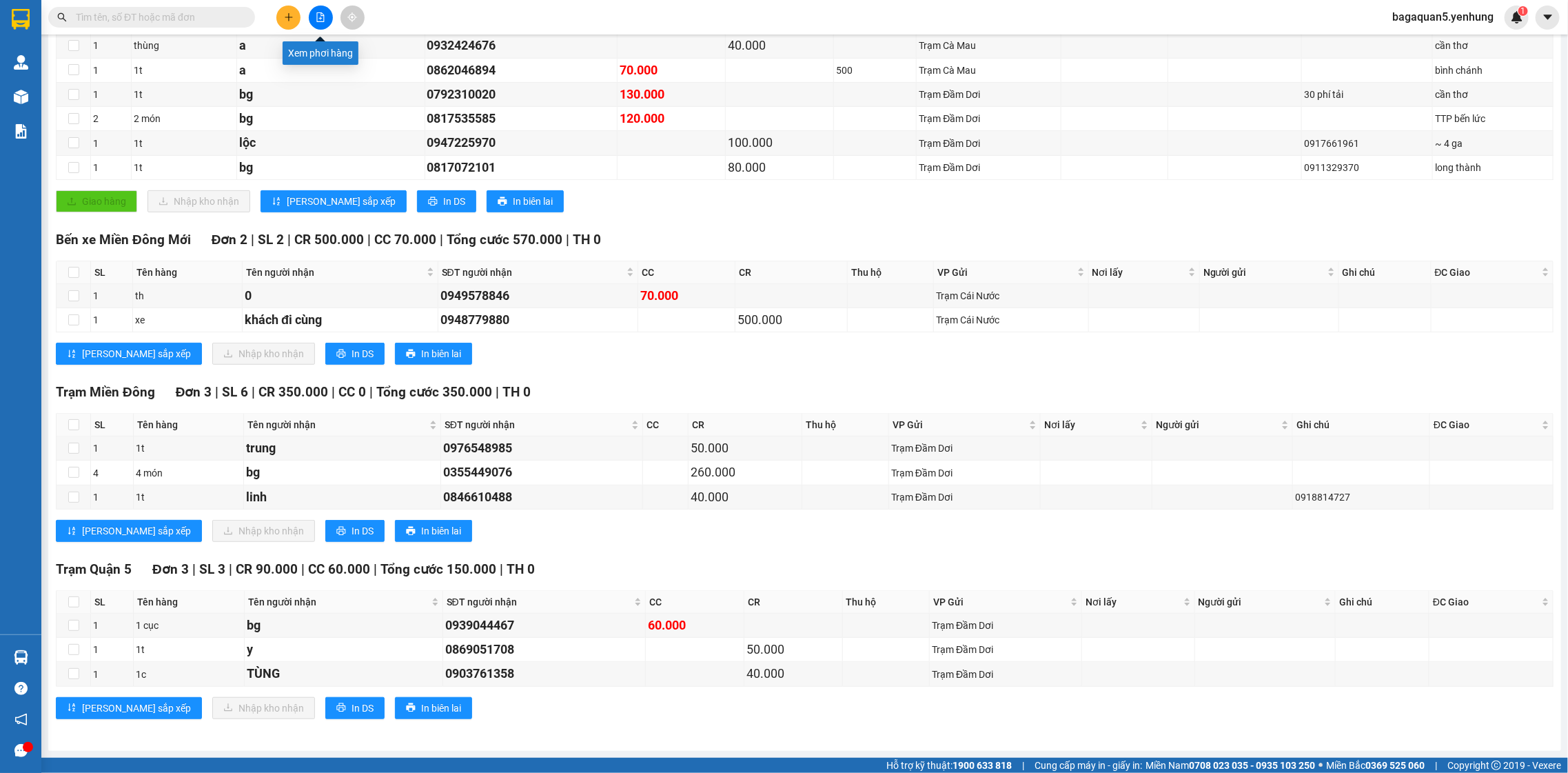
click at [320, 18] on icon "file-add" at bounding box center [320, 17] width 8 height 10
click at [307, 15] on div at bounding box center [320, 17] width 103 height 24
click at [320, 11] on button at bounding box center [320, 17] width 24 height 24
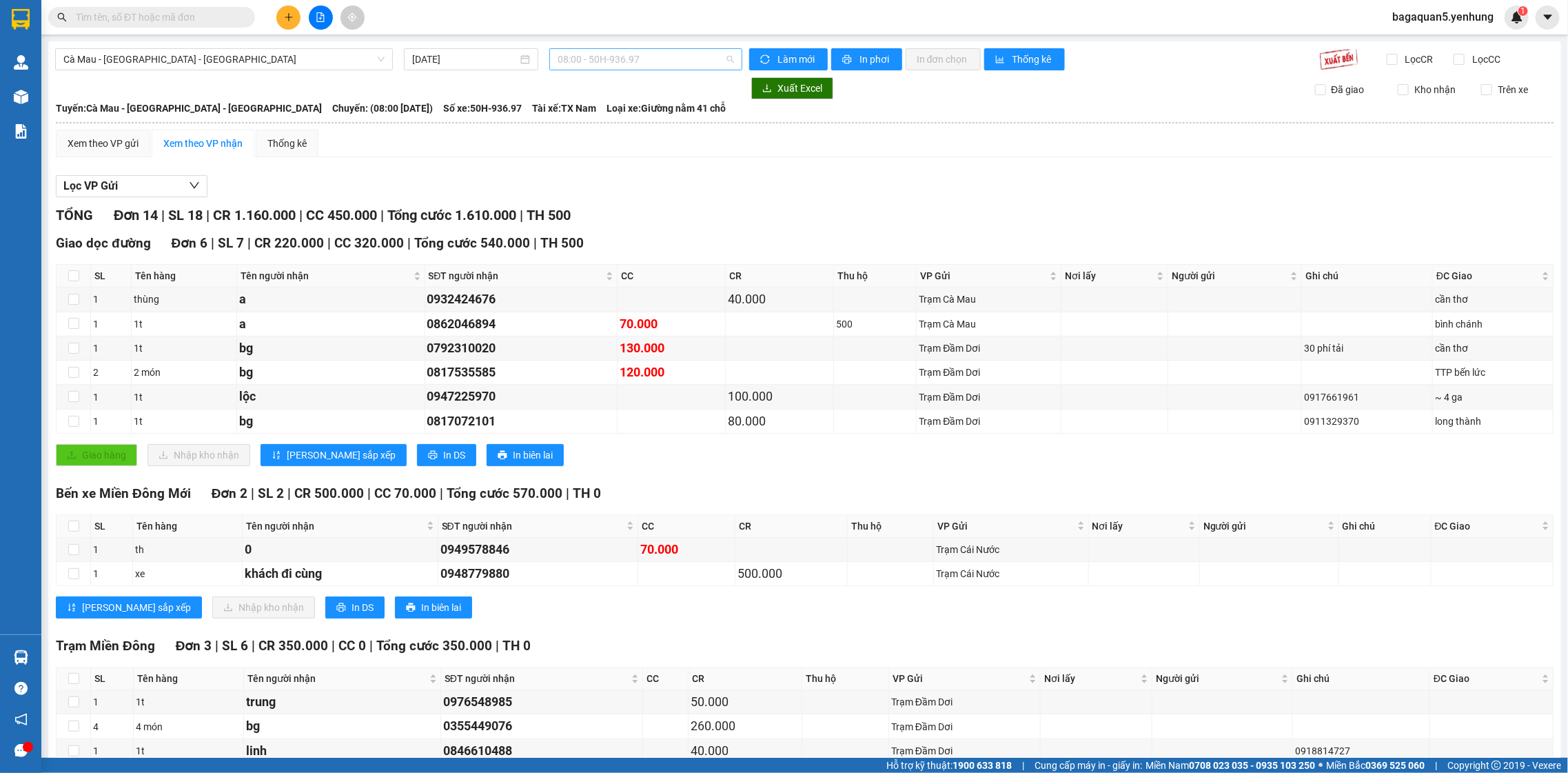
click at [681, 54] on span "08:00 - 50H-936.97" at bounding box center [645, 59] width 176 height 21
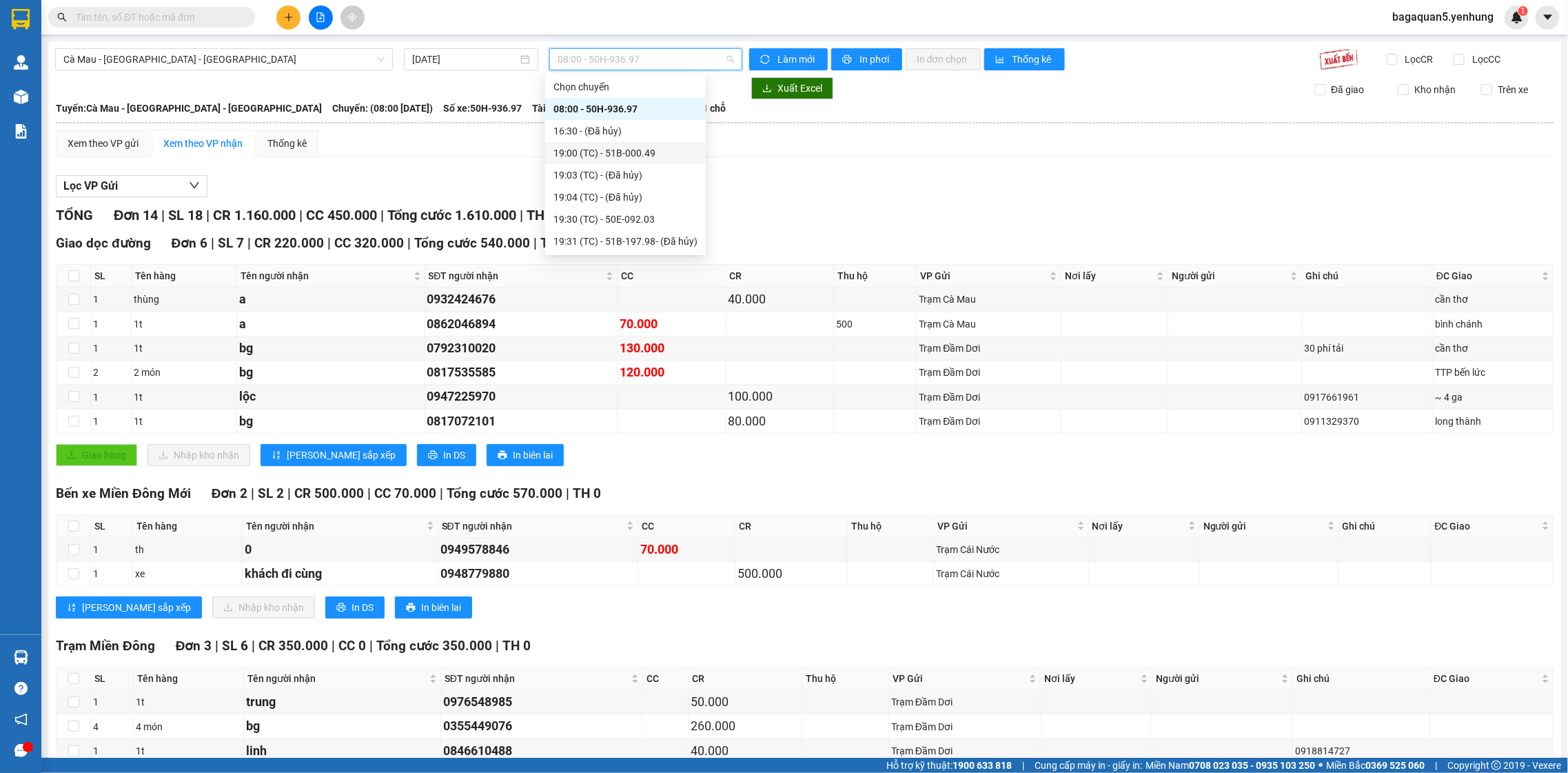
click at [616, 155] on div "19:00 (TC) - 51B-000.49" at bounding box center [626, 153] width 144 height 15
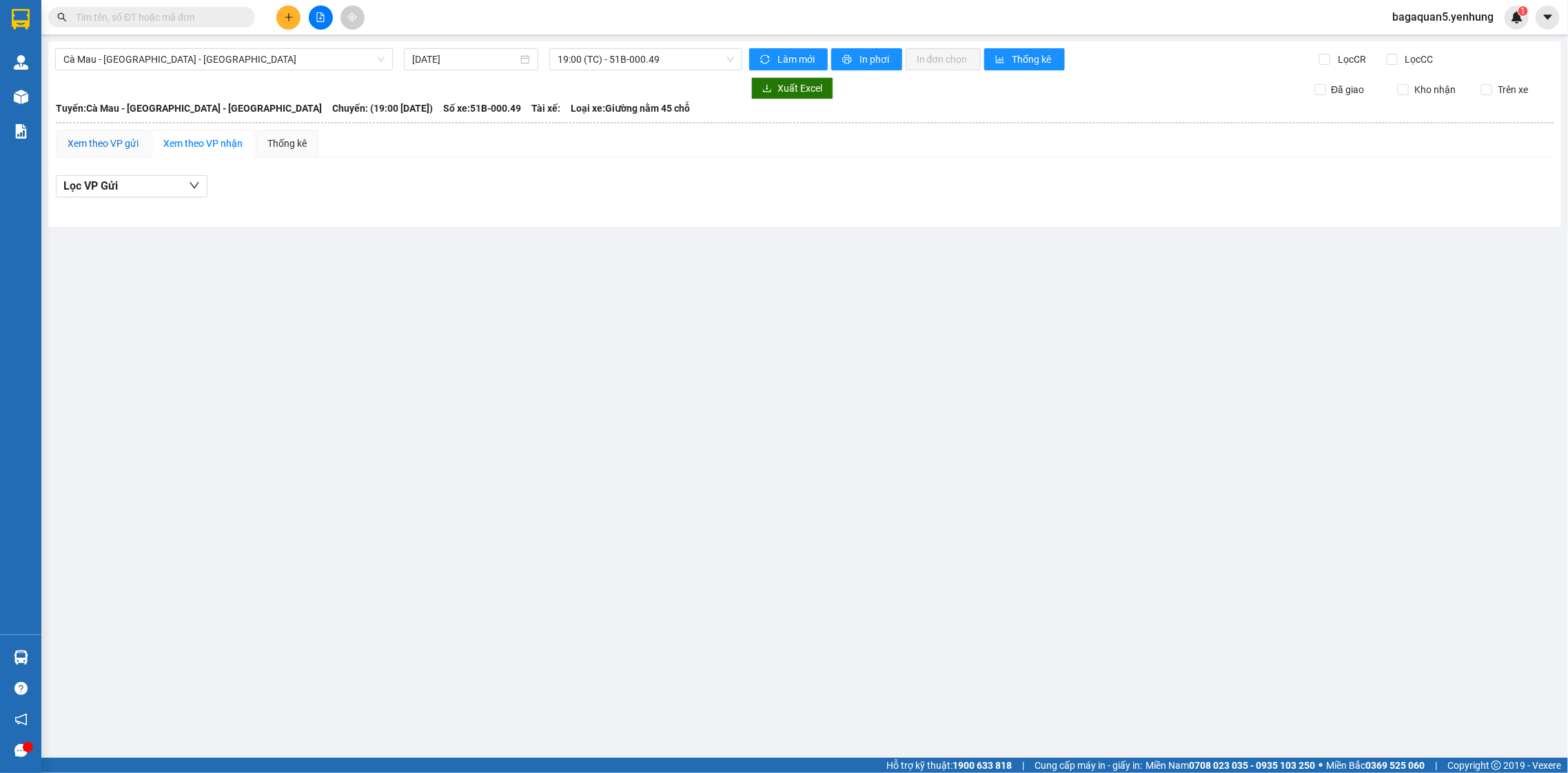
click at [114, 144] on div "Xem theo VP gửi" at bounding box center [103, 144] width 71 height 15
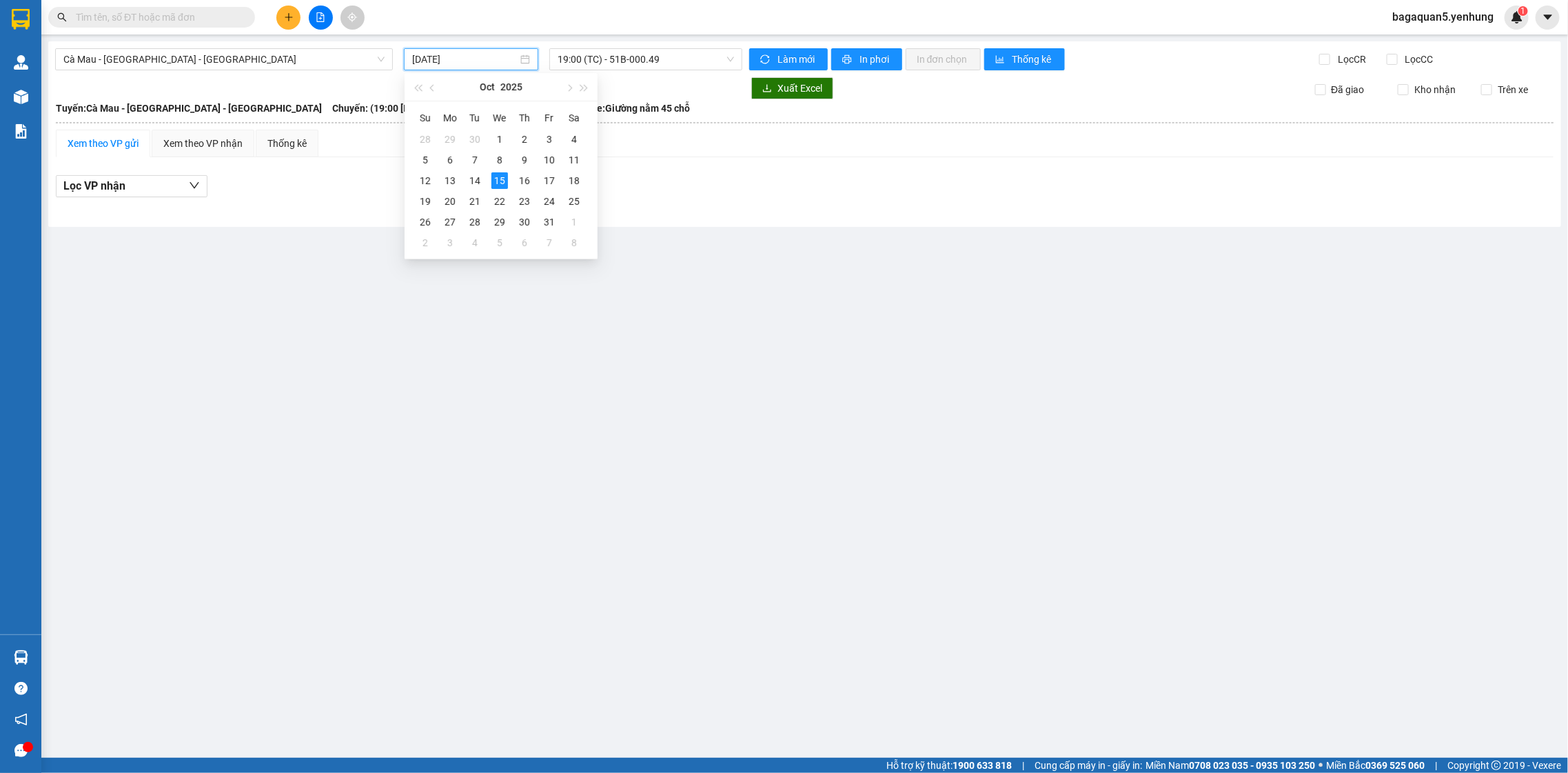
click at [448, 61] on input "[DATE]" at bounding box center [465, 59] width 105 height 15
click at [650, 55] on span "19:00 (TC) - 51B-000.49" at bounding box center [645, 59] width 176 height 21
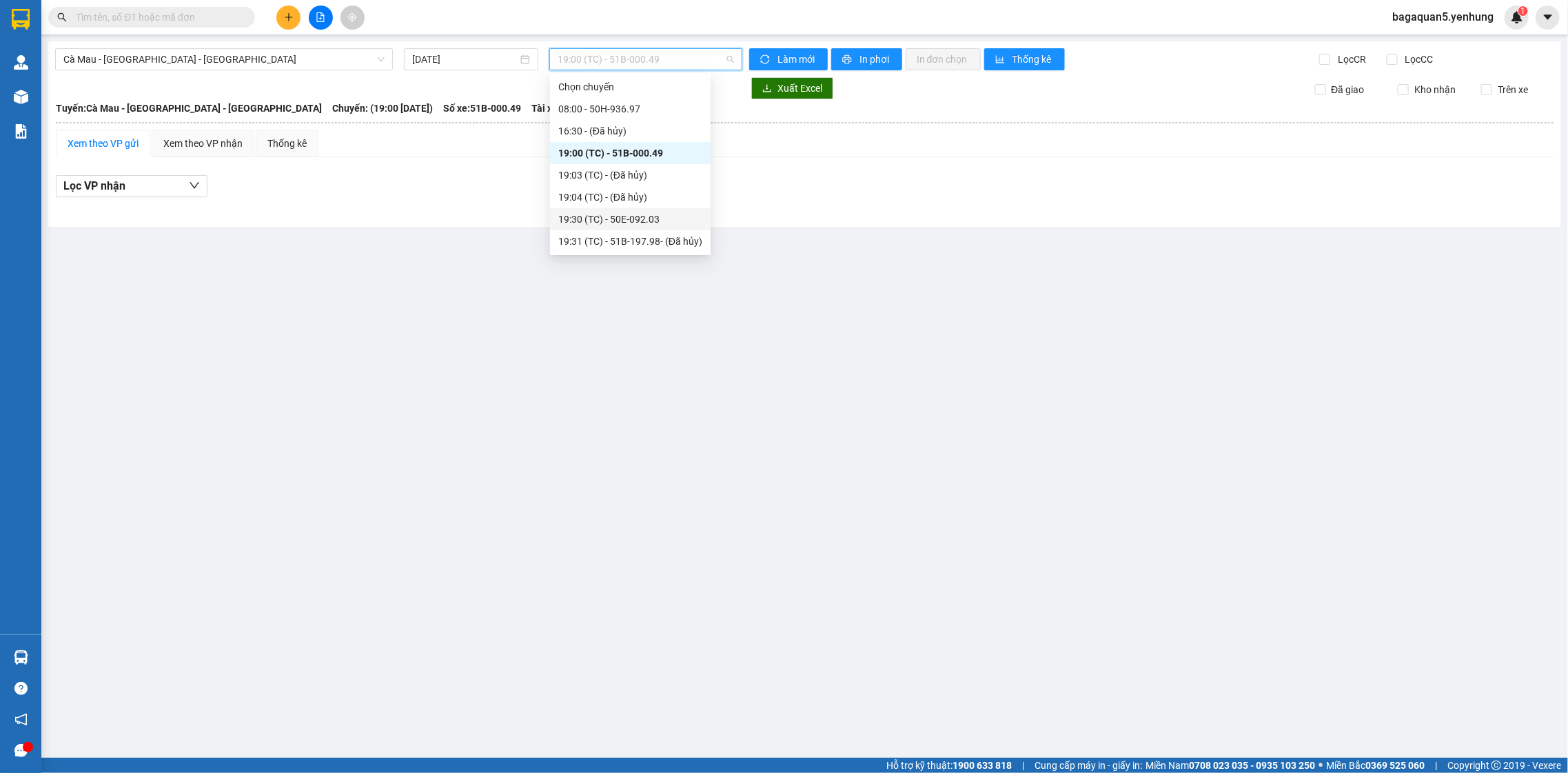
click at [562, 215] on div "19:30 (TC) - 50E-092.03" at bounding box center [630, 220] width 144 height 15
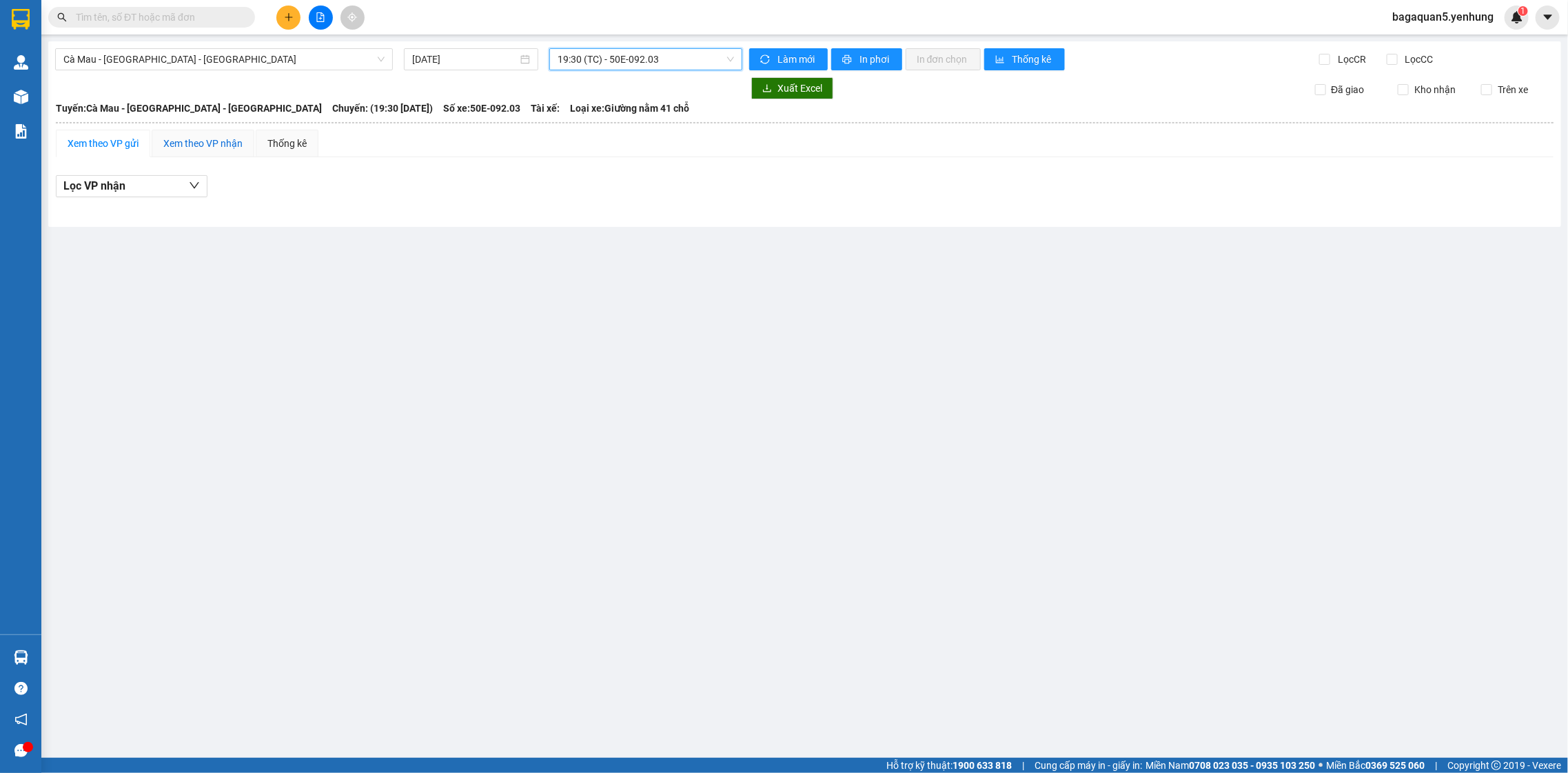
click at [190, 144] on div "Xem theo VP nhận" at bounding box center [203, 144] width 79 height 15
click at [43, 125] on main "Cà Mau - Sài Gòn - Đồng Nai 15/10/2025 19:30 (TC) - 50E-092.03 Làm mới In phơi …" at bounding box center [784, 378] width 1568 height 758
click at [136, 150] on div "Xem theo VP gửi" at bounding box center [103, 144] width 71 height 15
click at [621, 66] on span "19:30 (TC) - 50E-092.03" at bounding box center [645, 59] width 176 height 21
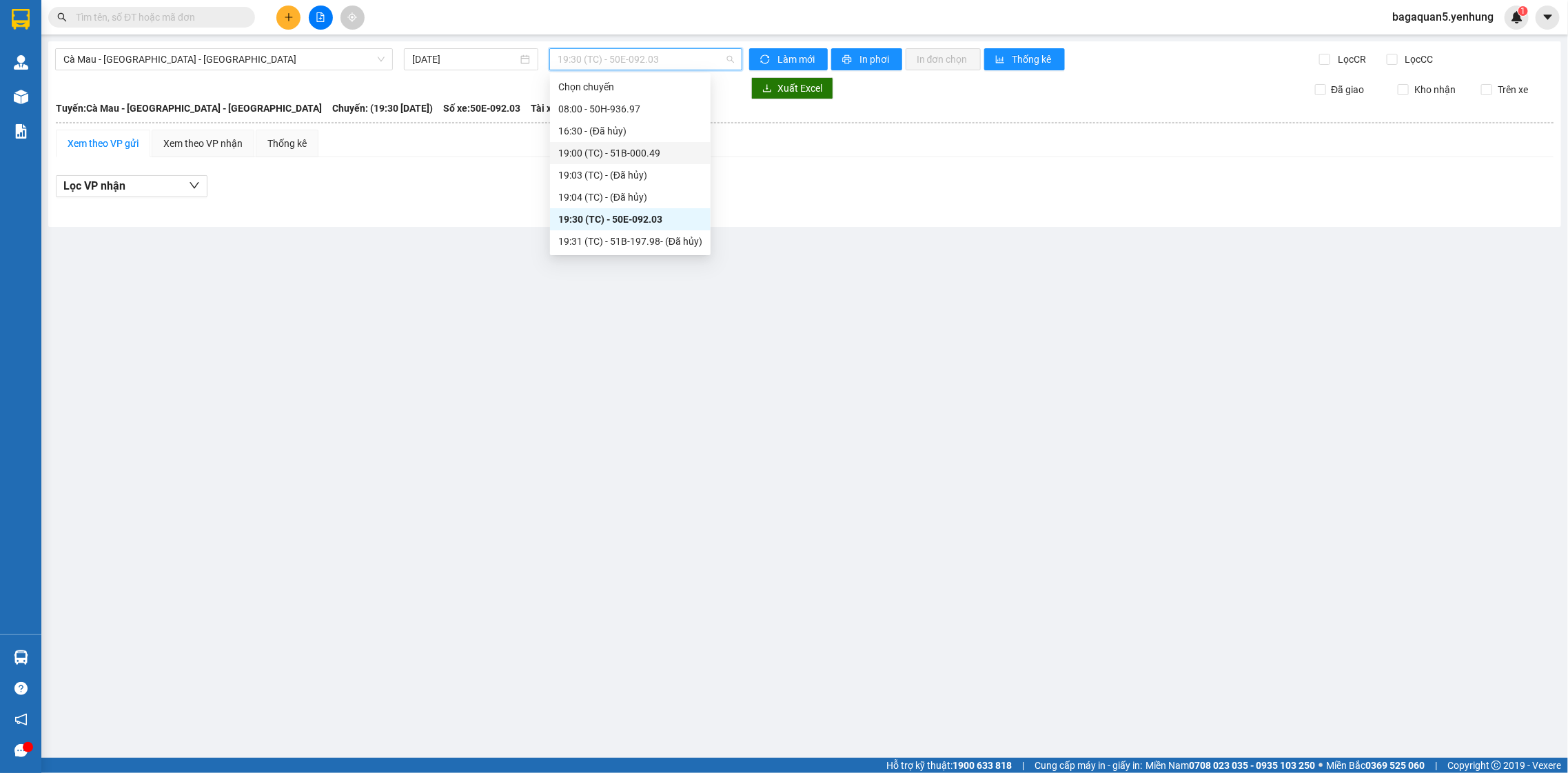
click at [569, 156] on div "19:00 (TC) - 51B-000.49" at bounding box center [630, 153] width 144 height 15
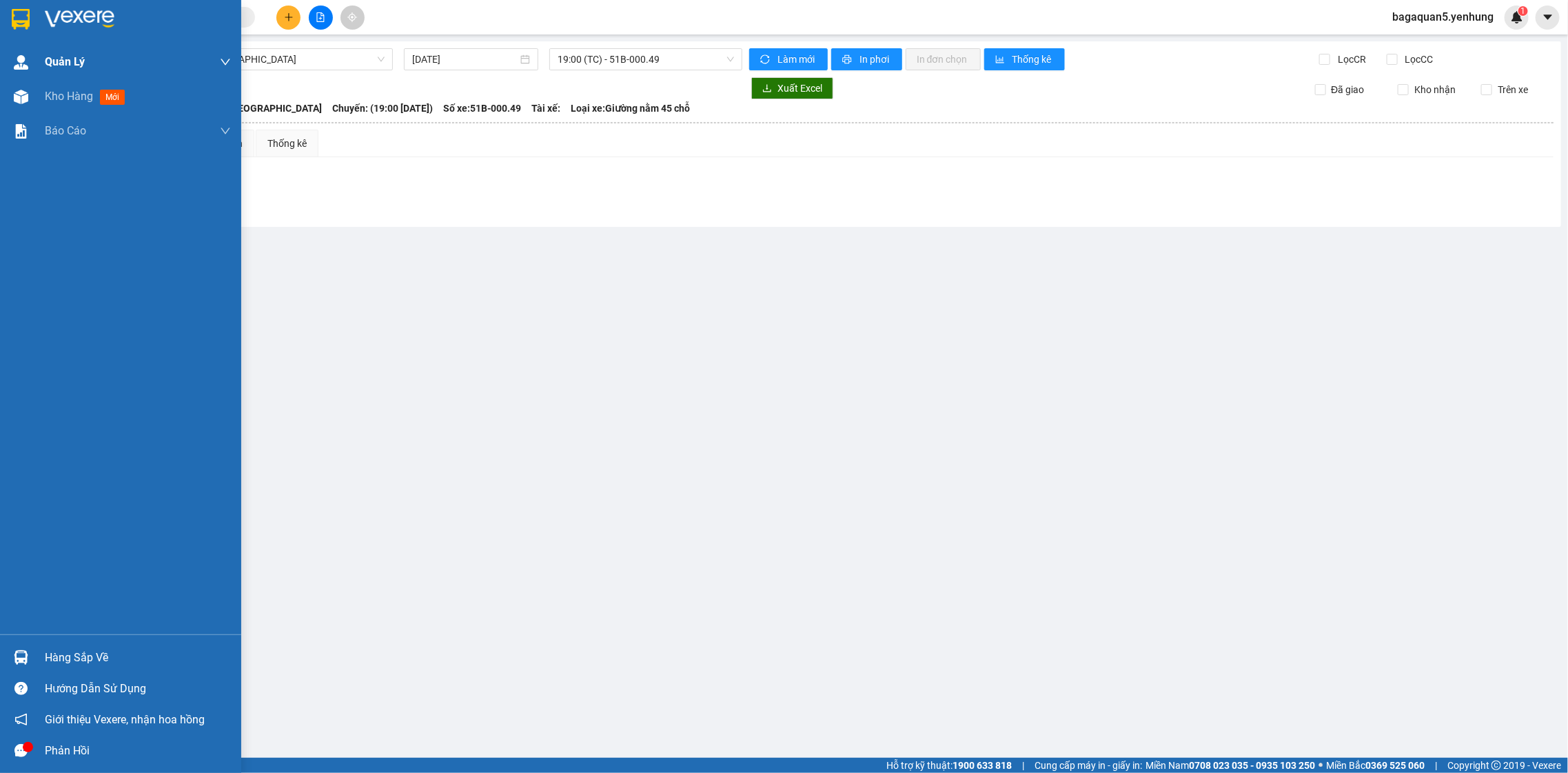
drag, startPoint x: 41, startPoint y: 86, endPoint x: 41, endPoint y: 77, distance: 9.0
click at [41, 84] on div "Kho hàng mới" at bounding box center [121, 96] width 241 height 34
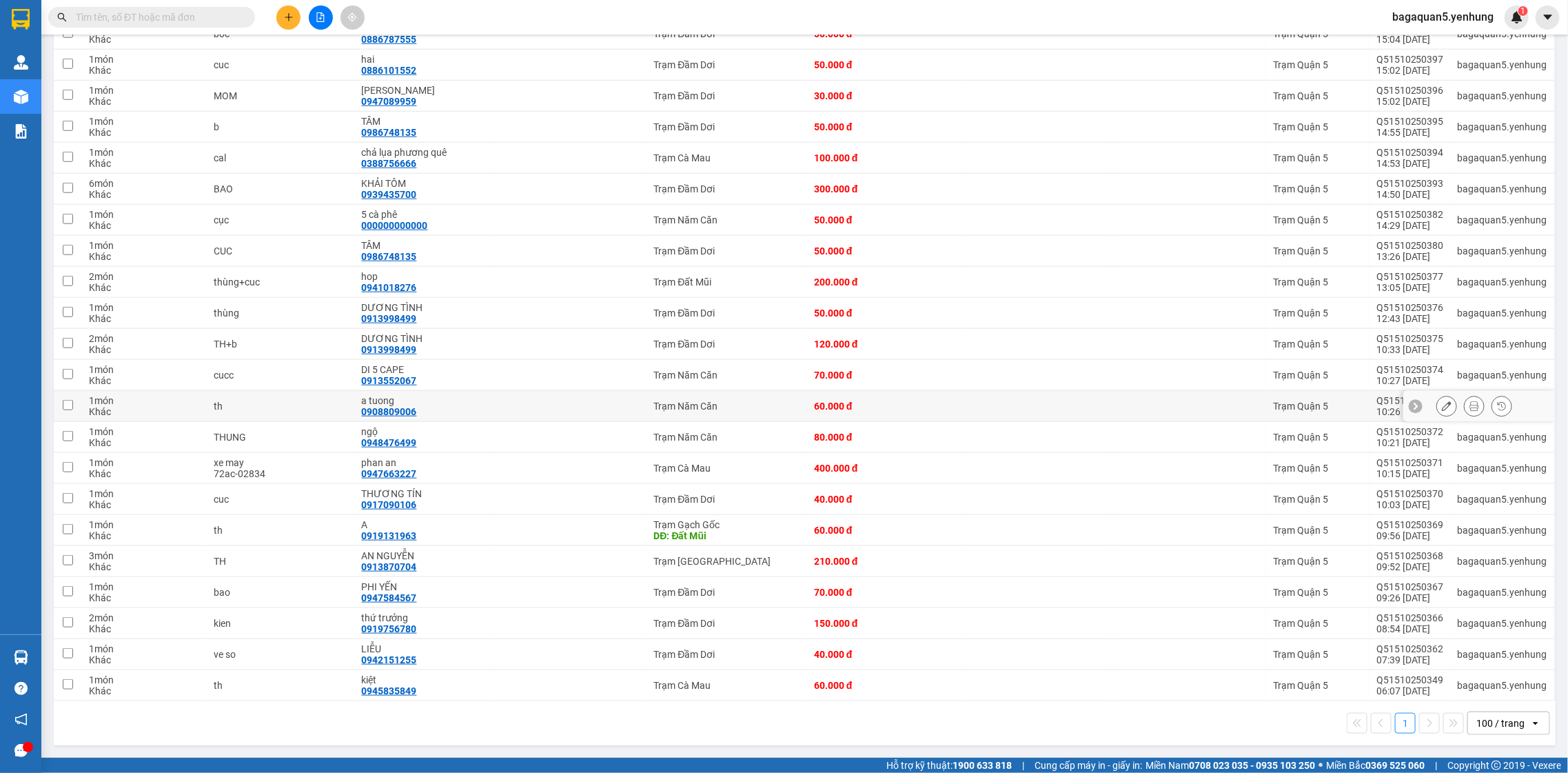
scroll to position [684, 0]
click at [1491, 717] on div "100 / trang" at bounding box center [1500, 724] width 48 height 14
click at [1487, 692] on span "100 / trang" at bounding box center [1491, 699] width 52 height 14
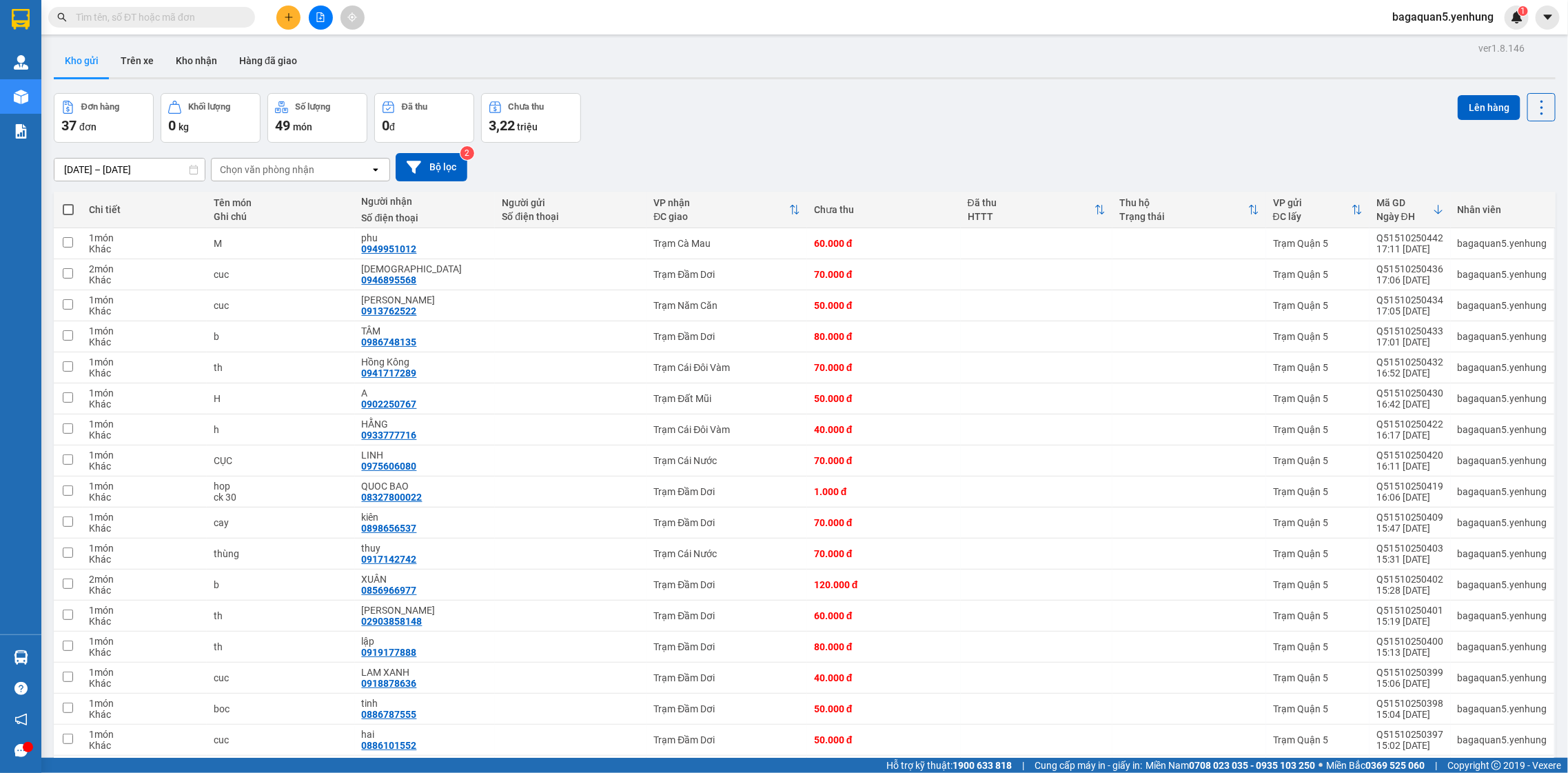
scroll to position [0, 0]
click at [281, 22] on button at bounding box center [288, 17] width 24 height 24
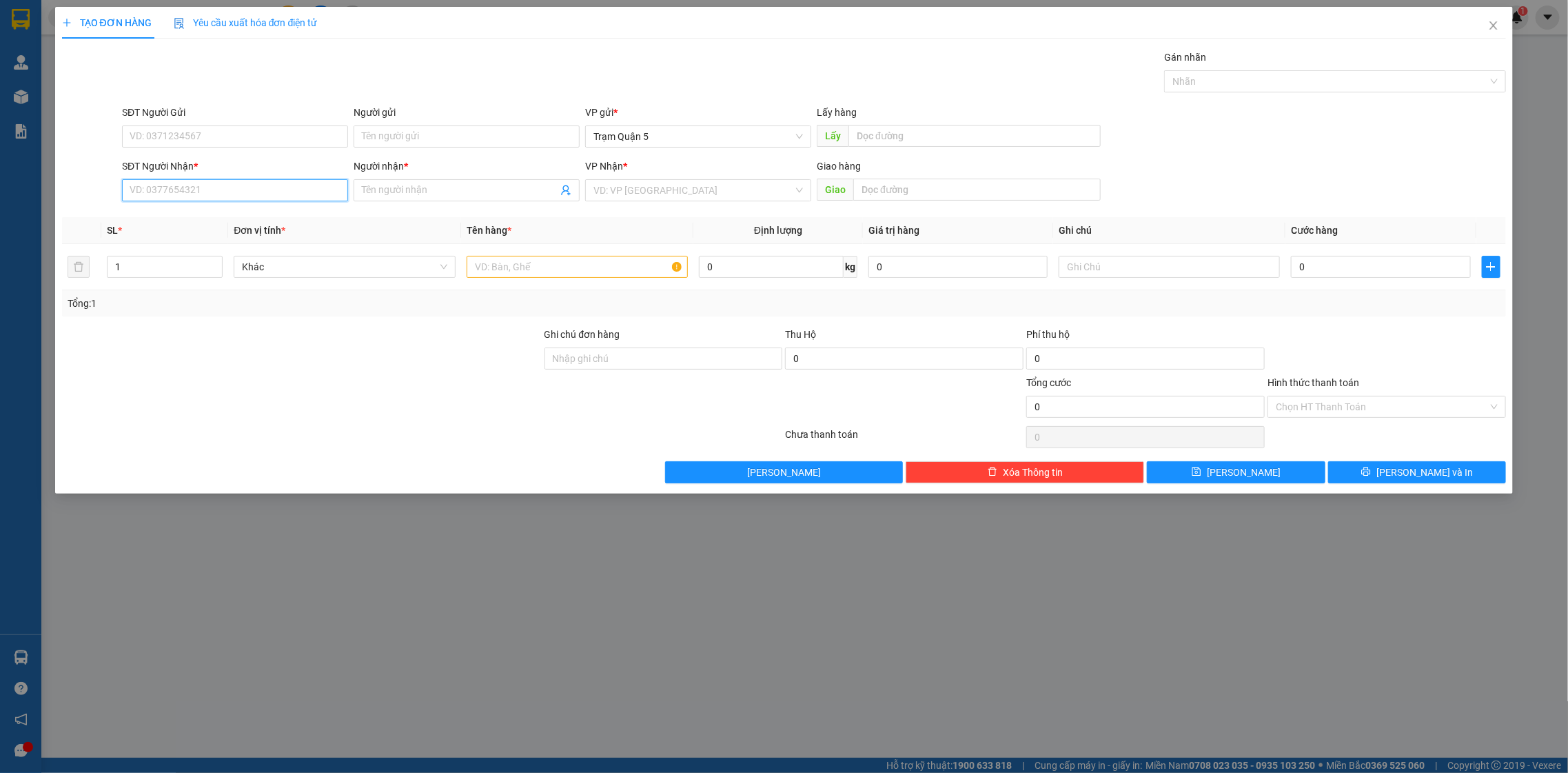
click at [220, 199] on input "SĐT Người Nhận *" at bounding box center [235, 190] width 226 height 22
drag, startPoint x: 251, startPoint y: 216, endPoint x: 372, endPoint y: 195, distance: 122.8
click at [254, 215] on div "0944094596 - hồng đâm dơi" at bounding box center [235, 219] width 210 height 15
click at [211, 276] on span "Decrease Value" at bounding box center [215, 271] width 15 height 13
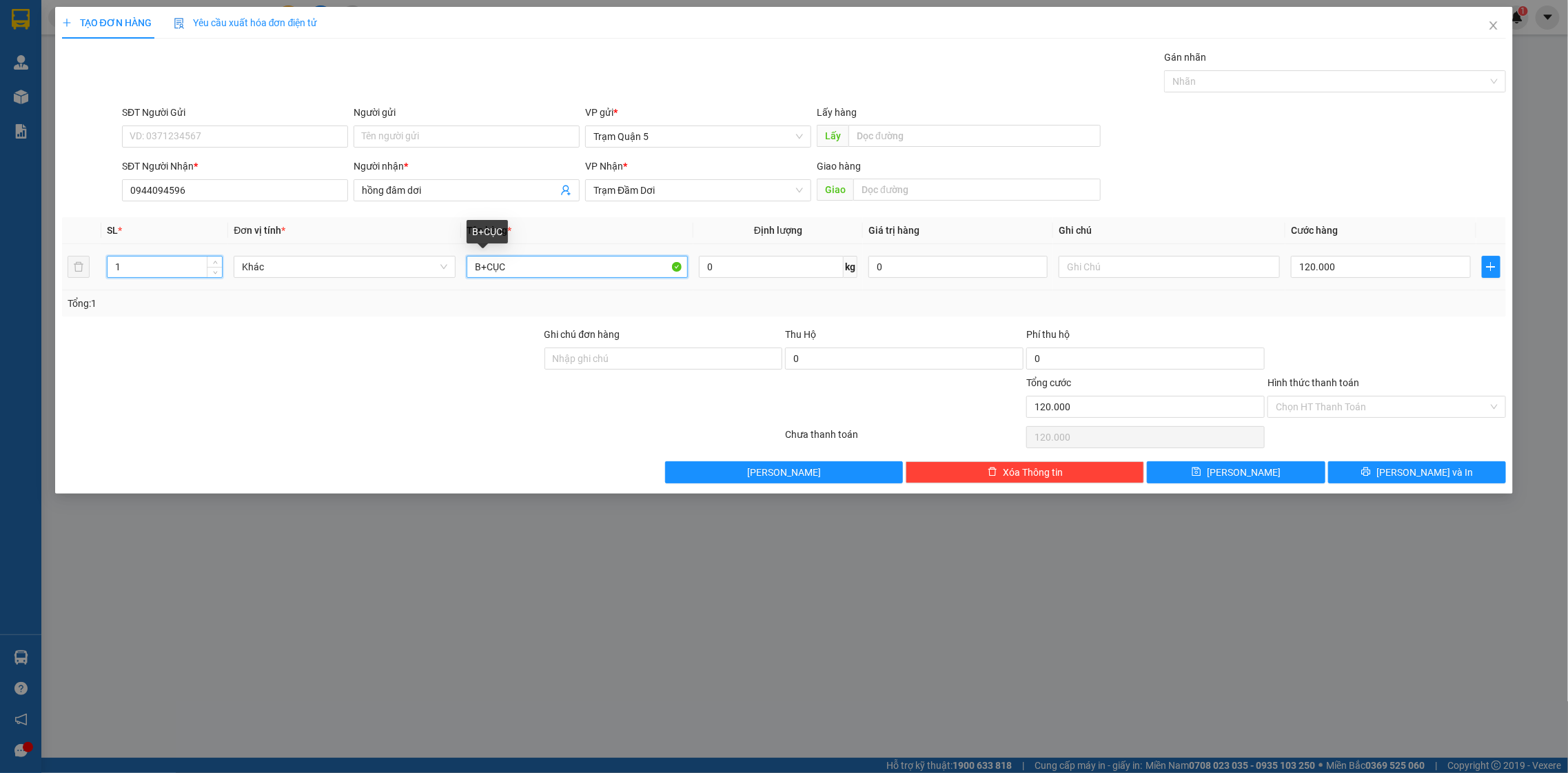
click at [488, 268] on input "B+CỤC" at bounding box center [577, 267] width 222 height 22
click at [1391, 273] on input "120.000" at bounding box center [1380, 267] width 179 height 22
drag, startPoint x: 1303, startPoint y: 303, endPoint x: 1340, endPoint y: 367, distance: 73.9
click at [1311, 305] on div "Tổng: 1" at bounding box center [784, 303] width 1434 height 15
click at [1374, 461] on div "Transit Pickup Surcharge Ids Transit Deliver Surcharge Ids Transit Deliver Surc…" at bounding box center [784, 266] width 1445 height 434
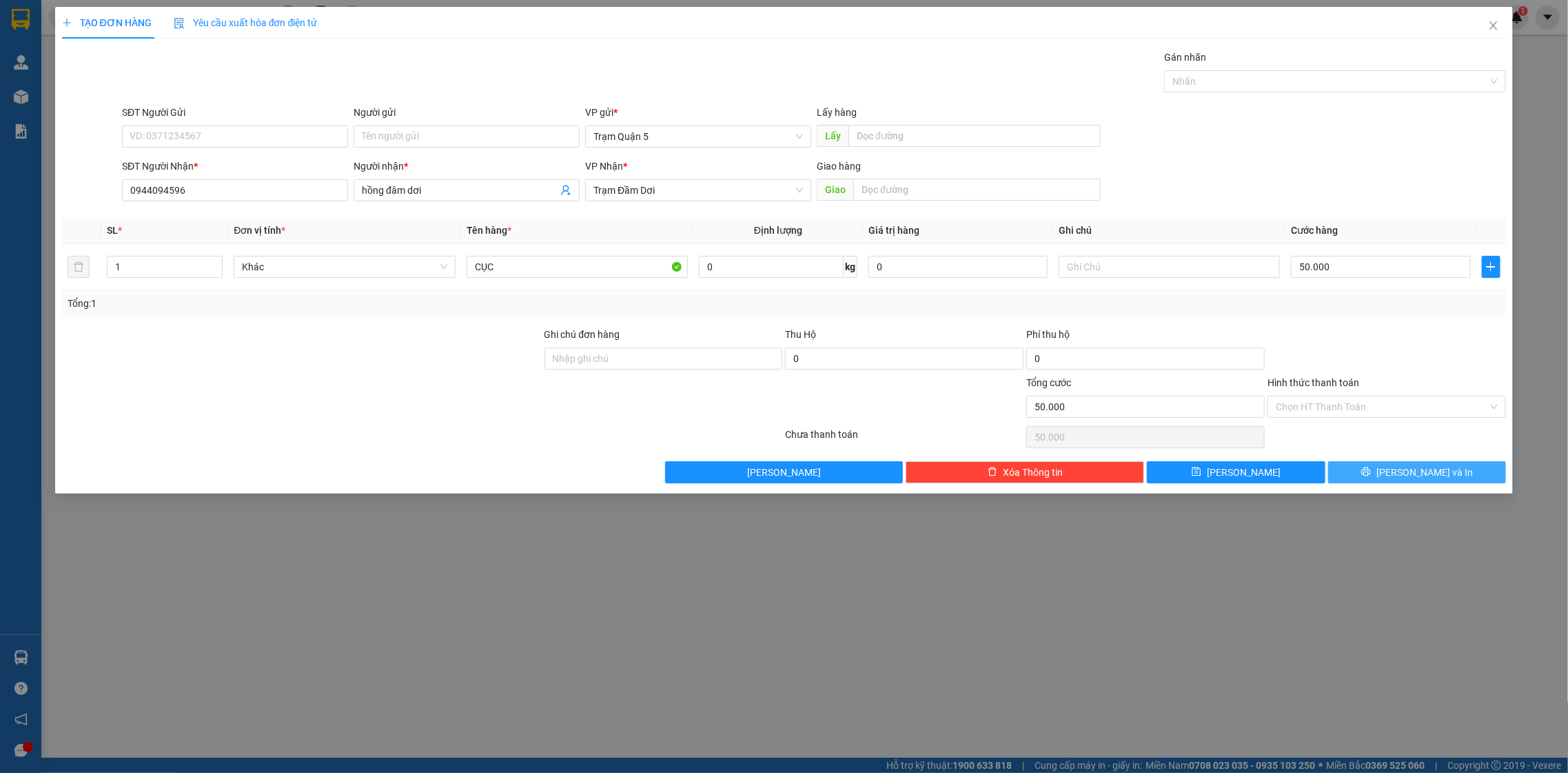
click at [1373, 467] on button "[PERSON_NAME] và In" at bounding box center [1417, 473] width 178 height 22
drag, startPoint x: 1373, startPoint y: 467, endPoint x: 686, endPoint y: 20, distance: 819.6
click at [1368, 467] on button "[PERSON_NAME] và In" at bounding box center [1417, 473] width 178 height 22
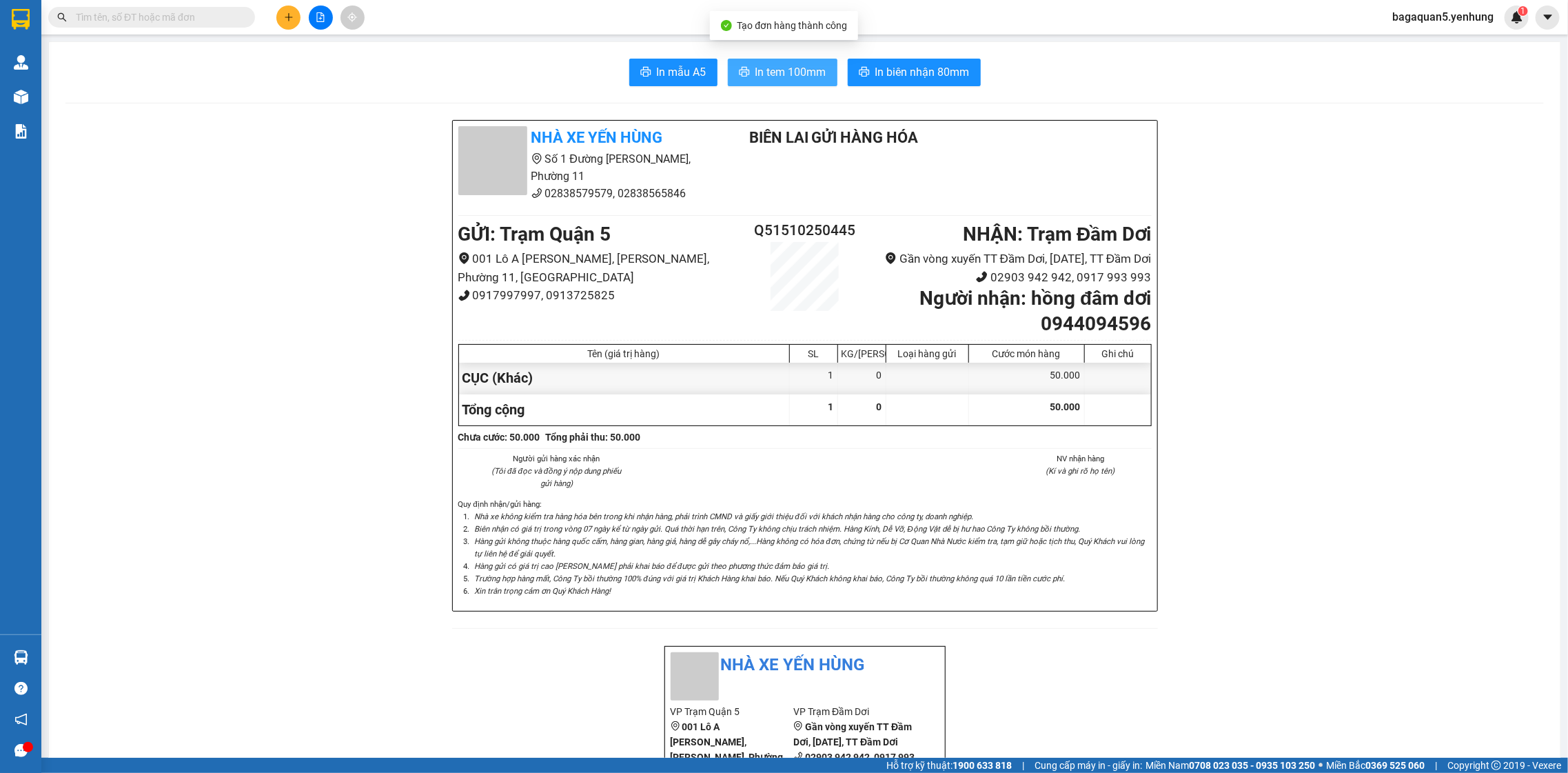
drag, startPoint x: 727, startPoint y: 93, endPoint x: 728, endPoint y: 81, distance: 12.0
click at [728, 81] on button "In tem 100mm" at bounding box center [782, 72] width 109 height 28
click at [317, 29] on button at bounding box center [320, 17] width 24 height 24
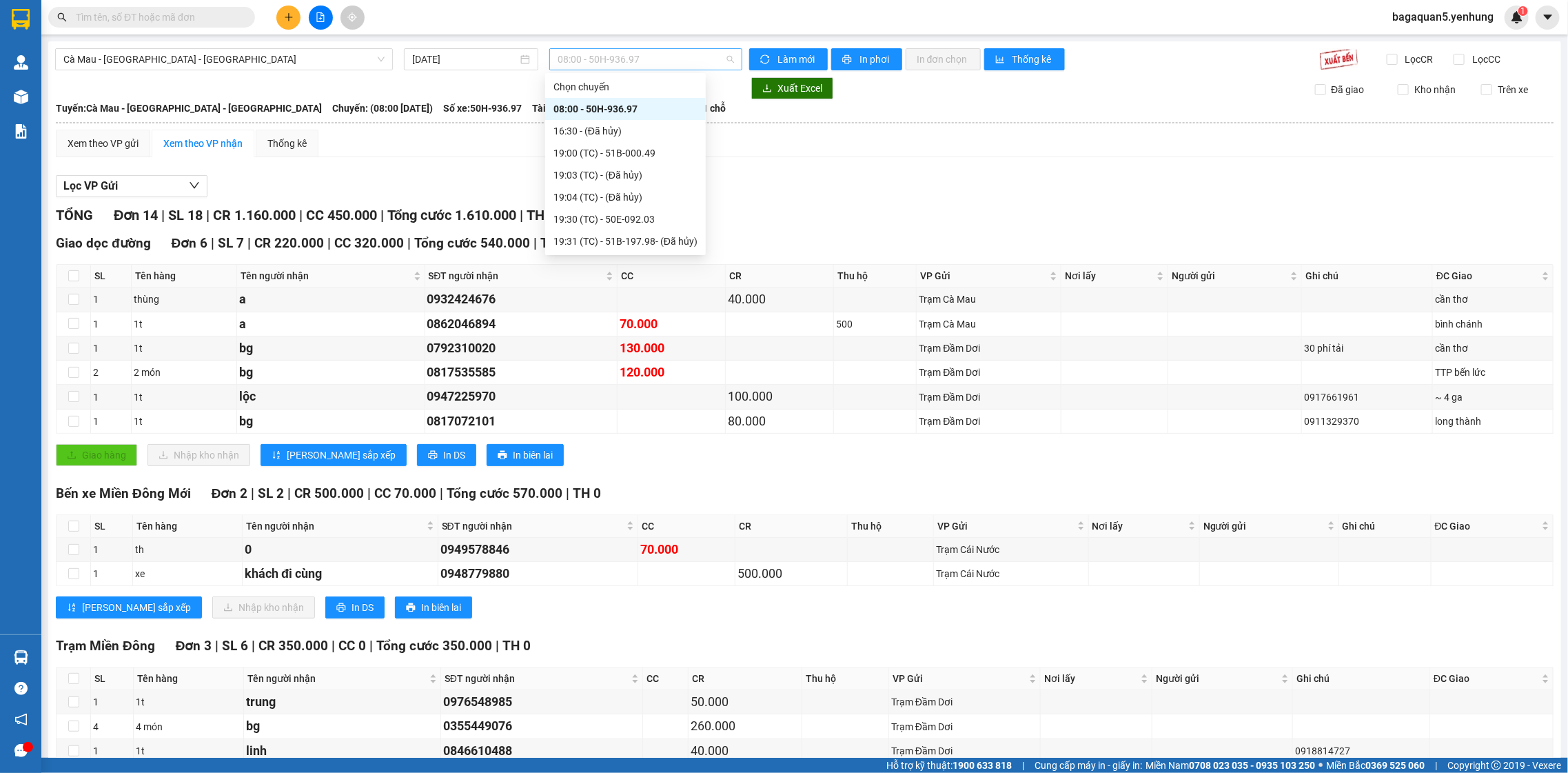
click at [637, 63] on span "08:00 - 50H-936.97" at bounding box center [645, 59] width 176 height 21
click at [651, 157] on div "19:00 (TC) - 51B-000.49" at bounding box center [626, 153] width 144 height 15
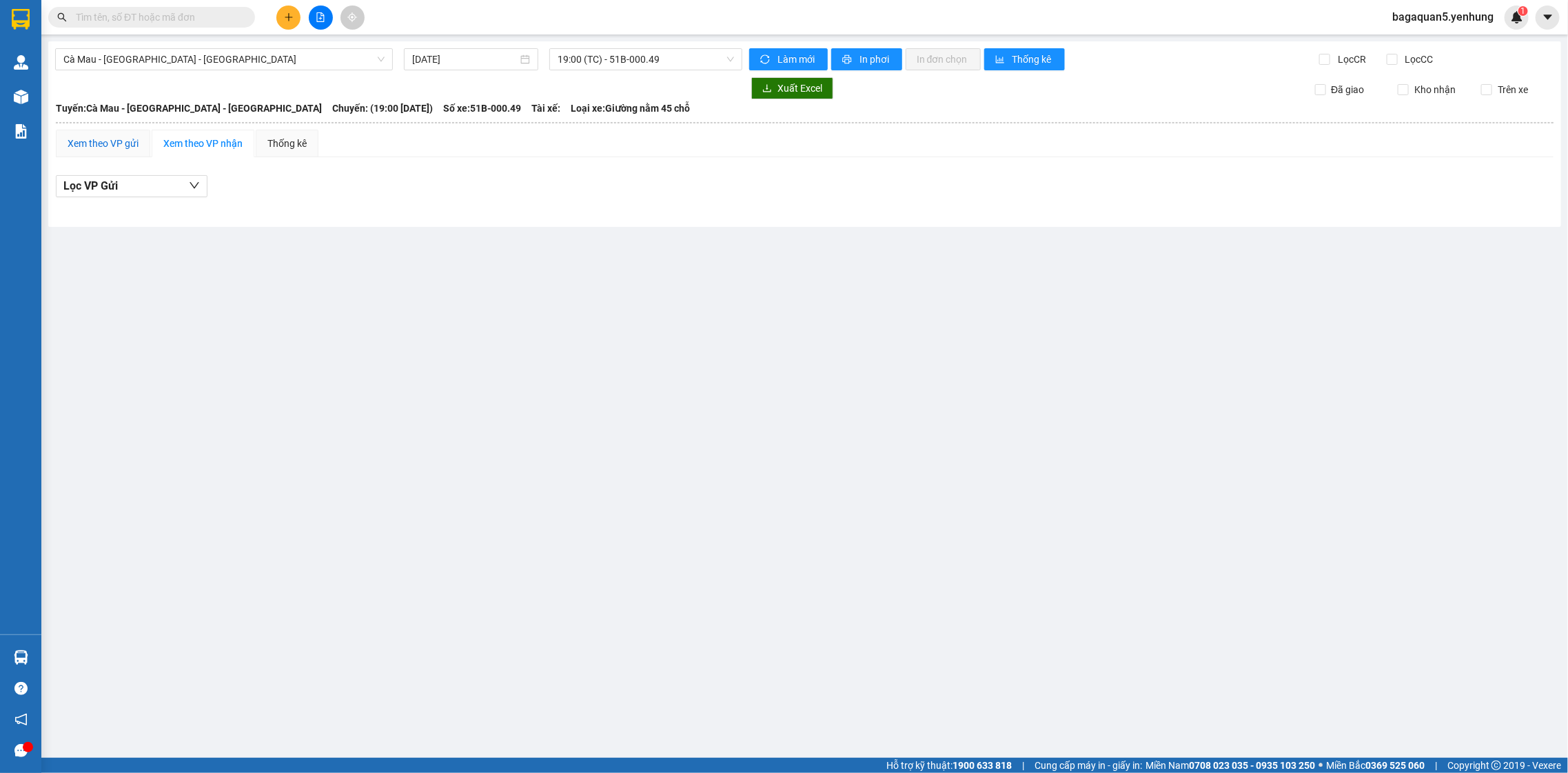
click at [92, 145] on div "Xem theo VP gửi" at bounding box center [103, 144] width 71 height 15
click at [194, 148] on div "Xem theo VP nhận" at bounding box center [203, 144] width 79 height 15
drag, startPoint x: 299, startPoint y: 29, endPoint x: 284, endPoint y: 14, distance: 21.2
click at [295, 28] on div at bounding box center [320, 17] width 103 height 24
click at [284, 14] on icon "plus" at bounding box center [289, 17] width 10 height 10
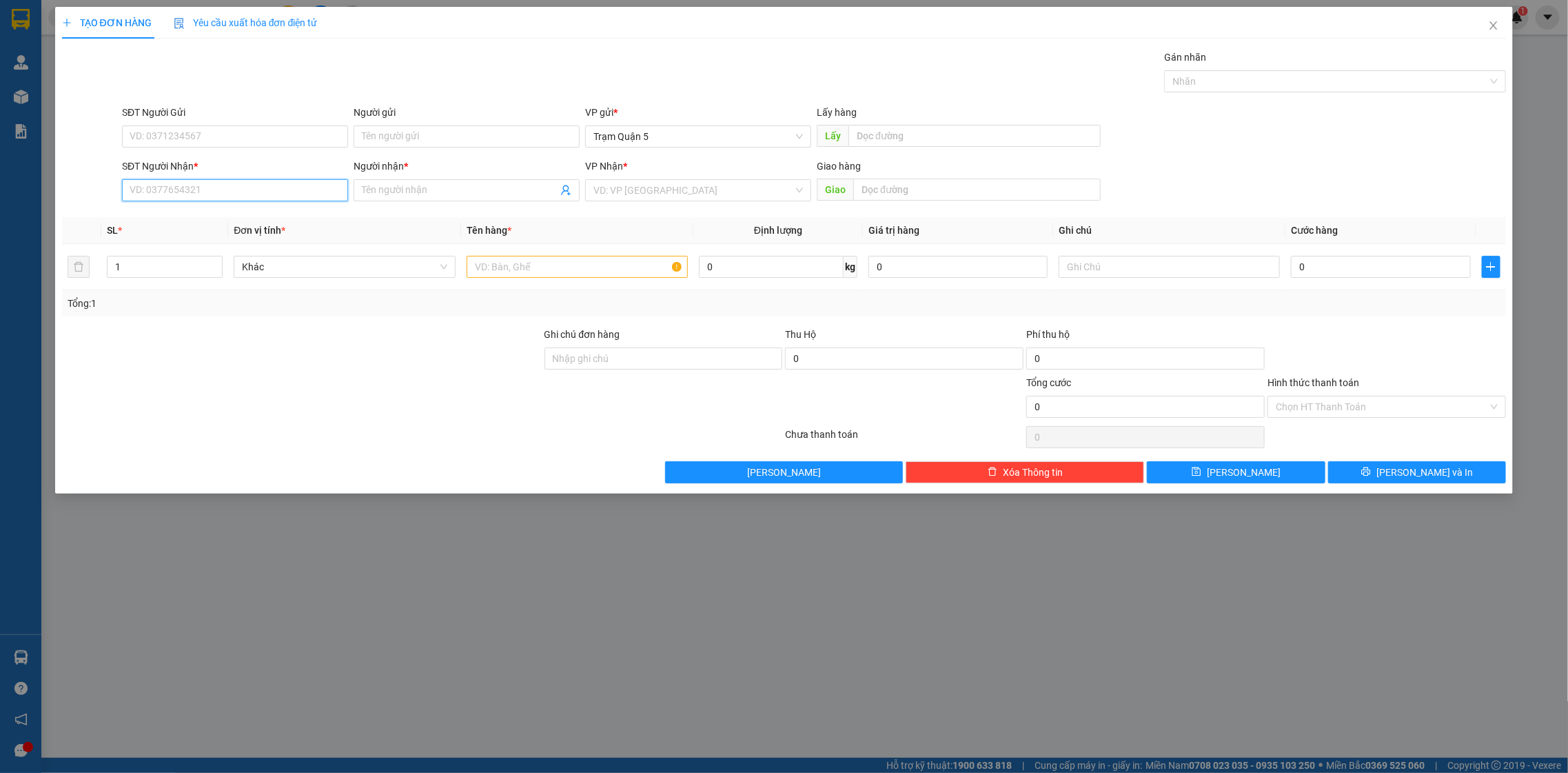
click at [243, 188] on input "SĐT Người Nhận *" at bounding box center [235, 190] width 226 height 22
click at [217, 215] on div "0944144255 - TÀI" at bounding box center [235, 219] width 210 height 15
click at [525, 269] on input "kien+BAO" at bounding box center [577, 267] width 222 height 22
click at [1371, 477] on icon "printer" at bounding box center [1366, 472] width 10 height 10
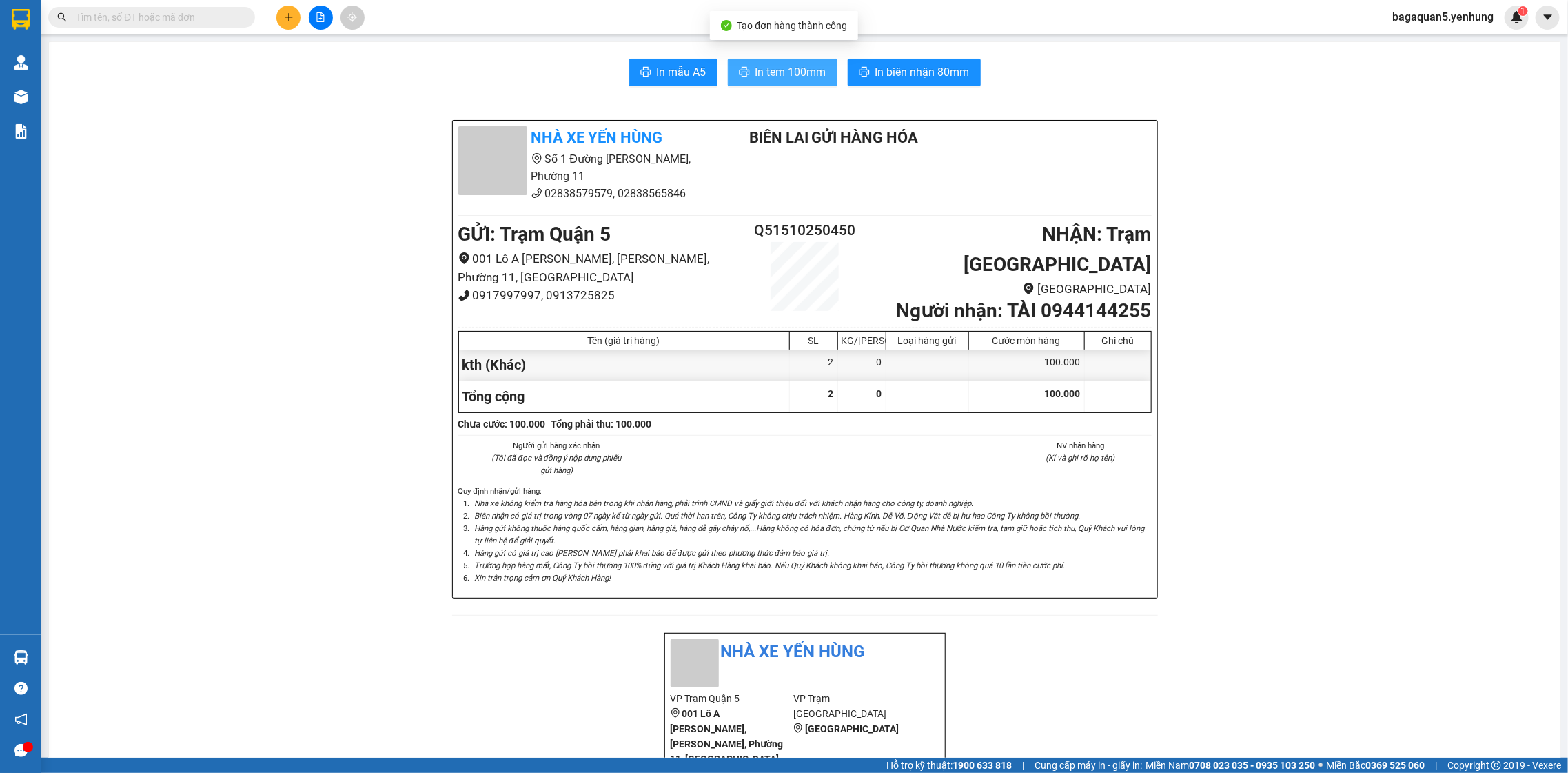
click at [801, 65] on span "In tem 100mm" at bounding box center [791, 72] width 71 height 17
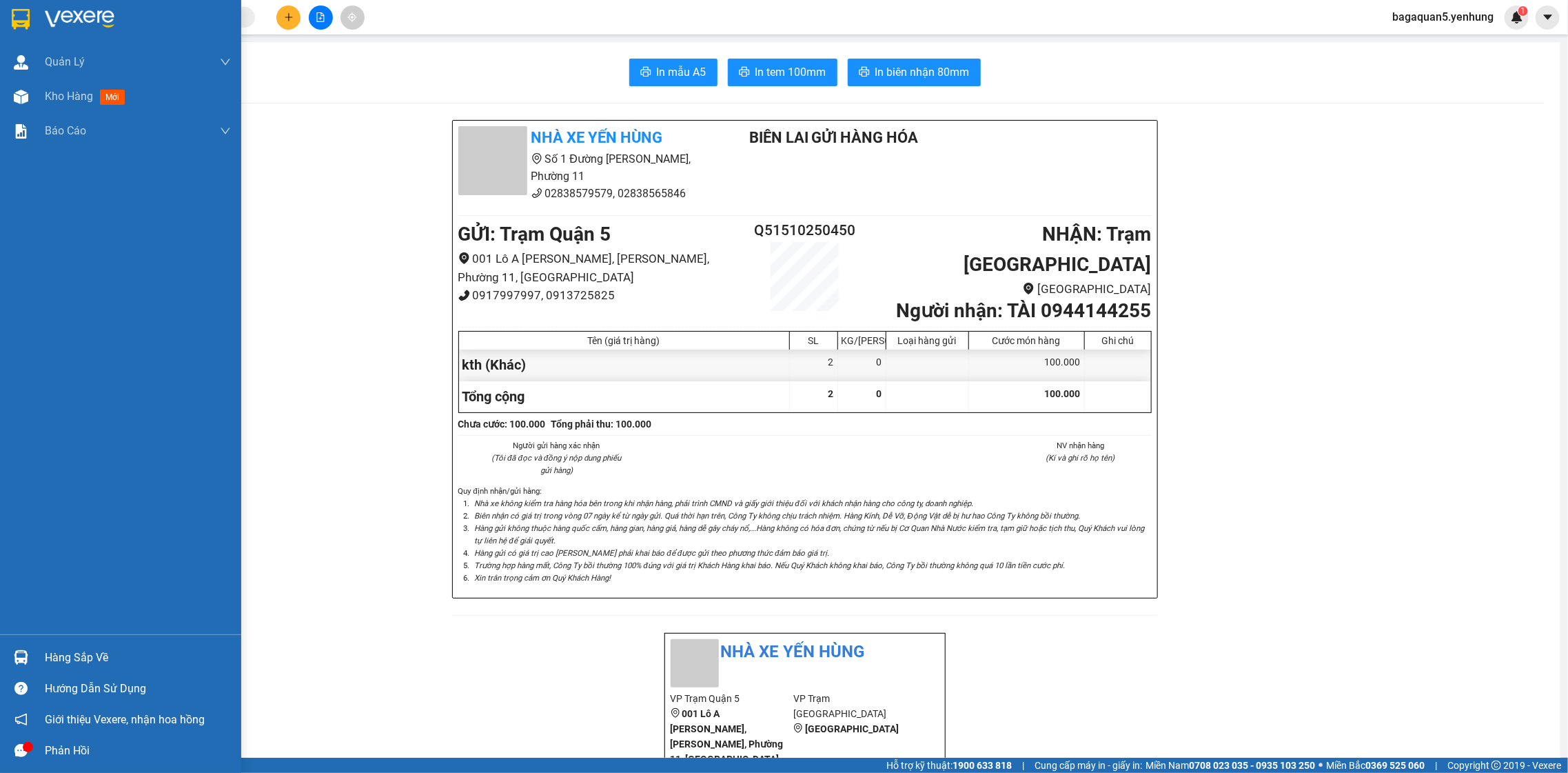
drag, startPoint x: 41, startPoint y: 82, endPoint x: 58, endPoint y: 29, distance: 55.7
click at [42, 82] on div "Kho hàng mới" at bounding box center [121, 96] width 241 height 34
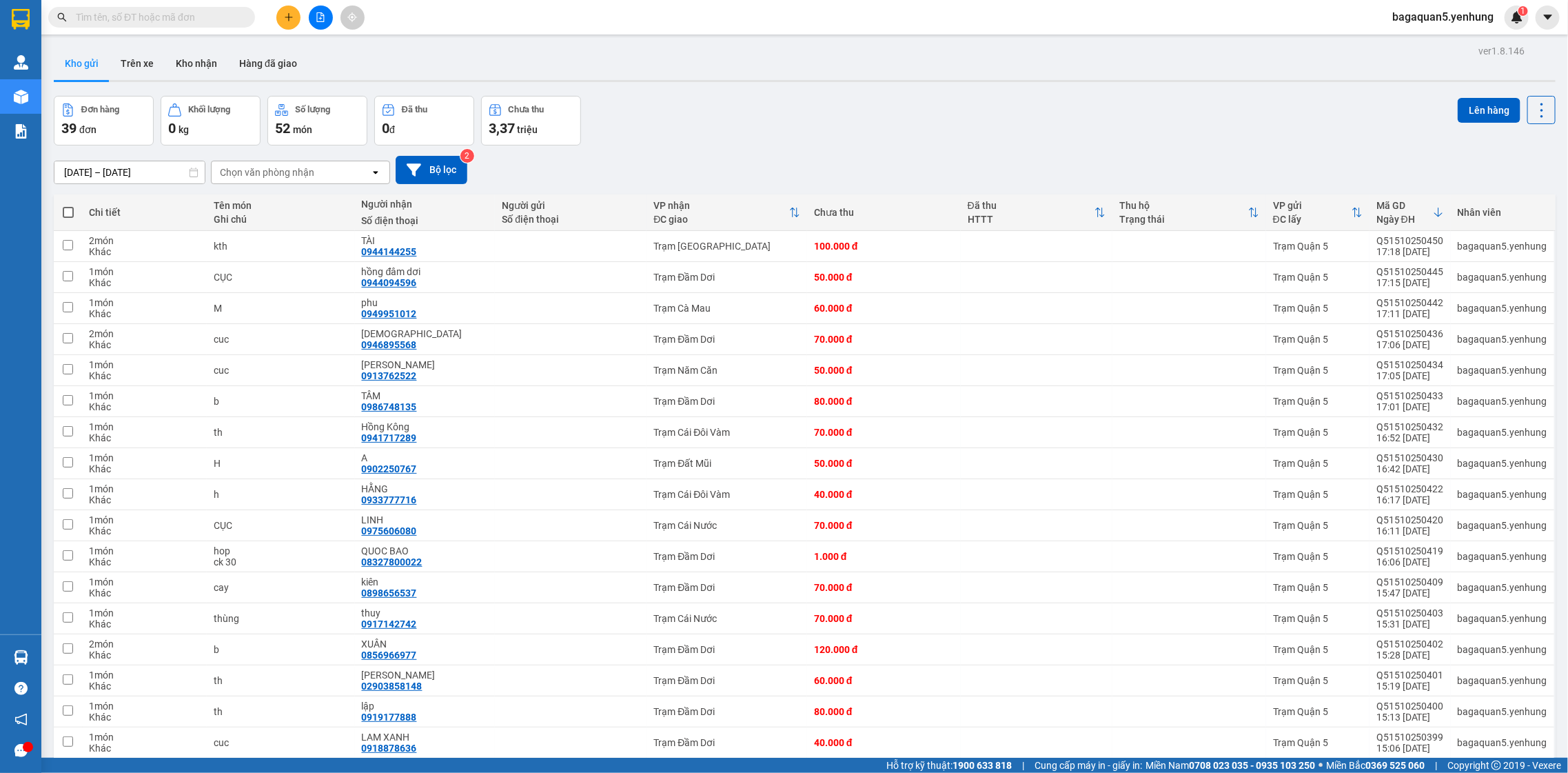
click at [1566, 0] on html "Kết quả tìm kiếm ( 0 ) Bộ lọc No Data bagaquan5.yenhung 1 Quản Lý Quản lý khách…" at bounding box center [784, 386] width 1568 height 773
click at [285, 20] on icon "plus" at bounding box center [289, 17] width 10 height 10
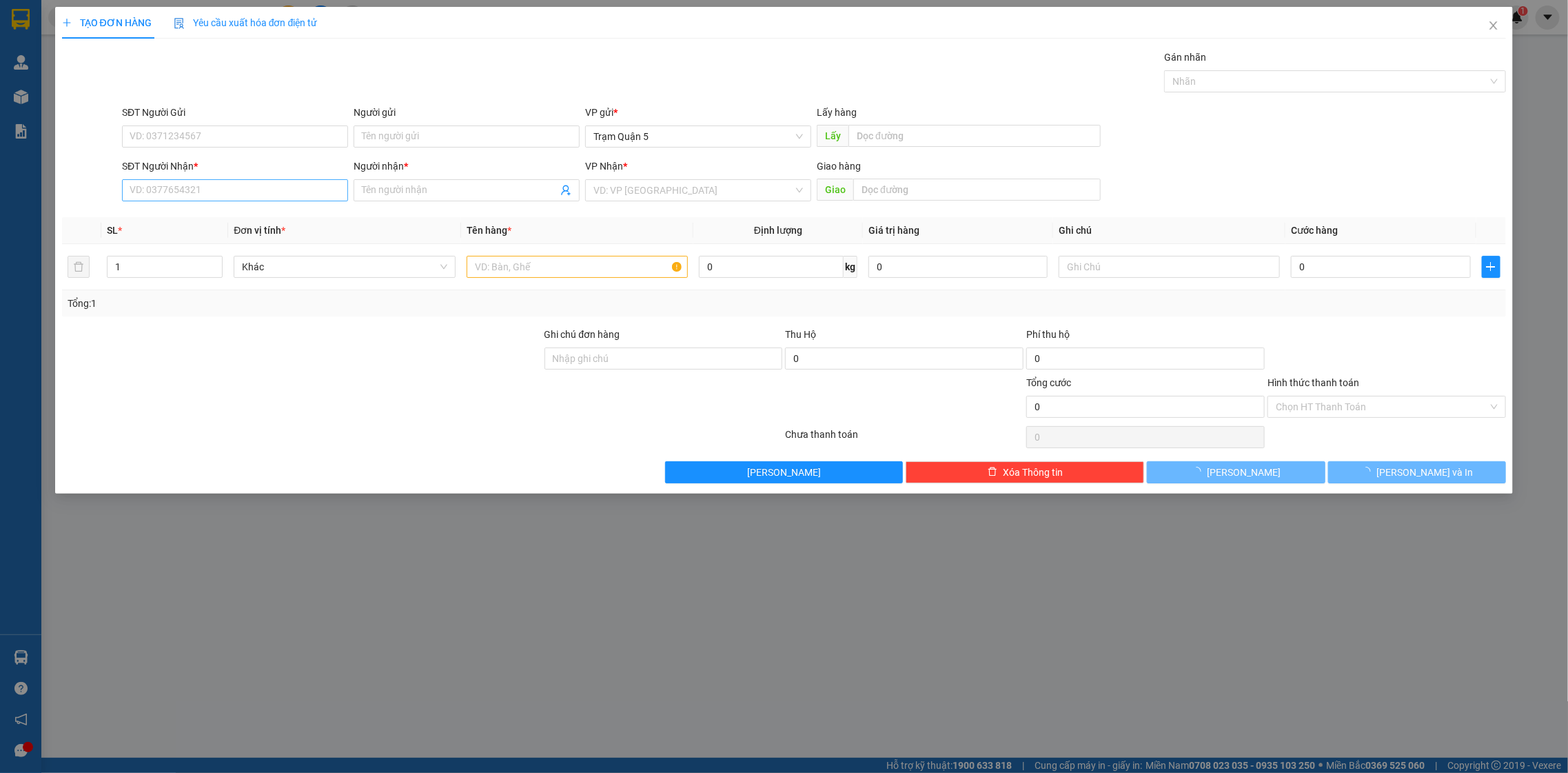
drag, startPoint x: 202, startPoint y: 178, endPoint x: 206, endPoint y: 192, distance: 14.6
click at [202, 179] on div "SĐT Người Nhận * VD: 0377654321" at bounding box center [235, 183] width 226 height 48
click at [206, 192] on input "SĐT Người Nhận *" at bounding box center [235, 190] width 226 height 22
click at [191, 192] on input "SĐT Người Nhận *" at bounding box center [235, 190] width 226 height 22
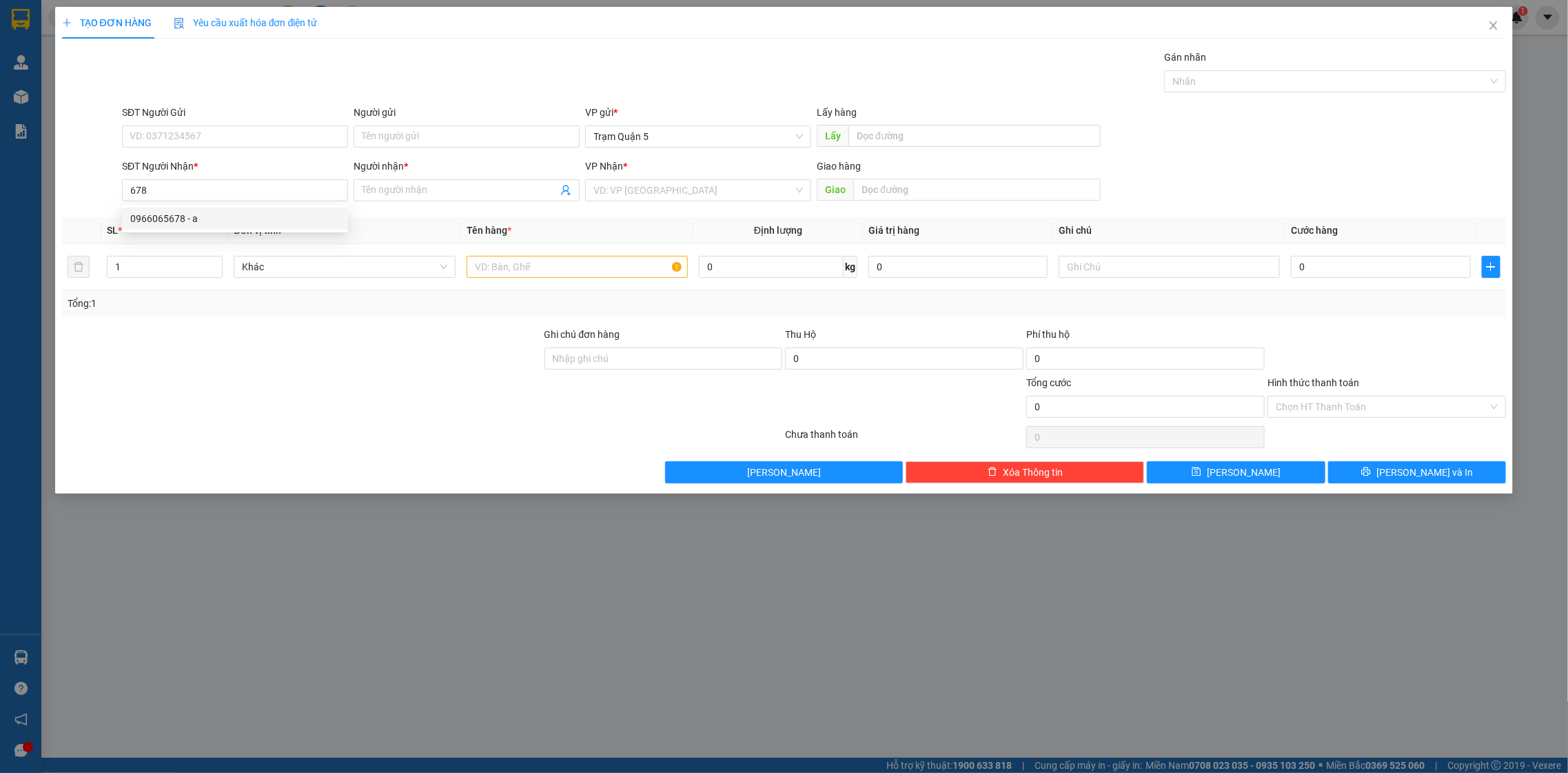
click at [246, 233] on span "Đơn vị tính *" at bounding box center [259, 231] width 52 height 11
click at [256, 203] on div "SĐT Người Nhận * 678" at bounding box center [235, 183] width 226 height 48
click at [256, 191] on input "678" at bounding box center [235, 190] width 226 height 22
drag, startPoint x: 215, startPoint y: 223, endPoint x: 210, endPoint y: 212, distance: 12.1
click at [216, 212] on div "0966065678 - a" at bounding box center [235, 219] width 210 height 15
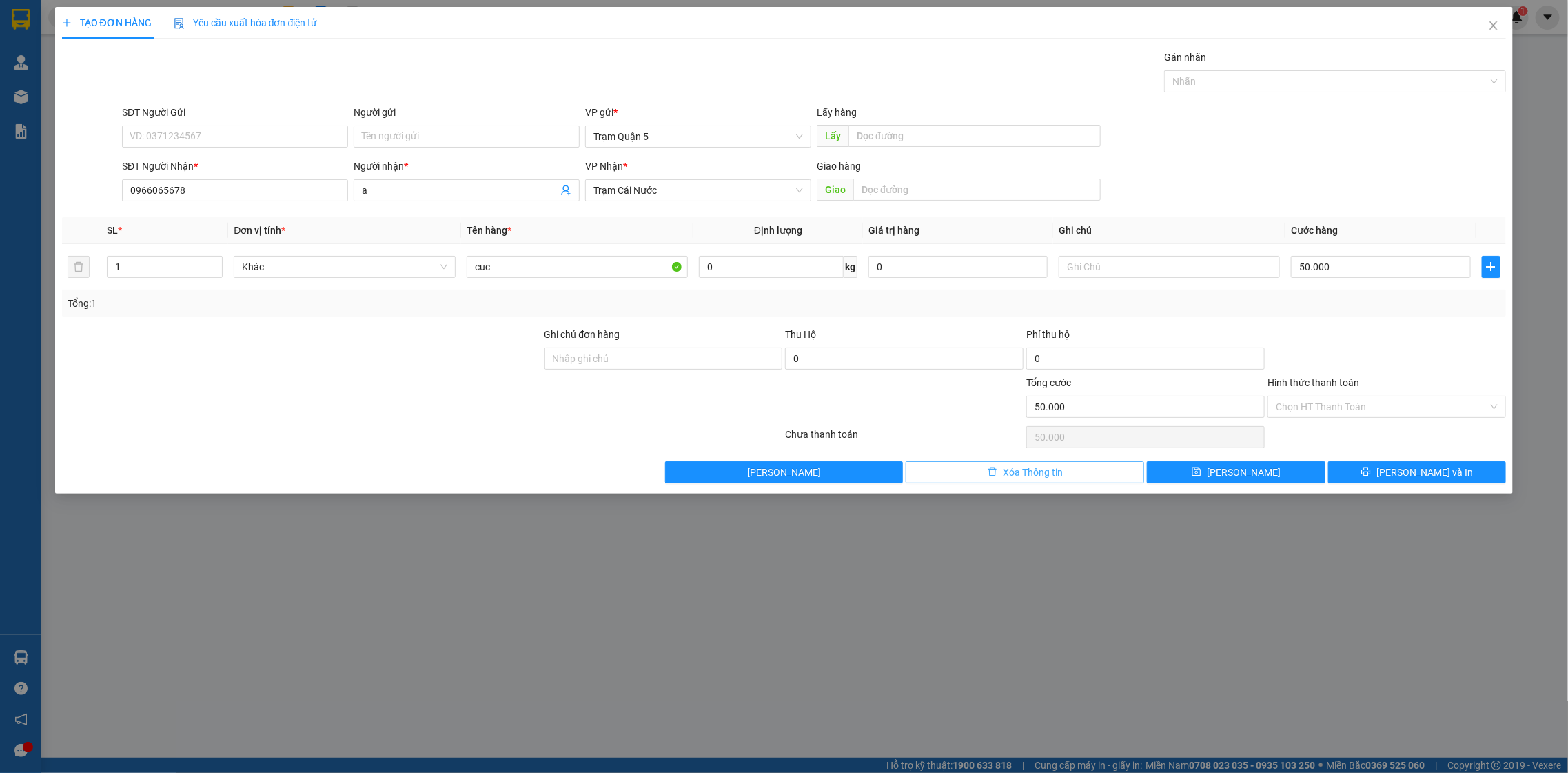
drag, startPoint x: 1032, startPoint y: 484, endPoint x: 1036, endPoint y: 463, distance: 21.4
click at [1025, 483] on div "TẠO ĐƠN HÀNG Yêu cầu xuất hóa đơn điện tử Transit Pickup Surcharge Ids Transit …" at bounding box center [784, 250] width 1459 height 487
click at [1030, 463] on button "Xóa Thông tin" at bounding box center [1025, 473] width 238 height 22
drag, startPoint x: 199, startPoint y: 199, endPoint x: 182, endPoint y: 190, distance: 19.2
click at [199, 198] on input "SĐT Người Nhận *" at bounding box center [235, 190] width 226 height 22
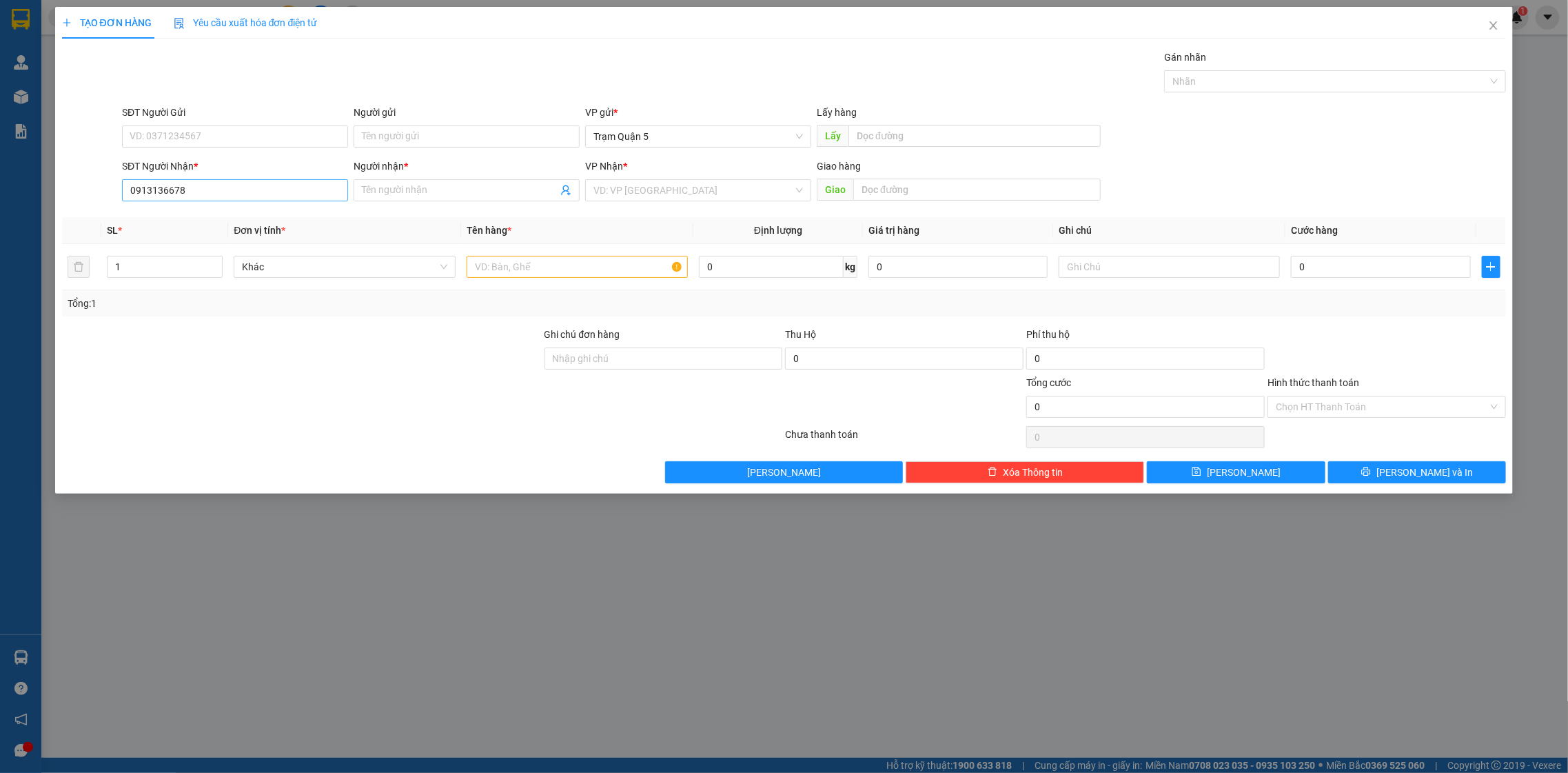
click at [308, 201] on div "SĐT Người Nhận * 0913136678 0913136678" at bounding box center [235, 183] width 226 height 48
click at [308, 198] on input "0913136678" at bounding box center [235, 190] width 226 height 22
click at [387, 204] on div "Người nhận * Tên người nhận" at bounding box center [467, 183] width 226 height 48
click at [388, 190] on input "Người nhận *" at bounding box center [459, 190] width 196 height 15
click at [469, 200] on span "trần soi" at bounding box center [467, 190] width 226 height 22
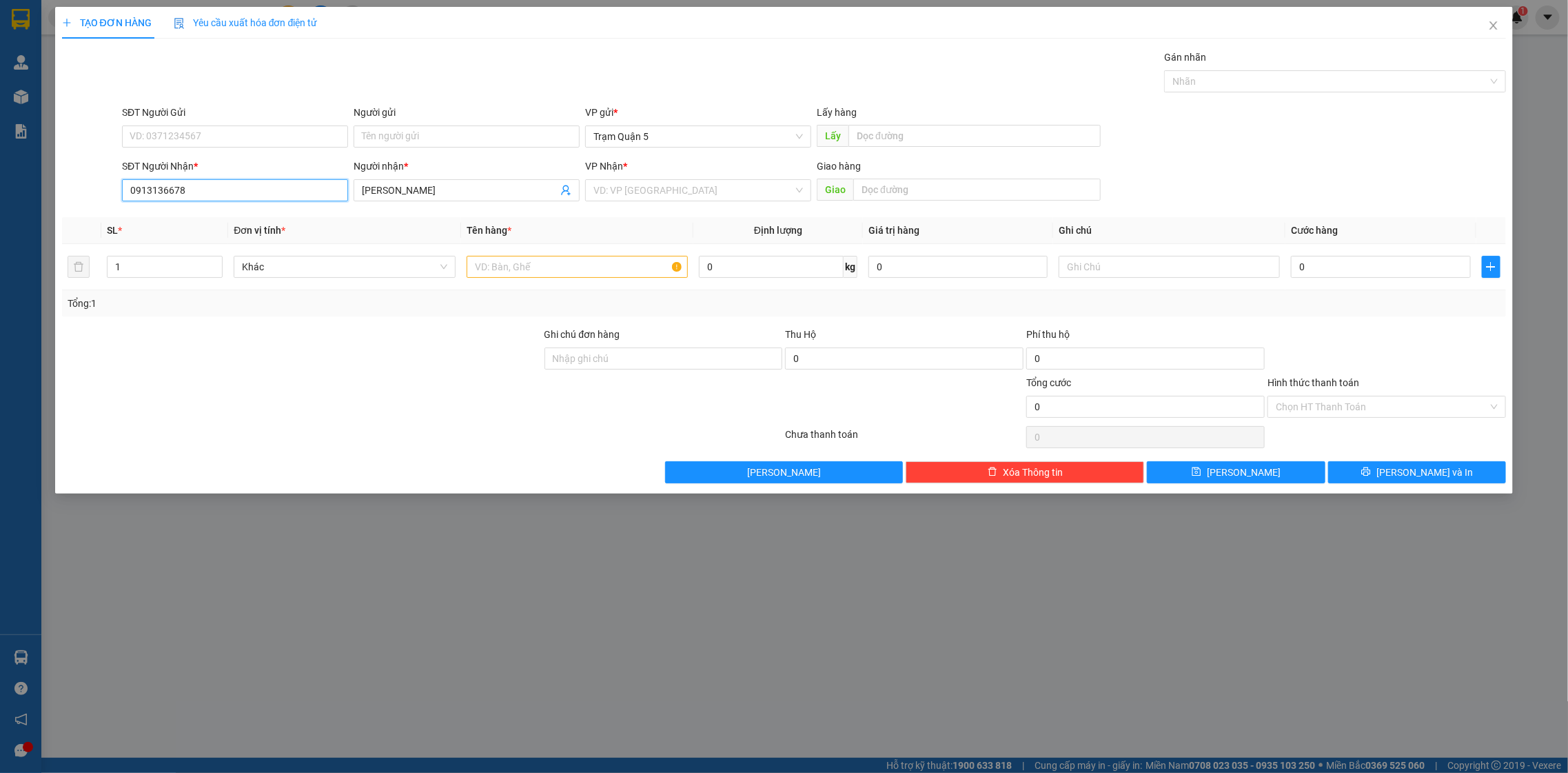
click at [176, 188] on input "0913136678" at bounding box center [235, 190] width 226 height 22
click at [174, 190] on input "0913136678" at bounding box center [235, 190] width 226 height 22
click at [207, 233] on div "SL *" at bounding box center [164, 231] width 116 height 15
click at [212, 190] on input "0913136078" at bounding box center [235, 190] width 226 height 22
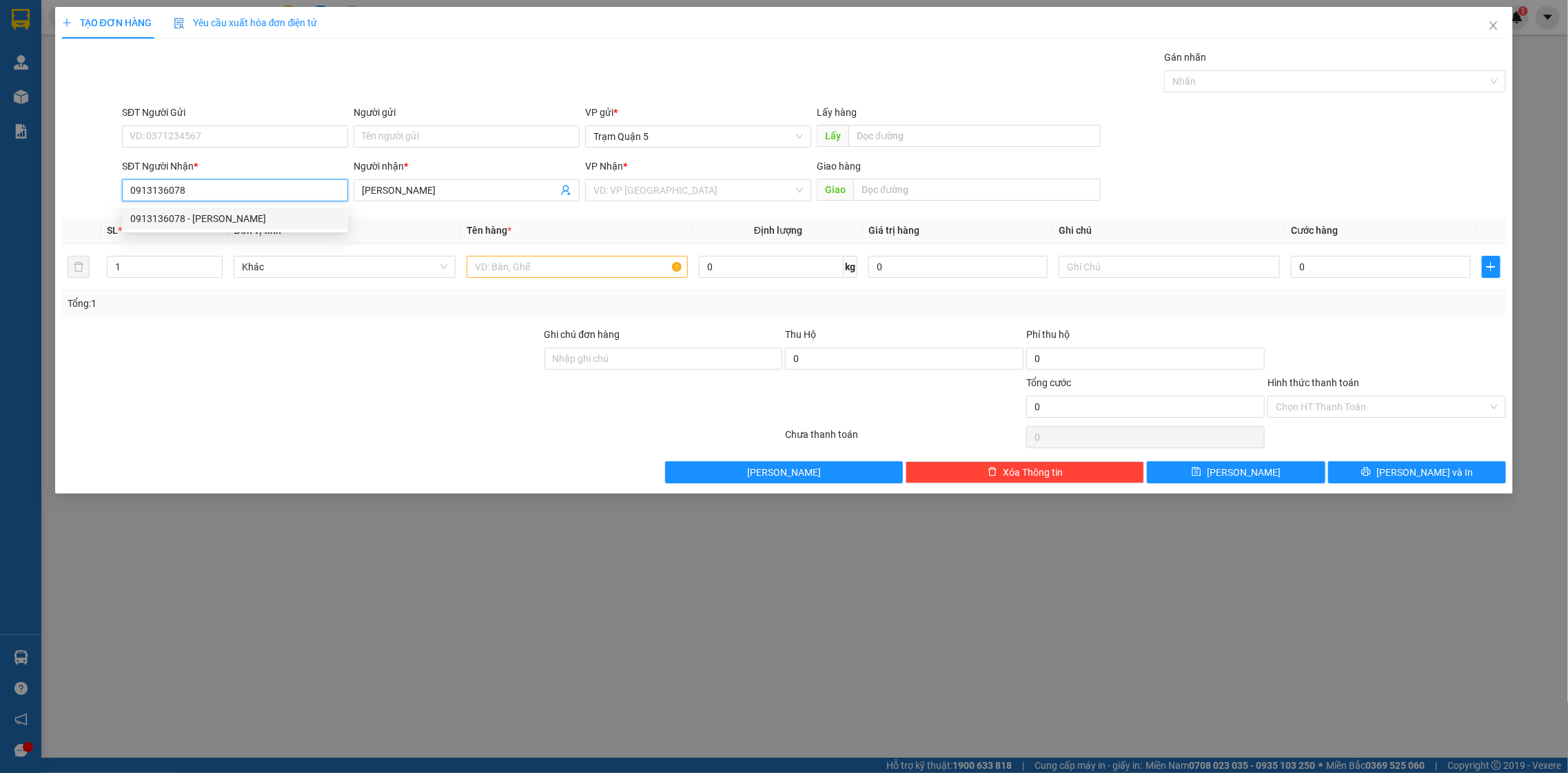
click at [224, 224] on div "0913136078 - TRẦN SỢI" at bounding box center [235, 219] width 210 height 15
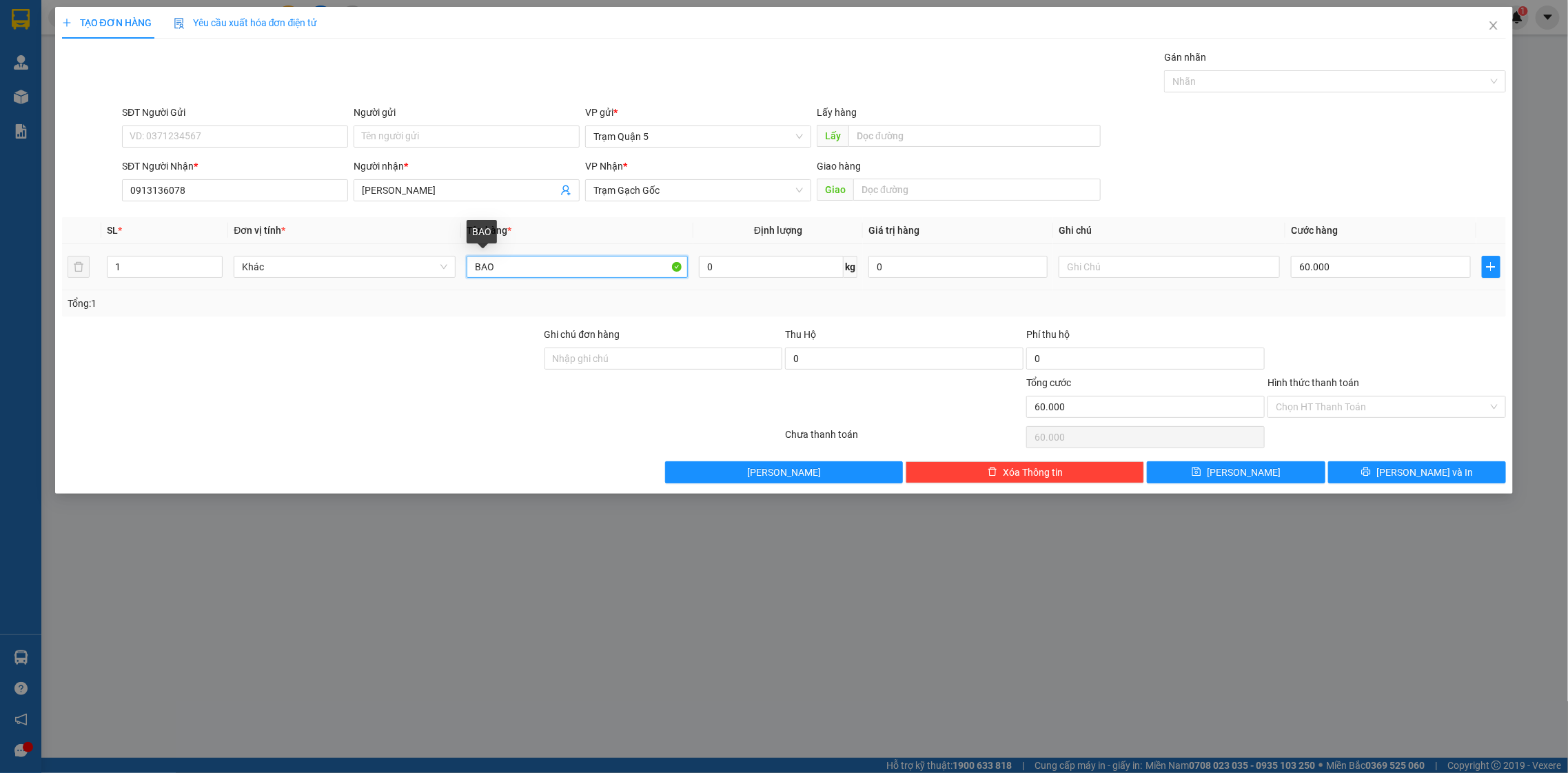
click at [593, 269] on input "BAO" at bounding box center [577, 267] width 222 height 22
click at [1317, 406] on input "Hình thức thanh toán" at bounding box center [1381, 407] width 212 height 21
drag, startPoint x: 1407, startPoint y: 294, endPoint x: 1413, endPoint y: 300, distance: 8.5
click at [1411, 296] on div "Tổng: 1" at bounding box center [784, 304] width 1445 height 26
drag, startPoint x: 1413, startPoint y: 300, endPoint x: 1413, endPoint y: 316, distance: 16.0
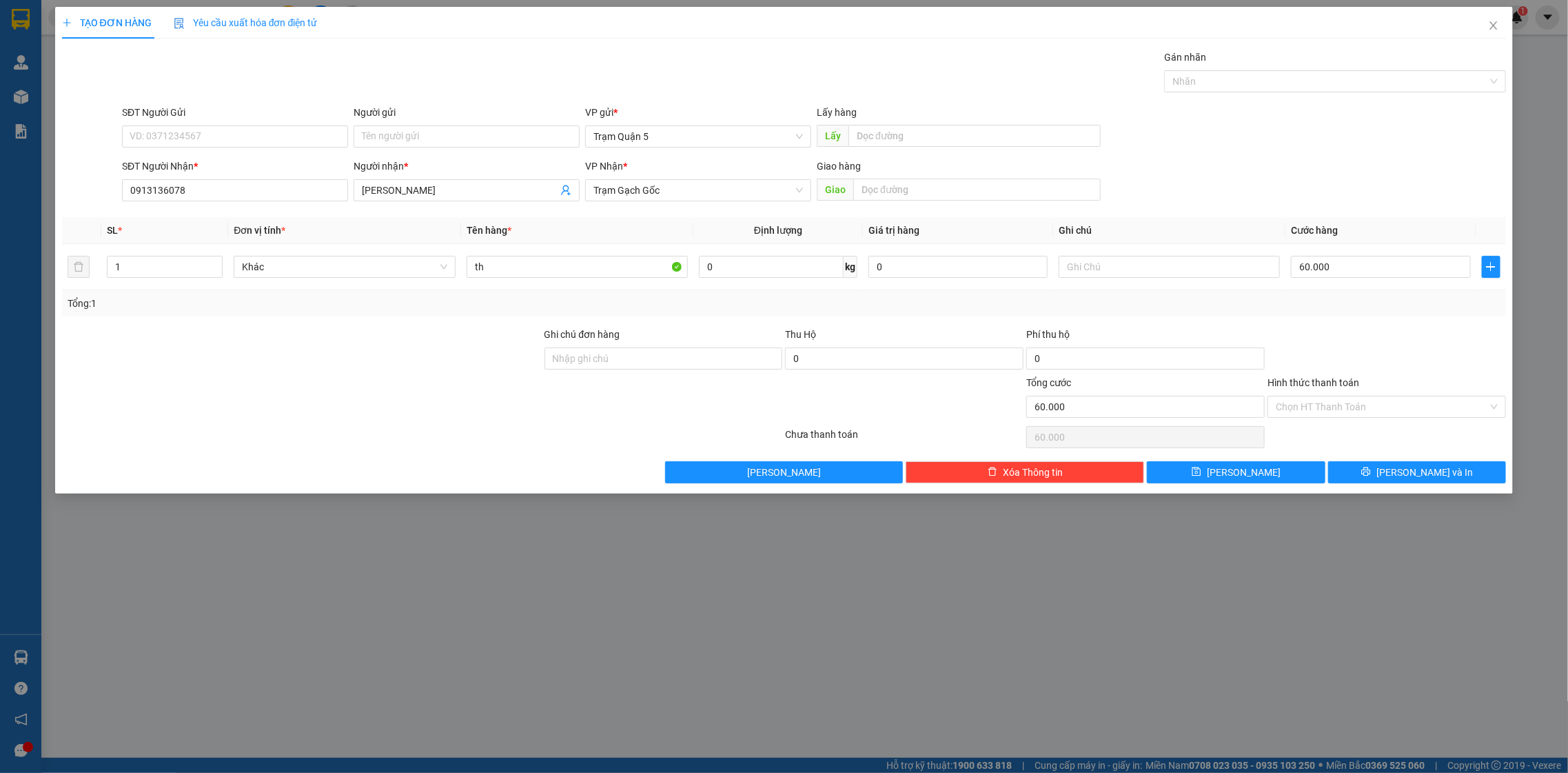
click at [1413, 306] on div "Tổng: 1" at bounding box center [784, 303] width 1434 height 15
click at [1385, 476] on button "[PERSON_NAME] và In" at bounding box center [1417, 473] width 178 height 22
click at [1392, 480] on button "[PERSON_NAME] và In" at bounding box center [1417, 473] width 178 height 22
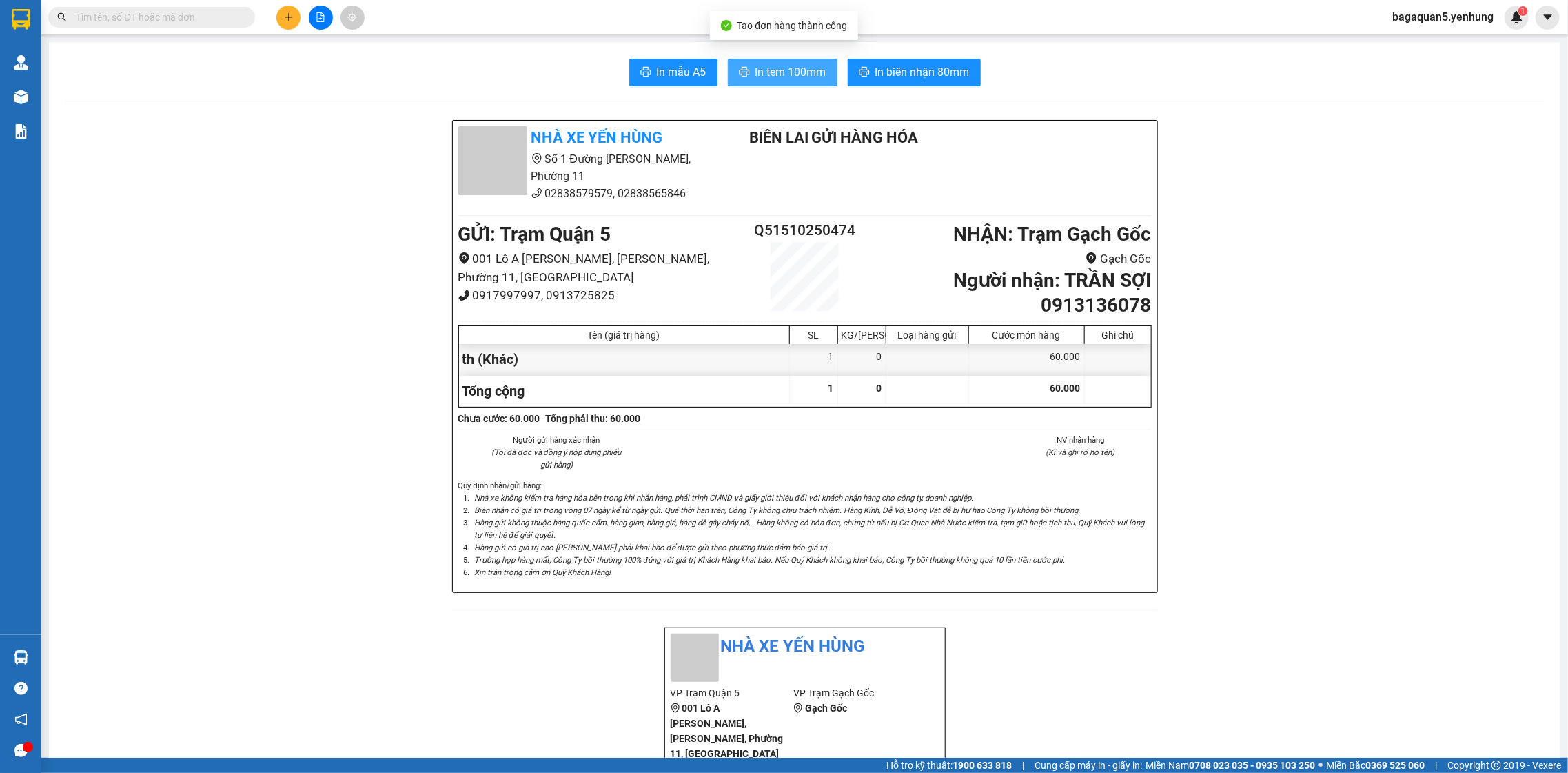
click at [740, 71] on icon "printer" at bounding box center [745, 72] width 11 height 11
click at [728, 59] on button "In tem 100mm" at bounding box center [782, 72] width 109 height 28
click at [743, 85] on button "In tem 100mm" at bounding box center [782, 72] width 109 height 28
click at [746, 85] on button "In tem 100mm" at bounding box center [782, 72] width 109 height 28
click at [728, 59] on button "In tem 100mm" at bounding box center [782, 72] width 109 height 28
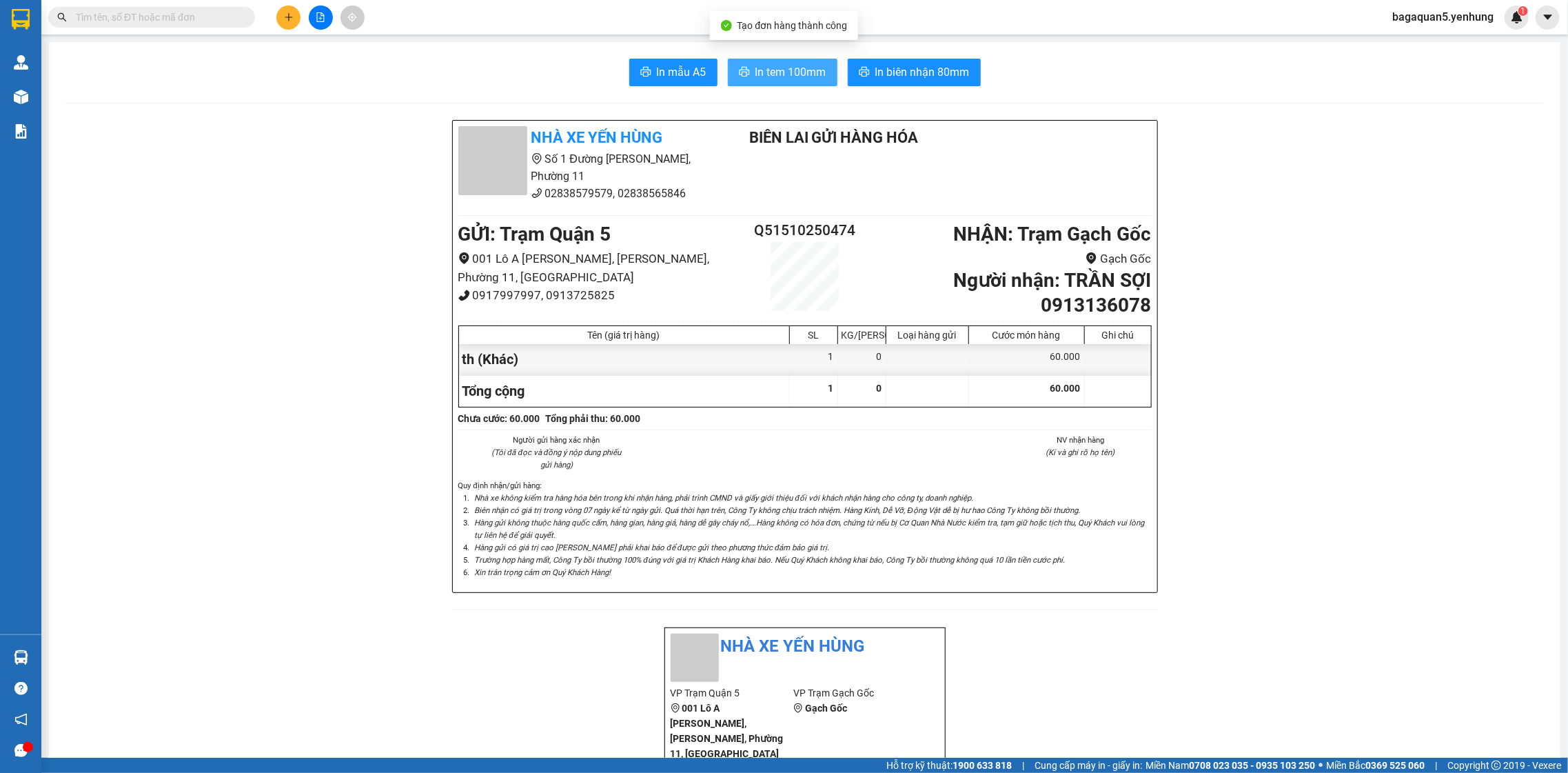
click at [748, 77] on button "In tem 100mm" at bounding box center [782, 72] width 109 height 28
click at [728, 59] on button "In tem 100mm" at bounding box center [782, 72] width 109 height 28
click at [755, 74] on span "In tem 100mm" at bounding box center [791, 72] width 71 height 17
drag, startPoint x: 749, startPoint y: 74, endPoint x: 756, endPoint y: 82, distance: 10.6
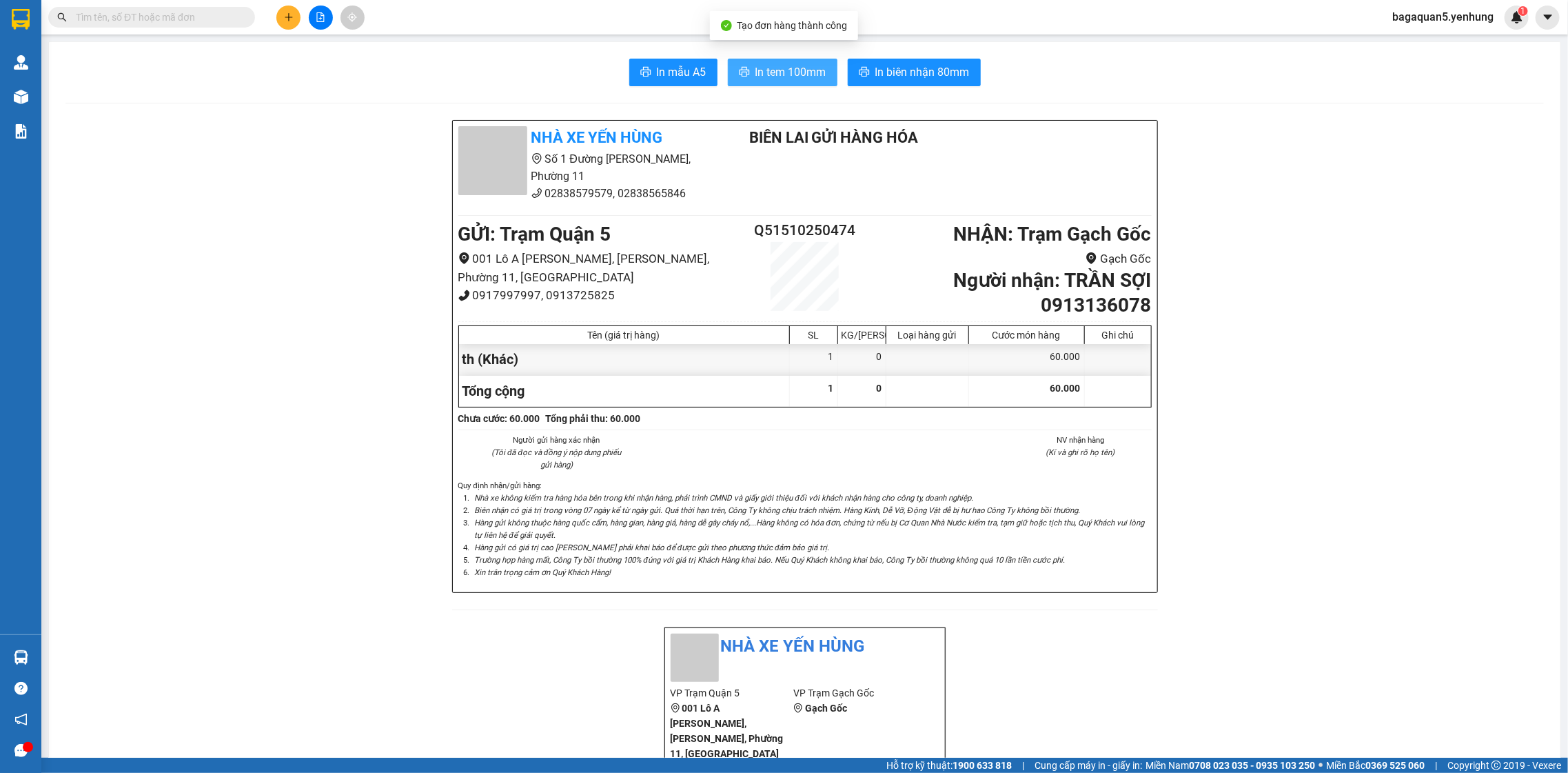
click at [736, 62] on button "In tem 100mm" at bounding box center [782, 72] width 109 height 28
click at [728, 59] on button "In tem 100mm" at bounding box center [782, 72] width 109 height 28
click at [760, 82] on button "In tem 100mm" at bounding box center [782, 72] width 109 height 28
click at [728, 59] on button "In tem 100mm" at bounding box center [782, 72] width 109 height 28
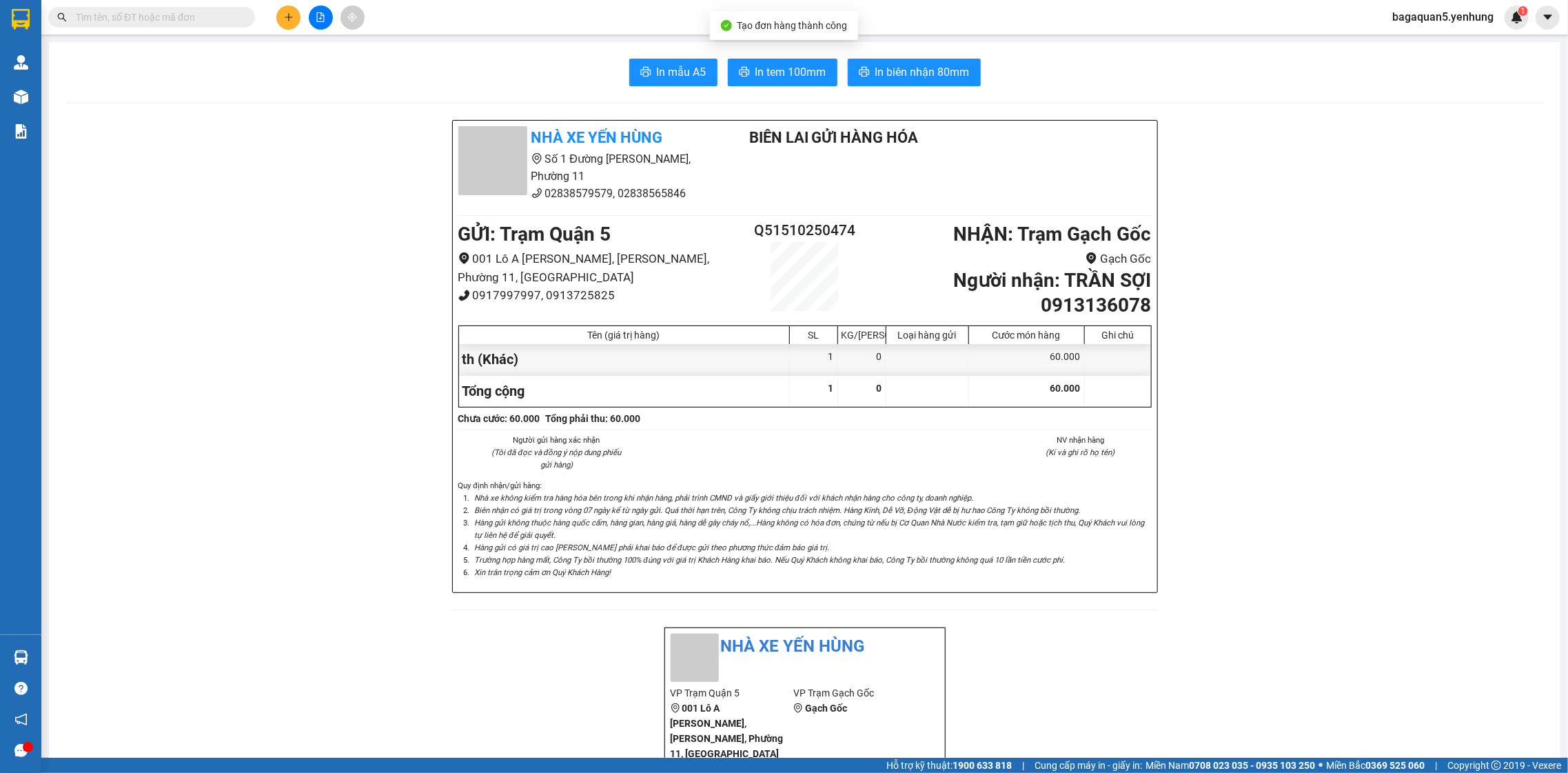
click at [752, 120] on div "Nhà xe Yến Hùng Số 1 Đường Đặng Thái Thân, Phường 11 02838579579, 02838565846 B…" at bounding box center [805, 356] width 706 height 473
click at [757, 85] on button "In tem 100mm" at bounding box center [782, 72] width 109 height 28
drag, startPoint x: 750, startPoint y: 114, endPoint x: 752, endPoint y: 51, distance: 63.0
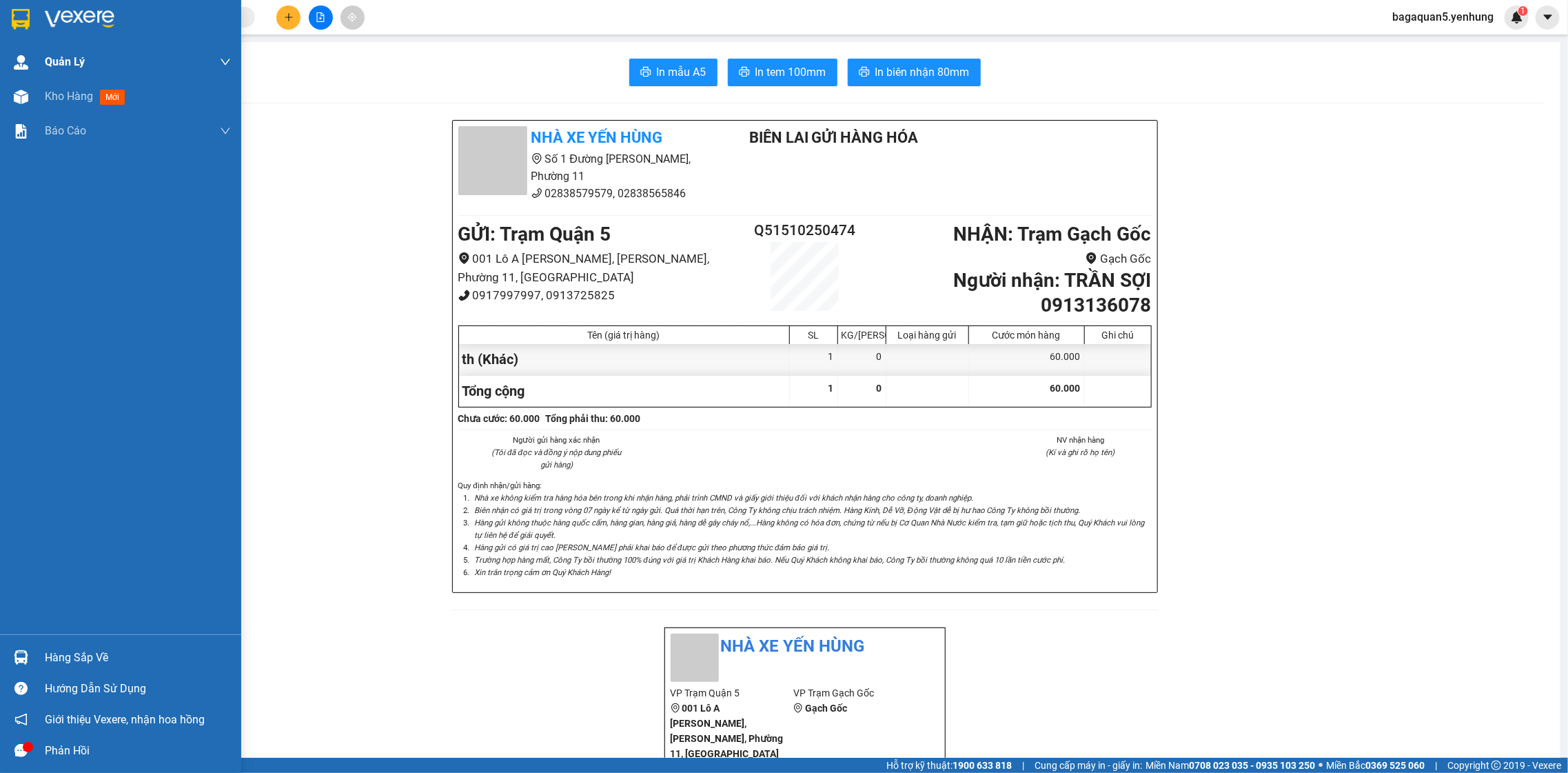
drag, startPoint x: 40, startPoint y: 95, endPoint x: 146, endPoint y: 57, distance: 112.6
click at [45, 97] on div "Kho hàng mới" at bounding box center [121, 96] width 241 height 34
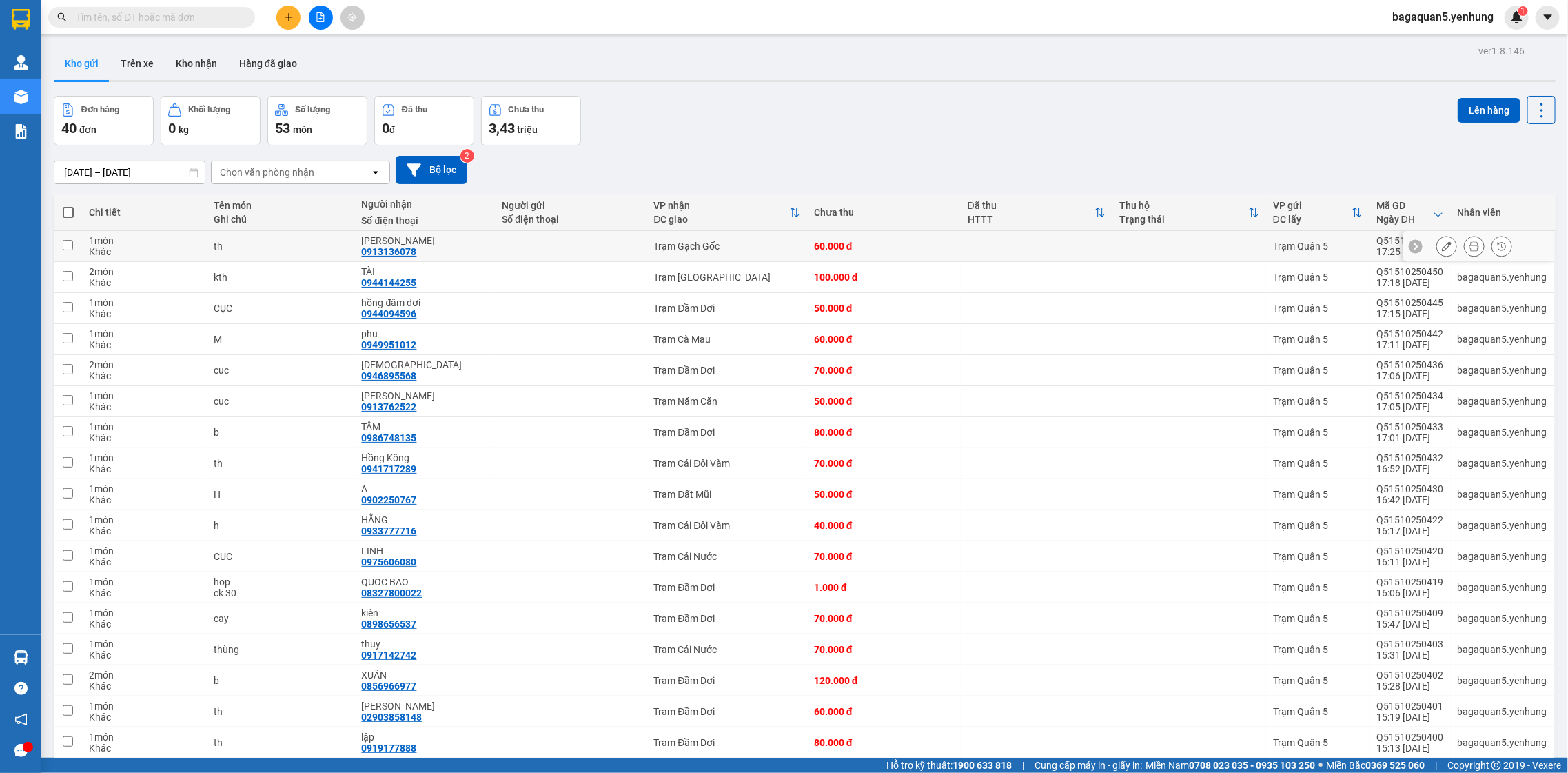
click at [1436, 253] on div at bounding box center [1447, 246] width 21 height 21
click at [1433, 259] on div at bounding box center [1480, 246] width 152 height 31
click at [1437, 252] on button at bounding box center [1447, 246] width 20 height 24
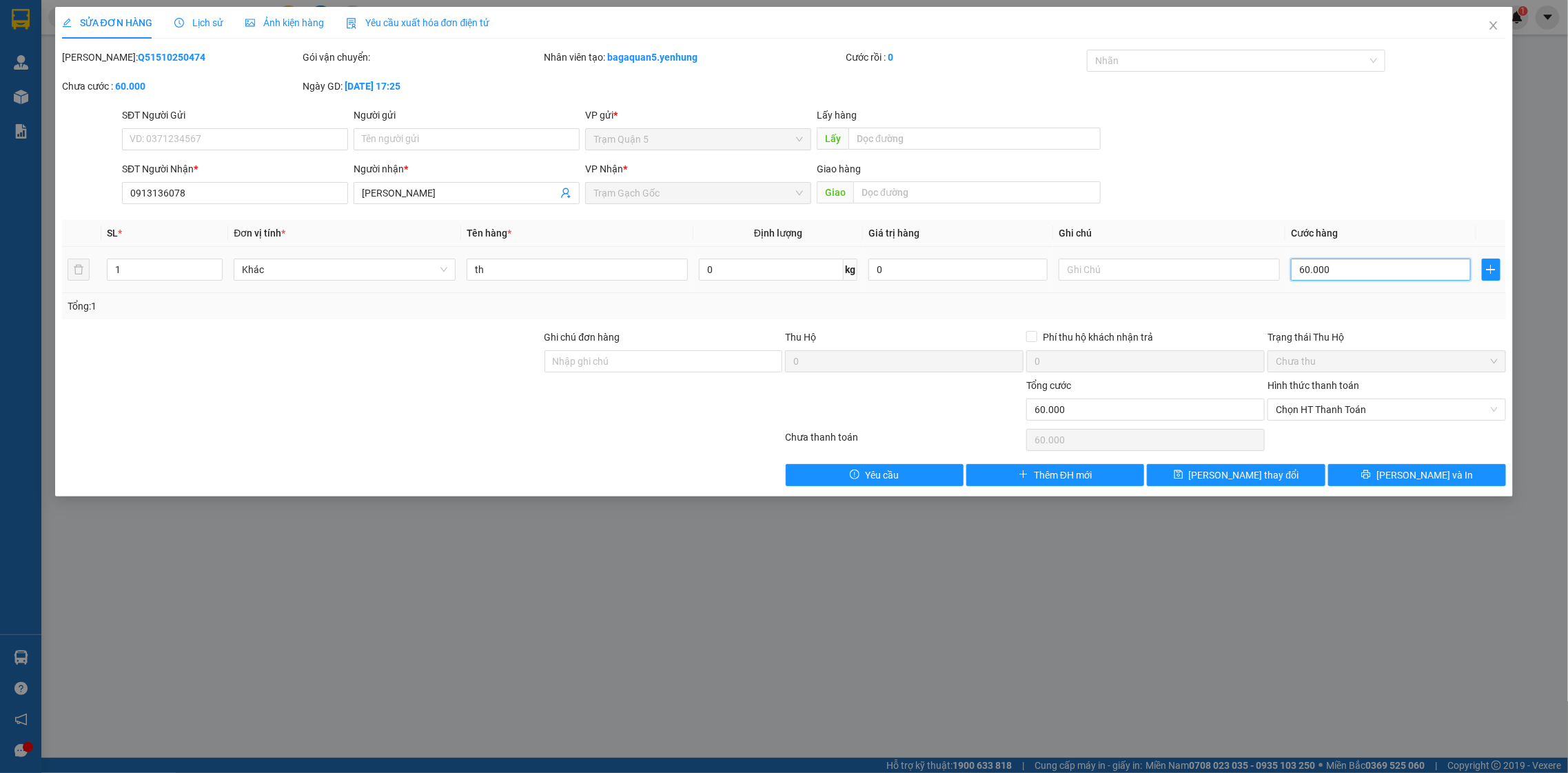
click at [1368, 270] on input "60.000" at bounding box center [1380, 270] width 179 height 22
click at [1436, 487] on button "[PERSON_NAME] và In" at bounding box center [1417, 475] width 178 height 22
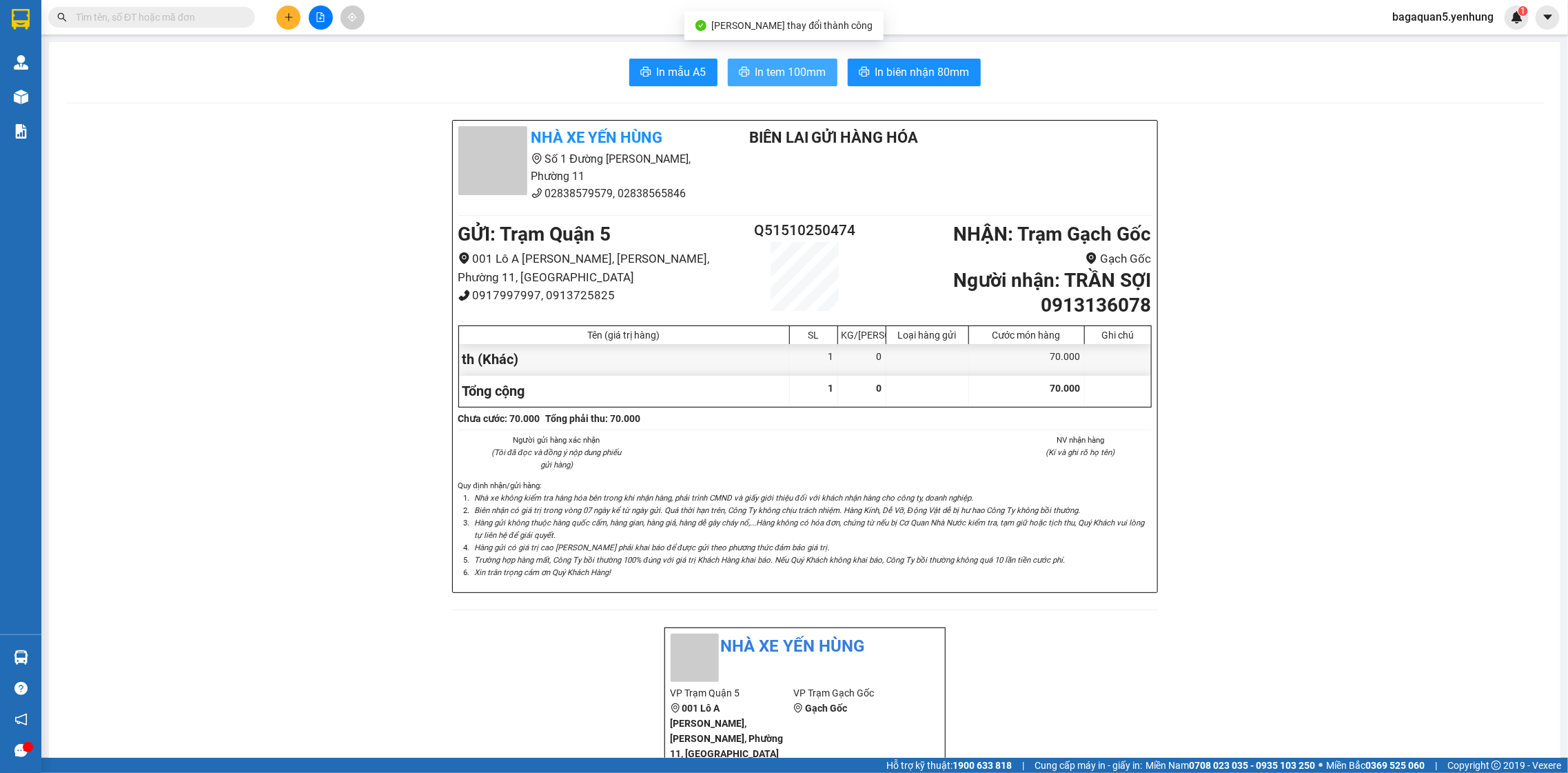
click at [809, 74] on span "In tem 100mm" at bounding box center [791, 72] width 71 height 17
drag, startPoint x: 763, startPoint y: 54, endPoint x: 767, endPoint y: 80, distance: 26.3
drag, startPoint x: 767, startPoint y: 80, endPoint x: 739, endPoint y: 53, distance: 38.9
click at [762, 73] on span "In tem 100mm" at bounding box center [791, 72] width 71 height 17
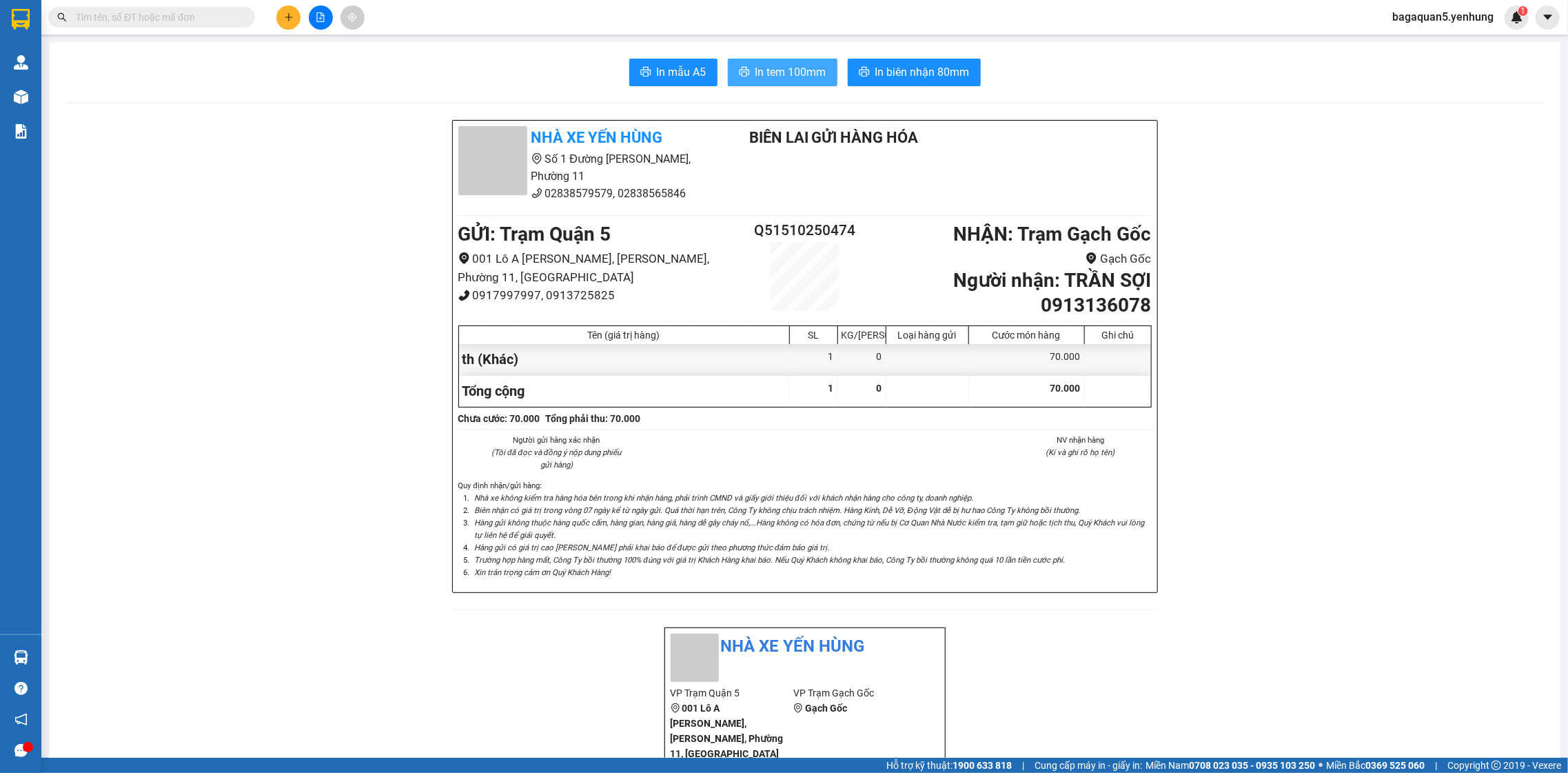
click at [771, 75] on span "In tem 100mm" at bounding box center [791, 72] width 71 height 17
click at [810, 59] on button "In tem 100mm" at bounding box center [782, 72] width 109 height 28
drag, startPoint x: 809, startPoint y: 55, endPoint x: 809, endPoint y: 65, distance: 10.0
click at [810, 65] on span "In tem 100mm" at bounding box center [791, 72] width 71 height 17
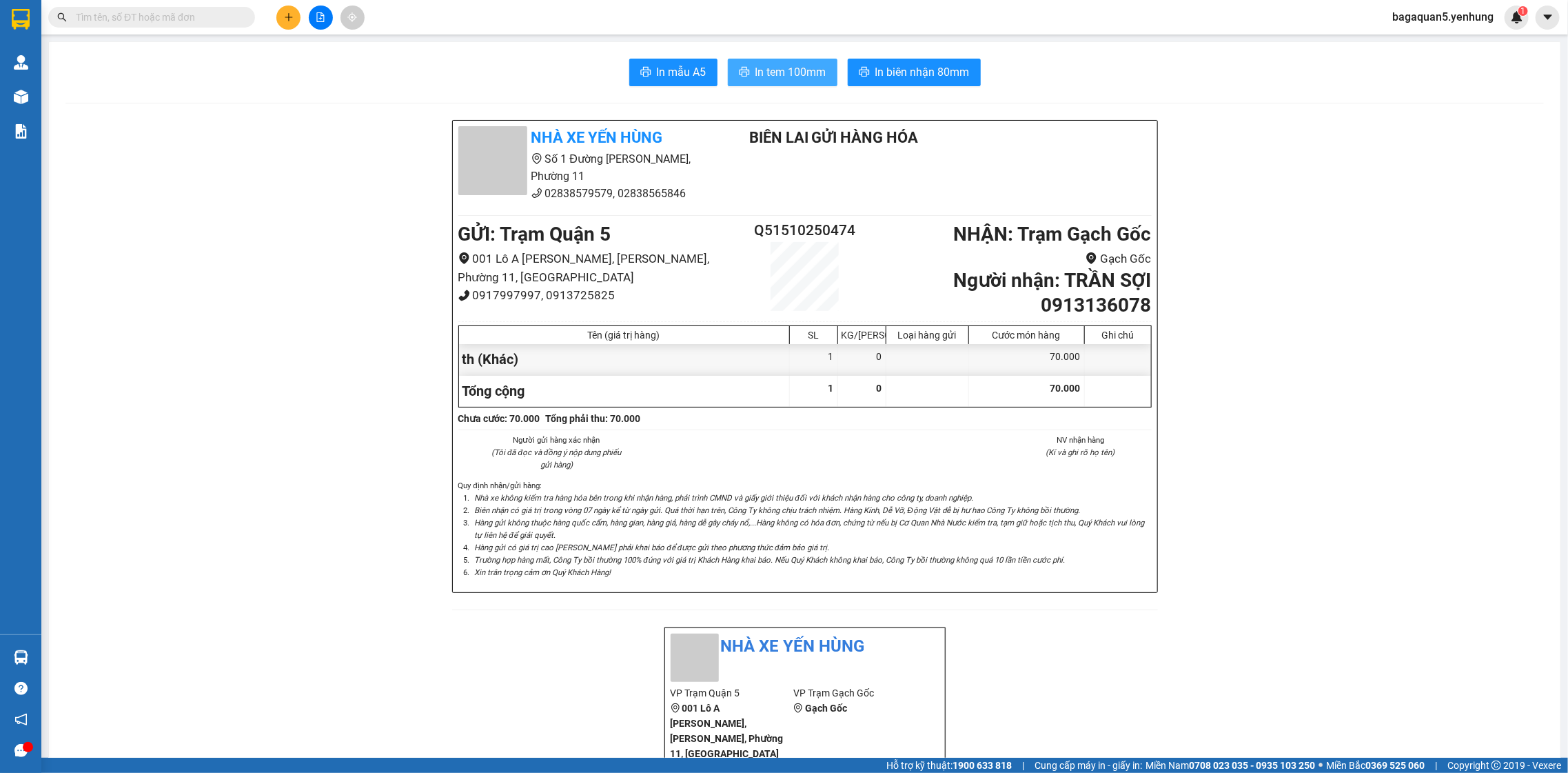
click at [773, 67] on span "In tem 100mm" at bounding box center [791, 72] width 71 height 17
click at [770, 67] on span "In tem 100mm" at bounding box center [791, 72] width 71 height 17
click at [754, 83] on button "In tem 100mm" at bounding box center [782, 72] width 109 height 28
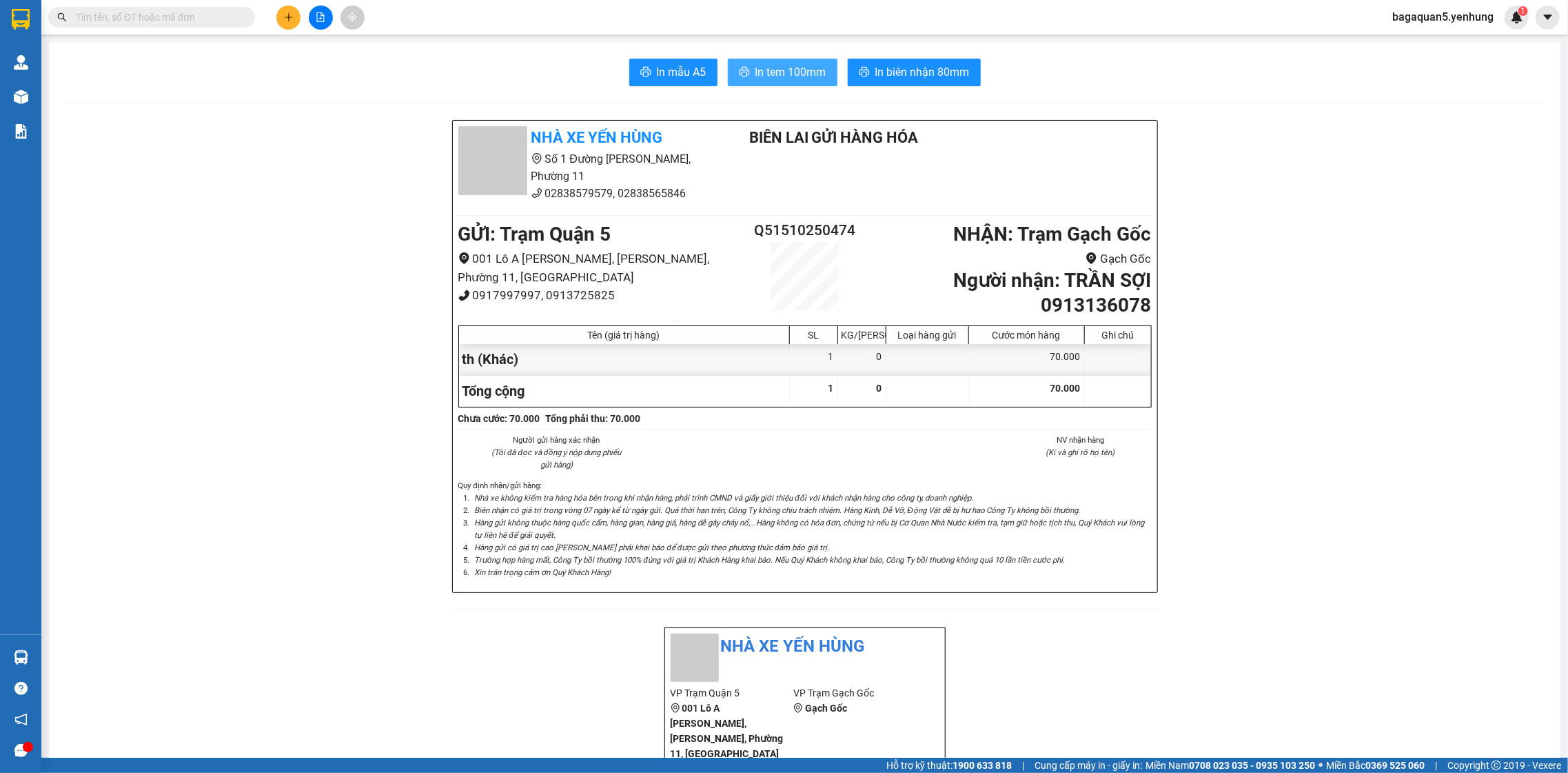
drag, startPoint x: 812, startPoint y: 89, endPoint x: 809, endPoint y: 82, distance: 7.6
click at [807, 82] on button "In tem 100mm" at bounding box center [782, 72] width 109 height 28
click at [763, 80] on span "In tem 100mm" at bounding box center [791, 72] width 71 height 17
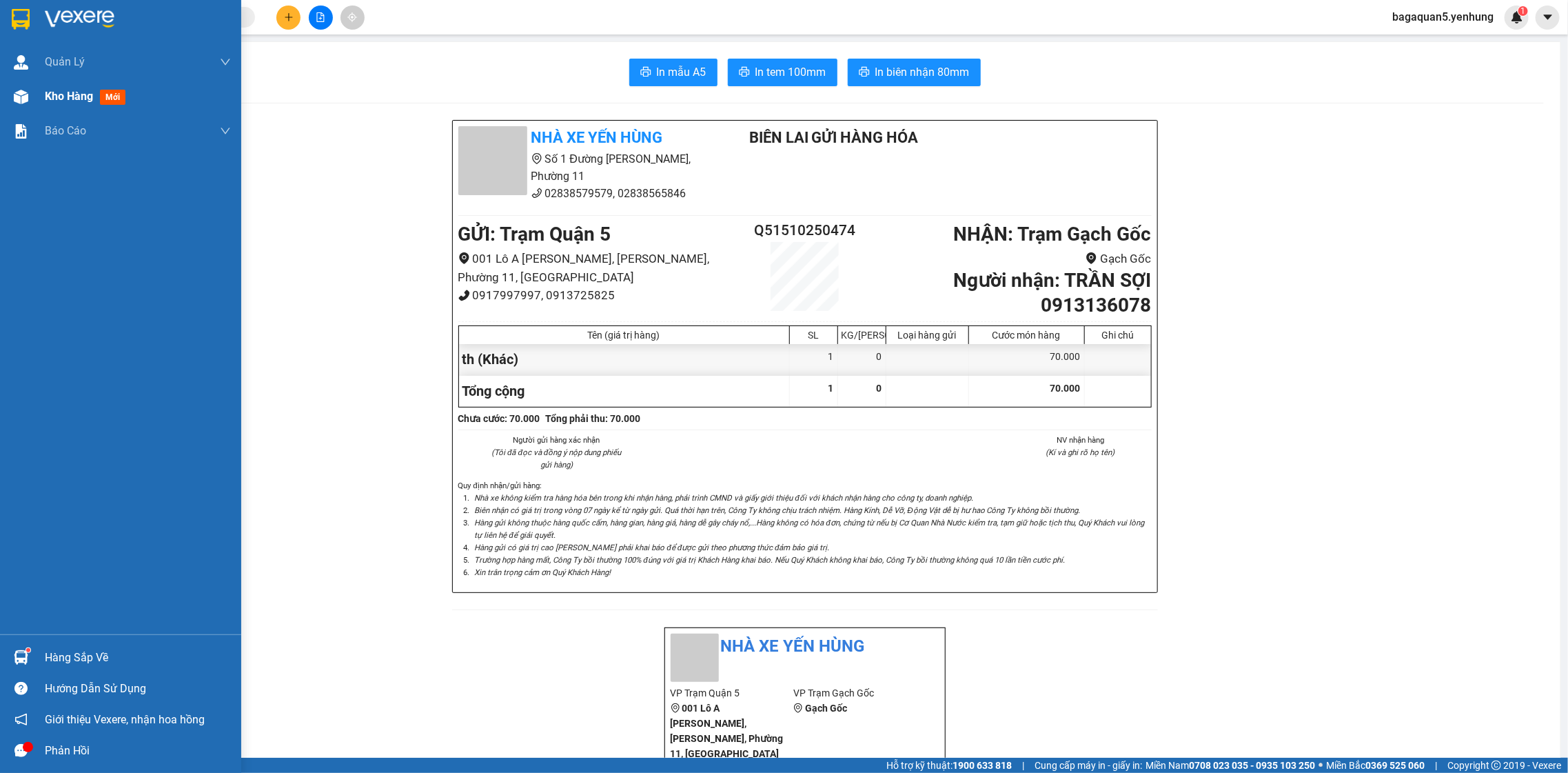
click at [31, 92] on div at bounding box center [21, 97] width 24 height 24
click at [66, 81] on div "Kho hàng mới" at bounding box center [137, 96] width 186 height 34
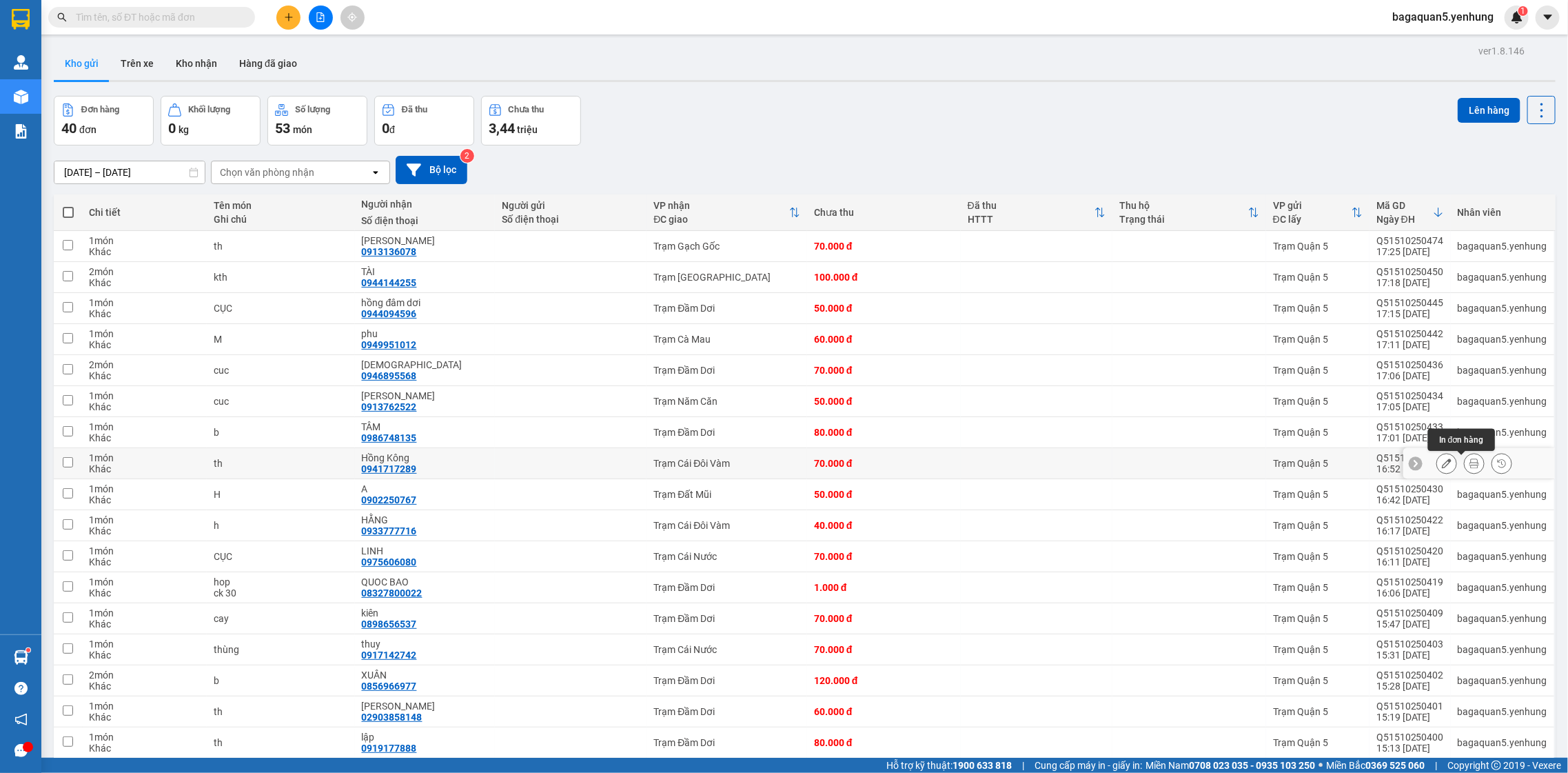
click at [1465, 470] on button at bounding box center [1475, 464] width 20 height 24
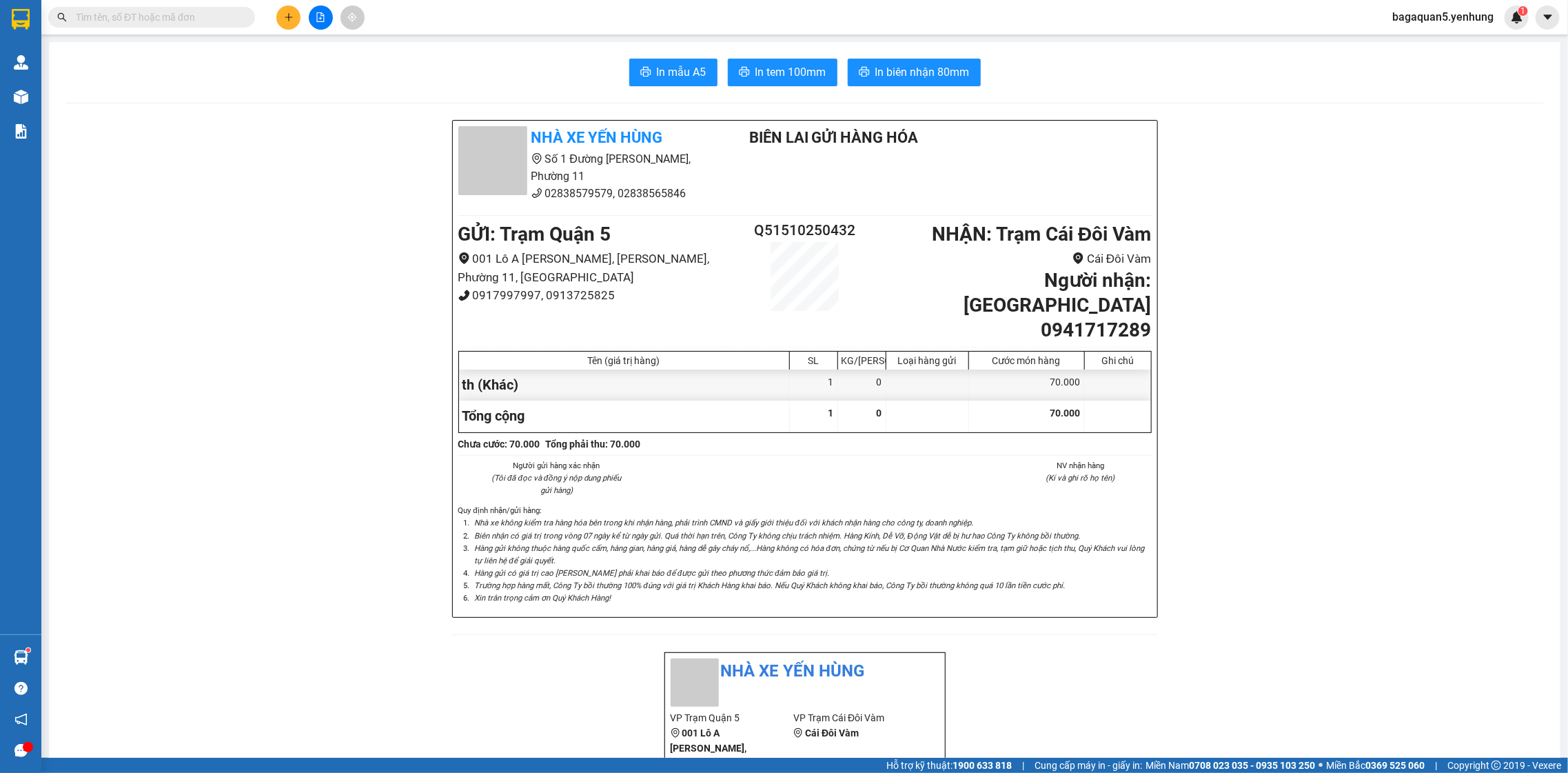
drag, startPoint x: 759, startPoint y: 34, endPoint x: 779, endPoint y: 54, distance: 28.3
click at [775, 46] on main "In mẫu A5 In tem 100mm In biên nhận 80mm Nhà xe Yến Hùng Số 1 Đường Đặng Thái T…" at bounding box center [784, 378] width 1568 height 758
drag, startPoint x: 779, startPoint y: 54, endPoint x: 797, endPoint y: 83, distance: 34.1
click at [798, 82] on button "In tem 100mm" at bounding box center [782, 72] width 109 height 28
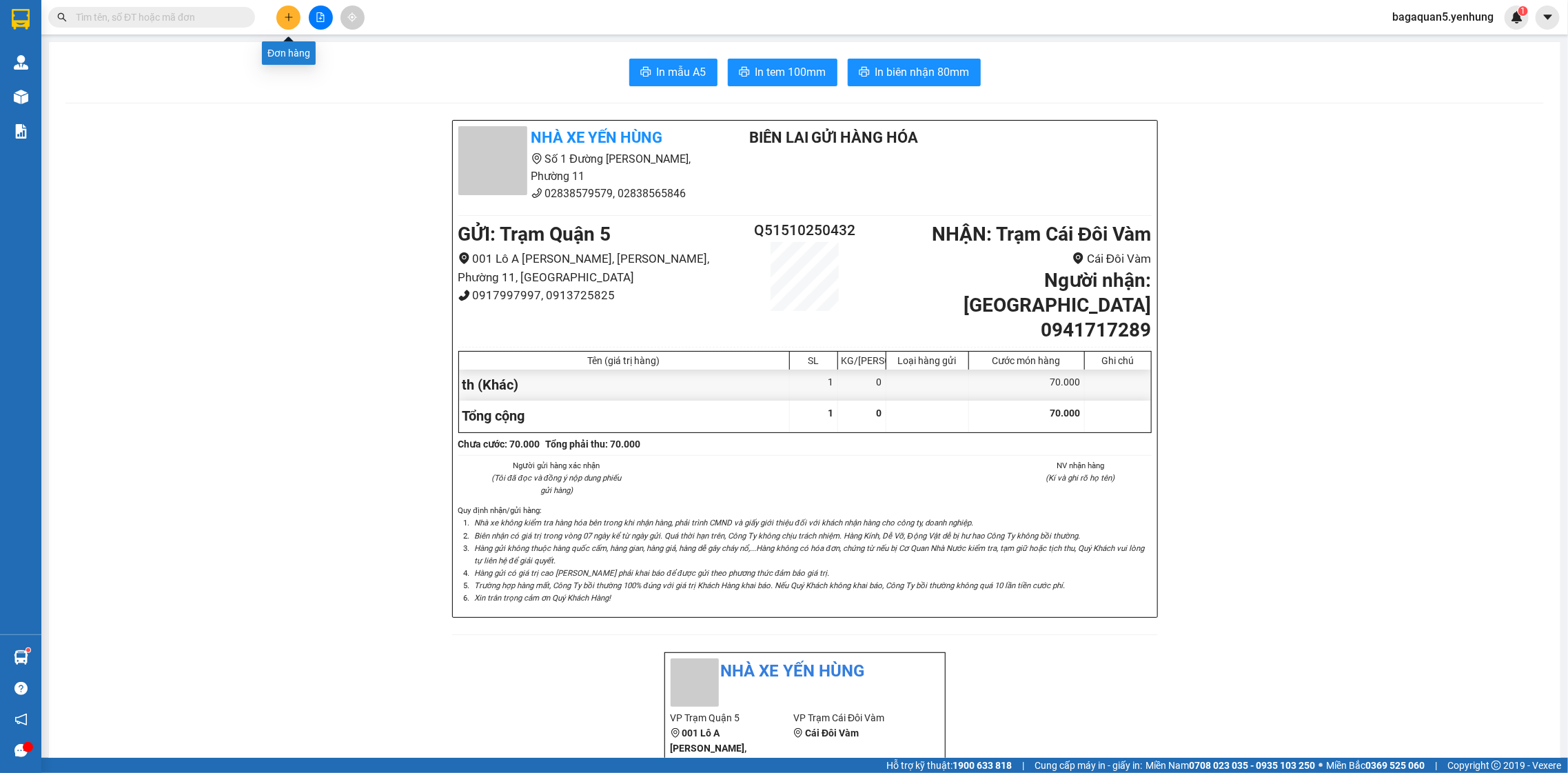
click at [295, 6] on div at bounding box center [320, 17] width 103 height 24
click at [295, 10] on button at bounding box center [288, 17] width 24 height 24
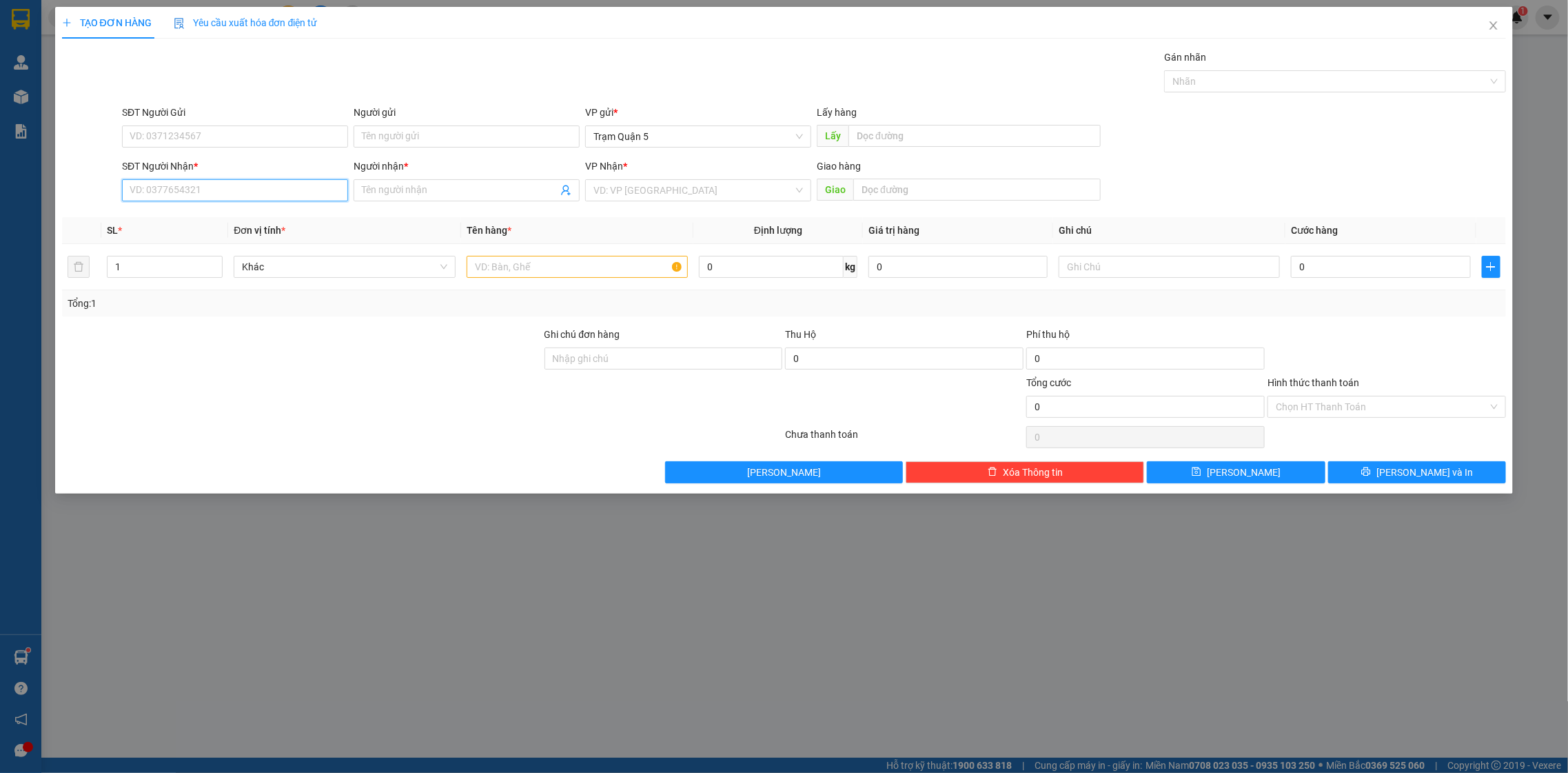
click at [269, 188] on input "SĐT Người Nhận *" at bounding box center [235, 190] width 226 height 22
type input "."
type input "0886101552"
click at [256, 220] on div "0886101552 - hai" at bounding box center [235, 219] width 210 height 15
type input "hai"
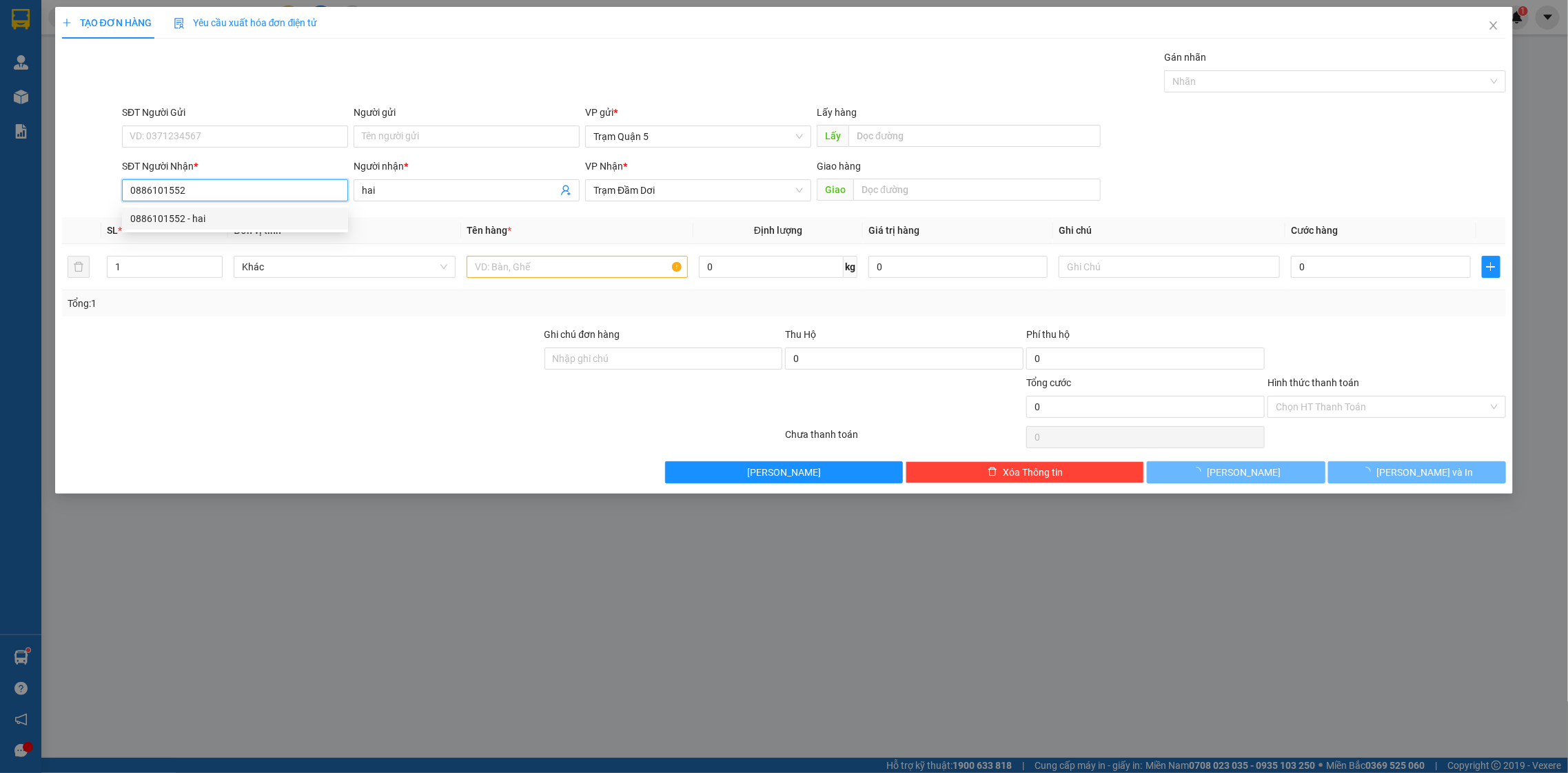
type input "50.000"
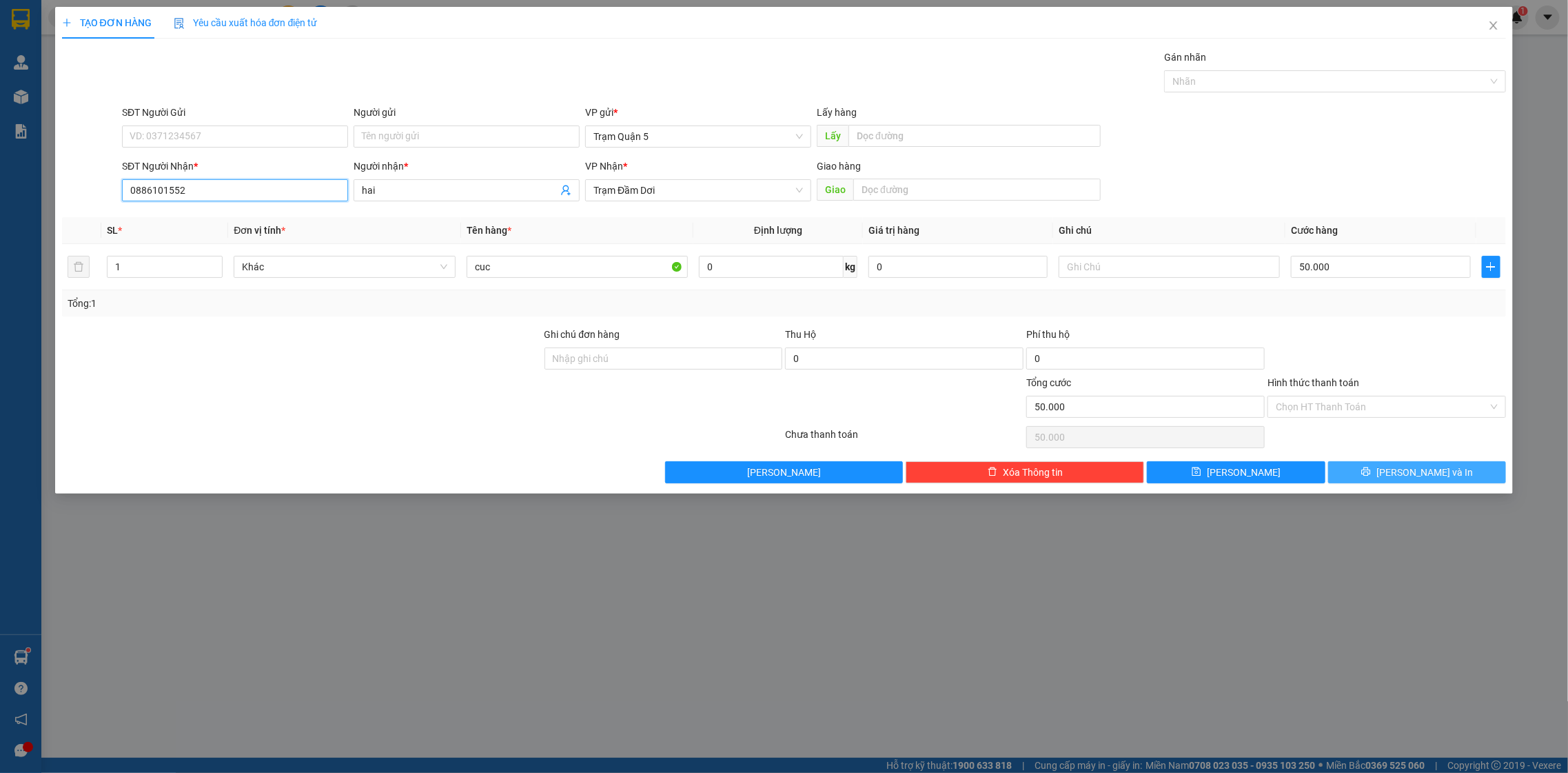
type input "0886101552"
click at [1407, 463] on button "[PERSON_NAME] và In" at bounding box center [1417, 473] width 178 height 22
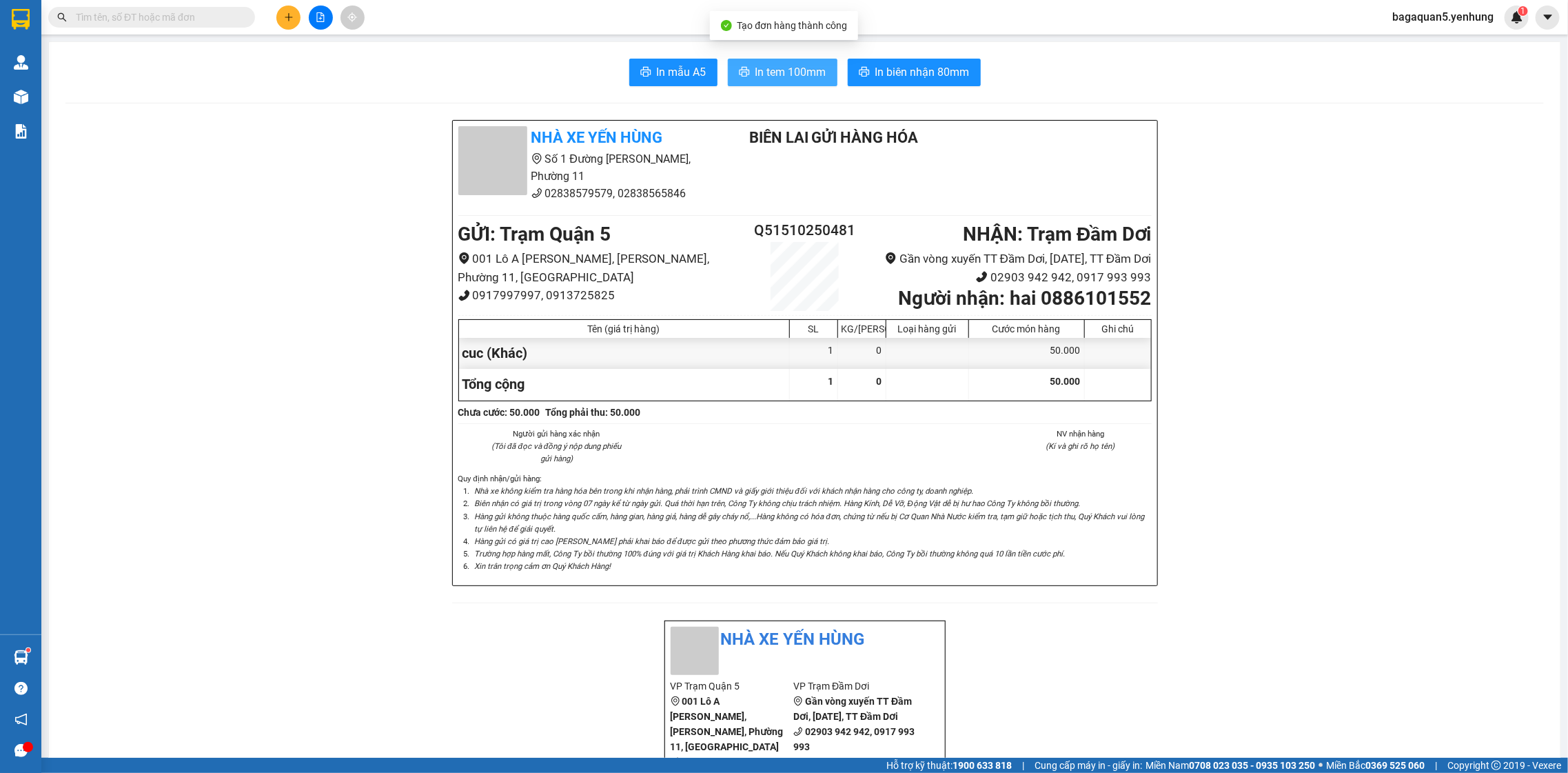
click at [818, 63] on button "In tem 100mm" at bounding box center [782, 72] width 109 height 28
click at [288, 6] on button at bounding box center [288, 17] width 24 height 24
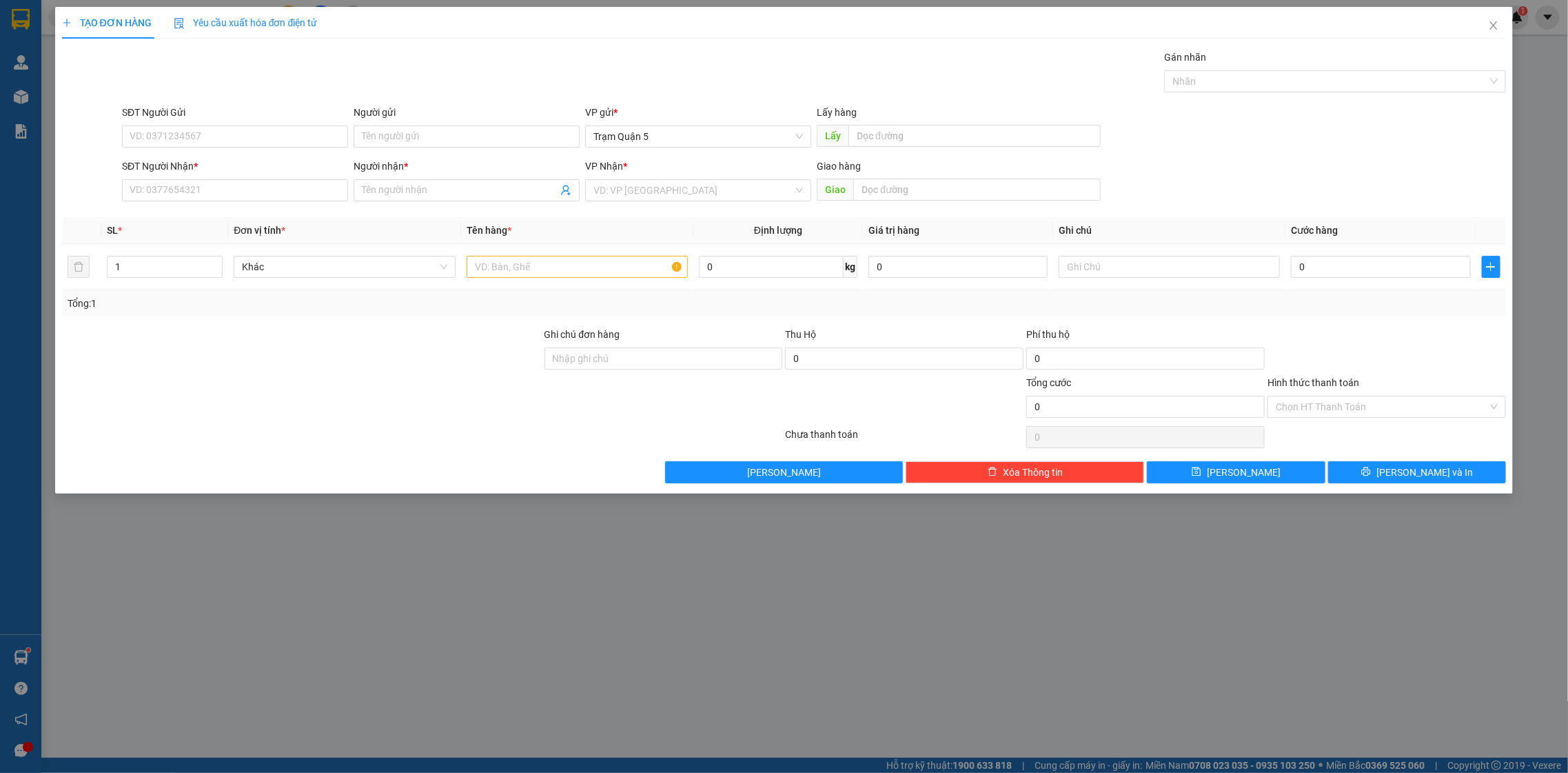
click at [241, 215] on div "Transit Pickup Surcharge Ids Transit Deliver Surcharge Ids Transit Deliver Surc…" at bounding box center [784, 266] width 1445 height 434
click at [238, 197] on input "SĐT Người Nhận *" at bounding box center [235, 190] width 226 height 22
type input "0944614109"
click at [242, 231] on div "0944614109 0944614109 - bin" at bounding box center [235, 219] width 226 height 28
click at [242, 186] on input "0944614109" at bounding box center [235, 190] width 226 height 22
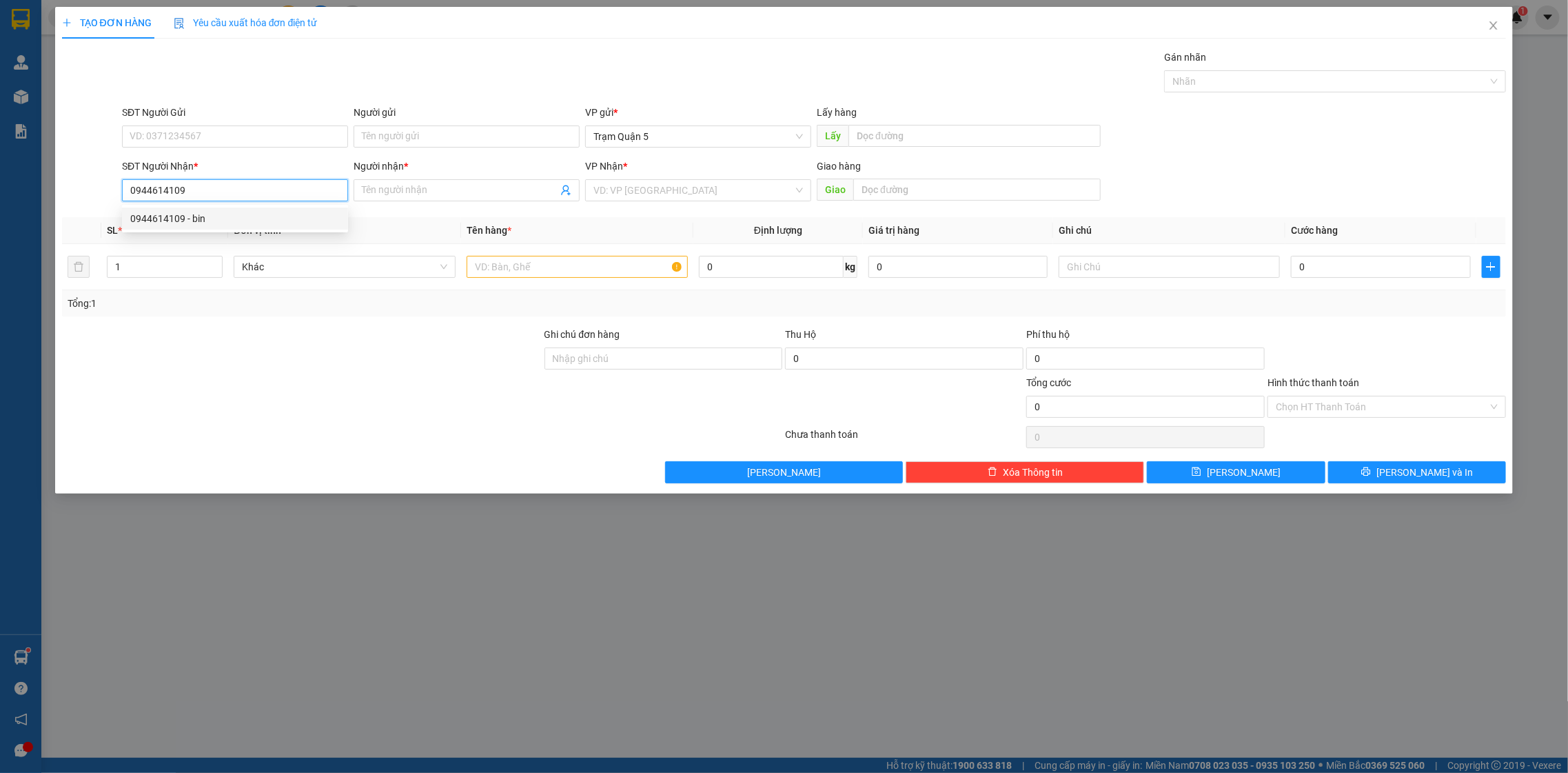
click at [250, 223] on div "0944614109 - bin" at bounding box center [235, 219] width 210 height 15
type input "bin"
type input "50.000"
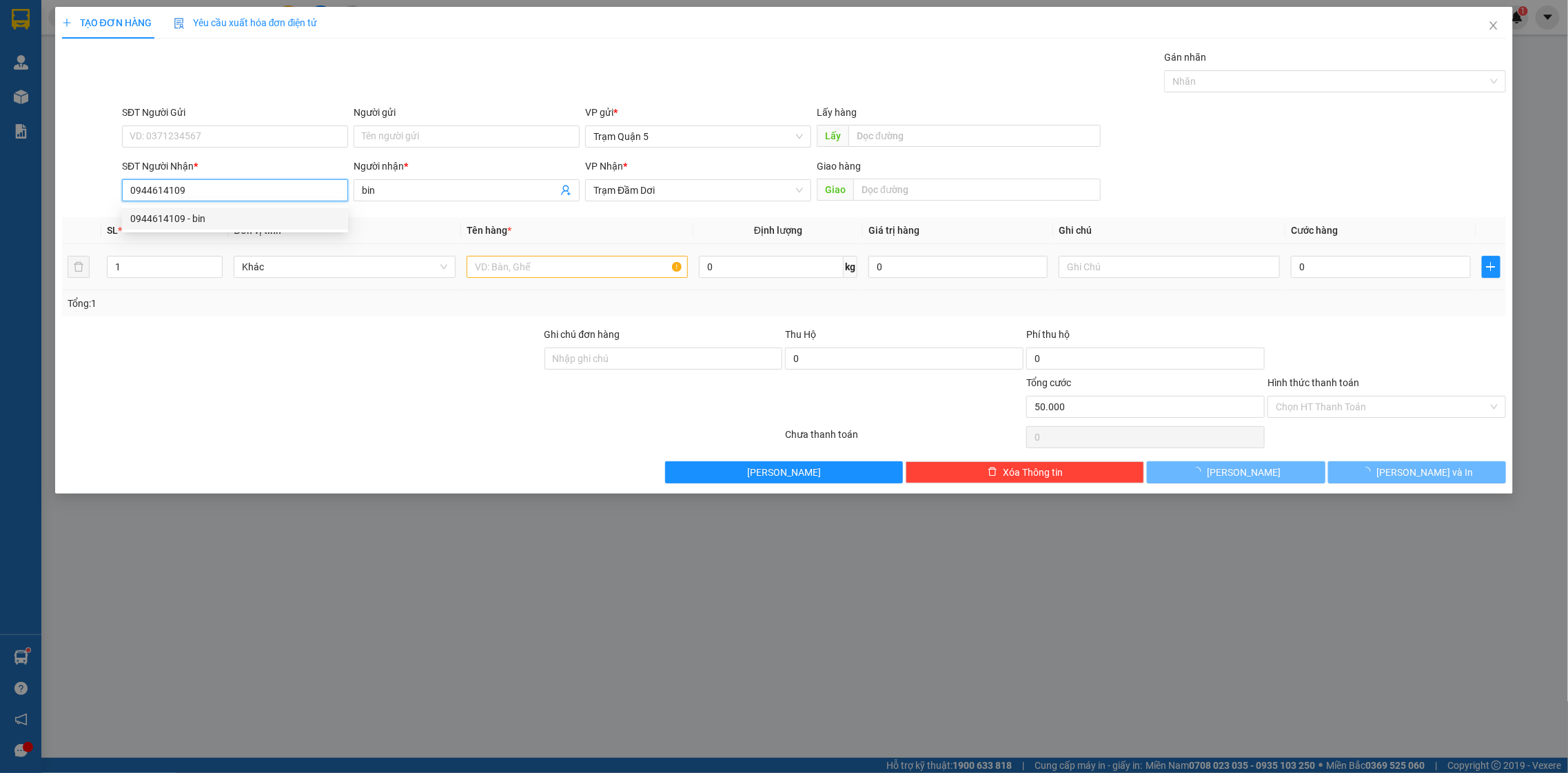
type input "50.000"
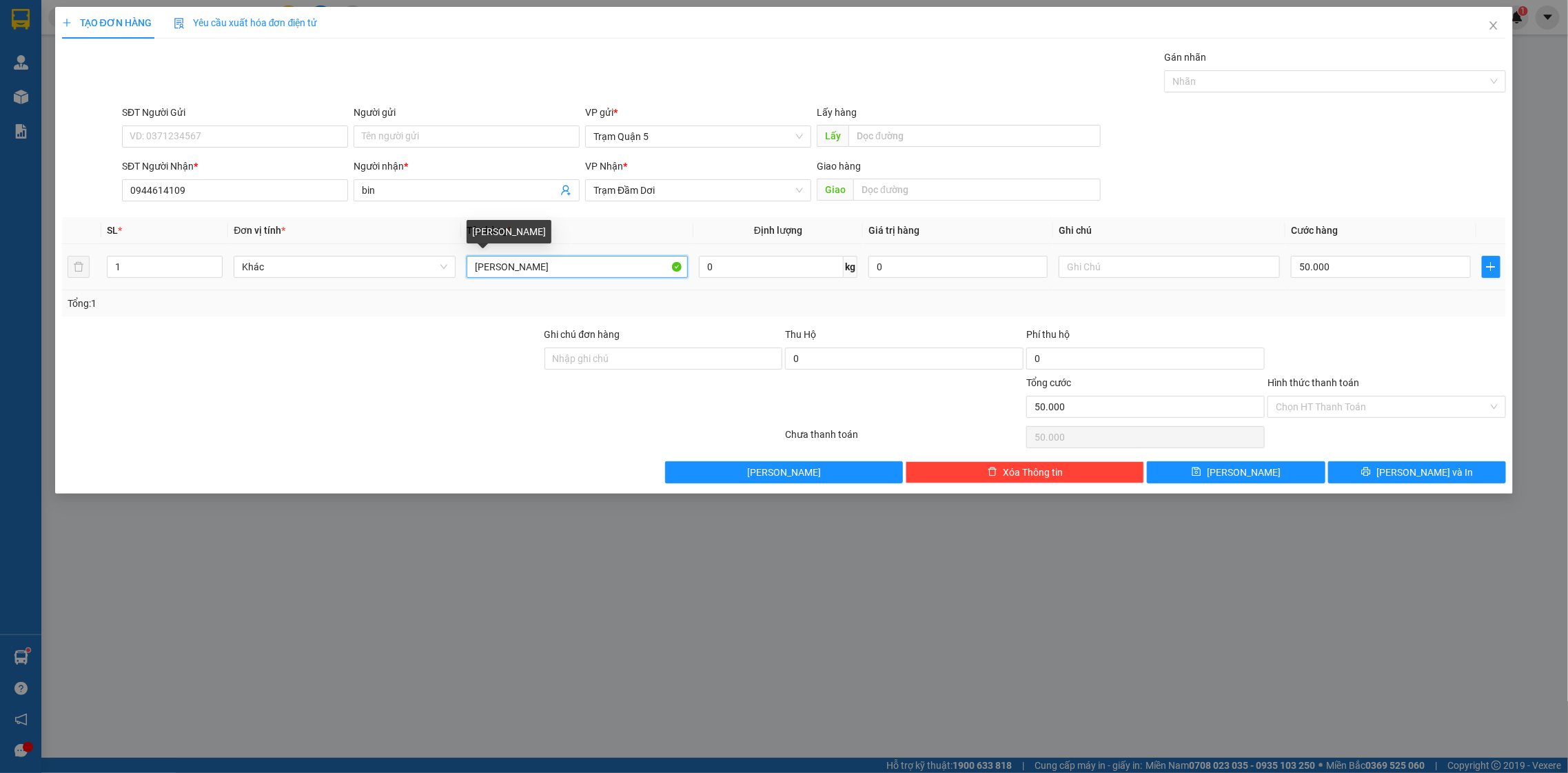
drag, startPoint x: 589, startPoint y: 264, endPoint x: 372, endPoint y: 239, distance: 218.4
click at [375, 242] on table "SL * Đơn vị tính * Tên hàng * Định lượng Giá trị hàng Ghi chú Cước hàng 1 Khác …" at bounding box center [784, 254] width 1445 height 73
type input "n"
type input "goi"
click at [1443, 273] on input "50.000" at bounding box center [1380, 267] width 179 height 22
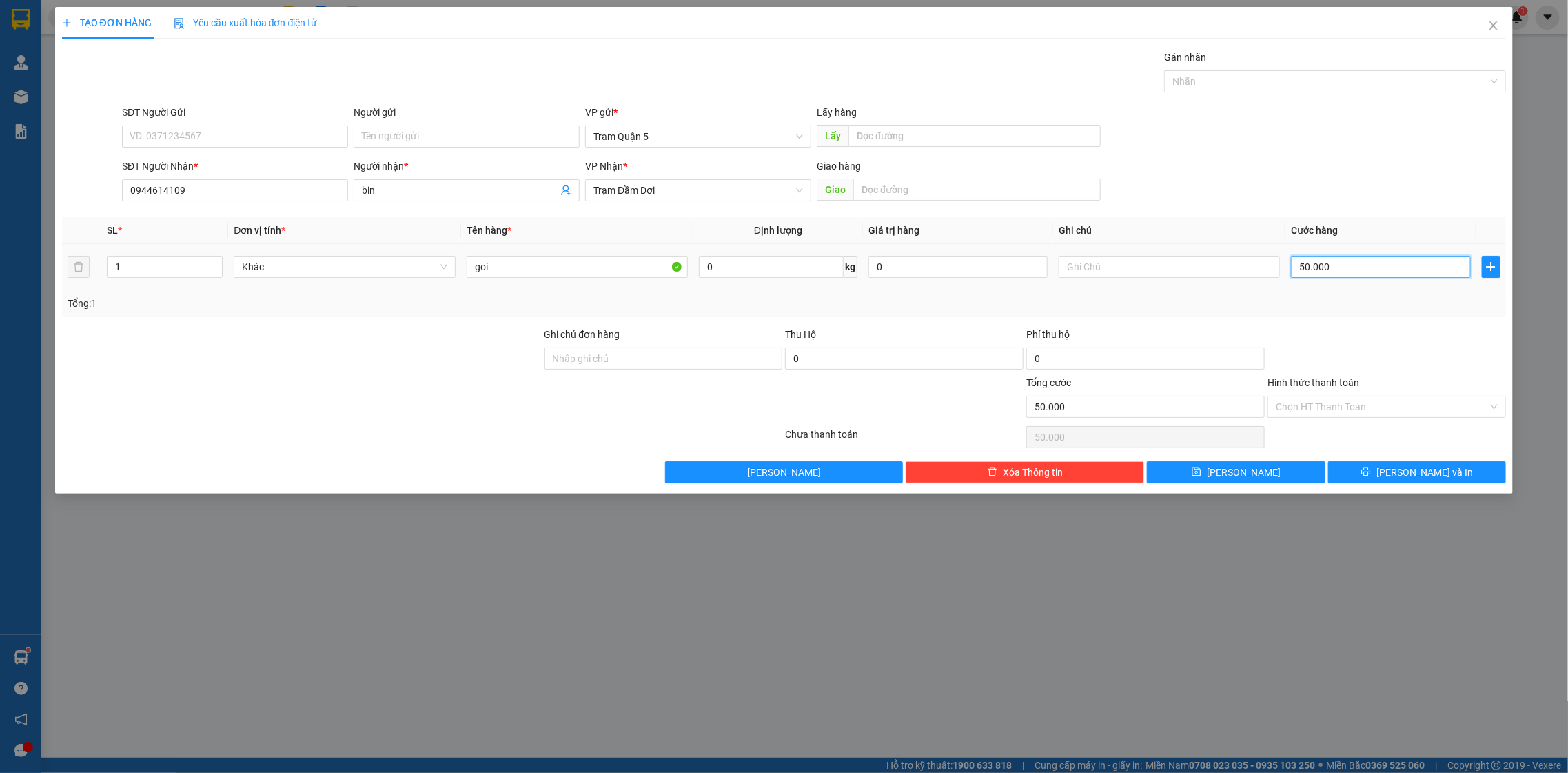
type input "4"
type input "40"
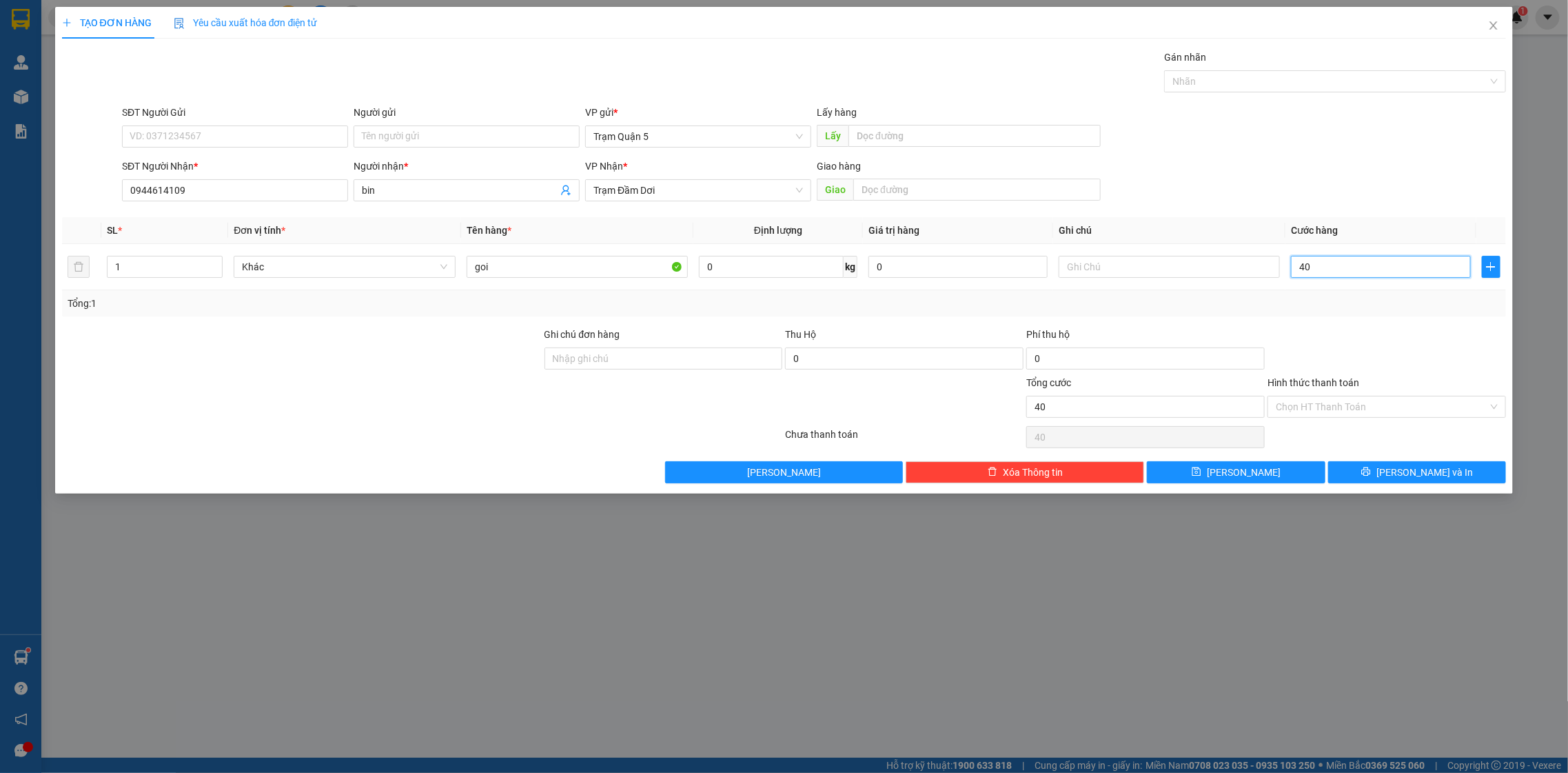
type input "40"
type input "40.000"
drag, startPoint x: 1426, startPoint y: 344, endPoint x: 1448, endPoint y: 459, distance: 117.1
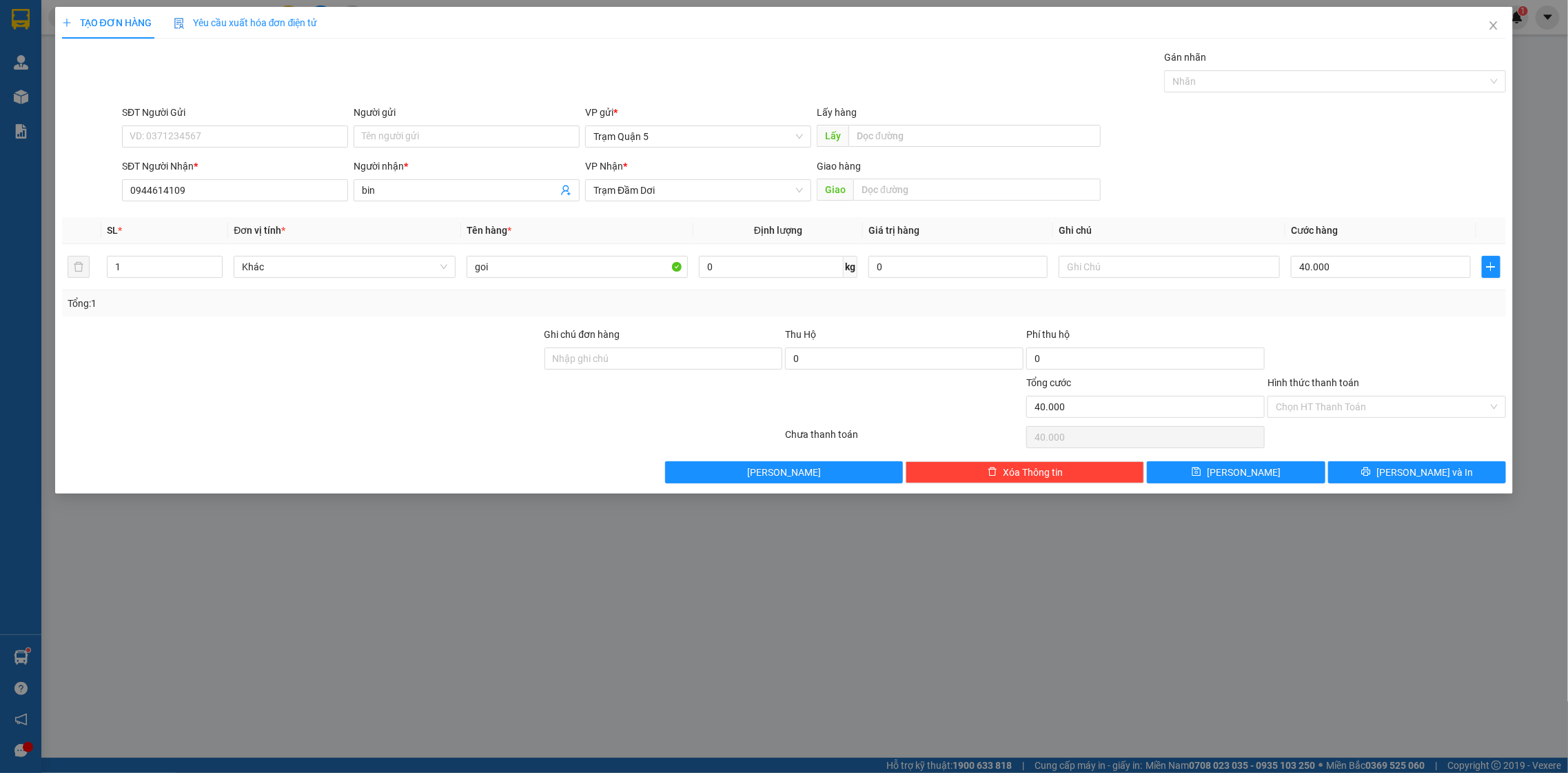
click at [1426, 346] on div at bounding box center [1387, 351] width 241 height 48
click at [1451, 462] on button "[PERSON_NAME] và In" at bounding box center [1417, 473] width 178 height 22
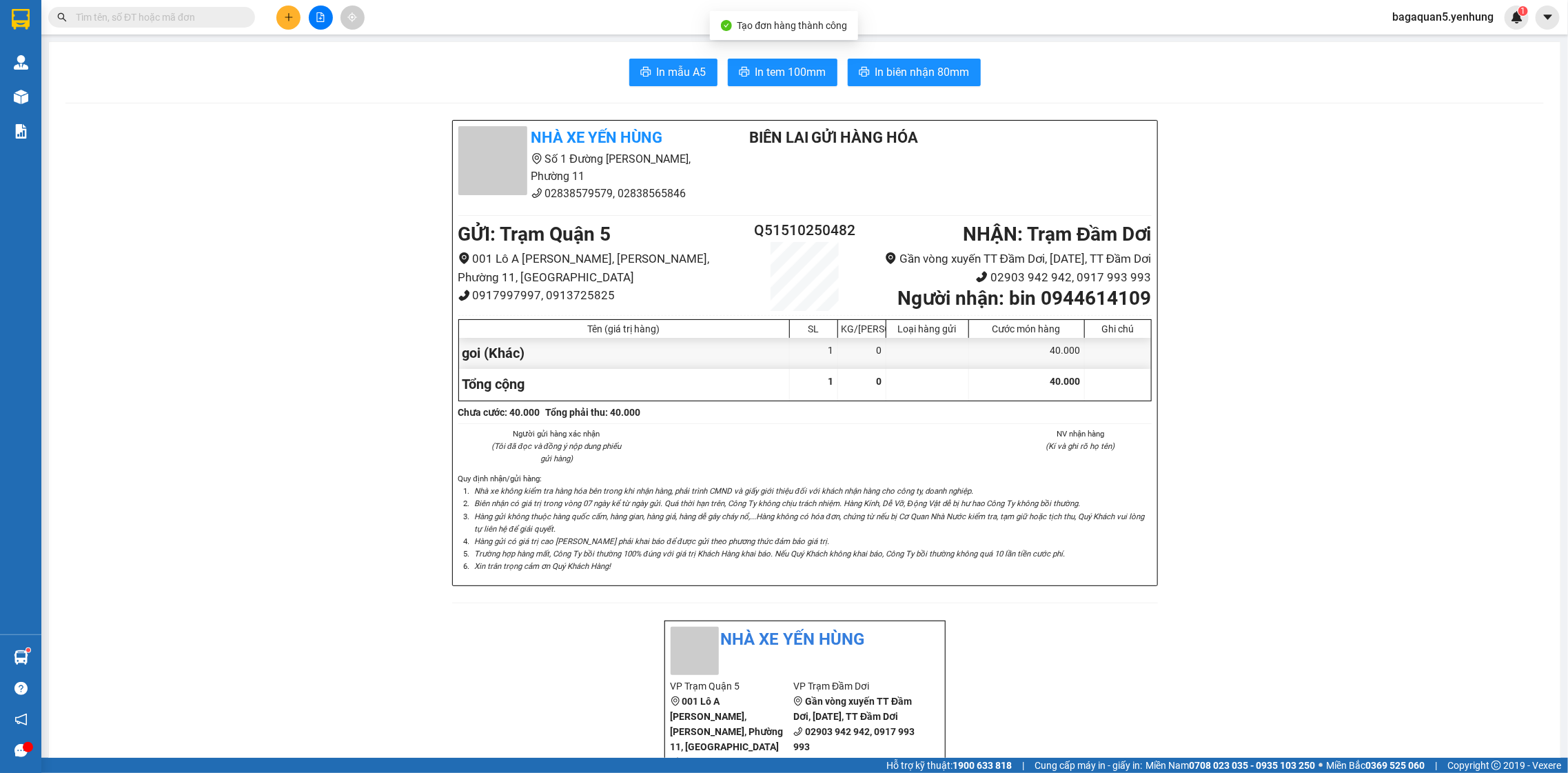
click at [803, 69] on span "In tem 100mm" at bounding box center [791, 72] width 71 height 17
drag, startPoint x: 1521, startPoint y: 744, endPoint x: 1435, endPoint y: 705, distance: 94.4
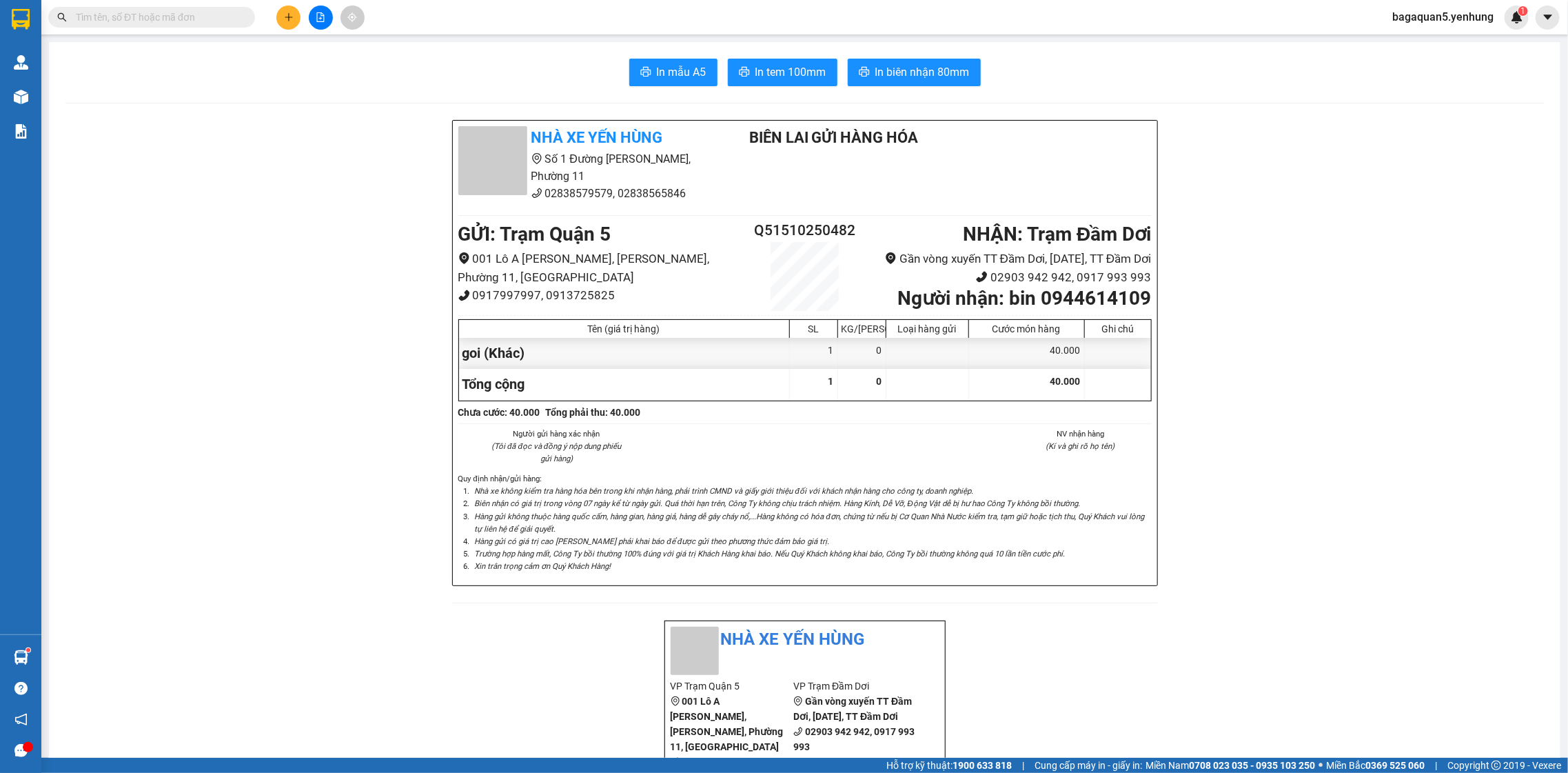
drag, startPoint x: 1468, startPoint y: 717, endPoint x: 1550, endPoint y: 717, distance: 82.0
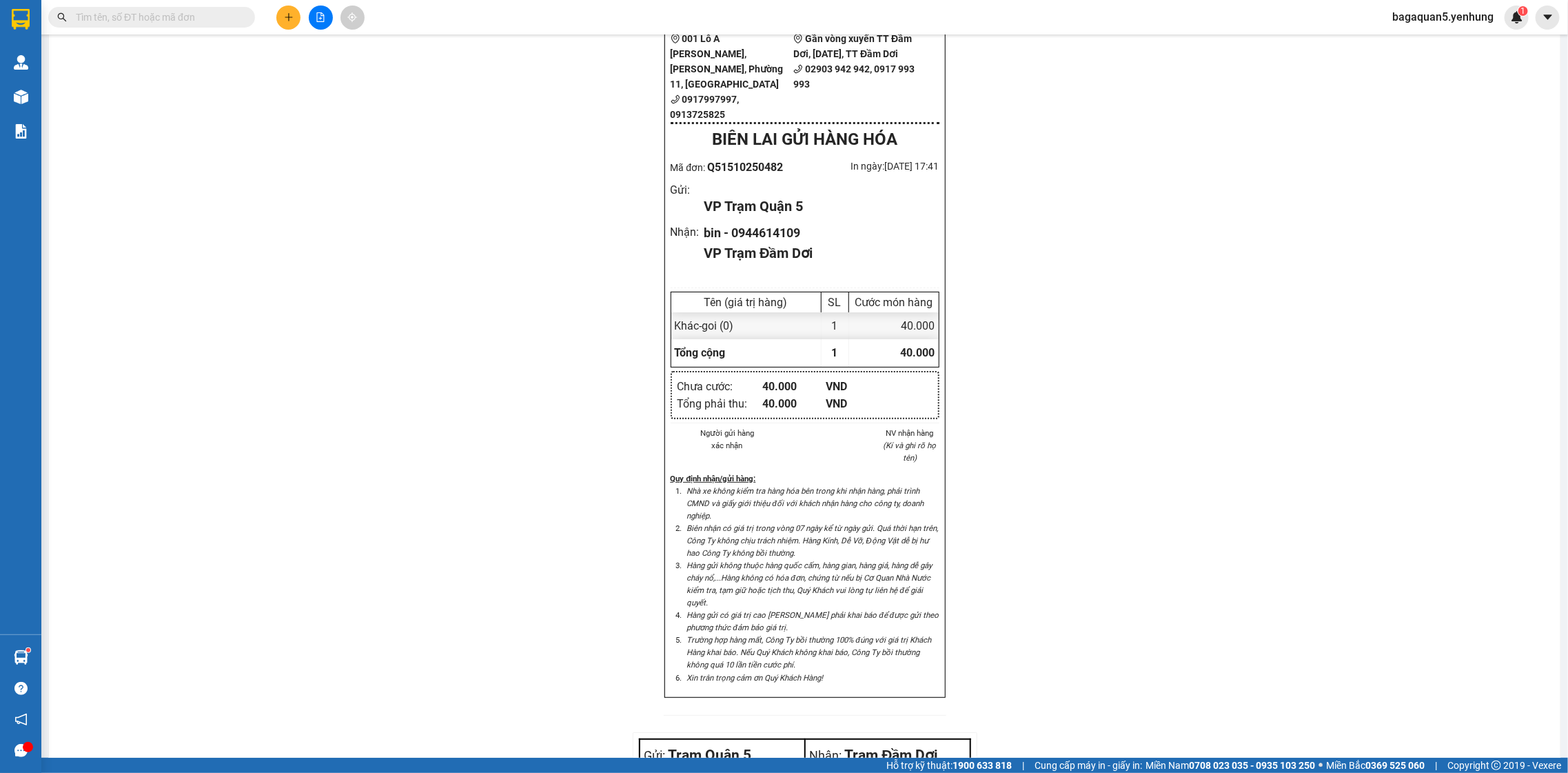
scroll to position [953, 0]
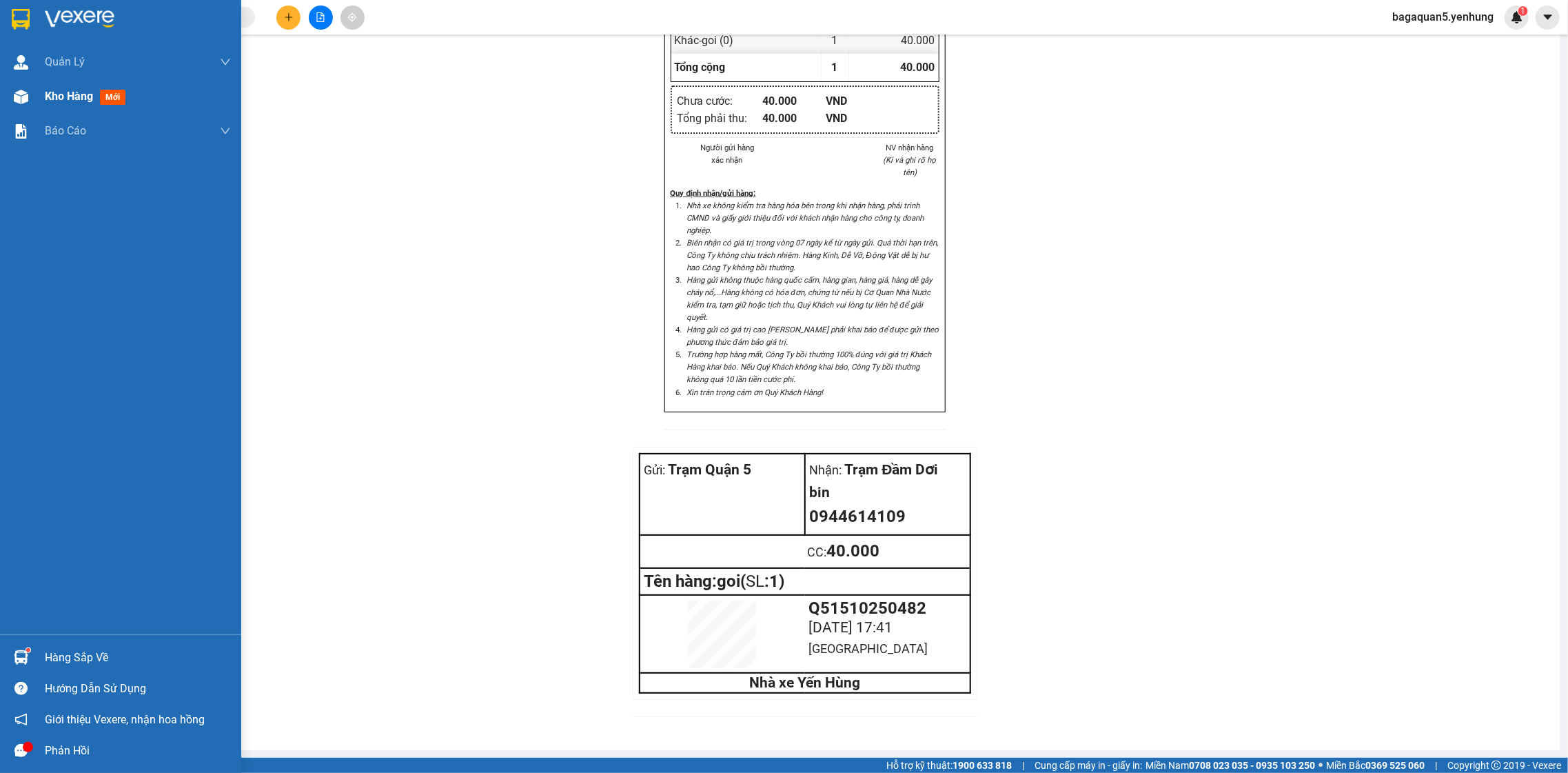
click at [37, 100] on div "Kho hàng mới" at bounding box center [121, 96] width 241 height 34
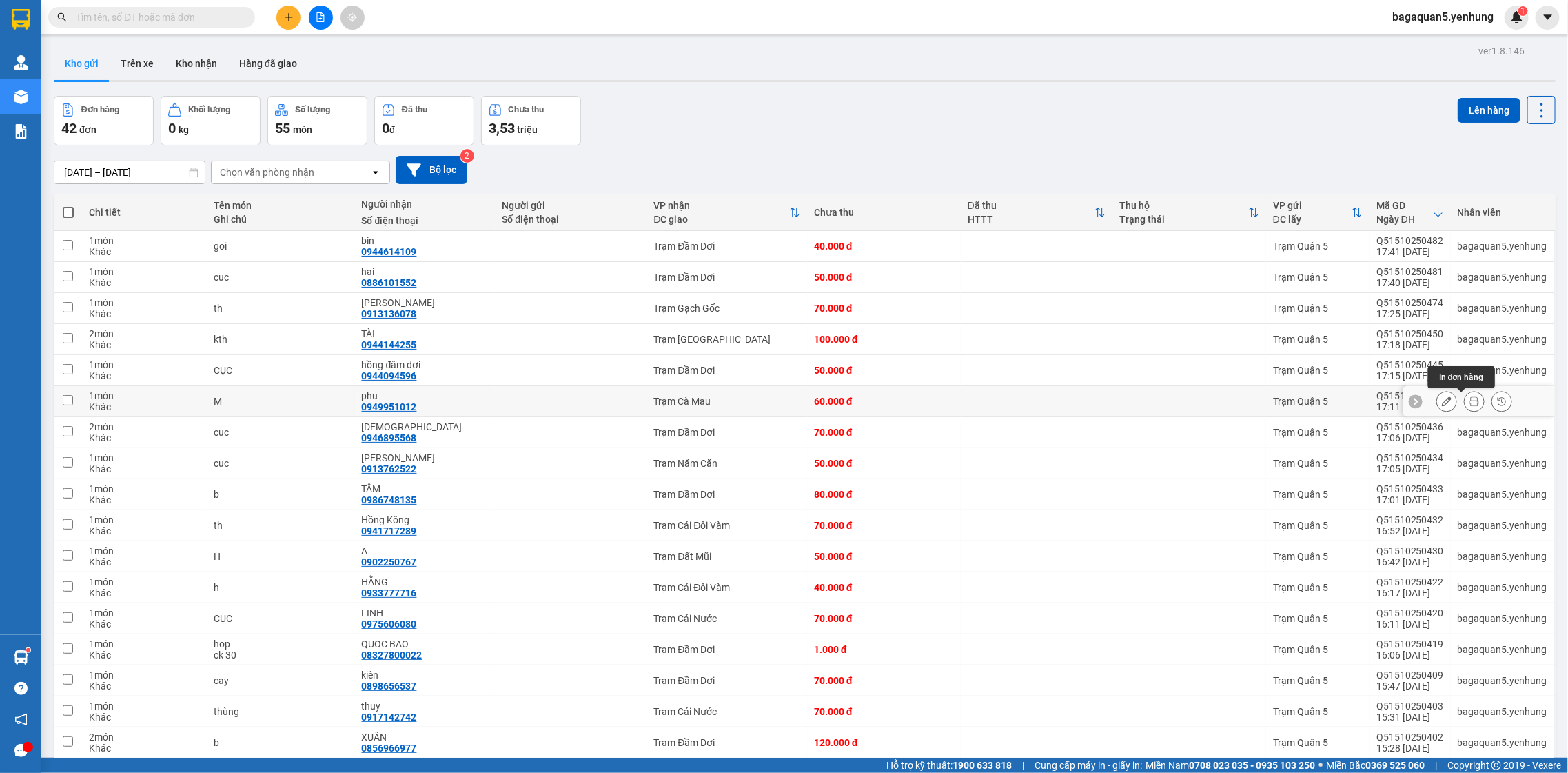
click at [1470, 399] on icon at bounding box center [1475, 401] width 10 height 10
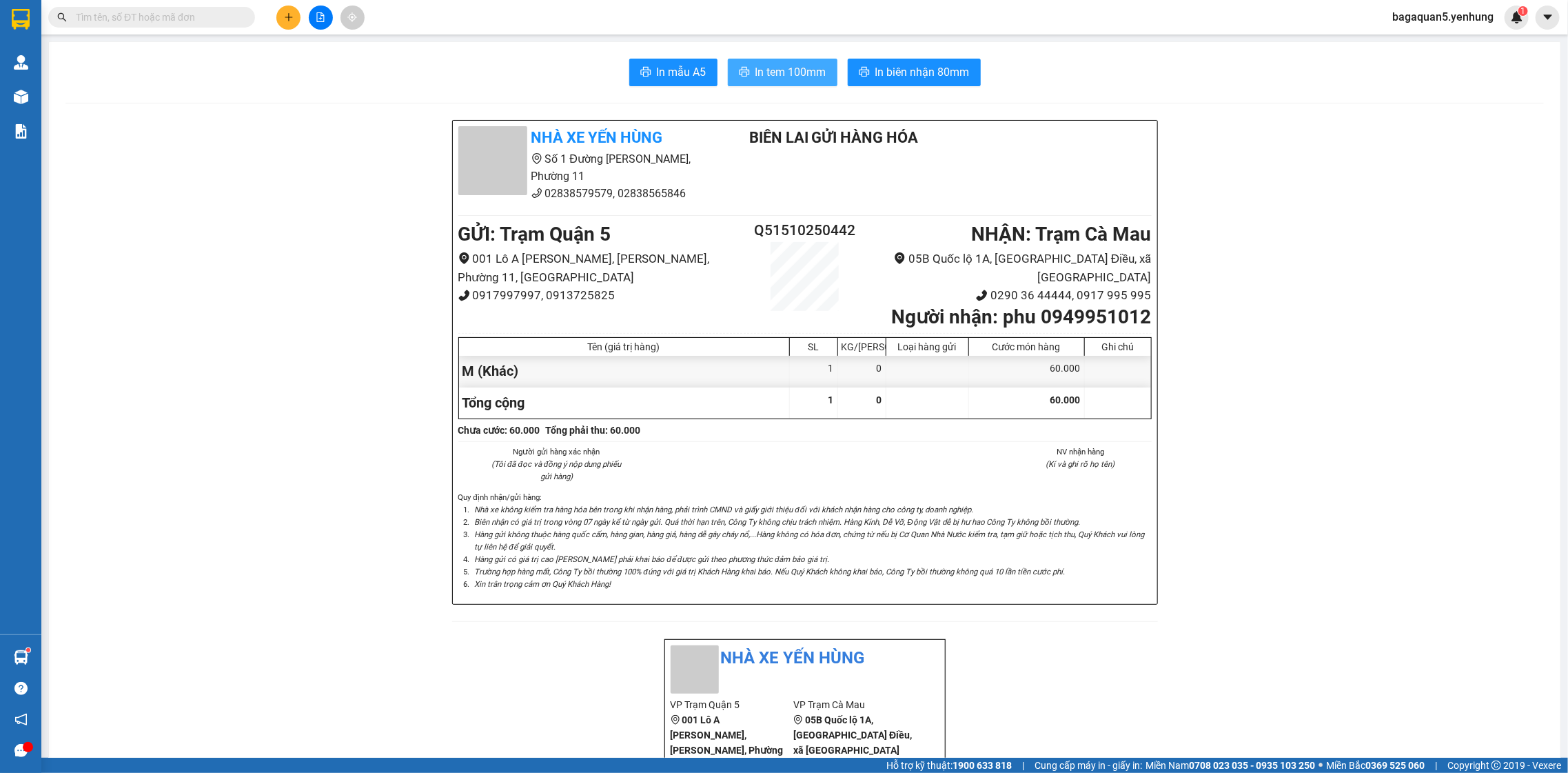
drag, startPoint x: 777, startPoint y: 59, endPoint x: 789, endPoint y: 80, distance: 24.2
click at [777, 63] on button "In tem 100mm" at bounding box center [782, 72] width 109 height 28
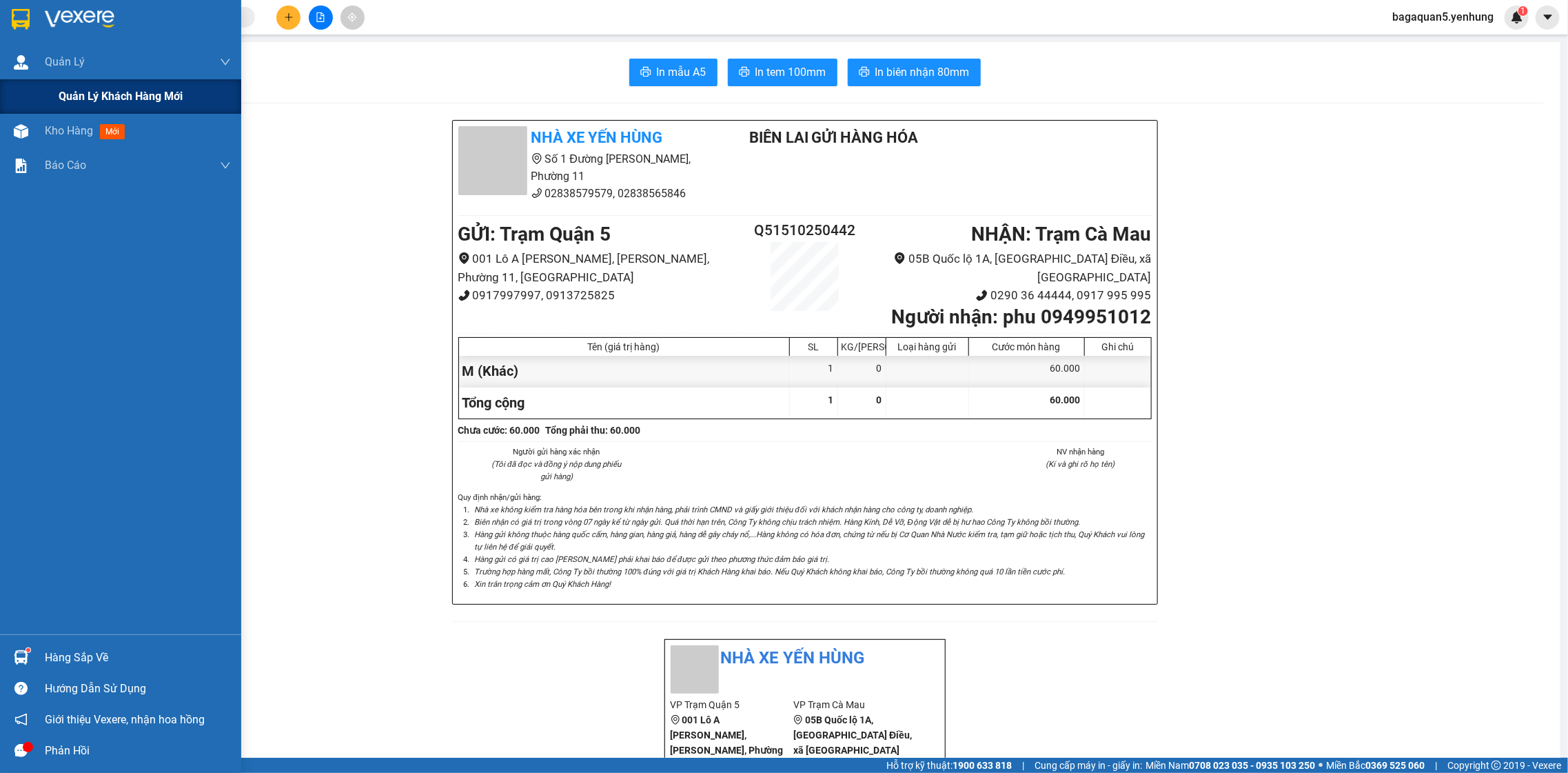
click at [65, 92] on span "Quản lý khách hàng mới" at bounding box center [121, 96] width 124 height 17
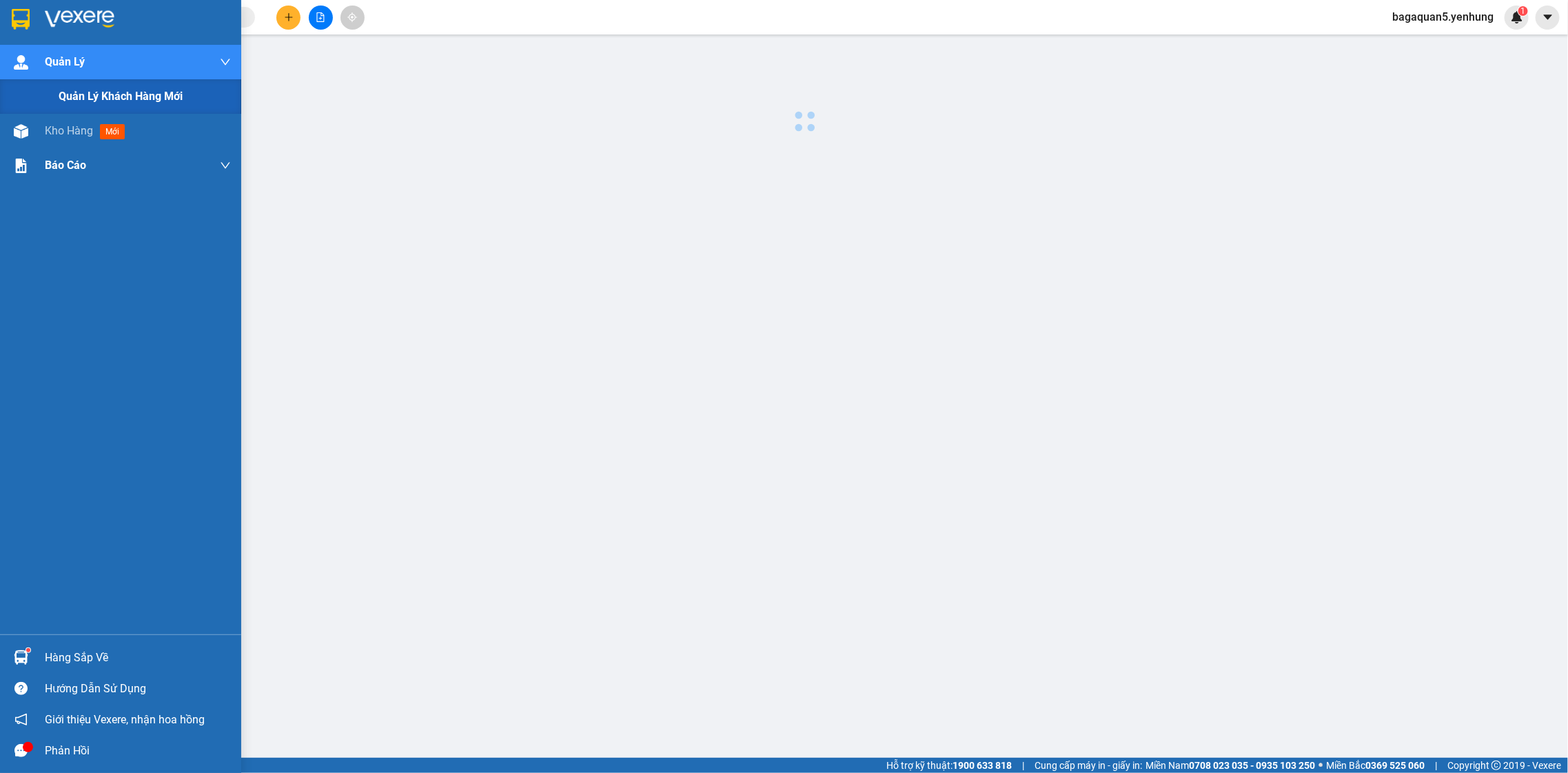
drag, startPoint x: 68, startPoint y: 105, endPoint x: 81, endPoint y: 120, distance: 19.8
click at [77, 114] on div "Quản Lý Quản lý khách hàng mới Kho hàng mới Báo cáo Báo cáo thống kê đơn huỷ Mẫ…" at bounding box center [121, 339] width 241 height 590
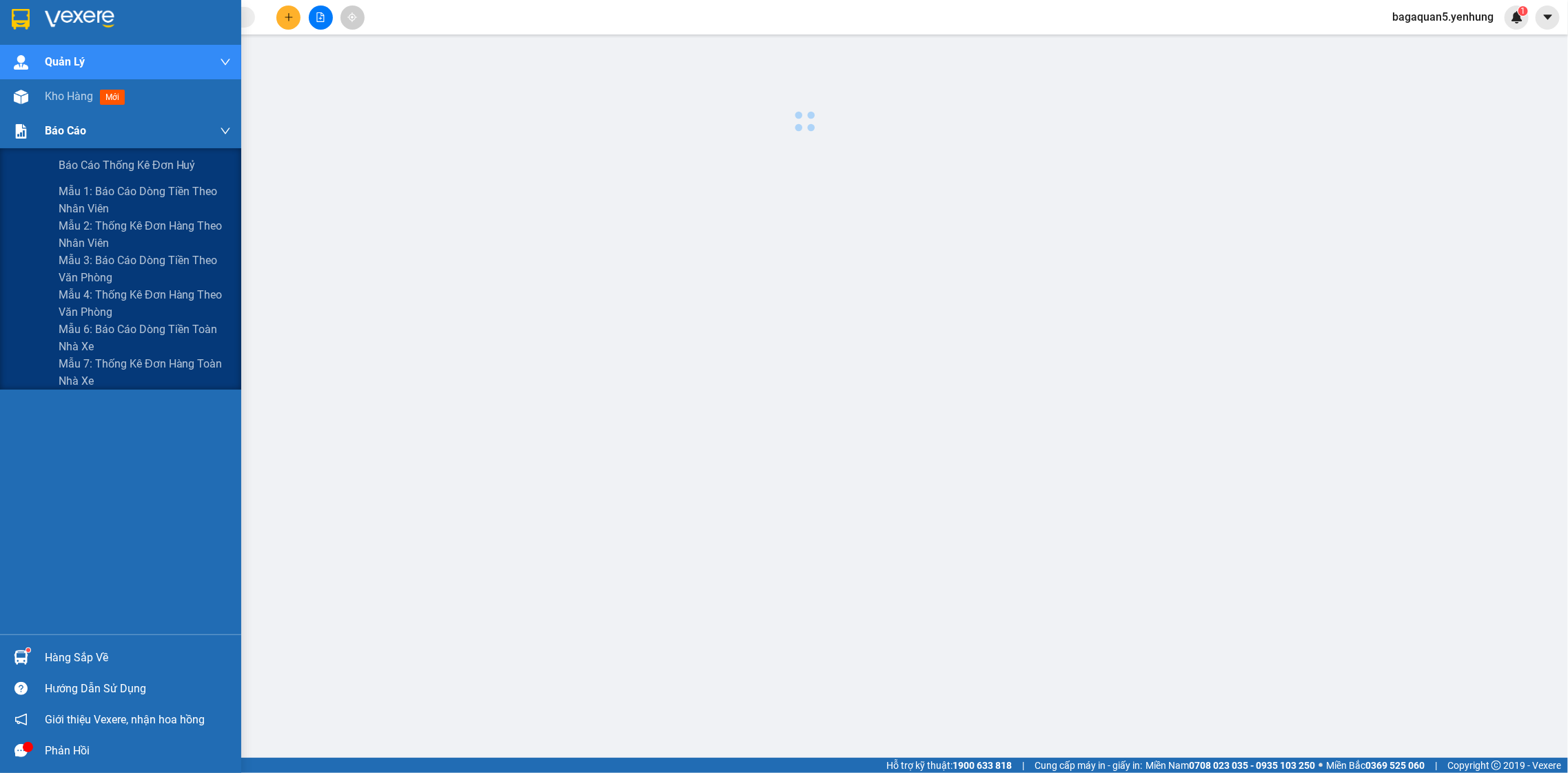
click at [81, 120] on div "Báo cáo" at bounding box center [137, 130] width 186 height 34
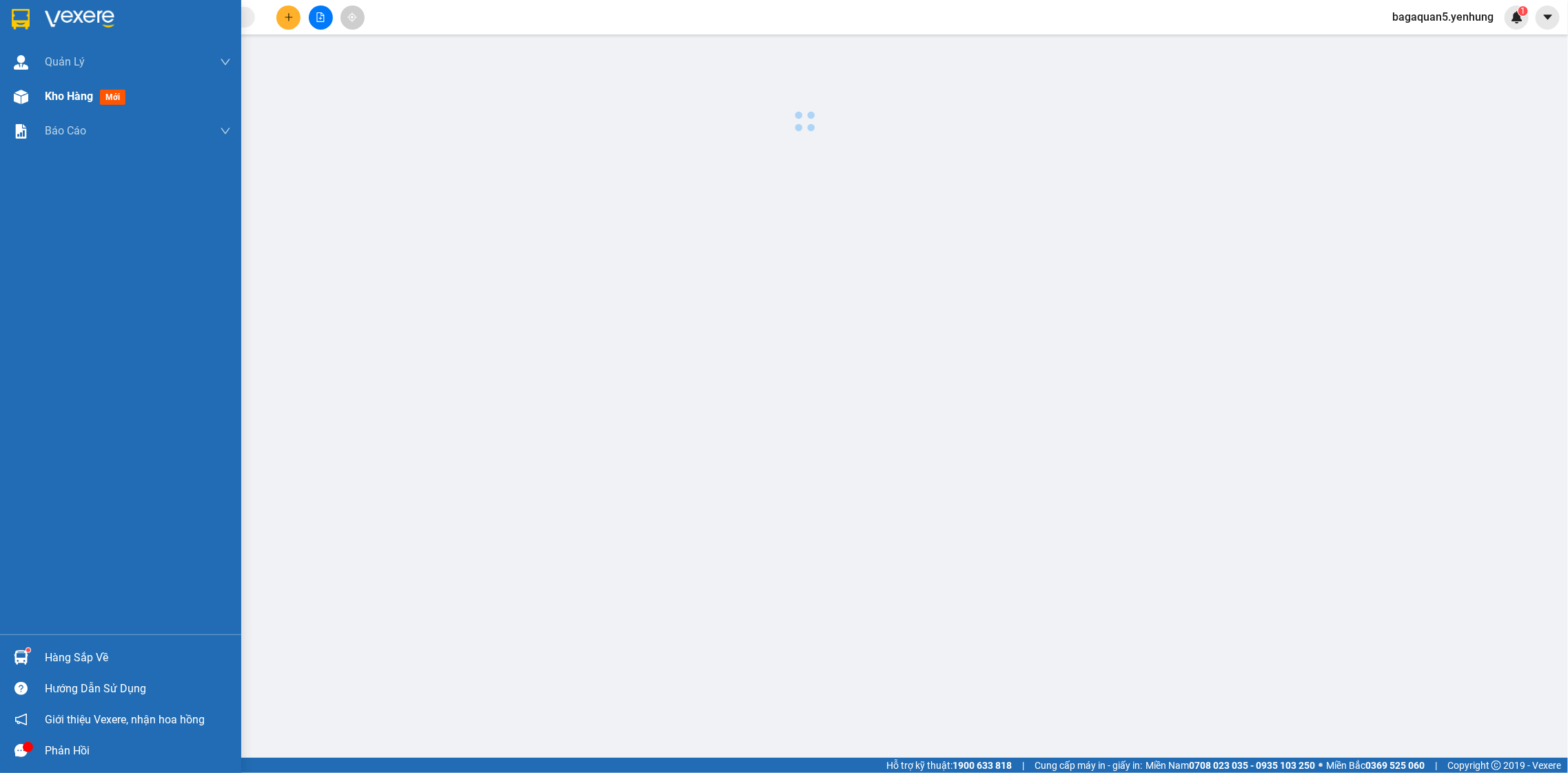
click at [72, 96] on span "Kho hàng" at bounding box center [68, 96] width 48 height 13
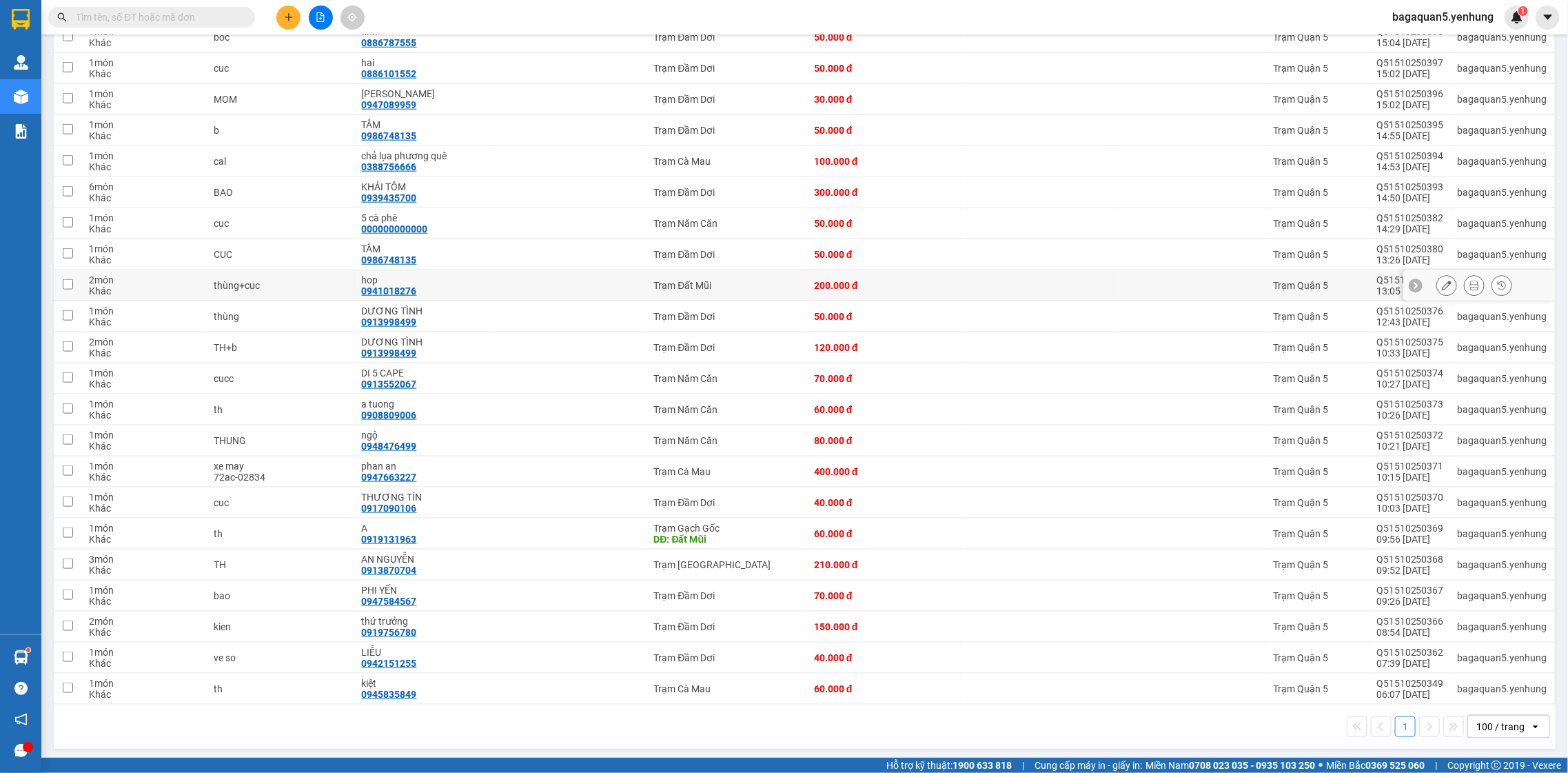
scroll to position [839, 0]
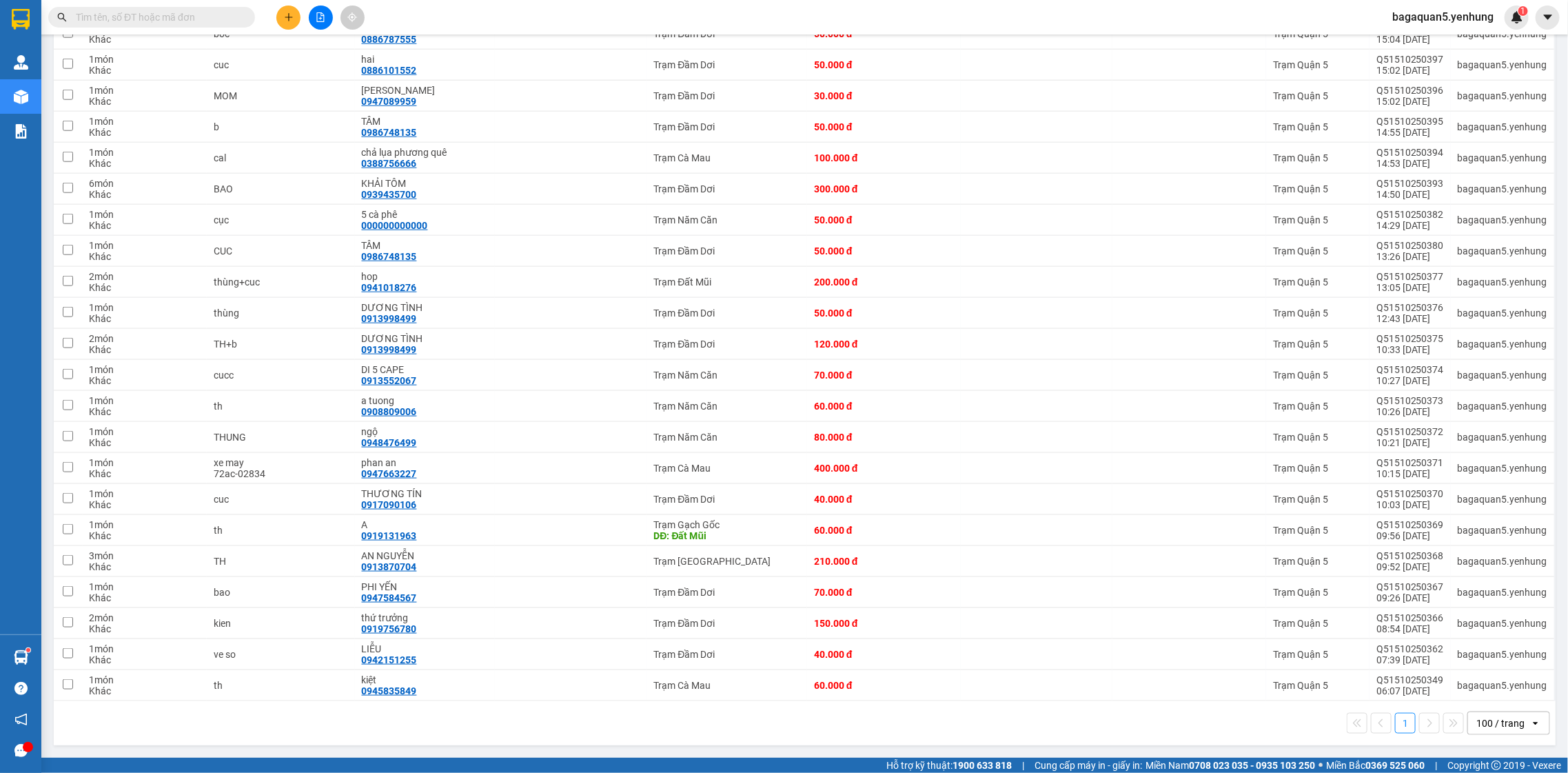
click at [1512, 728] on div "100 / trang" at bounding box center [1499, 724] width 62 height 22
click at [1512, 711] on div "1 100 / trang open" at bounding box center [805, 723] width 1502 height 44
click at [1509, 733] on div "100 / trang" at bounding box center [1499, 724] width 62 height 22
click at [1506, 693] on span "100 / trang" at bounding box center [1491, 700] width 52 height 14
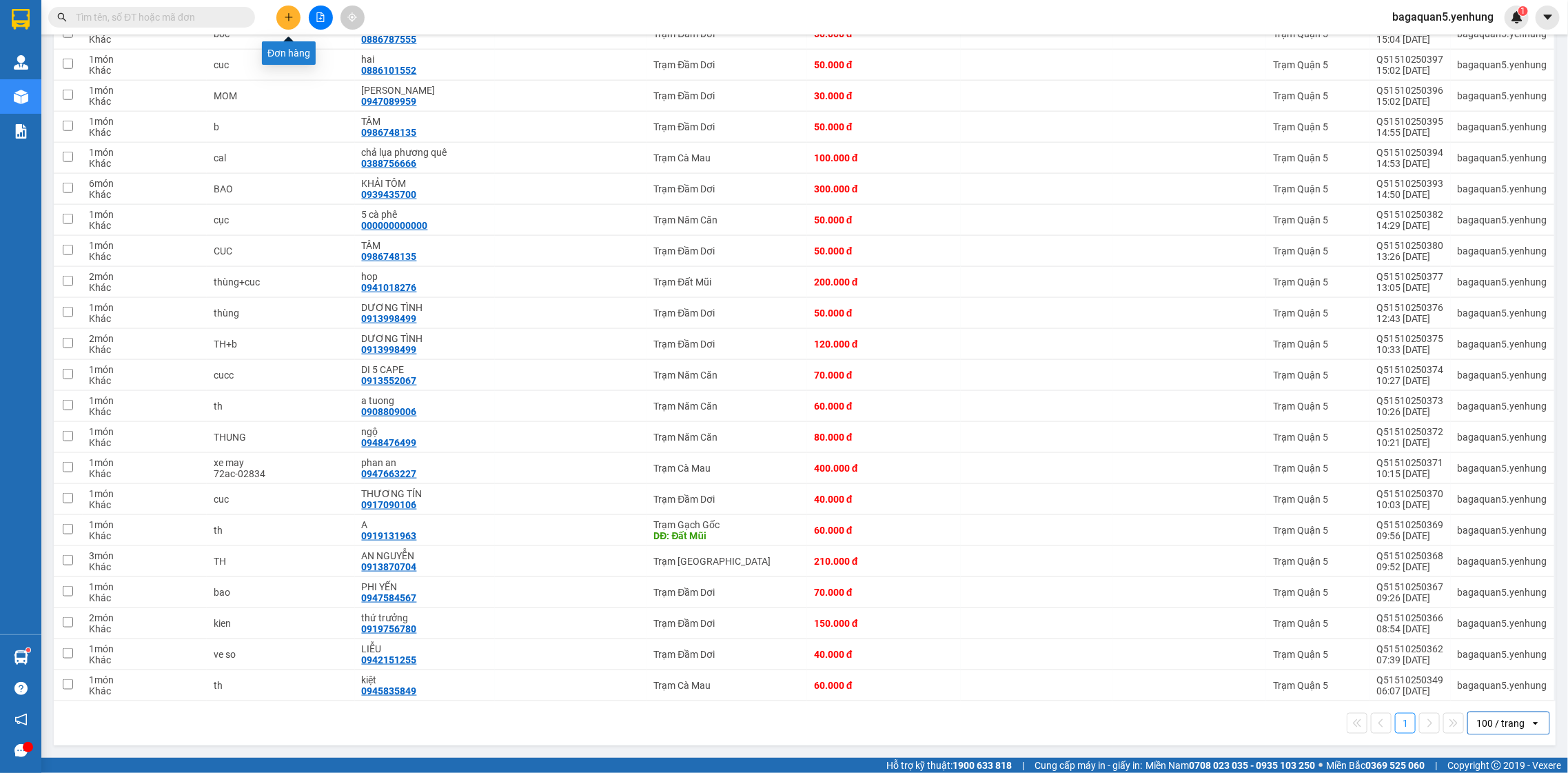
click at [286, 15] on icon "plus" at bounding box center [289, 17] width 10 height 10
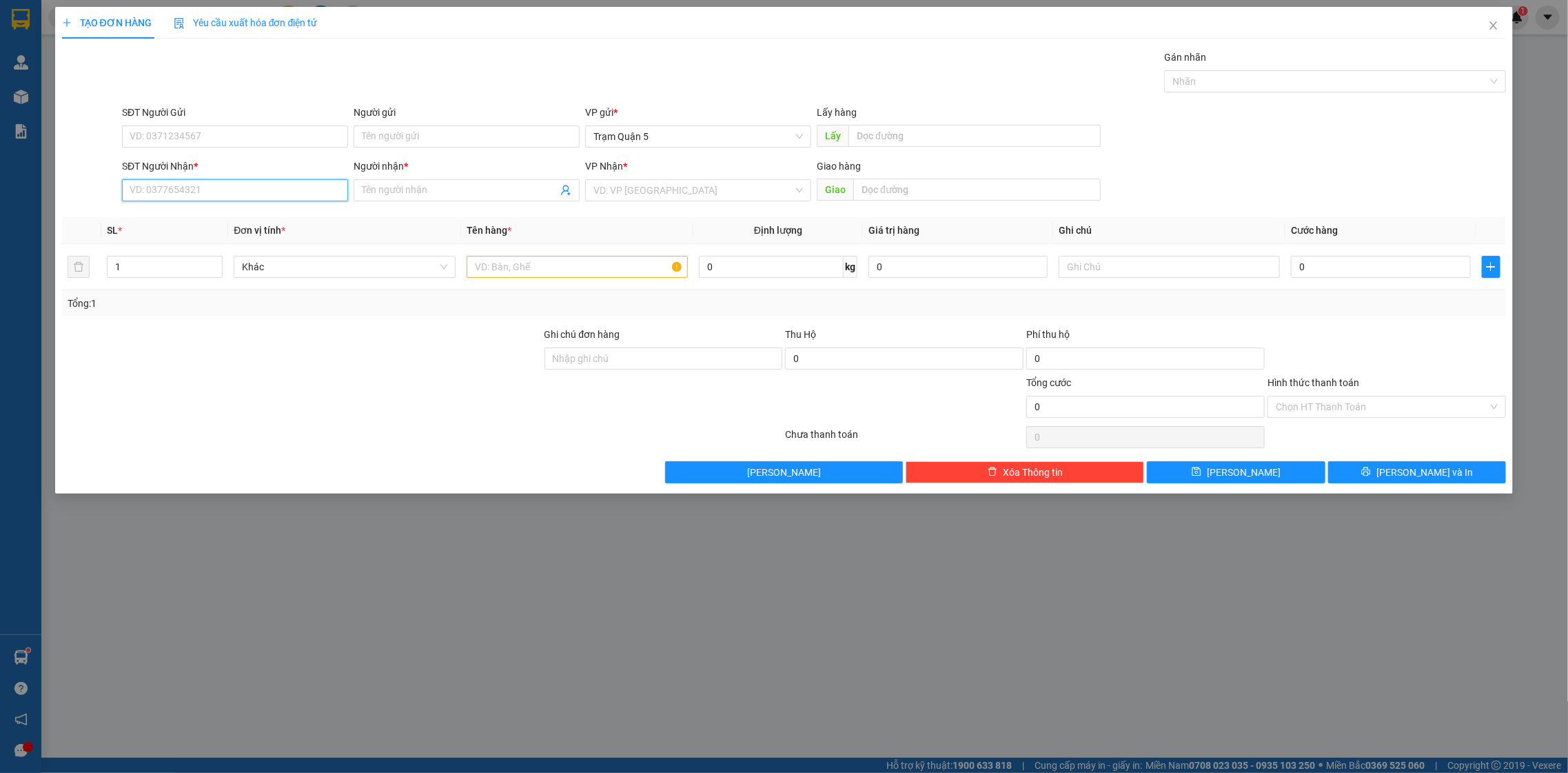
drag, startPoint x: 230, startPoint y: 187, endPoint x: 236, endPoint y: 203, distance: 17.1
click at [230, 188] on input "SĐT Người Nhận *" at bounding box center [235, 190] width 226 height 22
click at [196, 220] on div "0949799452 - KHANH" at bounding box center [235, 219] width 210 height 15
type input "0949799452"
type input "KHANH"
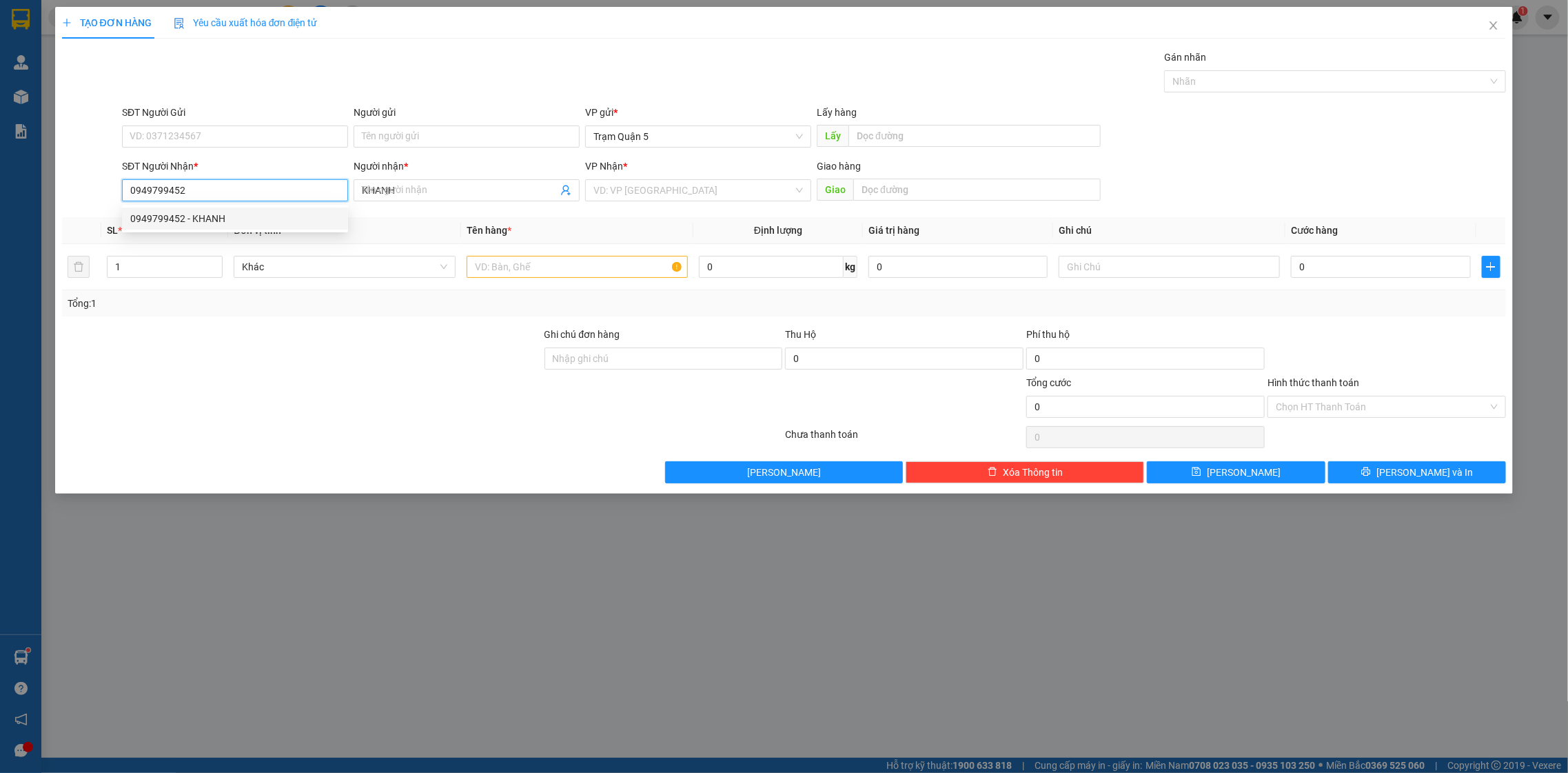
type input "30.000"
type input "0949799452"
click at [1344, 283] on td "30.000" at bounding box center [1380, 267] width 190 height 46
click at [1345, 282] on td "30.000" at bounding box center [1380, 267] width 190 height 46
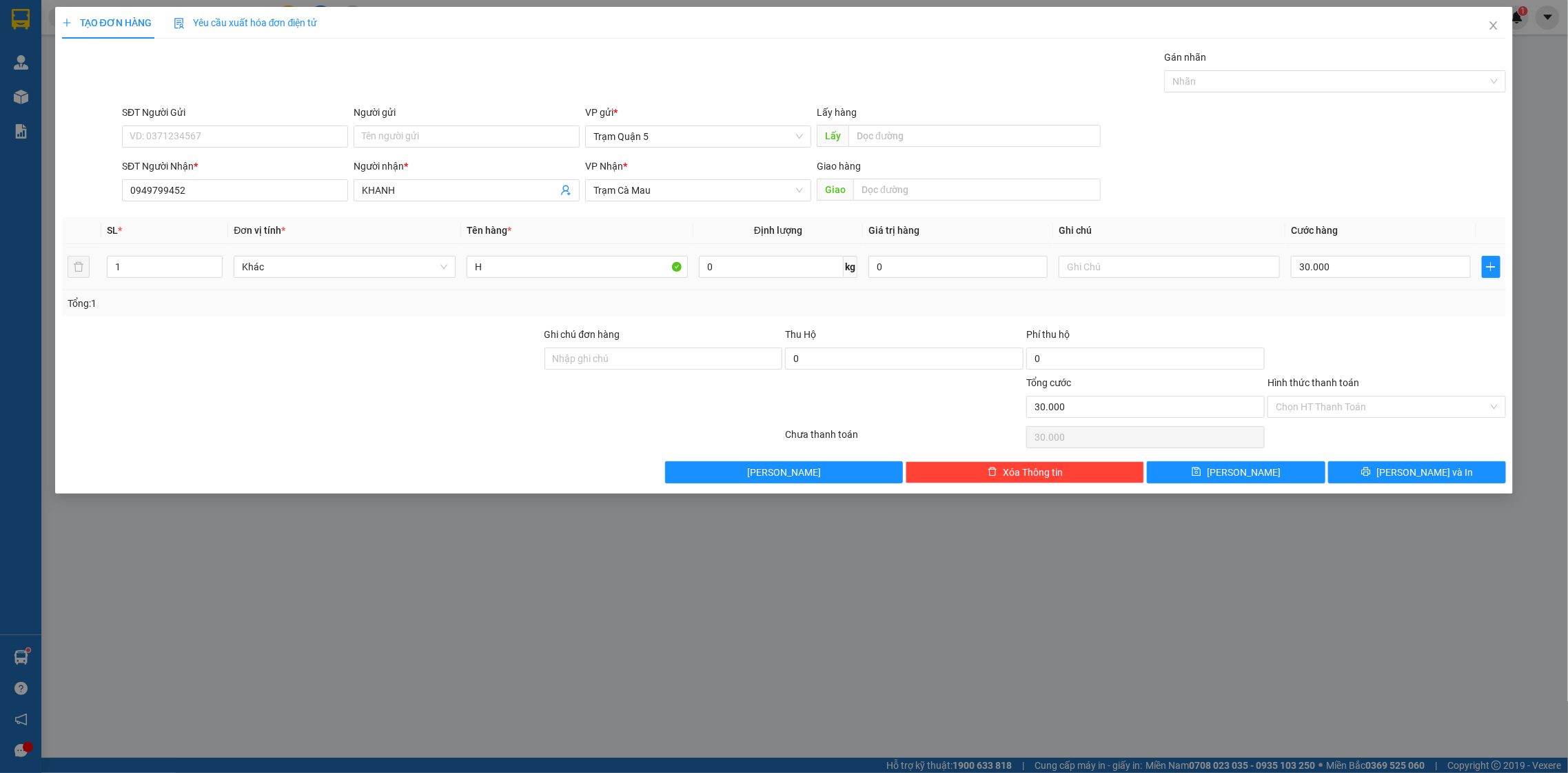
click at [1345, 282] on td "30.000" at bounding box center [1380, 267] width 190 height 46
click at [1342, 274] on input "30.000" at bounding box center [1380, 267] width 179 height 22
type input "0"
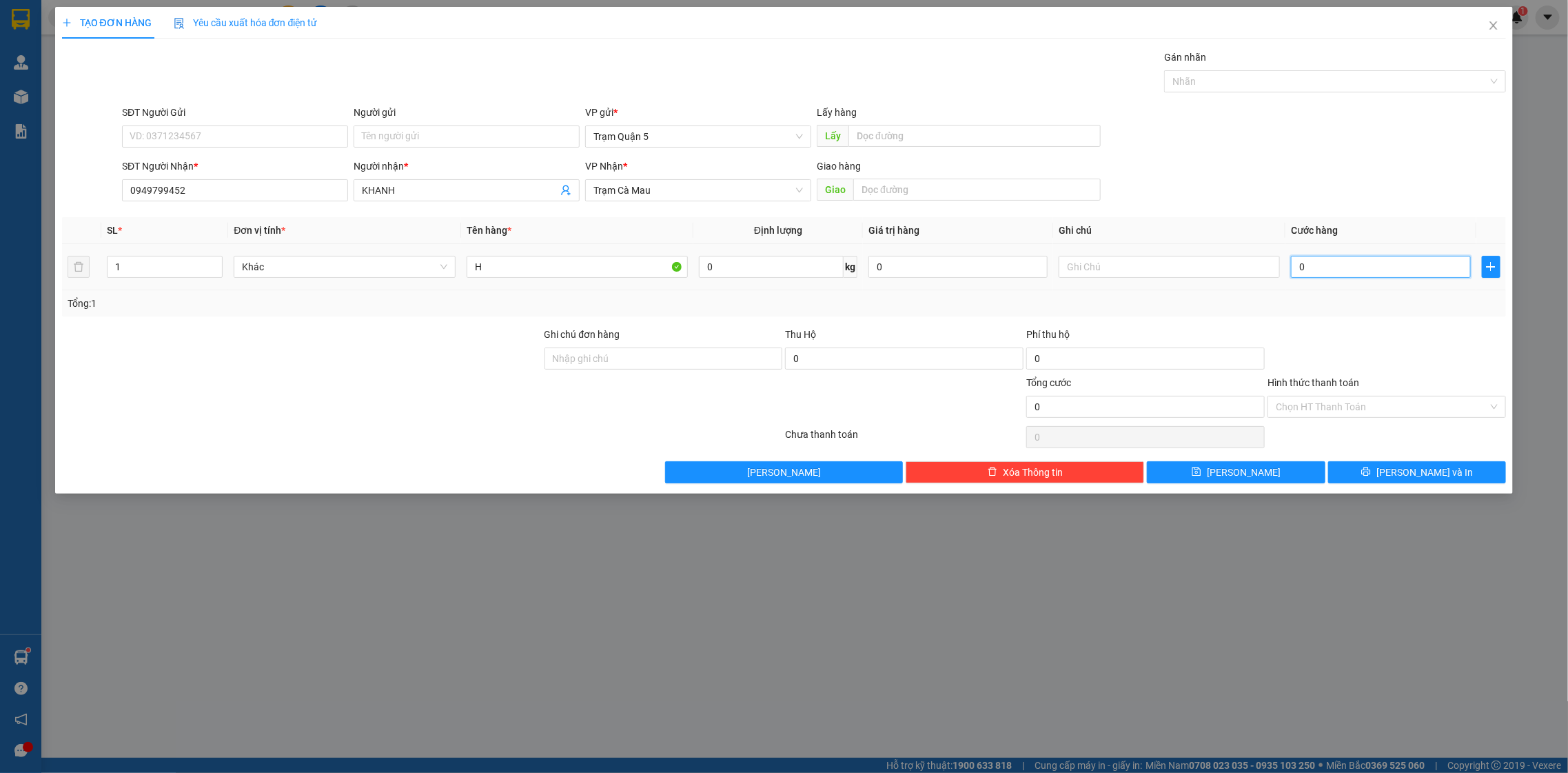
type input "5"
type input "05"
type input "50"
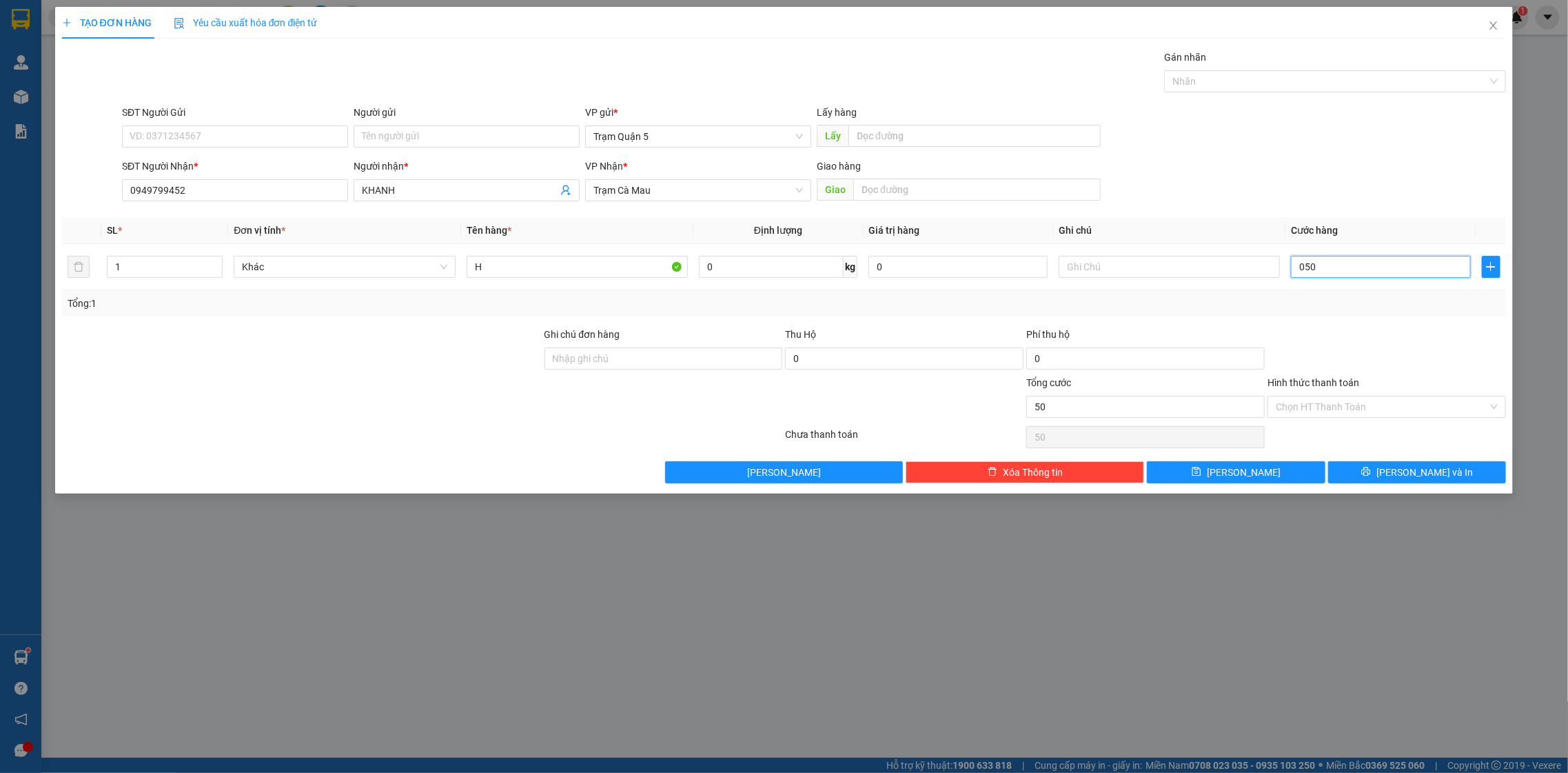
type input "050"
type input "50.000"
click at [1333, 392] on div "Hình thức thanh toán" at bounding box center [1387, 385] width 238 height 21
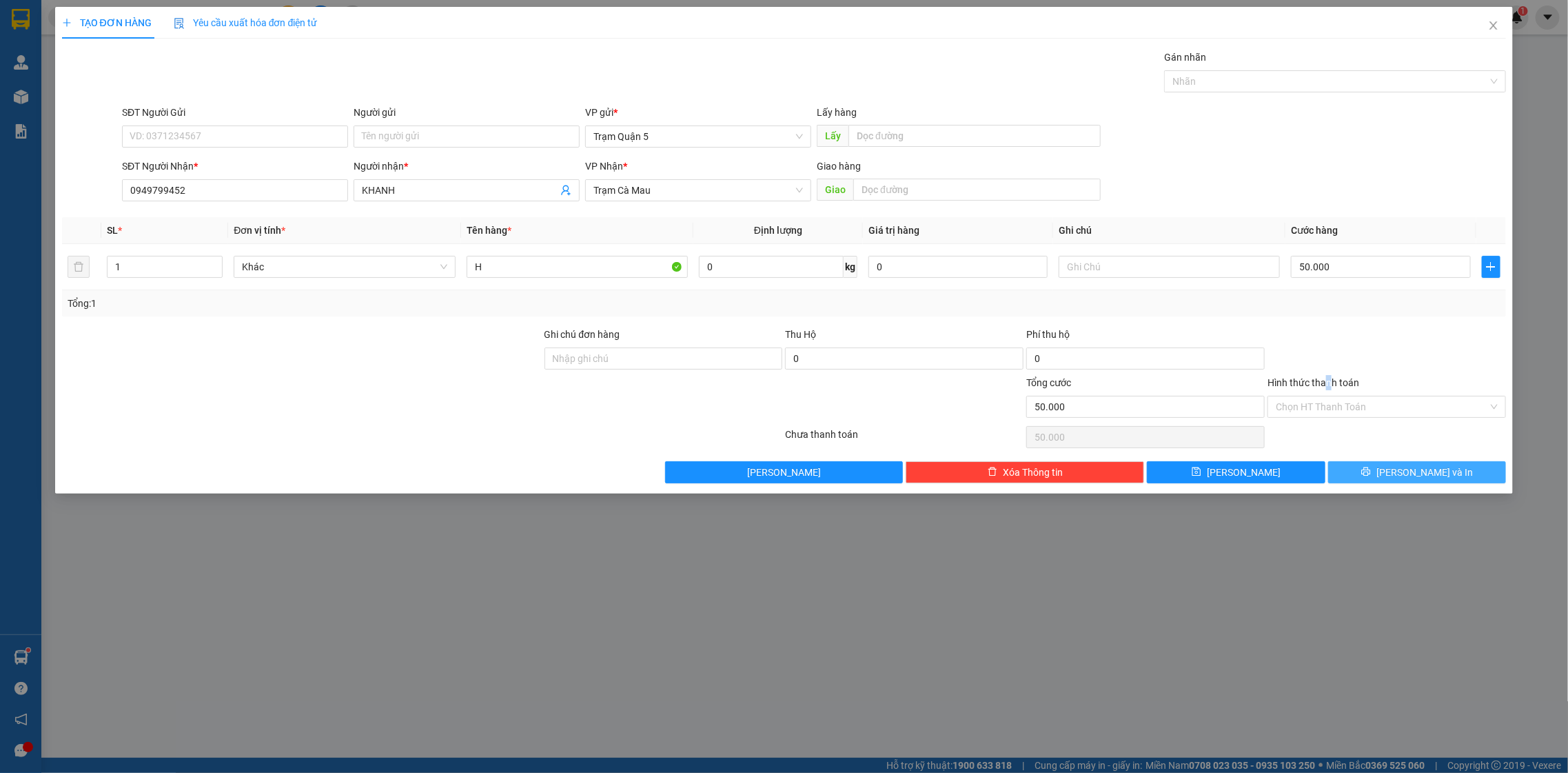
click at [1415, 468] on button "[PERSON_NAME] và In" at bounding box center [1417, 473] width 178 height 22
click at [1415, 468] on span "[PERSON_NAME] và In" at bounding box center [1425, 473] width 97 height 15
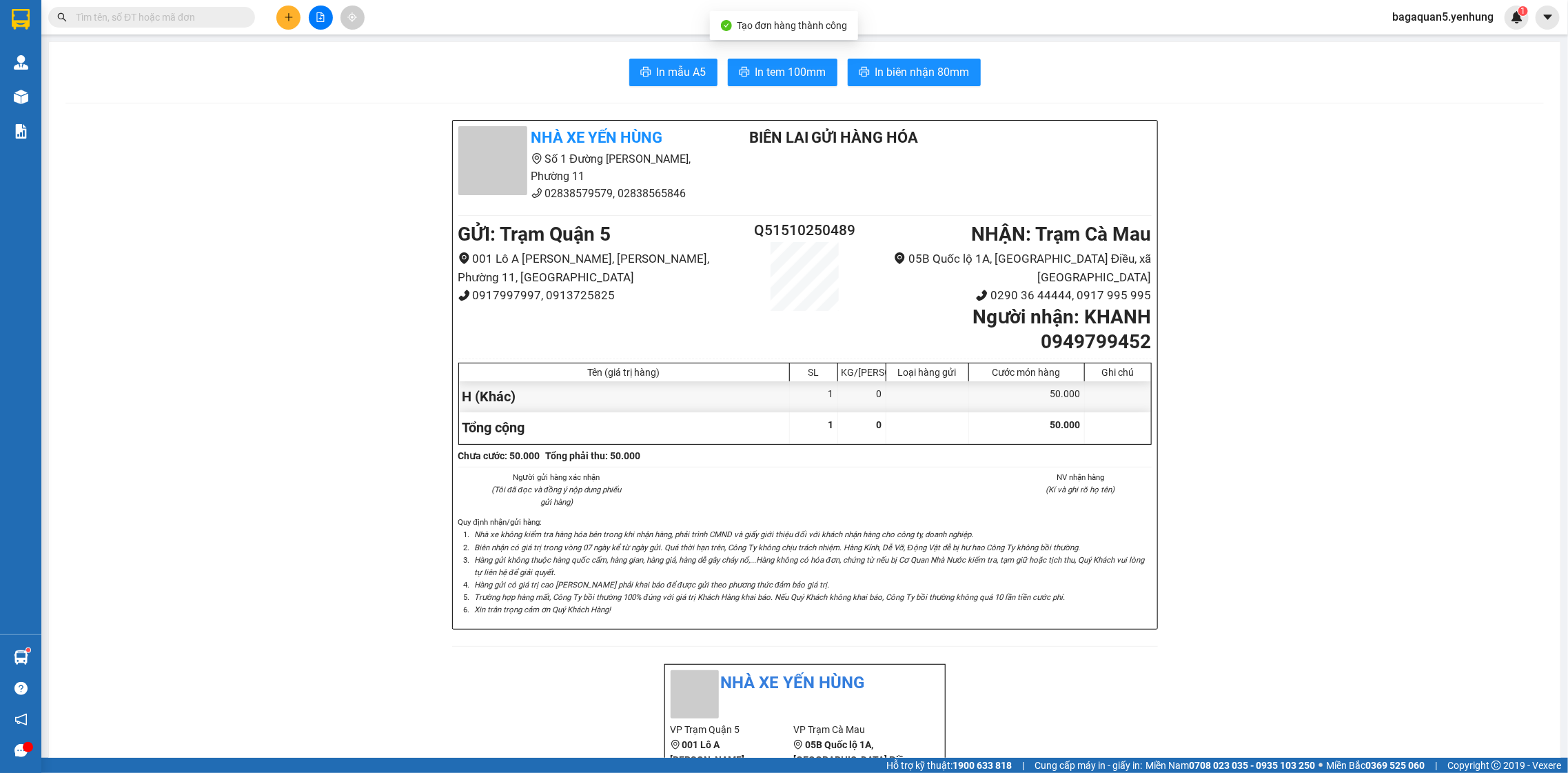
click at [810, 66] on span "In tem 100mm" at bounding box center [791, 72] width 71 height 17
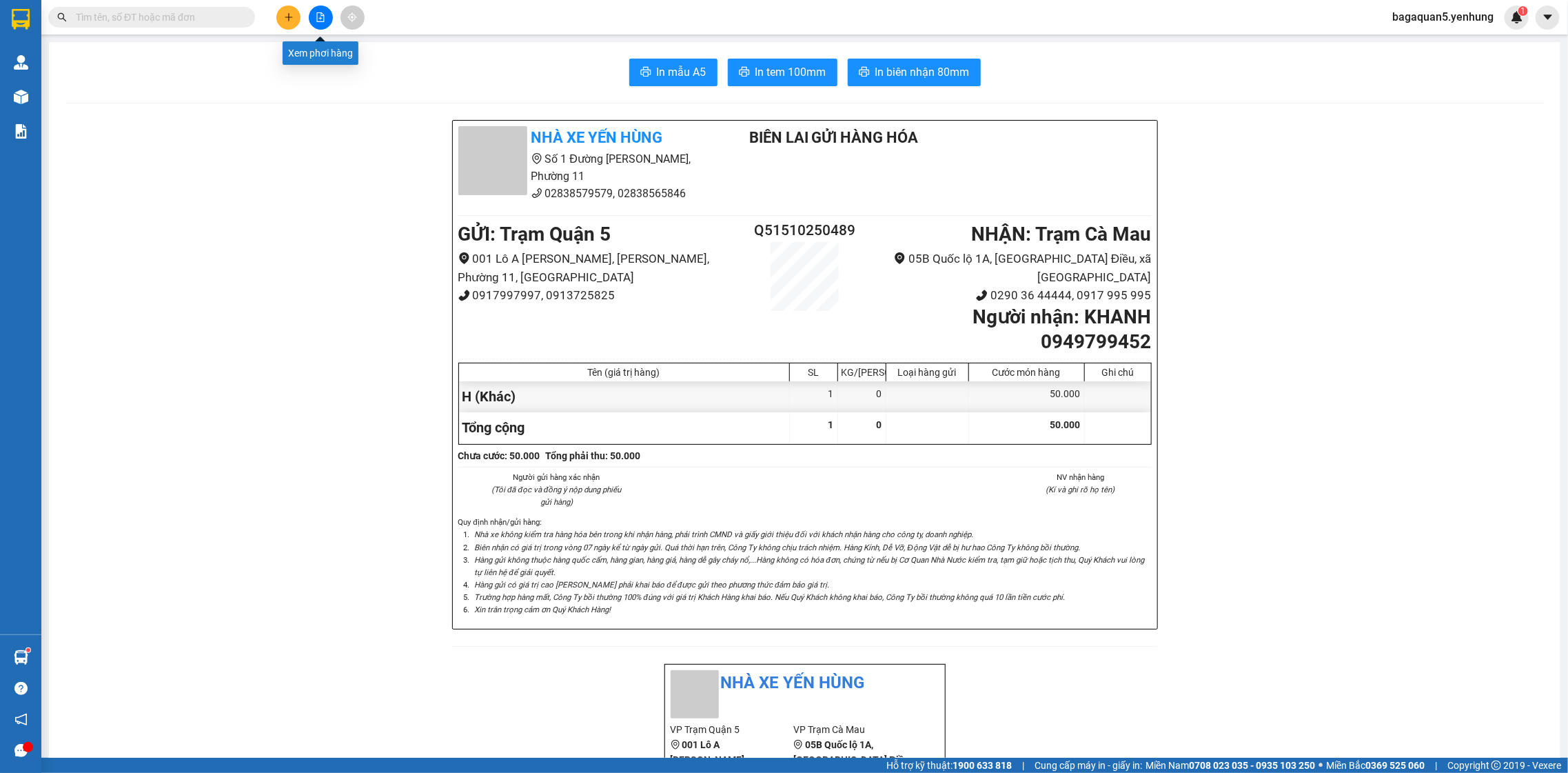
drag, startPoint x: 324, startPoint y: 20, endPoint x: 332, endPoint y: 12, distance: 11.3
click at [332, 12] on button at bounding box center [320, 17] width 24 height 24
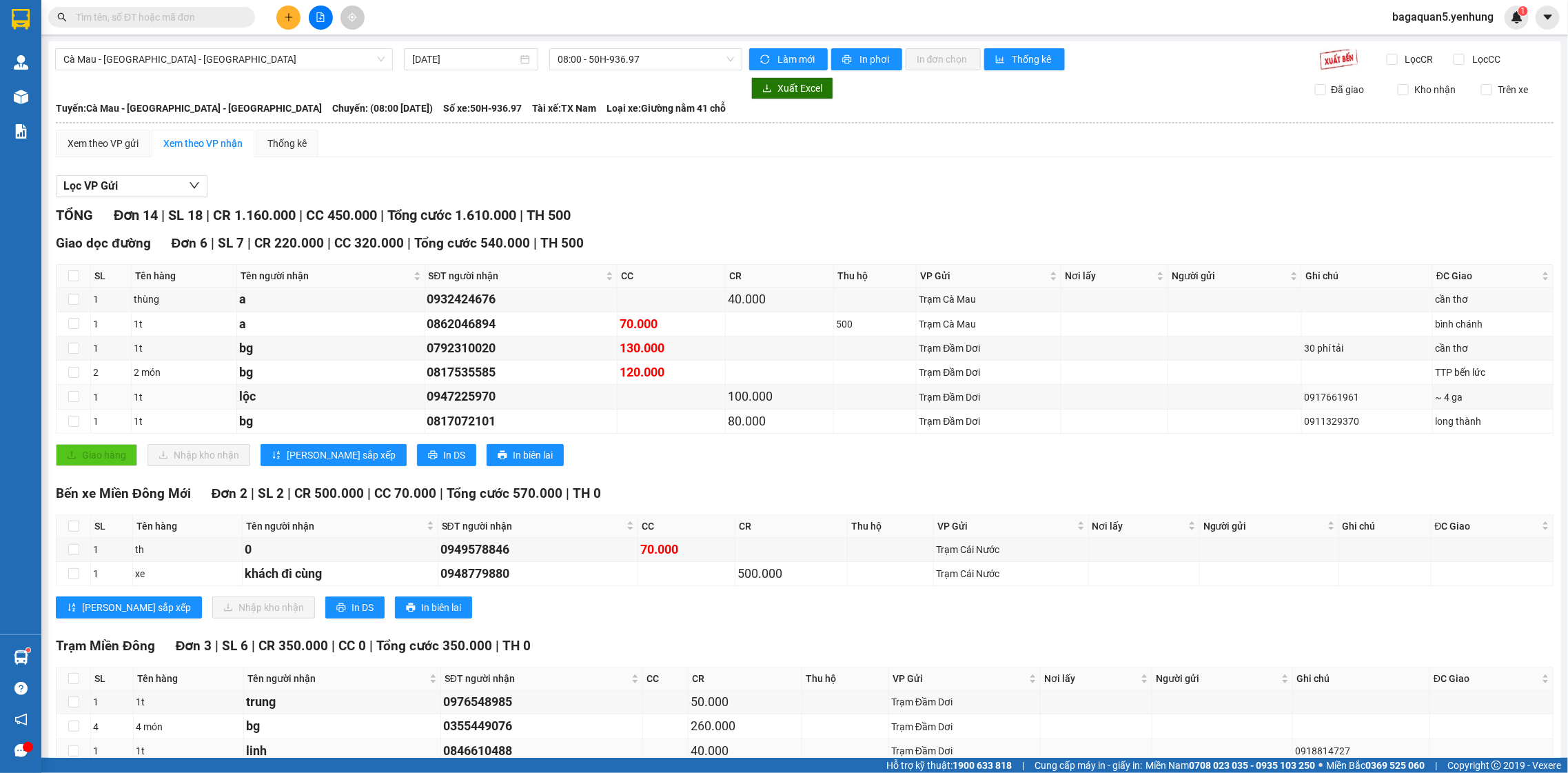
scroll to position [257, 0]
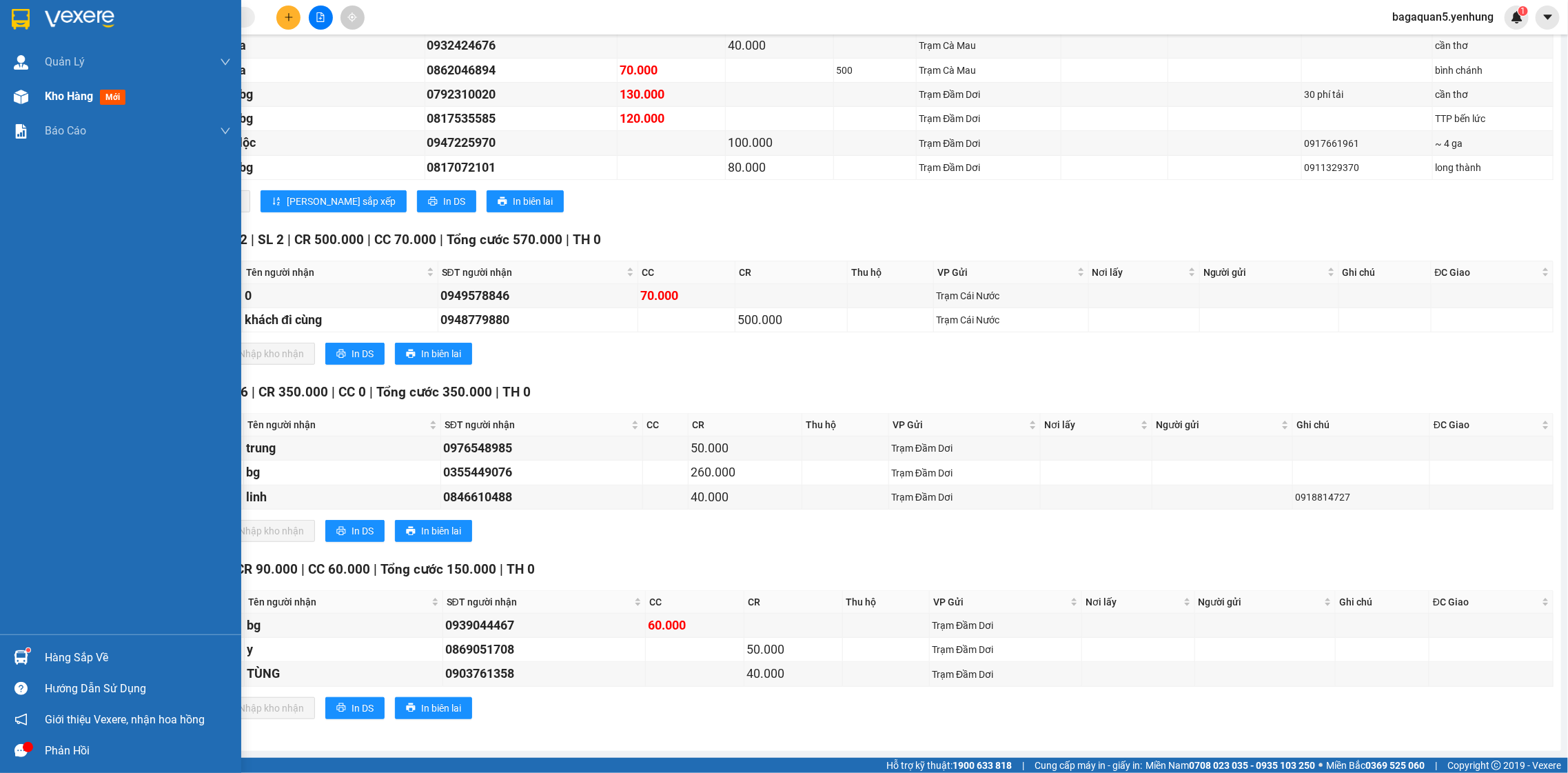
click at [42, 91] on div "Kho hàng mới" at bounding box center [121, 96] width 241 height 34
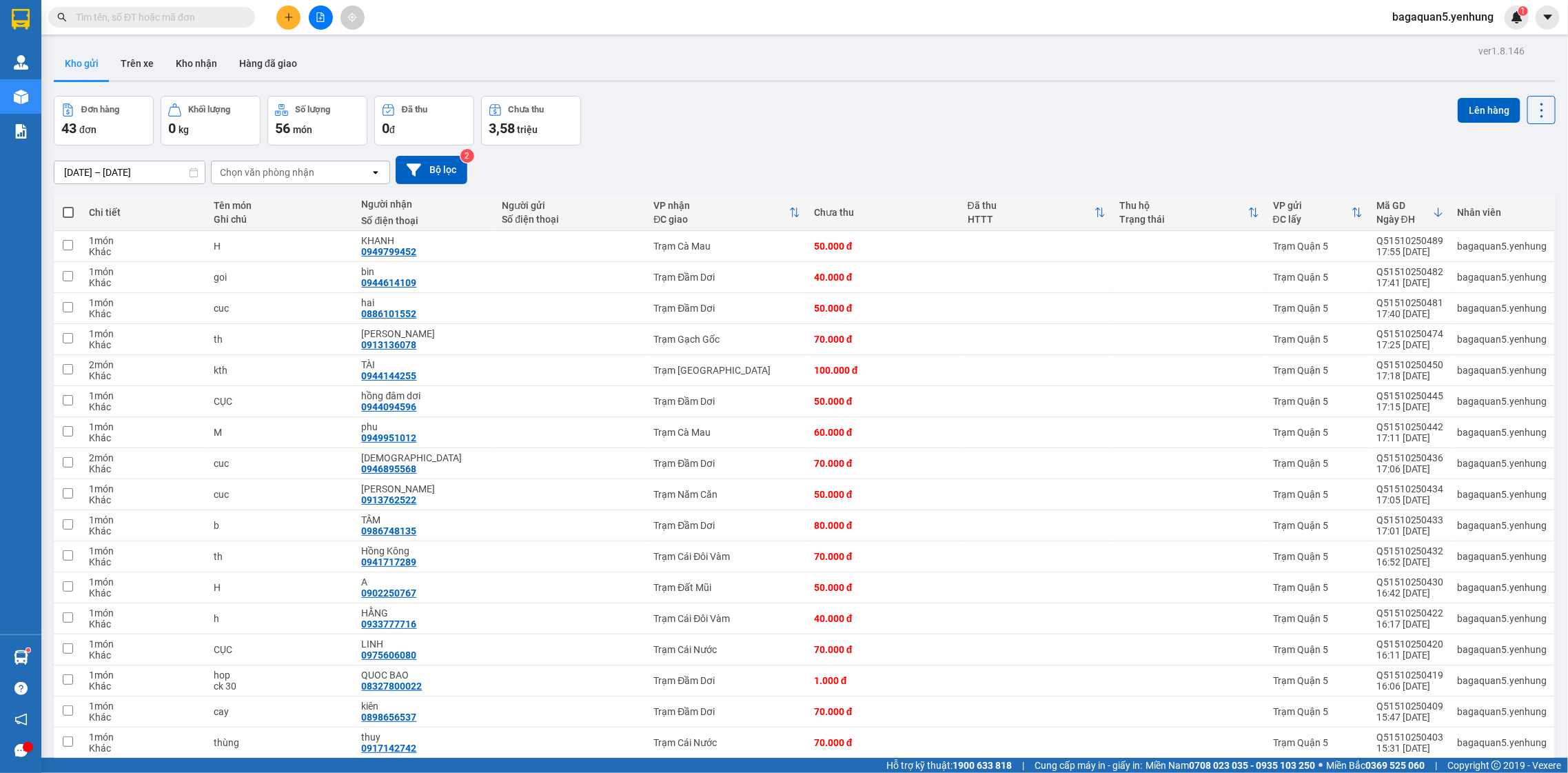
click at [1133, 0] on html "Kết quả tìm kiếm ( 0 ) Bộ lọc No Data bagaquan5.yenhung 1 Quản Lý Quản lý khách…" at bounding box center [784, 386] width 1568 height 773
drag, startPoint x: 583, startPoint y: 15, endPoint x: 582, endPoint y: -9, distance: 24.0
click at [582, 0] on html "Kết quả tìm kiếm ( 0 ) Bộ lọc No Data bagaquan5.yenhung 1 Quản Lý Quản lý khách…" at bounding box center [784, 386] width 1568 height 773
drag, startPoint x: 963, startPoint y: 110, endPoint x: 984, endPoint y: 40, distance: 73.1
